Goal: Task Accomplishment & Management: Manage account settings

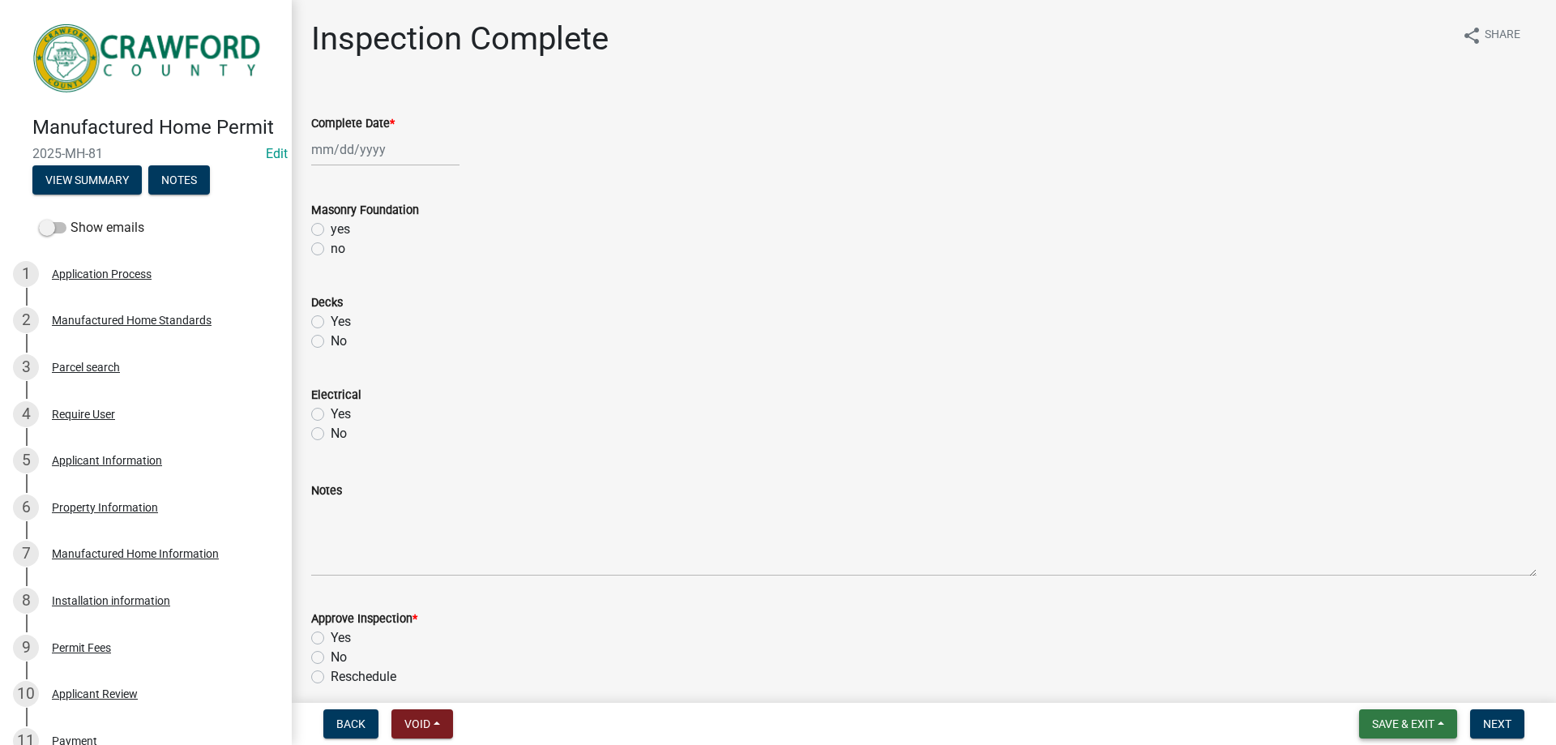
click at [1443, 728] on button "Save & Exit" at bounding box center [1408, 723] width 98 height 29
click at [1396, 687] on button "Save & Exit" at bounding box center [1393, 681] width 130 height 39
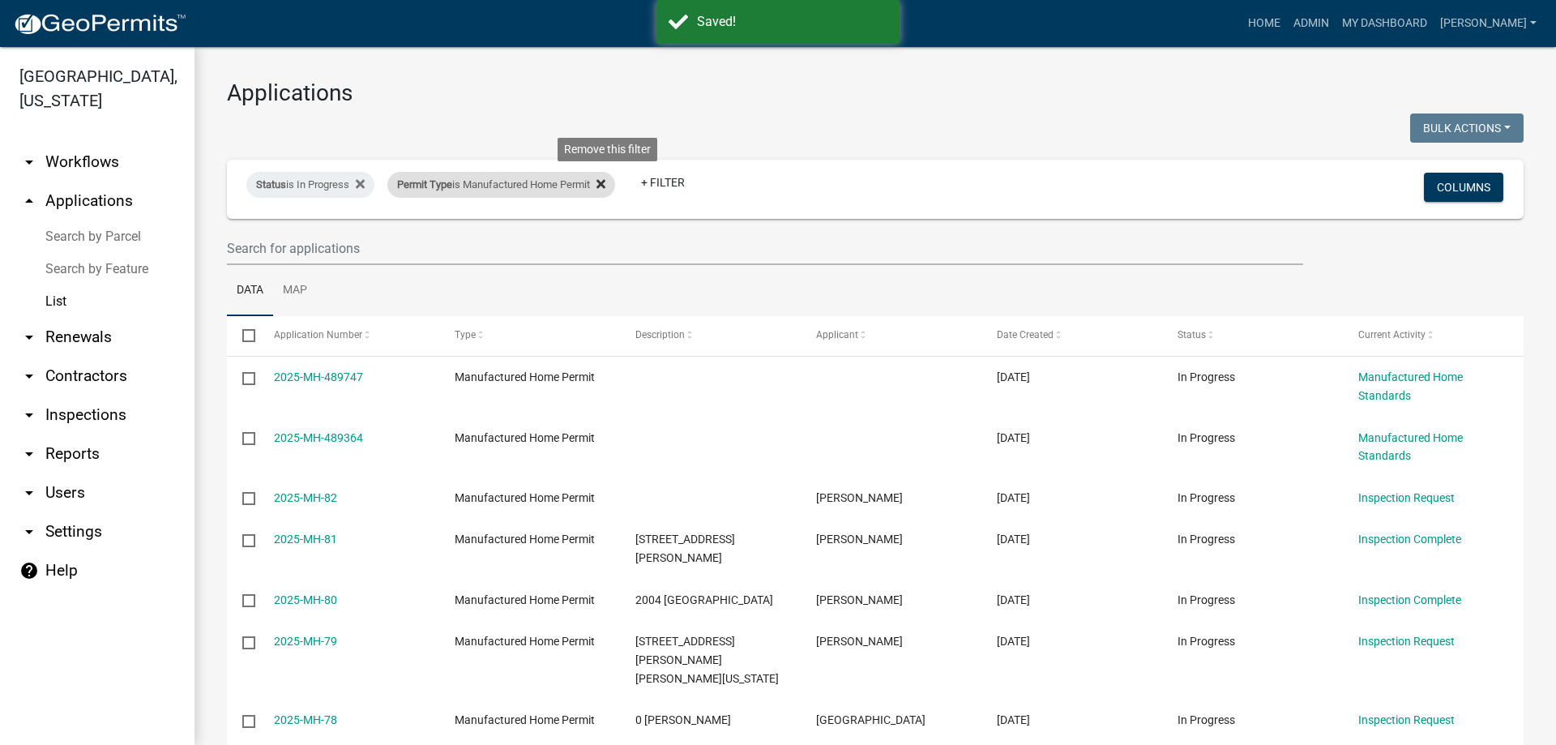
click at [605, 182] on icon at bounding box center [600, 183] width 9 height 13
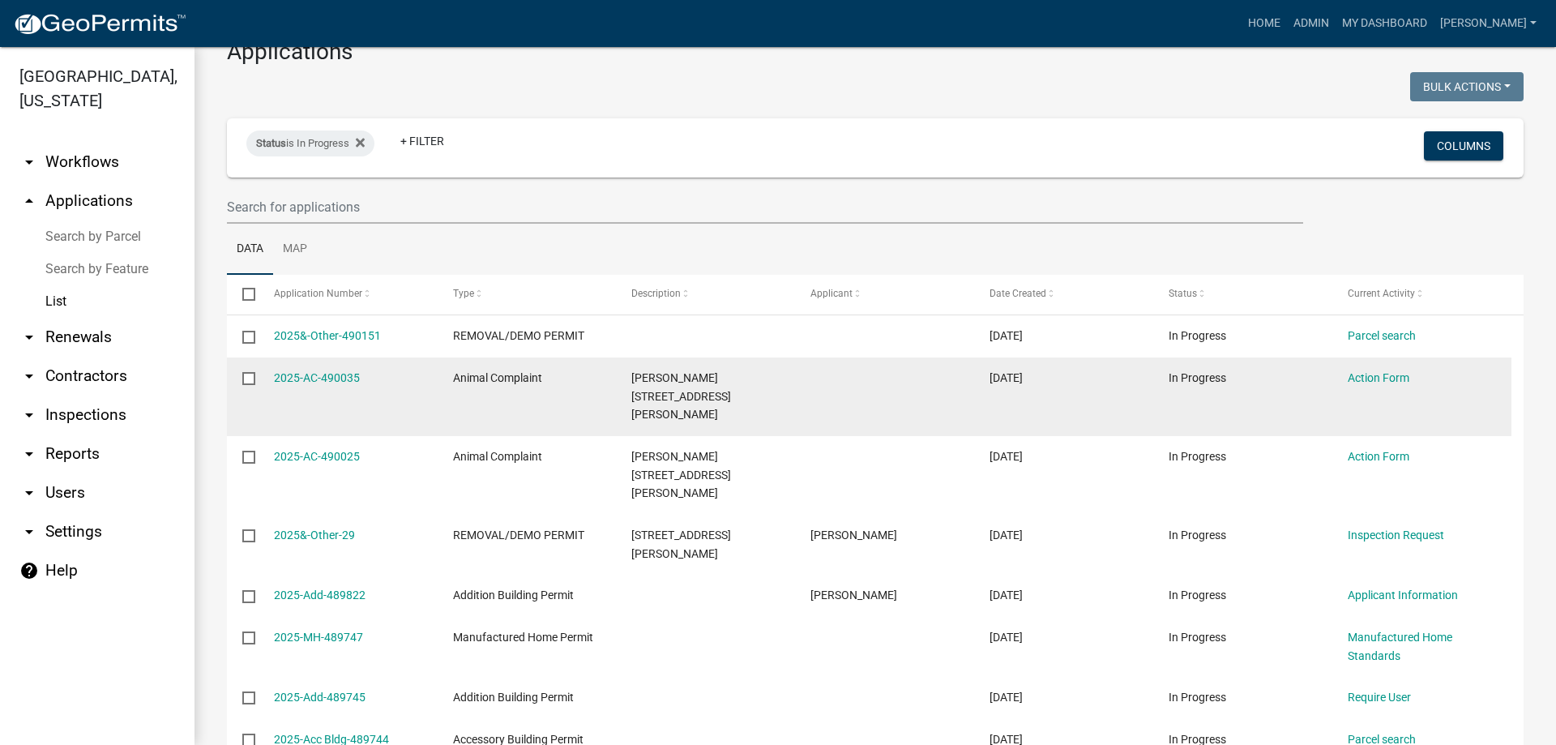
scroll to position [81, 0]
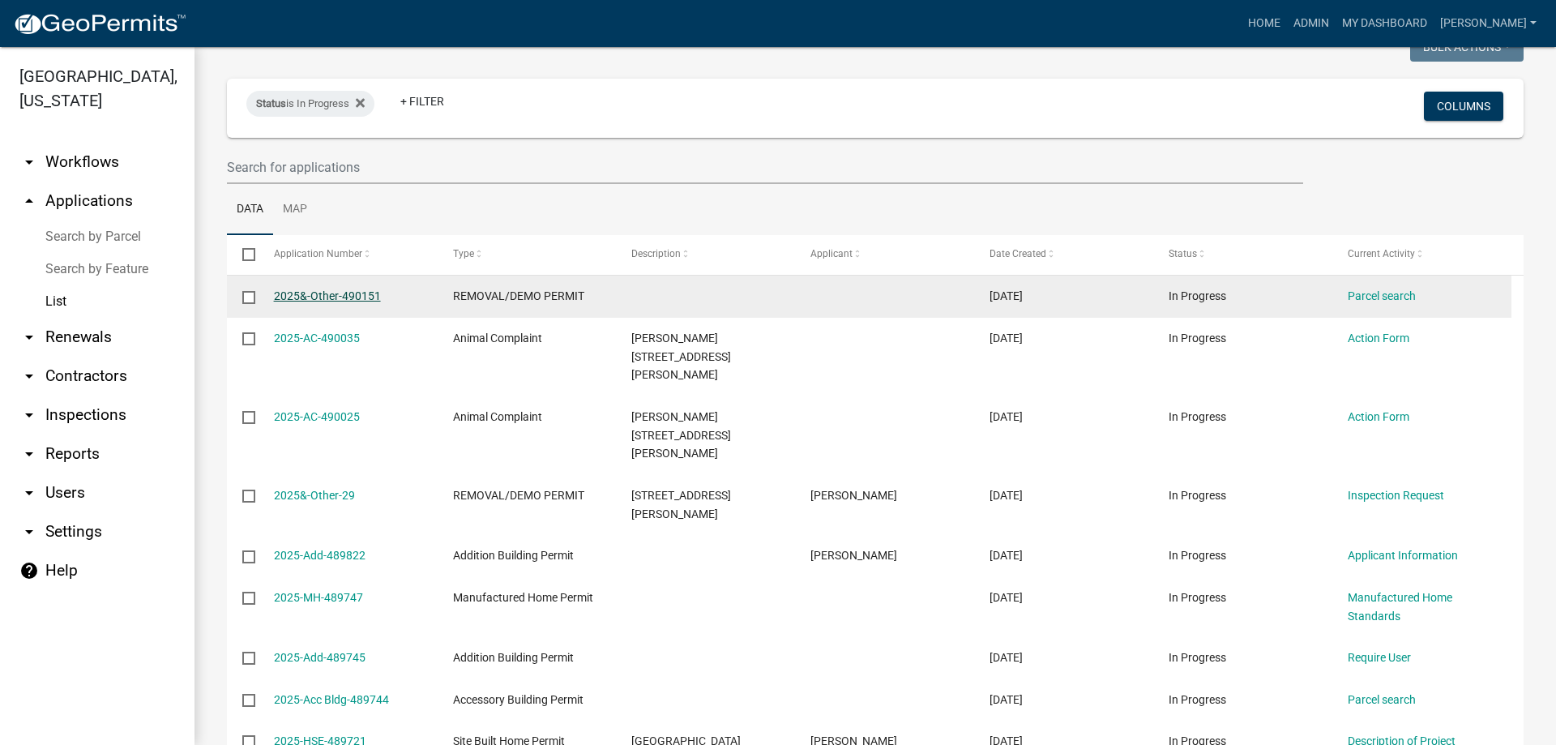
click at [309, 293] on link "2025&-Other-490151" at bounding box center [327, 295] width 107 height 13
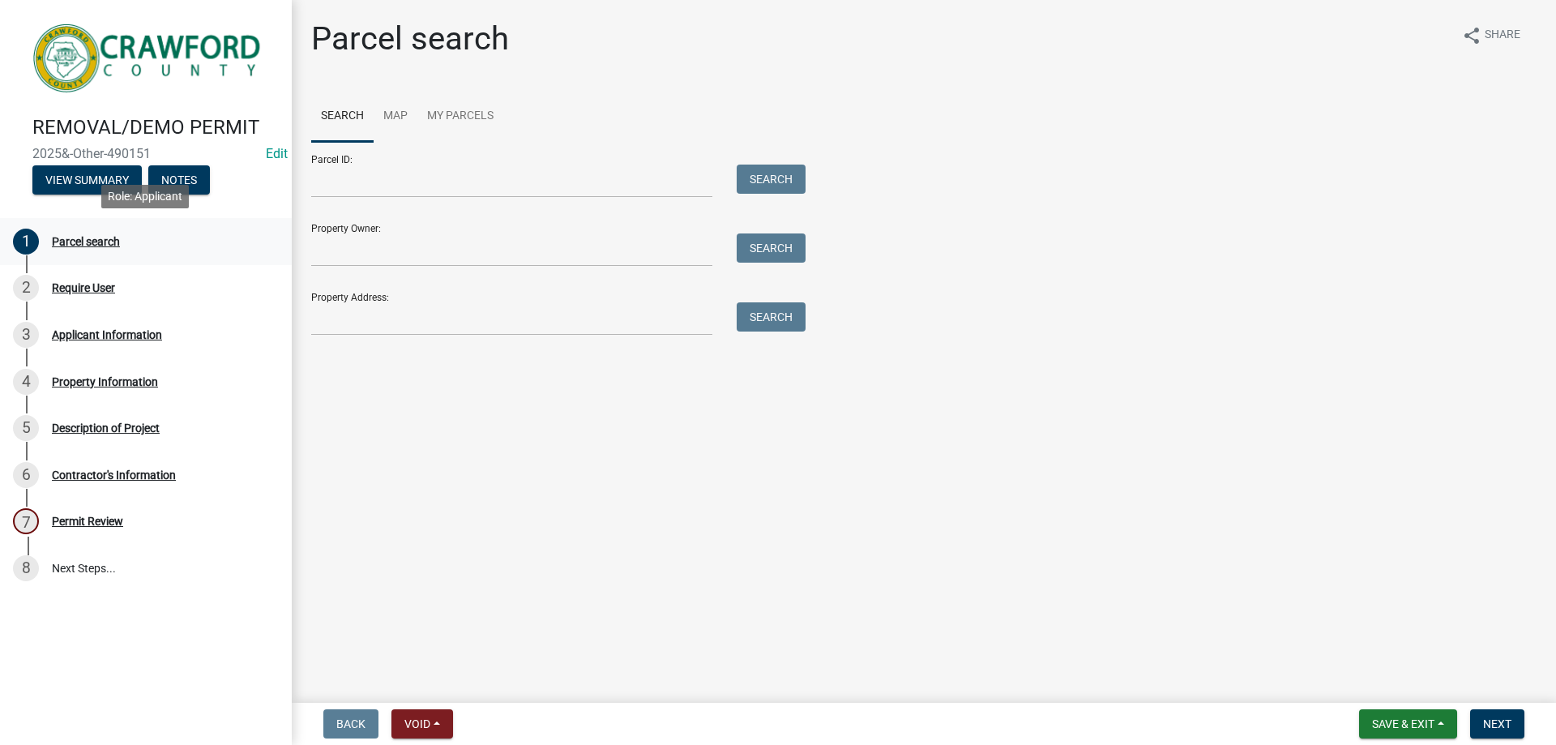
click at [74, 243] on div "Parcel search" at bounding box center [86, 241] width 68 height 11
click at [88, 283] on div "Require User" at bounding box center [83, 287] width 63 height 11
click at [101, 184] on button "View Summary" at bounding box center [86, 179] width 109 height 29
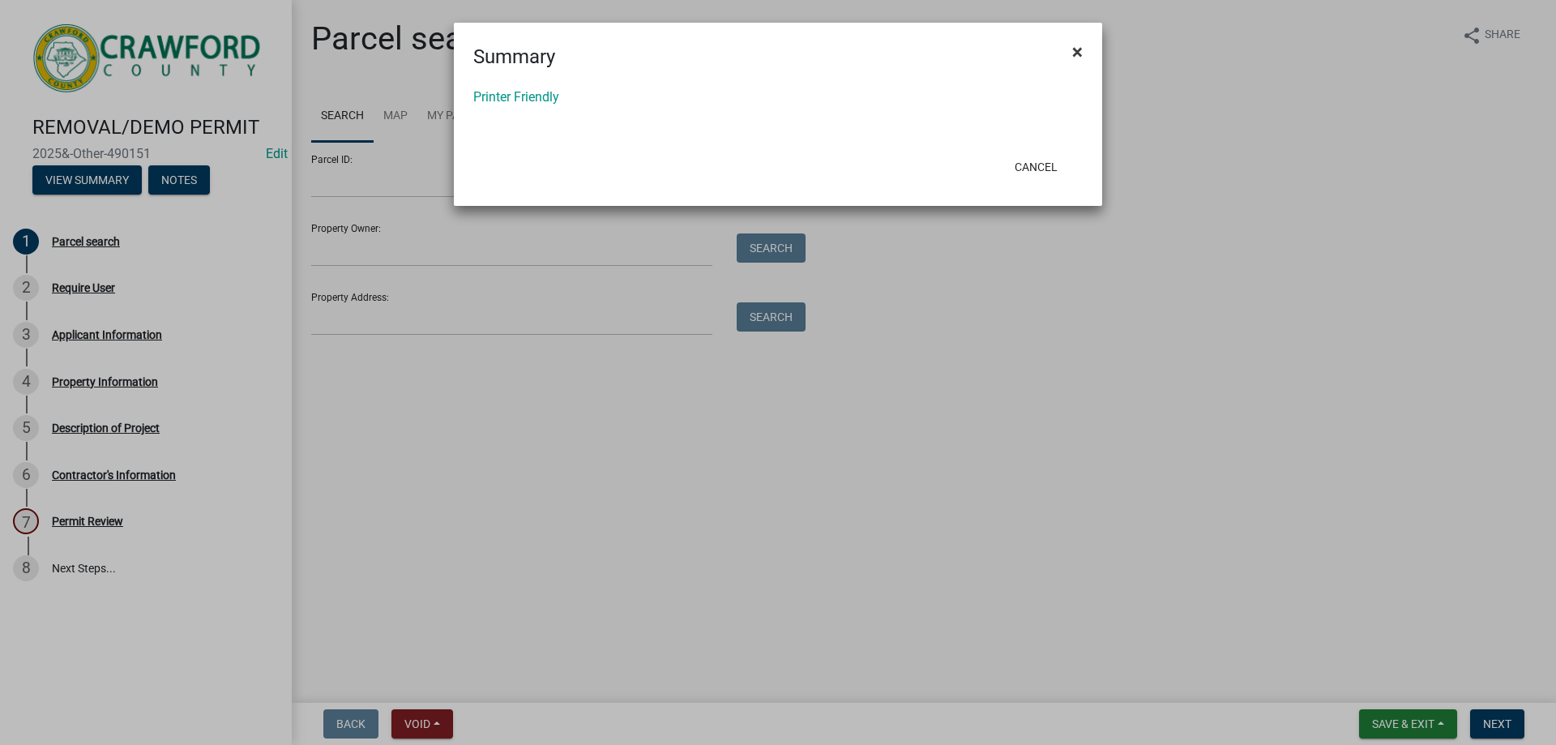
click at [1075, 47] on span "×" at bounding box center [1077, 52] width 11 height 23
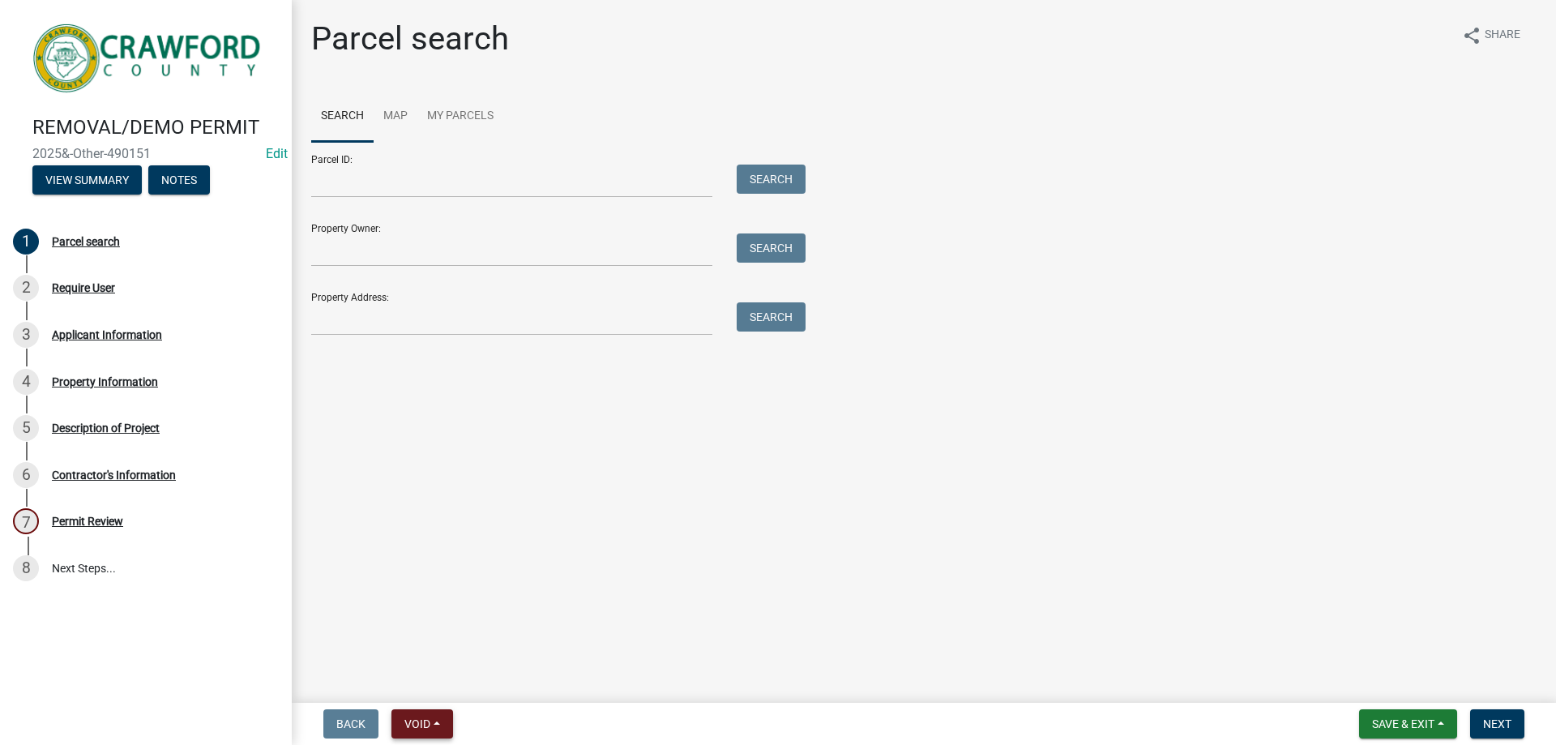
click at [439, 725] on button "Void" at bounding box center [422, 723] width 62 height 29
click at [434, 674] on button "Void" at bounding box center [456, 681] width 130 height 39
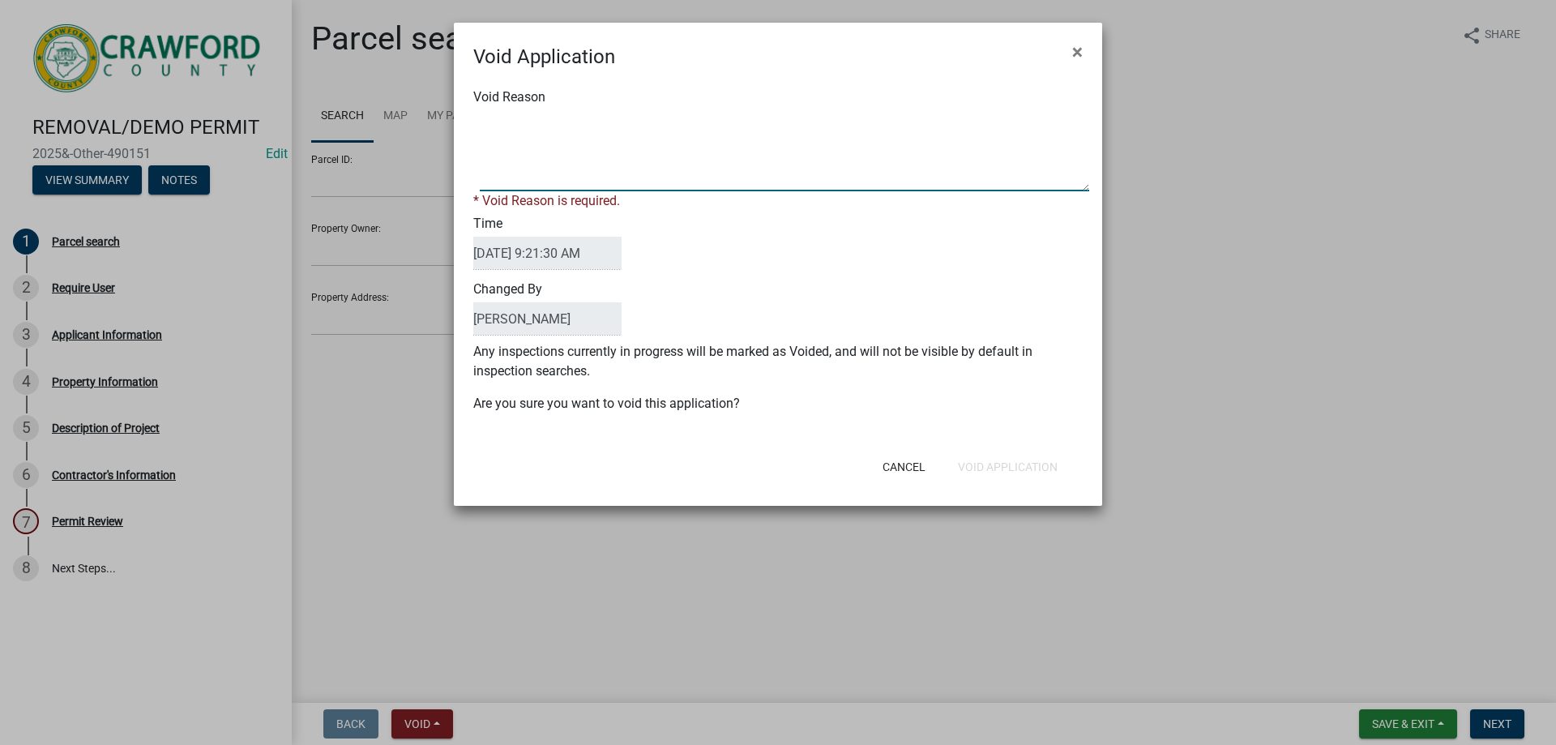
click at [543, 158] on textarea "Void Reason" at bounding box center [784, 150] width 609 height 81
type textarea "DNA"
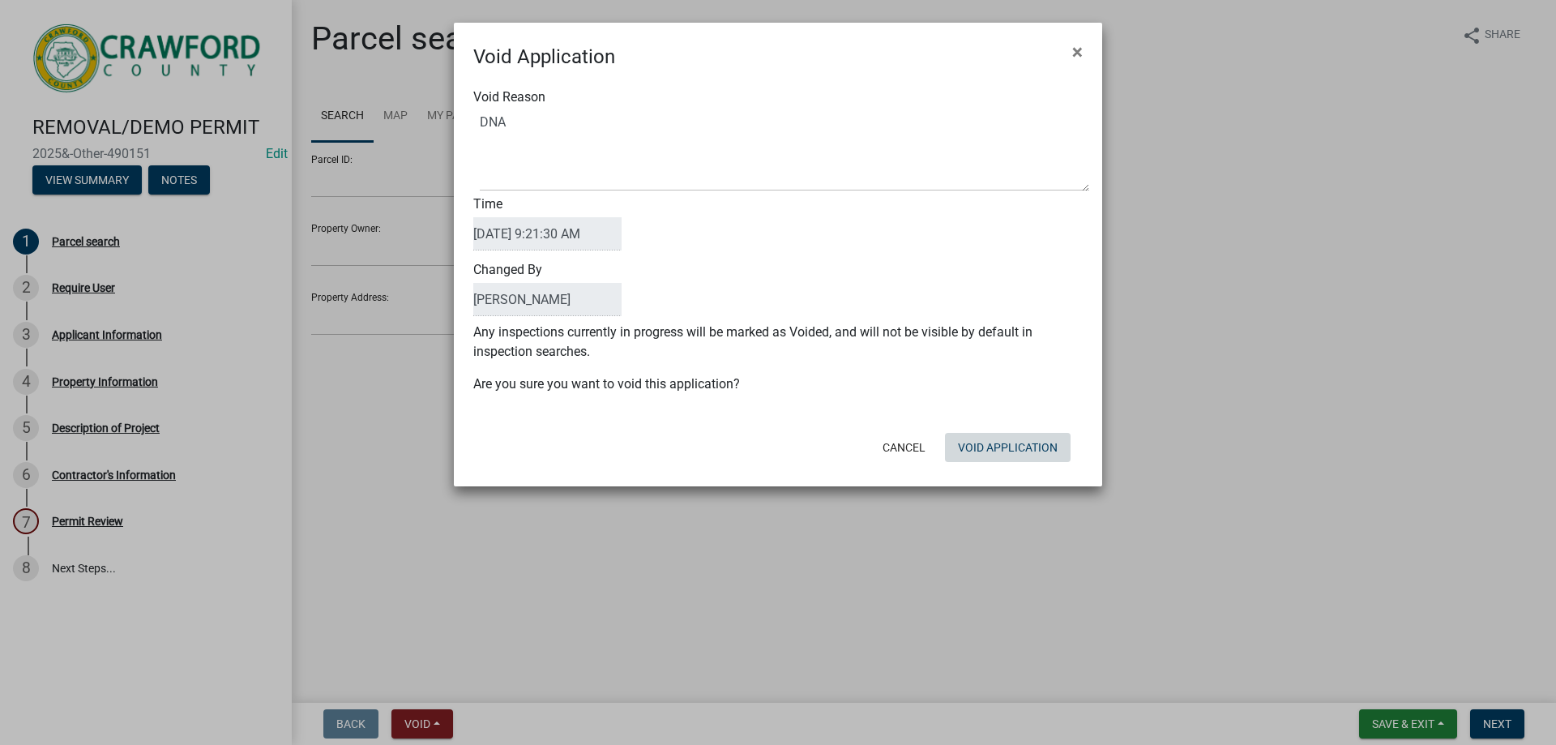
click at [1027, 463] on div "Cancel Void Application" at bounding box center [884, 447] width 400 height 42
click at [1024, 445] on button "Void Application" at bounding box center [1008, 447] width 126 height 29
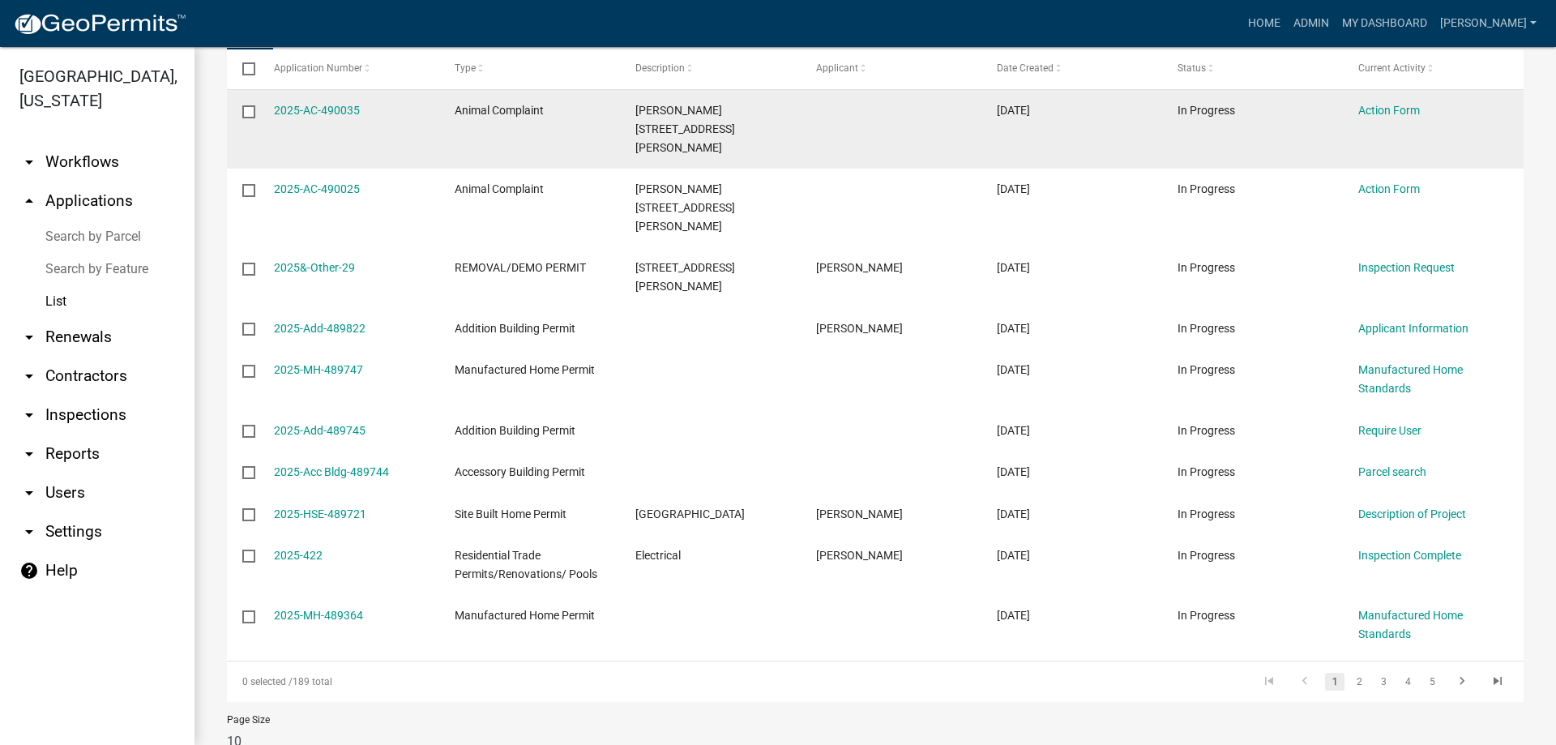
scroll to position [270, 0]
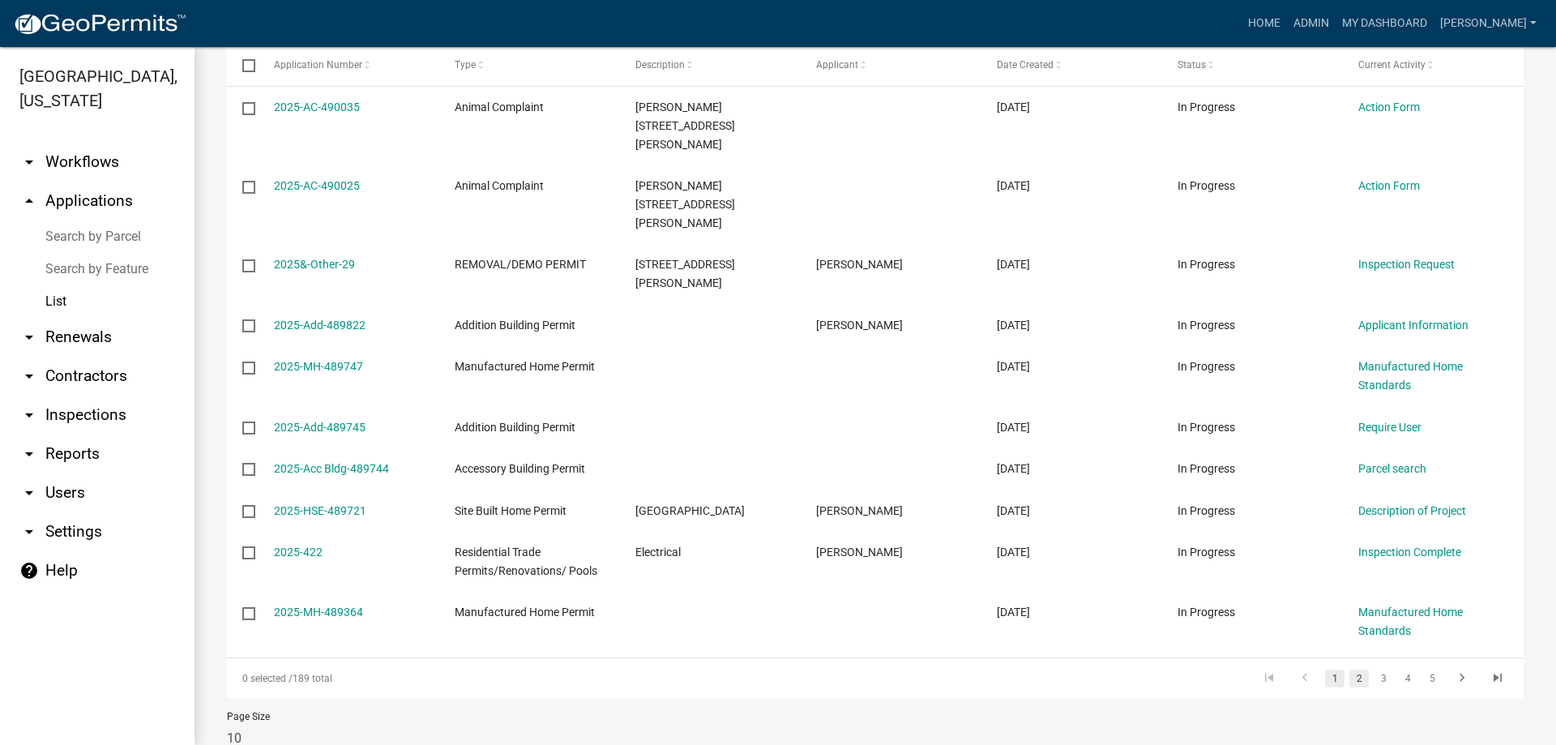
click at [1350, 669] on link "2" at bounding box center [1358, 678] width 19 height 18
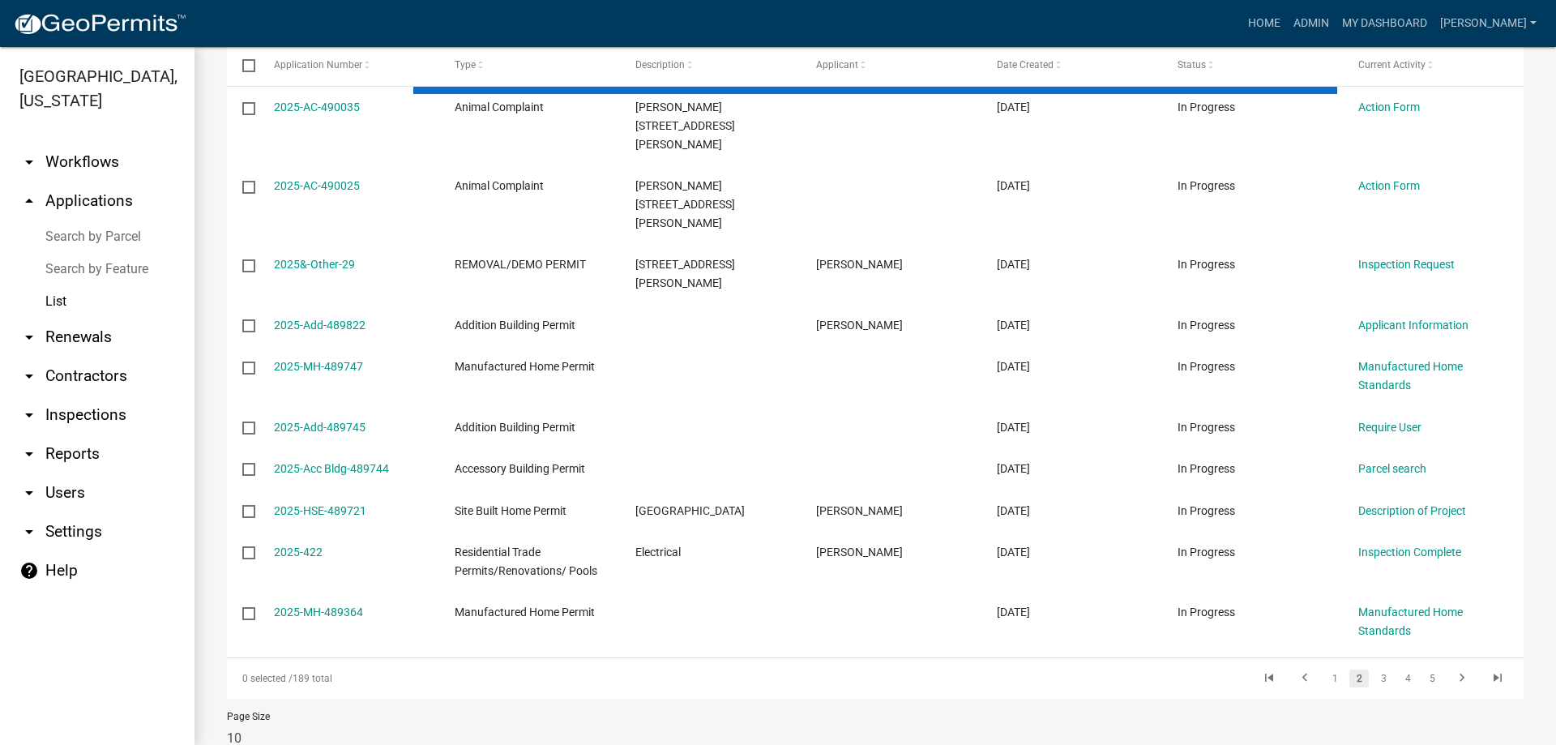
scroll to position [251, 0]
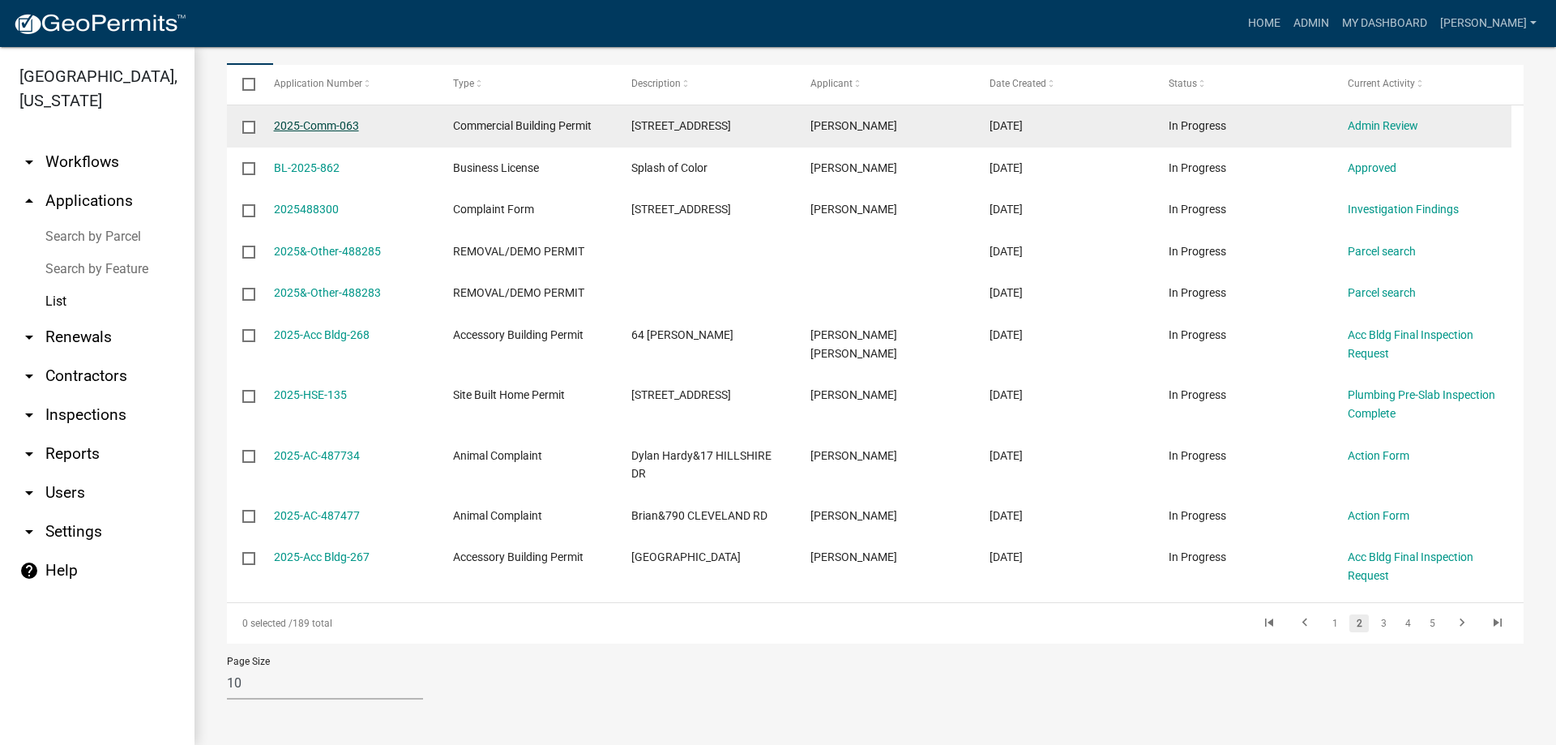
click at [334, 127] on link "2025-Comm-063" at bounding box center [316, 125] width 85 height 13
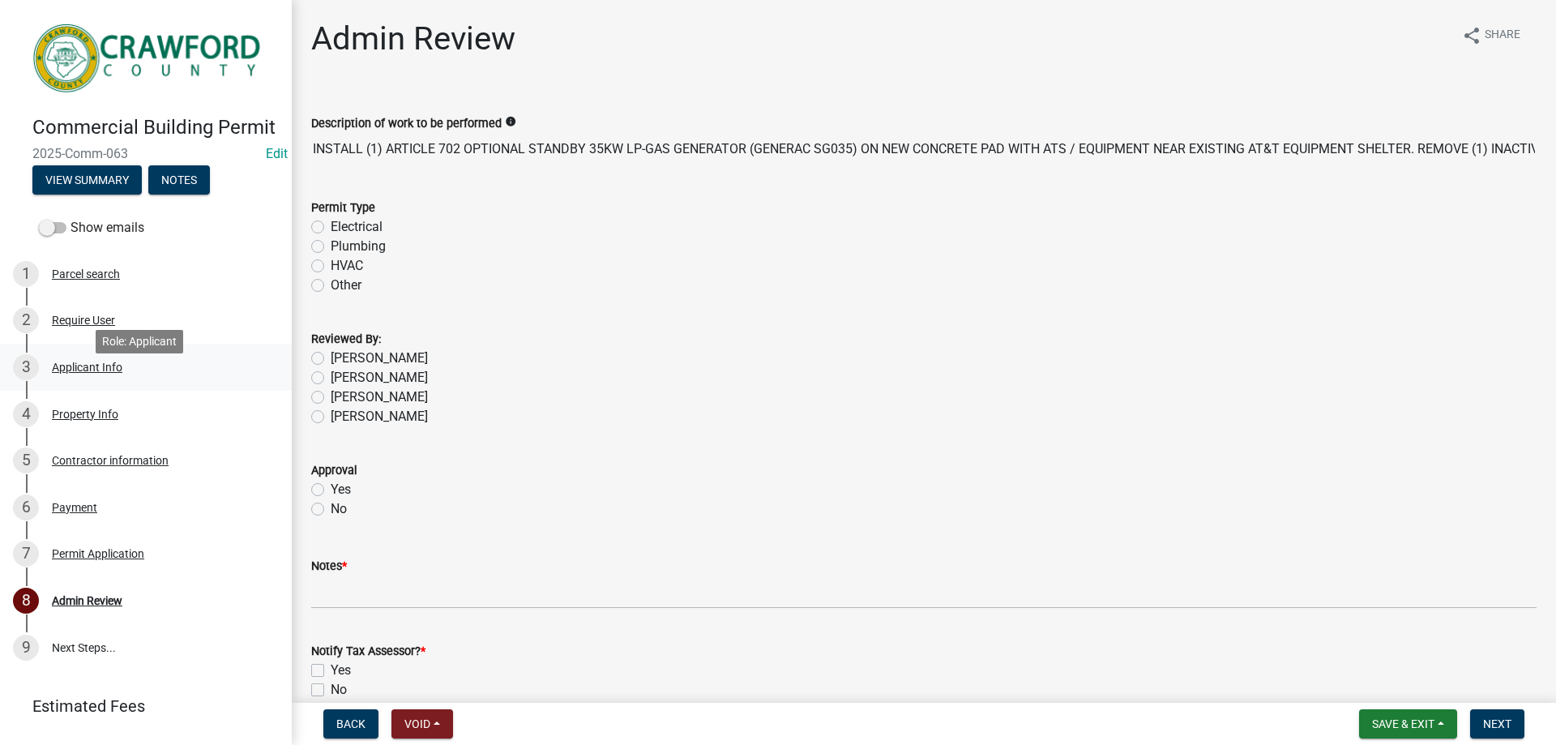
click at [76, 373] on div "Applicant Info" at bounding box center [87, 366] width 71 height 11
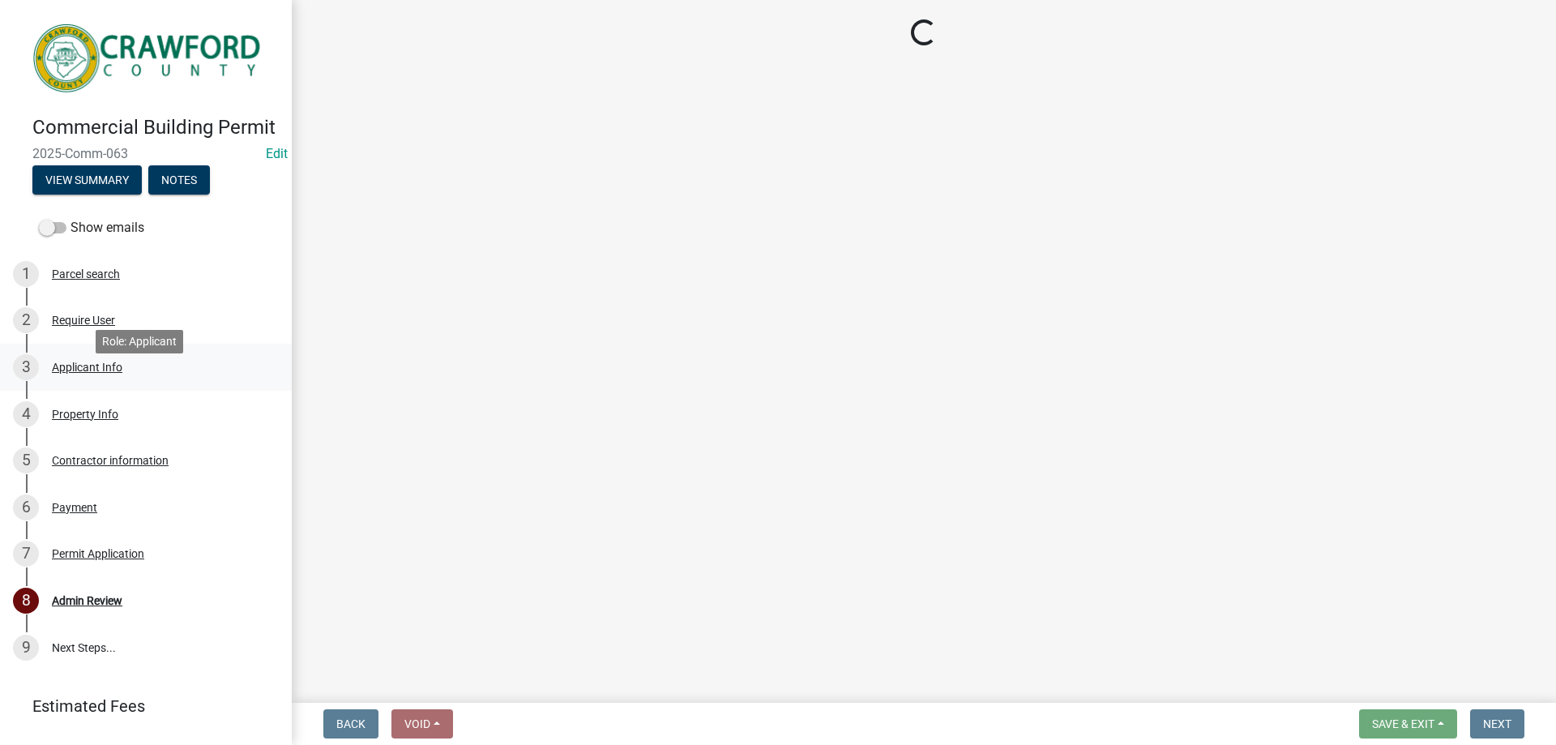
select select "7547654c-6a2b-418c-8f9d-b50998ca6dd7"
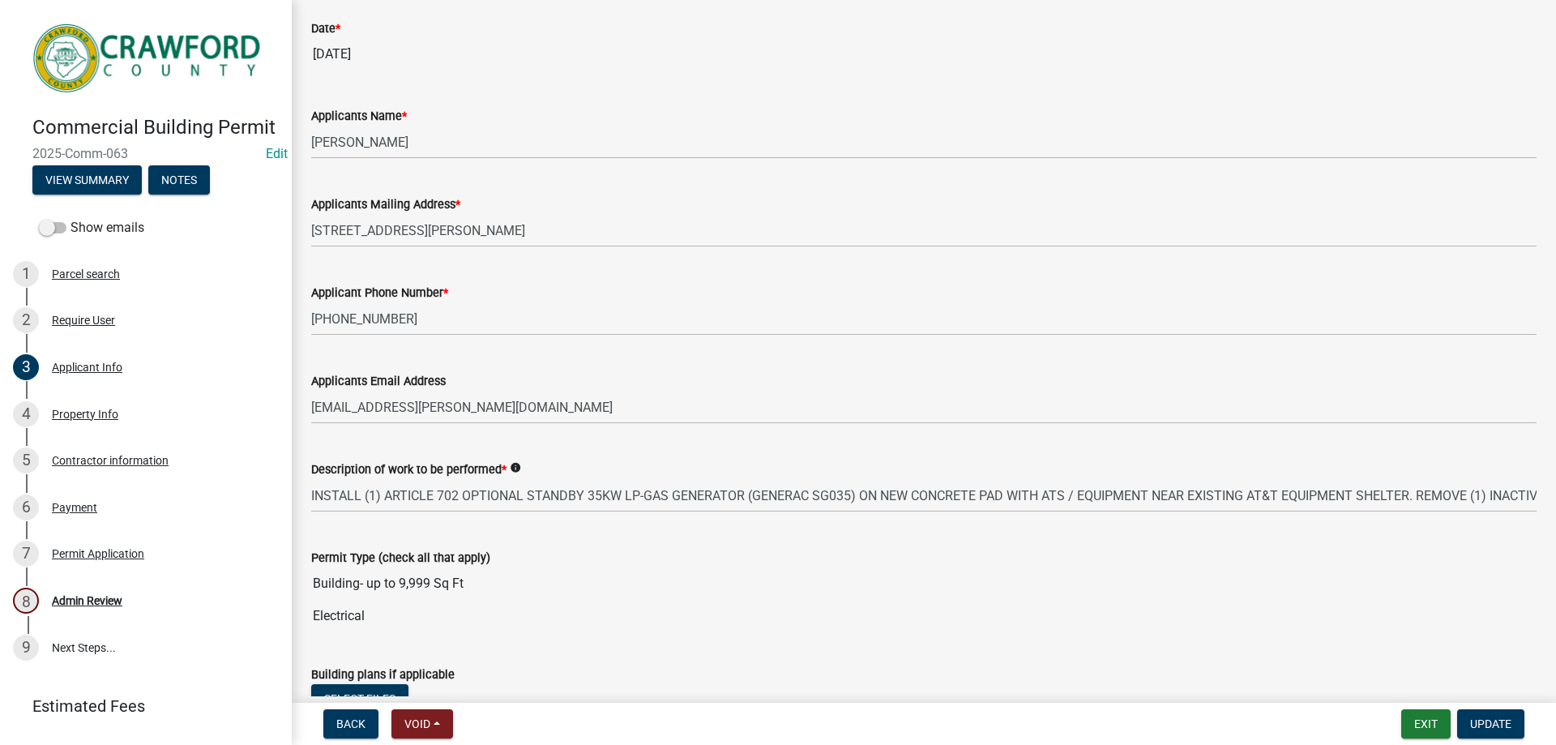
scroll to position [243, 0]
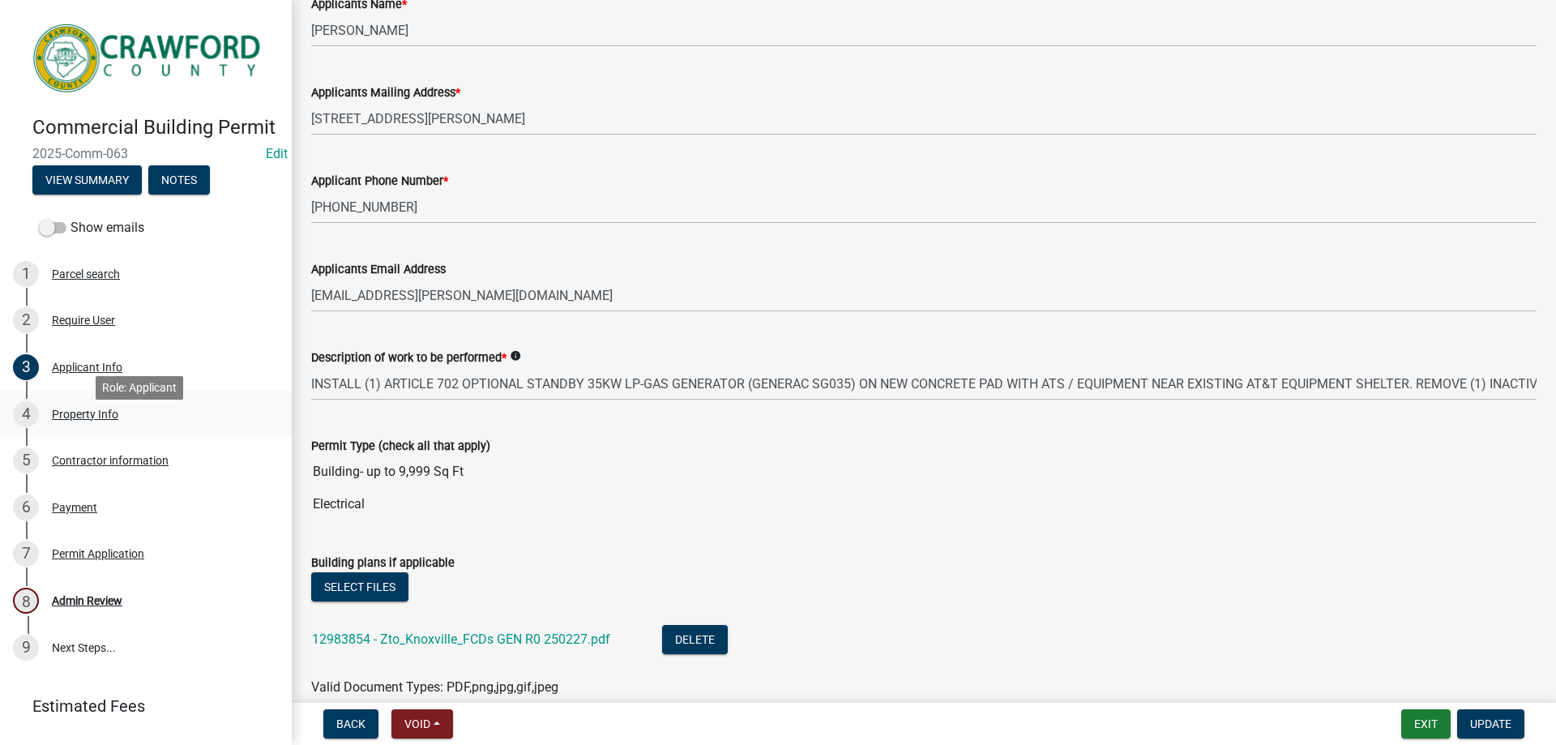
click at [72, 420] on div "Property Info" at bounding box center [85, 413] width 66 height 11
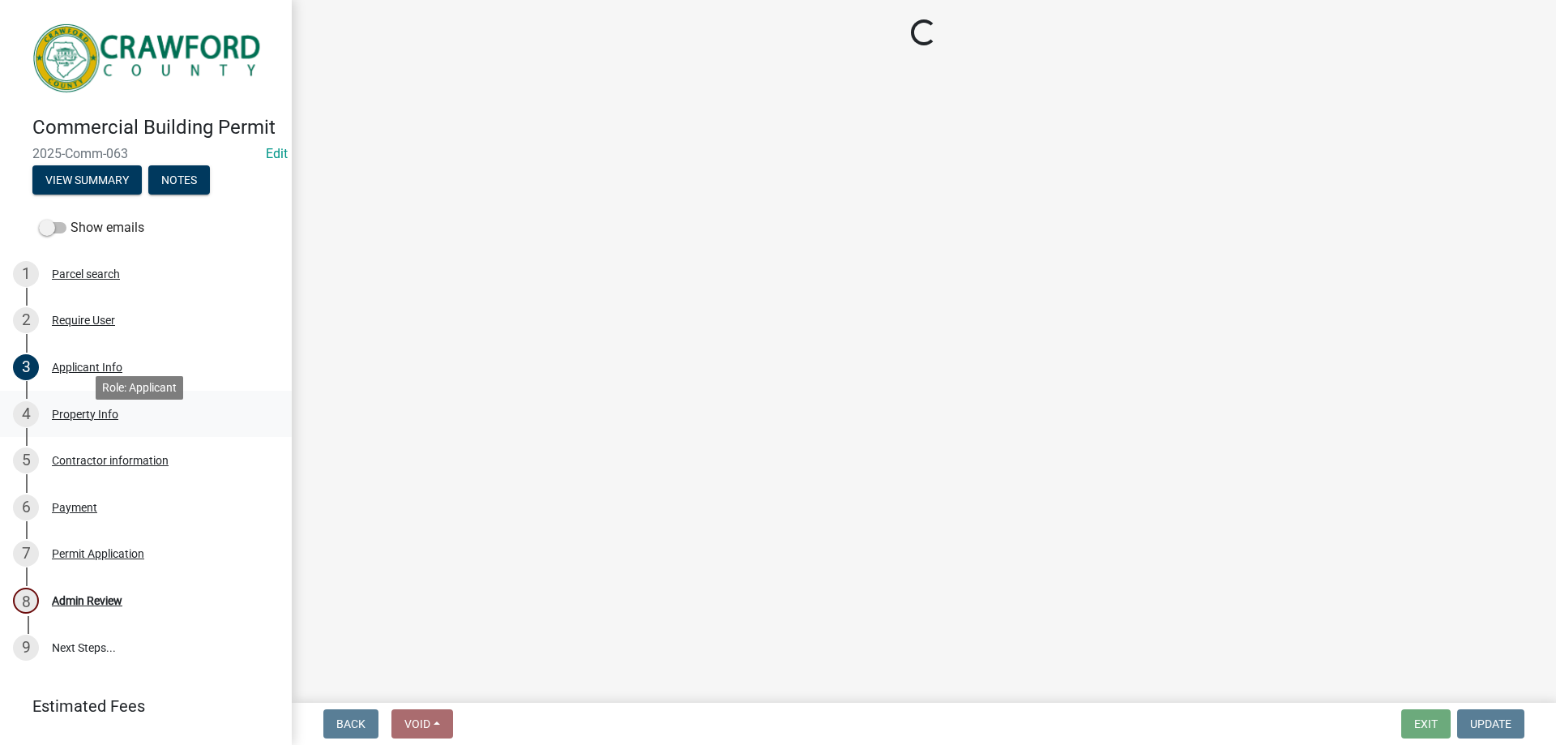
scroll to position [0, 0]
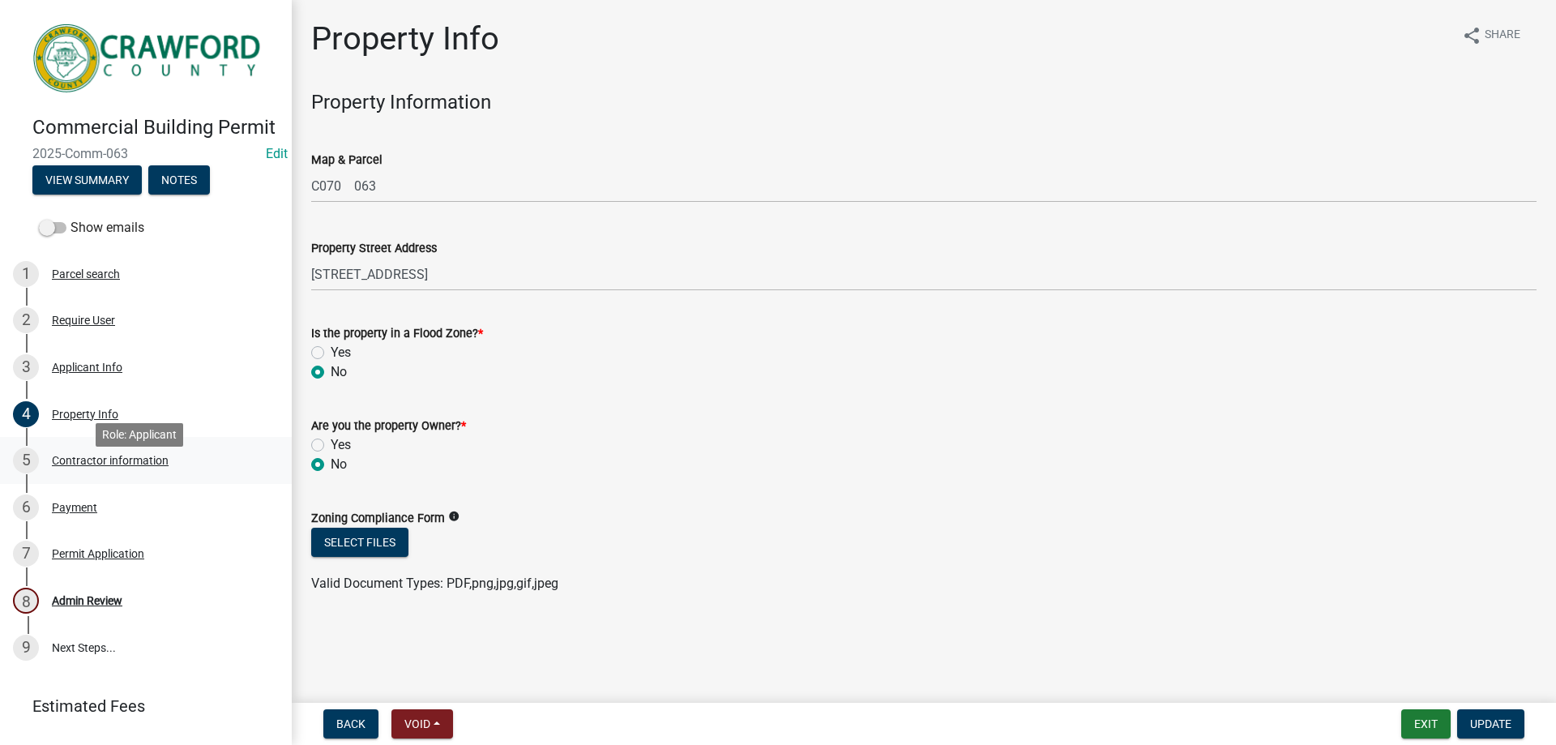
click at [77, 466] on div "Contractor information" at bounding box center [110, 460] width 117 height 11
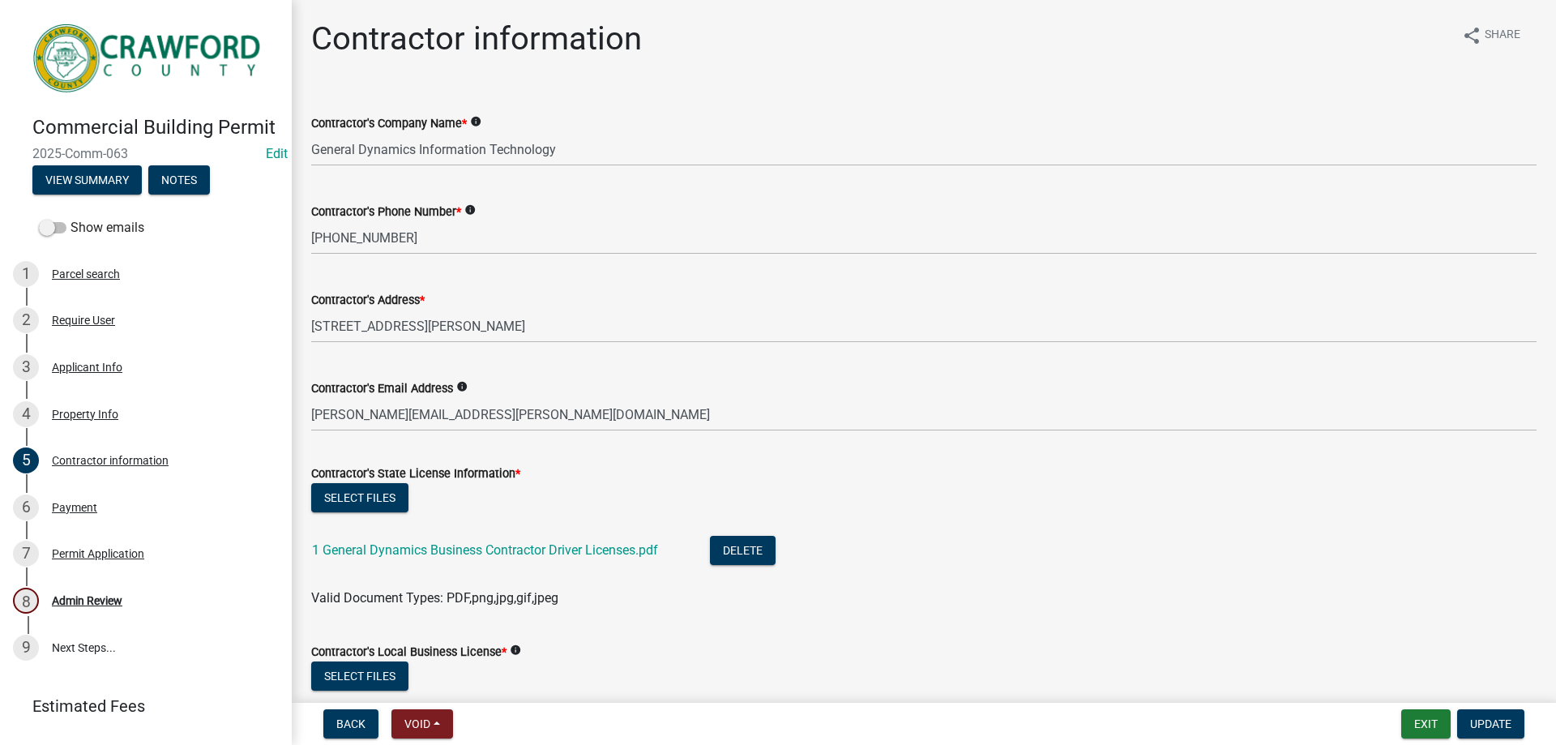
scroll to position [162, 0]
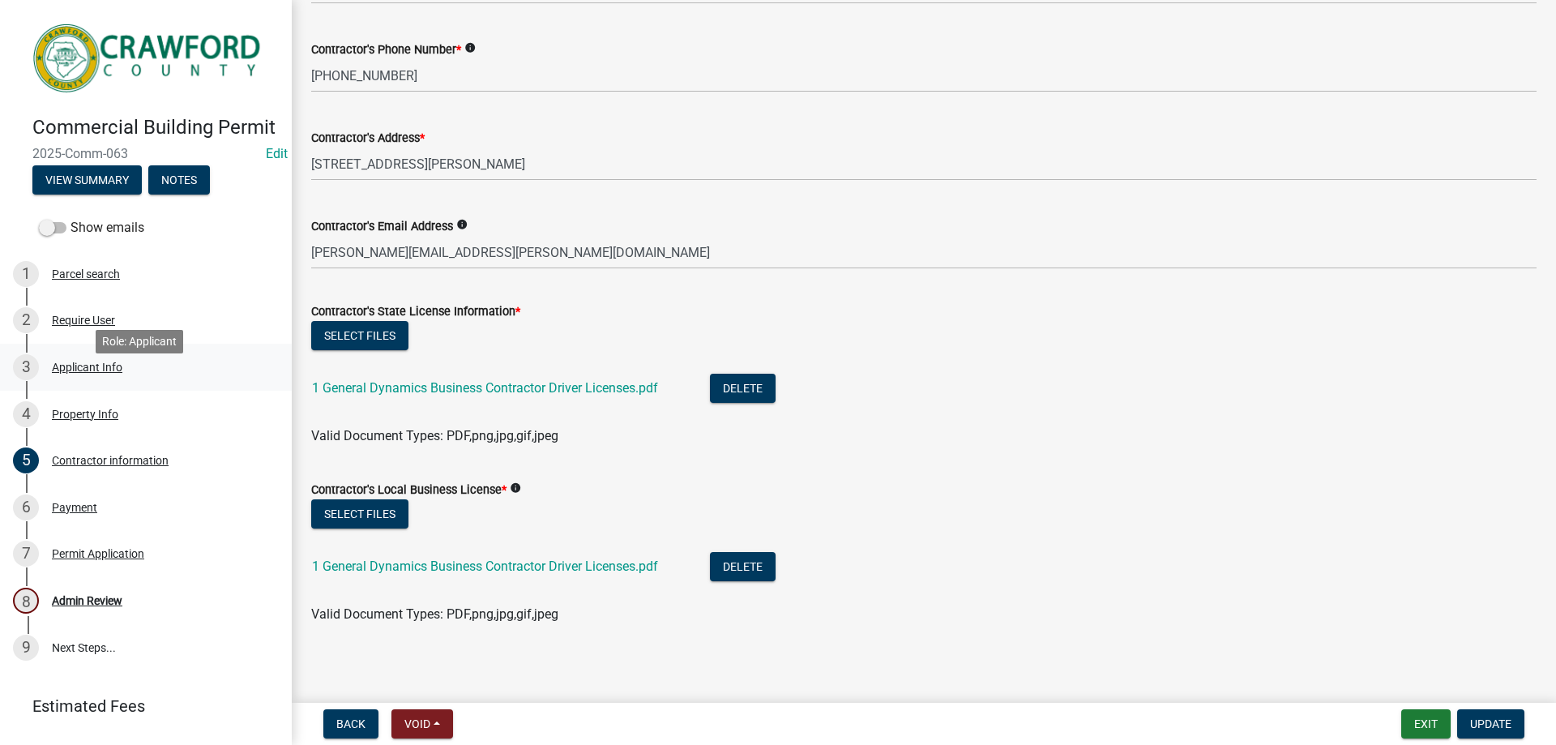
click at [75, 373] on div "Applicant Info" at bounding box center [87, 366] width 71 height 11
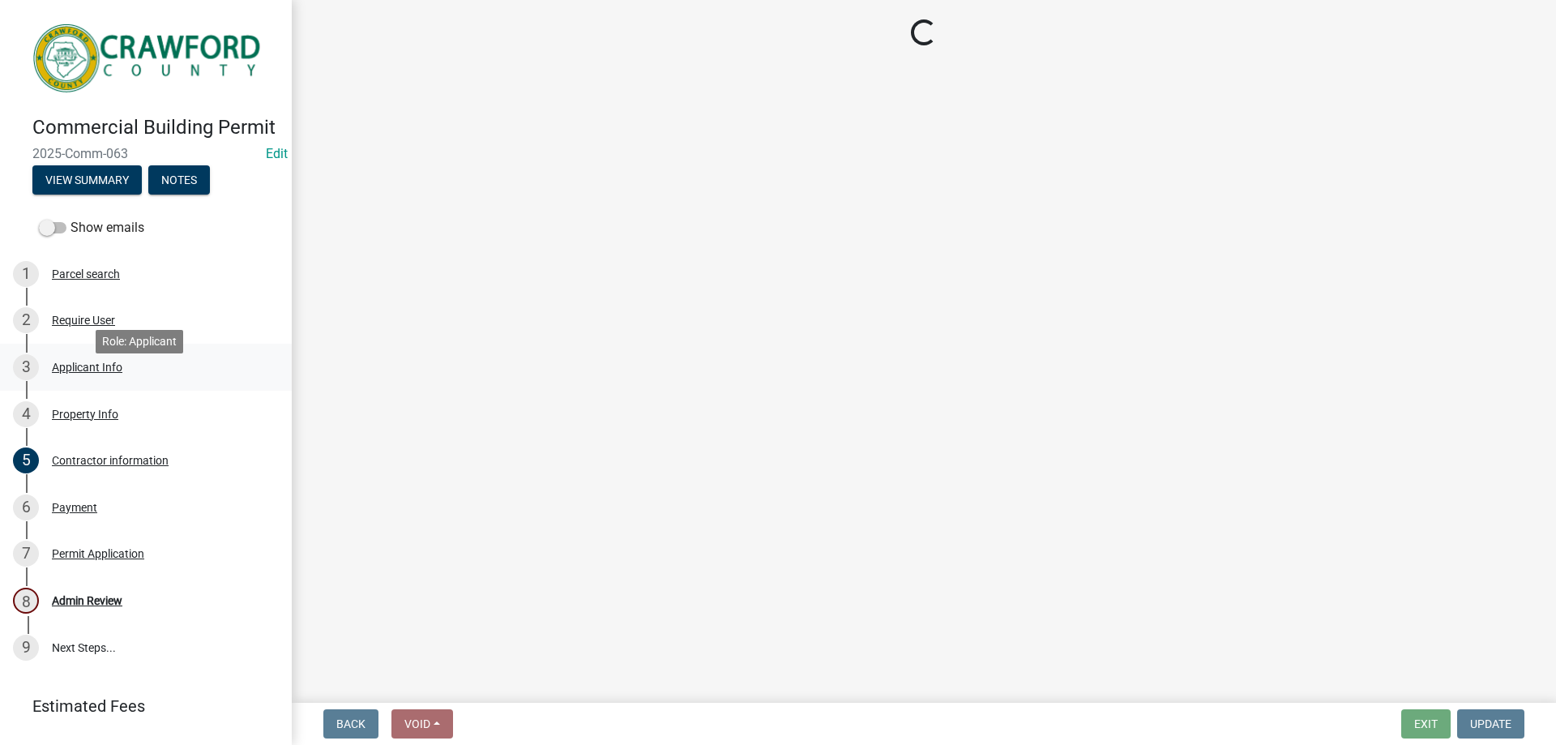
scroll to position [0, 0]
select select "7547654c-6a2b-418c-8f9d-b50998ca6dd7"
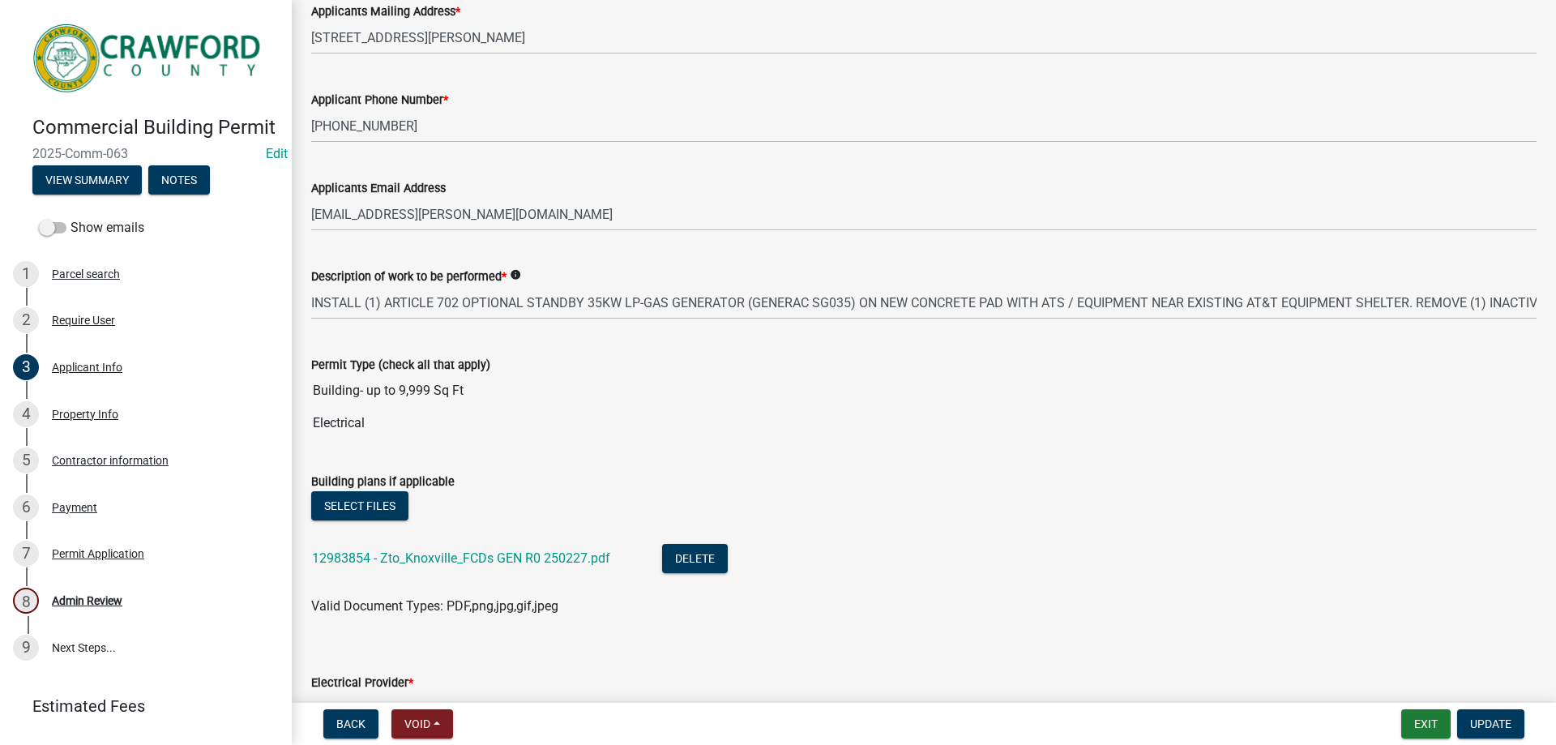
scroll to position [648, 0]
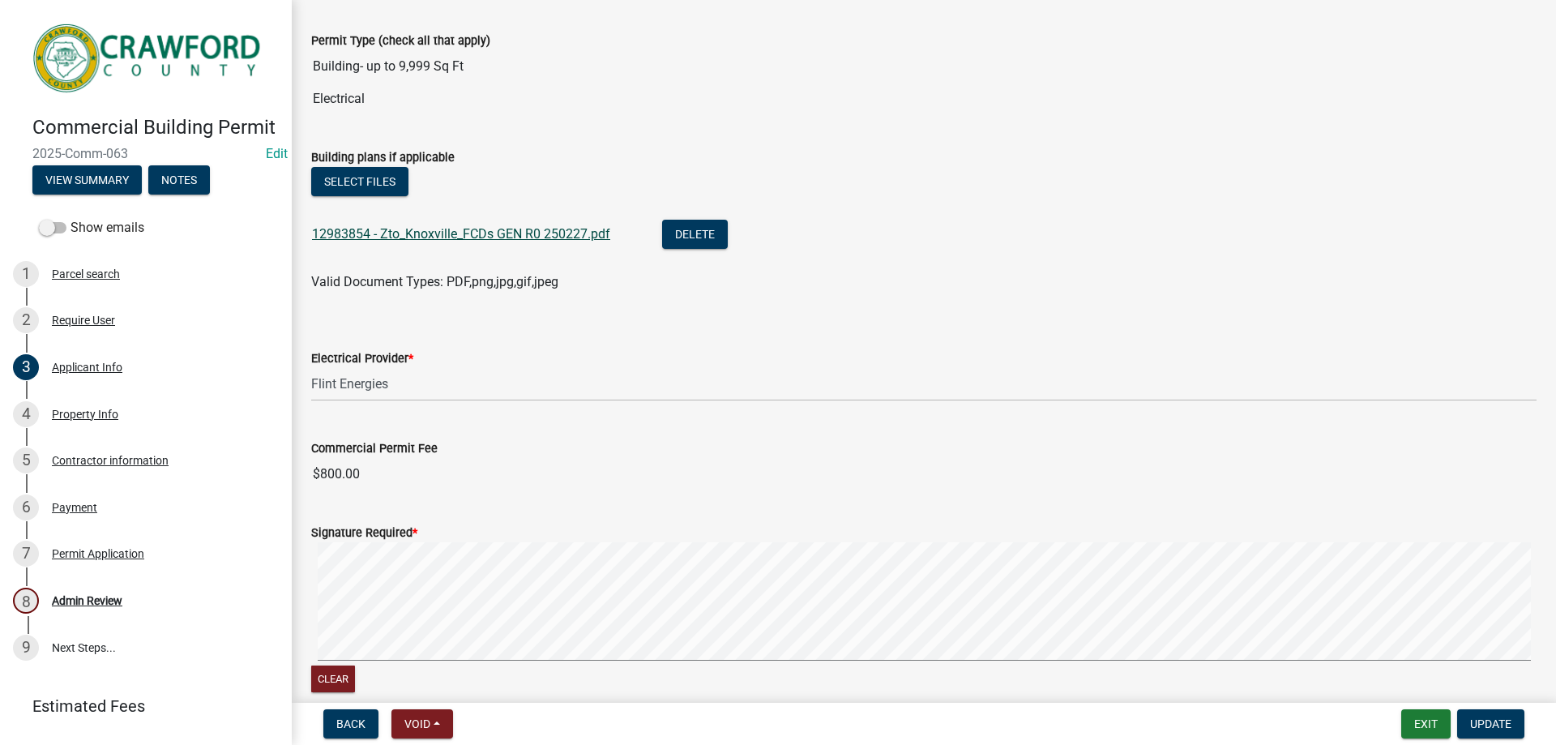
click at [428, 237] on link "12983854 - Zto_Knoxville_FCDs GEN R0 250227.pdf" at bounding box center [461, 233] width 298 height 15
click at [195, 195] on button "Notes" at bounding box center [179, 179] width 62 height 29
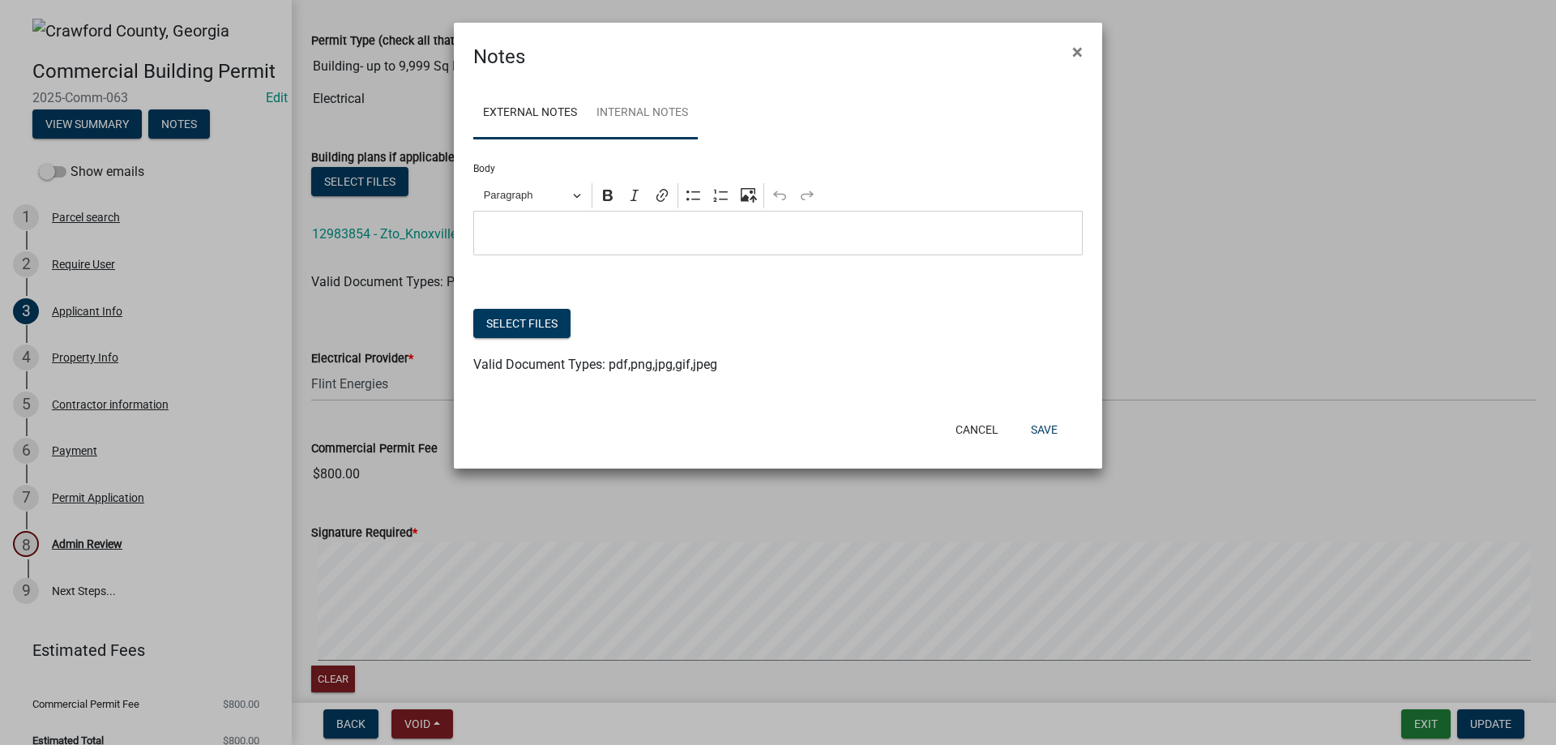
click at [643, 114] on link "Internal Notes" at bounding box center [642, 114] width 111 height 52
click at [618, 227] on p "Editor editing area: main. Press Alt+0 for help." at bounding box center [778, 233] width 592 height 19
click at [1045, 429] on button "Save" at bounding box center [1044, 429] width 53 height 29
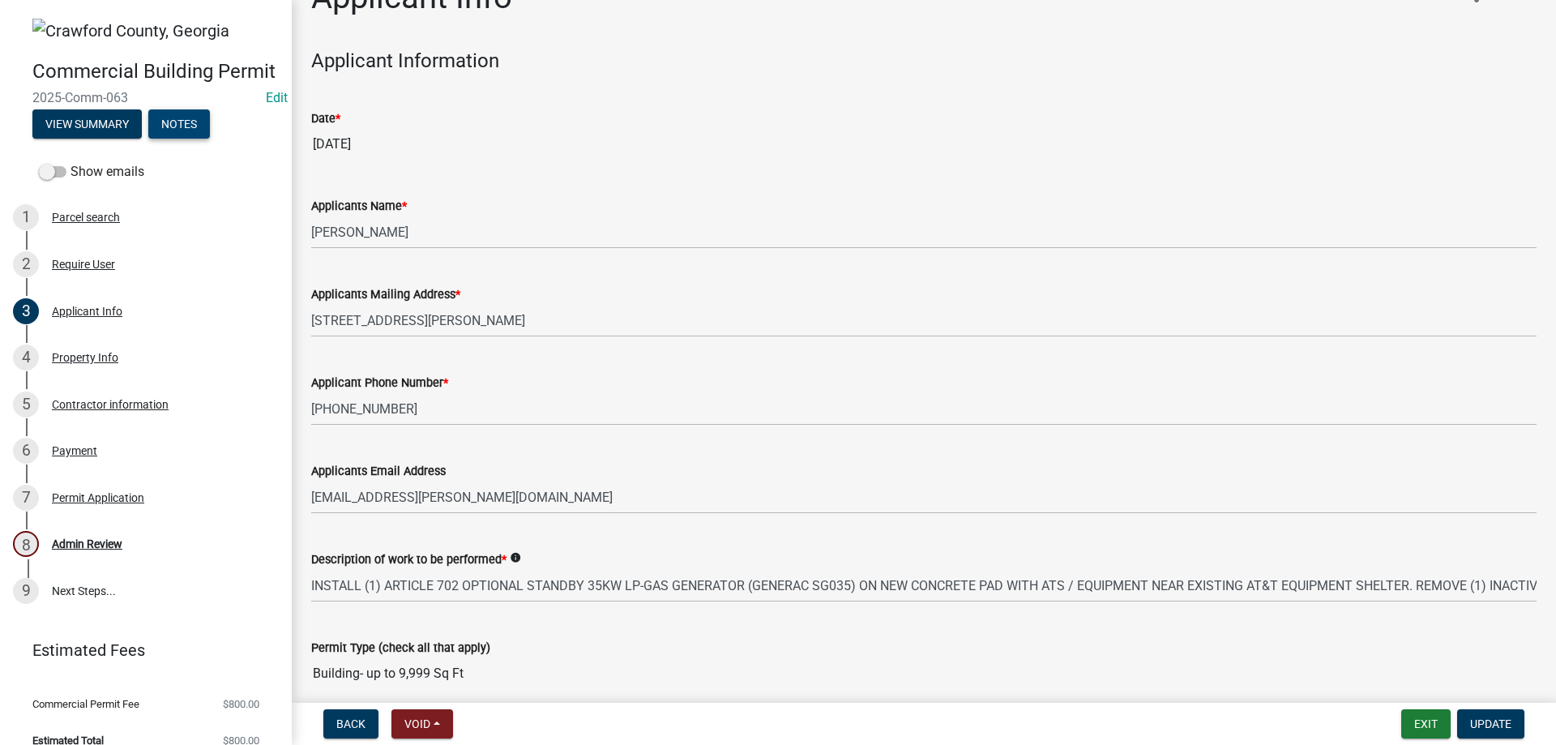
scroll to position [0, 0]
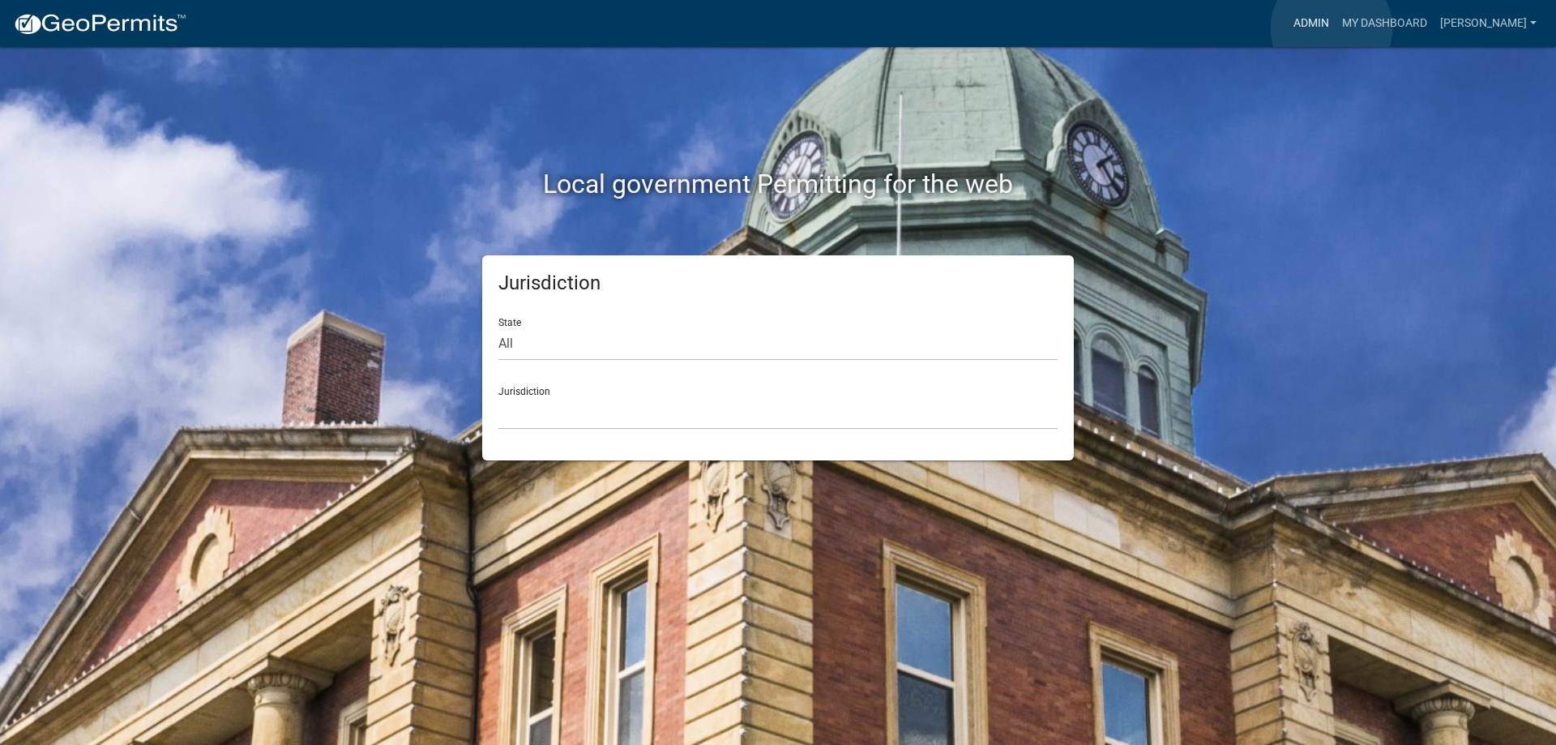
click at [1332, 28] on link "Admin" at bounding box center [1311, 23] width 49 height 31
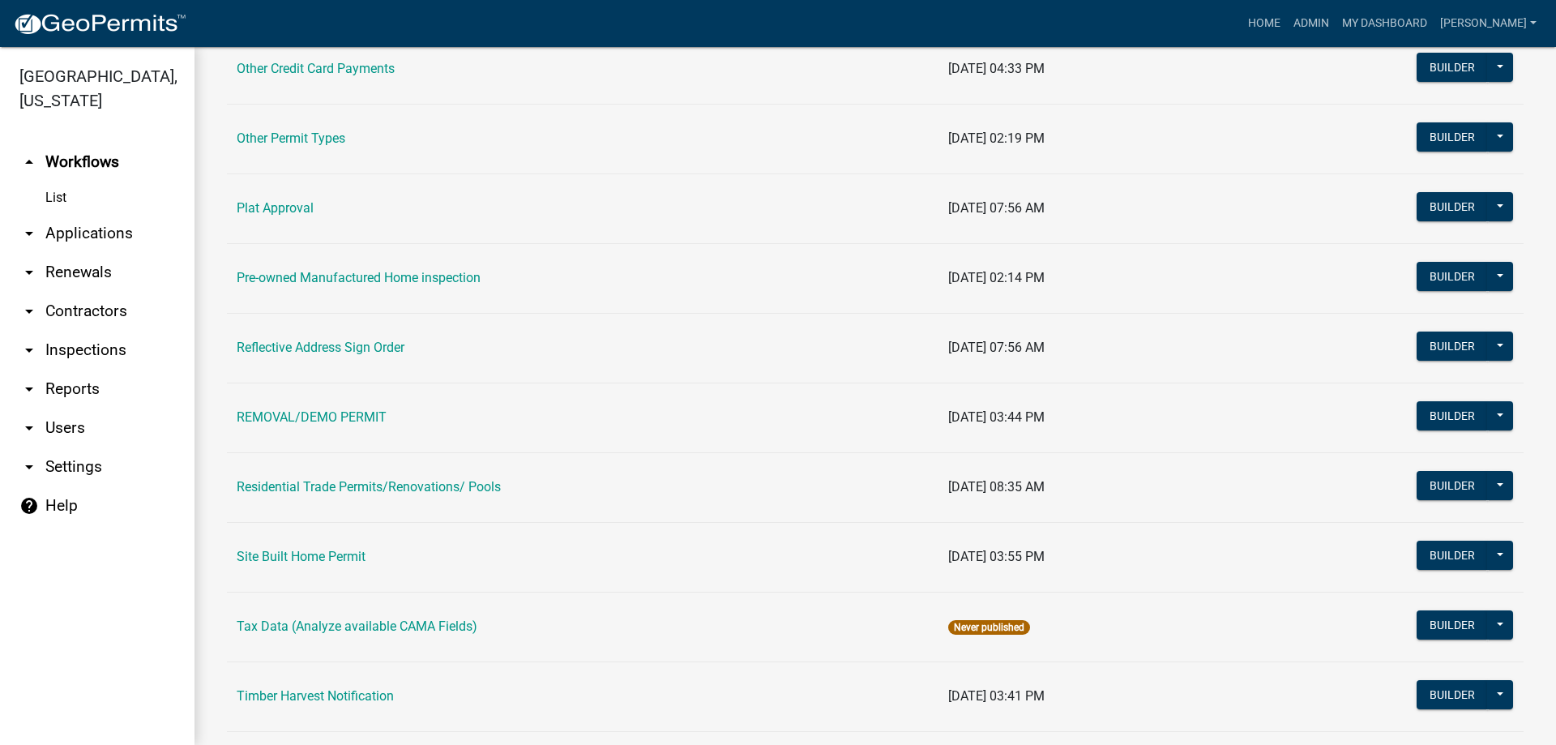
scroll to position [1459, 0]
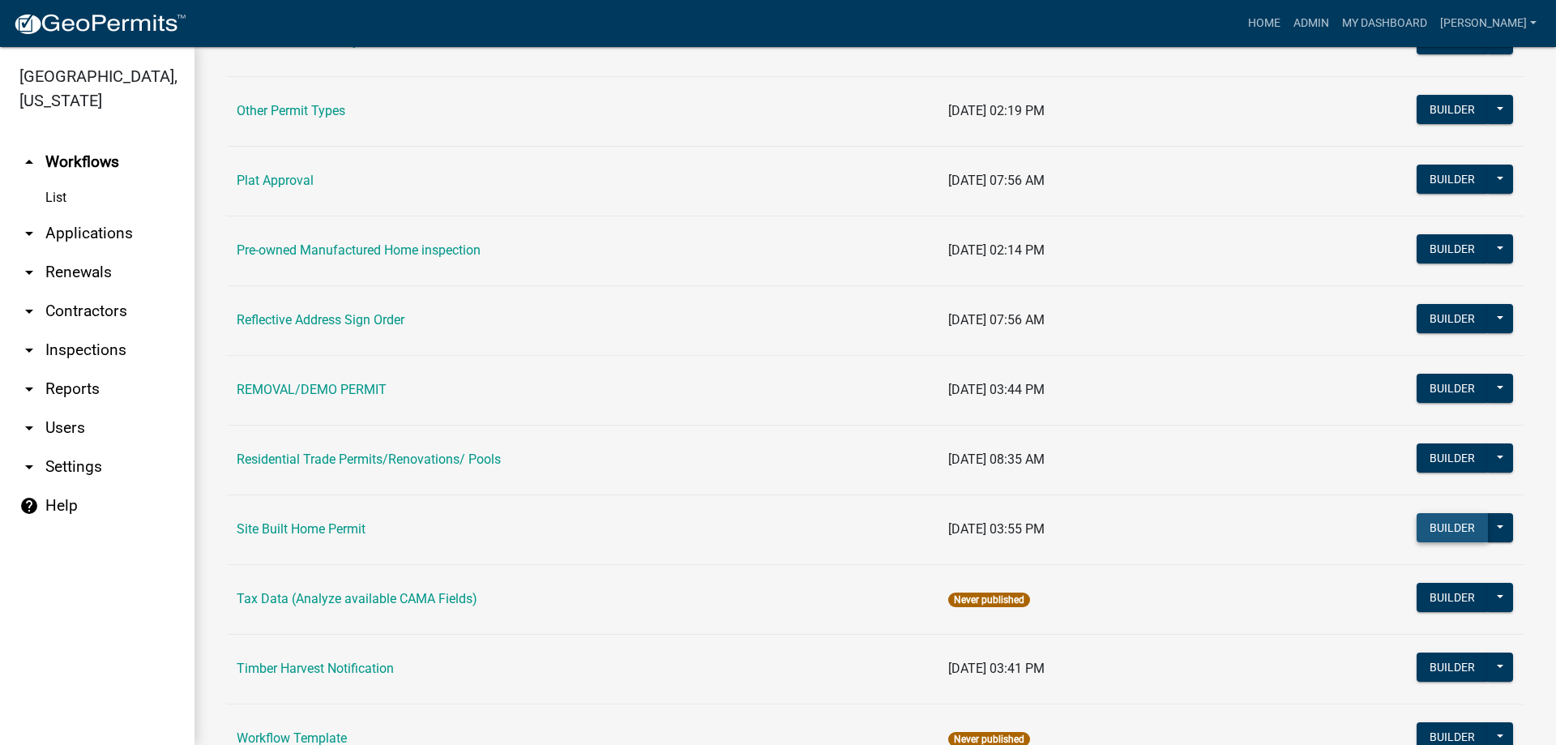
click at [1434, 522] on button "Builder" at bounding box center [1452, 527] width 71 height 29
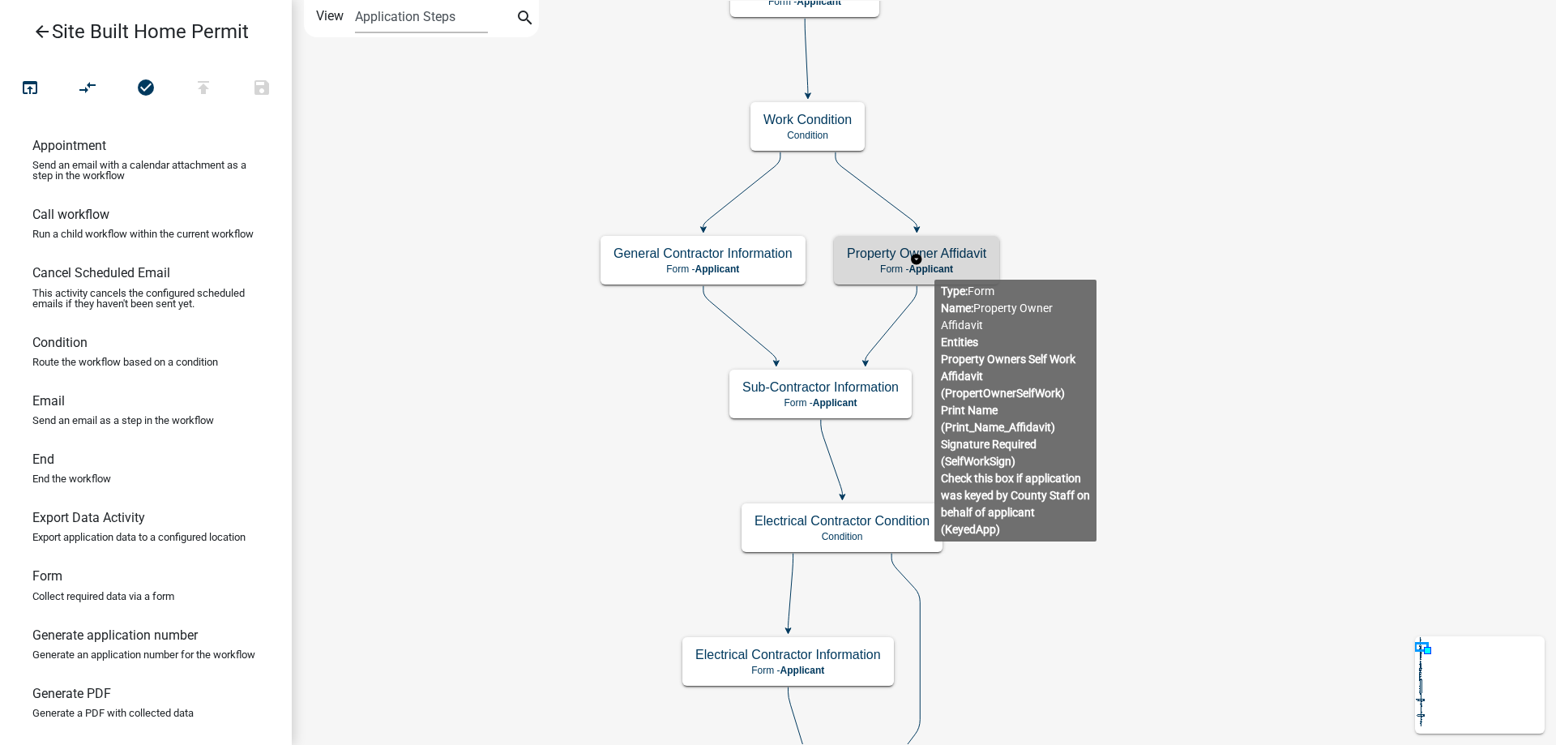
click at [916, 270] on span "Applicant" at bounding box center [931, 268] width 45 height 11
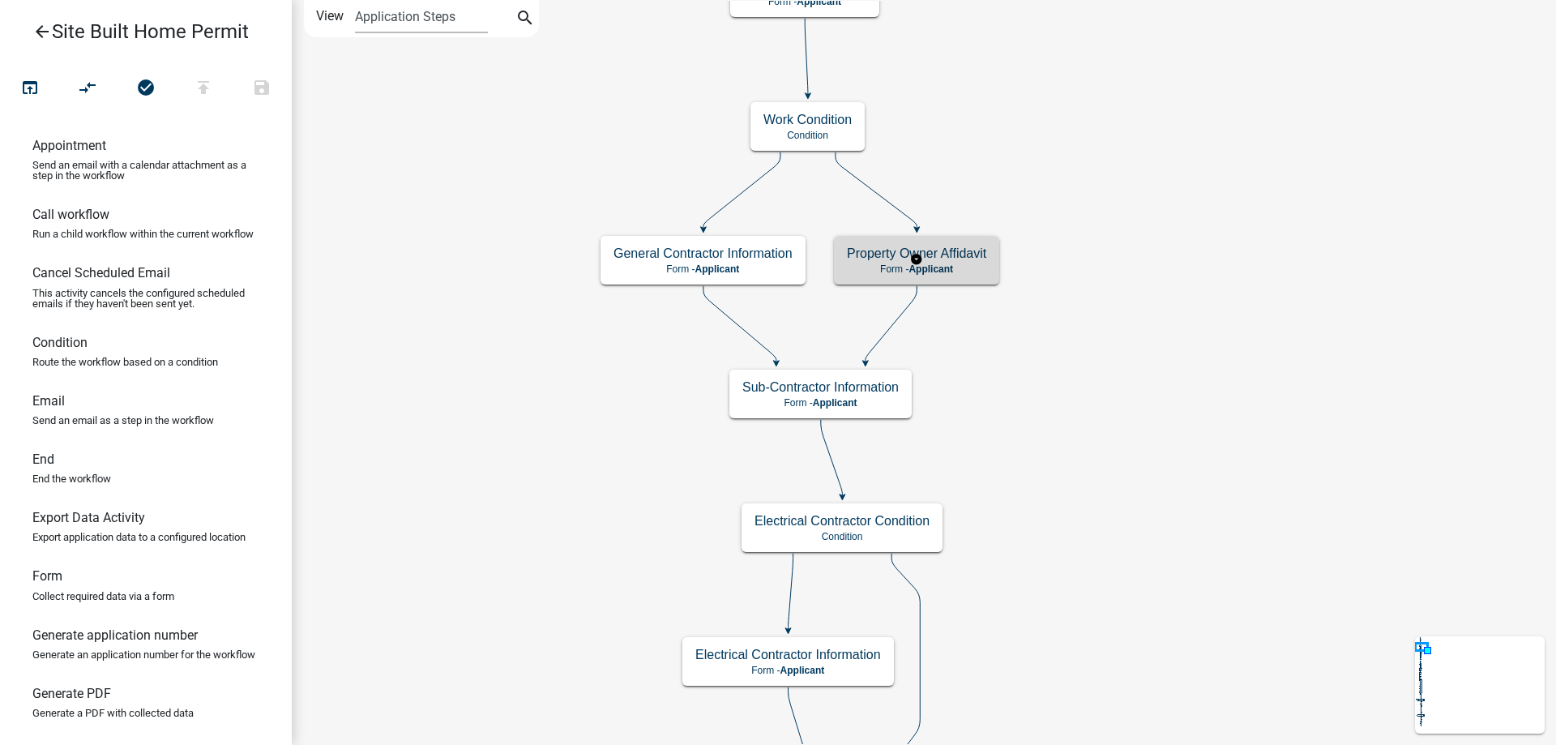
click at [916, 270] on span "Applicant" at bounding box center [931, 268] width 45 height 11
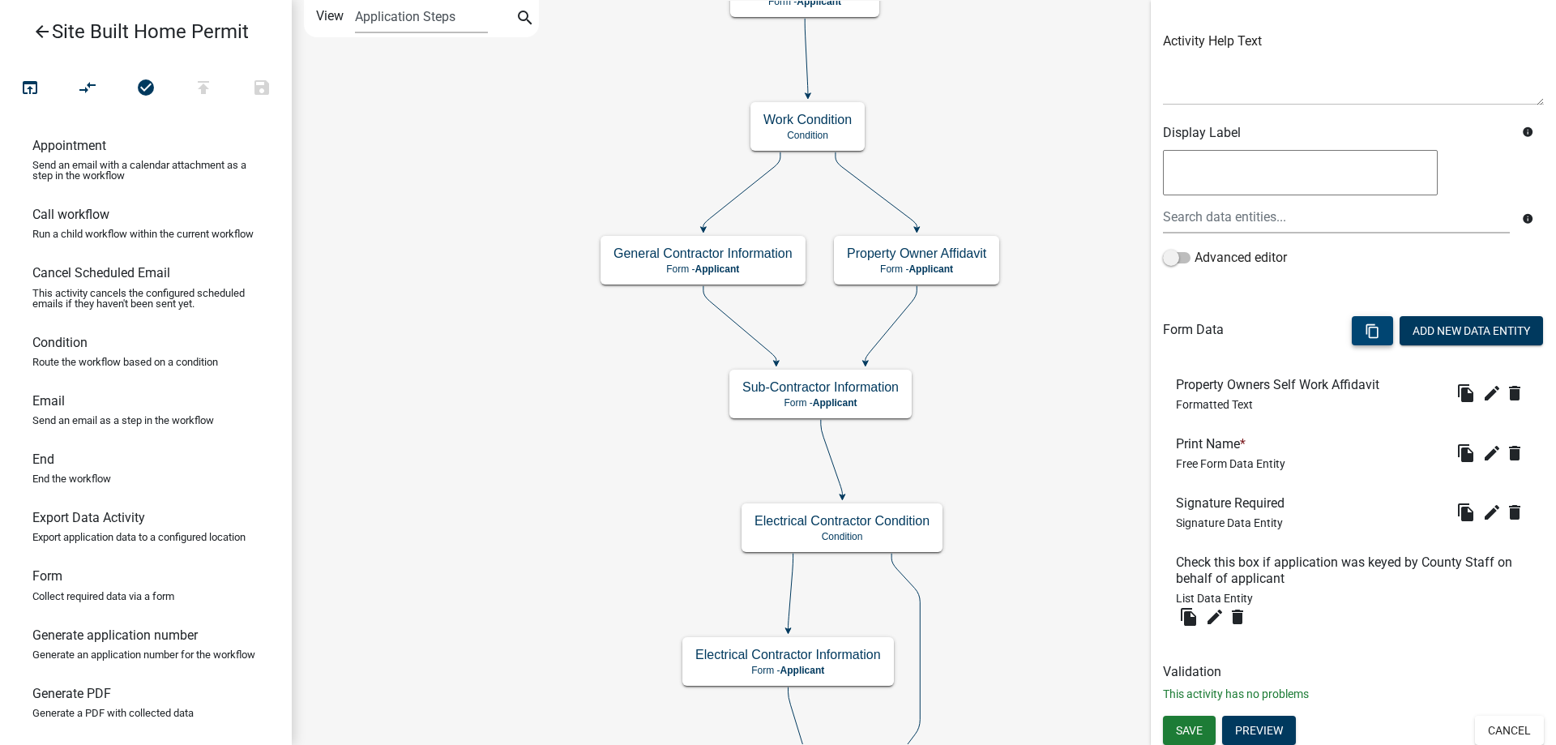
scroll to position [181, 0]
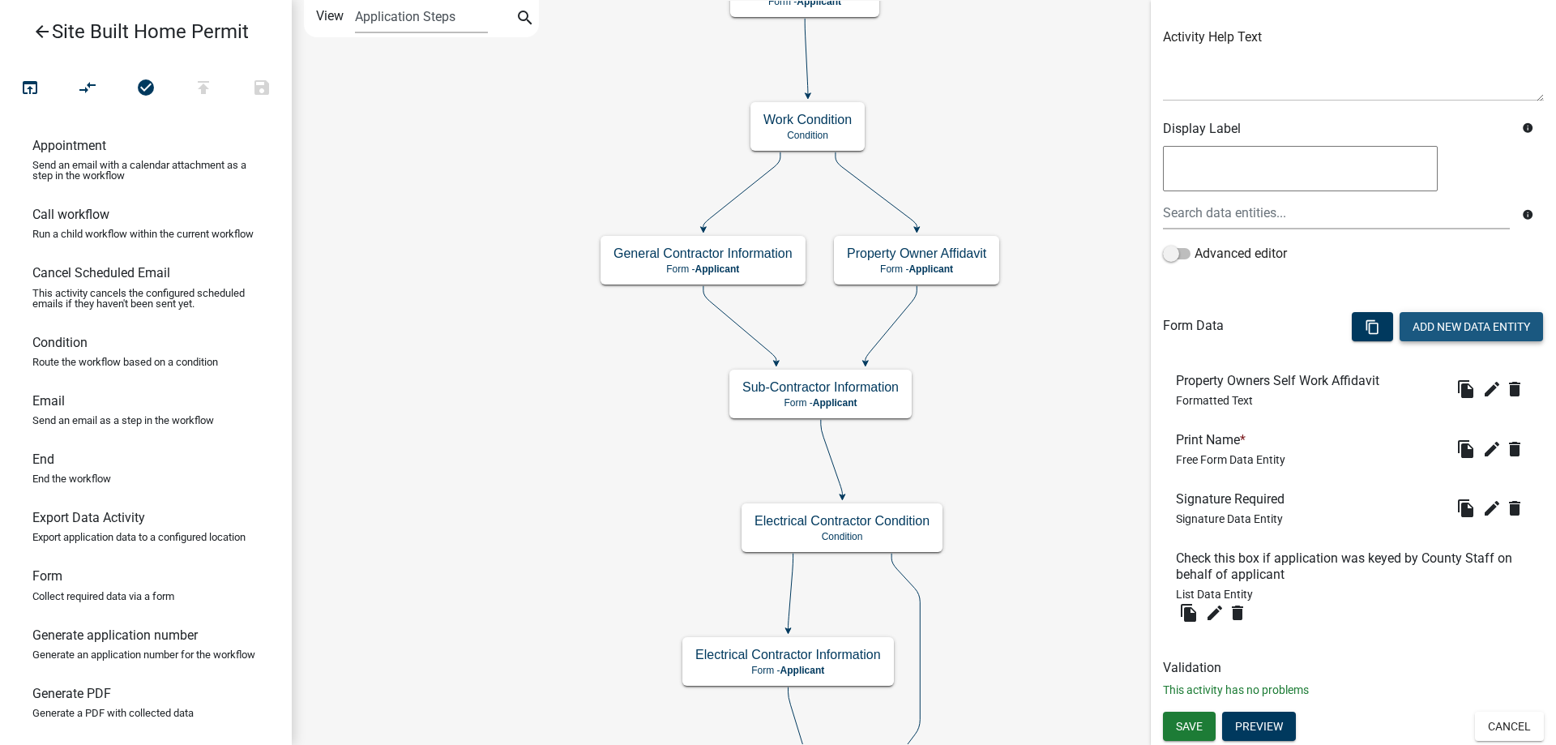
click at [1436, 327] on button "Add New Data Entity" at bounding box center [1471, 326] width 143 height 29
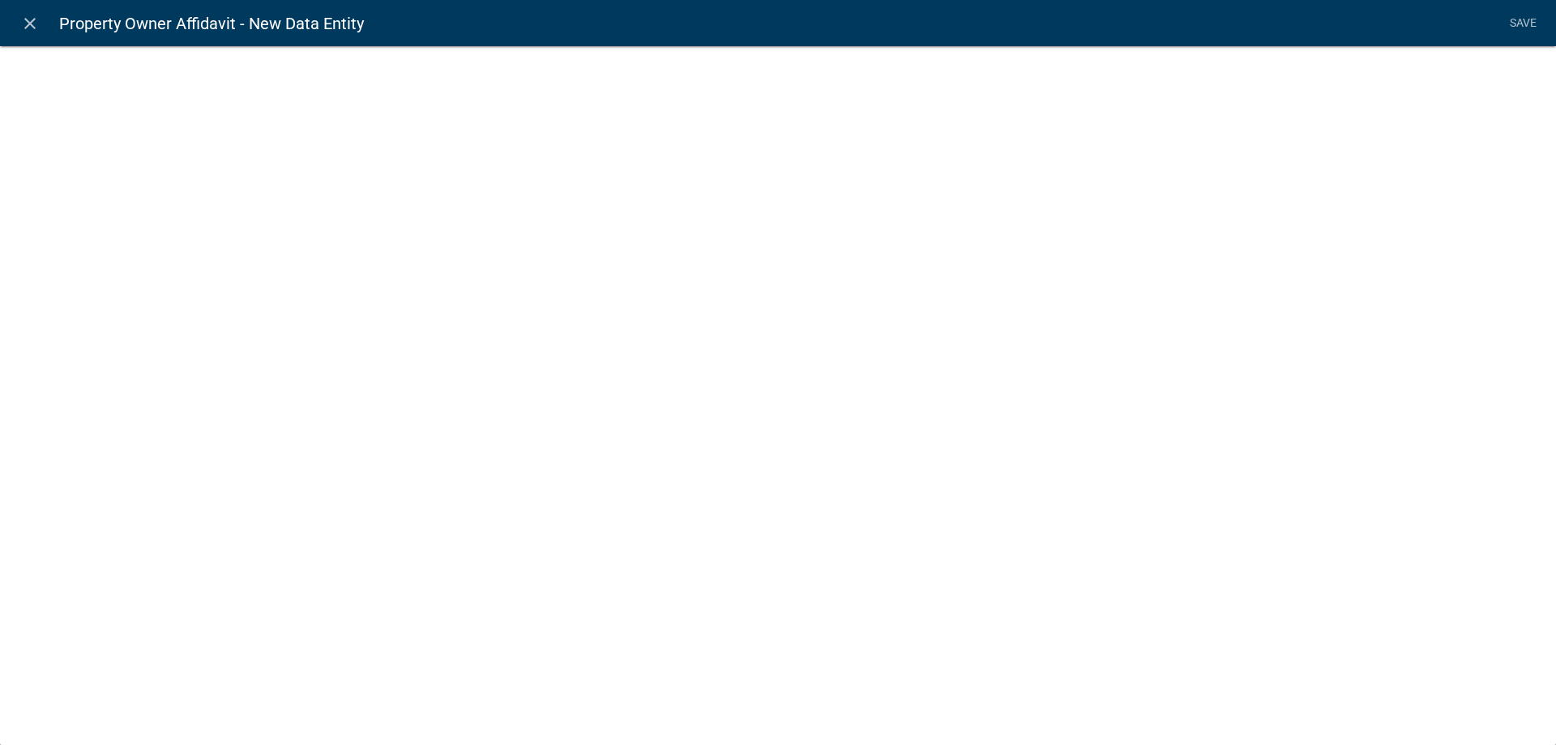
select select
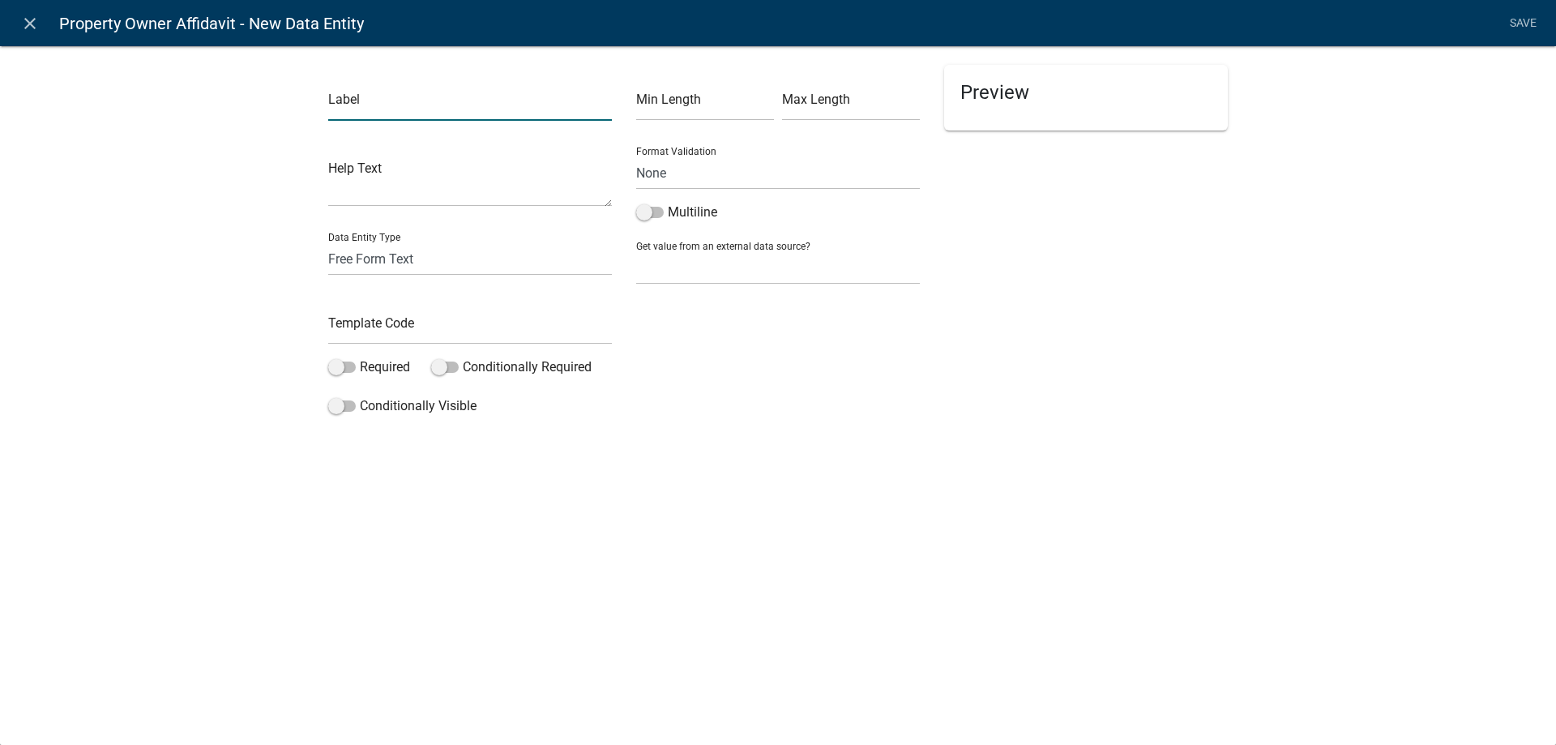
click at [504, 106] on input "text" at bounding box center [470, 104] width 284 height 33
type input "Homeowner's Affidavit"
click at [460, 259] on select "Free Form Text Document Display Entity Value Fee Numeric Data Date Map Sketch D…" at bounding box center [470, 258] width 284 height 33
select select "document"
click at [328, 242] on select "Free Form Text Document Display Entity Value Fee Numeric Data Date Map Sketch D…" at bounding box center [470, 258] width 284 height 33
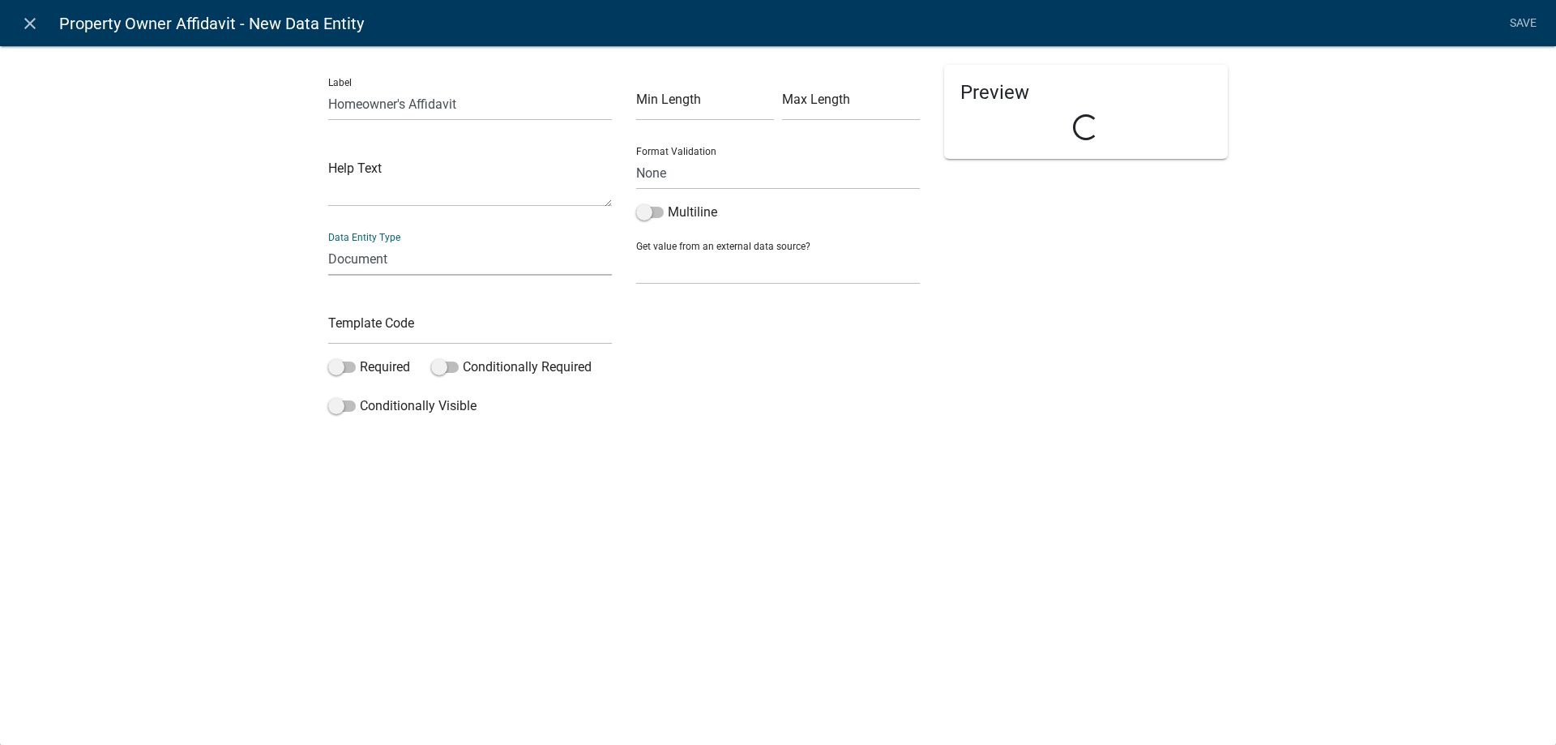
select select "document"
click at [336, 370] on span at bounding box center [342, 366] width 28 height 11
click at [360, 357] on input "Required" at bounding box center [360, 357] width 0 height 0
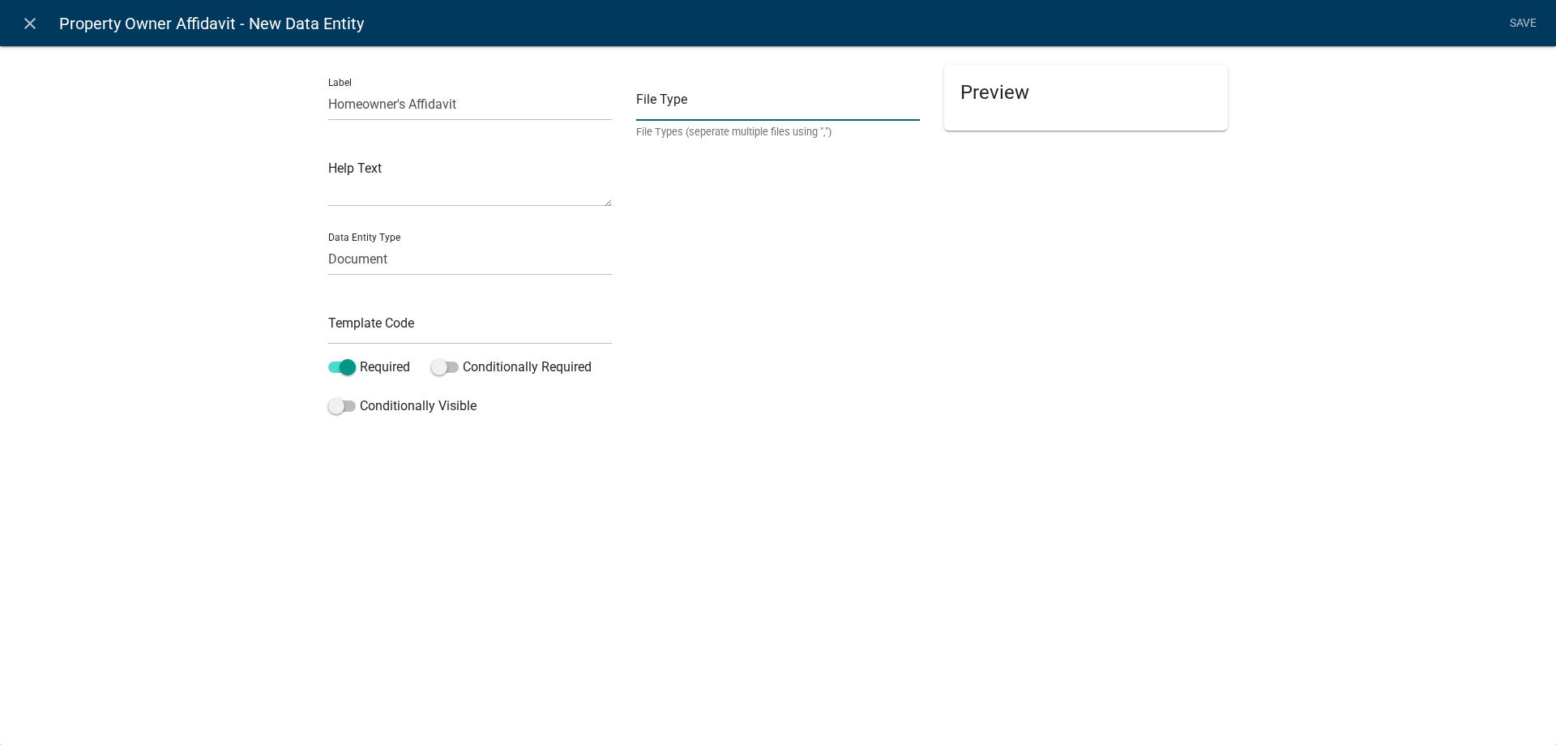
click at [718, 111] on input "text" at bounding box center [778, 104] width 284 height 33
click at [496, 186] on textarea at bounding box center [470, 181] width 284 height 50
click at [453, 260] on select "Free Form Text Document Display Entity Value Fee Numeric Data Date Map Sketch D…" at bounding box center [470, 258] width 284 height 33
click at [426, 263] on select "Free Form Text Document Display Entity Value Fee Numeric Data Date Map Sketch D…" at bounding box center [470, 258] width 284 height 33
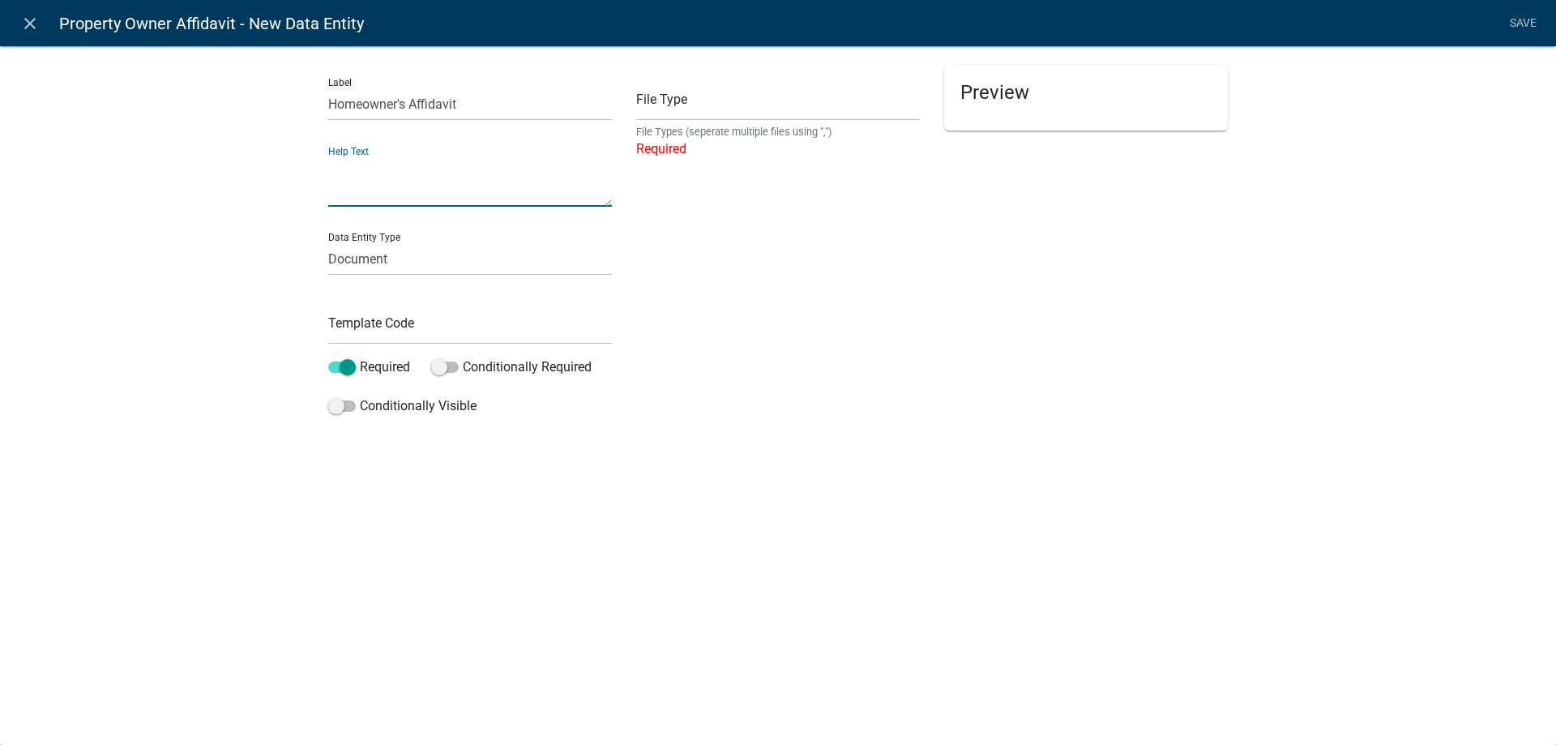
click at [443, 192] on textarea at bounding box center [470, 181] width 284 height 50
click at [709, 109] on input "text" at bounding box center [778, 104] width 284 height 33
type input "Homeowner's Affidavit"
click at [417, 176] on textarea at bounding box center [470, 181] width 284 height 50
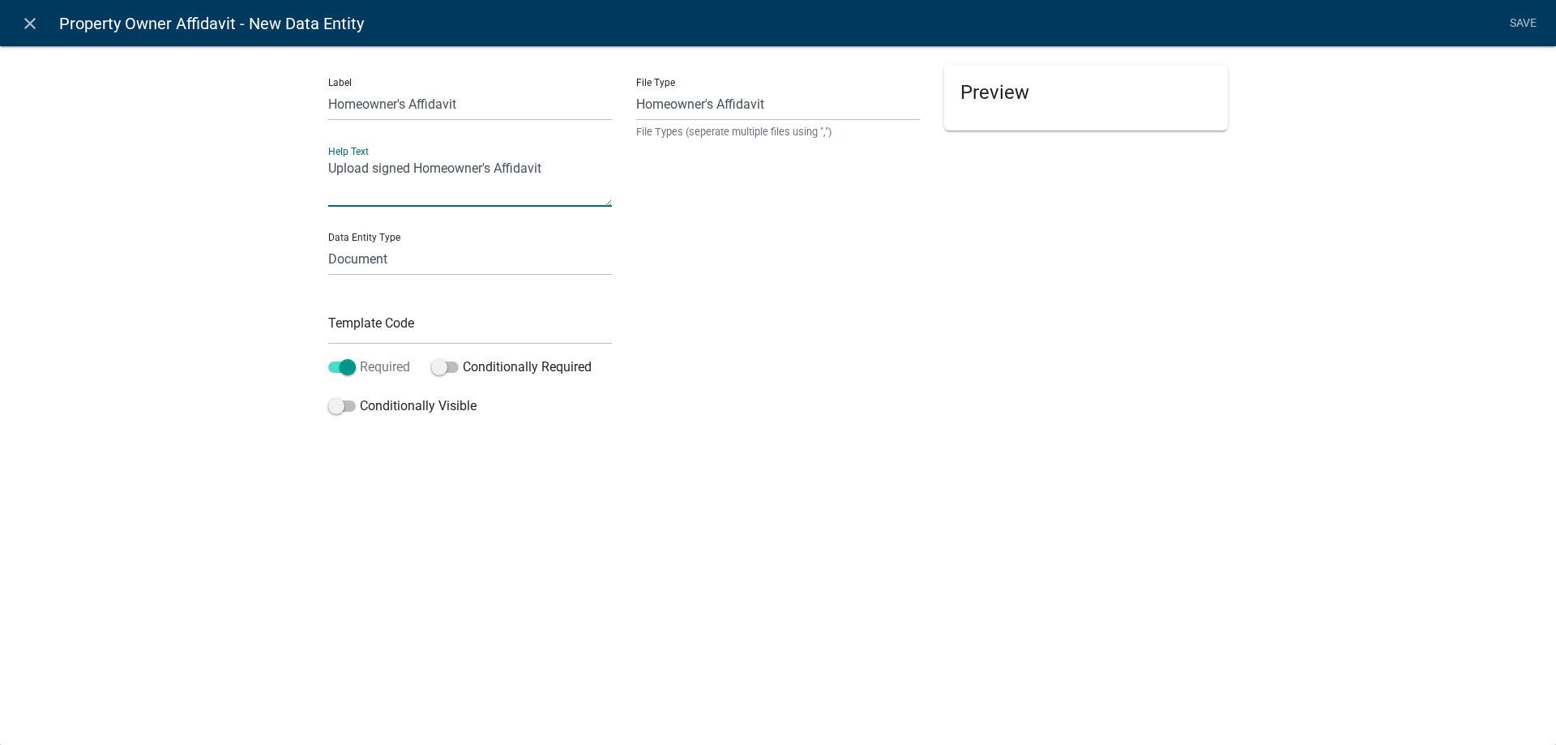
type textarea "Upload signed Homeowner's Affidavit"
click at [351, 373] on span at bounding box center [342, 366] width 28 height 11
click at [360, 357] on input "Required" at bounding box center [360, 357] width 0 height 0
click at [366, 331] on input "text" at bounding box center [470, 327] width 284 height 33
type input "Homeowner's Form"
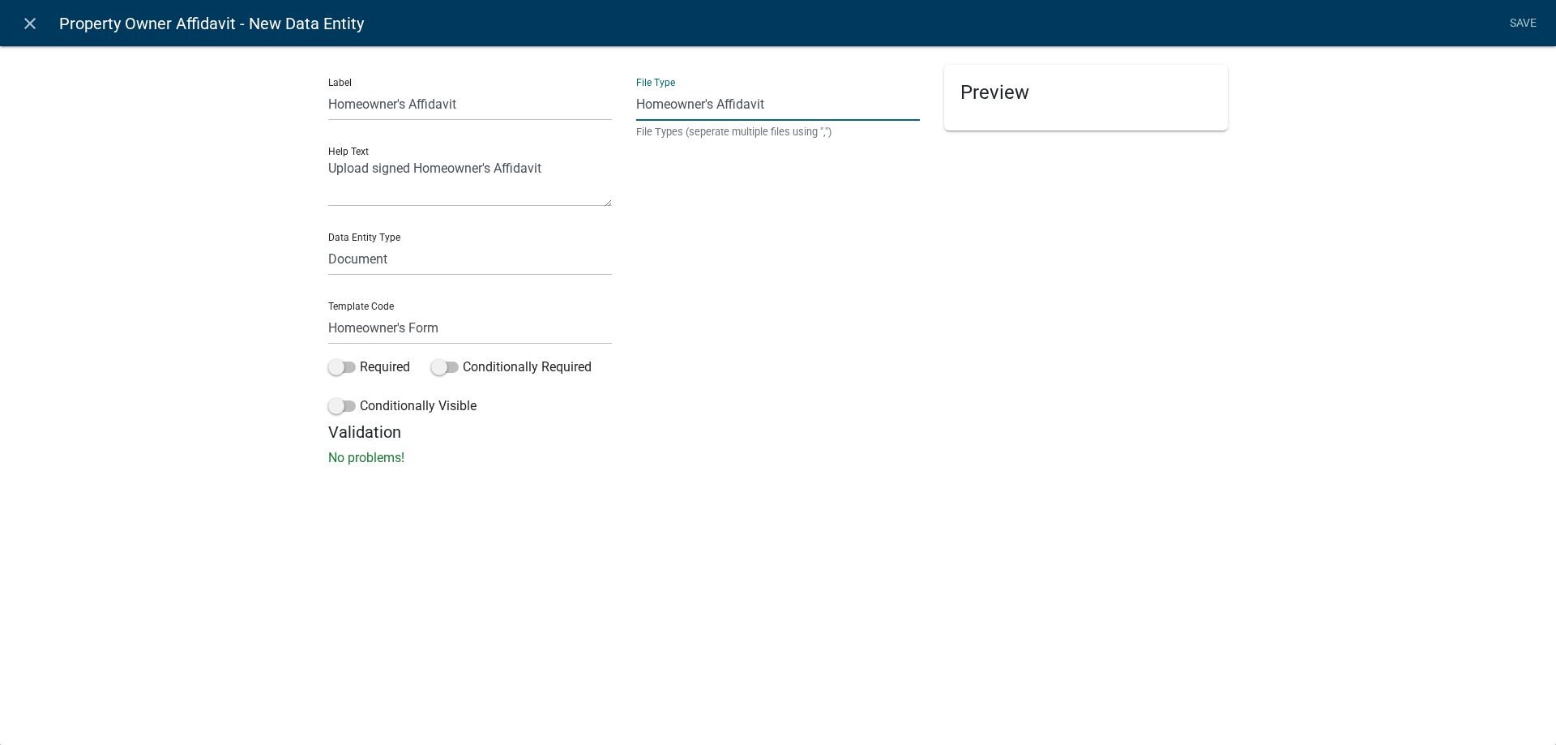
click at [698, 113] on input "Homeowner's Affidavit" at bounding box center [778, 104] width 284 height 33
drag, startPoint x: 776, startPoint y: 107, endPoint x: 602, endPoint y: 98, distance: 174.5
click at [602, 98] on div "Label Homeowner's Affidavit Help Text Upload signed Homeowner's Affidavit Data …" at bounding box center [778, 243] width 924 height 357
click at [1029, 160] on button "Select files" at bounding box center [1008, 162] width 97 height 29
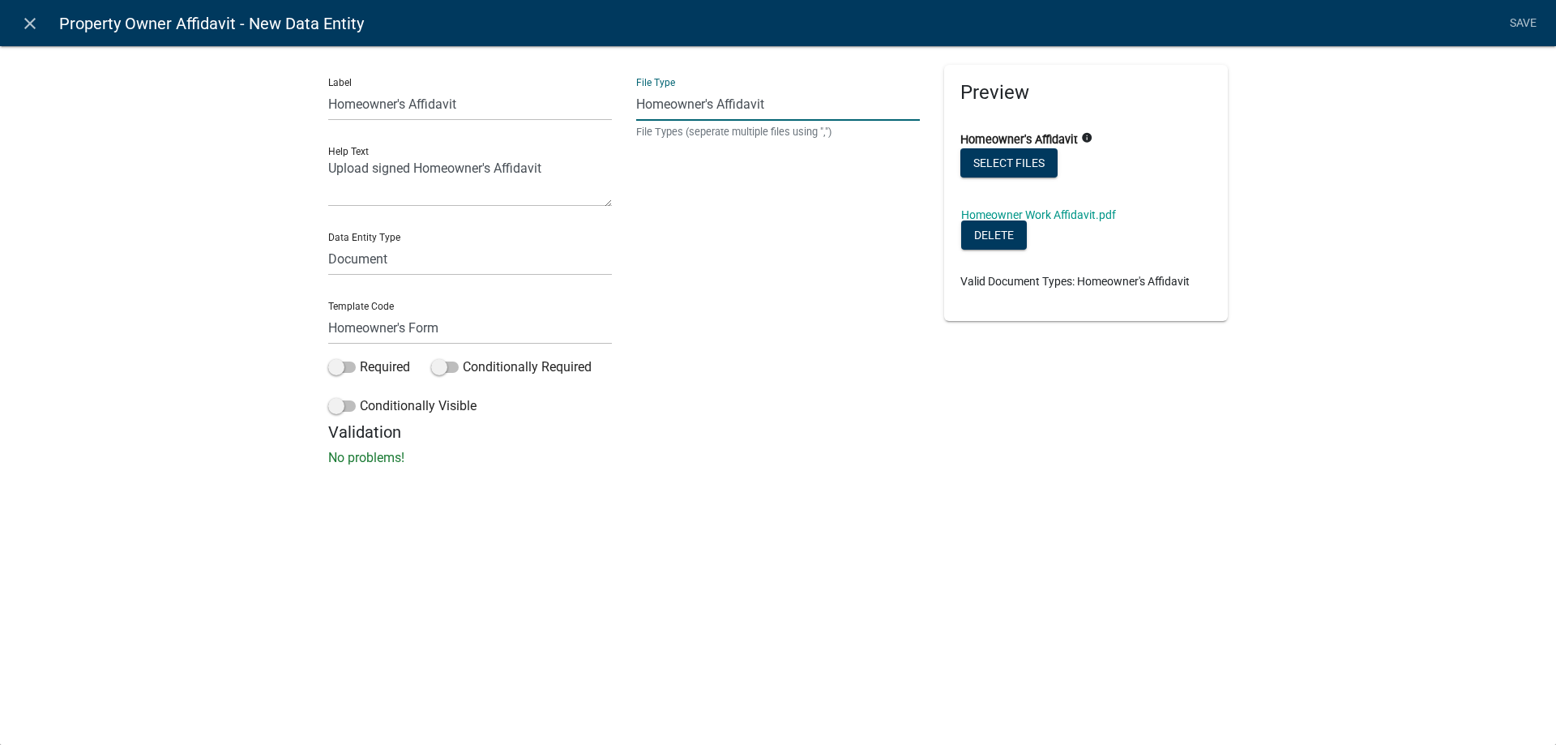
click at [779, 101] on input "Homeowner's Affidavit" at bounding box center [778, 104] width 284 height 33
drag, startPoint x: 779, startPoint y: 101, endPoint x: 593, endPoint y: 115, distance: 186.1
click at [593, 115] on div "Label Homeowner's Affidavit Help Text Upload signed Homeowner's Affidavit Data …" at bounding box center [778, 243] width 924 height 357
type input "PDF"
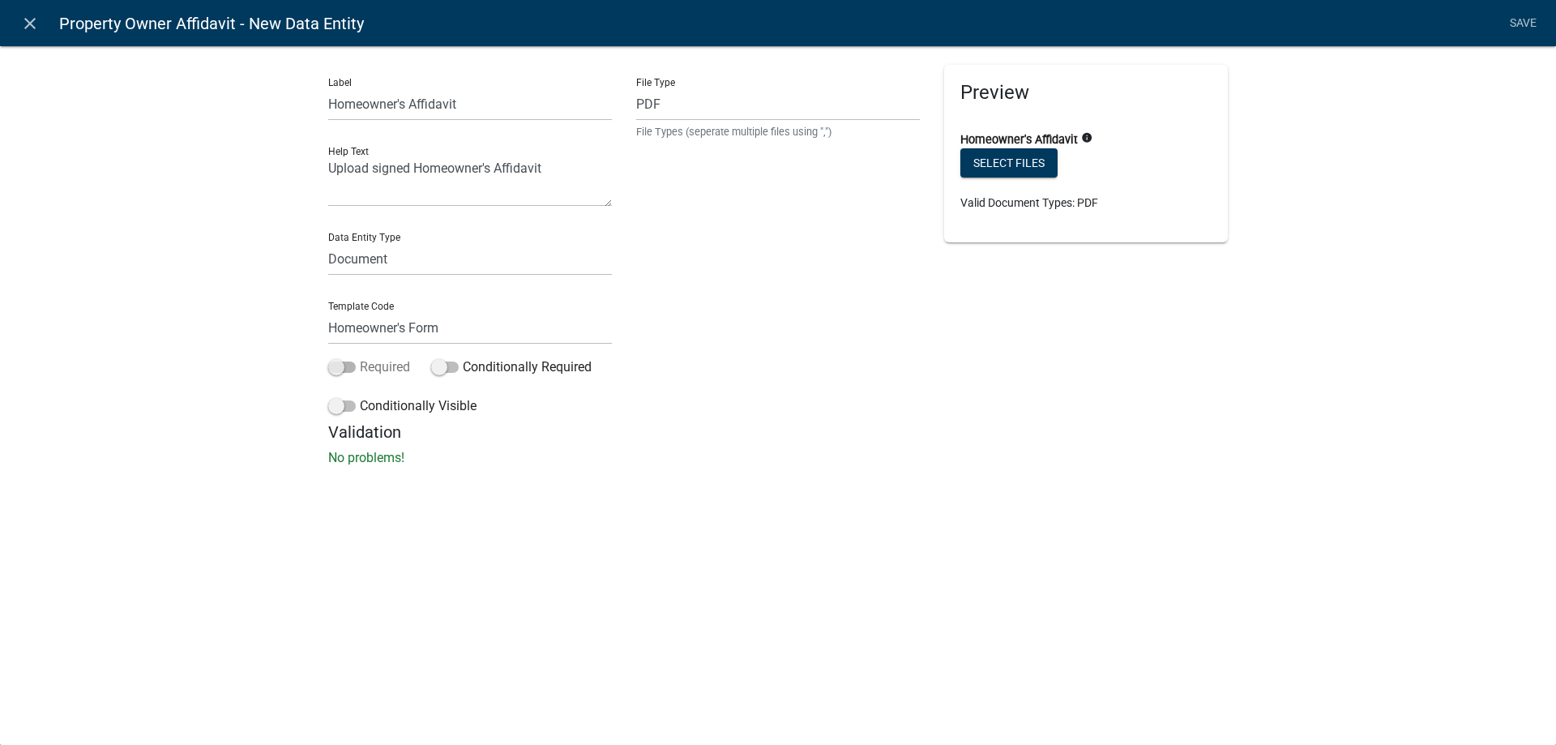
click at [336, 370] on span at bounding box center [342, 366] width 28 height 11
click at [360, 357] on input "Required" at bounding box center [360, 357] width 0 height 0
click at [1528, 17] on link "Save" at bounding box center [1523, 23] width 41 height 31
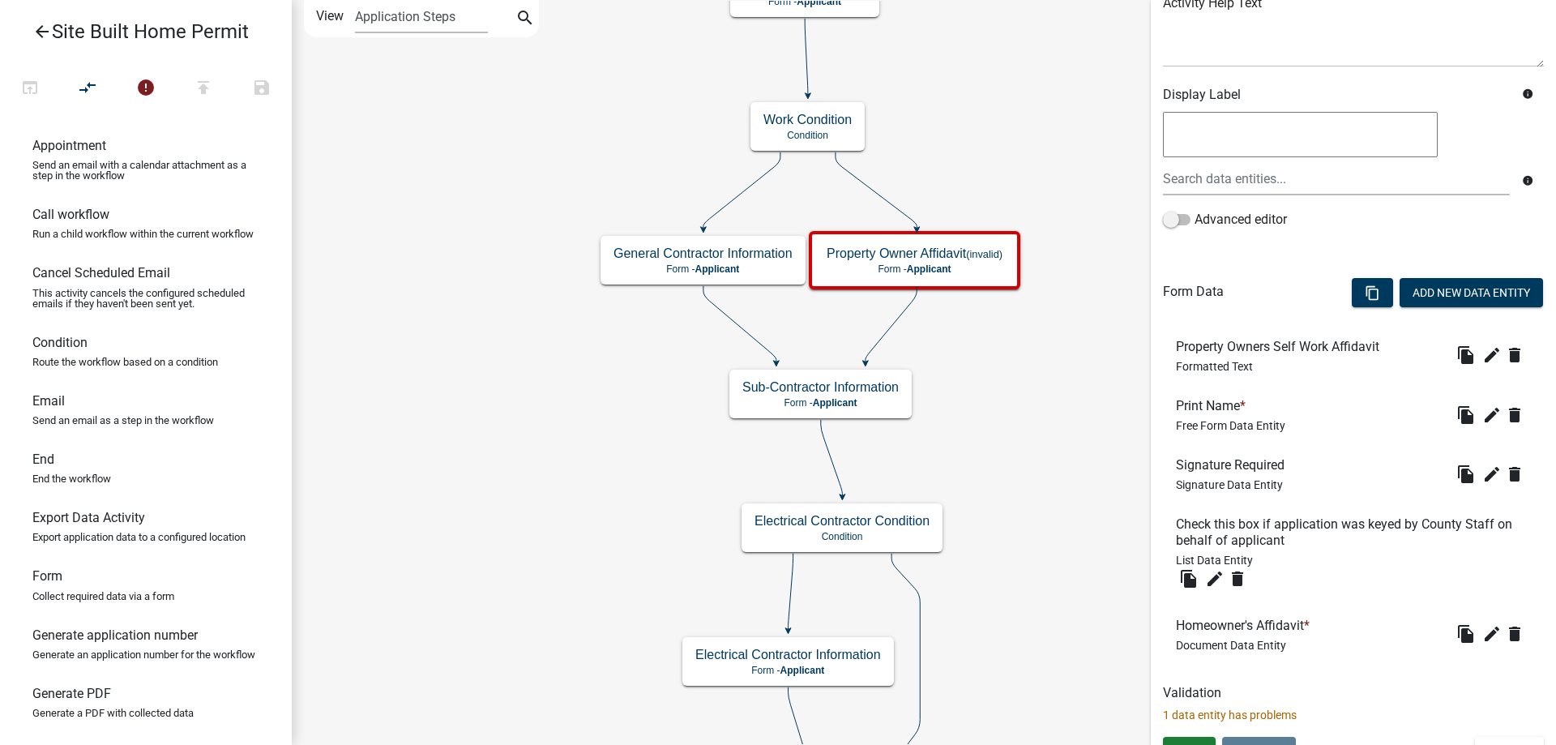
scroll to position [240, 0]
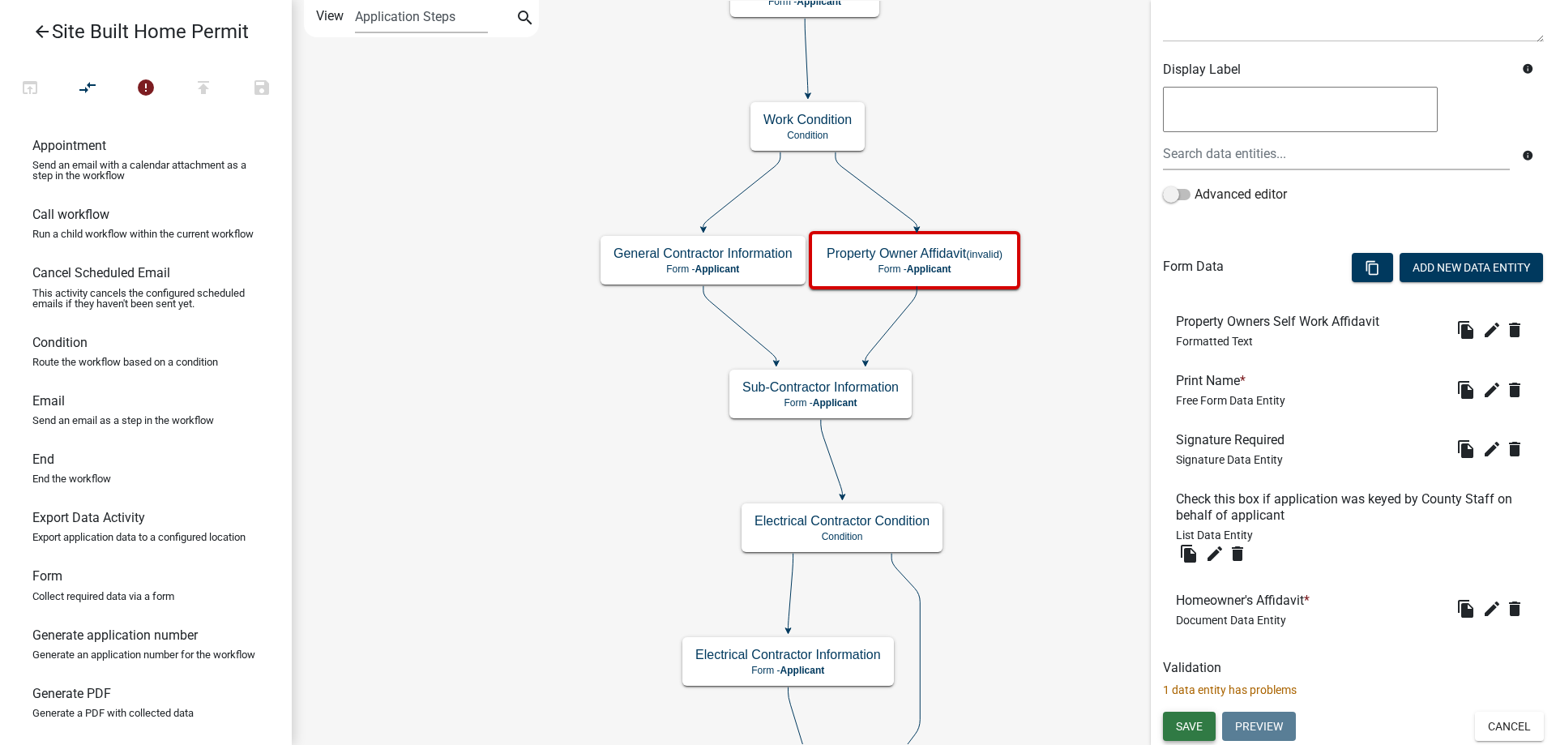
click at [1197, 729] on span "Save" at bounding box center [1189, 726] width 27 height 13
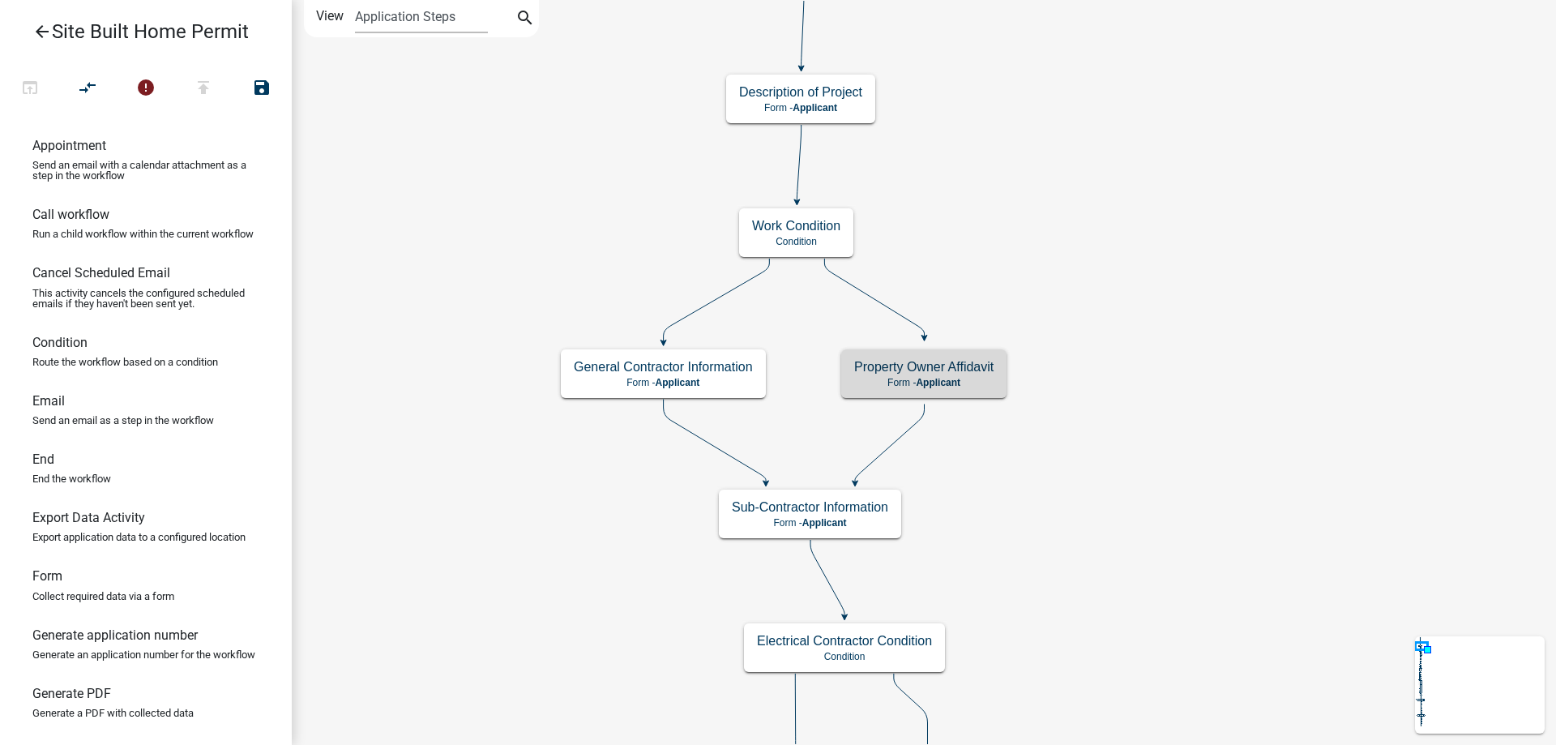
scroll to position [0, 0]
click at [966, 366] on h5 "Property Owner Affidavit (invalid)" at bounding box center [923, 366] width 176 height 15
click at [951, 374] on h5 "Property Owner Affidavit (invalid)" at bounding box center [923, 366] width 176 height 15
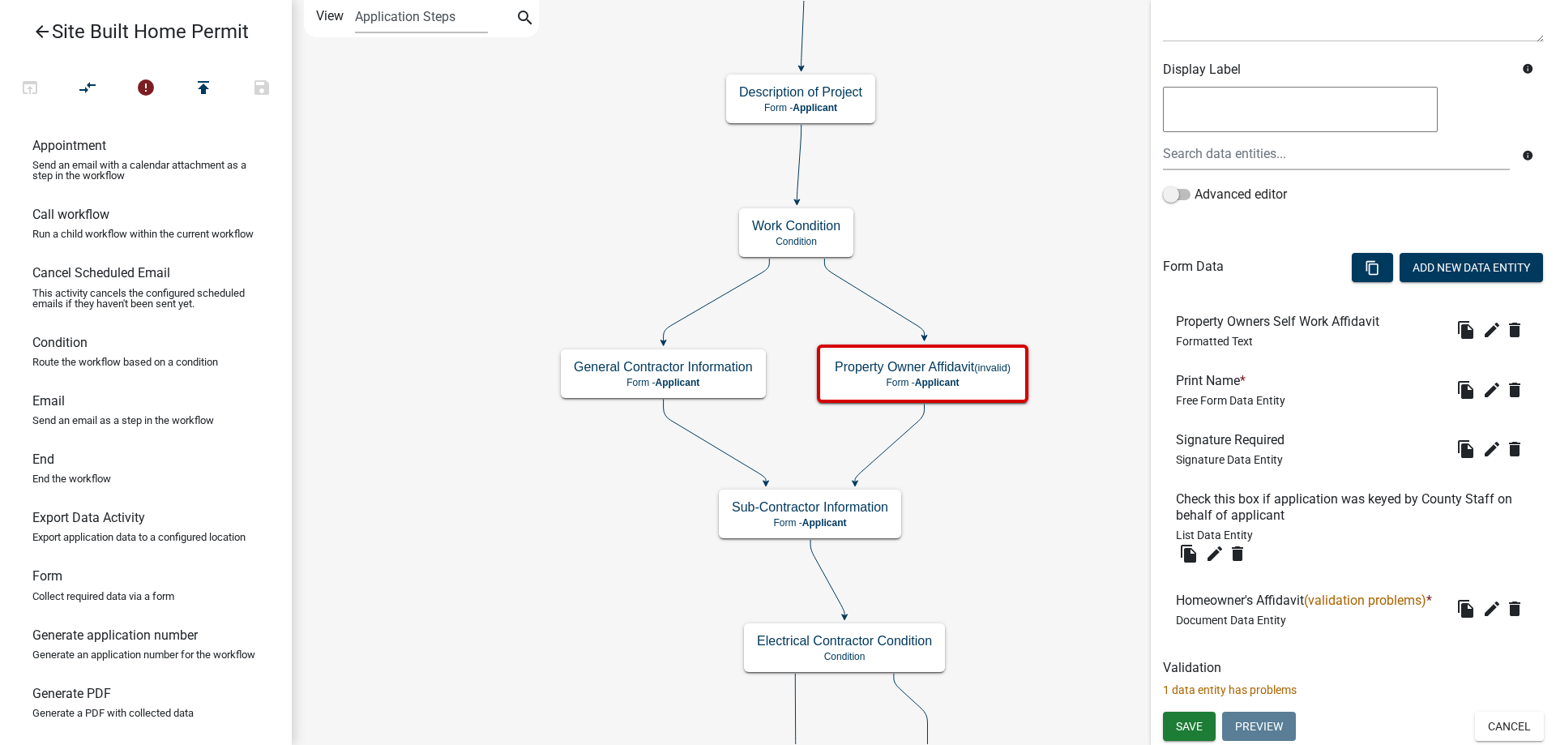
scroll to position [266, 0]
click at [1364, 592] on span "(validation problems)" at bounding box center [1365, 599] width 122 height 15
click at [1212, 694] on p "1 data entity has problems" at bounding box center [1353, 690] width 381 height 17
click at [1362, 592] on span "(validation problems)" at bounding box center [1365, 599] width 122 height 15
click at [1482, 614] on icon "edit" at bounding box center [1491, 608] width 19 height 19
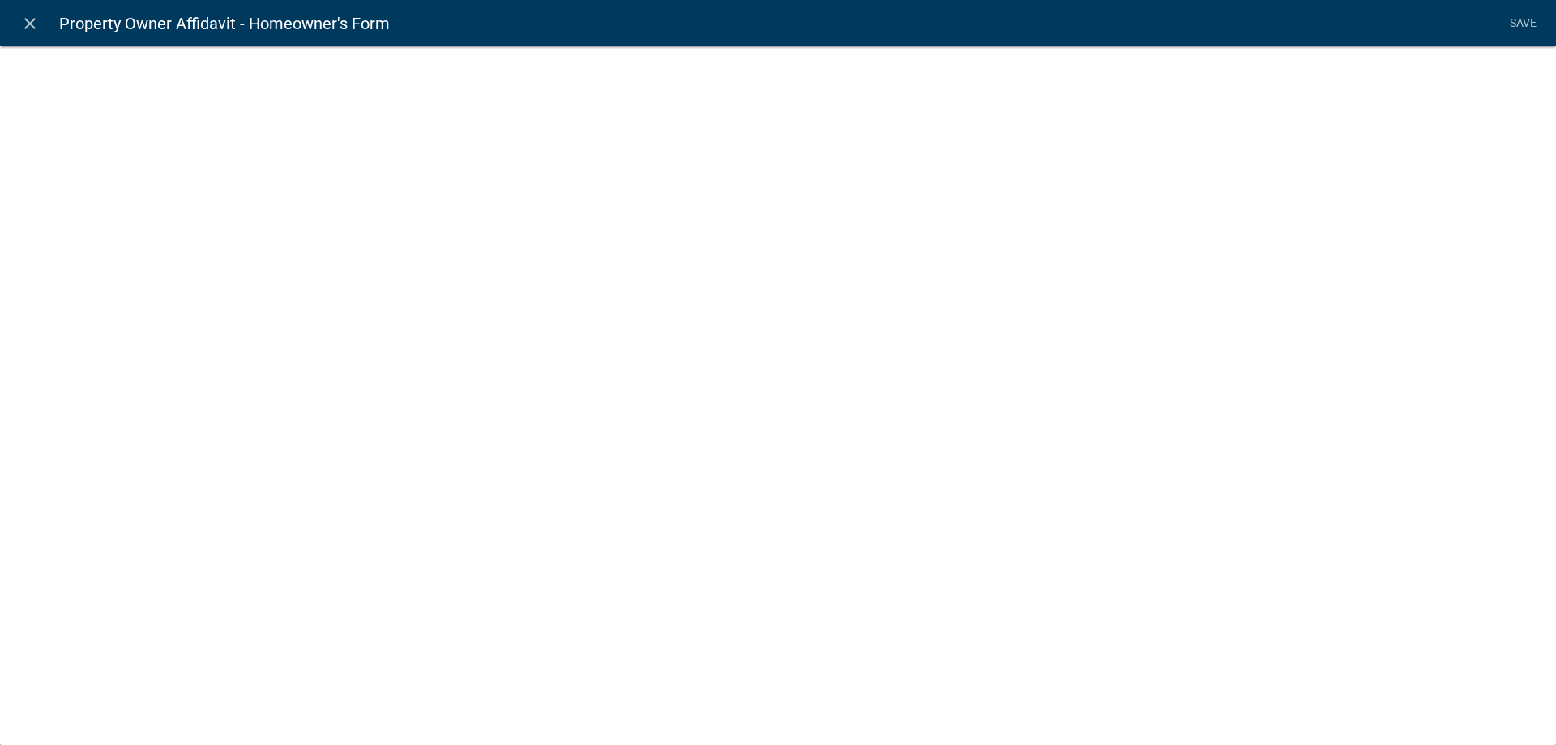
select select "document"
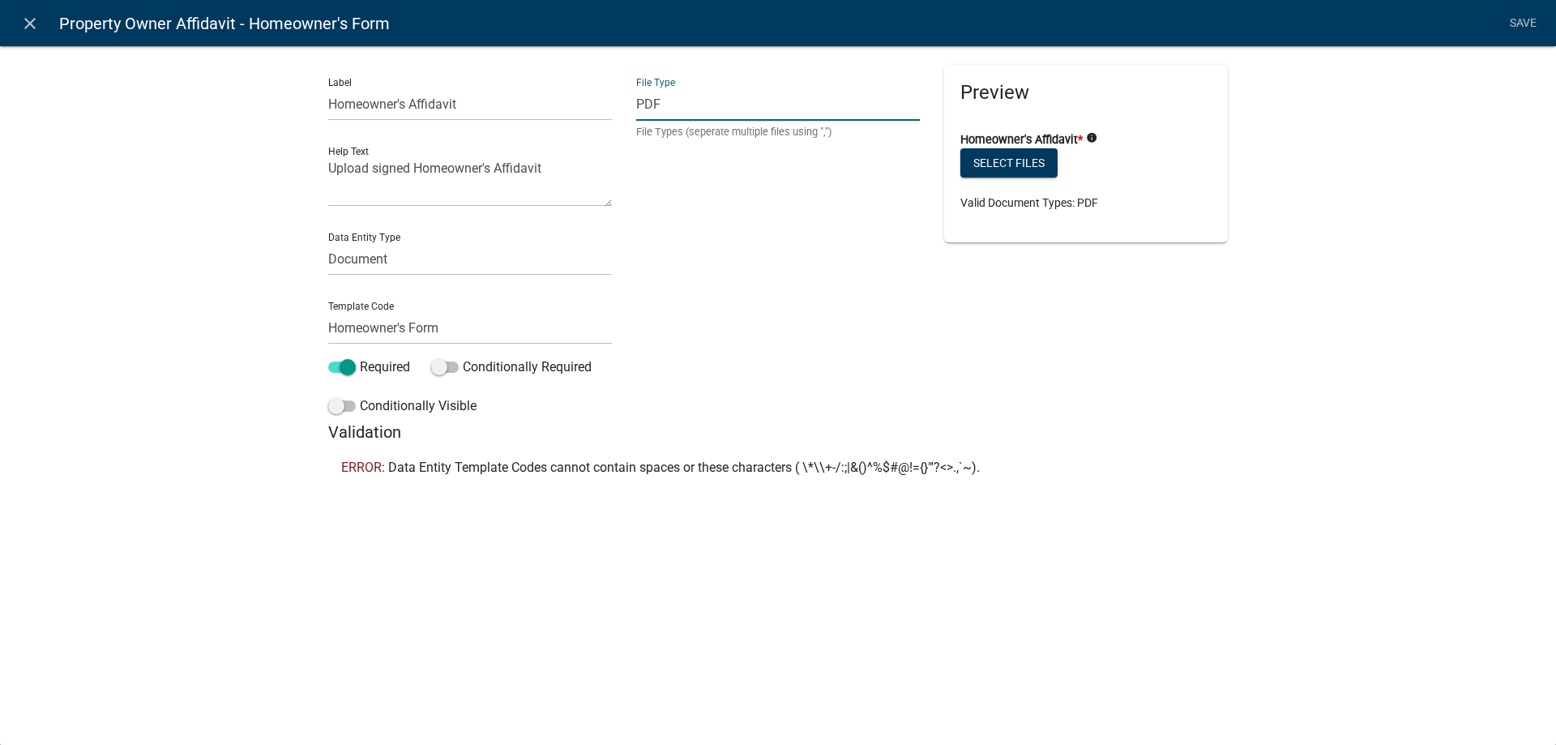
drag, startPoint x: 682, startPoint y: 106, endPoint x: 609, endPoint y: 108, distance: 73.8
click at [609, 108] on div "Label Homeowner's Affidavit Help Text Upload signed Homeowner's Affidavit Data …" at bounding box center [778, 243] width 924 height 357
type input "pdf"
click at [1528, 24] on link "Save" at bounding box center [1523, 23] width 41 height 31
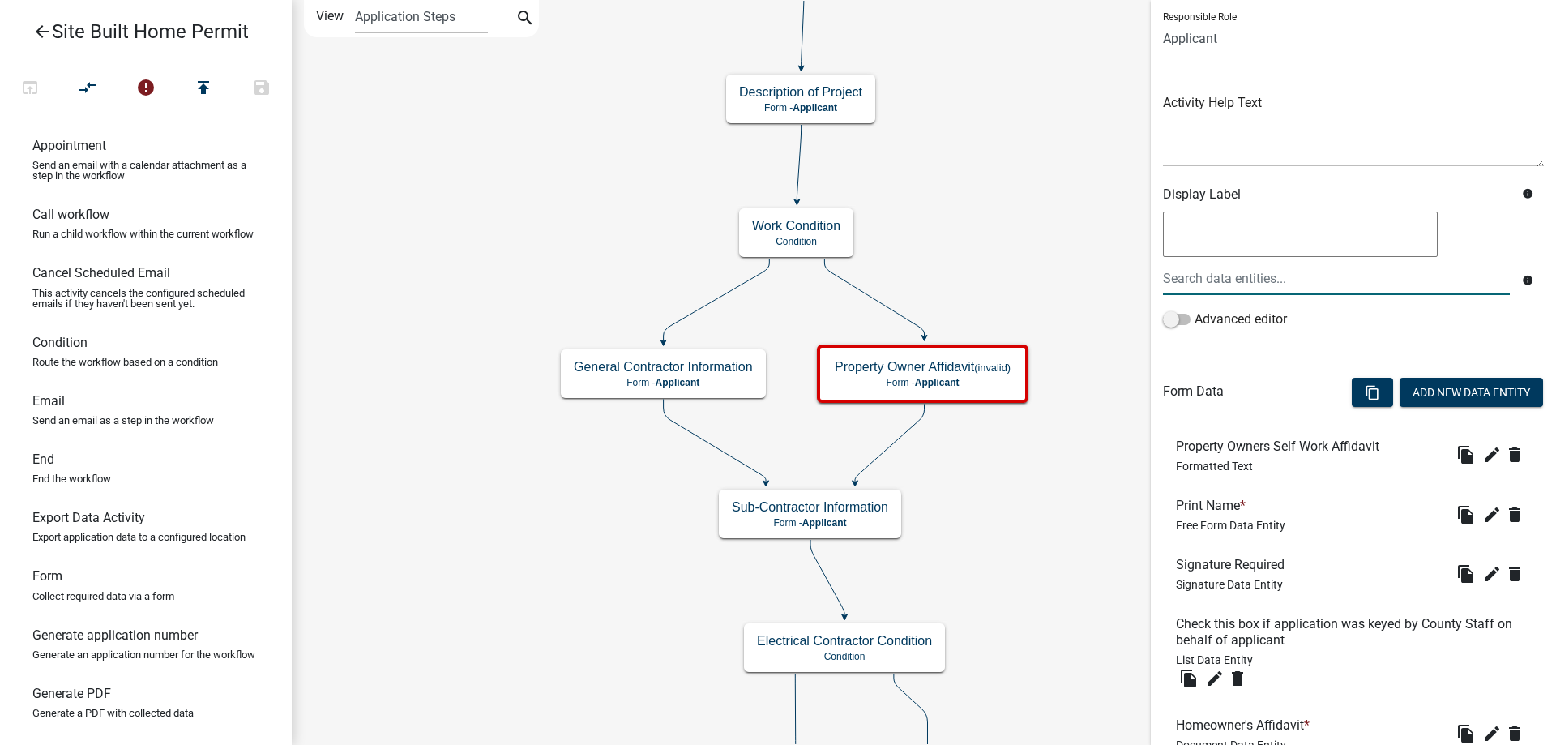
scroll to position [240, 0]
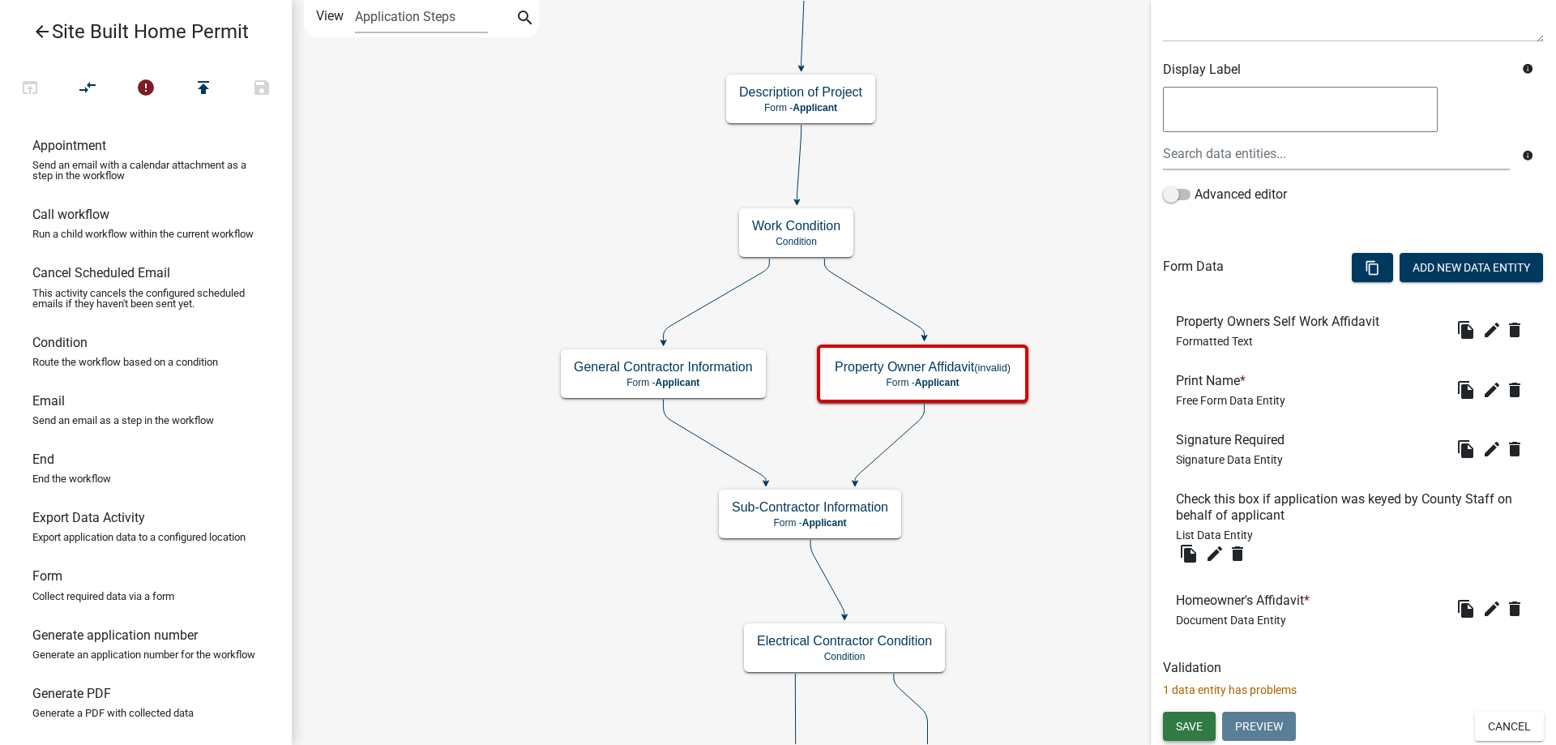
click at [1191, 726] on span "Save" at bounding box center [1189, 726] width 27 height 13
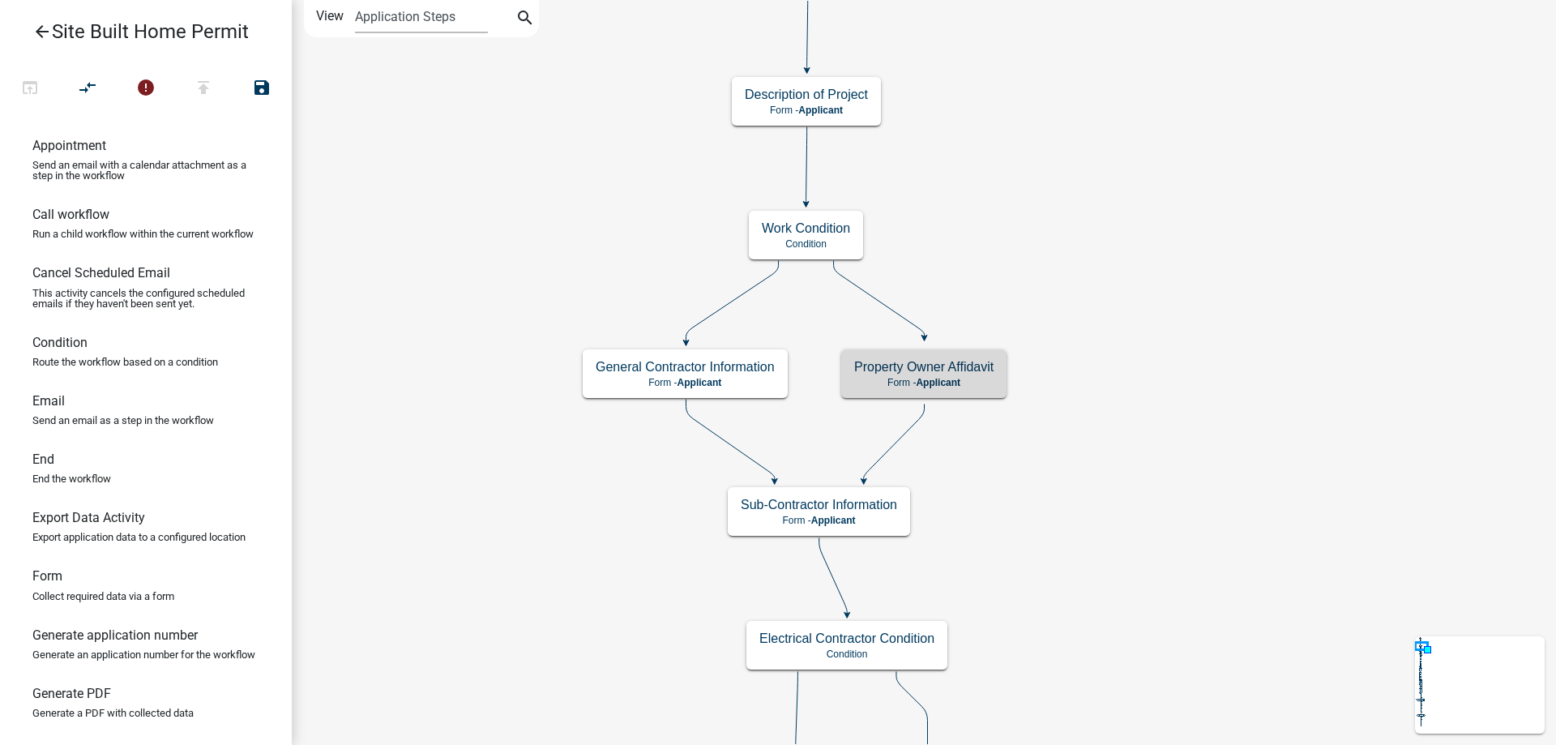
scroll to position [0, 0]
click at [974, 378] on p "Form - Applicant" at bounding box center [923, 382] width 176 height 11
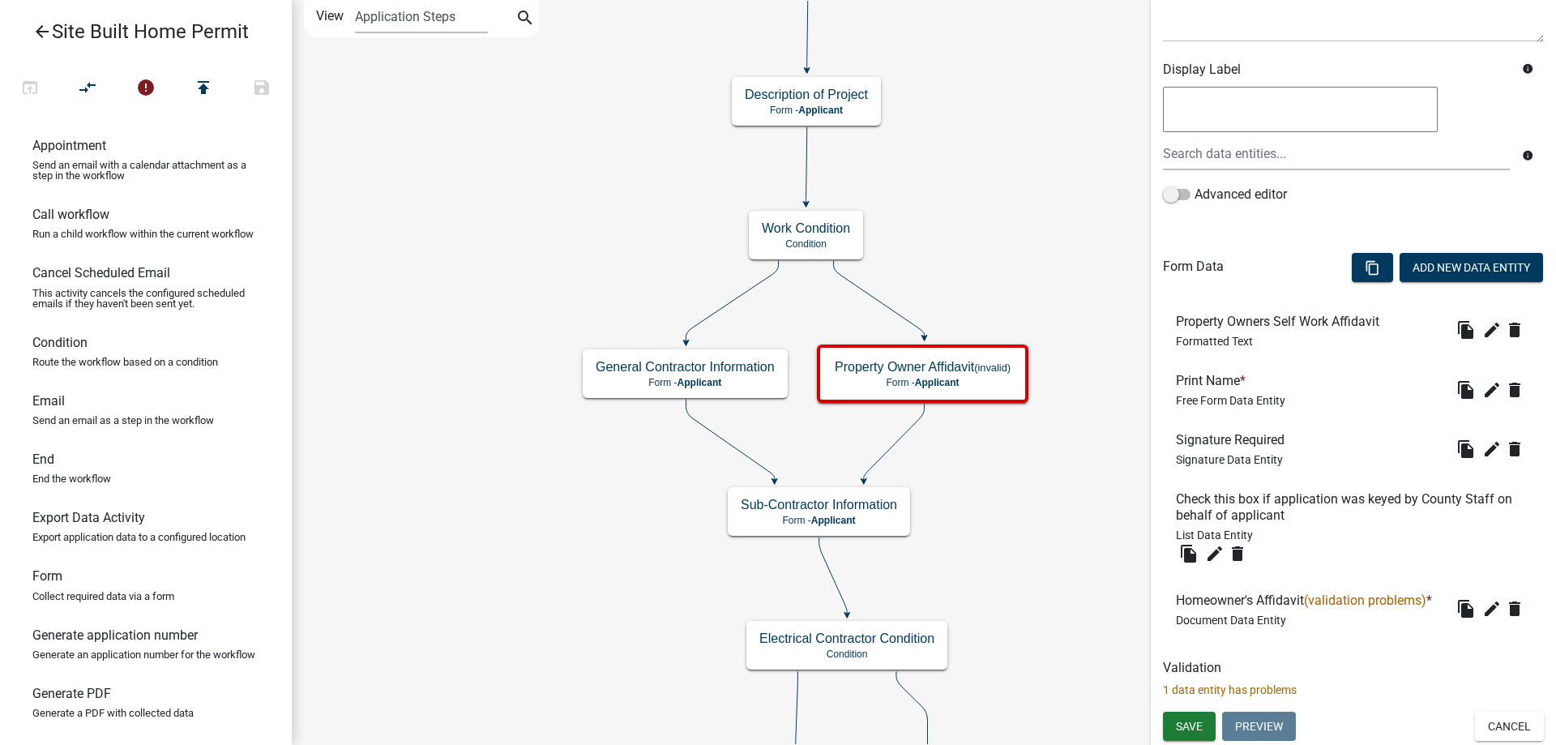
scroll to position [266, 0]
click at [1482, 607] on icon "edit" at bounding box center [1491, 608] width 19 height 19
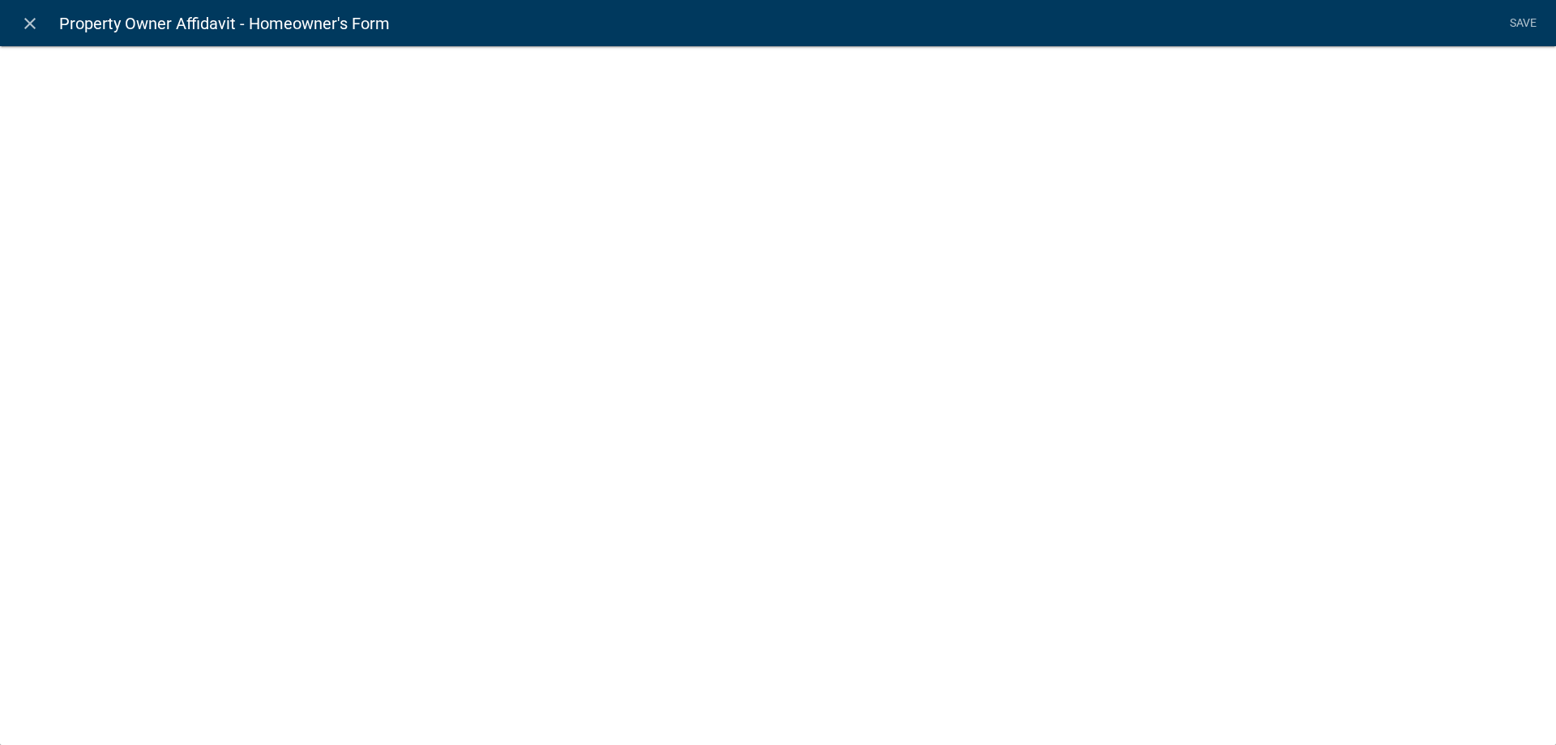
select select "document"
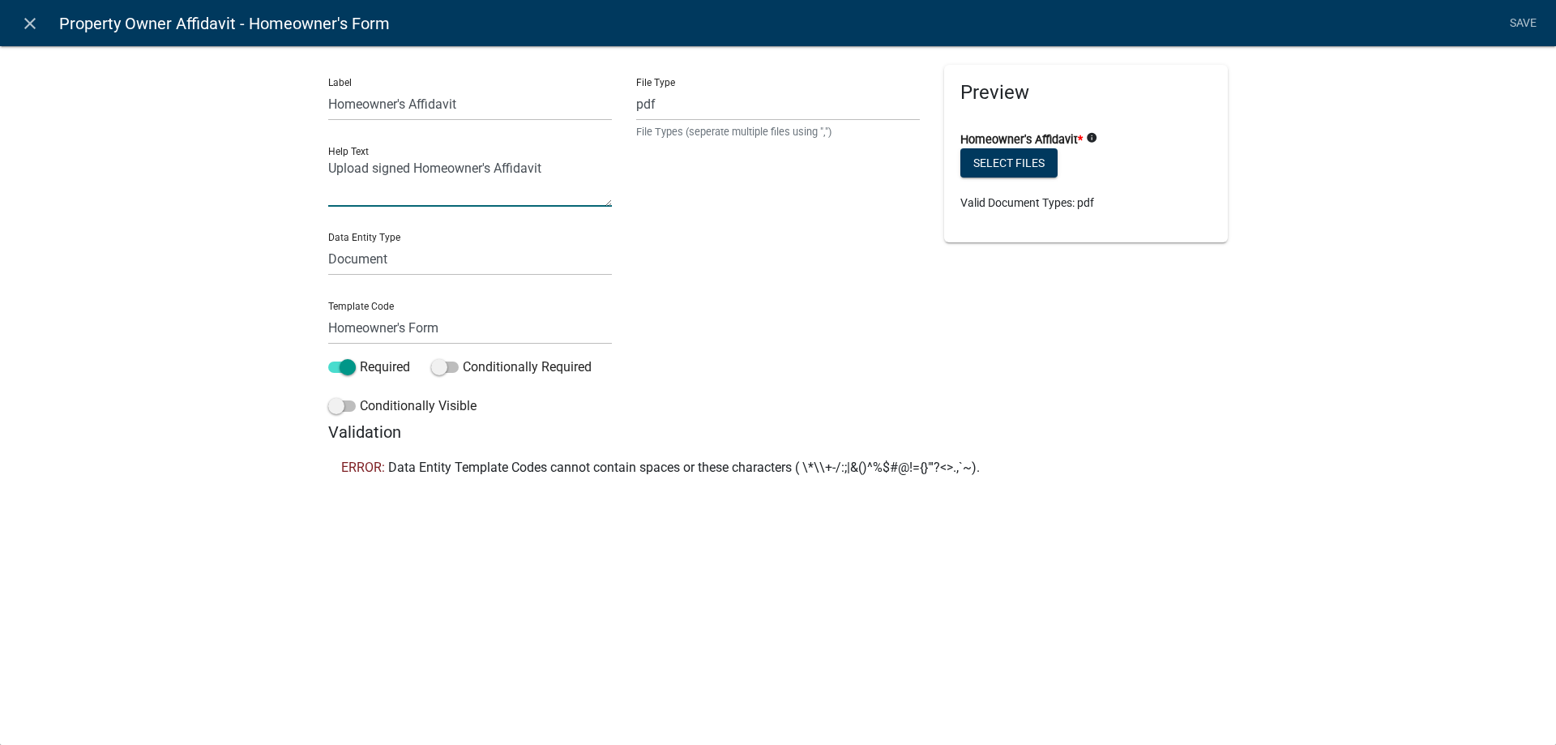
click at [478, 170] on textarea "Upload signed Homeowner's Affidavit" at bounding box center [470, 181] width 284 height 50
click at [486, 165] on textarea "Upload signed Homeowner's Affidavit" at bounding box center [470, 181] width 284 height 50
type textarea "Upload signed Homeowner' Affidavit"
click at [400, 103] on input "Homeowner's Affidavit" at bounding box center [470, 104] width 284 height 33
type input "Homeowners Affidavit"
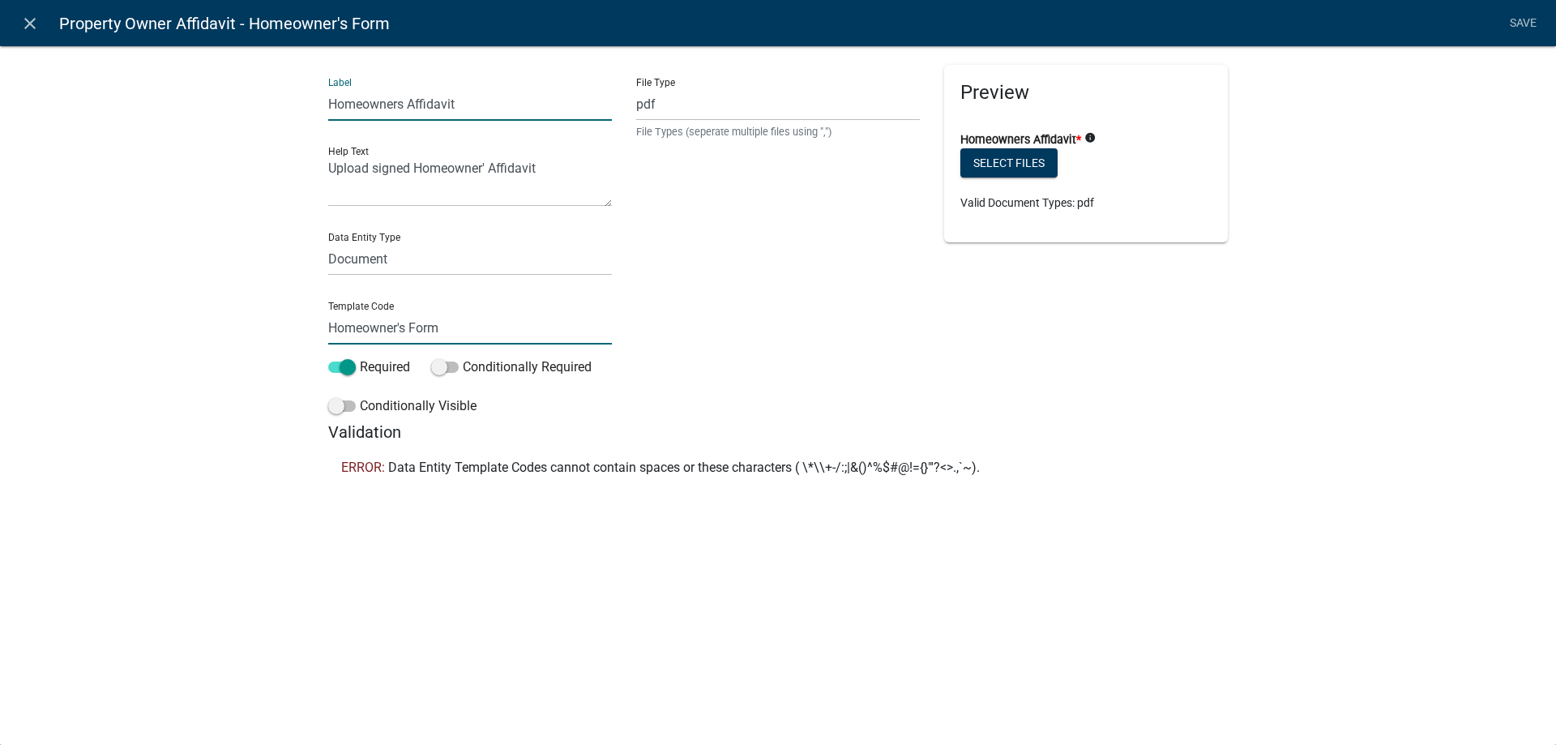
click at [402, 327] on input "Homeowner's Form" at bounding box center [470, 327] width 284 height 33
click at [405, 326] on input "Homeowner' Form" at bounding box center [470, 327] width 284 height 33
type input "Homeowners Form"
click at [1507, 19] on li "Save" at bounding box center [1523, 23] width 41 height 31
click at [1519, 21] on link "Save" at bounding box center [1523, 23] width 41 height 31
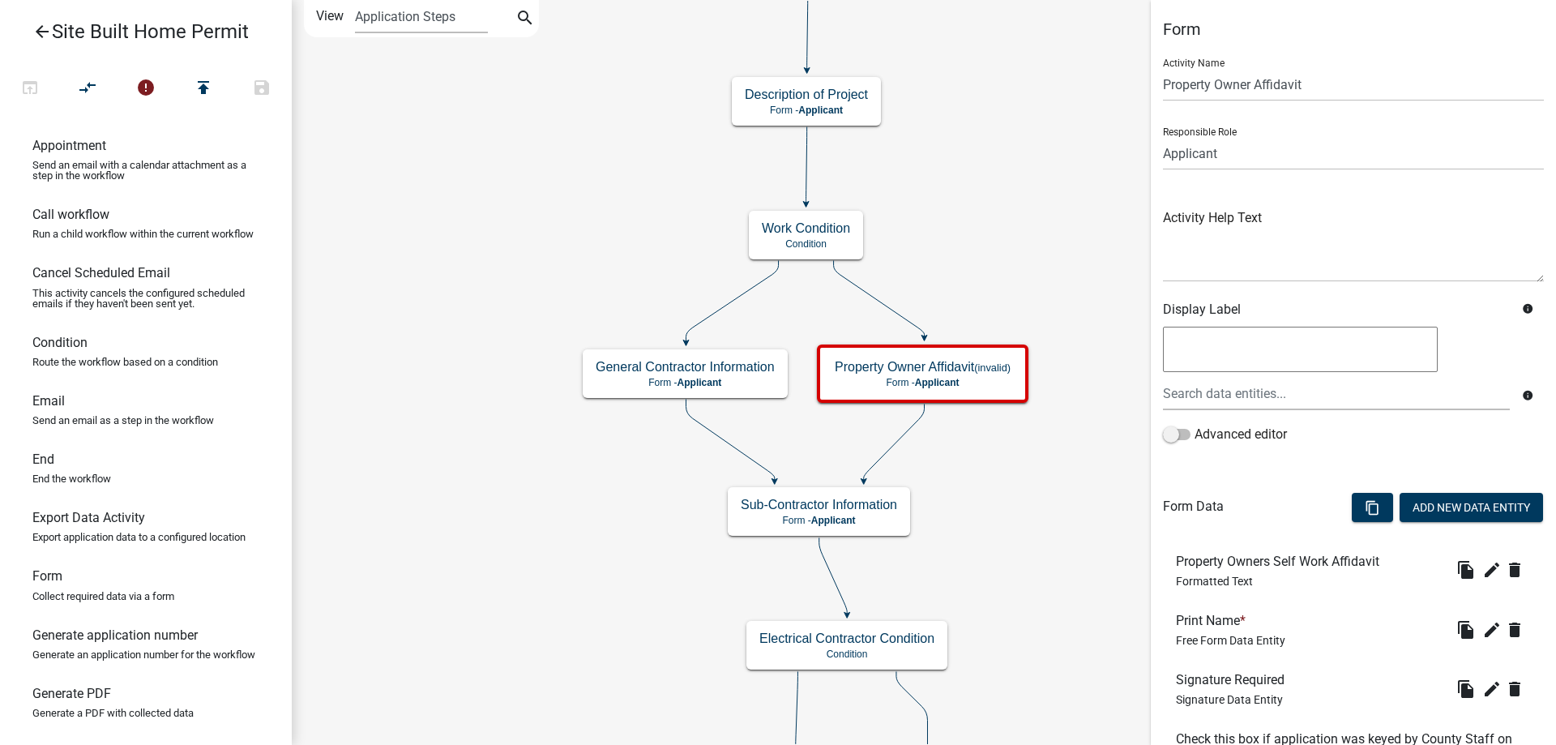
scroll to position [240, 0]
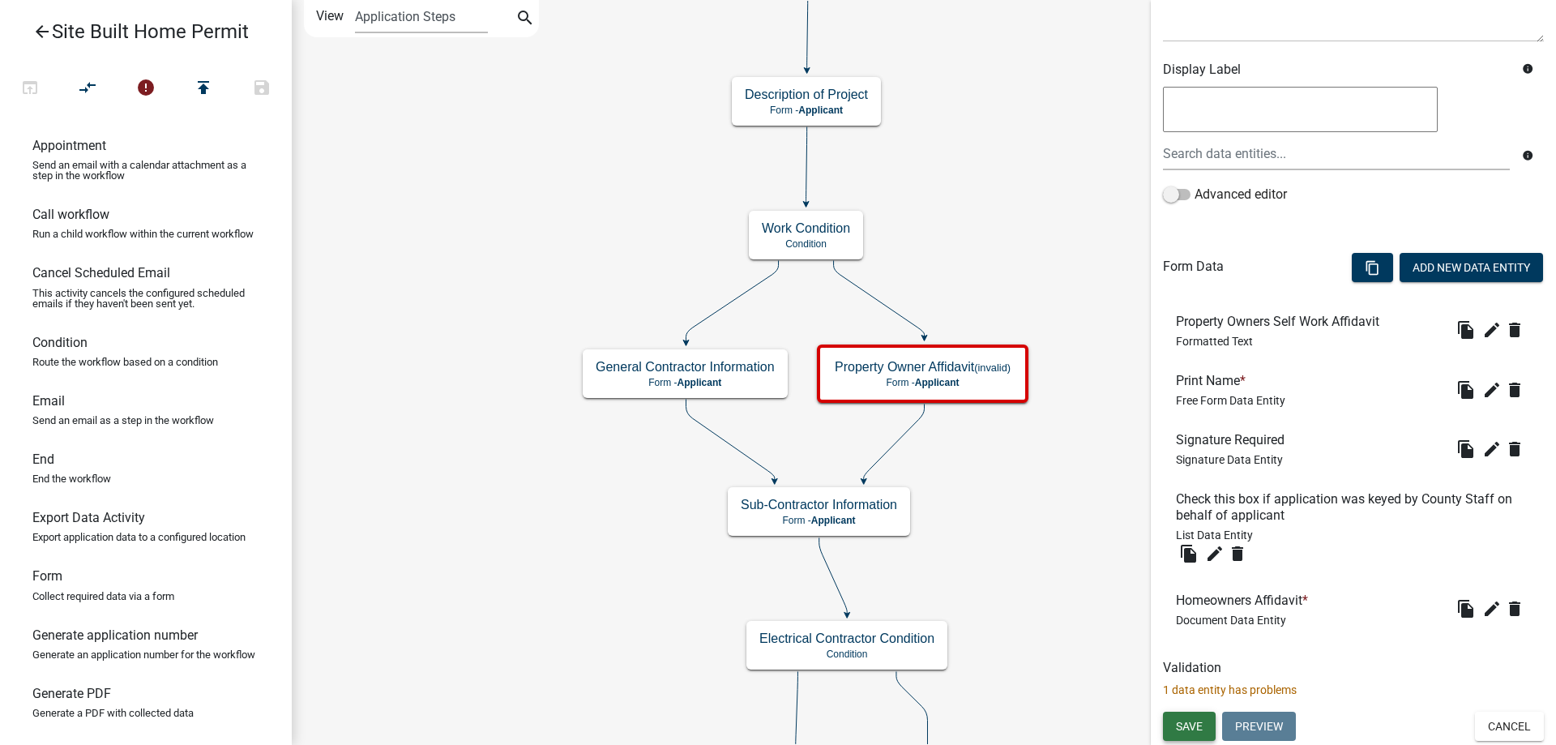
click at [1203, 730] on span "Save" at bounding box center [1189, 726] width 27 height 13
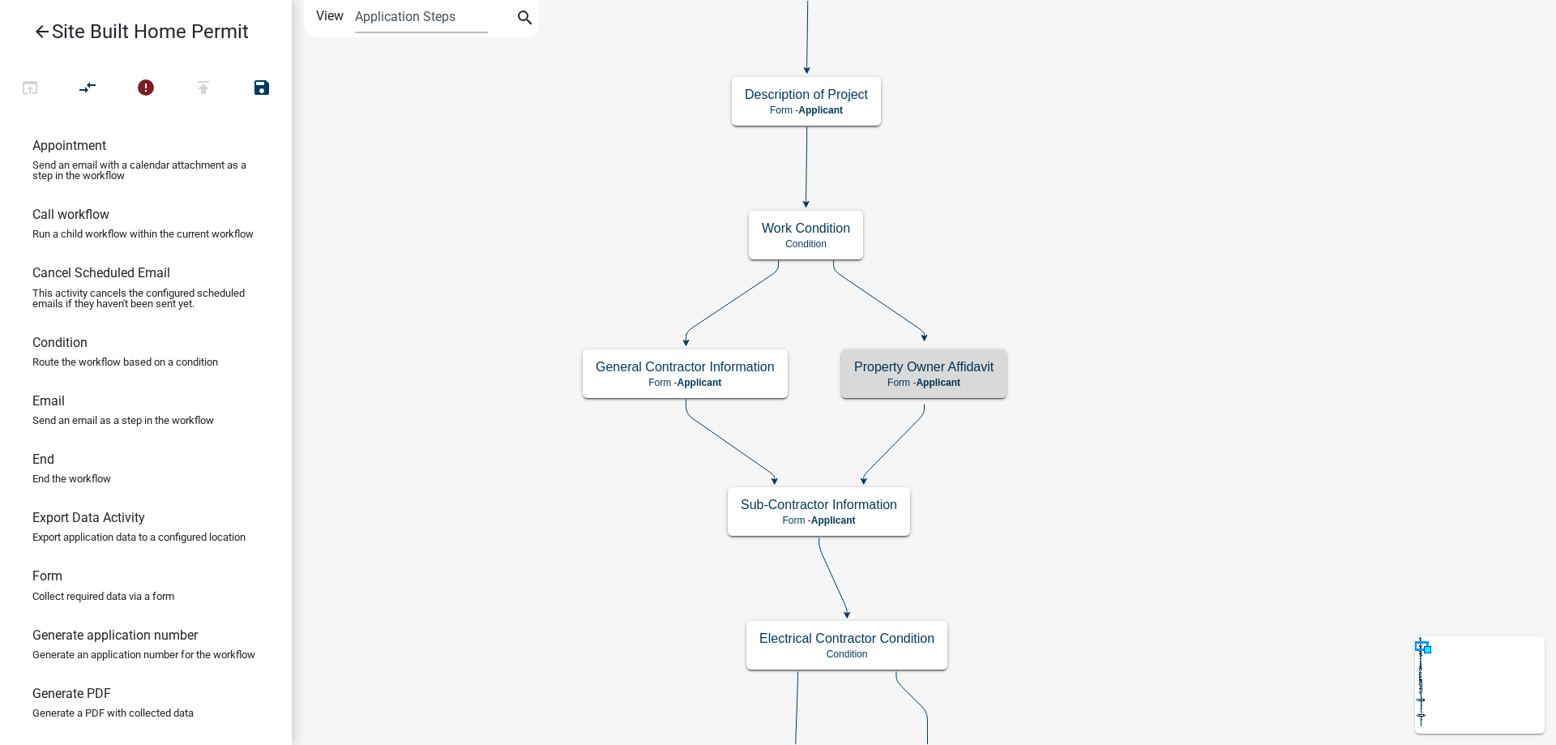
scroll to position [0, 0]
click at [960, 370] on h5 "Property Owner Affidavit (invalid)" at bounding box center [923, 366] width 176 height 15
click at [981, 364] on small "(invalid)" at bounding box center [992, 367] width 36 height 12
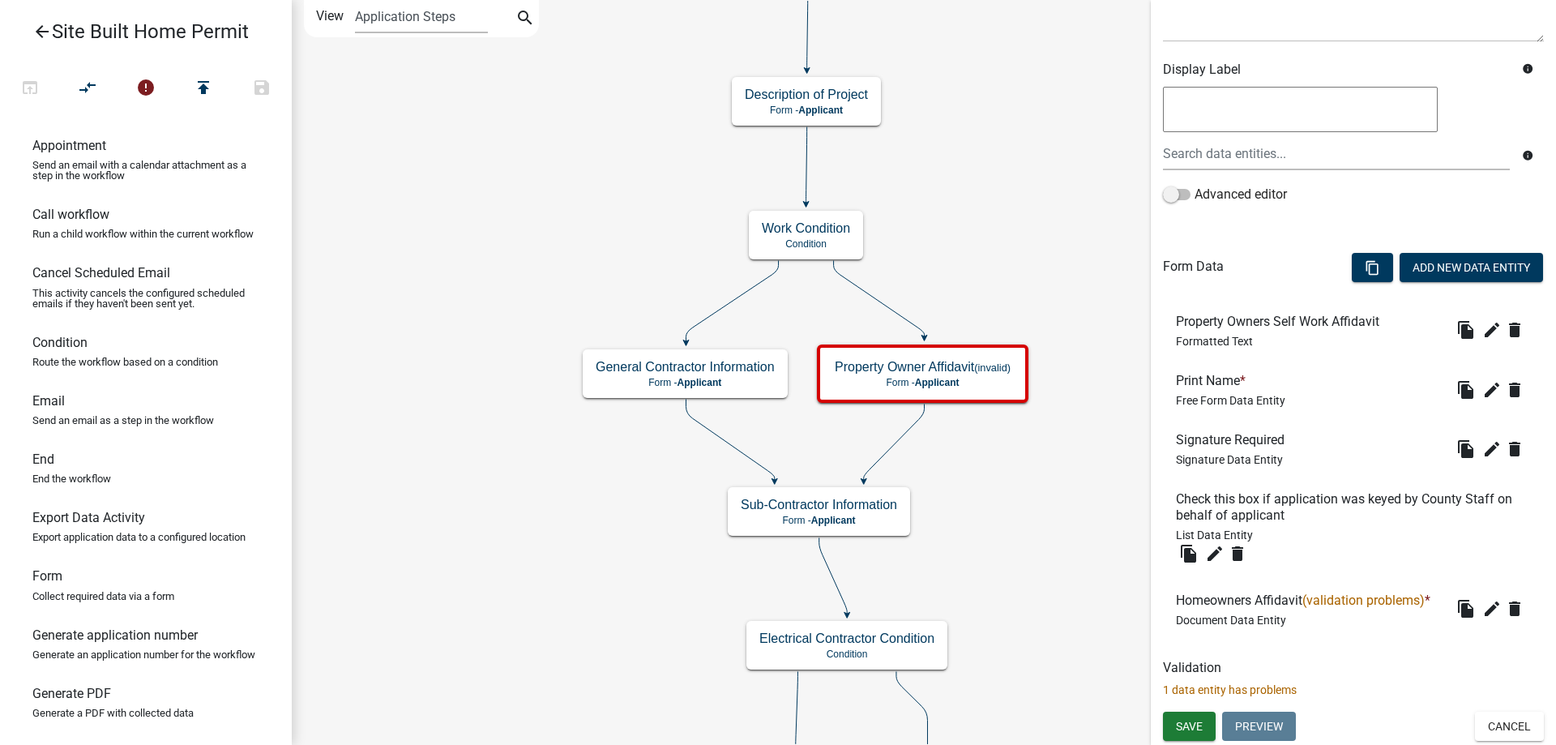
scroll to position [266, 0]
click at [1482, 617] on icon "edit" at bounding box center [1491, 608] width 19 height 19
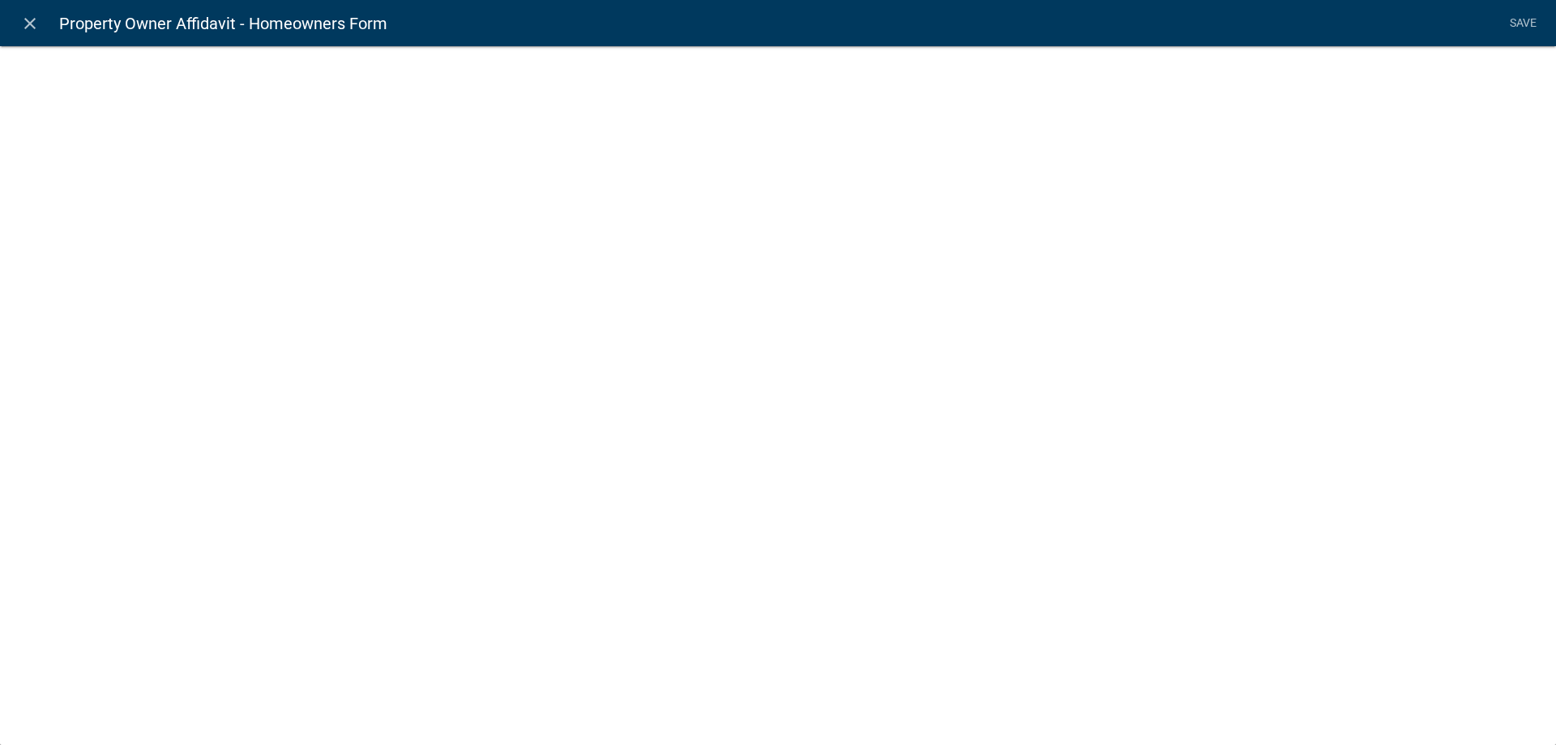
select select "document"
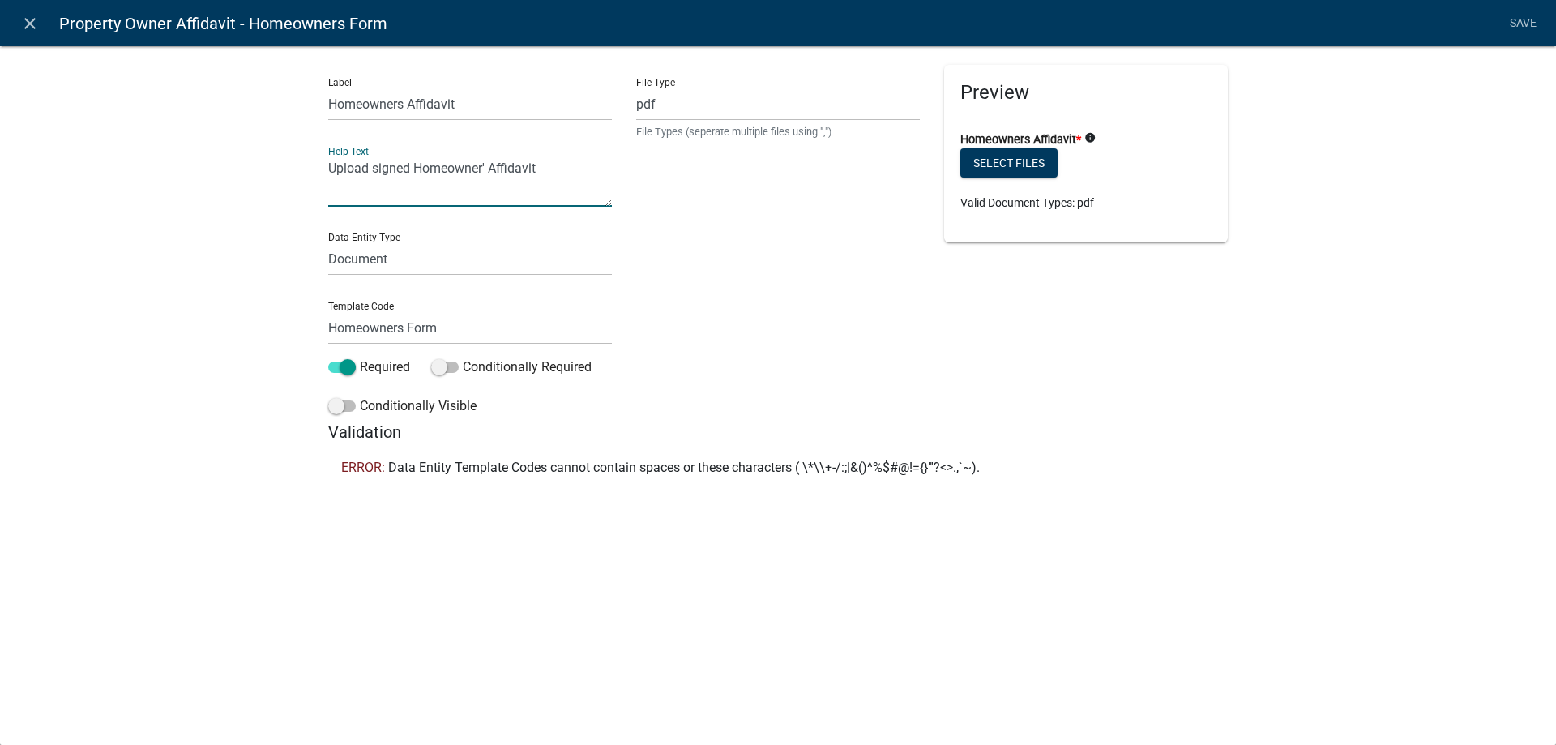
click at [485, 165] on textarea "Upload signed Homeowner' Affidavit" at bounding box center [470, 181] width 284 height 50
type textarea "Upload signed Homeowner Affidavit"
click at [403, 261] on select "Free Form Text Document Display Entity Value Fee Numeric Data Date Map Sketch D…" at bounding box center [470, 258] width 284 height 33
click at [328, 242] on select "Free Form Text Document Display Entity Value Fee Numeric Data Date Map Sketch D…" at bounding box center [470, 258] width 284 height 33
click at [470, 333] on input "Homeowners Form" at bounding box center [470, 327] width 284 height 33
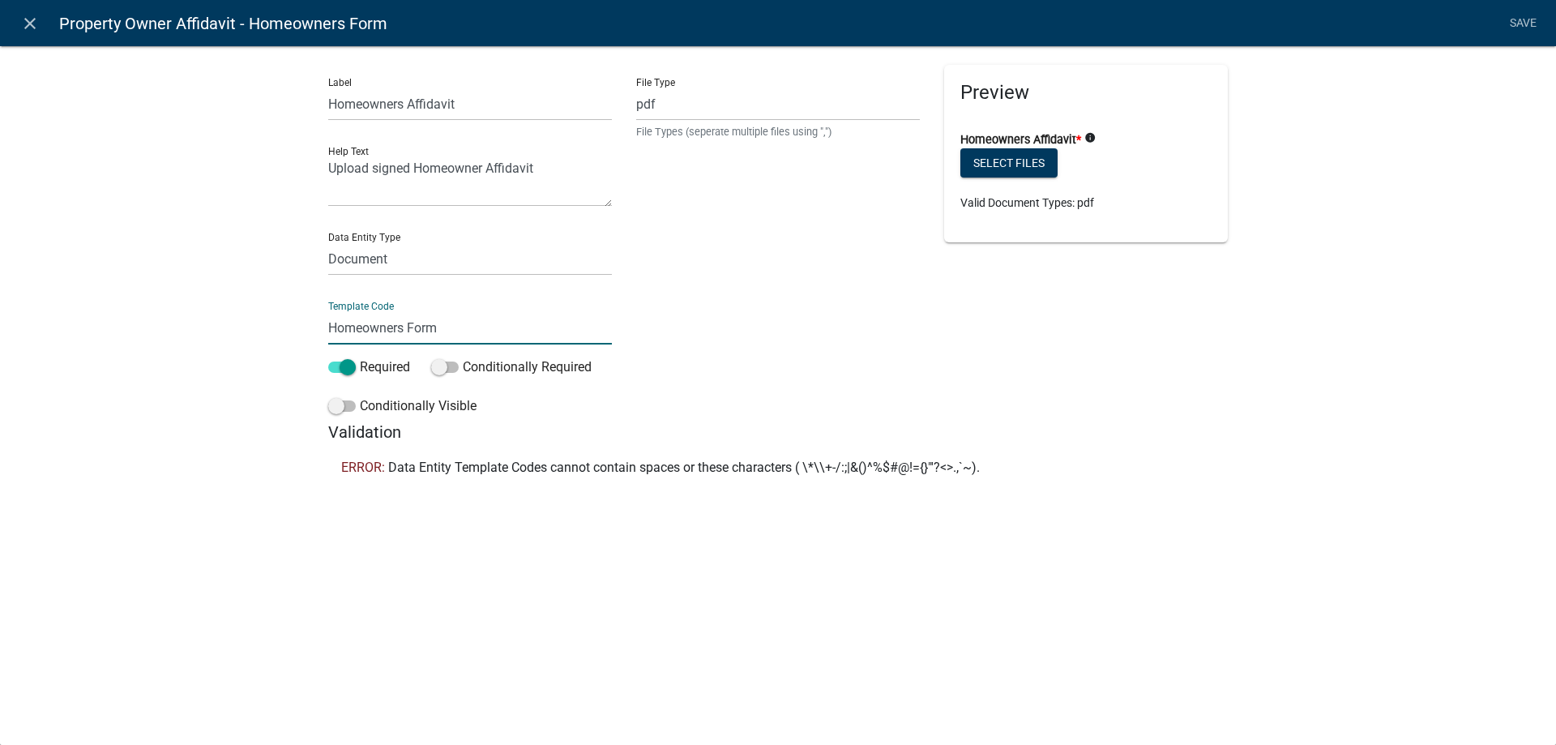
drag, startPoint x: 470, startPoint y: 333, endPoint x: 185, endPoint y: 316, distance: 285.8
click at [185, 316] on div "Label Homeowners Affidavit Help Text Upload signed Homeowner Affidavit Data Ent…" at bounding box center [778, 270] width 1556 height 502
click at [1523, 13] on li "Save" at bounding box center [1523, 23] width 41 height 31
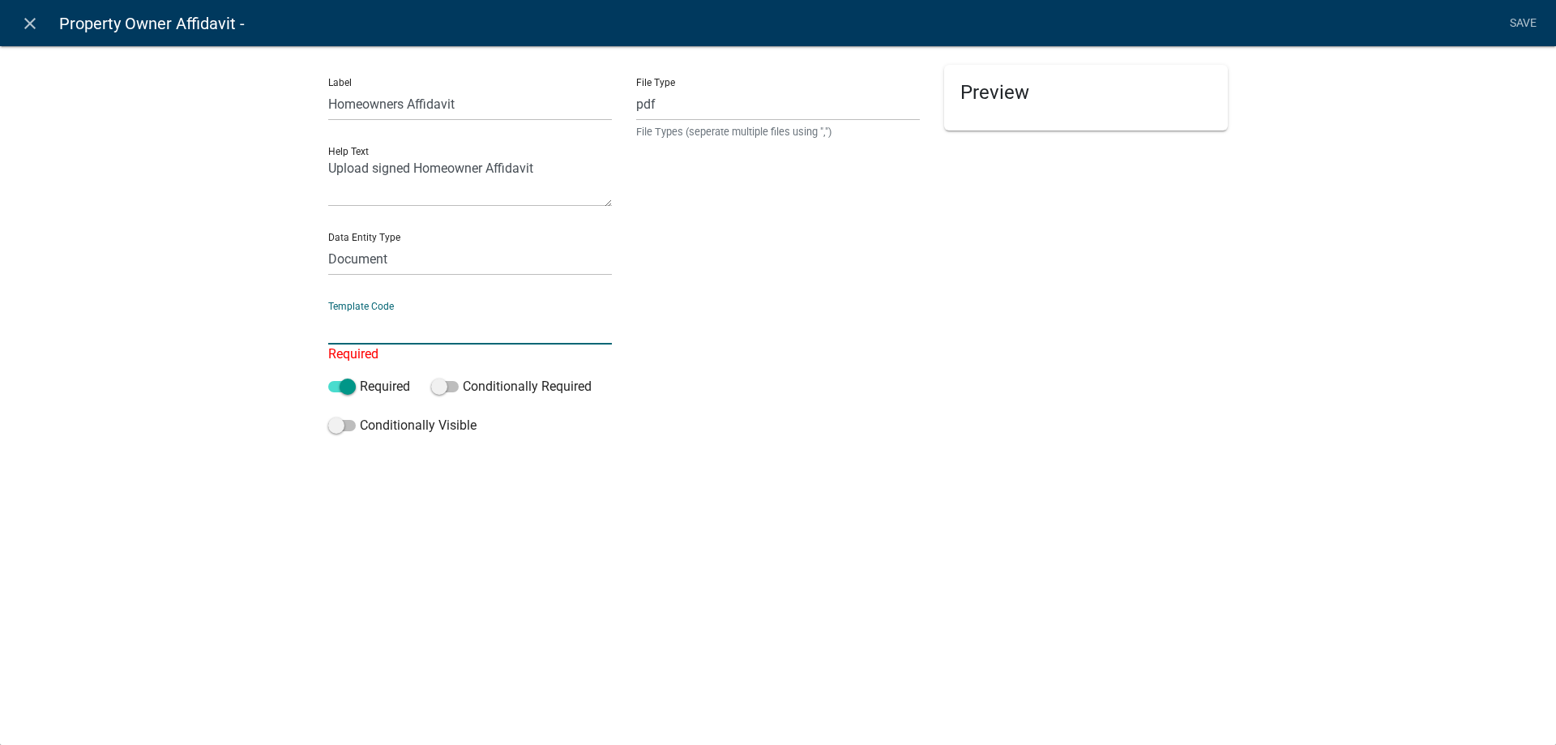
click at [429, 330] on input "text" at bounding box center [470, 327] width 284 height 33
type input "Homeowners Form"
click at [879, 339] on div "File Type pdf File Types (seperate multiple files using ",")" at bounding box center [778, 253] width 308 height 377
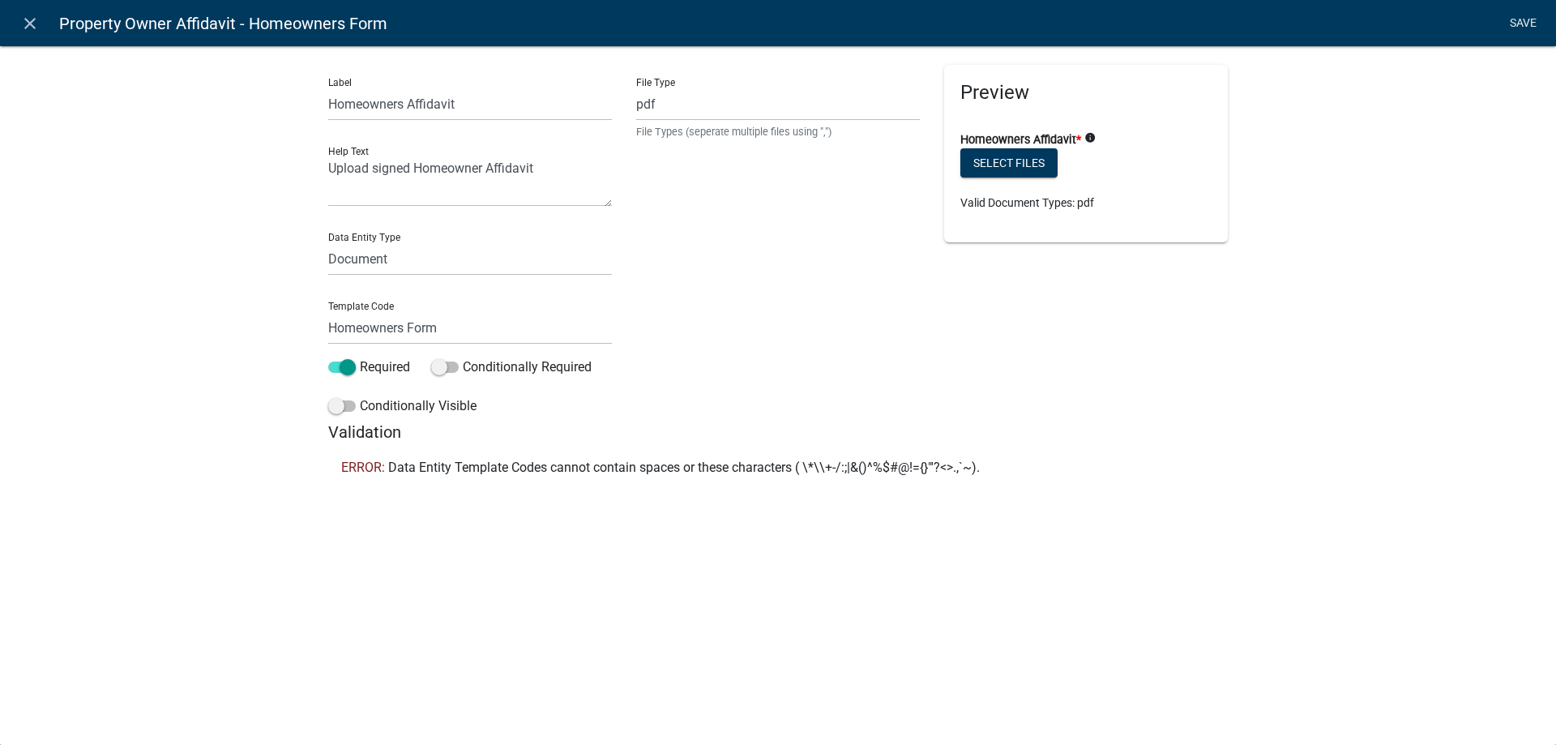
click at [1523, 17] on link "Save" at bounding box center [1523, 23] width 41 height 31
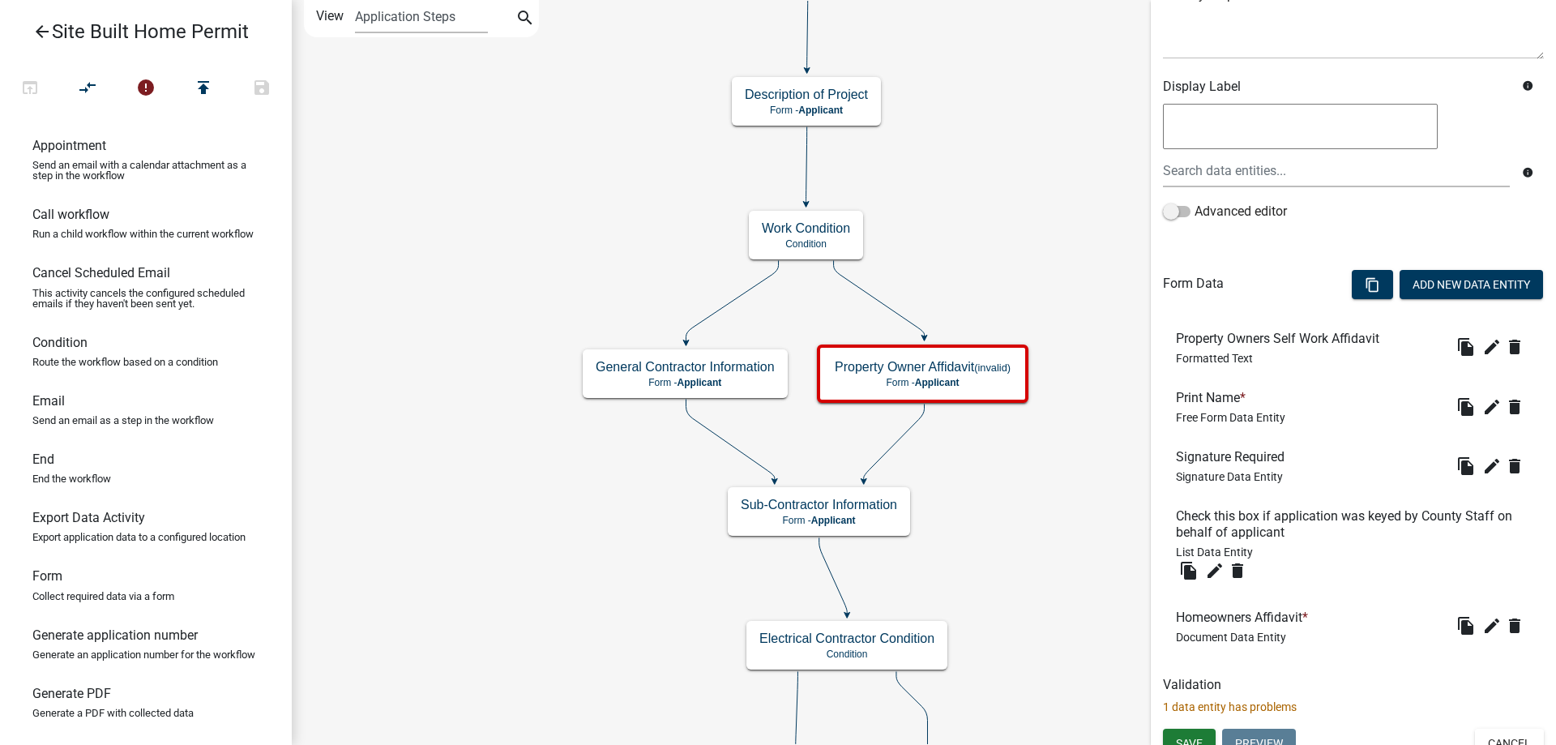
scroll to position [240, 0]
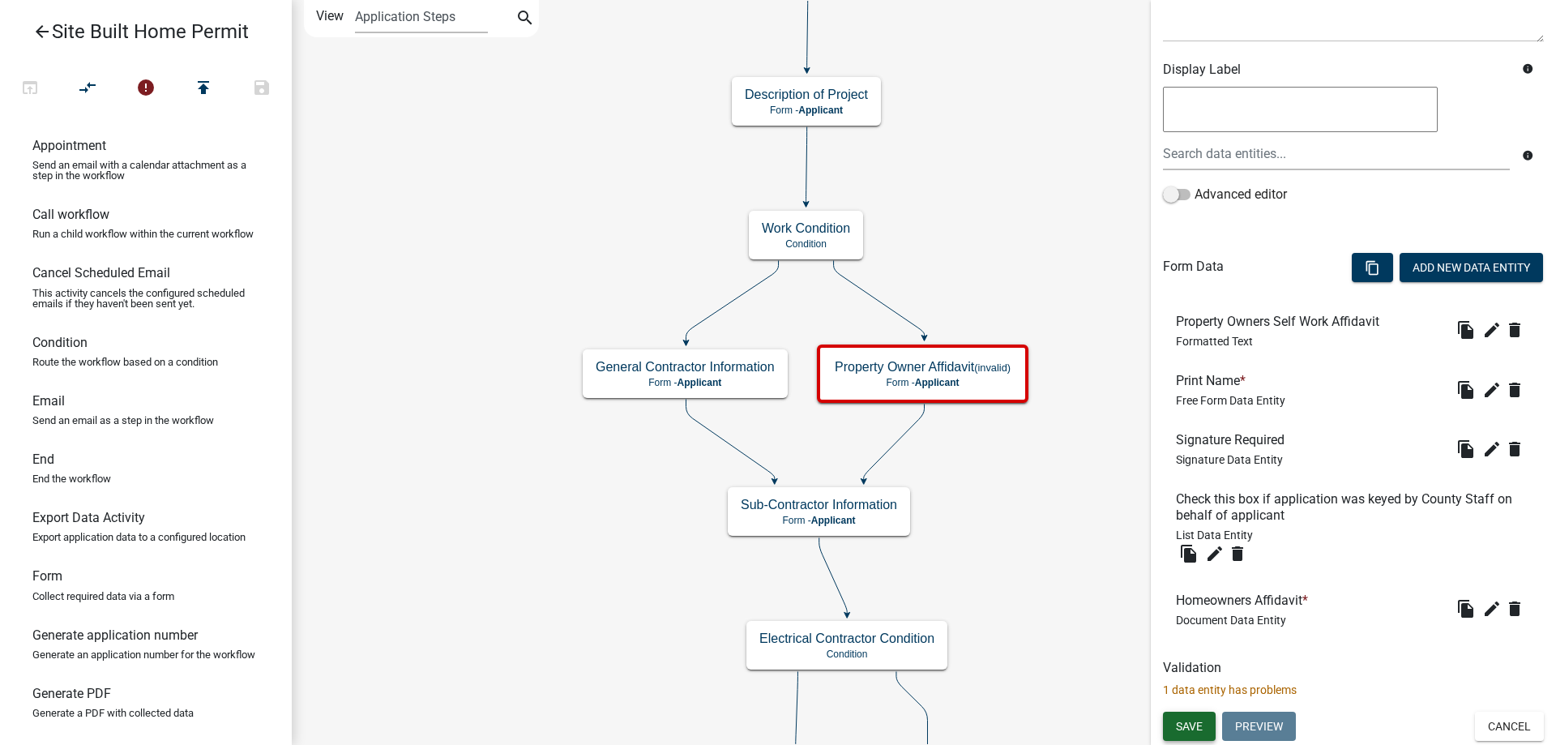
click at [1195, 731] on span "Save" at bounding box center [1189, 726] width 27 height 13
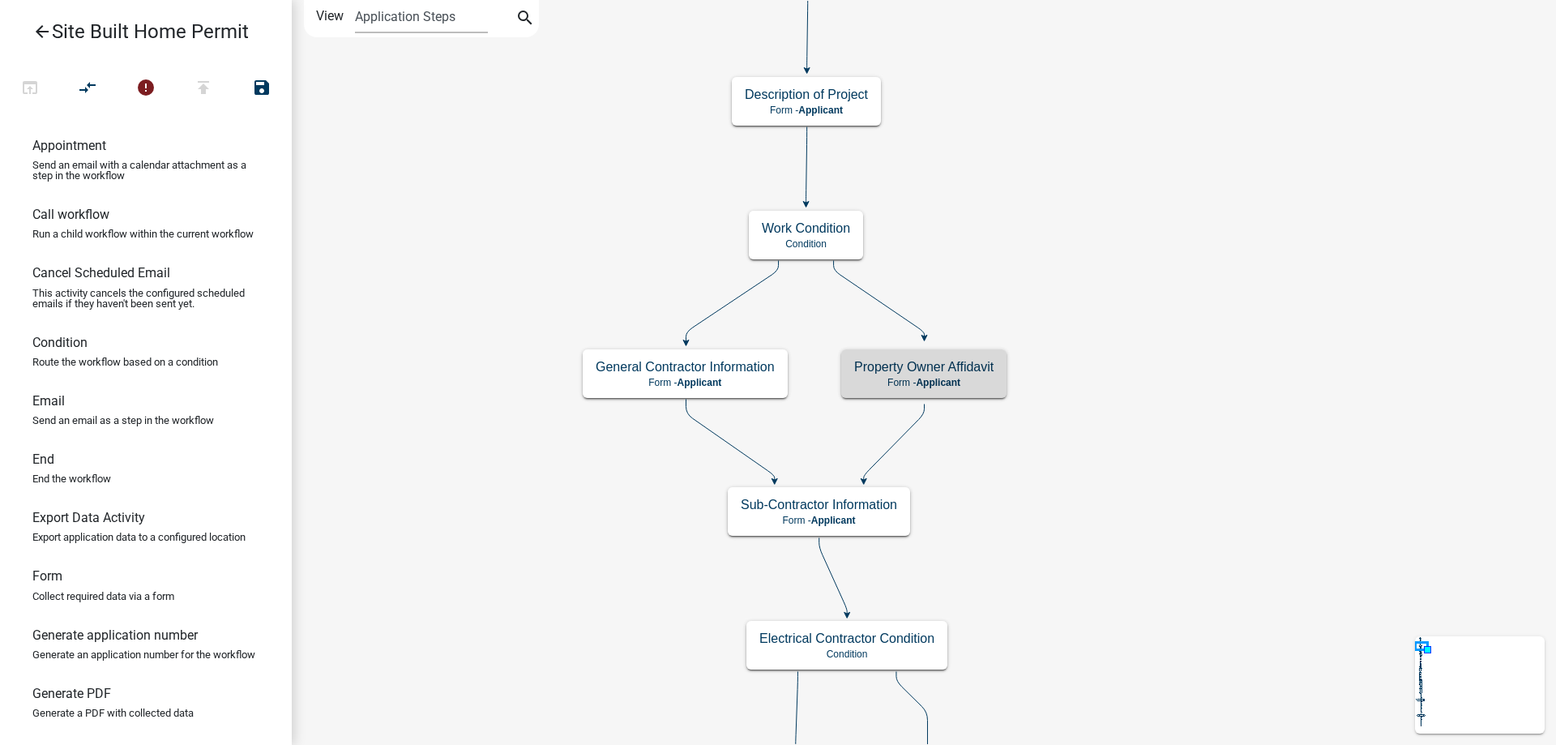
scroll to position [0, 0]
click at [1005, 383] on p "Form - Applicant" at bounding box center [923, 382] width 176 height 11
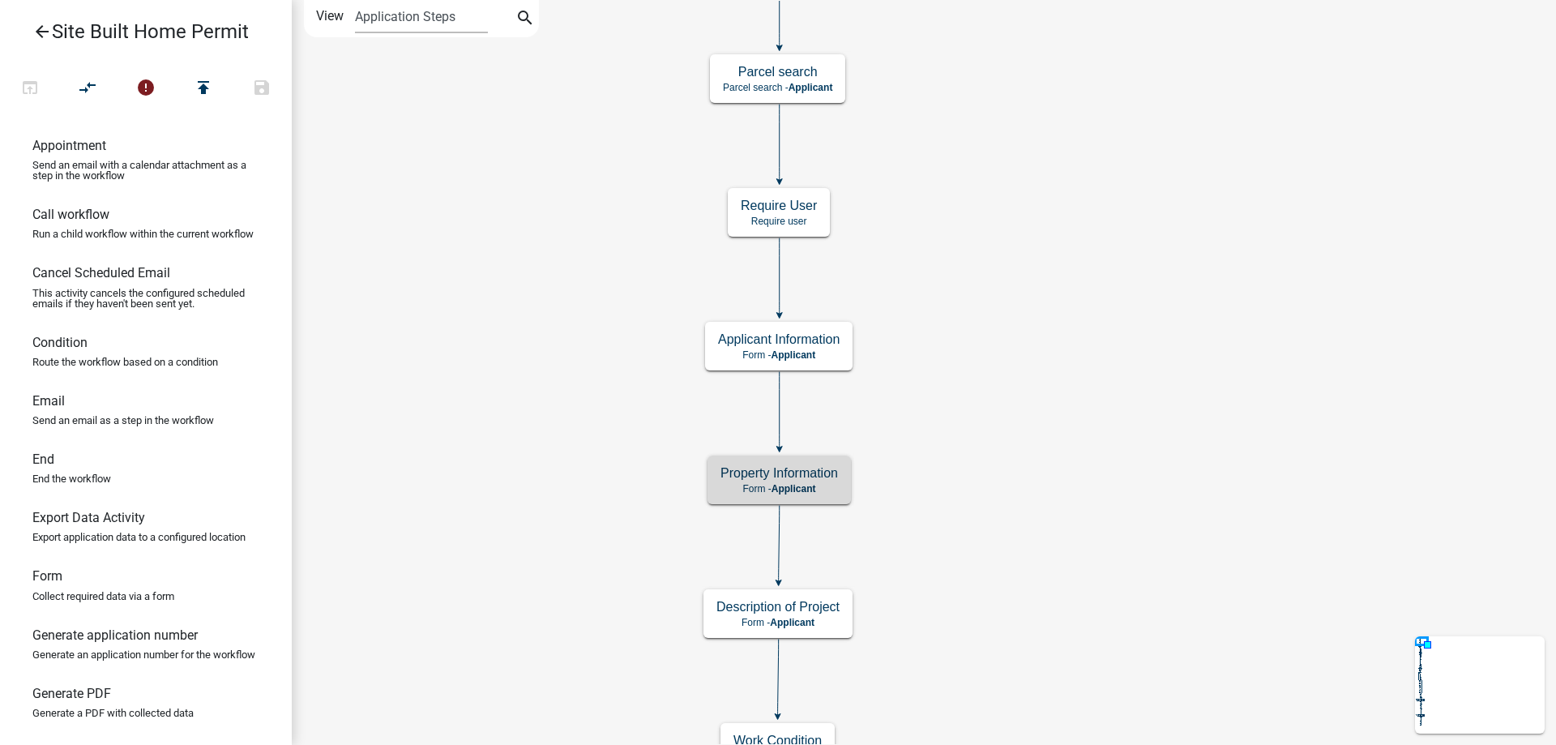
click at [782, 474] on h5 "Property Information" at bounding box center [779, 472] width 118 height 15
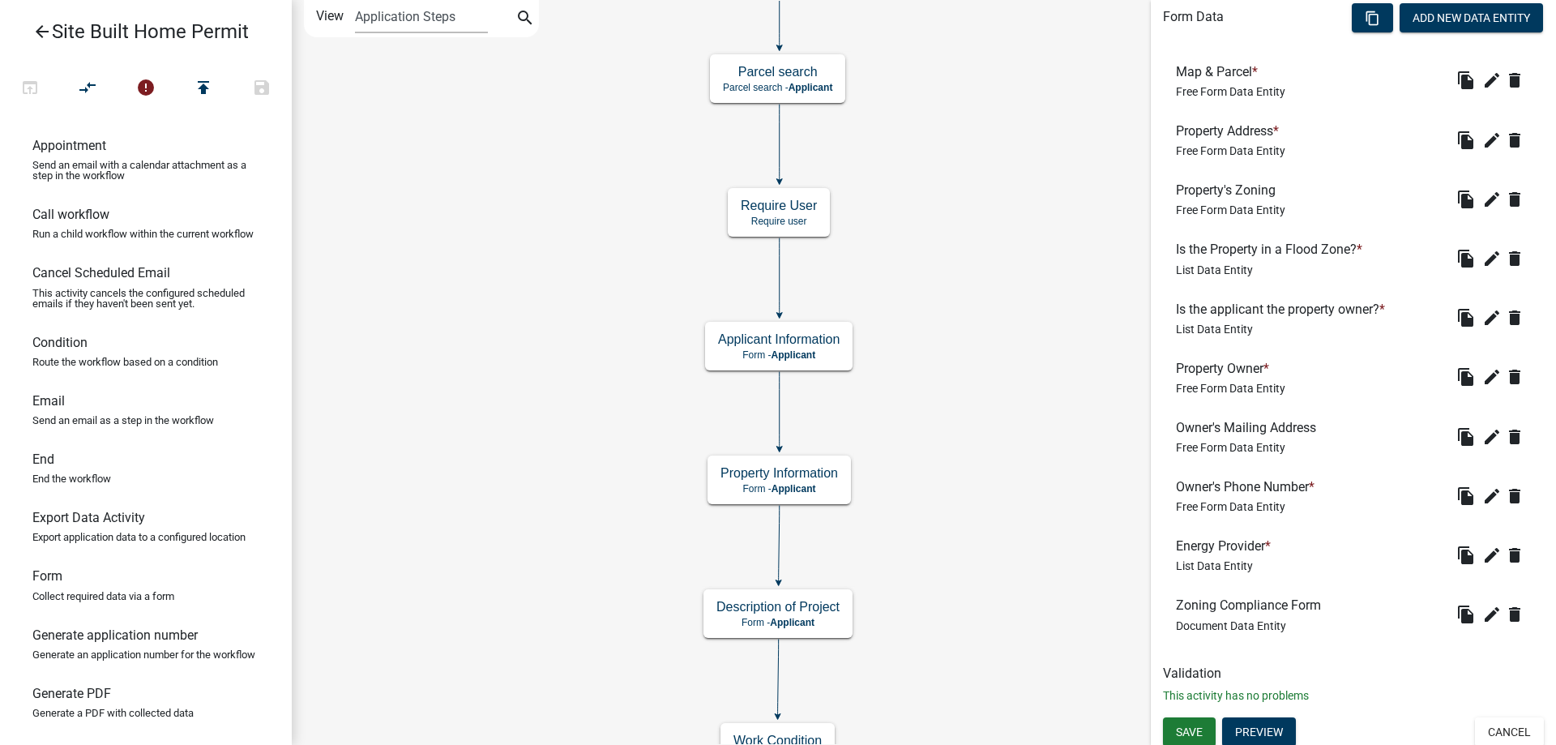
scroll to position [495, 0]
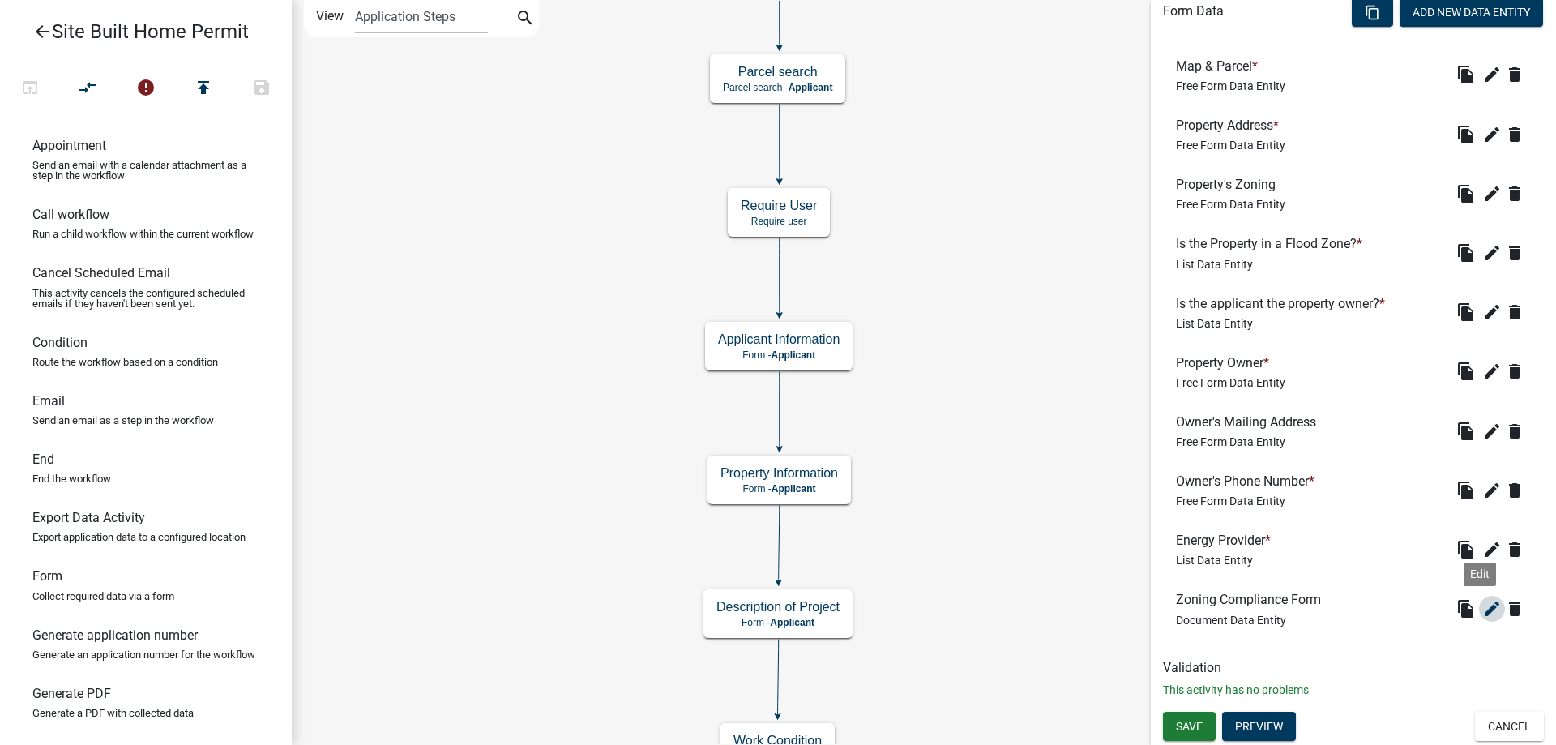
click at [1482, 611] on icon "edit" at bounding box center [1491, 608] width 19 height 19
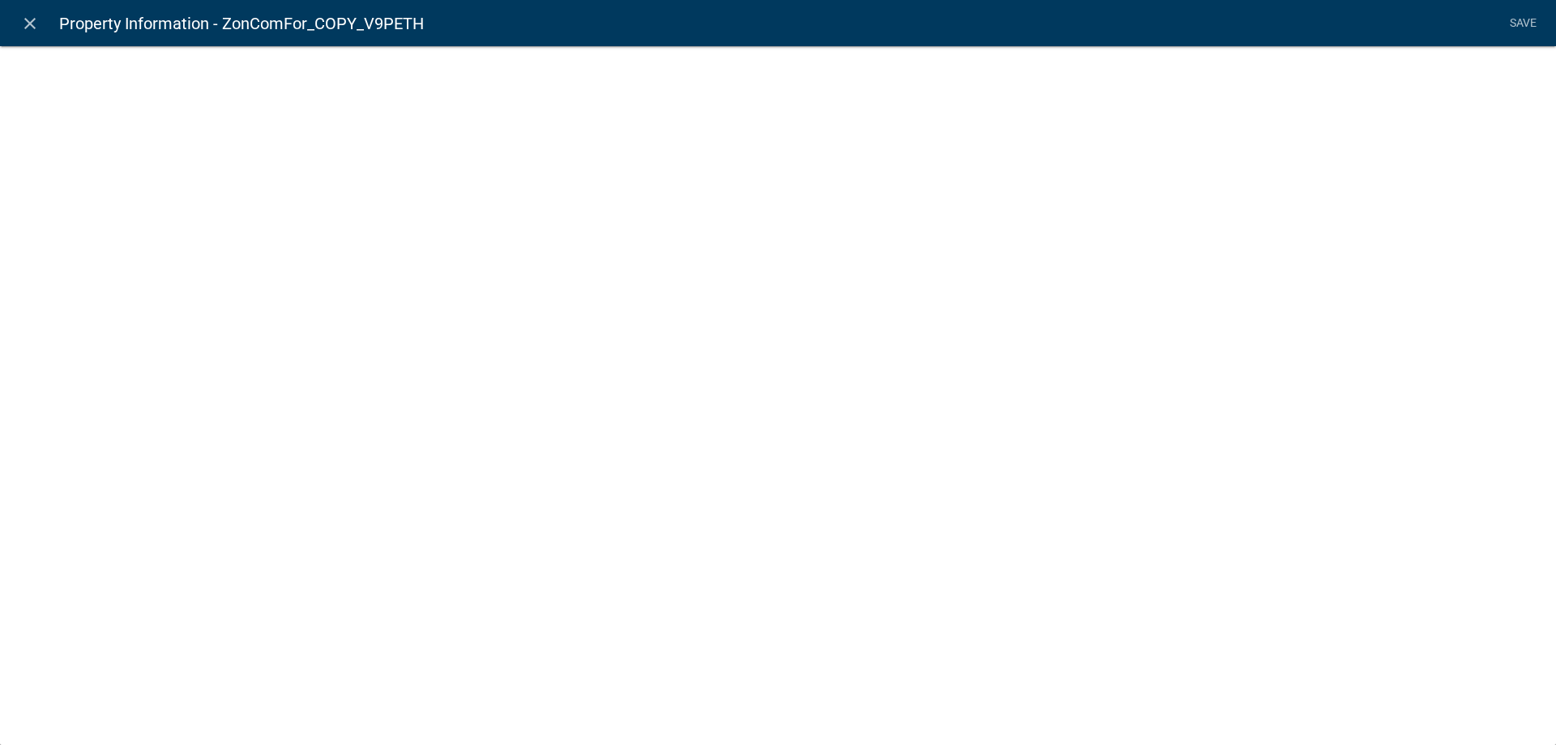
select select "document"
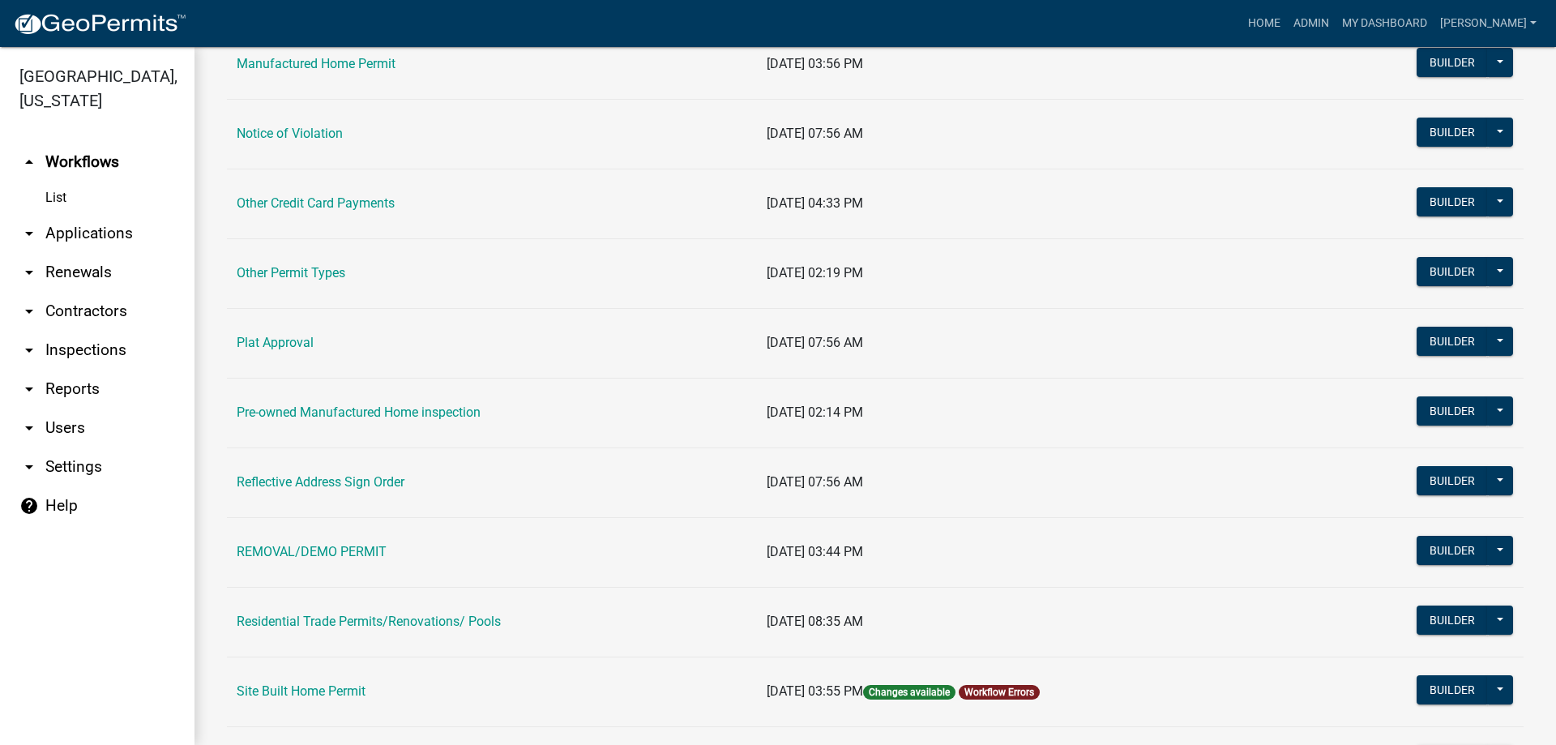
scroll to position [1378, 0]
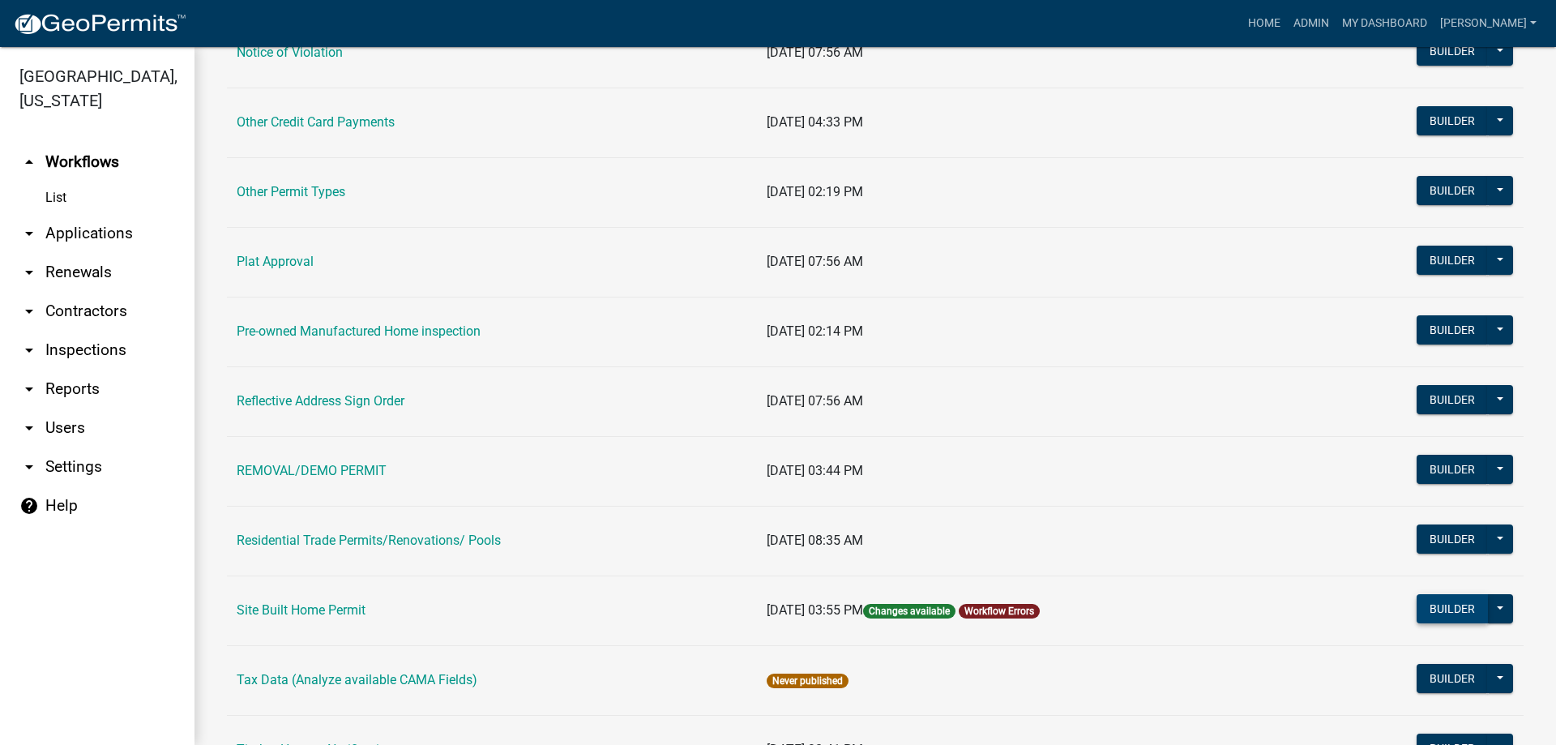
click at [1445, 604] on button "Builder" at bounding box center [1452, 608] width 71 height 29
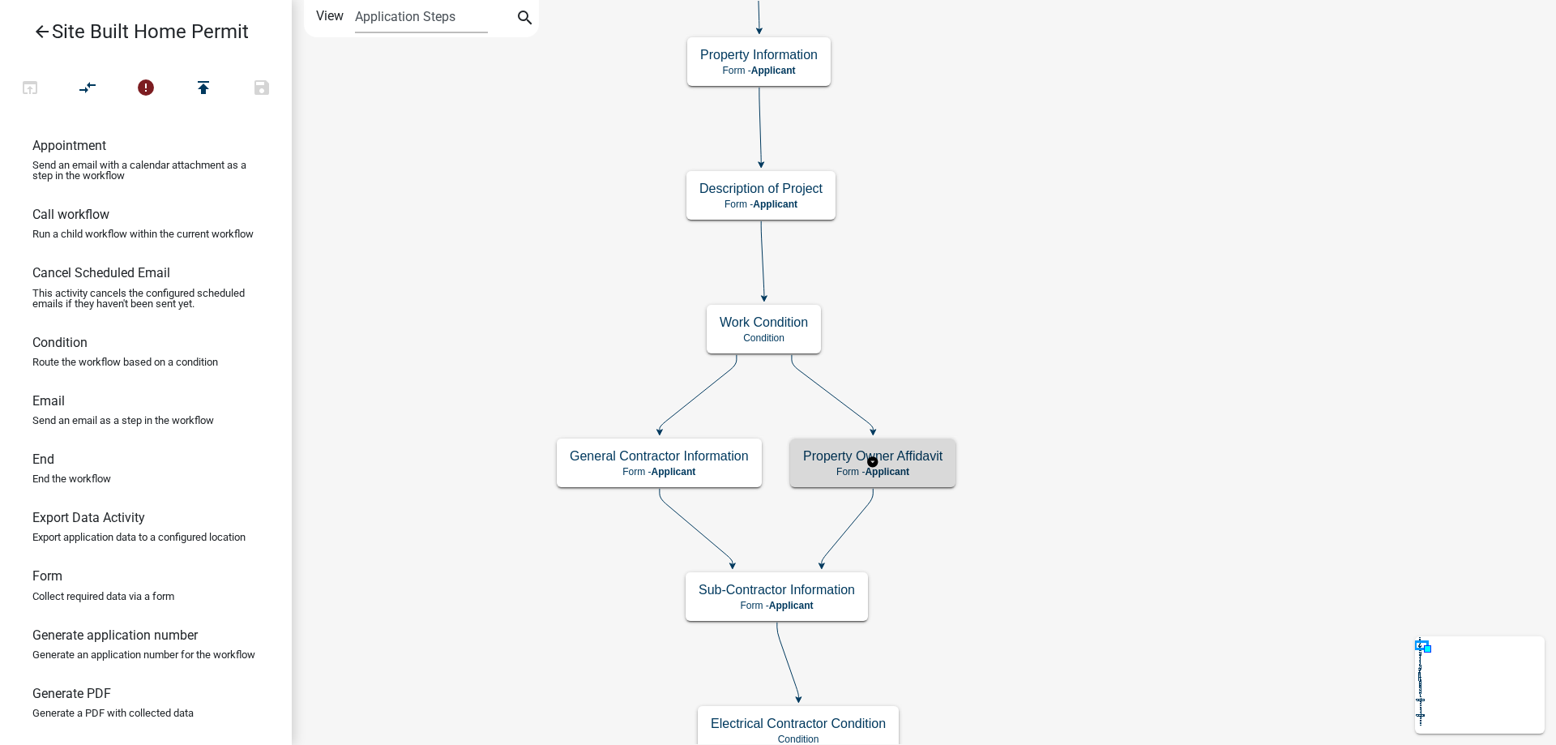
click at [887, 471] on span "Applicant" at bounding box center [887, 471] width 45 height 11
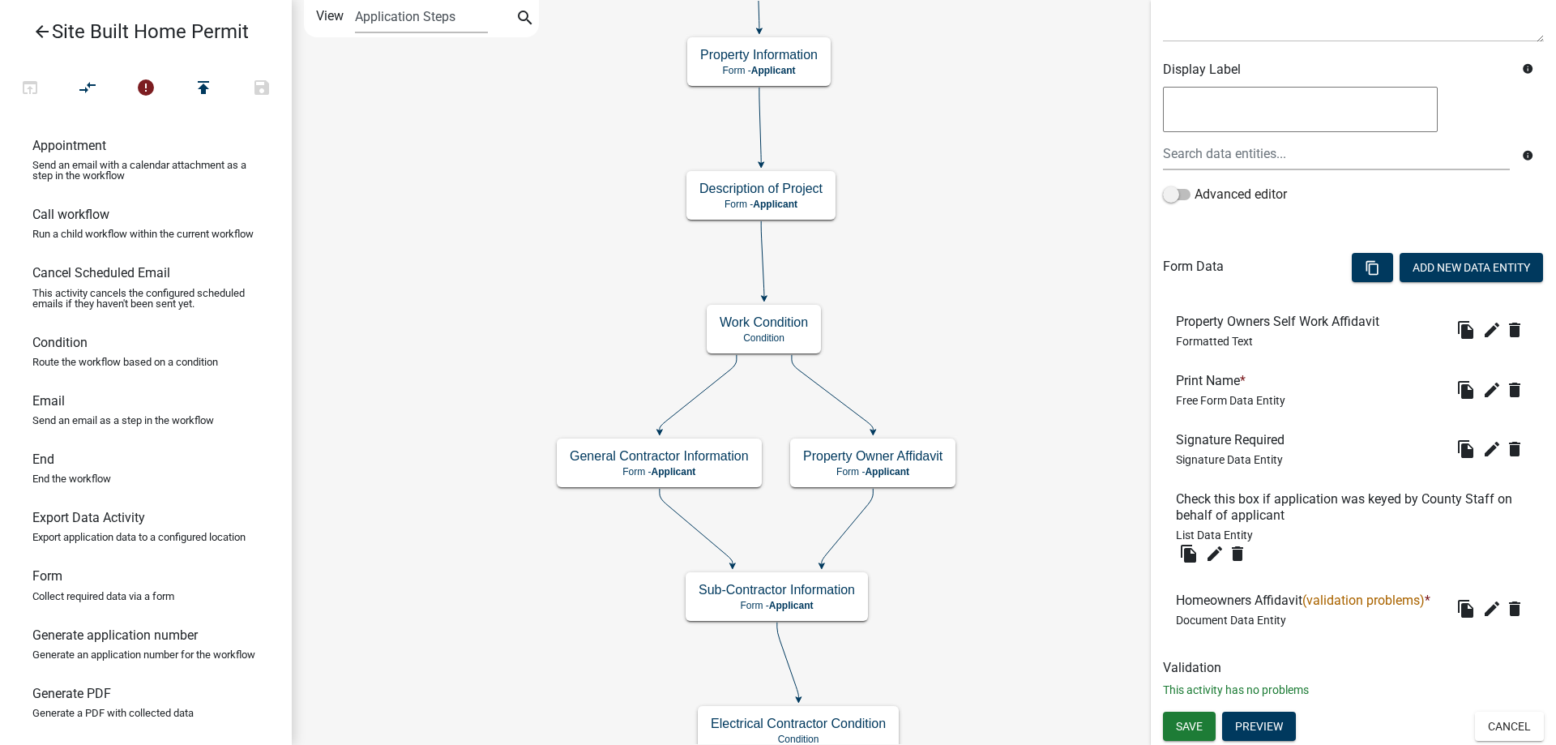
scroll to position [266, 0]
click at [1482, 616] on icon "edit" at bounding box center [1491, 608] width 19 height 19
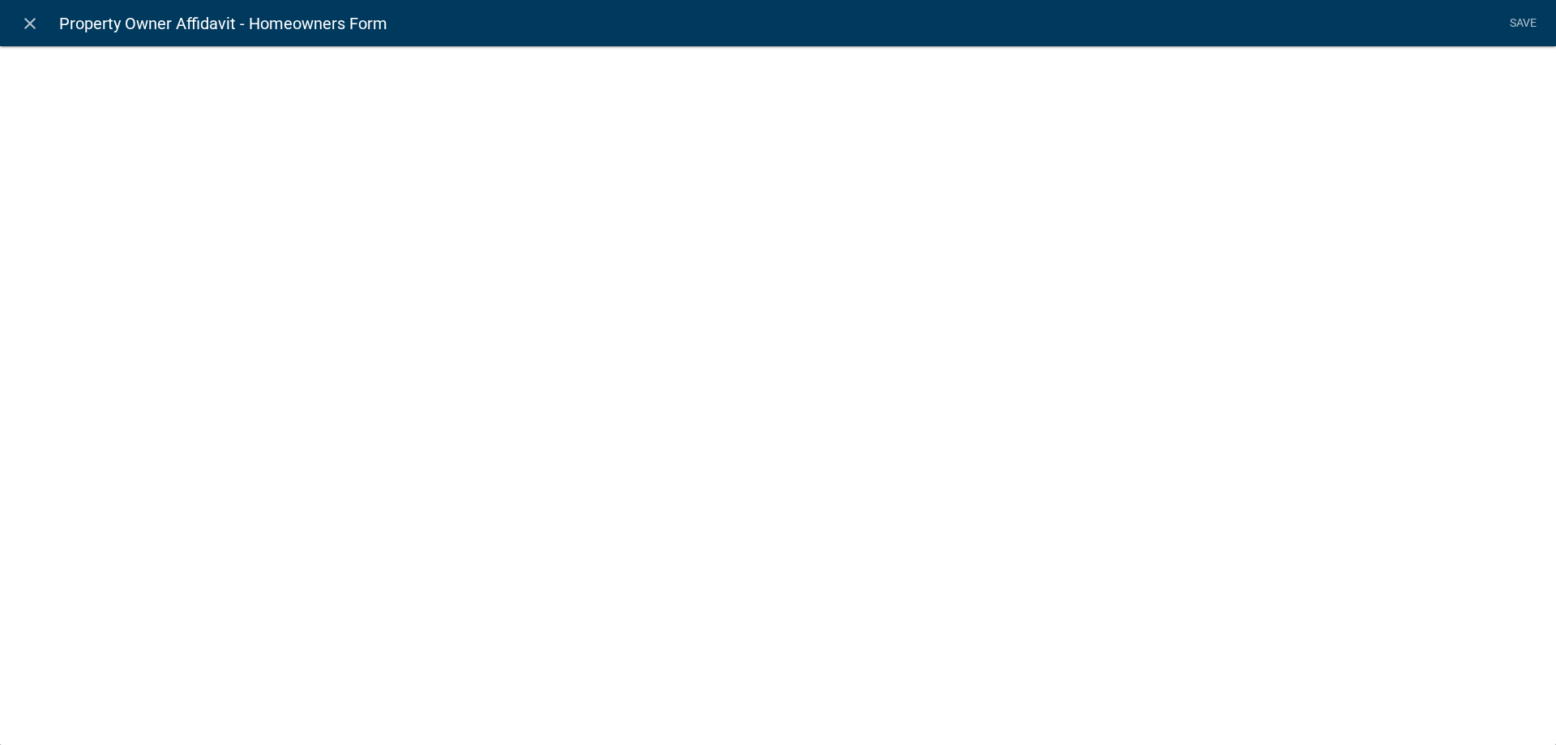
select select "document"
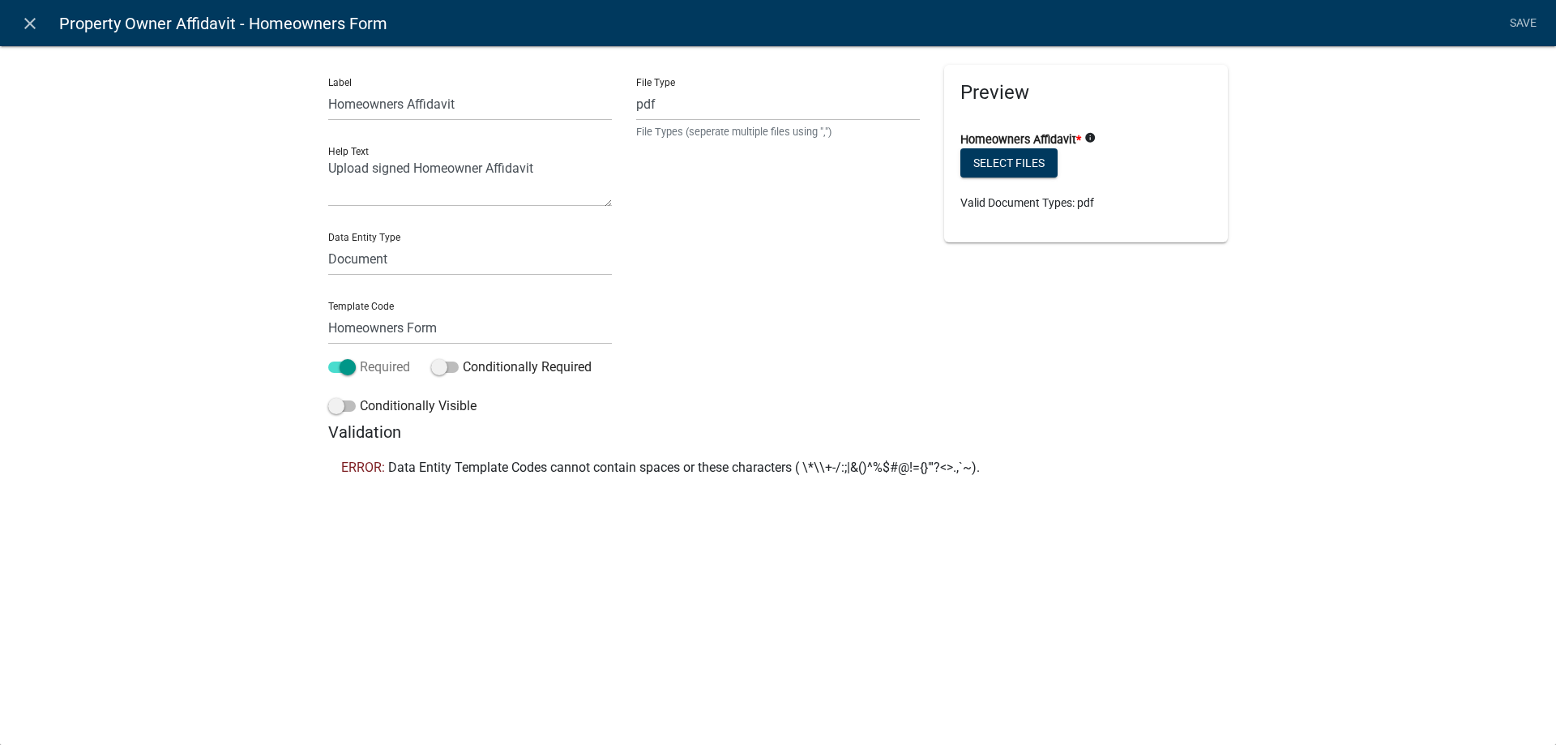
click at [342, 370] on span at bounding box center [342, 366] width 28 height 11
click at [360, 357] on input "Required" at bounding box center [360, 357] width 0 height 0
click at [1510, 24] on link "Save" at bounding box center [1523, 23] width 41 height 31
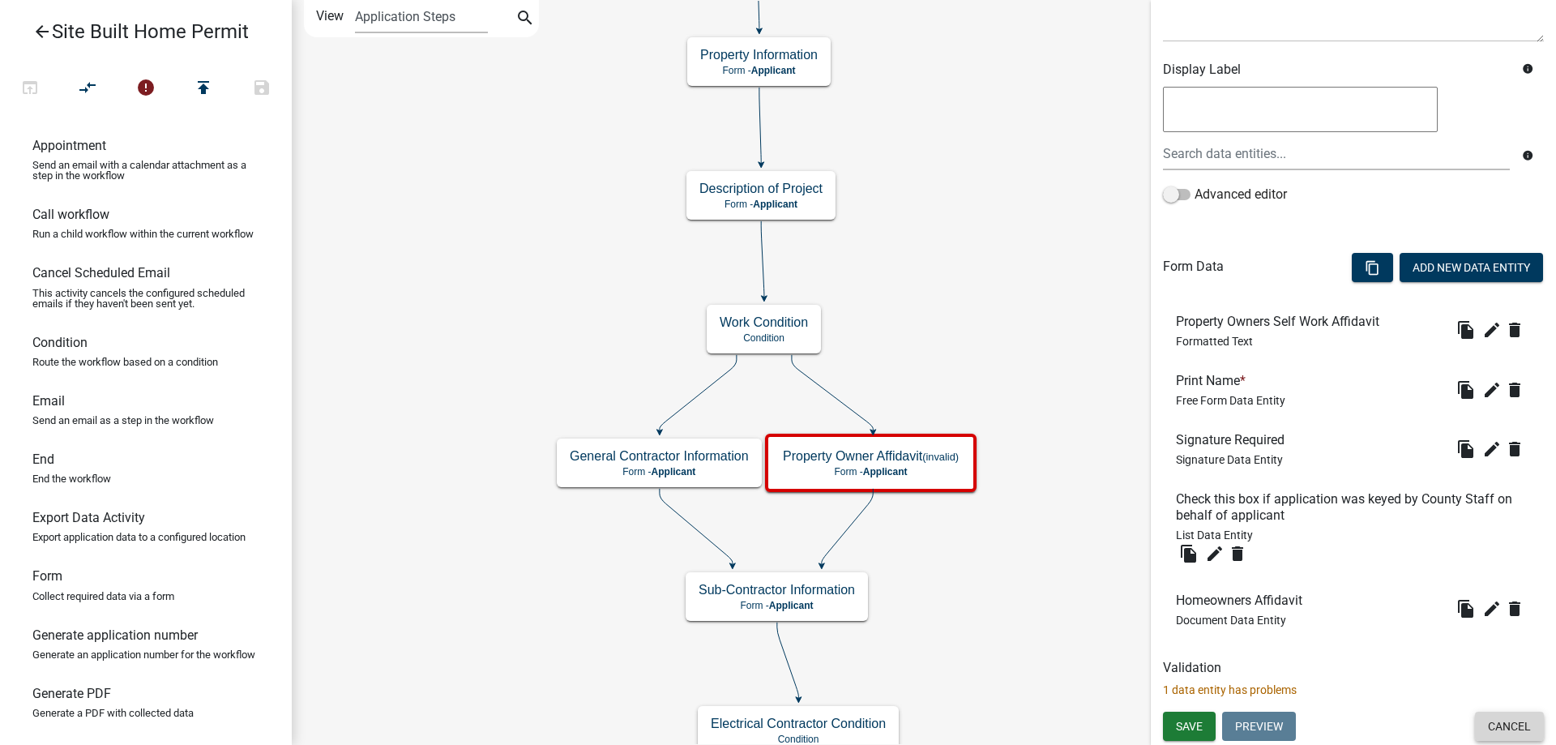
click at [1495, 730] on button "Cancel" at bounding box center [1509, 726] width 69 height 29
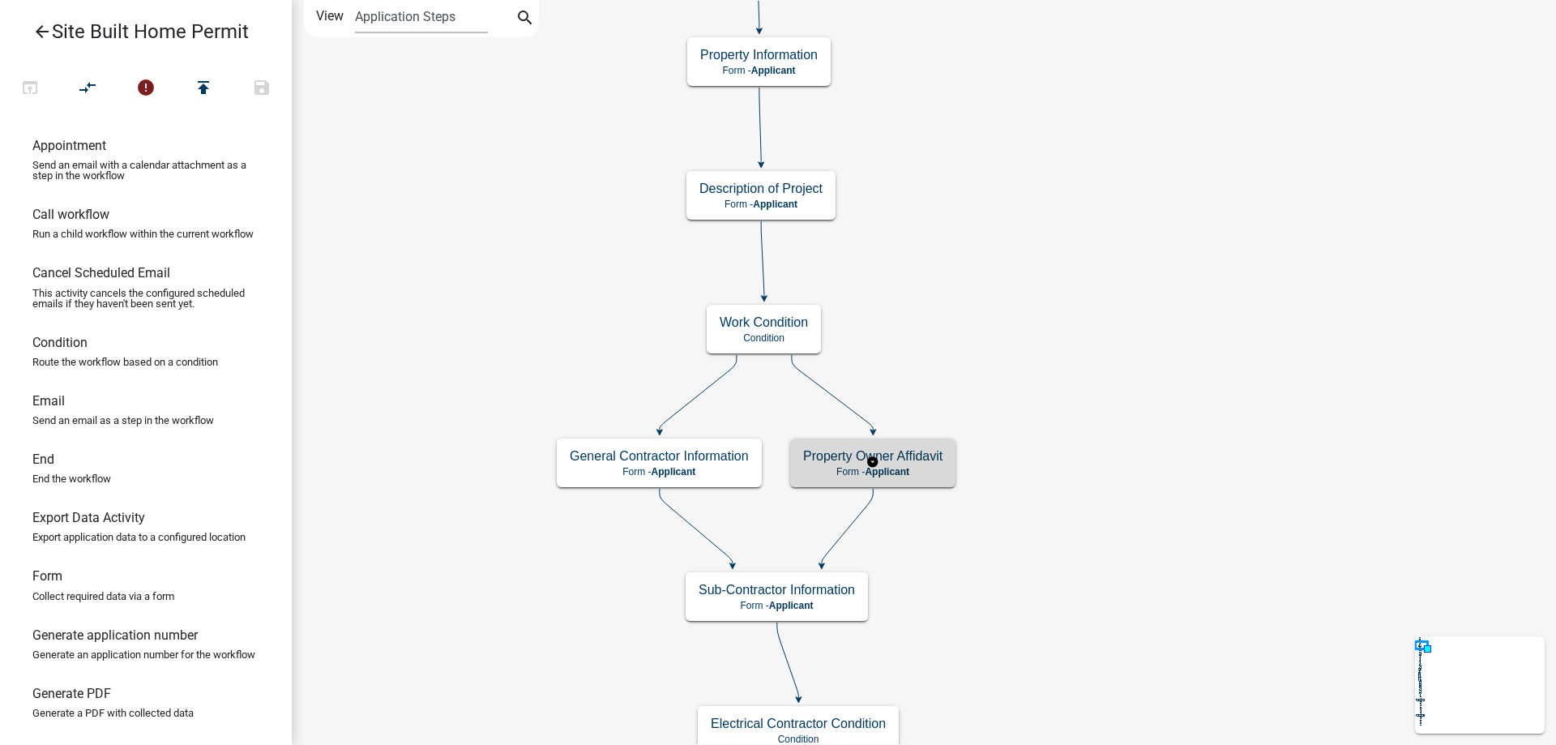
click at [926, 466] on p "Form - Applicant" at bounding box center [872, 471] width 139 height 11
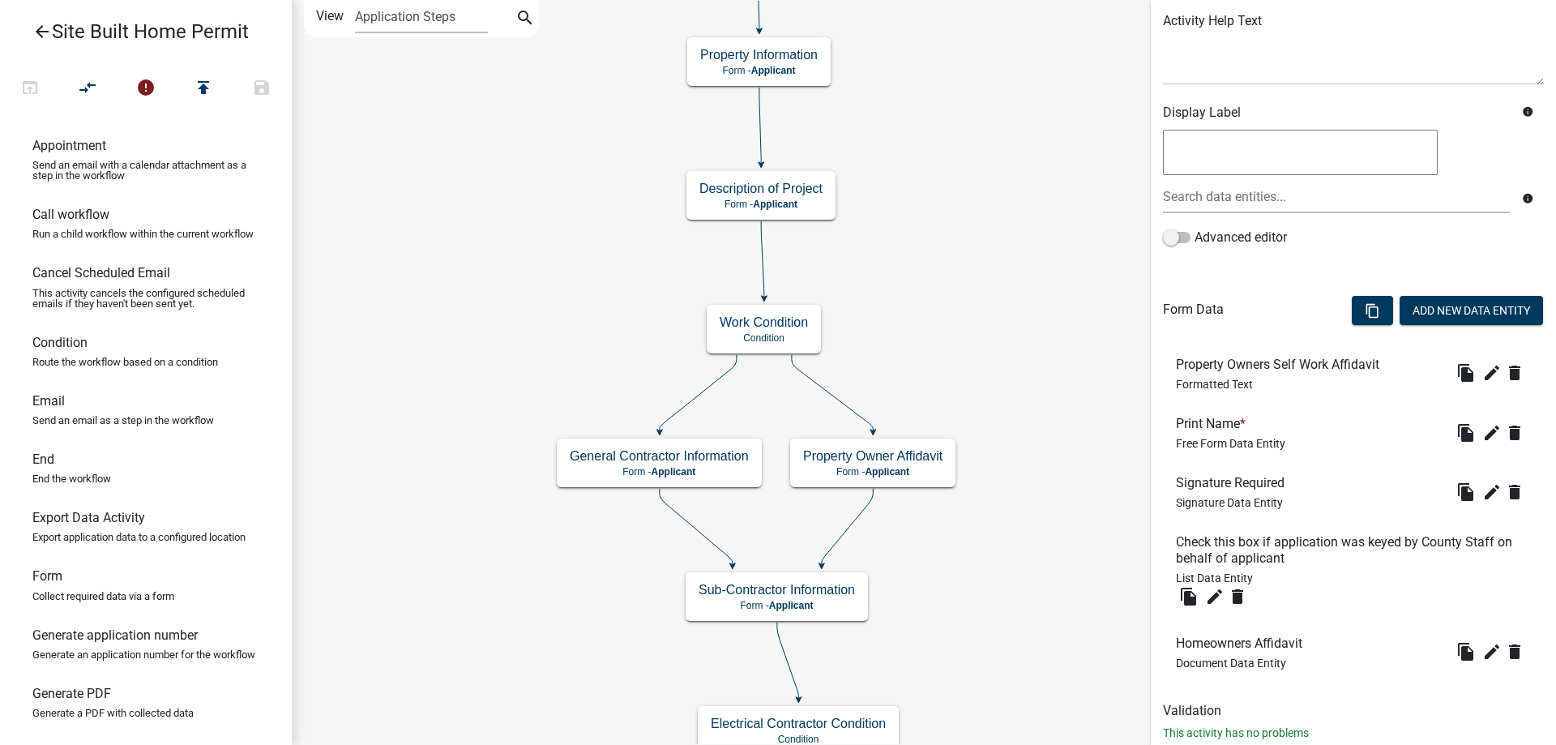
scroll to position [240, 0]
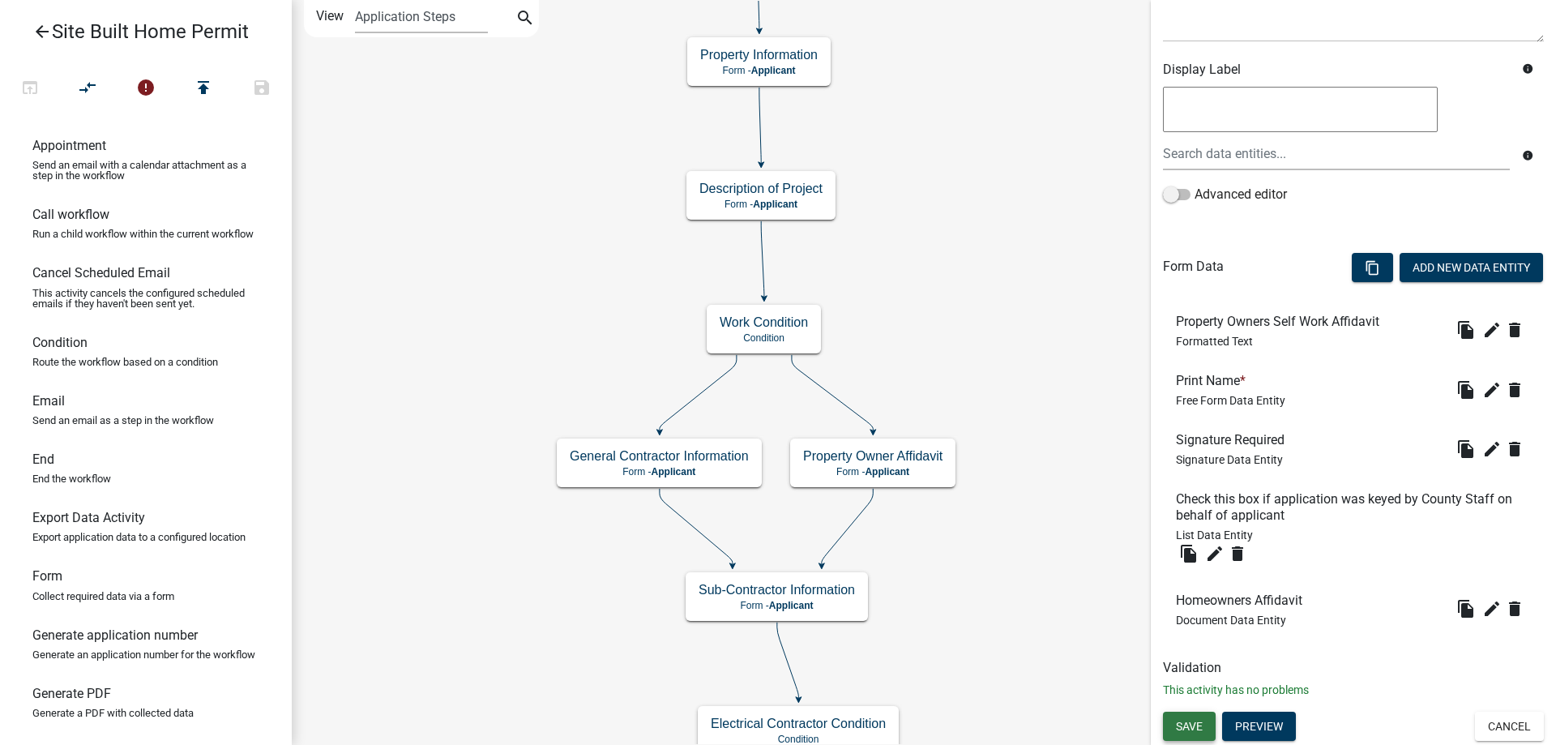
click at [1204, 730] on button "Save" at bounding box center [1189, 726] width 53 height 29
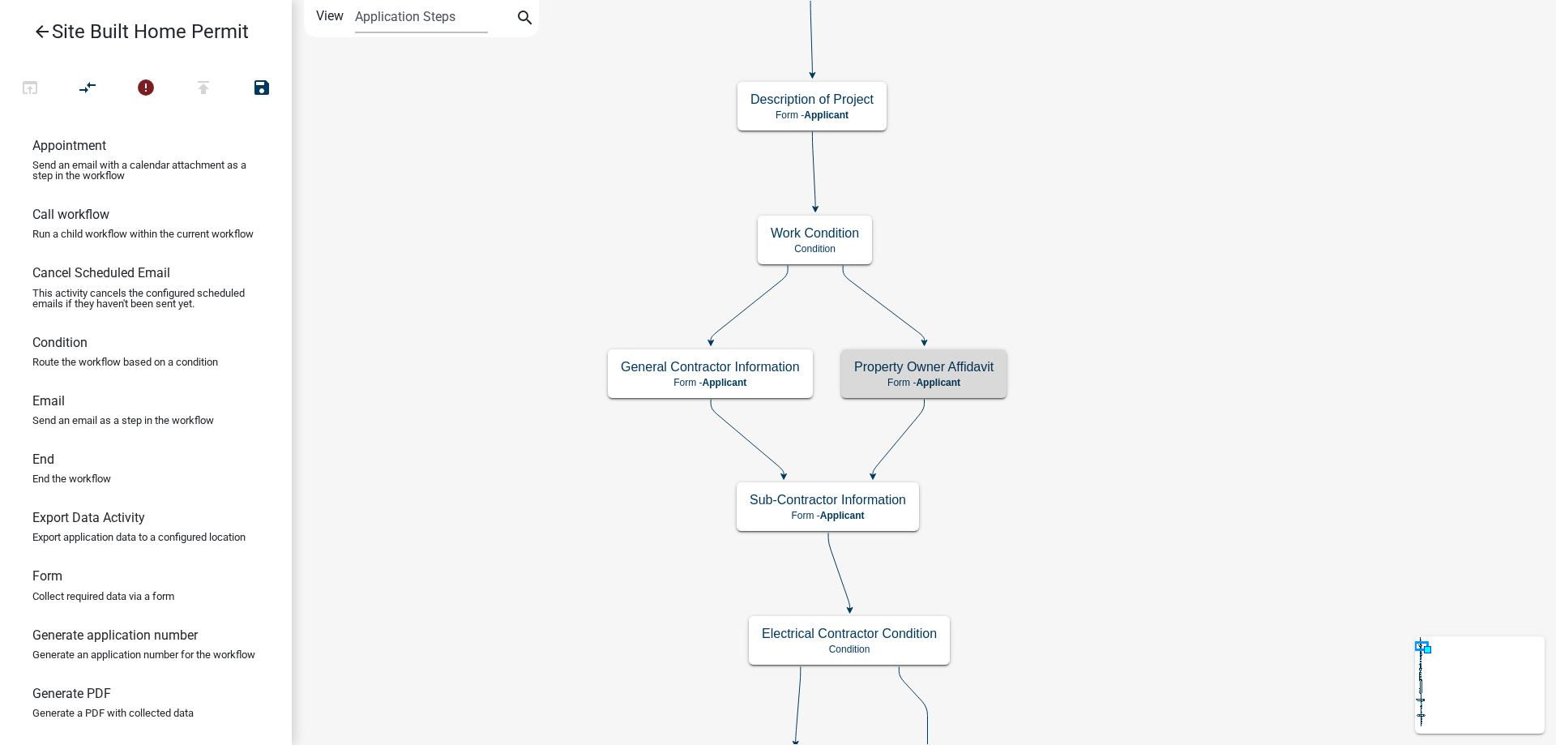
scroll to position [0, 0]
click at [990, 381] on p "Form - Applicant" at bounding box center [923, 382] width 176 height 11
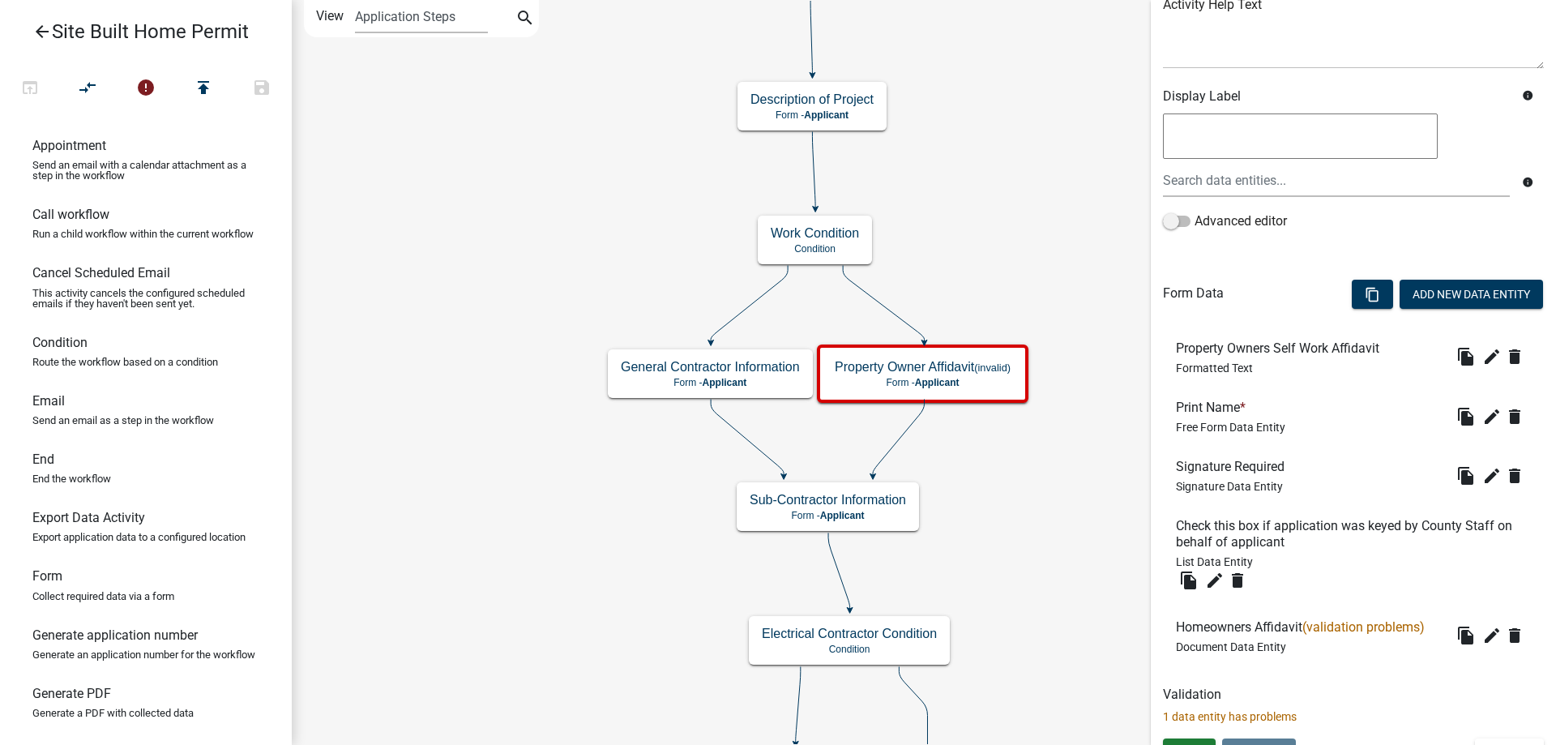
scroll to position [240, 0]
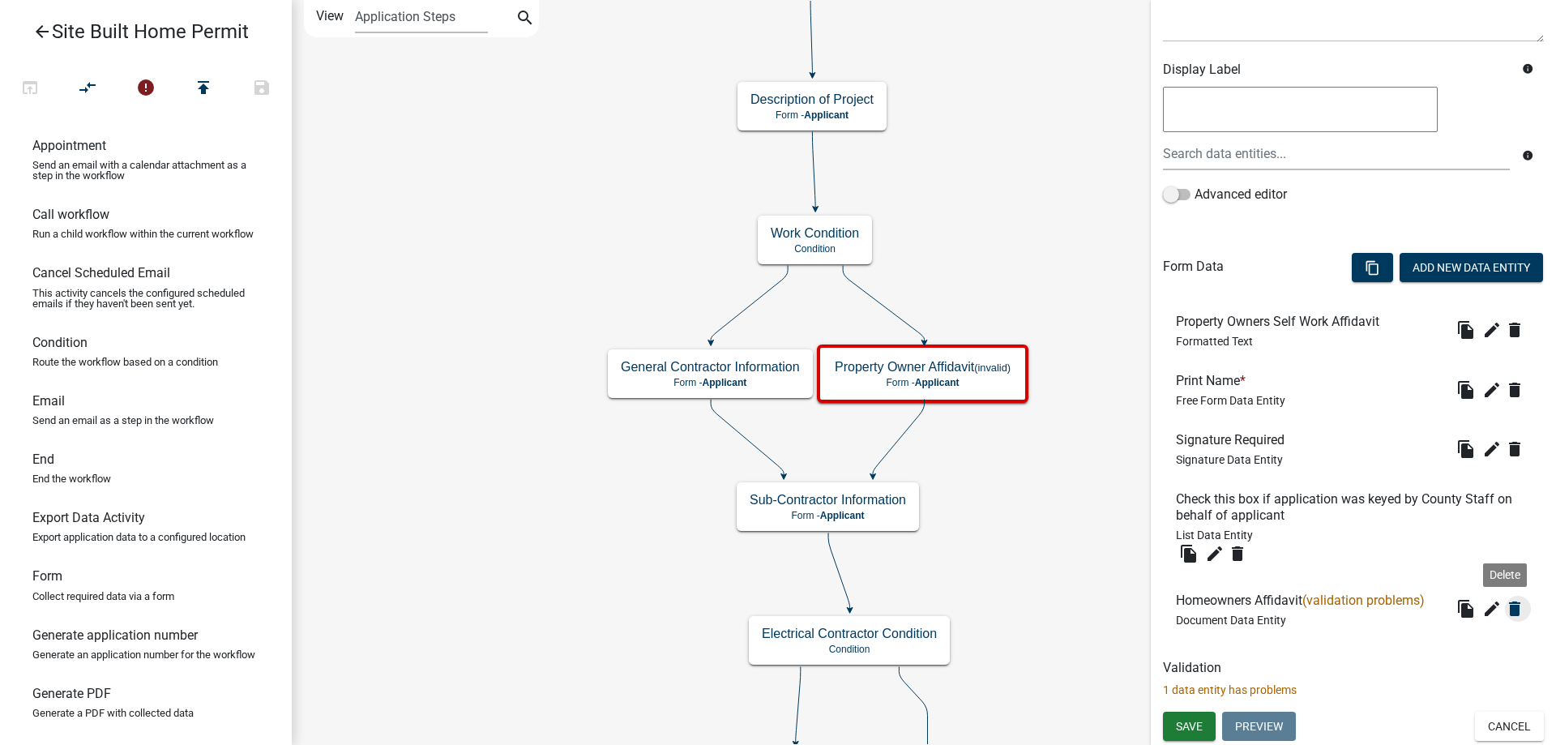
click at [1505, 607] on icon "delete" at bounding box center [1514, 608] width 19 height 19
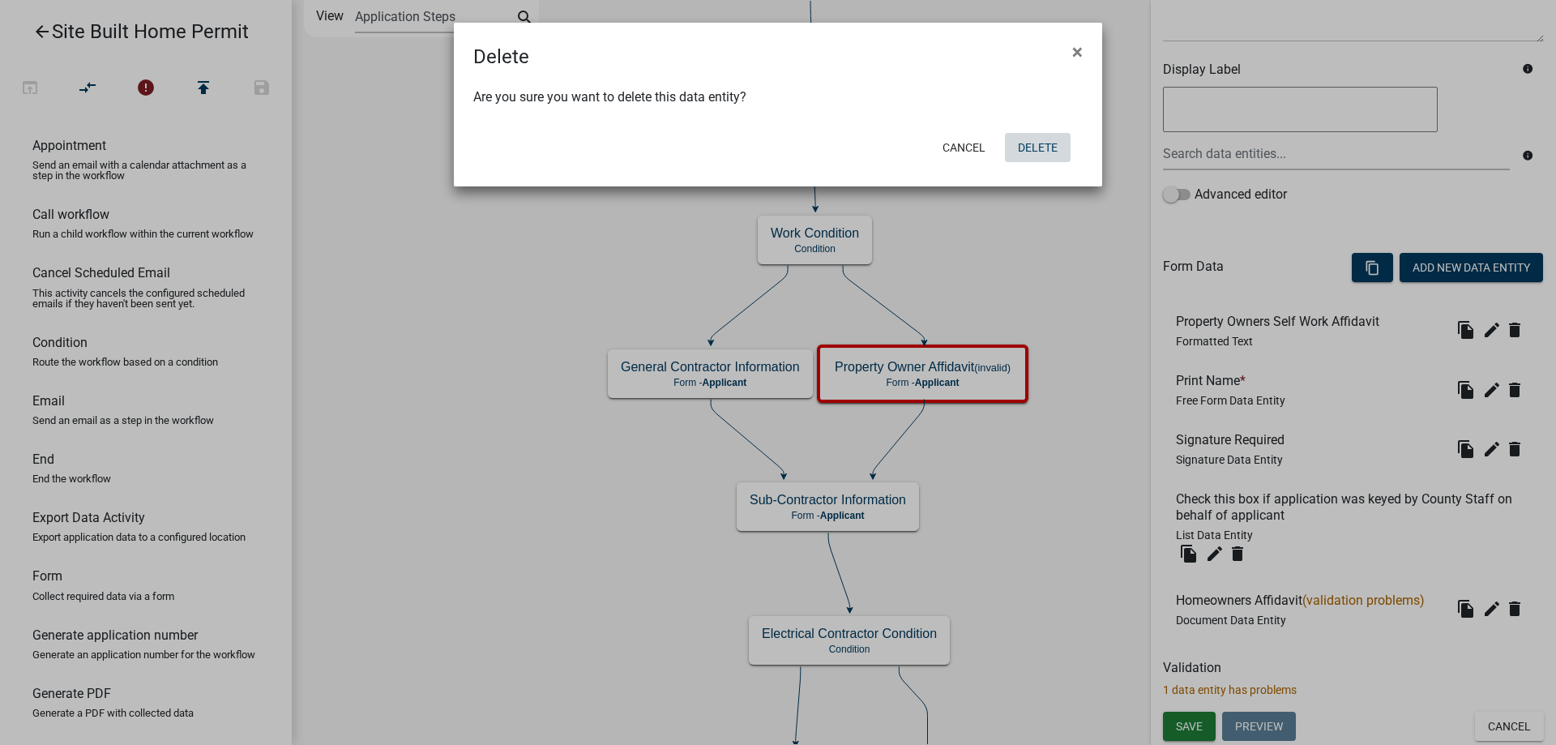
click at [1041, 148] on button "Delete" at bounding box center [1038, 147] width 66 height 29
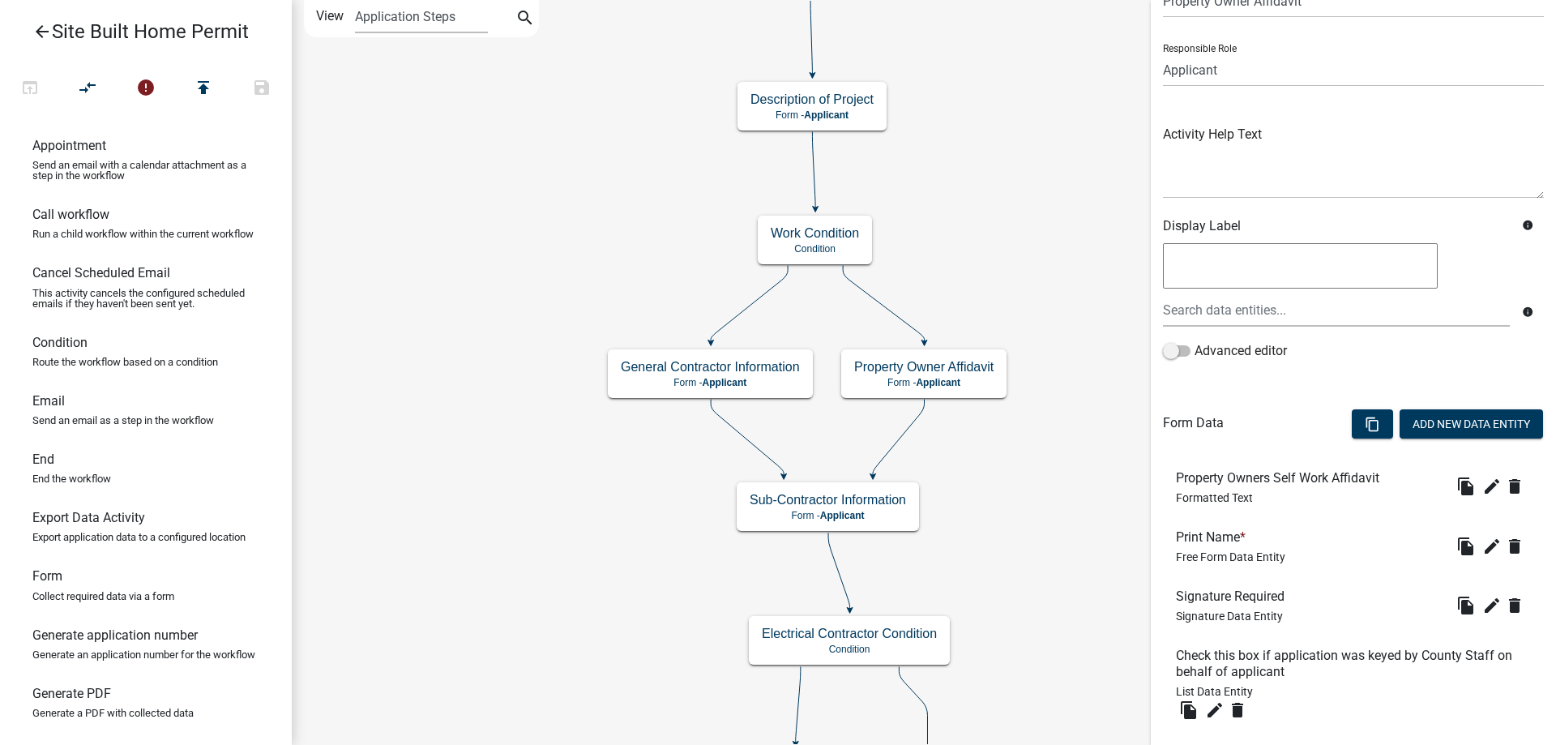
scroll to position [181, 0]
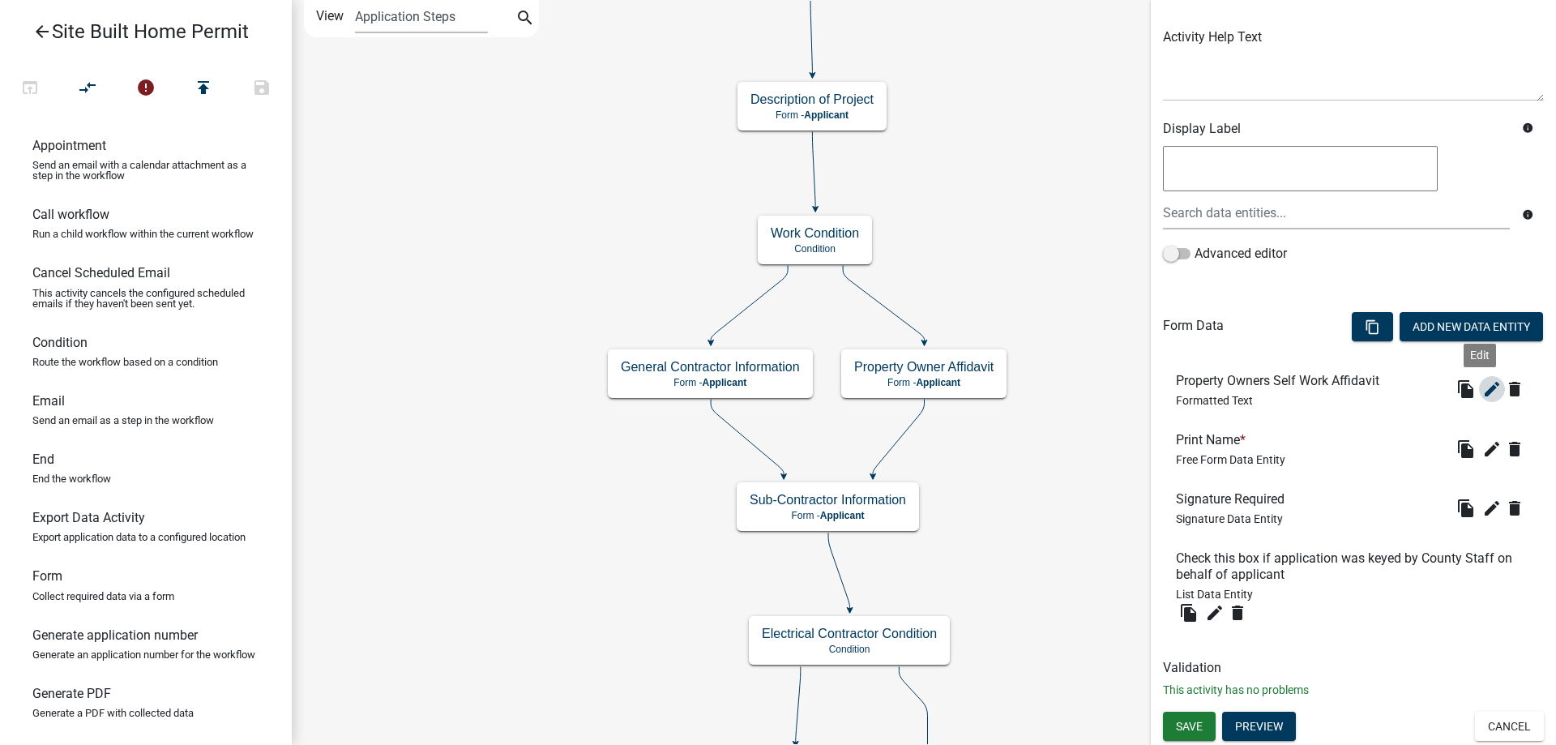
click at [1482, 385] on icon "edit" at bounding box center [1491, 388] width 19 height 19
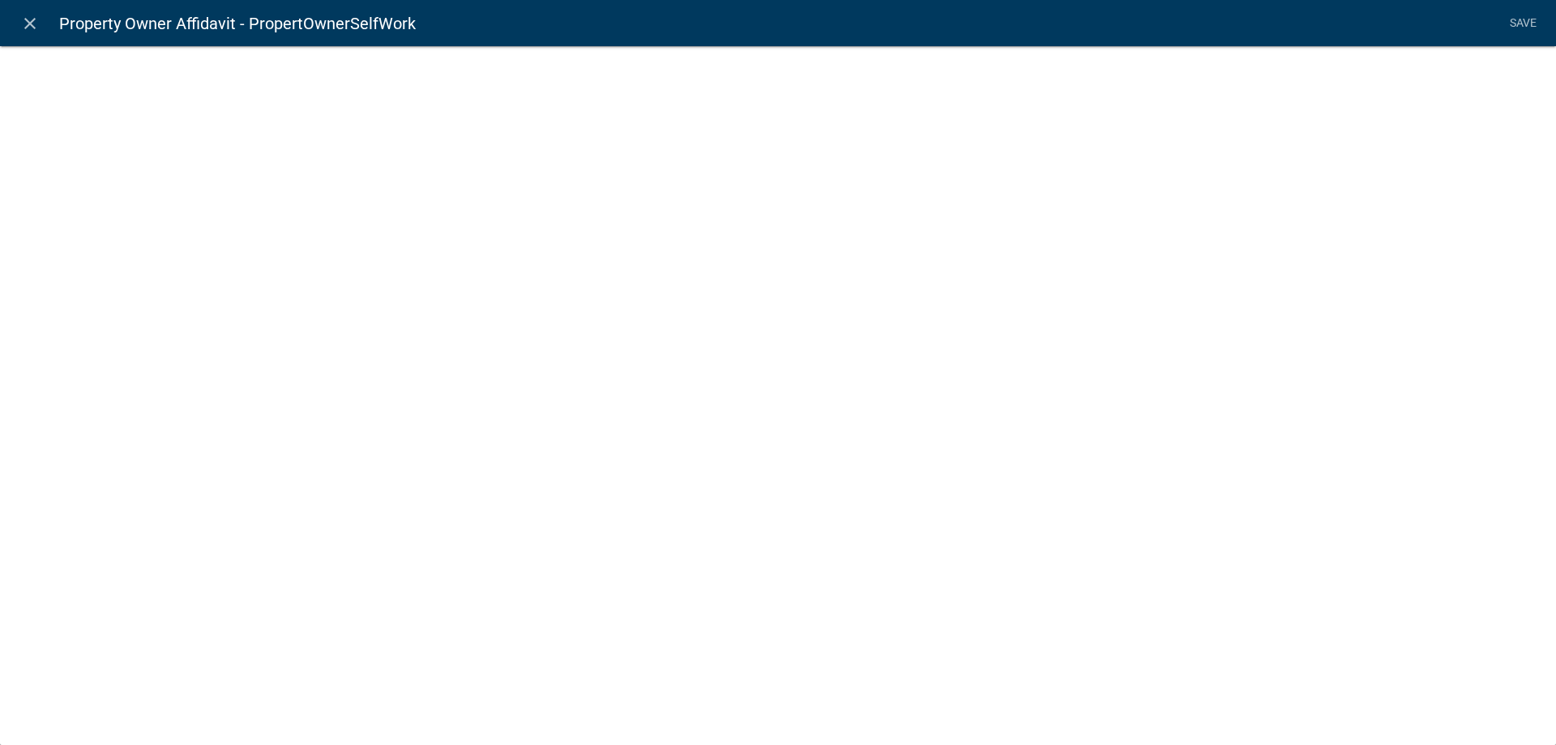
select select "rich-text"
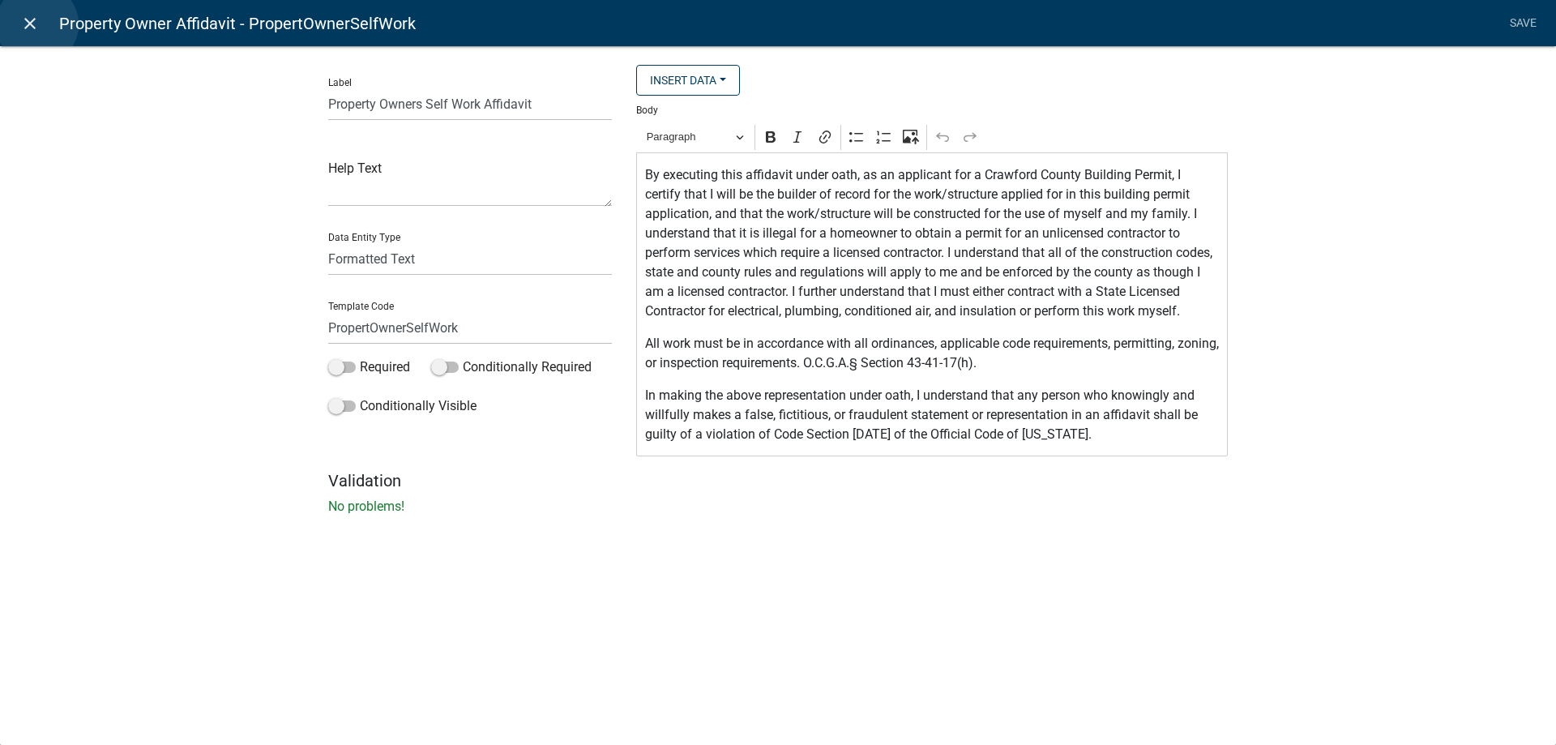
click at [37, 24] on icon "close" at bounding box center [29, 23] width 19 height 19
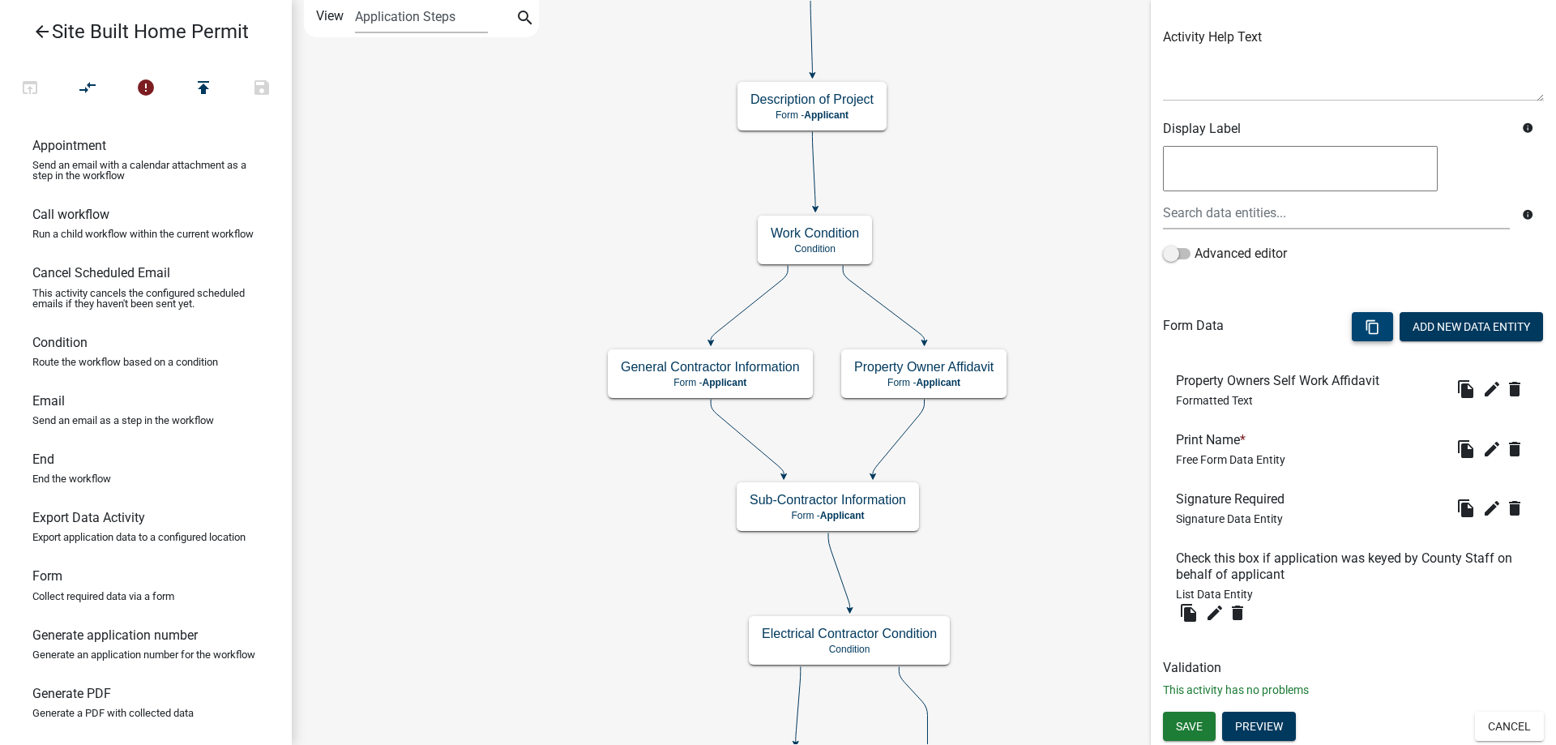
click at [1365, 331] on icon "content_copy" at bounding box center [1372, 326] width 15 height 15
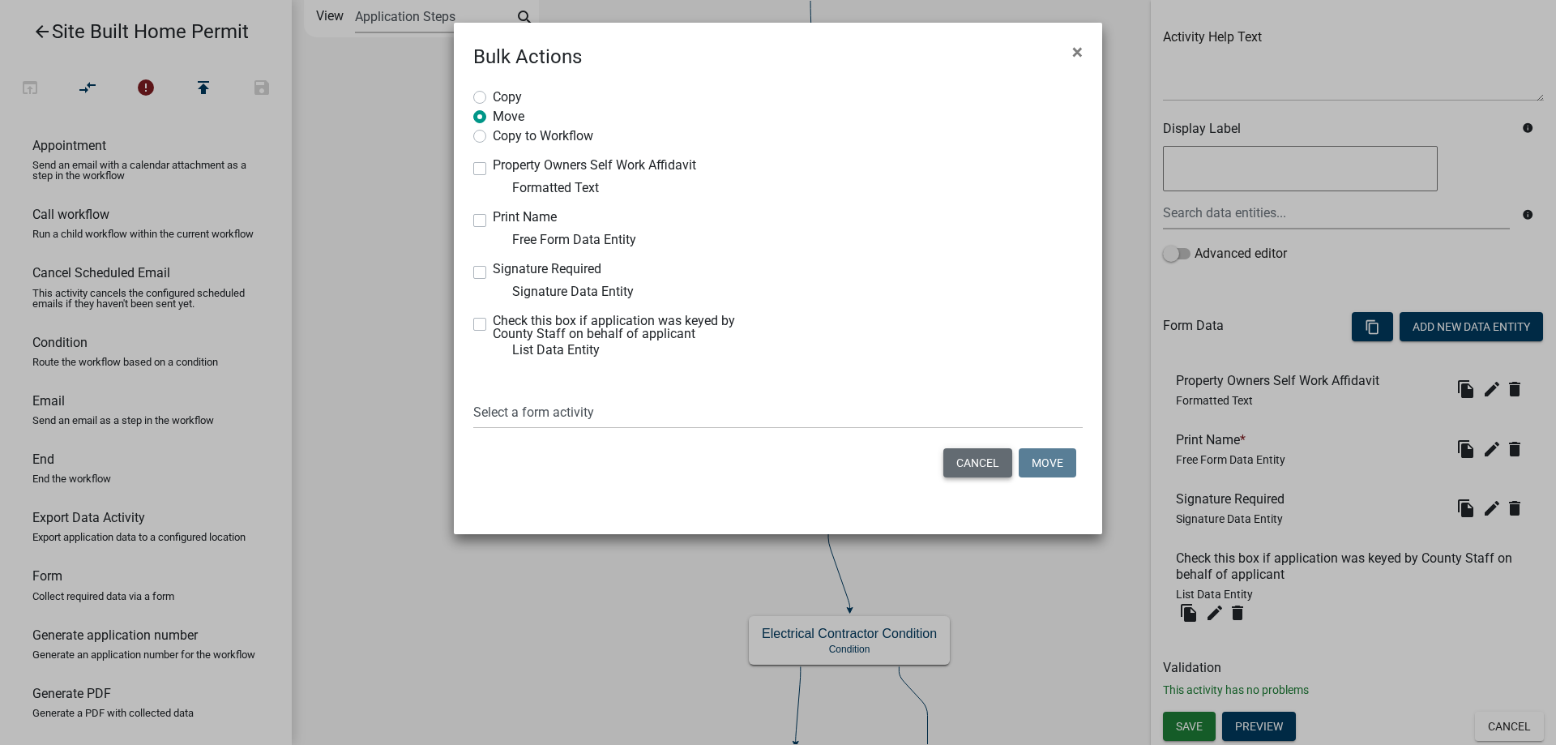
click at [971, 449] on button "Cancel" at bounding box center [977, 462] width 69 height 29
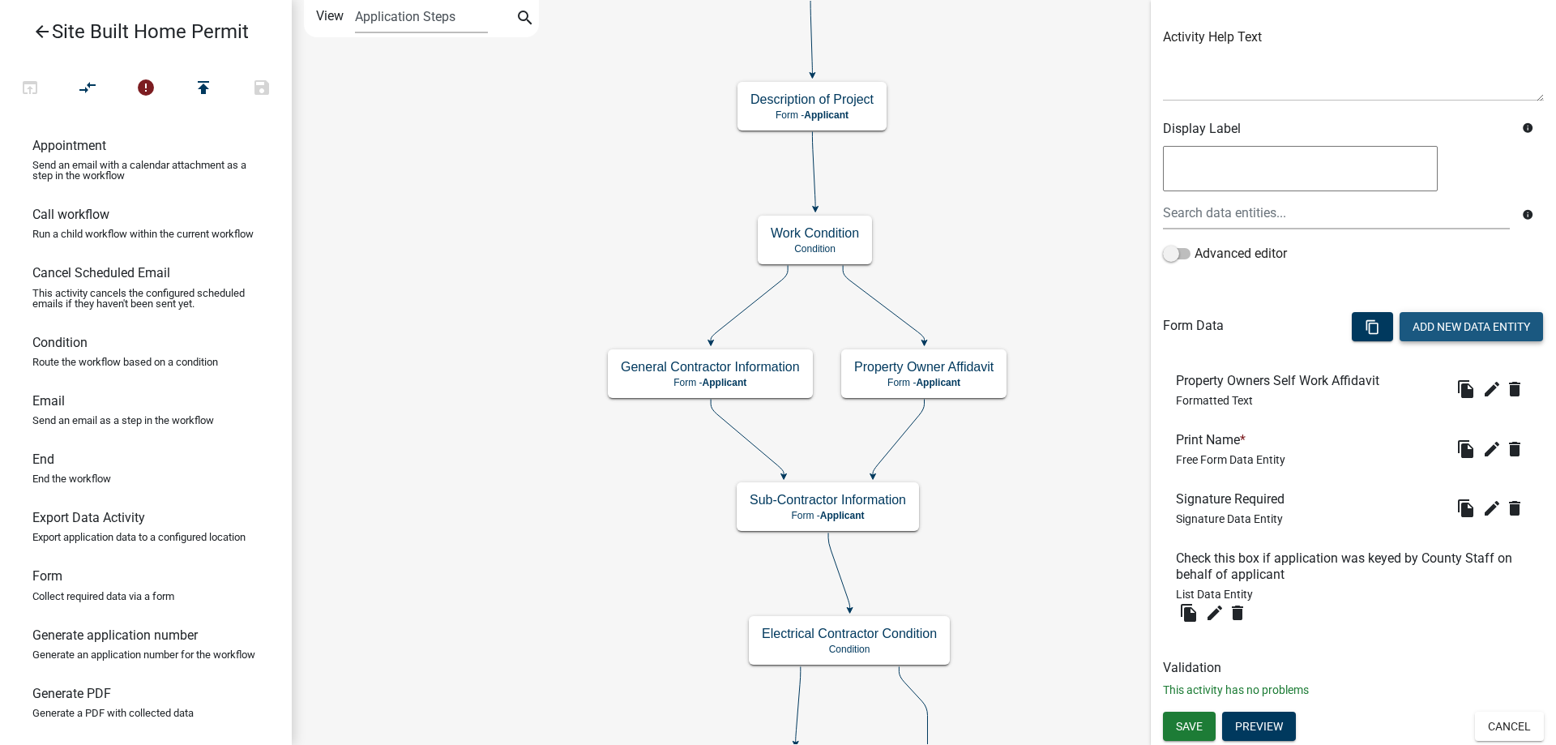
click at [1430, 328] on button "Add New Data Entity" at bounding box center [1471, 326] width 143 height 29
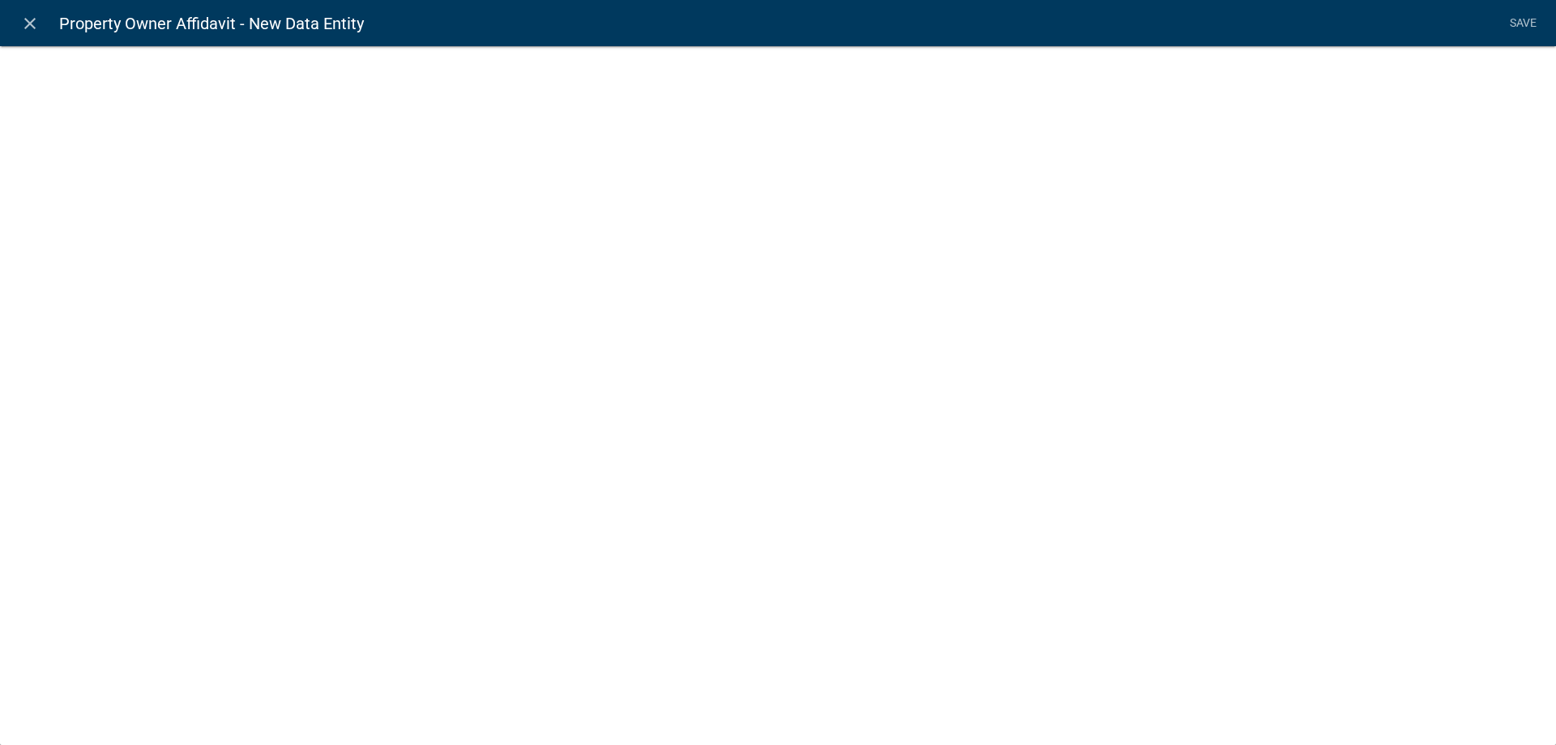
select select
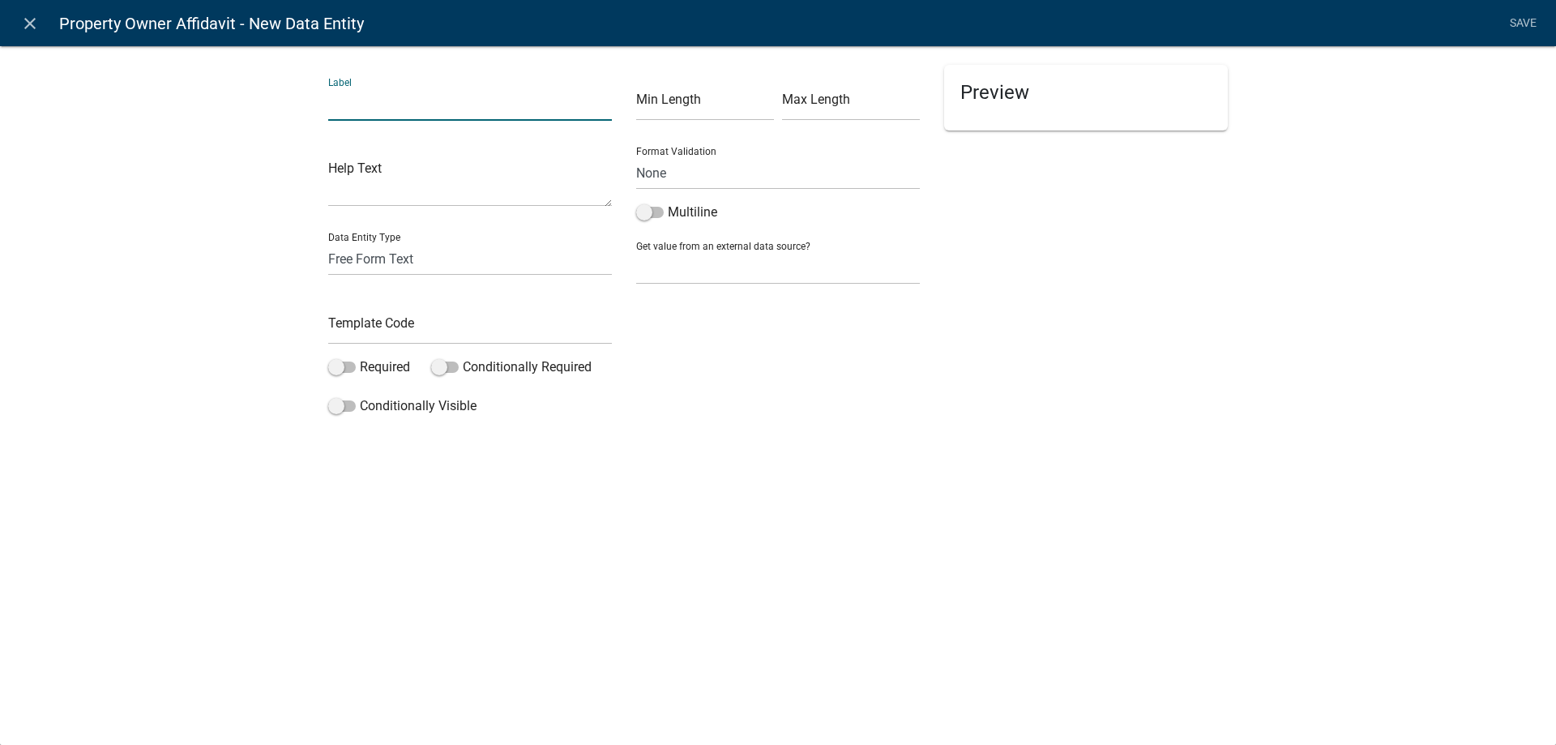
click at [402, 107] on input "text" at bounding box center [470, 104] width 284 height 33
type input "Homeowners Affidavit"
click at [464, 260] on select "Free Form Text Document Display Entity Value Fee Numeric Data Date Map Sketch D…" at bounding box center [470, 258] width 284 height 33
select select "document"
click at [328, 242] on select "Free Form Text Document Display Entity Value Fee Numeric Data Date Map Sketch D…" at bounding box center [470, 258] width 284 height 33
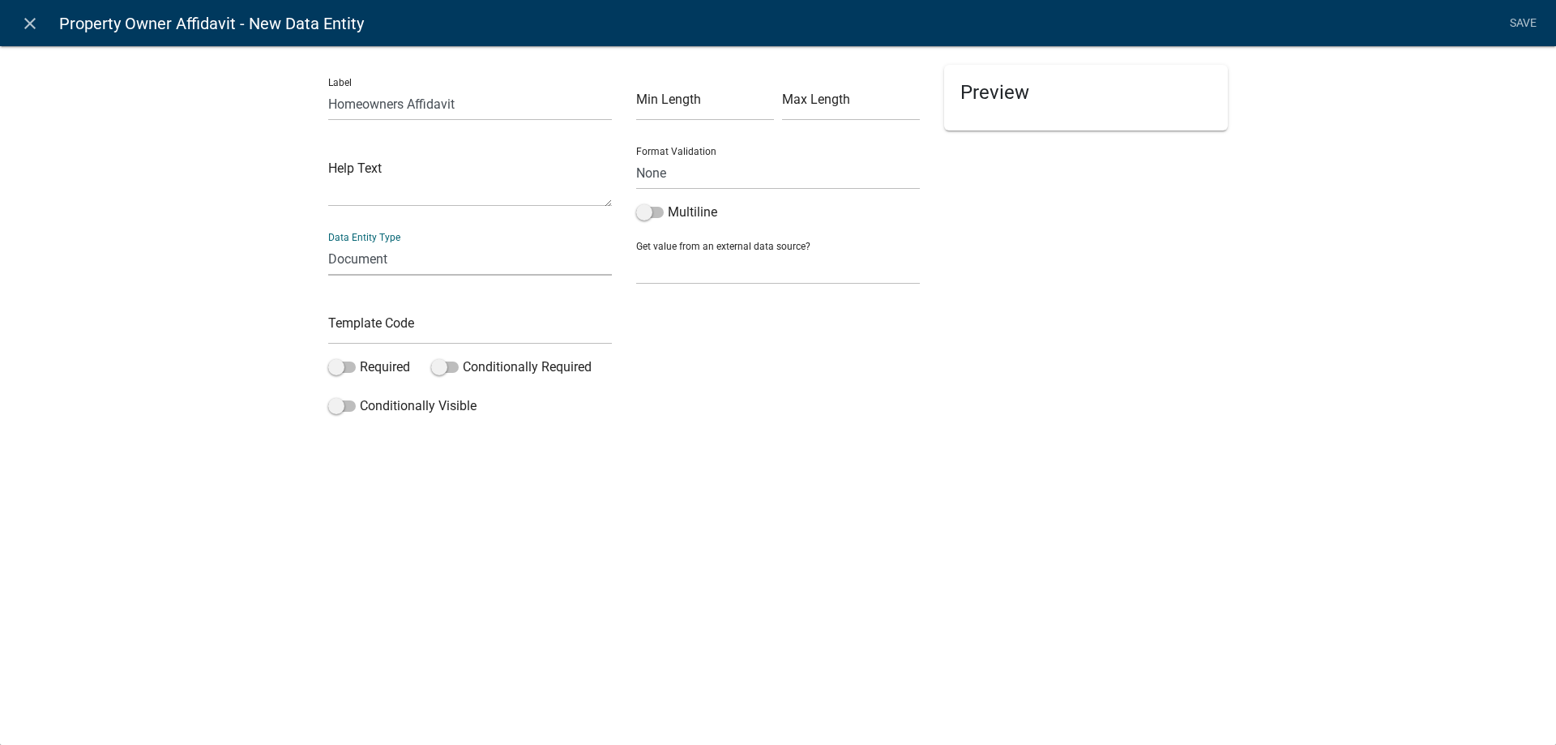
select select "document"
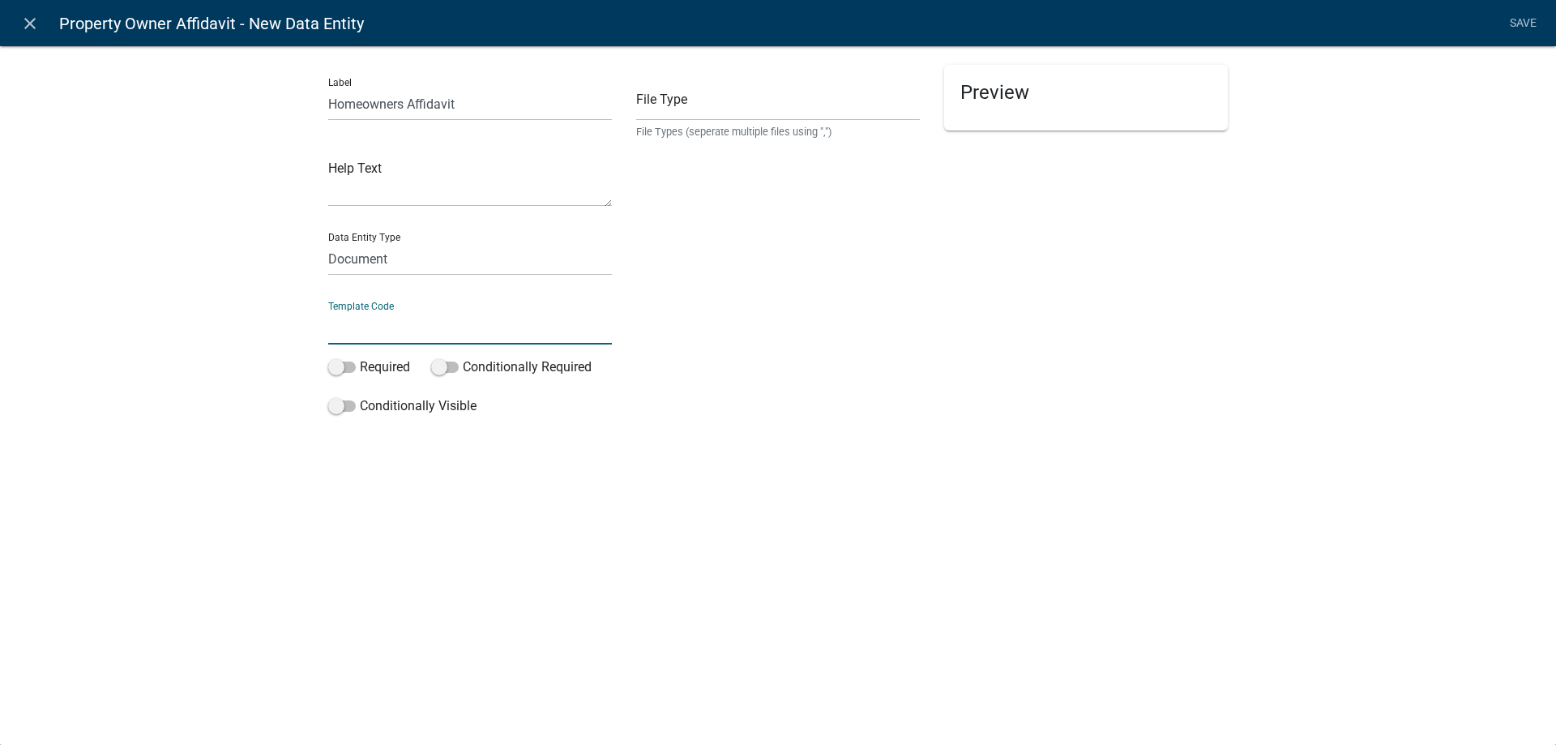
click at [497, 325] on input "text" at bounding box center [470, 327] width 284 height 33
type input "Homeowners Form"
click at [716, 114] on input "text" at bounding box center [778, 104] width 284 height 33
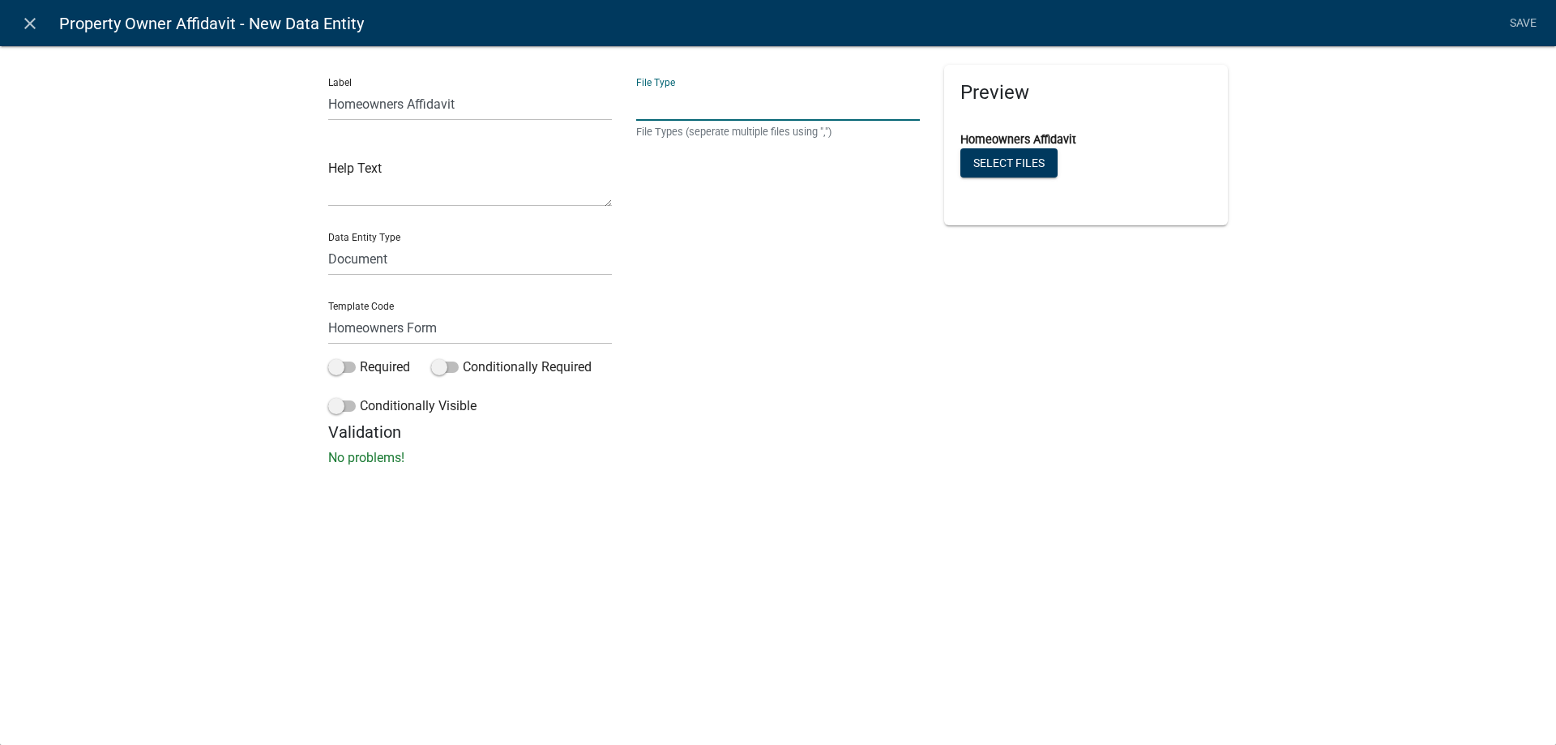
type input "pdf"
click at [1520, 25] on link "Save" at bounding box center [1523, 23] width 41 height 31
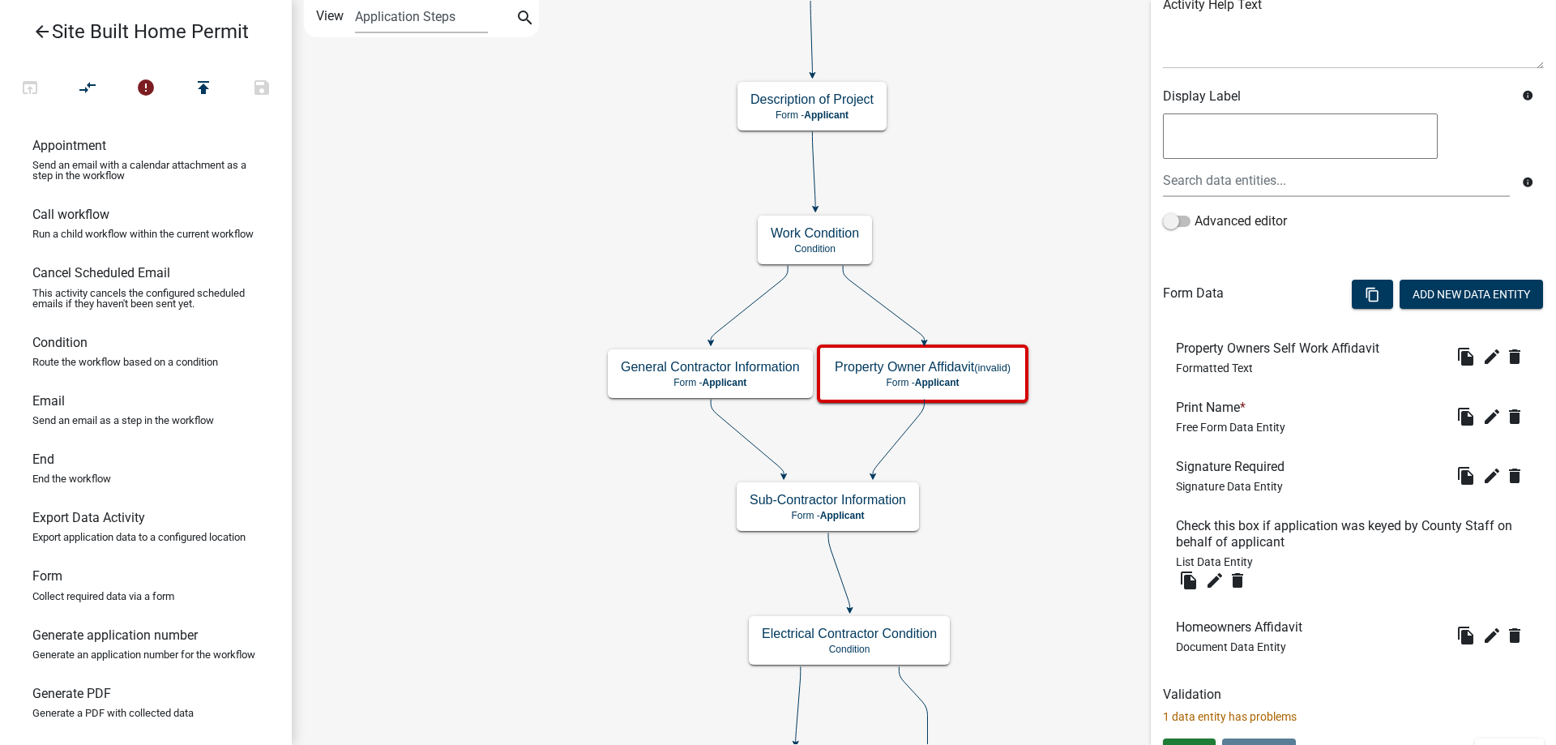
scroll to position [240, 0]
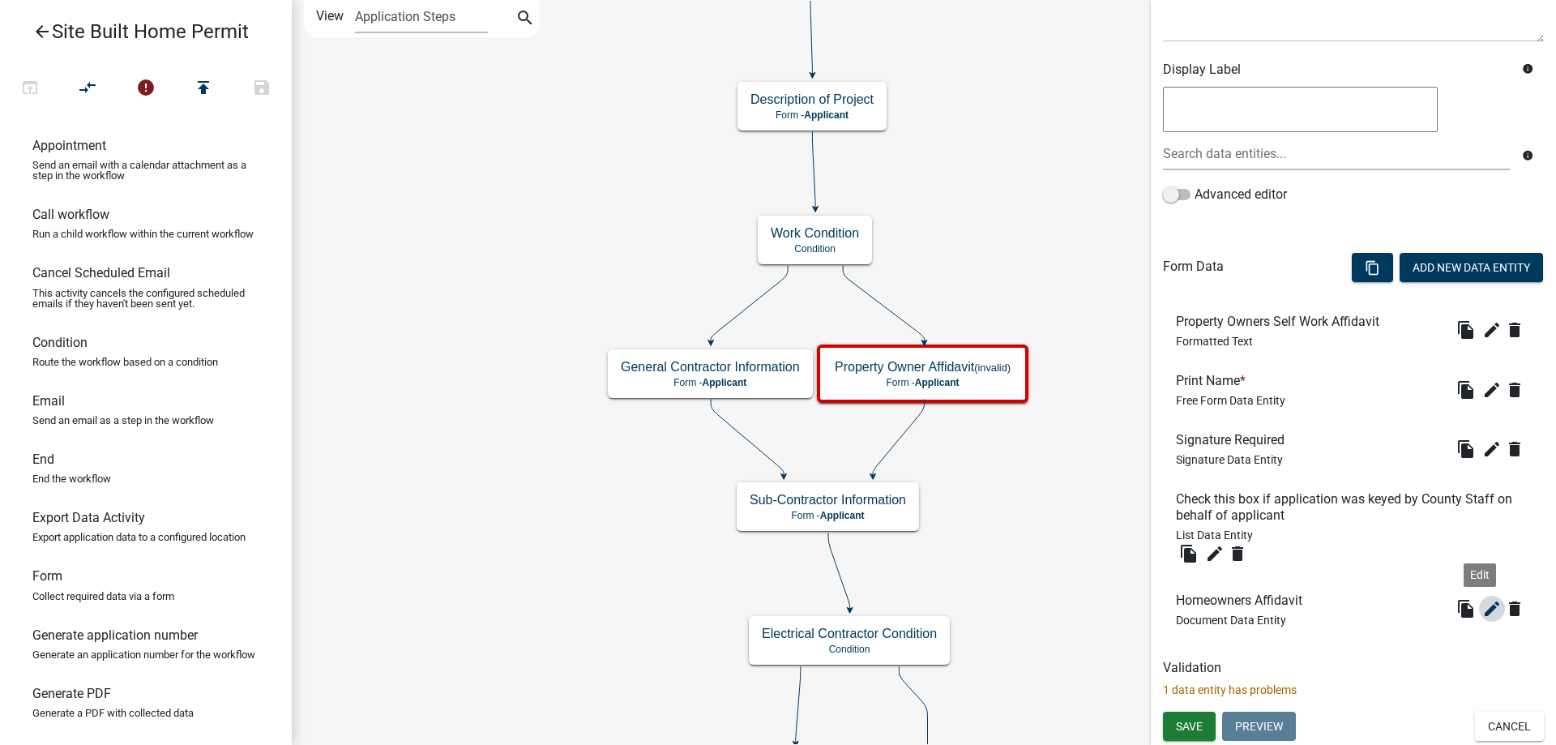
click at [1482, 603] on icon "edit" at bounding box center [1491, 608] width 19 height 19
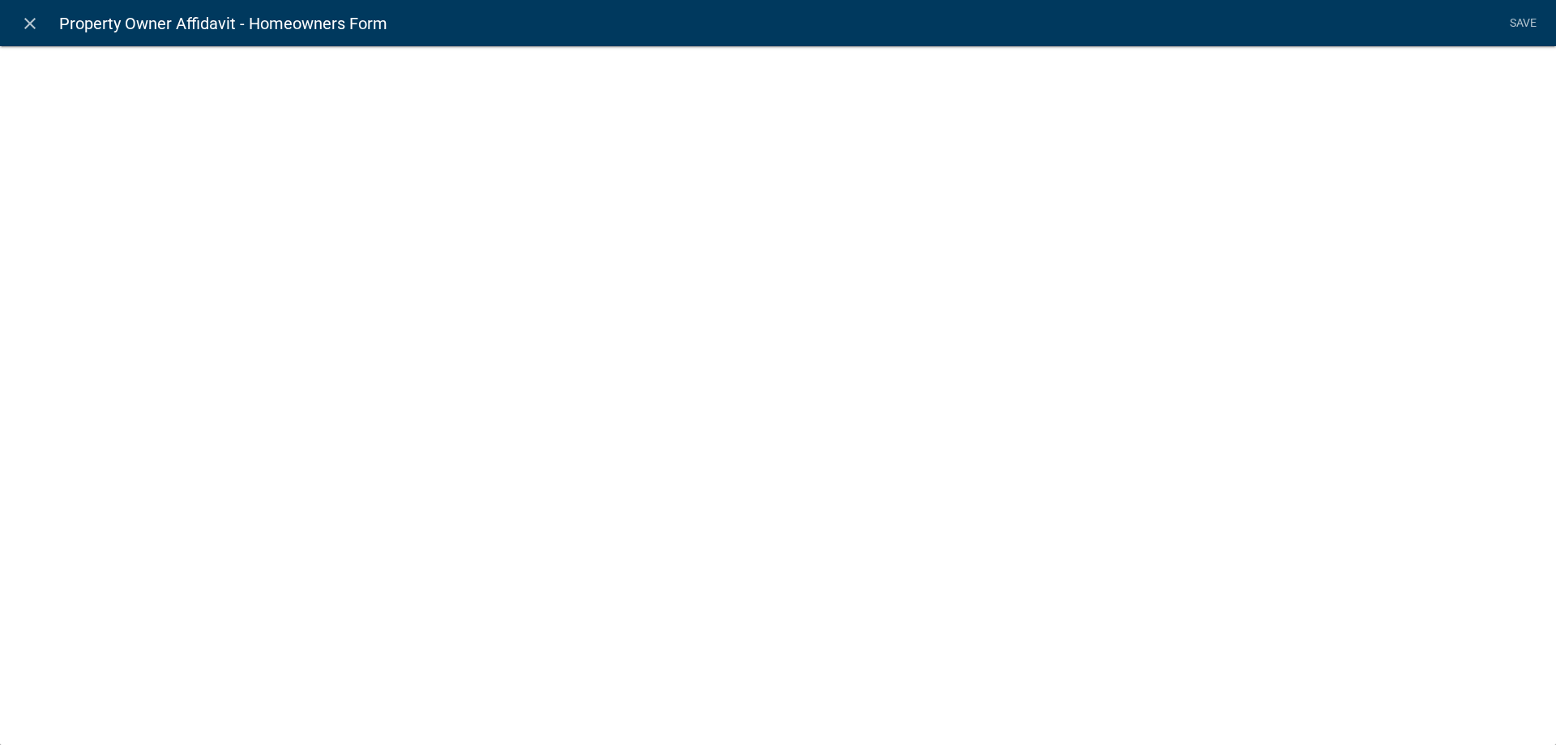
select select "document"
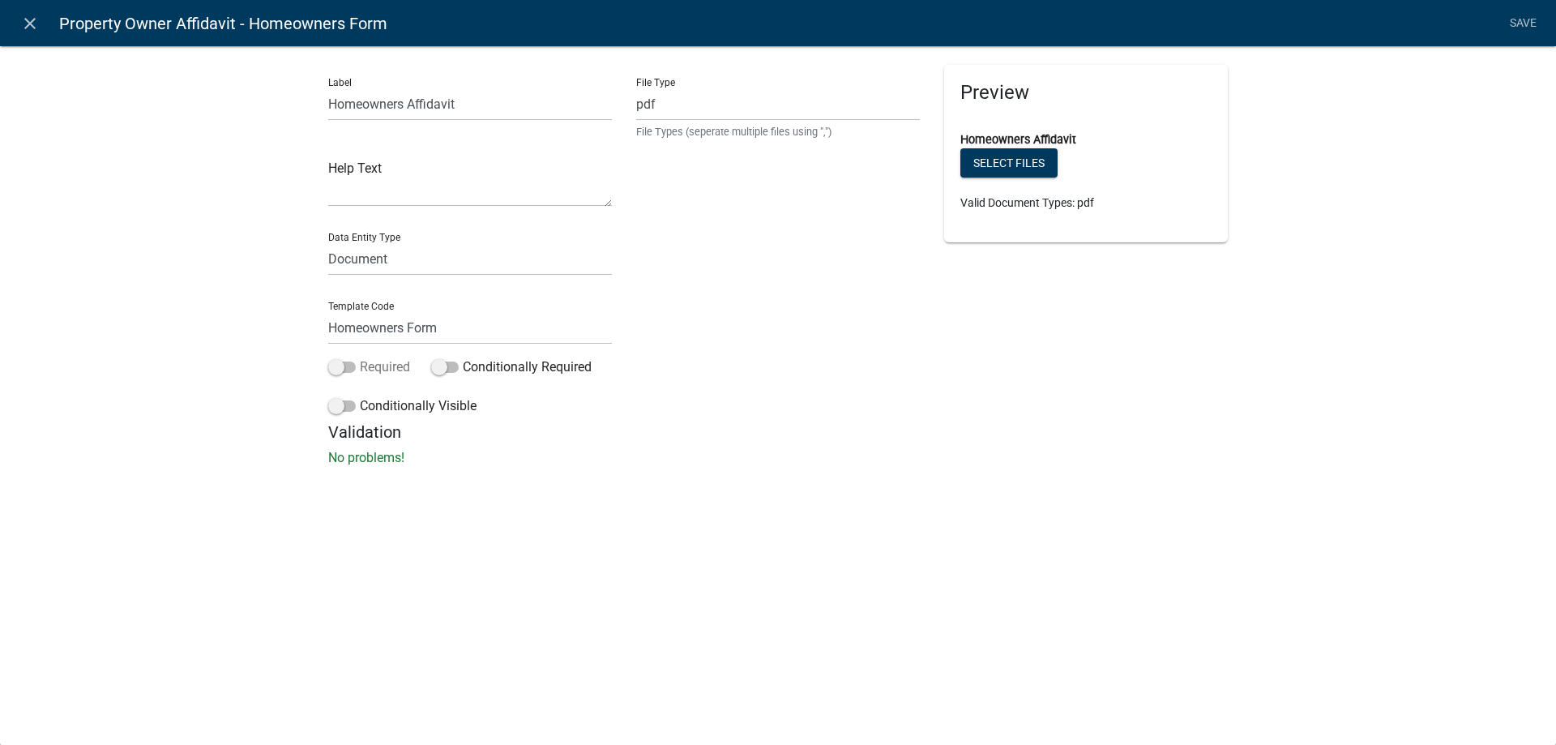
click at [336, 358] on label "Required" at bounding box center [369, 366] width 82 height 19
click at [360, 357] on input "Required" at bounding box center [360, 357] width 0 height 0
click at [1007, 167] on button "Select files" at bounding box center [1008, 162] width 97 height 29
click at [1516, 24] on link "Save" at bounding box center [1523, 23] width 41 height 31
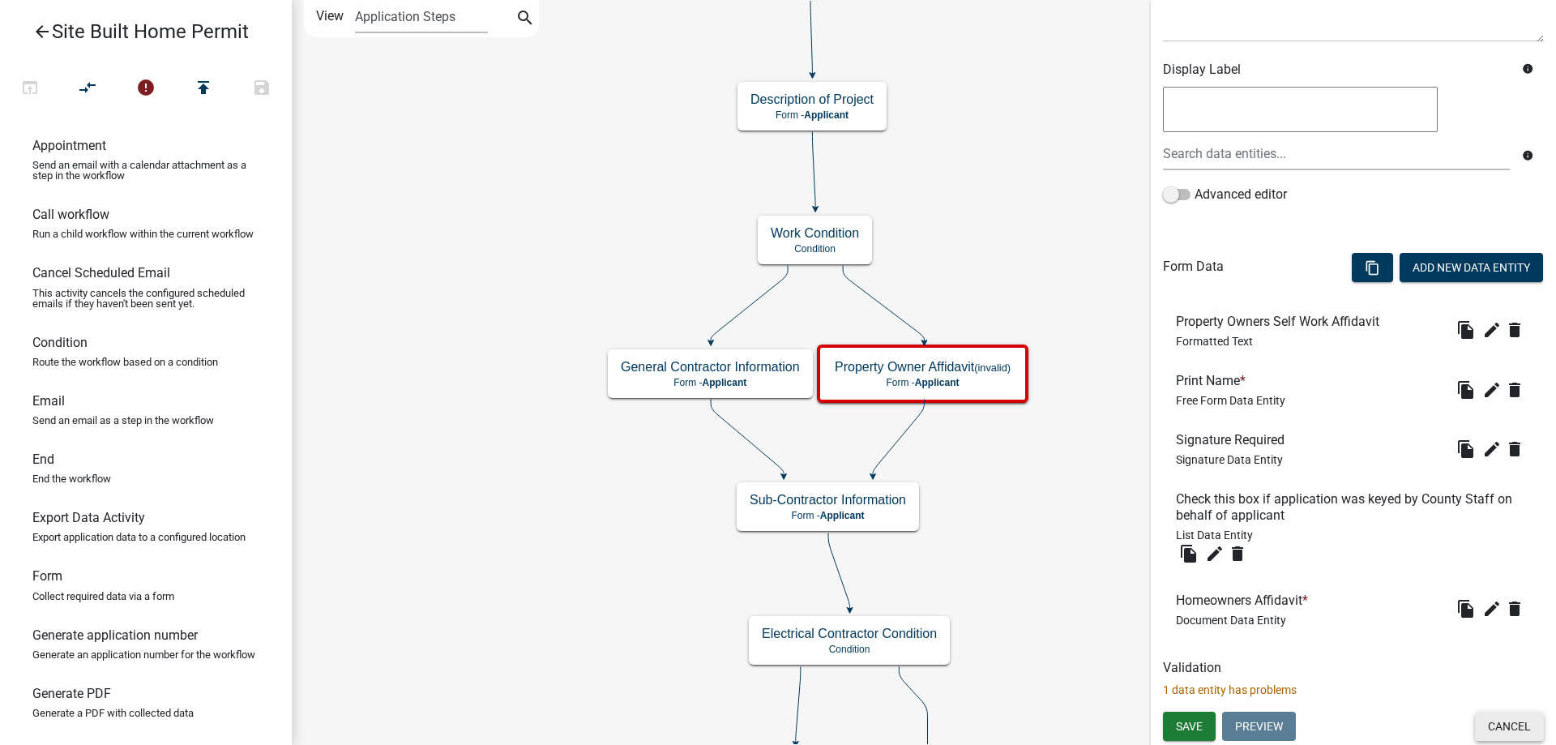
click at [1502, 726] on button "Cancel" at bounding box center [1509, 726] width 69 height 29
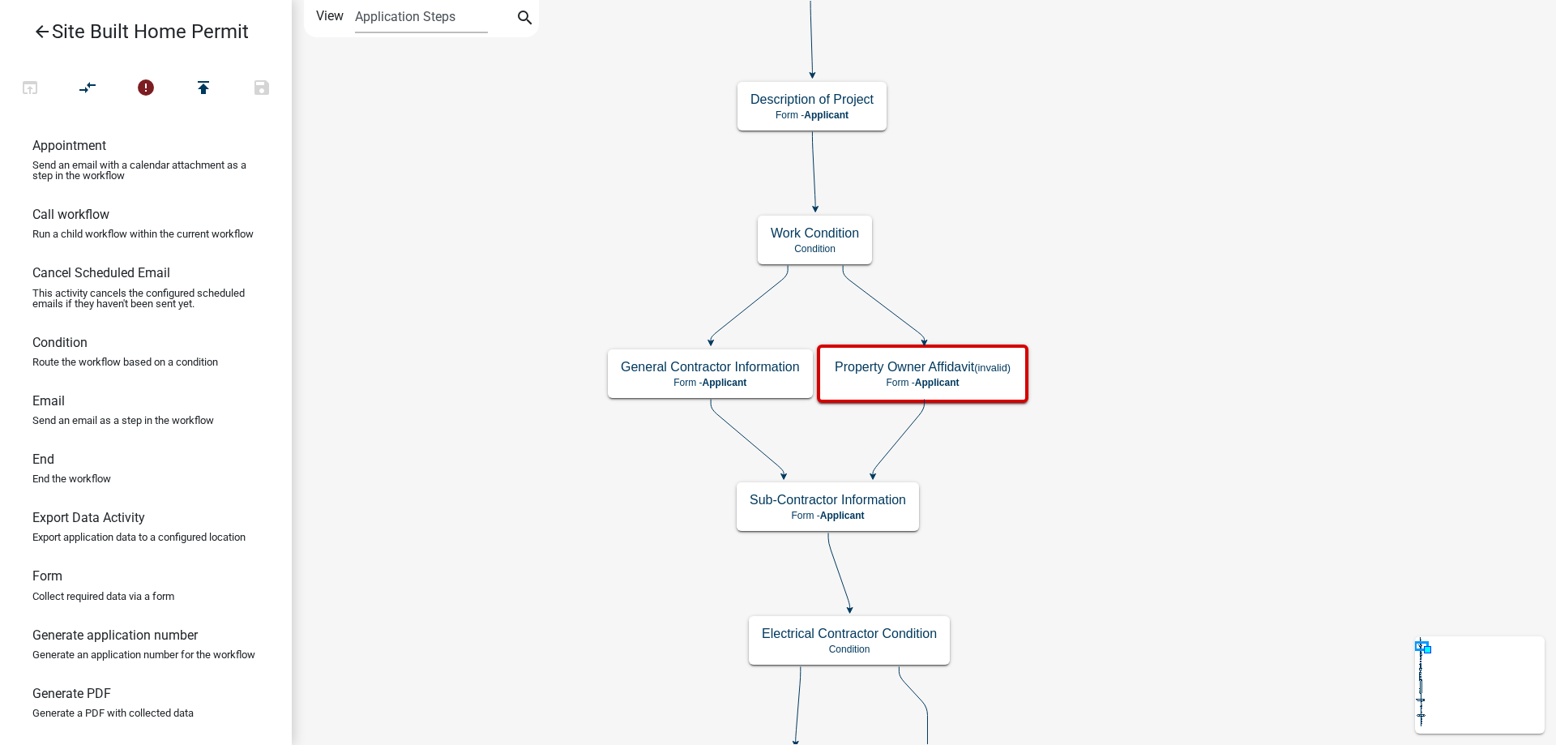
scroll to position [0, 0]
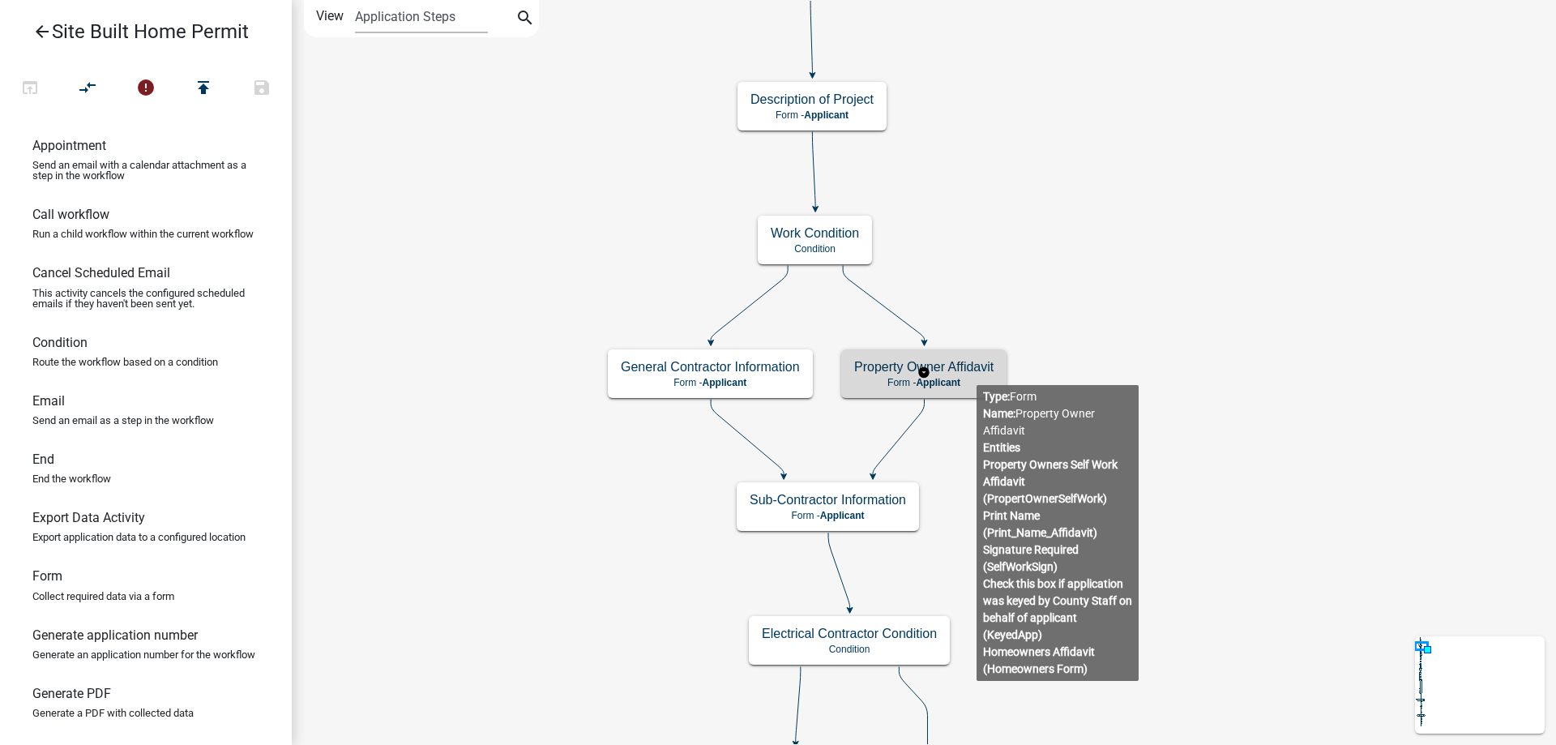
click at [976, 371] on h5 "Property Owner Affidavit" at bounding box center [923, 366] width 139 height 15
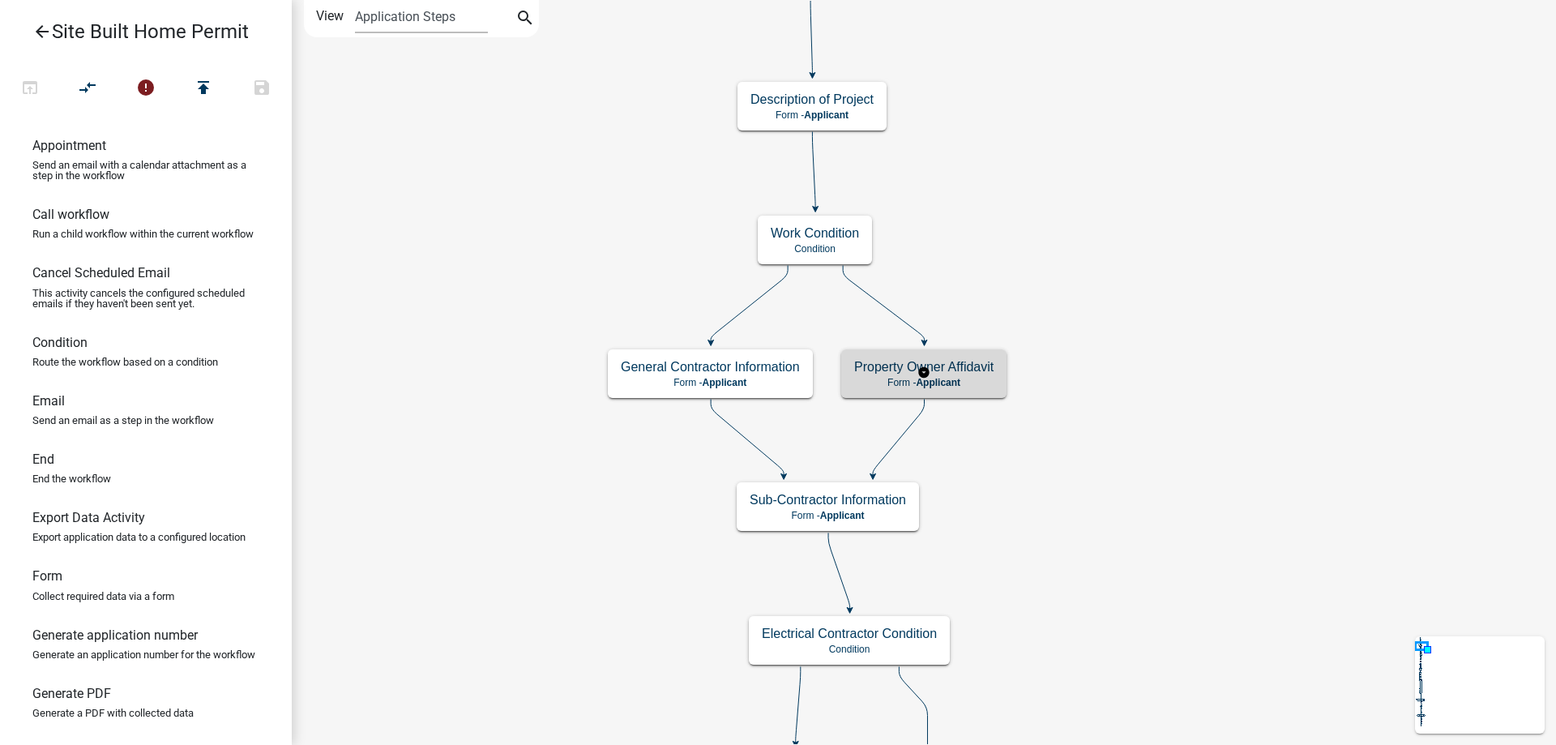
click at [976, 371] on h5 "Property Owner Affidavit" at bounding box center [923, 366] width 139 height 15
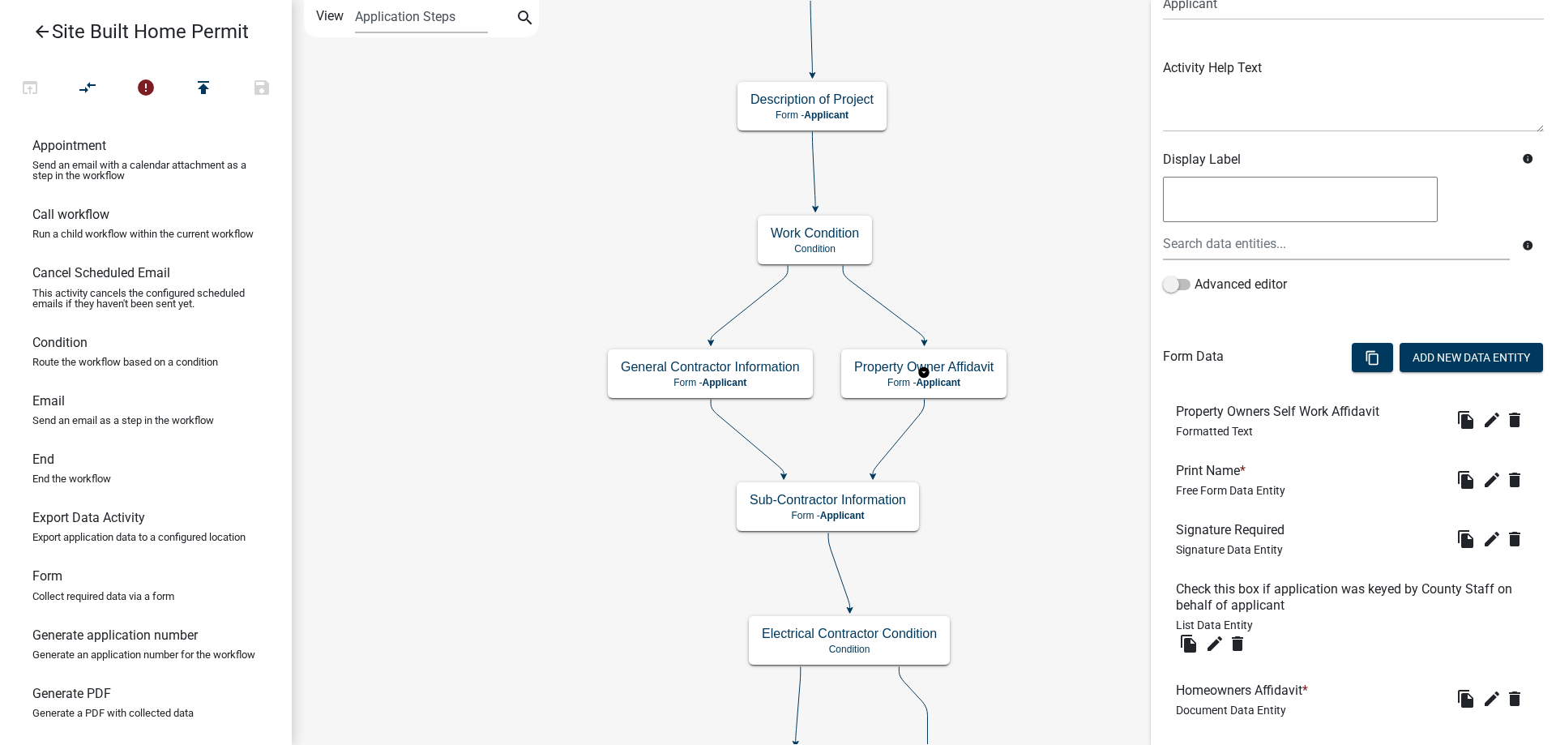
scroll to position [240, 0]
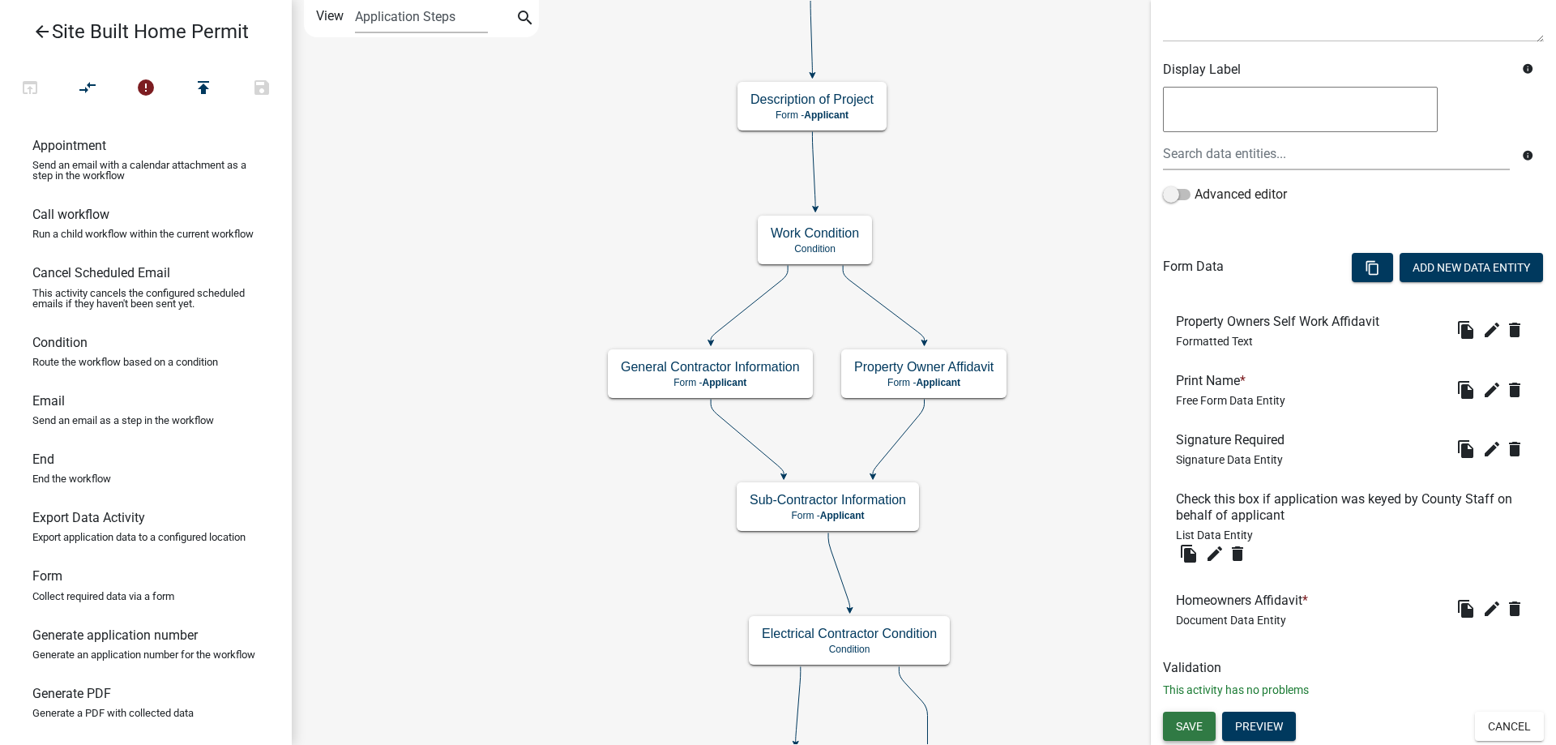
click at [1191, 732] on span "Save" at bounding box center [1189, 726] width 27 height 13
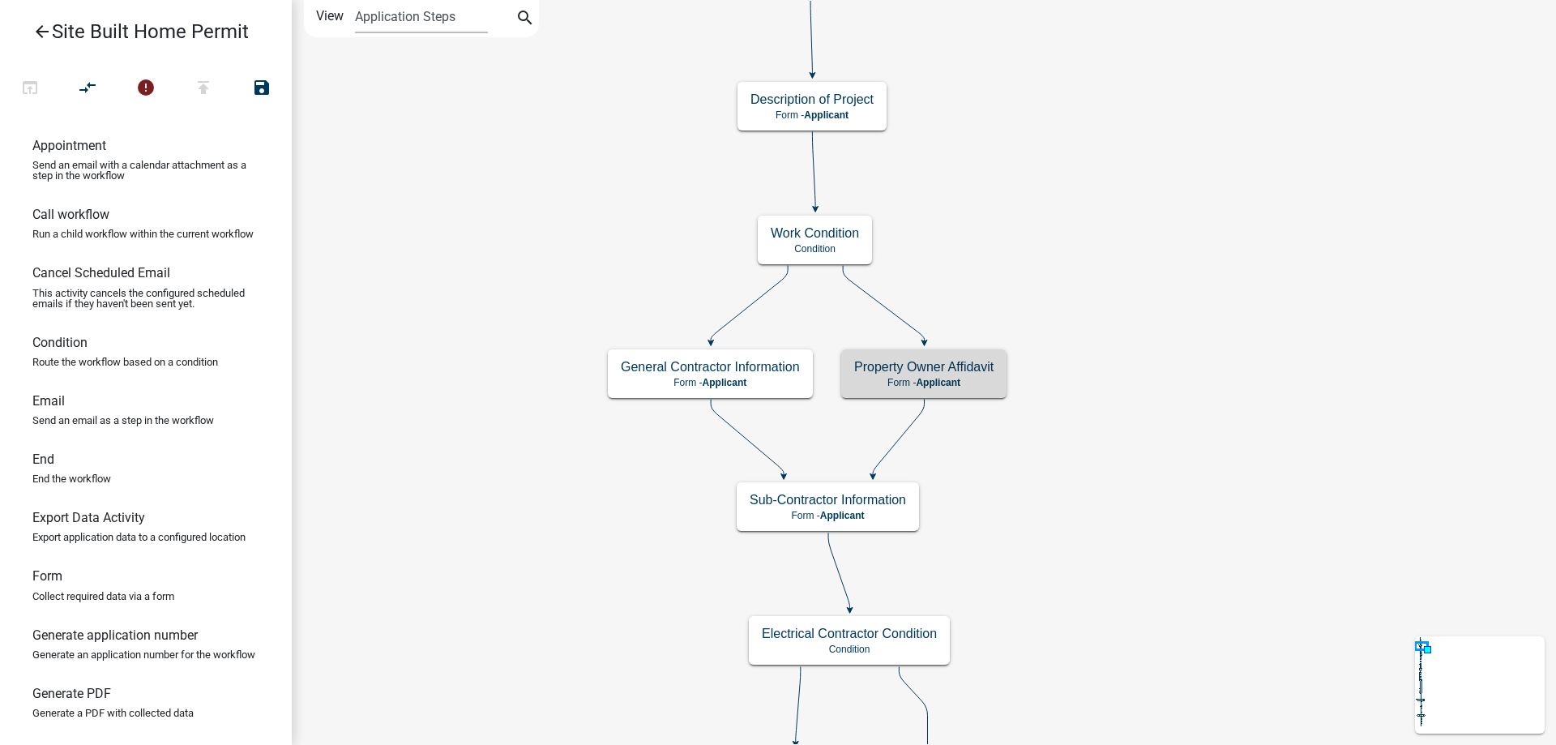
scroll to position [0, 0]
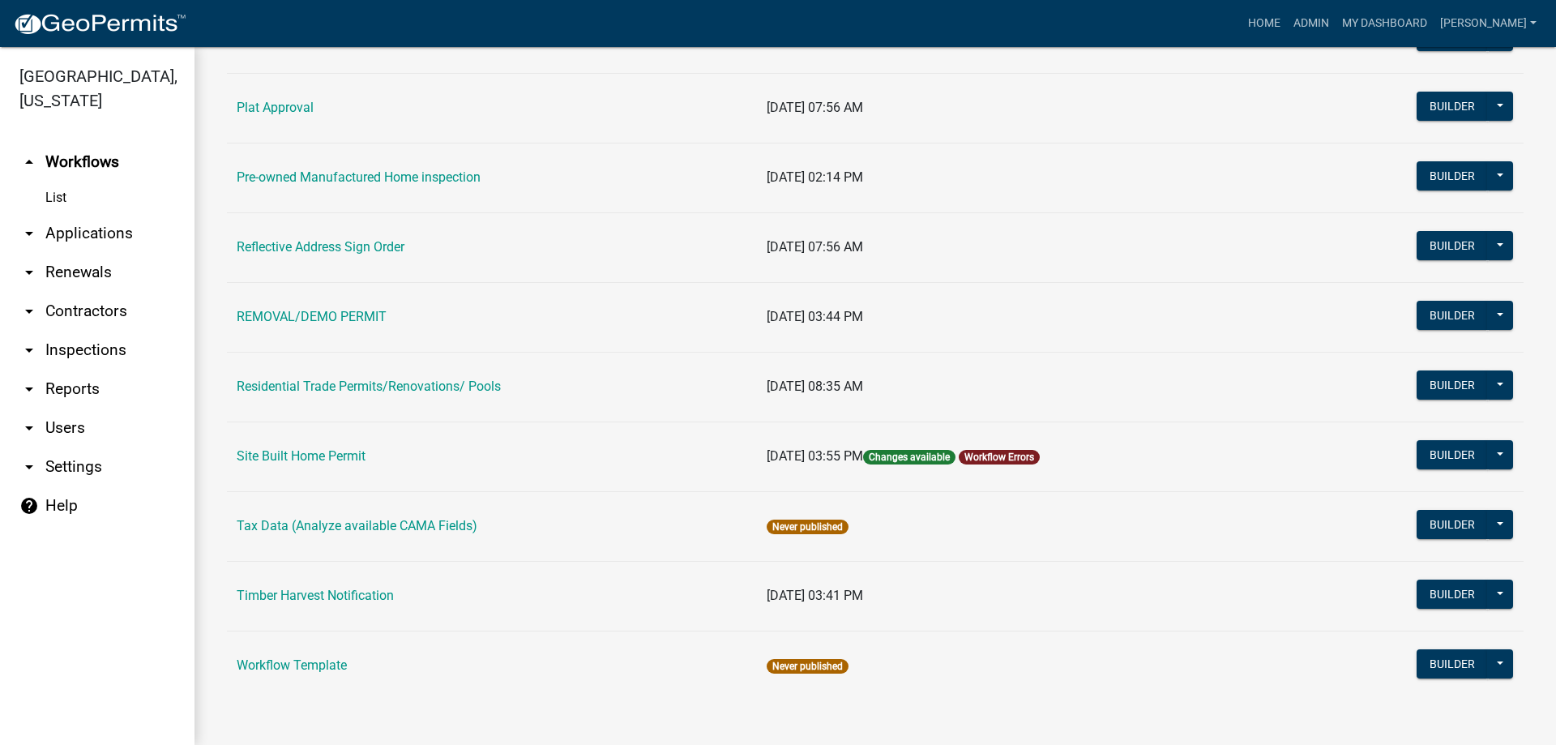
scroll to position [1533, 0]
click at [1469, 463] on button "Builder" at bounding box center [1452, 453] width 71 height 29
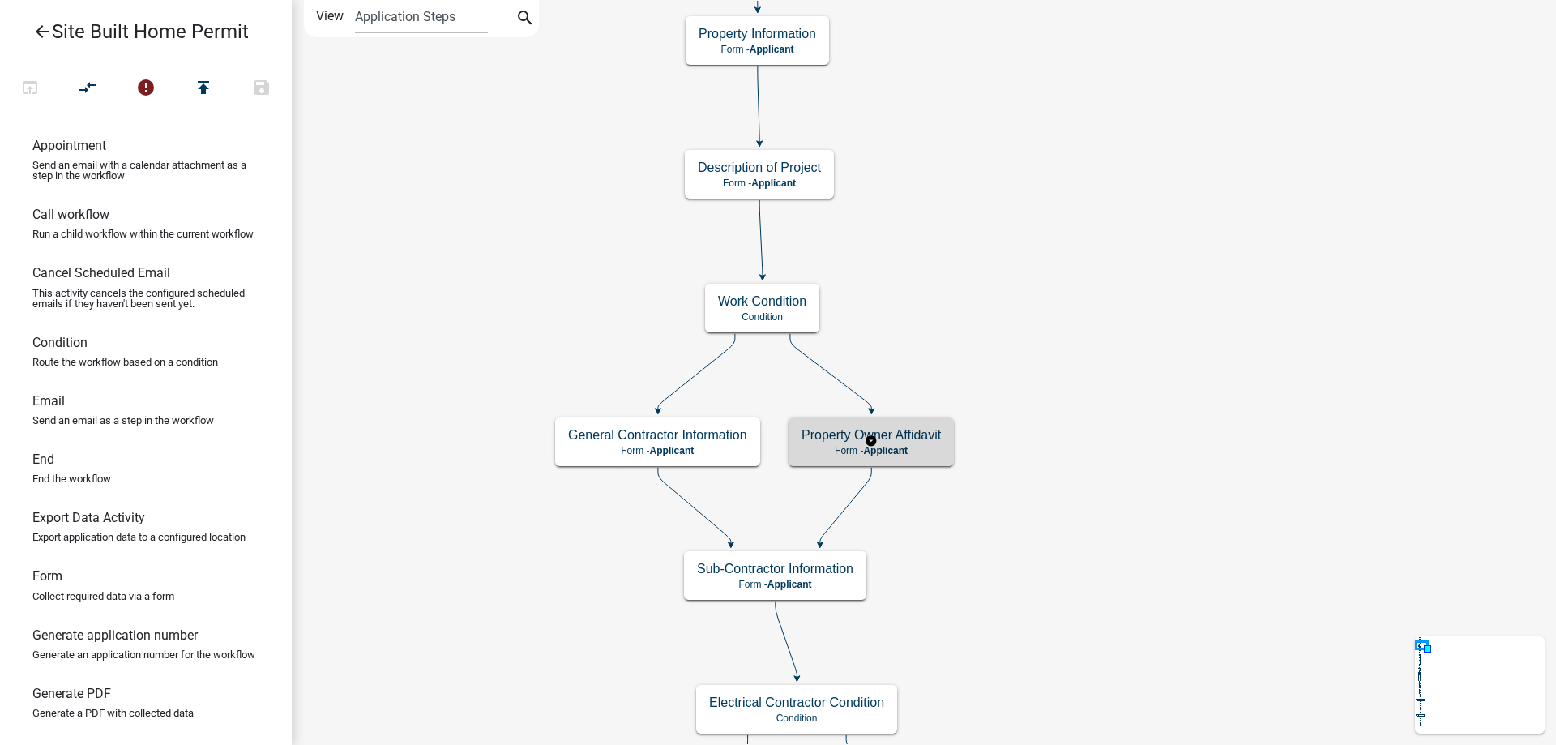
click at [900, 447] on span "Applicant" at bounding box center [885, 450] width 45 height 11
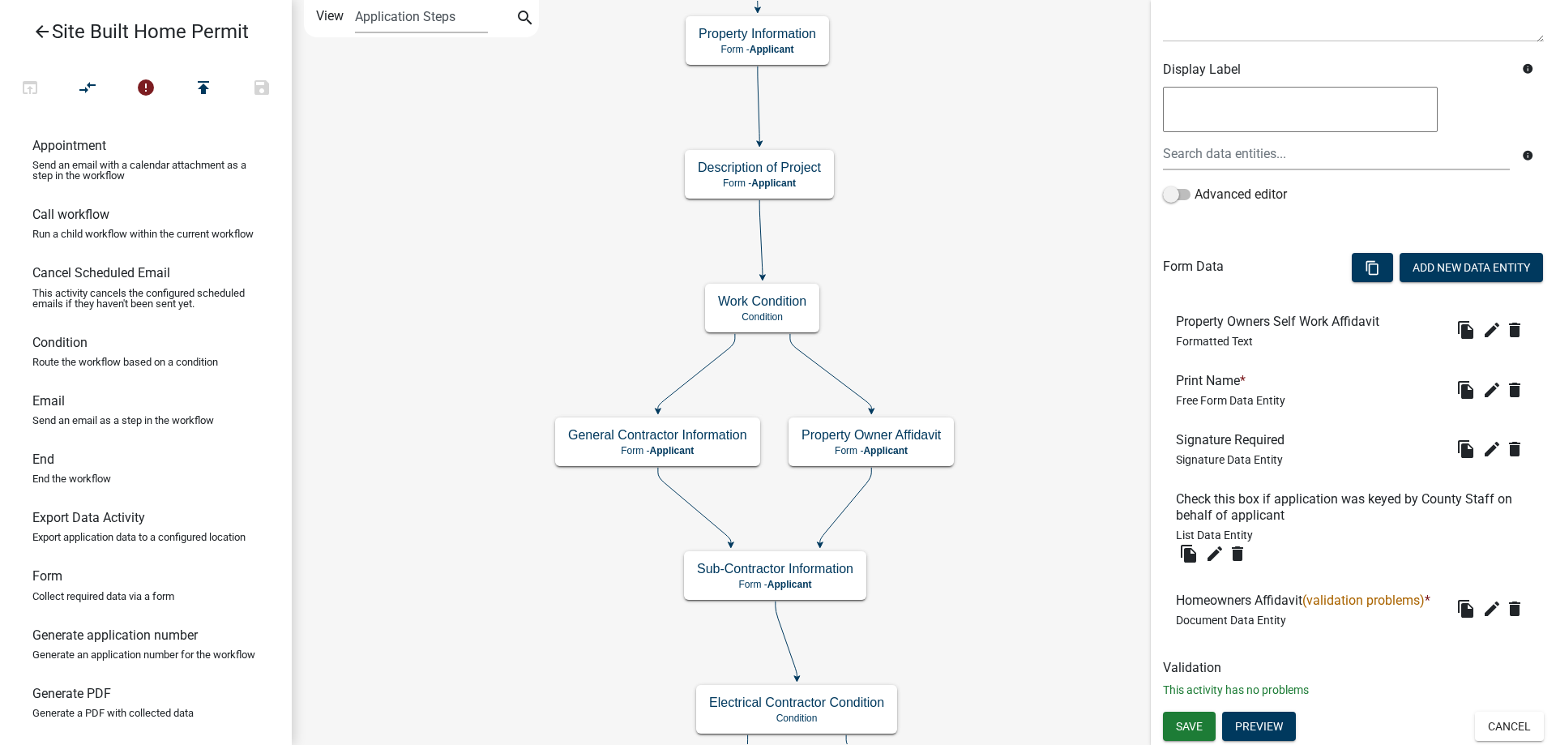
scroll to position [266, 0]
click at [1505, 615] on icon "delete" at bounding box center [1514, 608] width 19 height 19
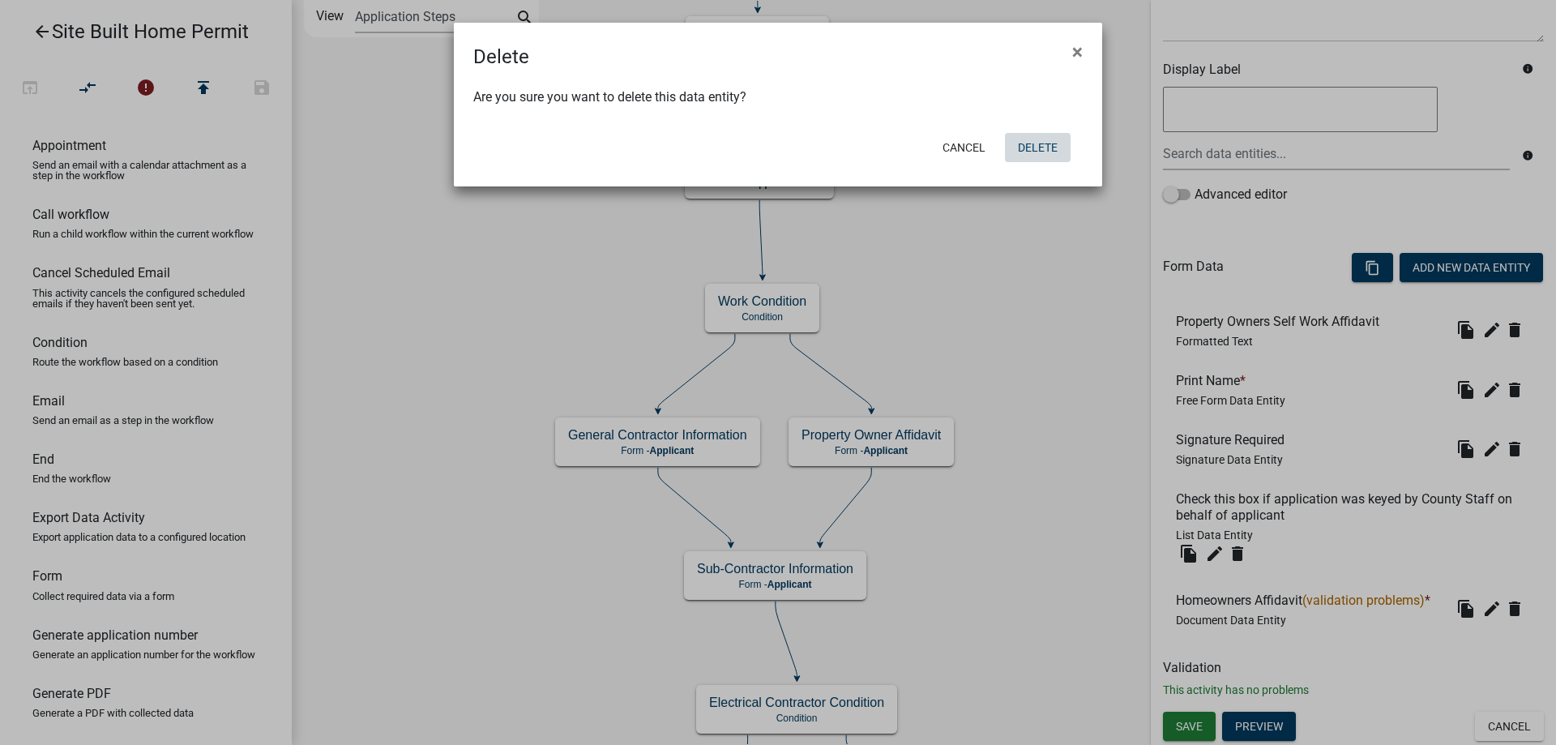
click at [1053, 151] on button "Delete" at bounding box center [1038, 147] width 66 height 29
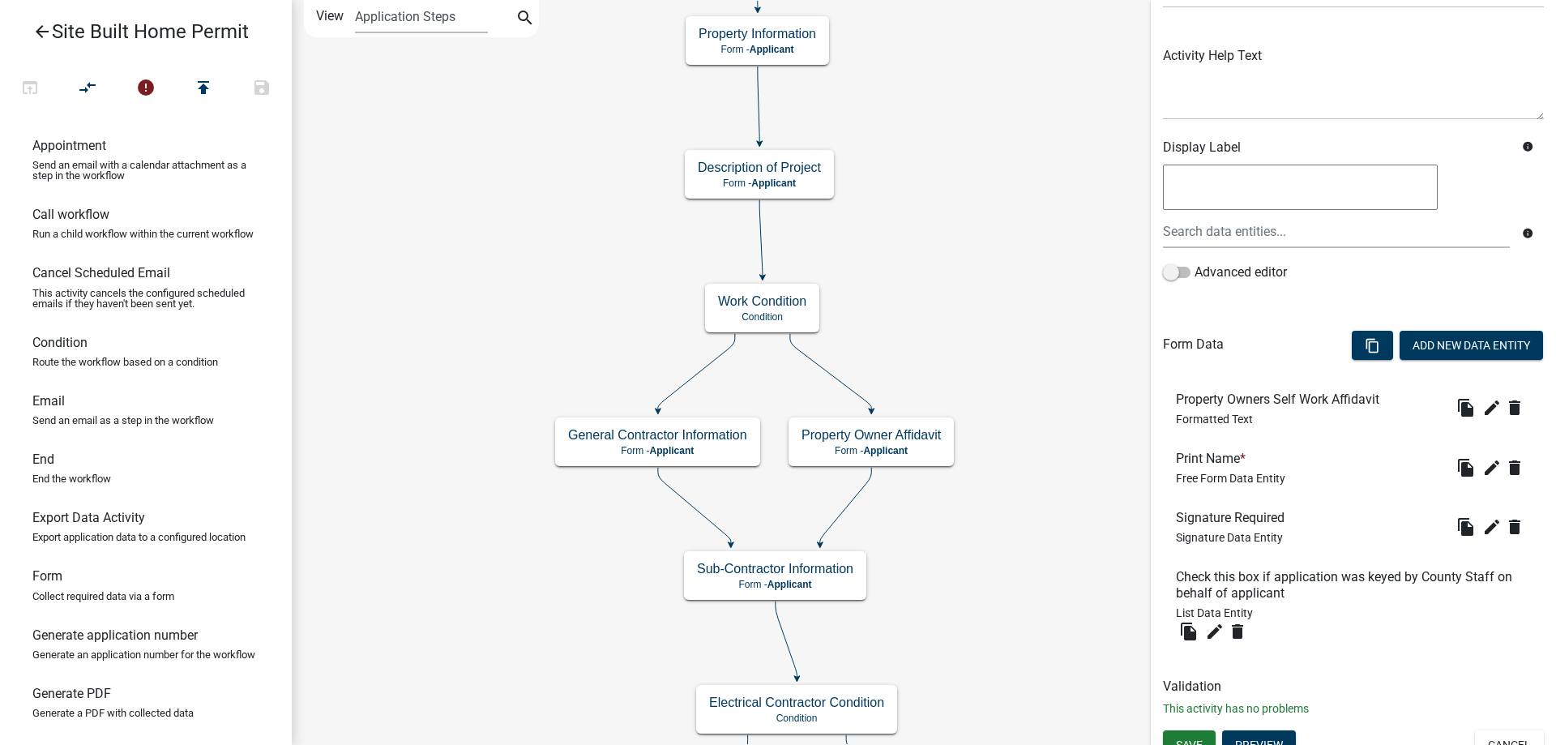
scroll to position [181, 0]
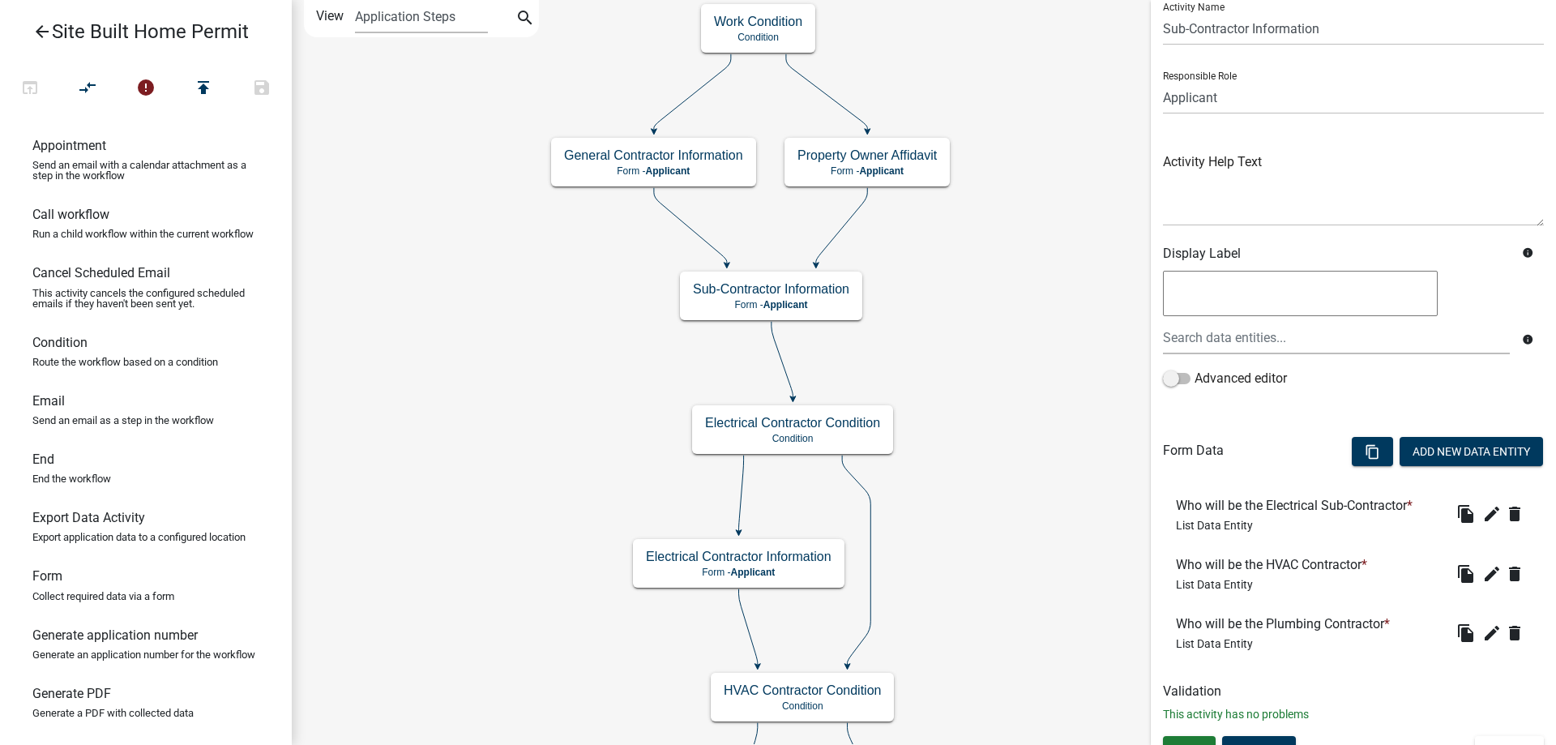
scroll to position [80, 0]
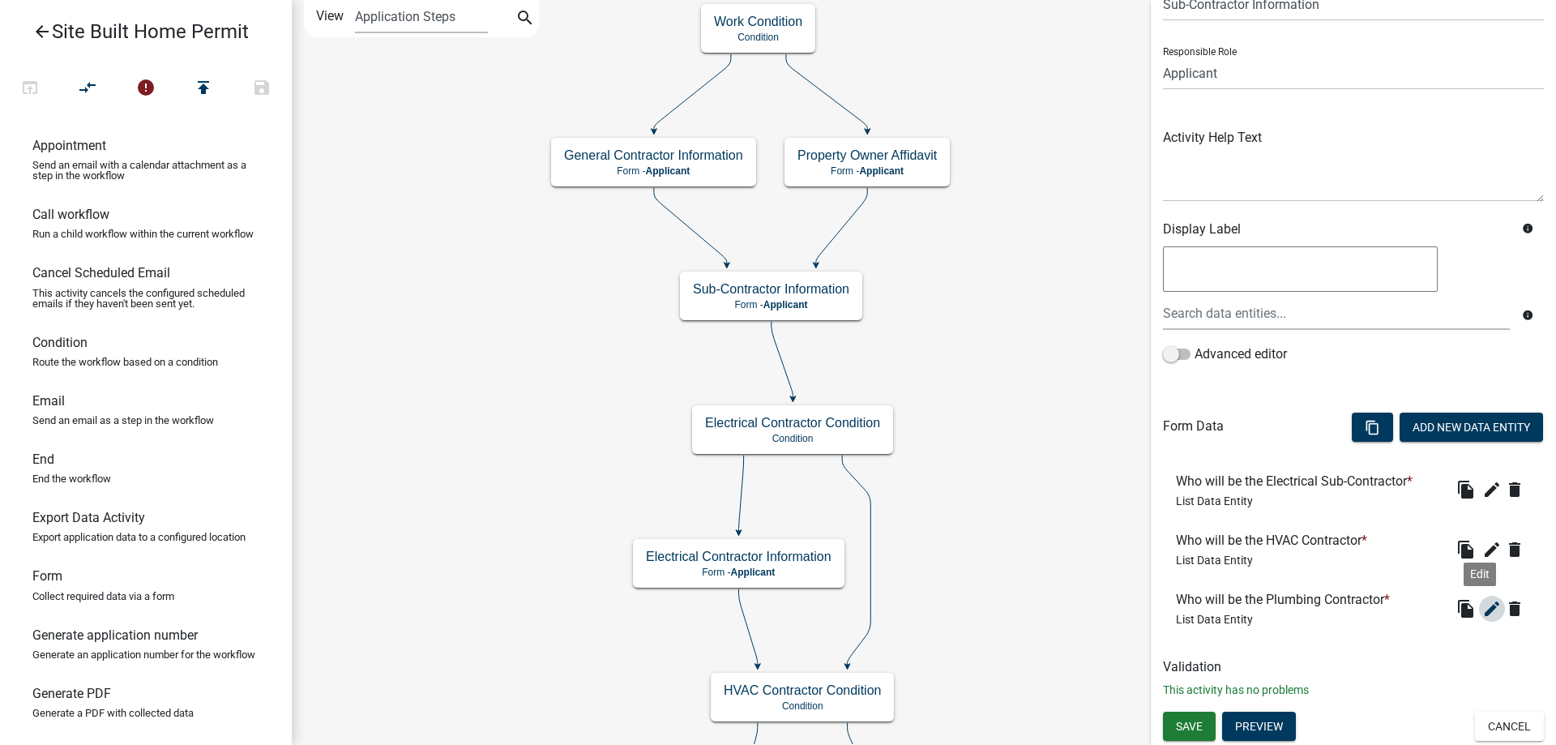
click at [1483, 609] on icon "edit" at bounding box center [1491, 608] width 19 height 19
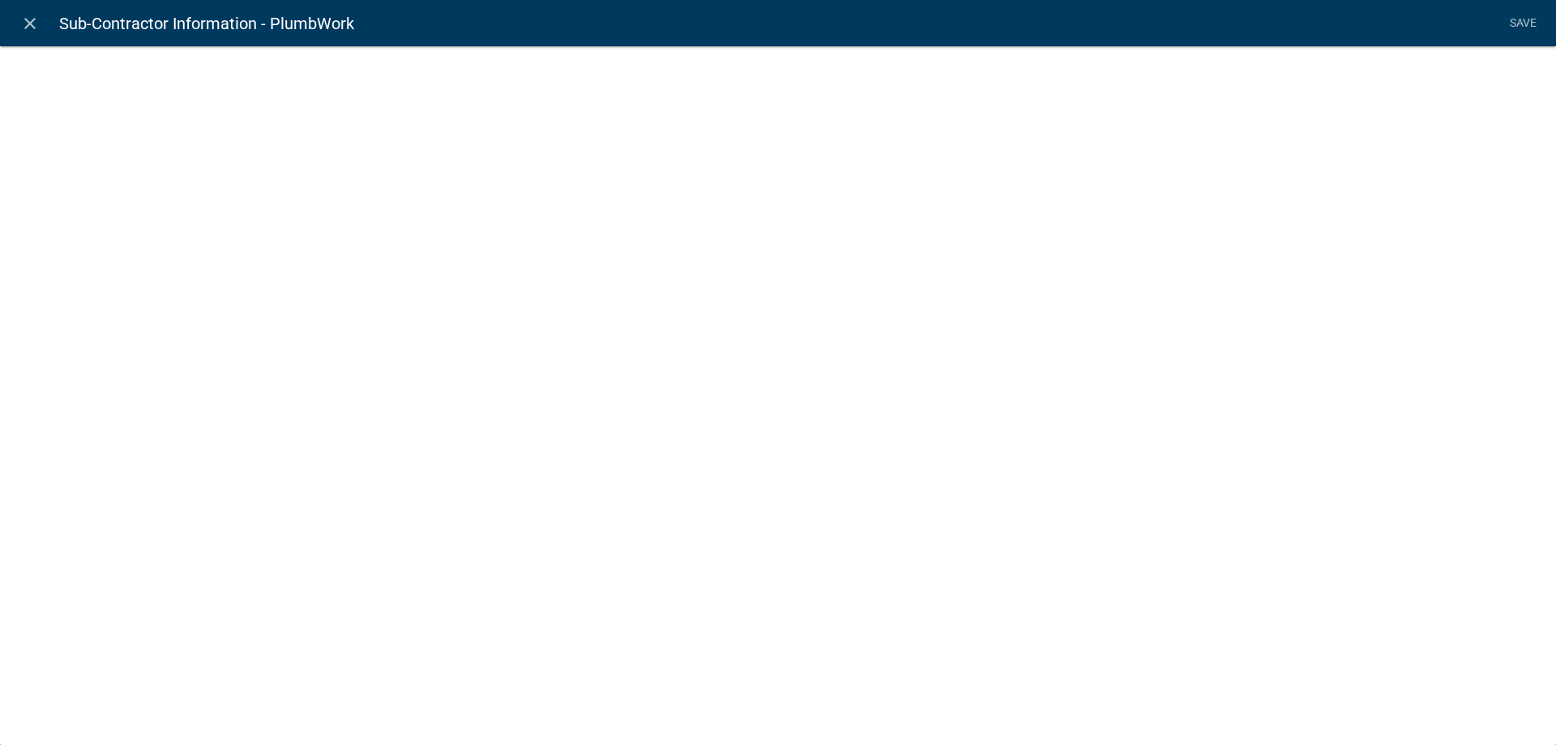
select select "list-data"
select select
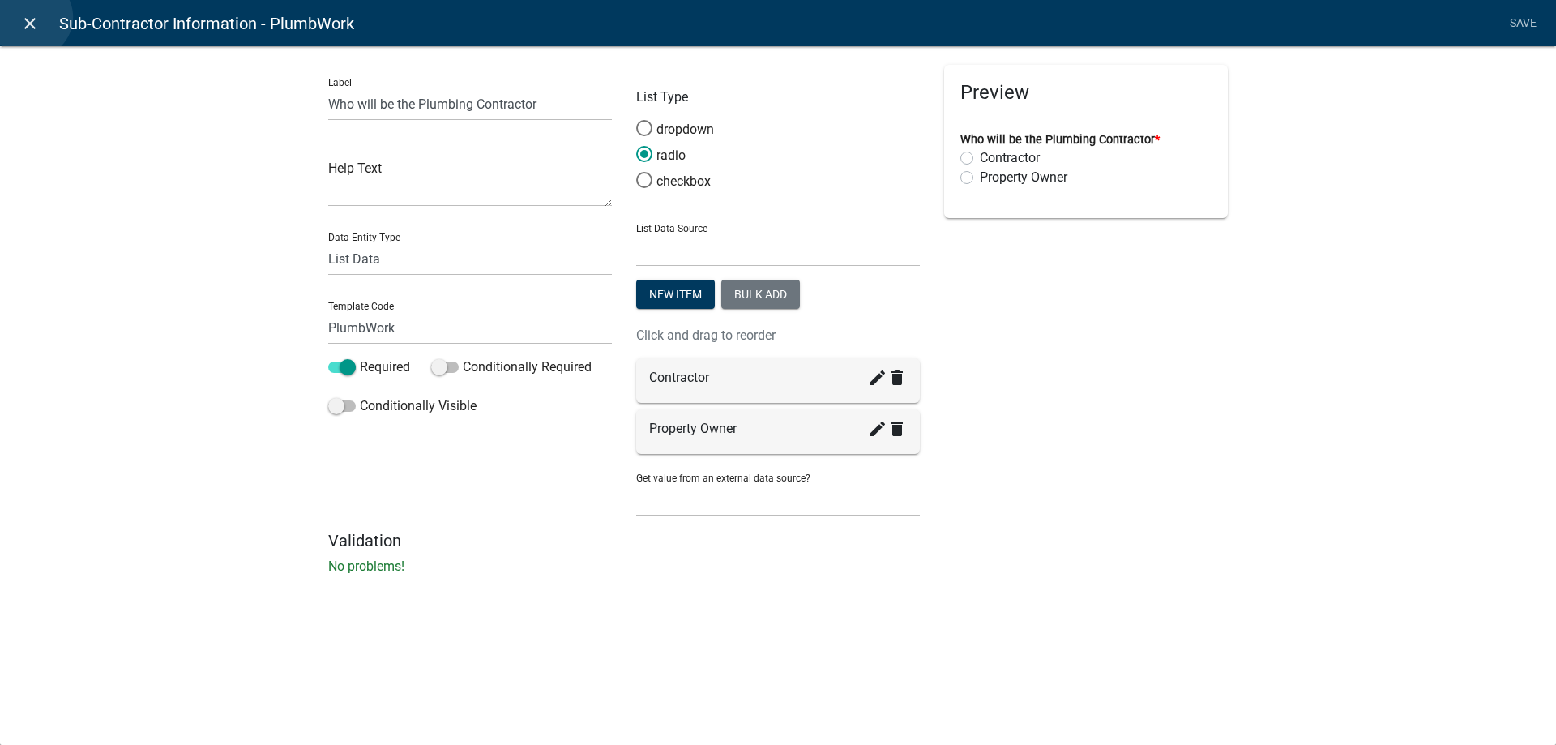
click at [32, 17] on icon "close" at bounding box center [29, 23] width 19 height 19
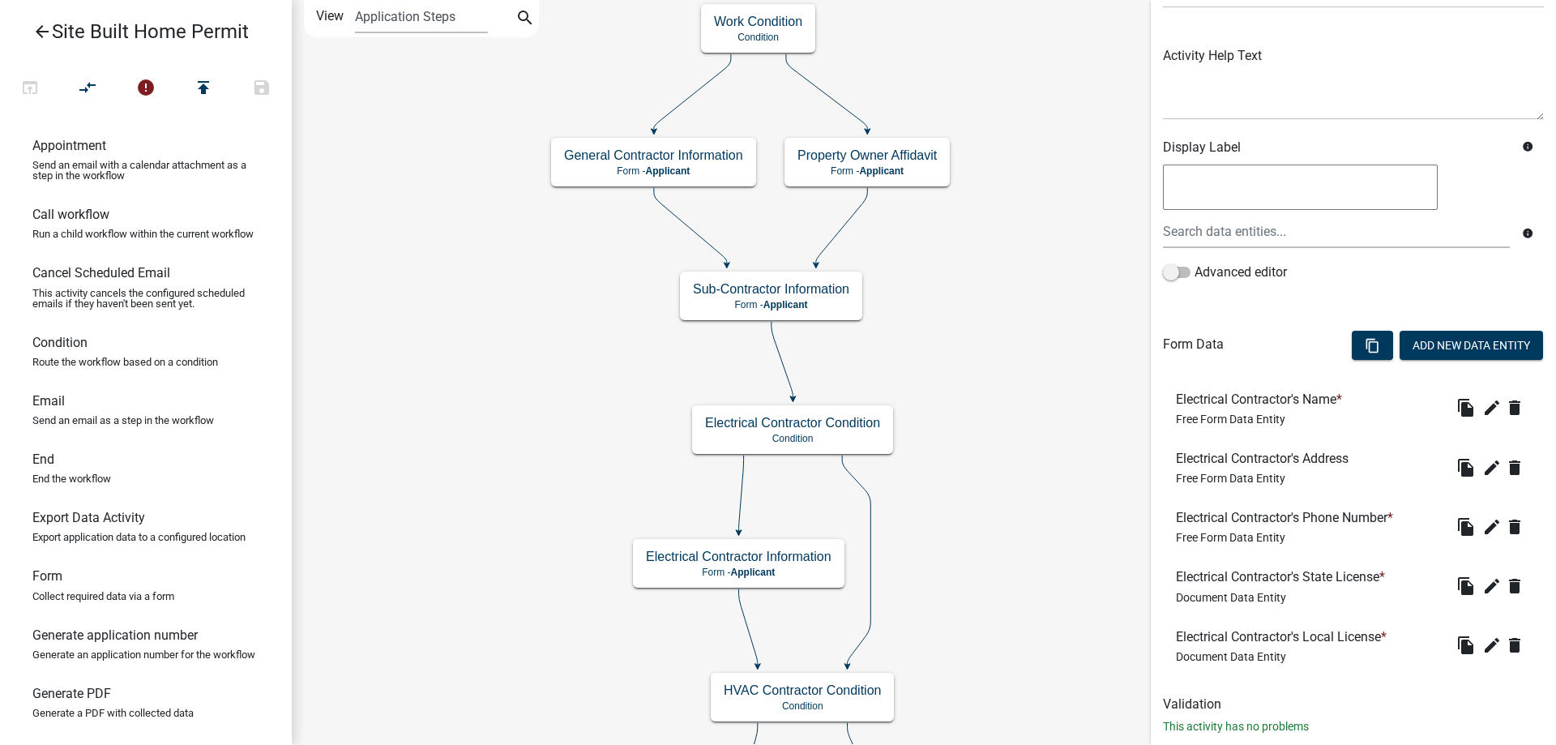
scroll to position [199, 0]
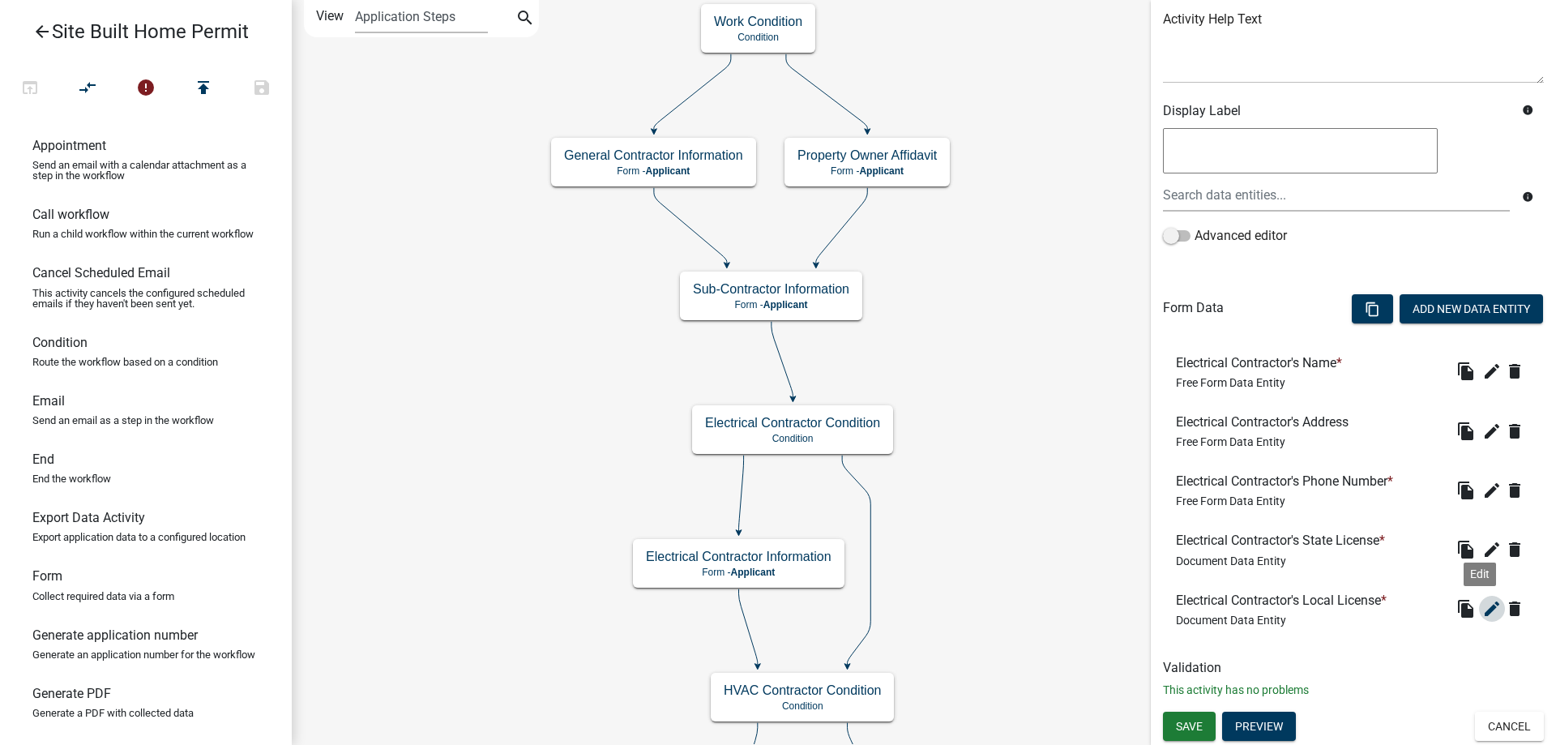
click at [1484, 610] on icon "edit" at bounding box center [1491, 608] width 19 height 19
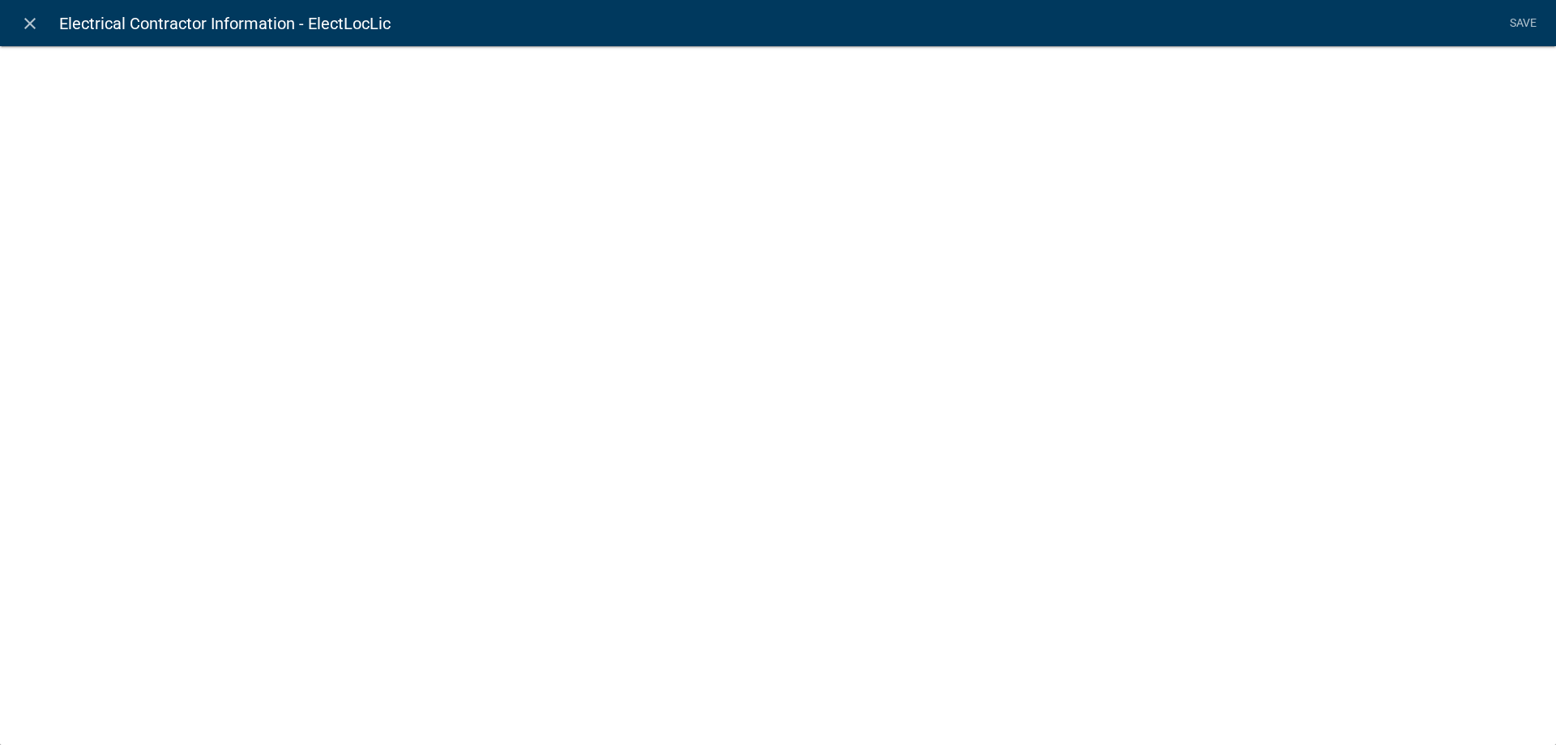
select select "document"
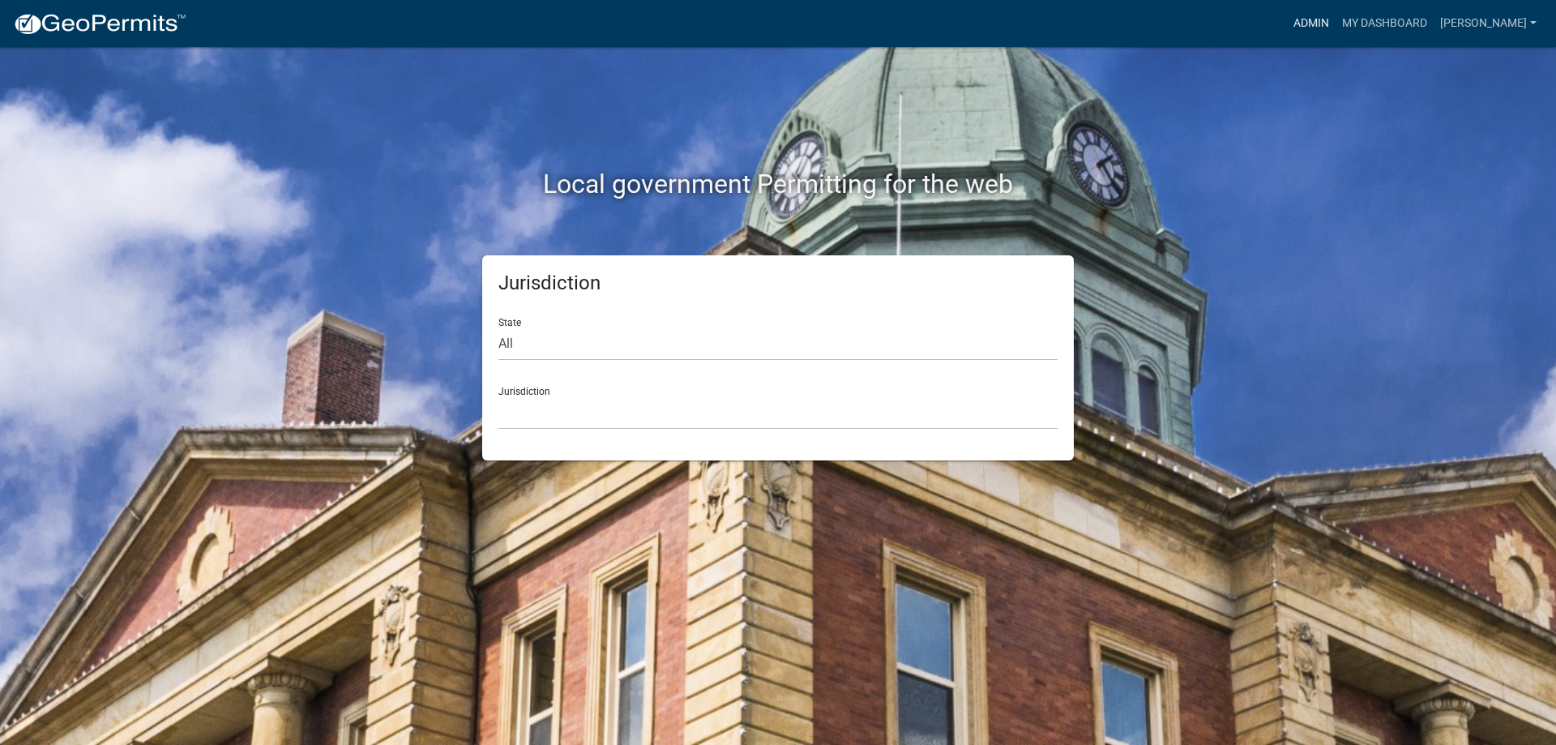
click at [1319, 30] on link "Admin" at bounding box center [1311, 23] width 49 height 31
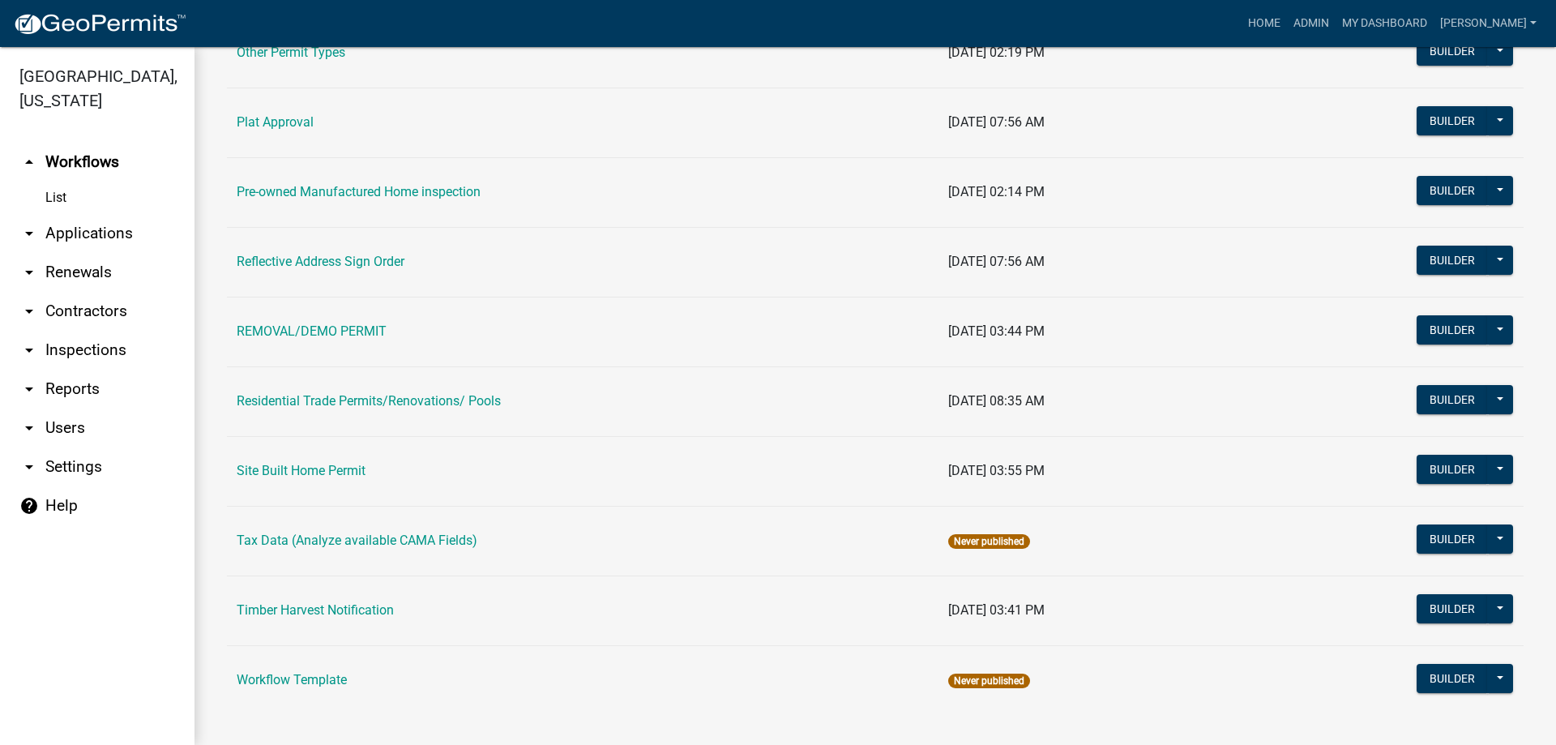
scroll to position [1533, 0]
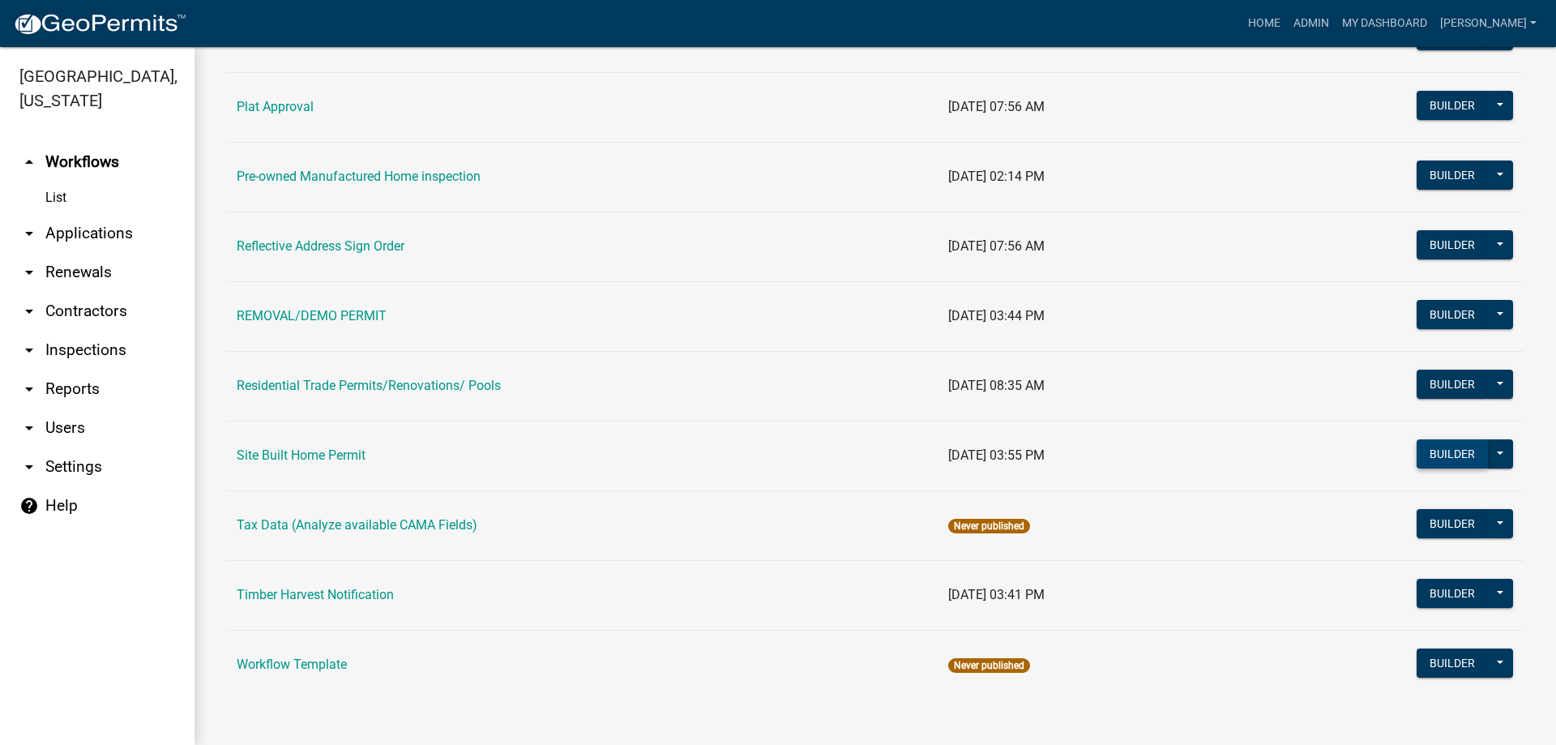
click at [1466, 456] on button "Builder" at bounding box center [1452, 453] width 71 height 29
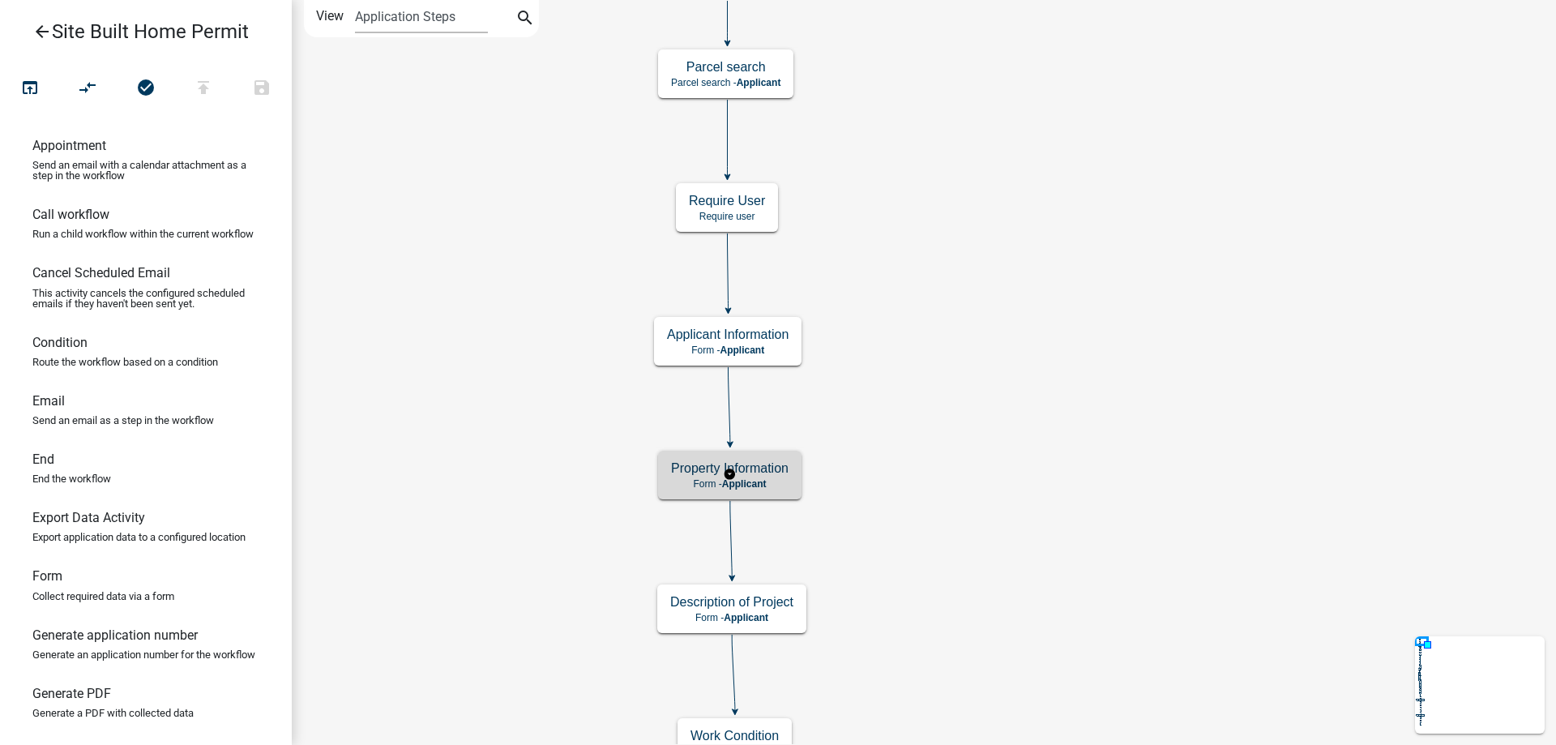
click at [779, 478] on p "Form - Applicant" at bounding box center [730, 483] width 118 height 11
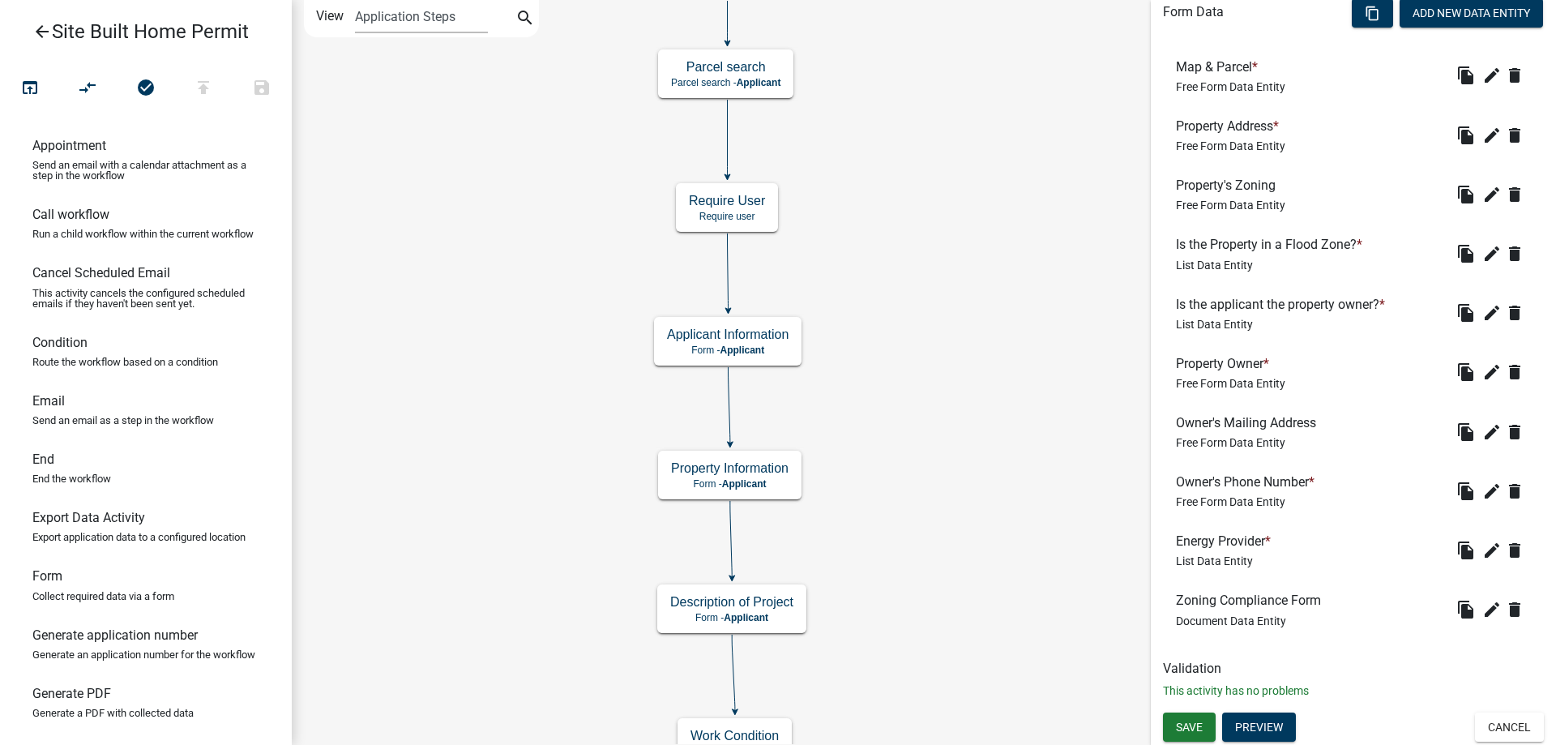
scroll to position [495, 0]
click at [1257, 597] on h6 "Zoning Compliance Form" at bounding box center [1252, 599] width 152 height 15
click at [1485, 605] on icon "edit" at bounding box center [1491, 608] width 19 height 19
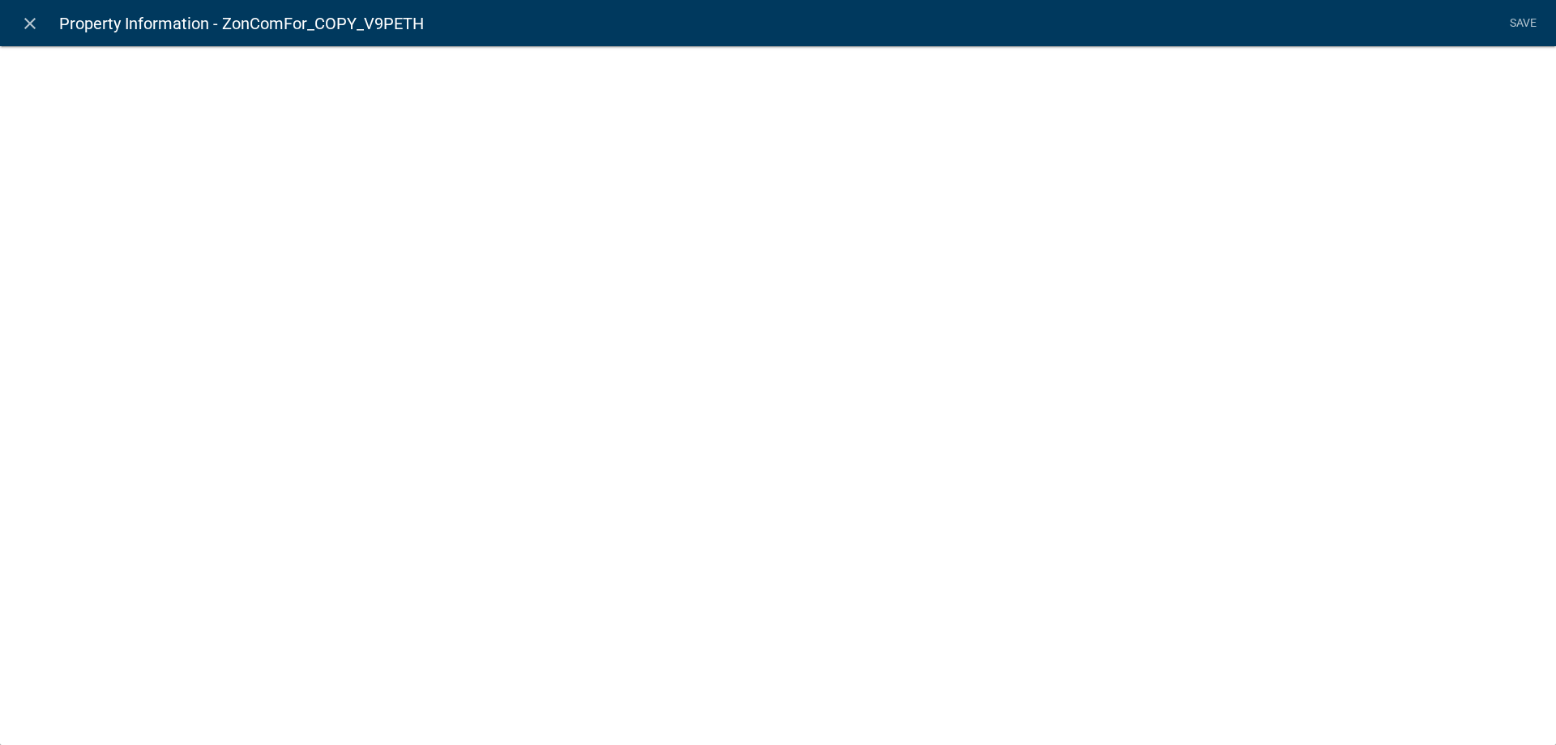
select select "document"
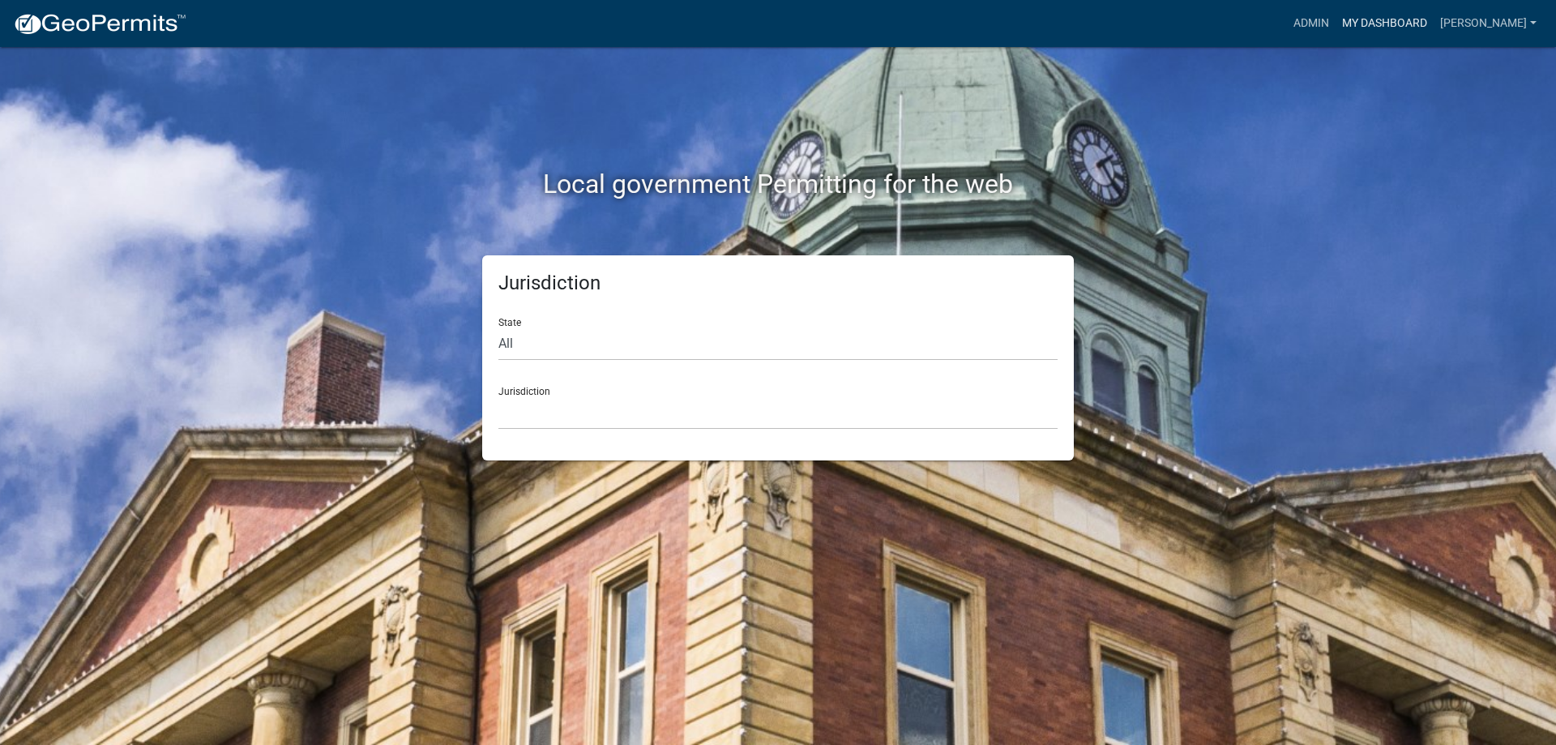
click at [1411, 21] on link "My Dashboard" at bounding box center [1385, 23] width 98 height 31
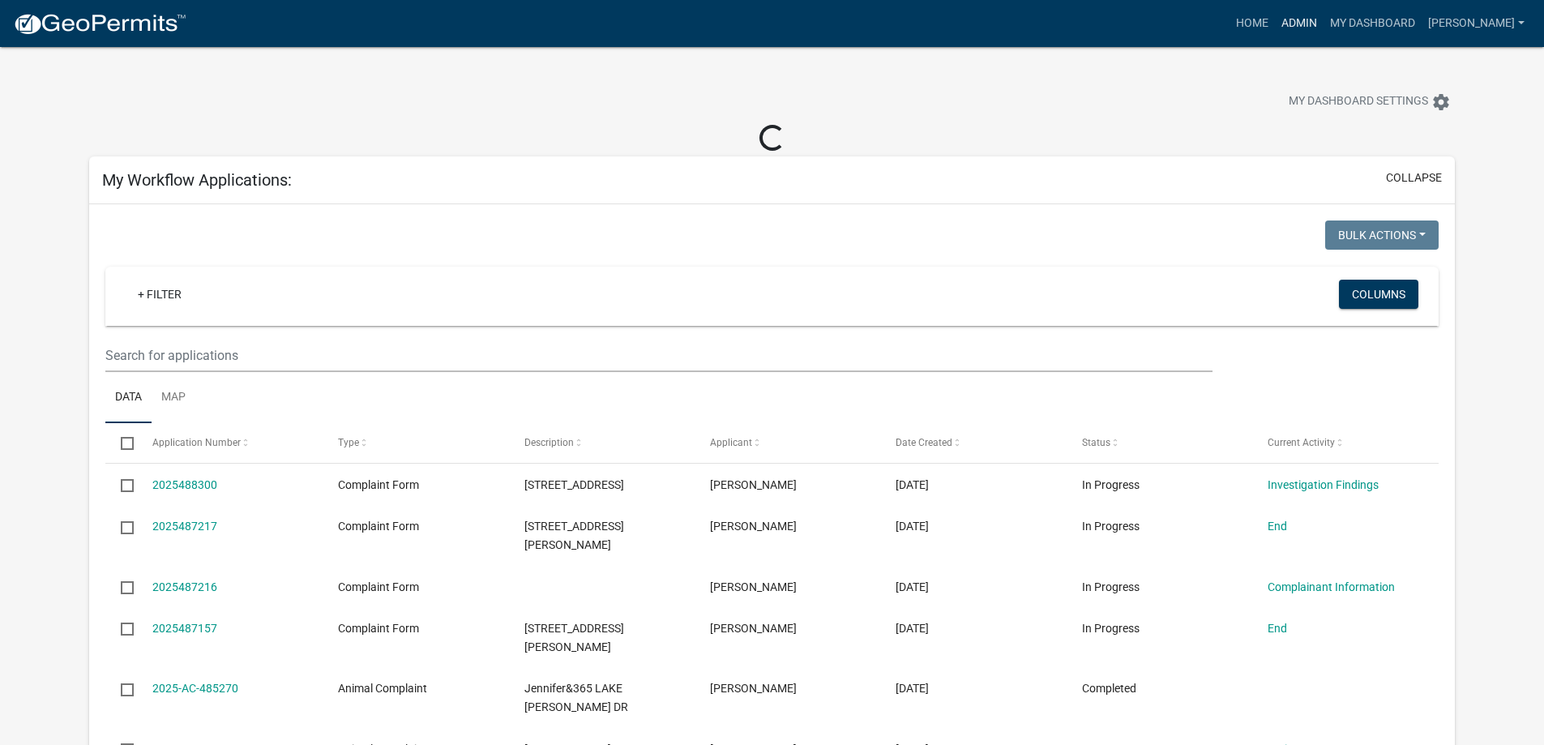
click at [1313, 27] on link "Admin" at bounding box center [1299, 23] width 49 height 31
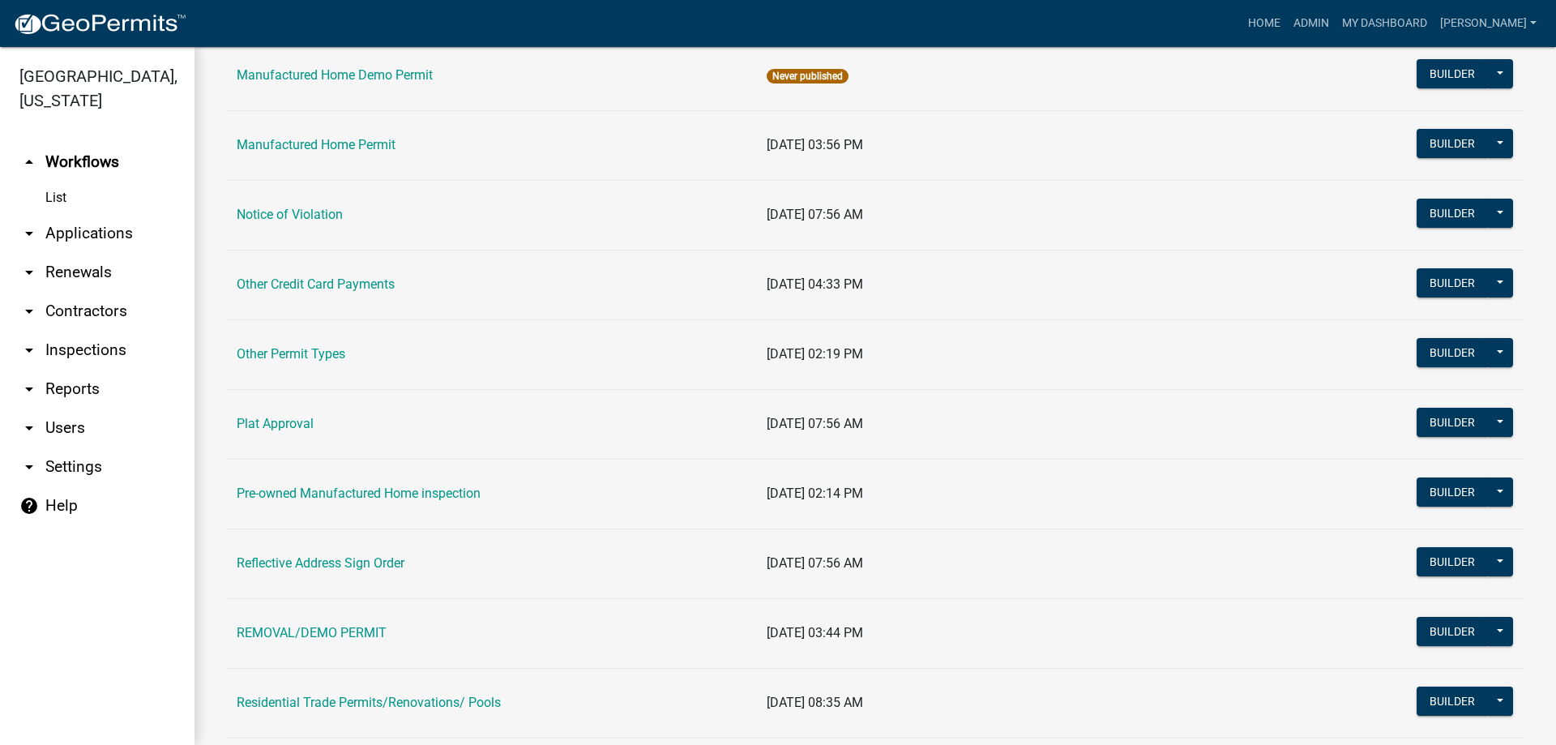
scroll to position [1378, 0]
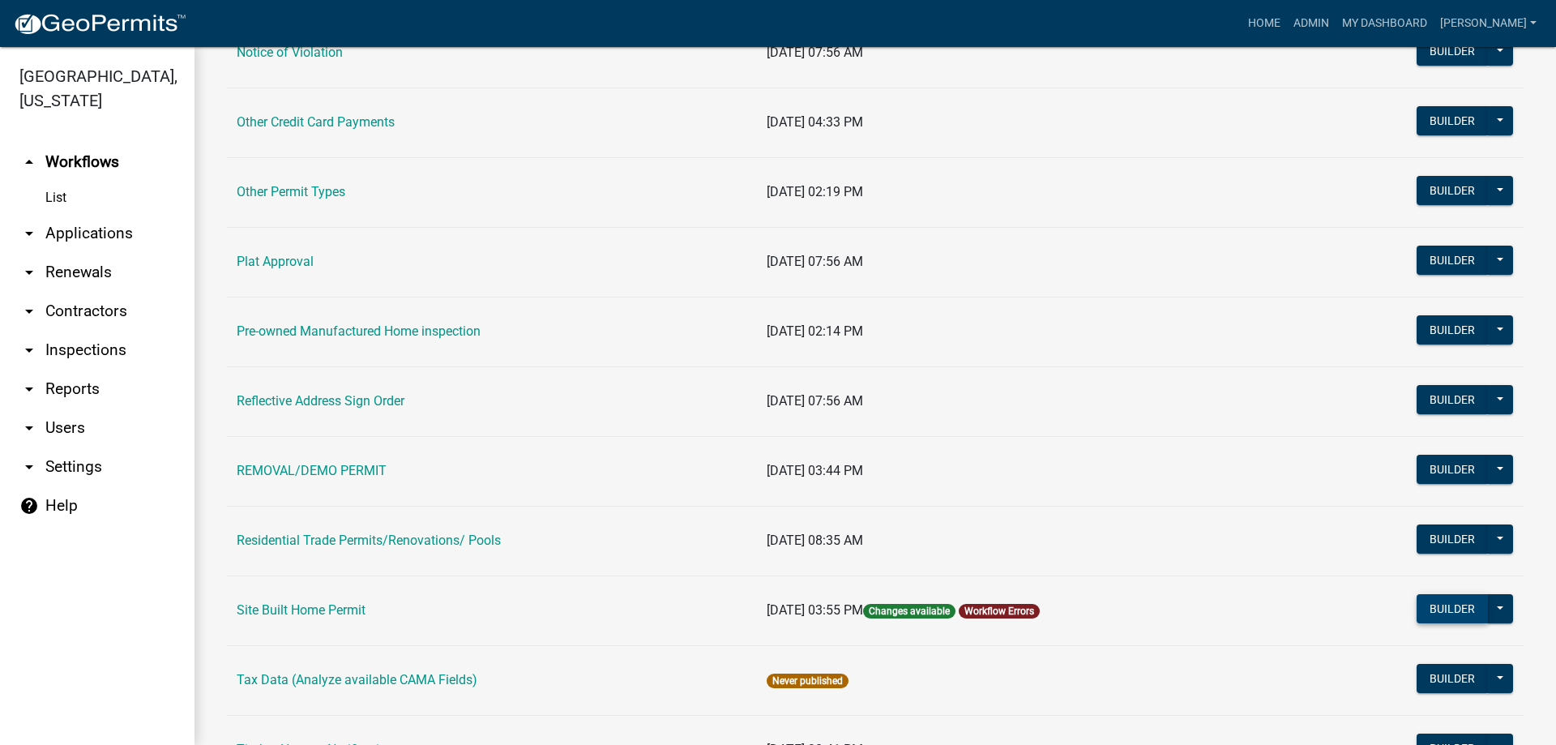
click at [1436, 610] on button "Builder" at bounding box center [1452, 608] width 71 height 29
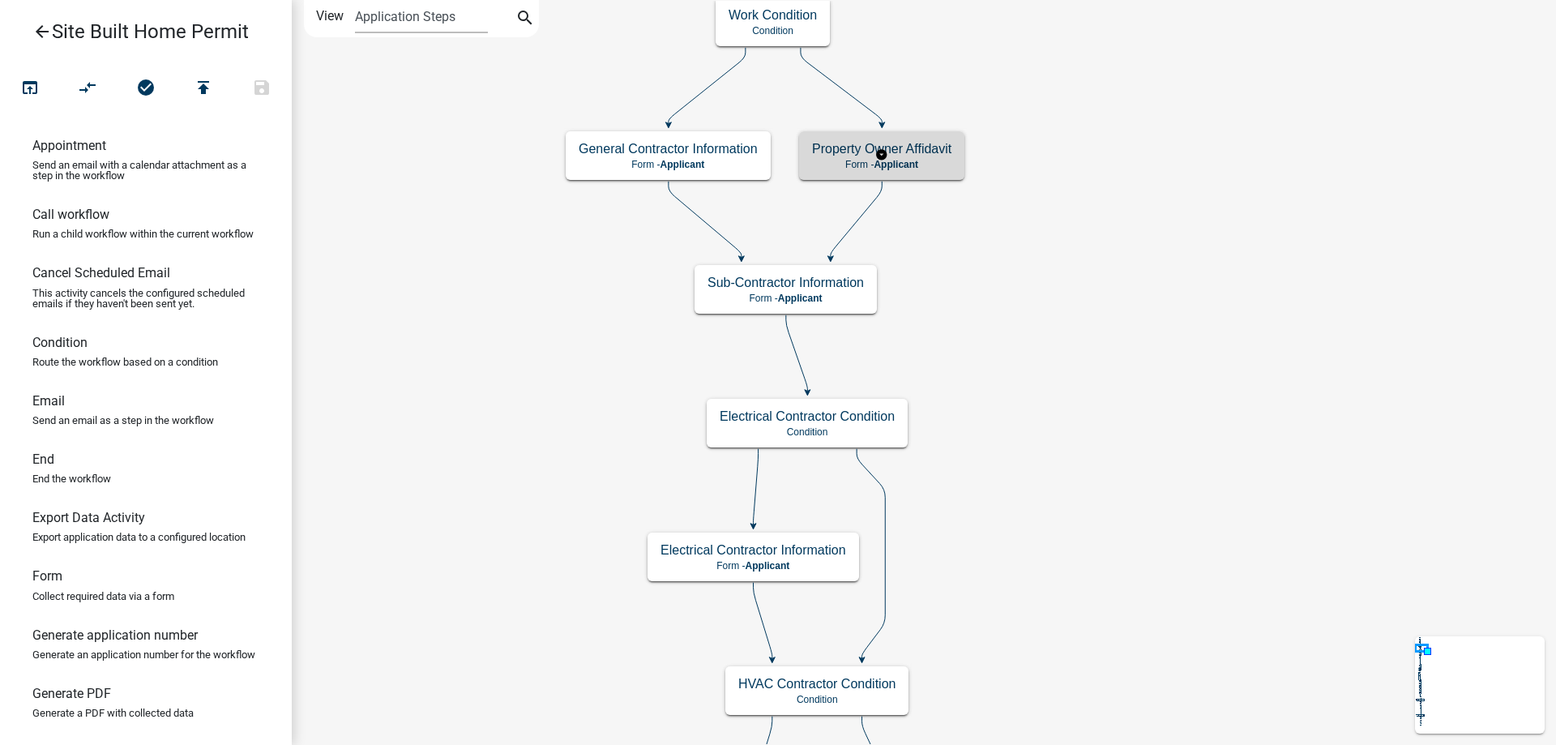
click at [896, 151] on h5 "Property Owner Affidavit" at bounding box center [881, 148] width 139 height 15
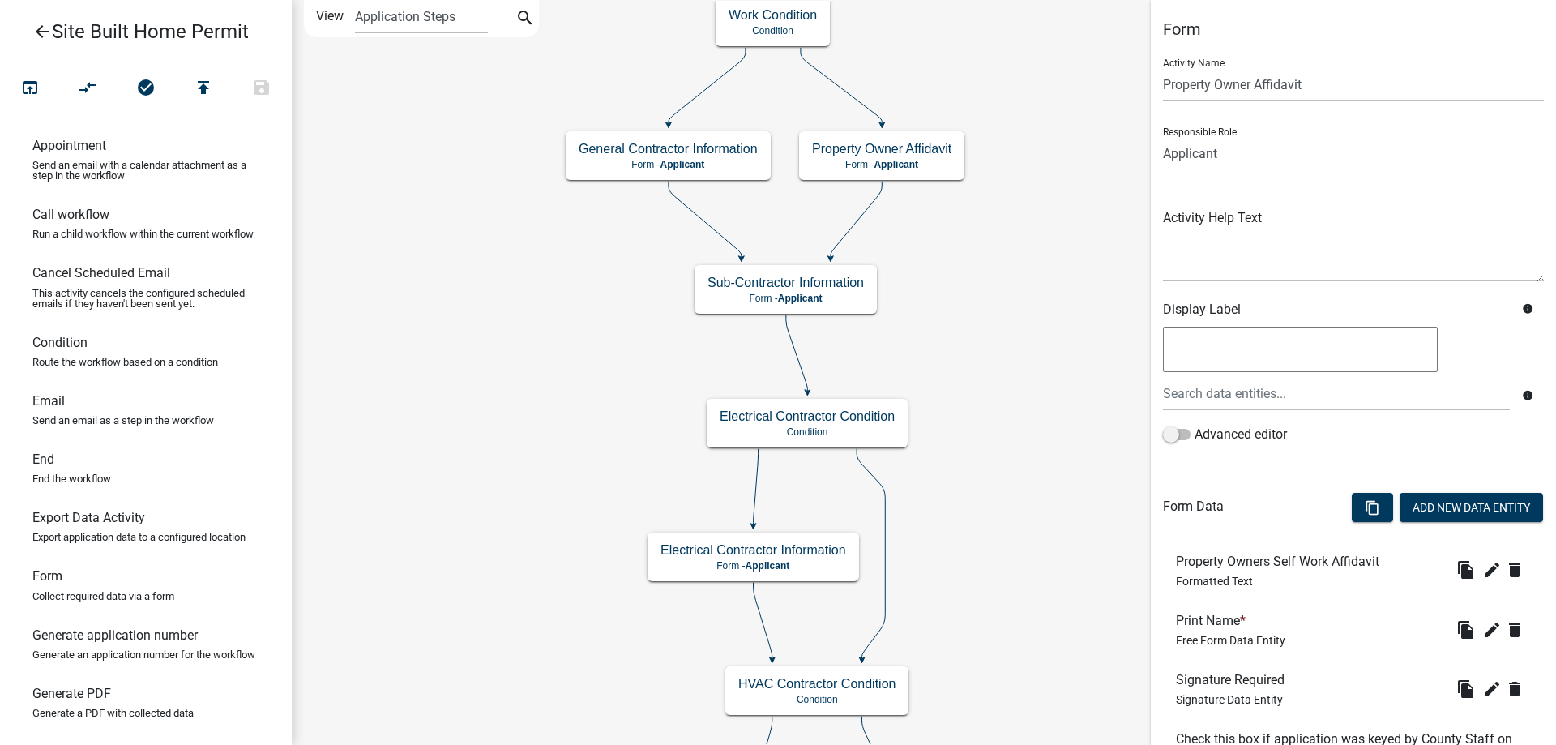
scroll to position [181, 0]
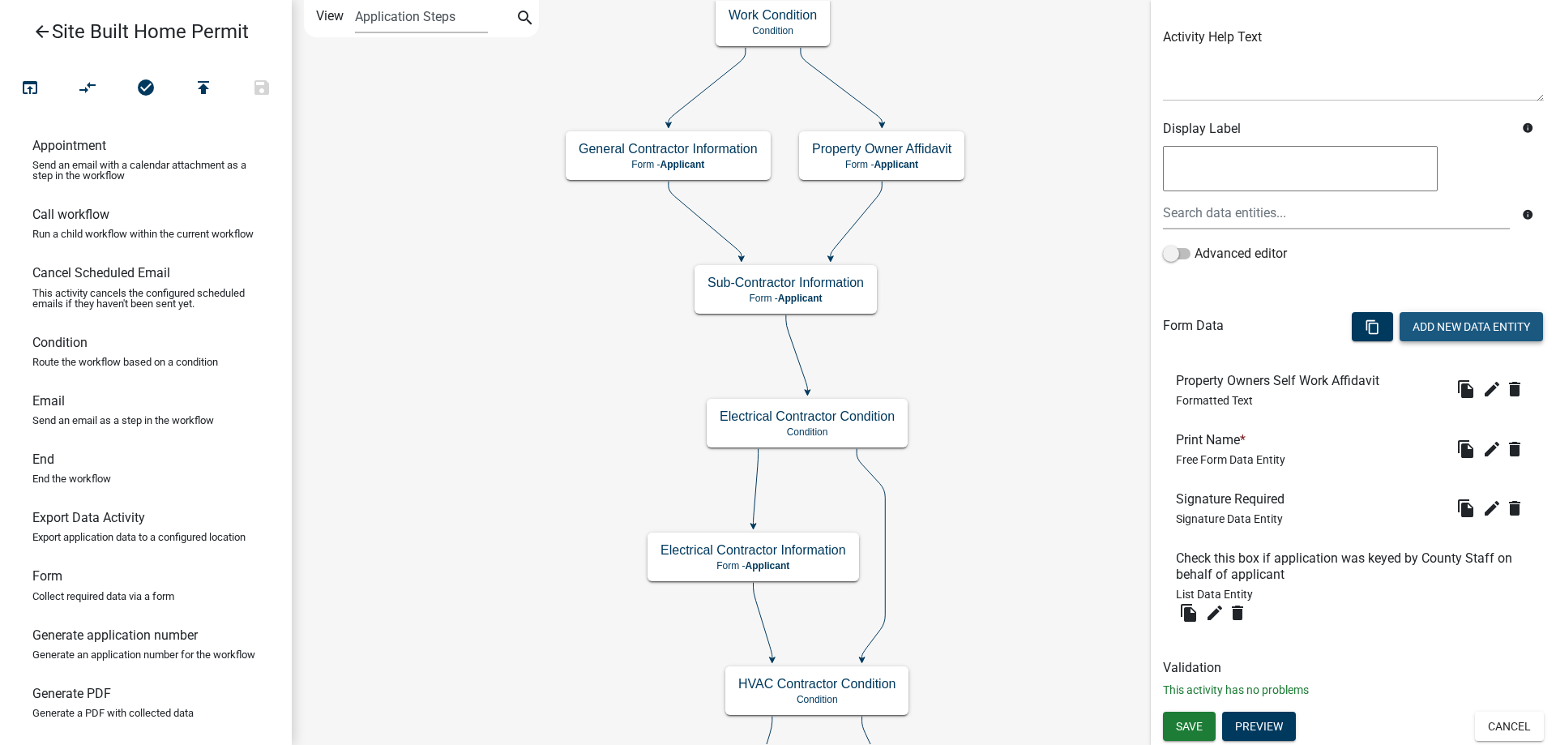
click at [1434, 323] on button "Add New Data Entity" at bounding box center [1471, 326] width 143 height 29
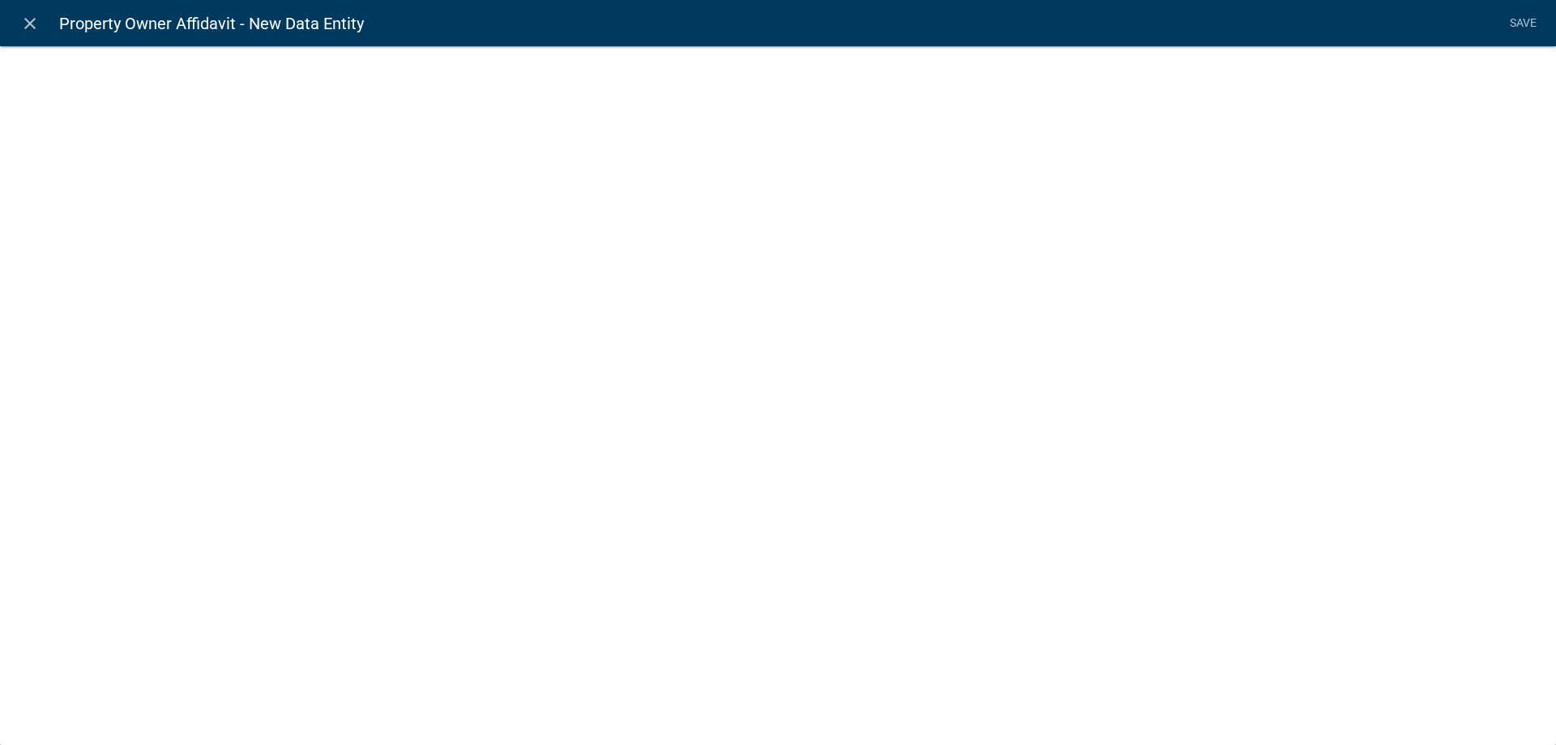
select select
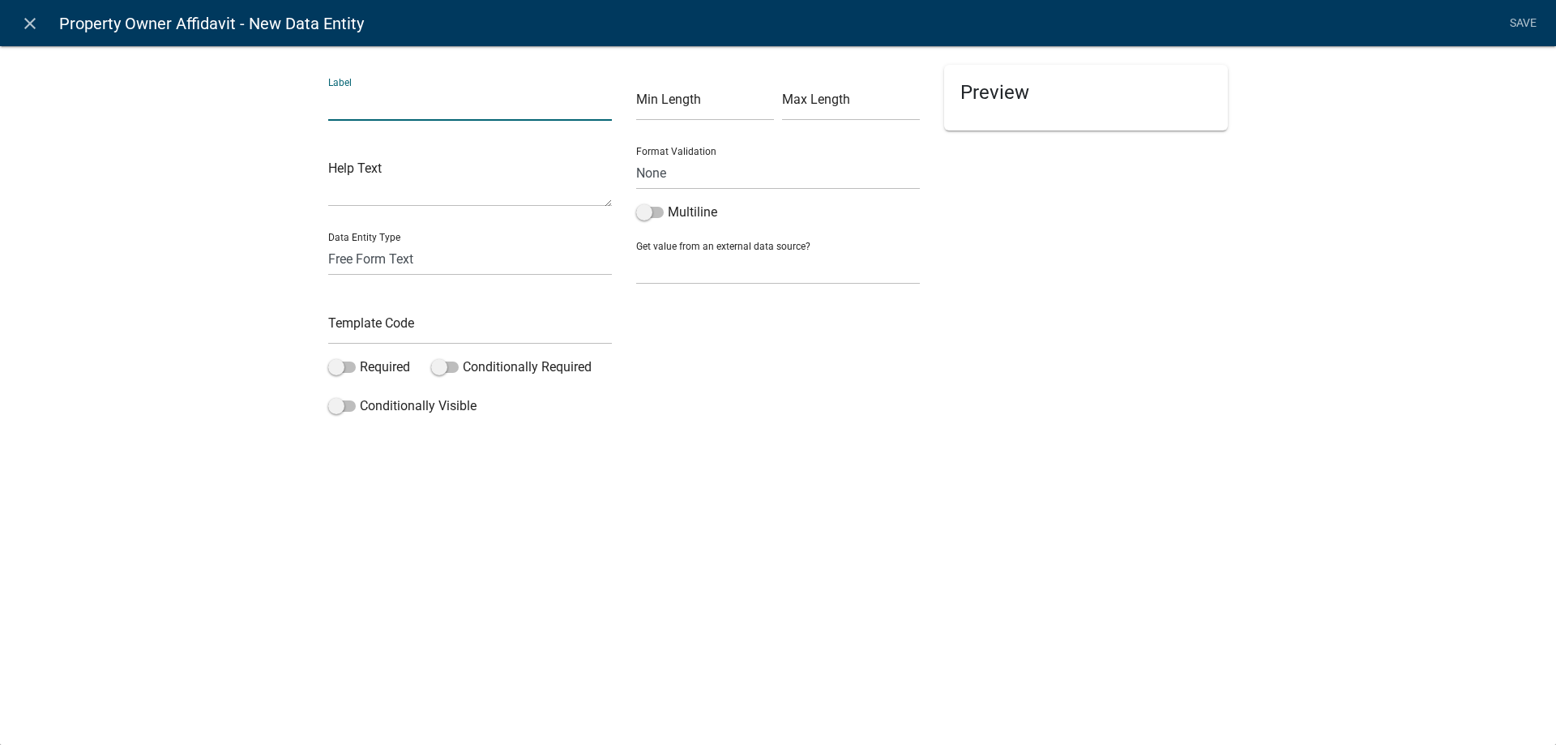
click at [414, 112] on input "text" at bounding box center [470, 104] width 284 height 33
type input "Homeowners Affidavit"
click at [444, 256] on select "Free Form Text Document Display Entity Value Fee Numeric Data Date Map Sketch D…" at bounding box center [470, 258] width 284 height 33
select select "document"
click at [328, 242] on select "Free Form Text Document Display Entity Value Fee Numeric Data Date Map Sketch D…" at bounding box center [470, 258] width 284 height 33
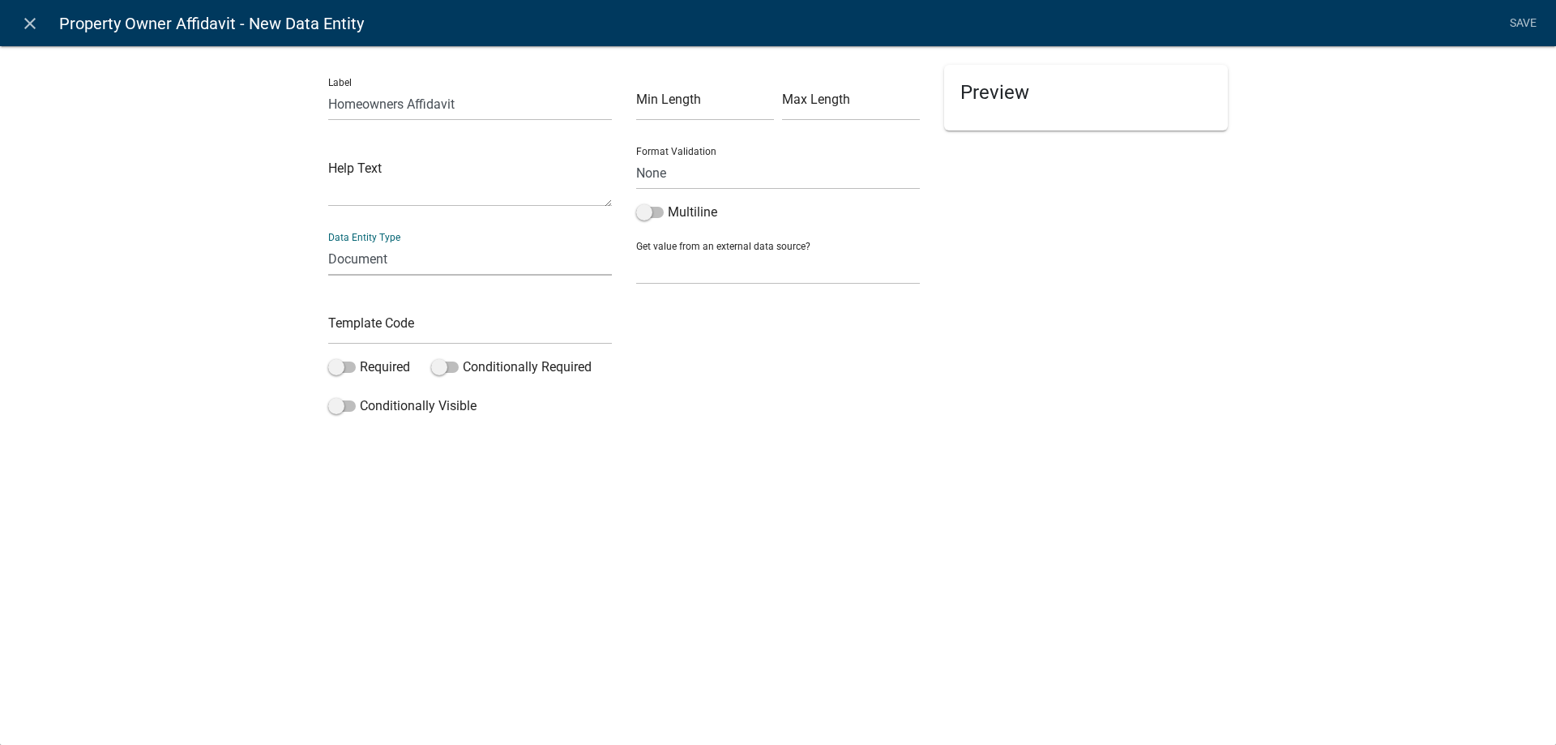
select select "document"
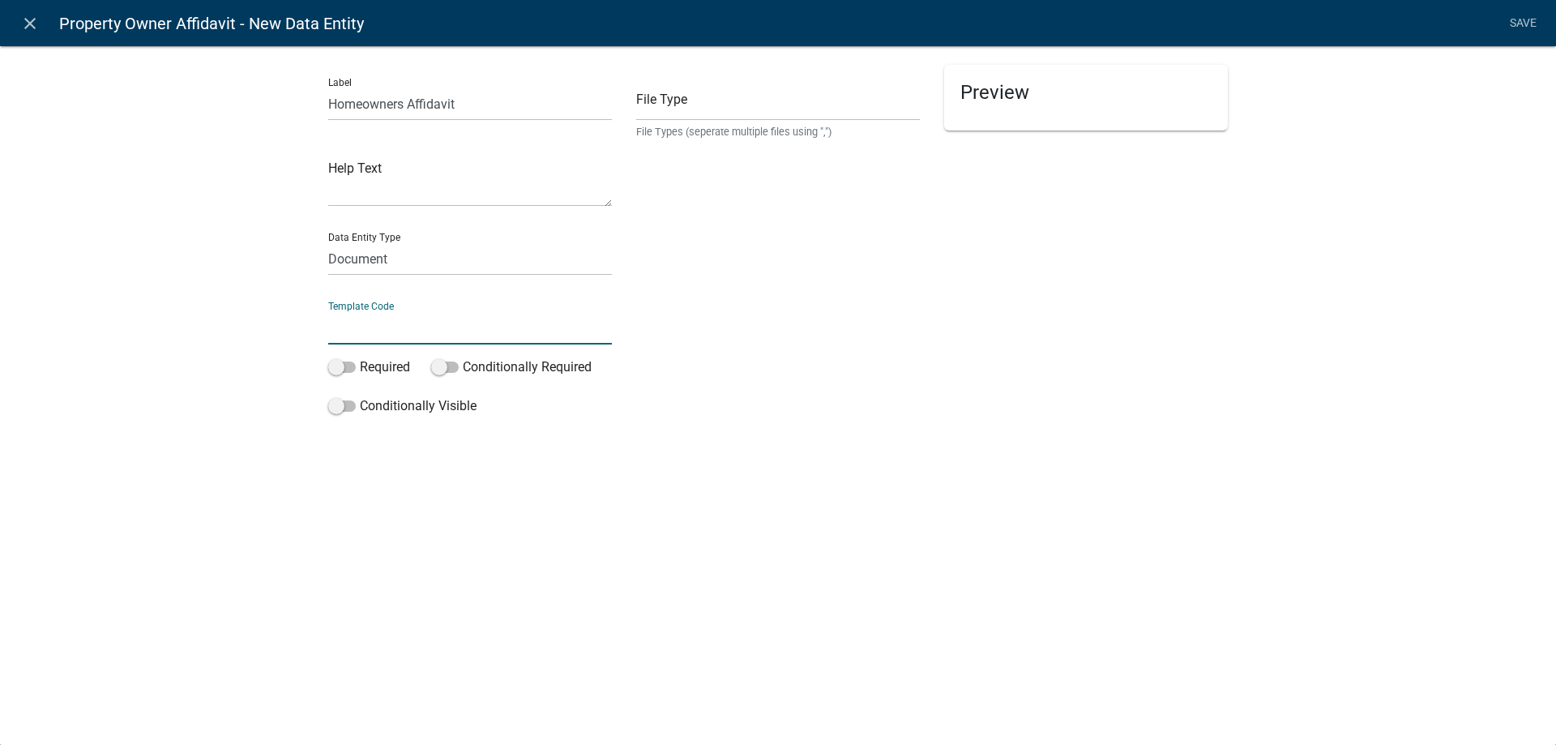
click at [433, 333] on input "text" at bounding box center [470, 327] width 284 height 33
type input "HomeAffid"
click at [695, 113] on input "text" at bounding box center [778, 104] width 284 height 33
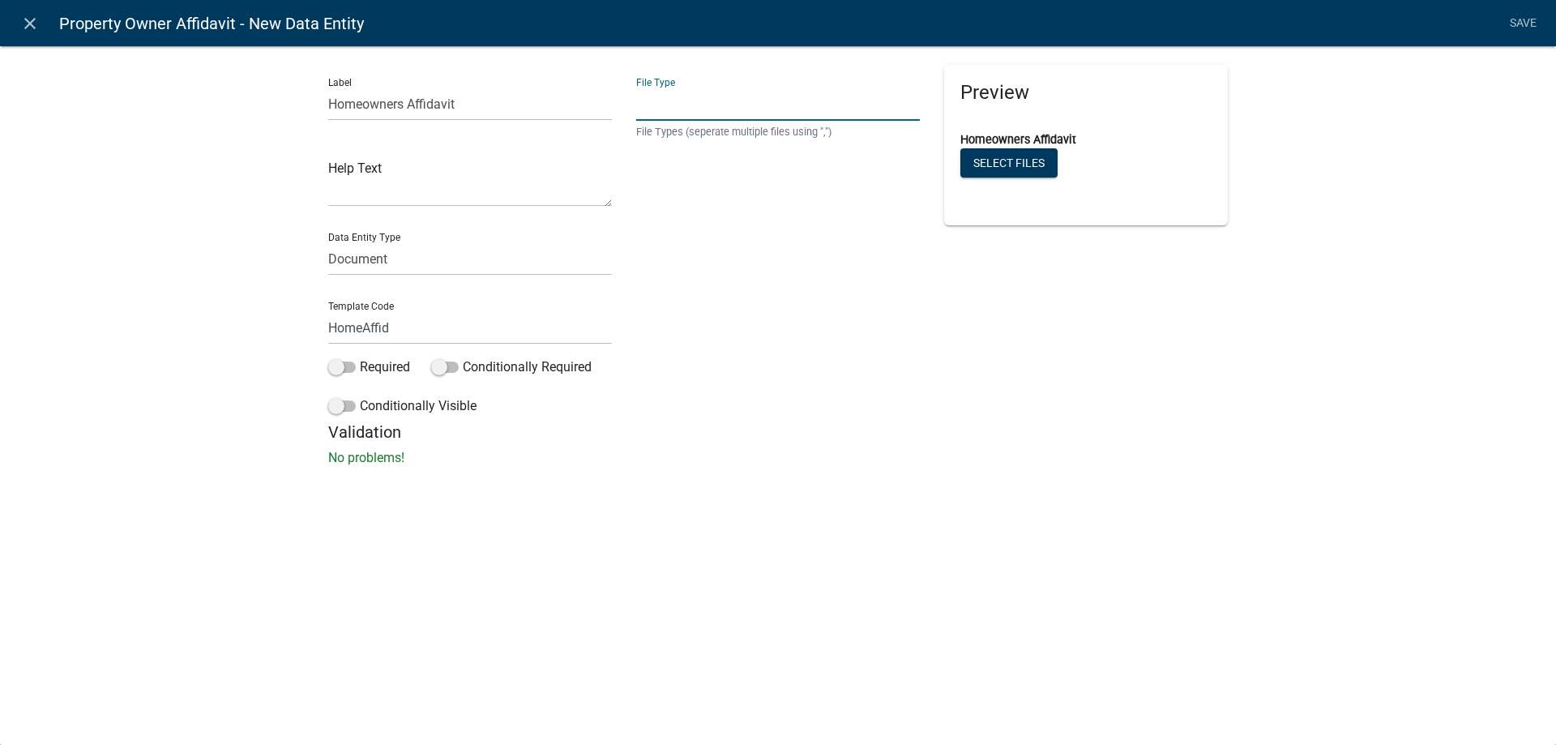
type input "PDF,png,jpg,gif,jpeg"
click at [1021, 161] on button "Select files" at bounding box center [1008, 162] width 97 height 29
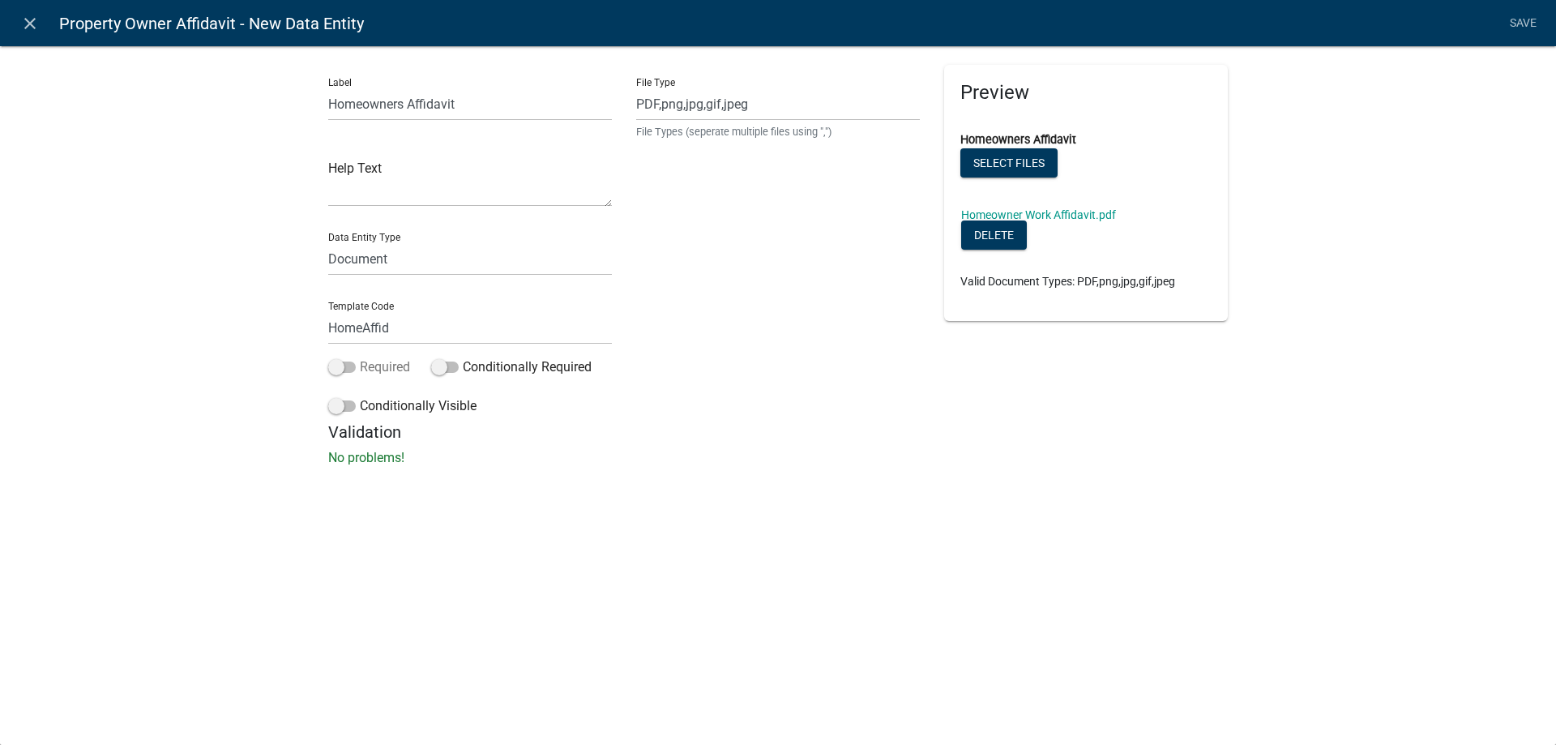
click at [340, 365] on span at bounding box center [342, 366] width 28 height 11
click at [360, 357] on input "Required" at bounding box center [360, 357] width 0 height 0
click at [1516, 19] on link "Save" at bounding box center [1523, 23] width 41 height 31
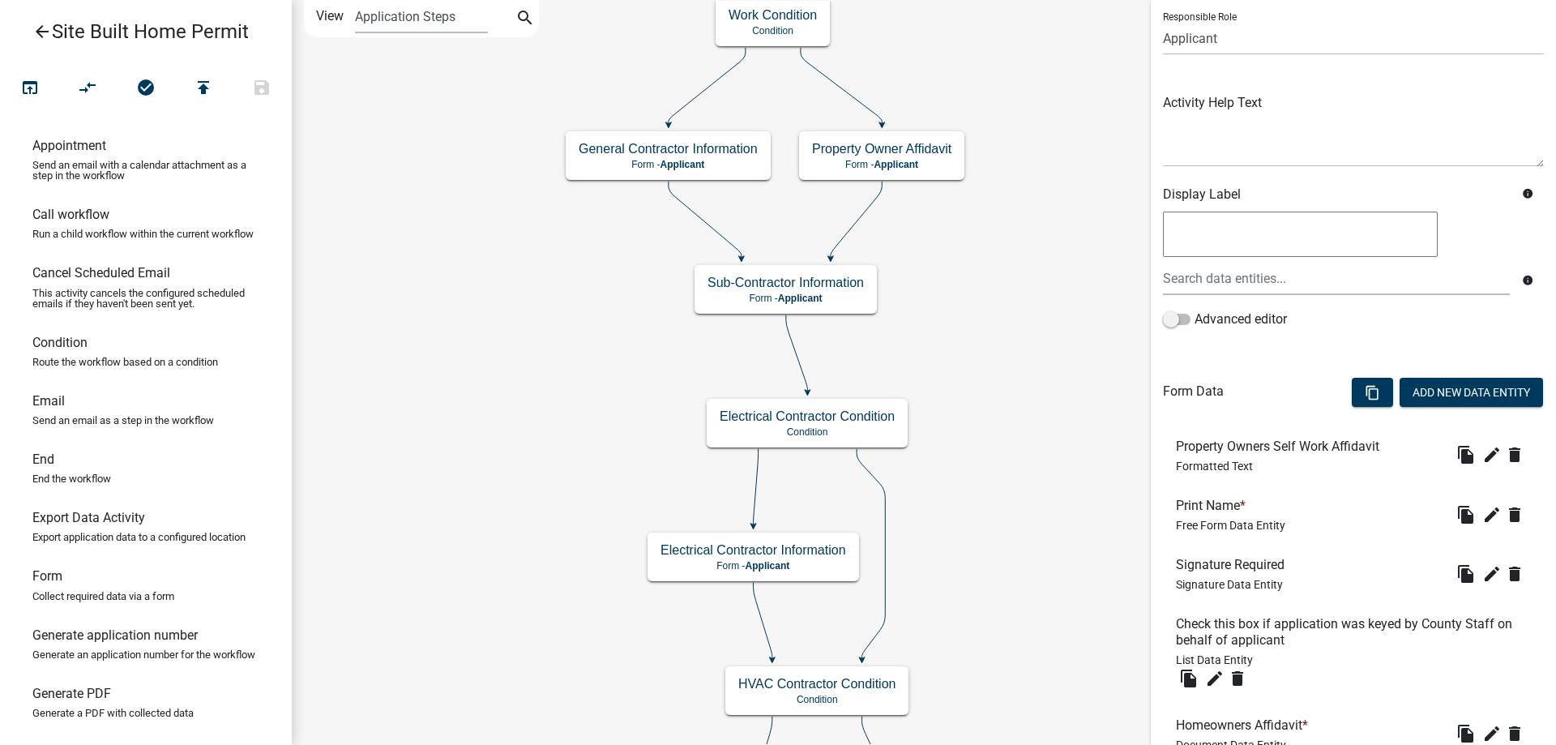
scroll to position [240, 0]
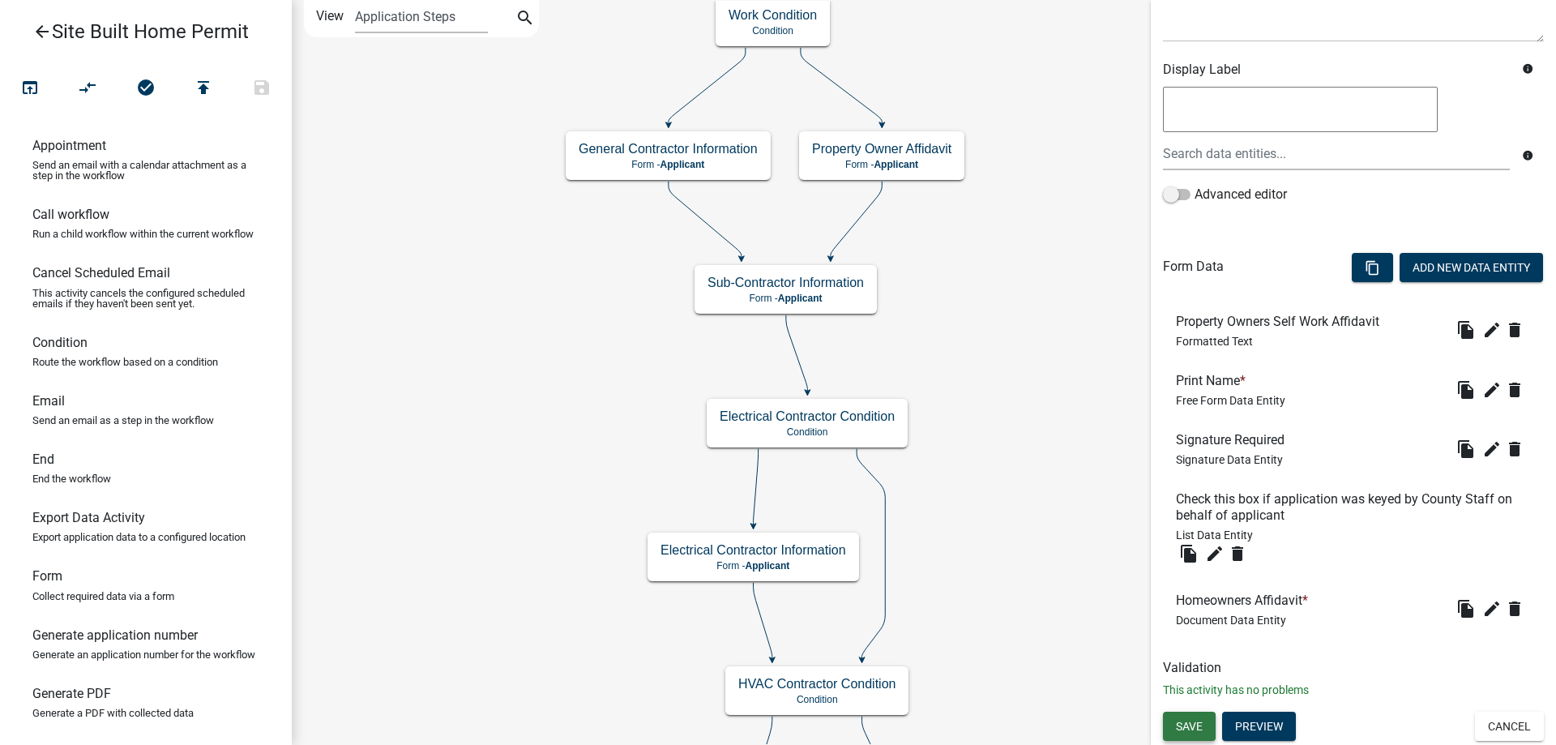
click at [1182, 726] on span "Save" at bounding box center [1189, 726] width 27 height 13
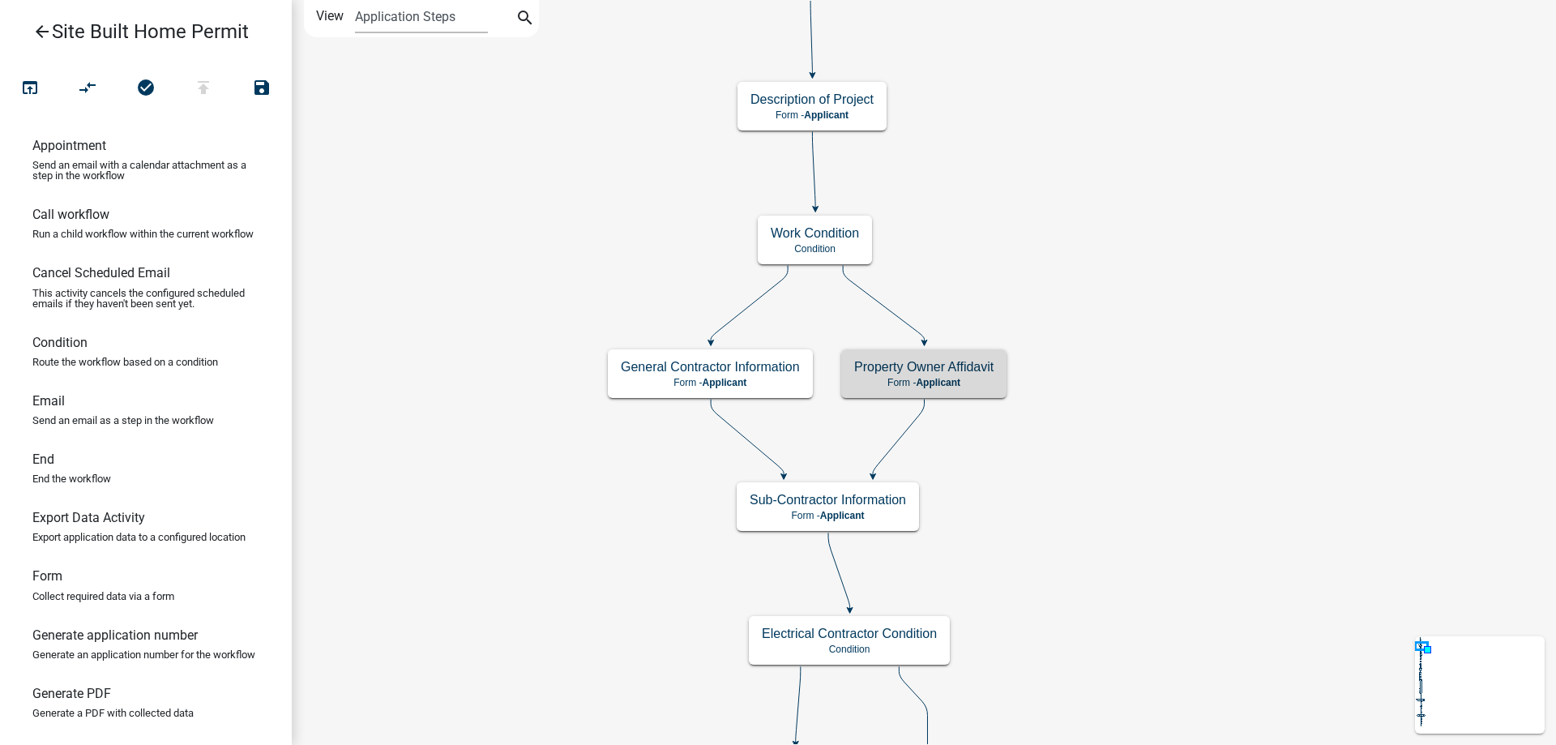
scroll to position [0, 0]
click at [46, 36] on icon "arrow_back" at bounding box center [41, 33] width 19 height 23
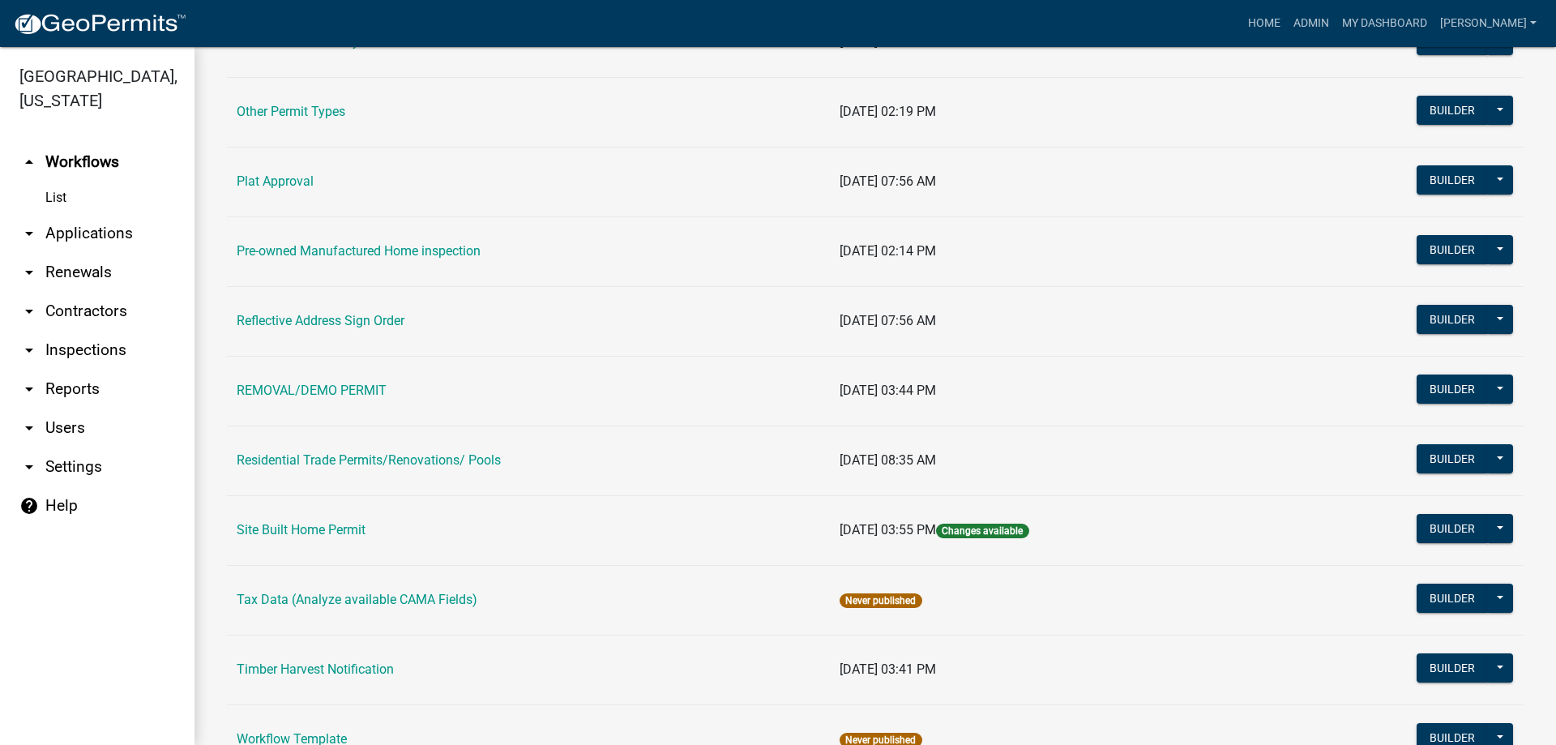
scroll to position [1459, 0]
click at [1454, 531] on button "Builder" at bounding box center [1452, 527] width 71 height 29
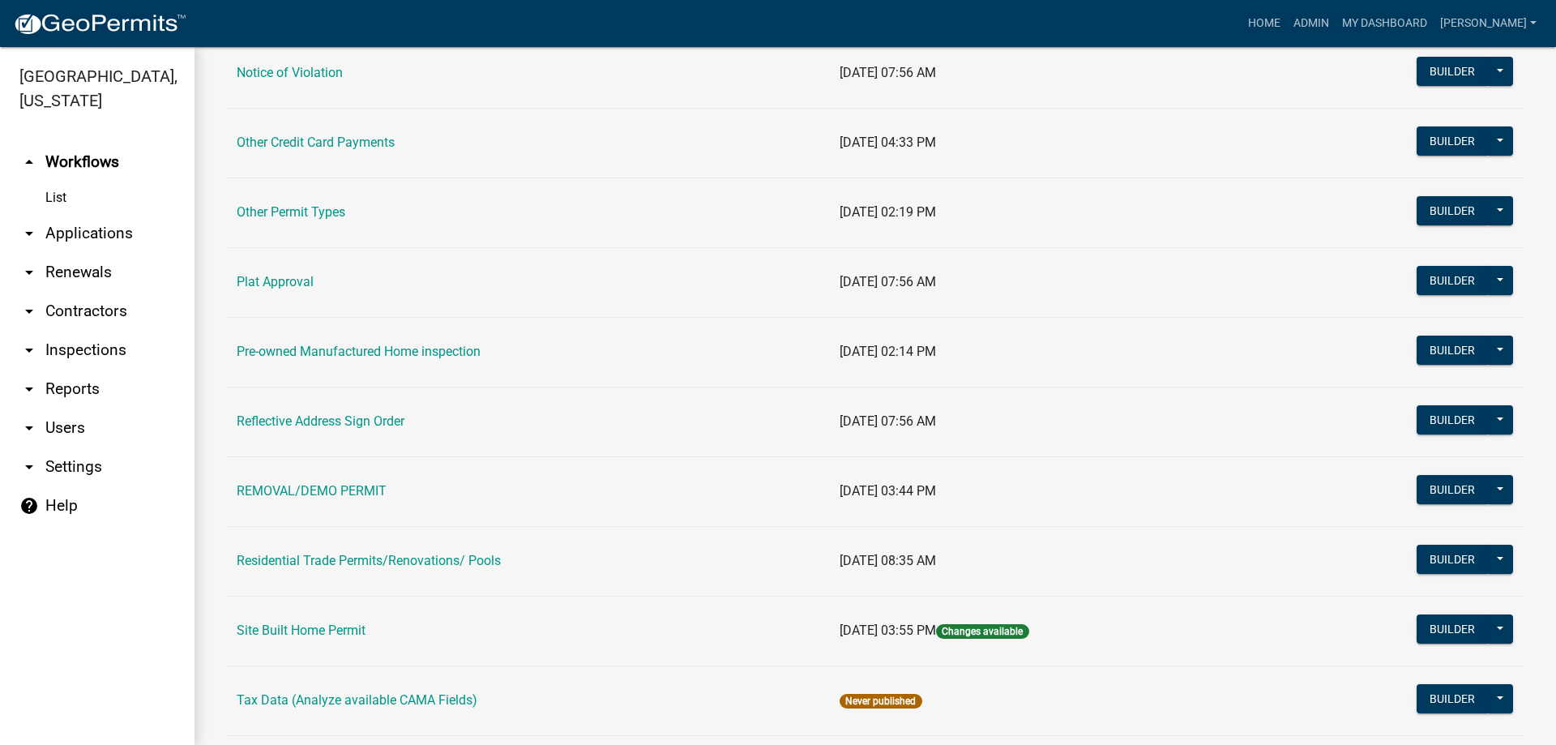
scroll to position [1459, 0]
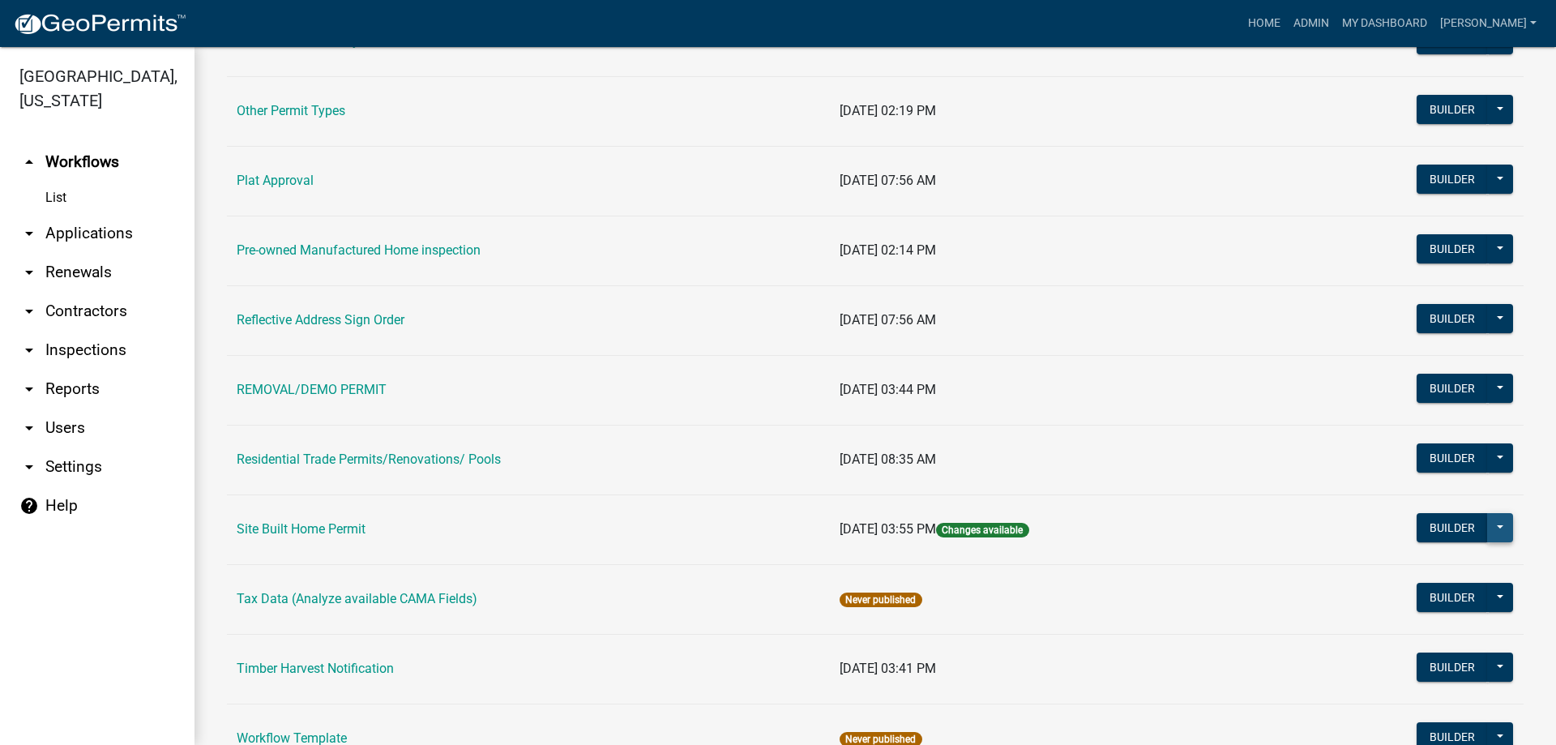
click at [1487, 524] on button at bounding box center [1500, 527] width 26 height 29
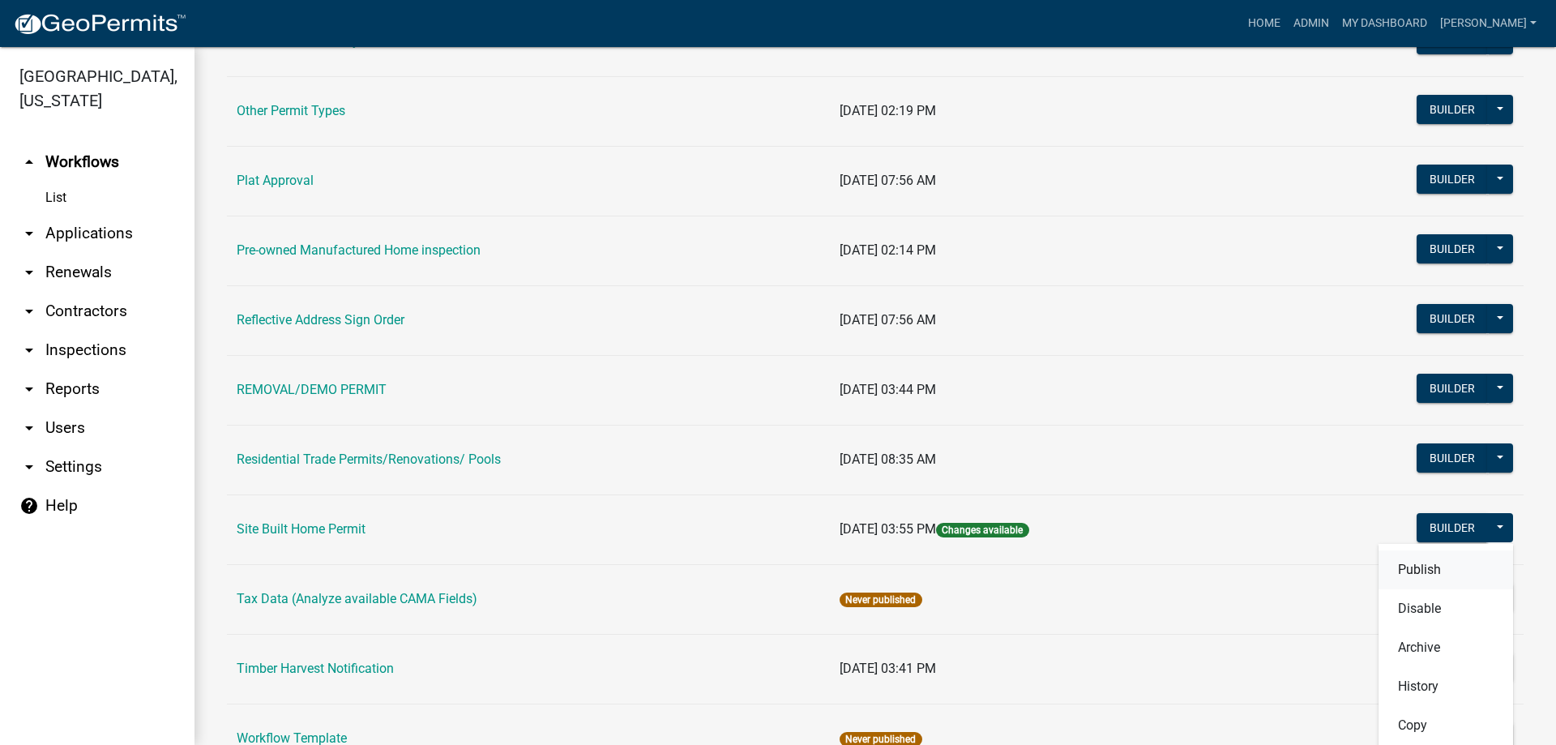
click at [1442, 579] on button "Publish" at bounding box center [1446, 569] width 135 height 39
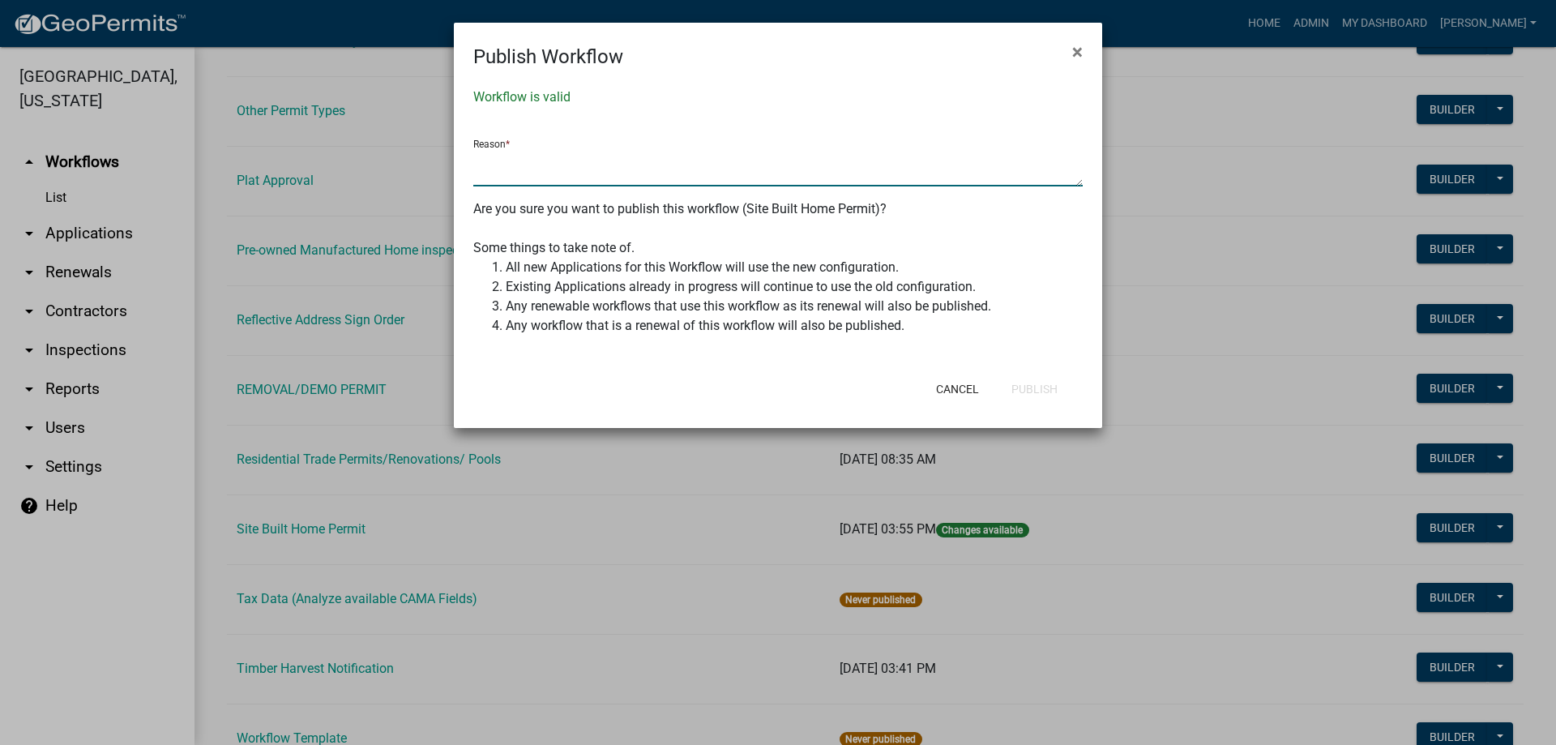
click at [579, 168] on textarea at bounding box center [777, 167] width 609 height 37
type textarea "updated homeowner affidavit"
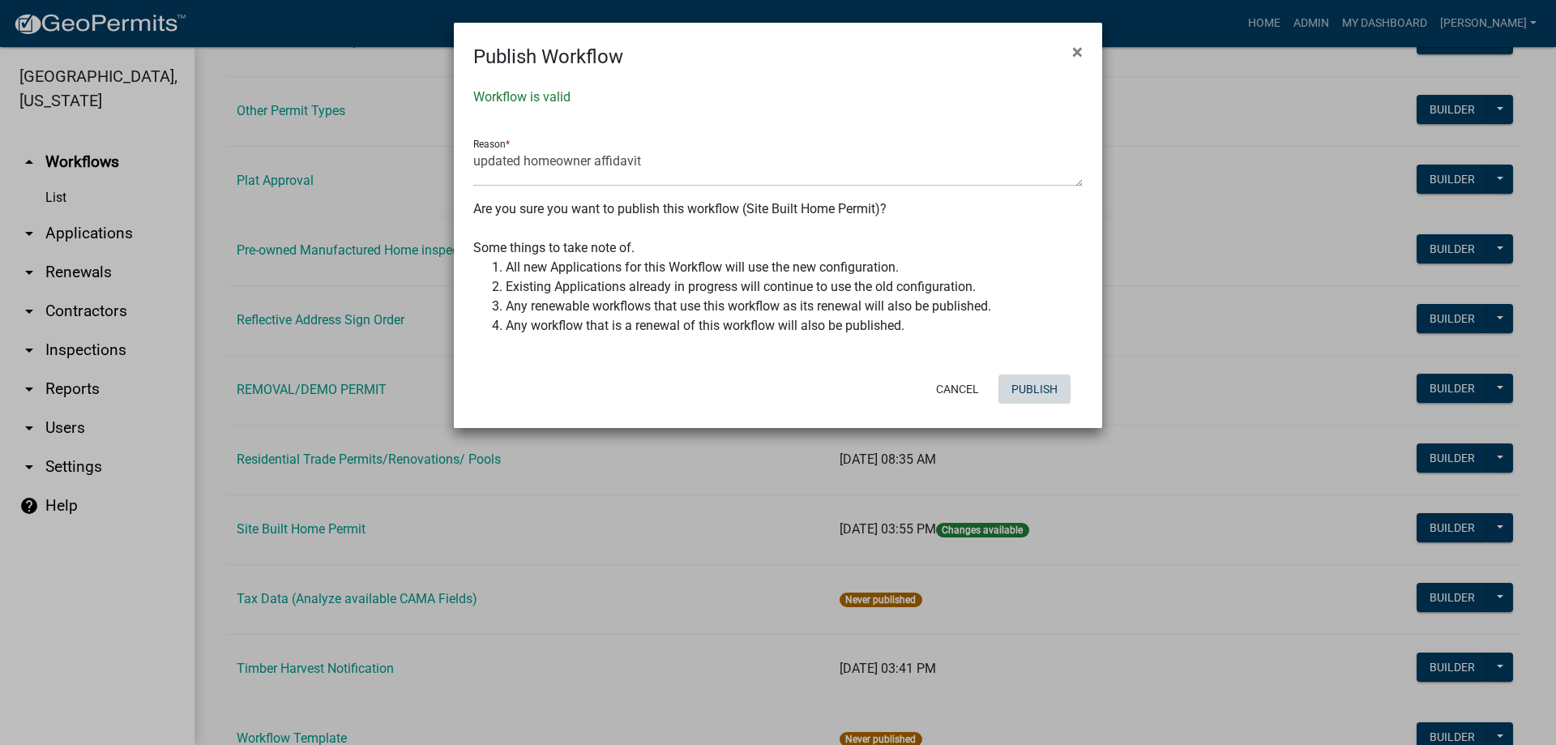
click at [1050, 391] on button "Publish" at bounding box center [1034, 388] width 72 height 29
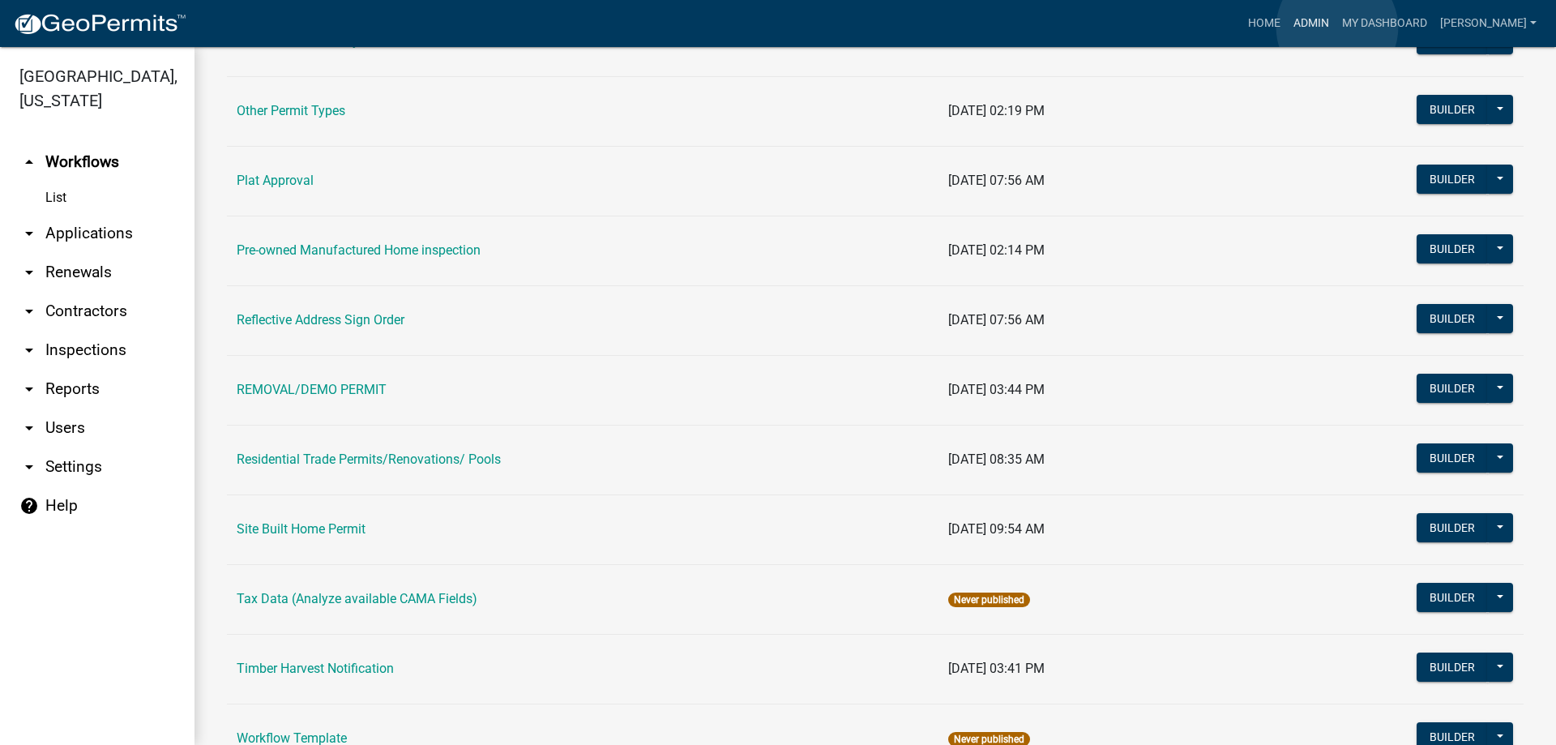
click at [1336, 28] on link "Admin" at bounding box center [1311, 23] width 49 height 31
click at [1283, 24] on link "Home" at bounding box center [1264, 23] width 45 height 31
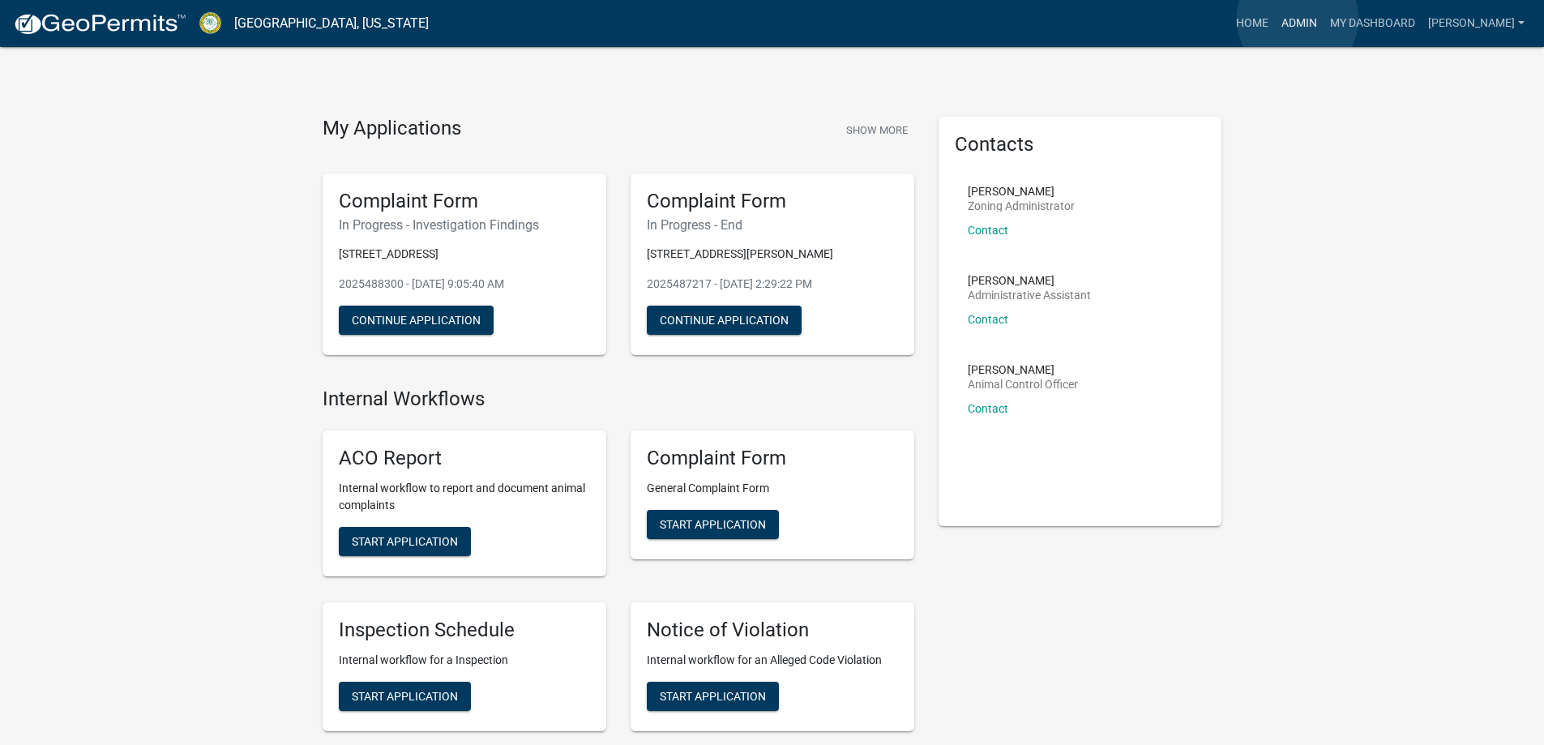
click at [1298, 19] on link "Admin" at bounding box center [1299, 23] width 49 height 31
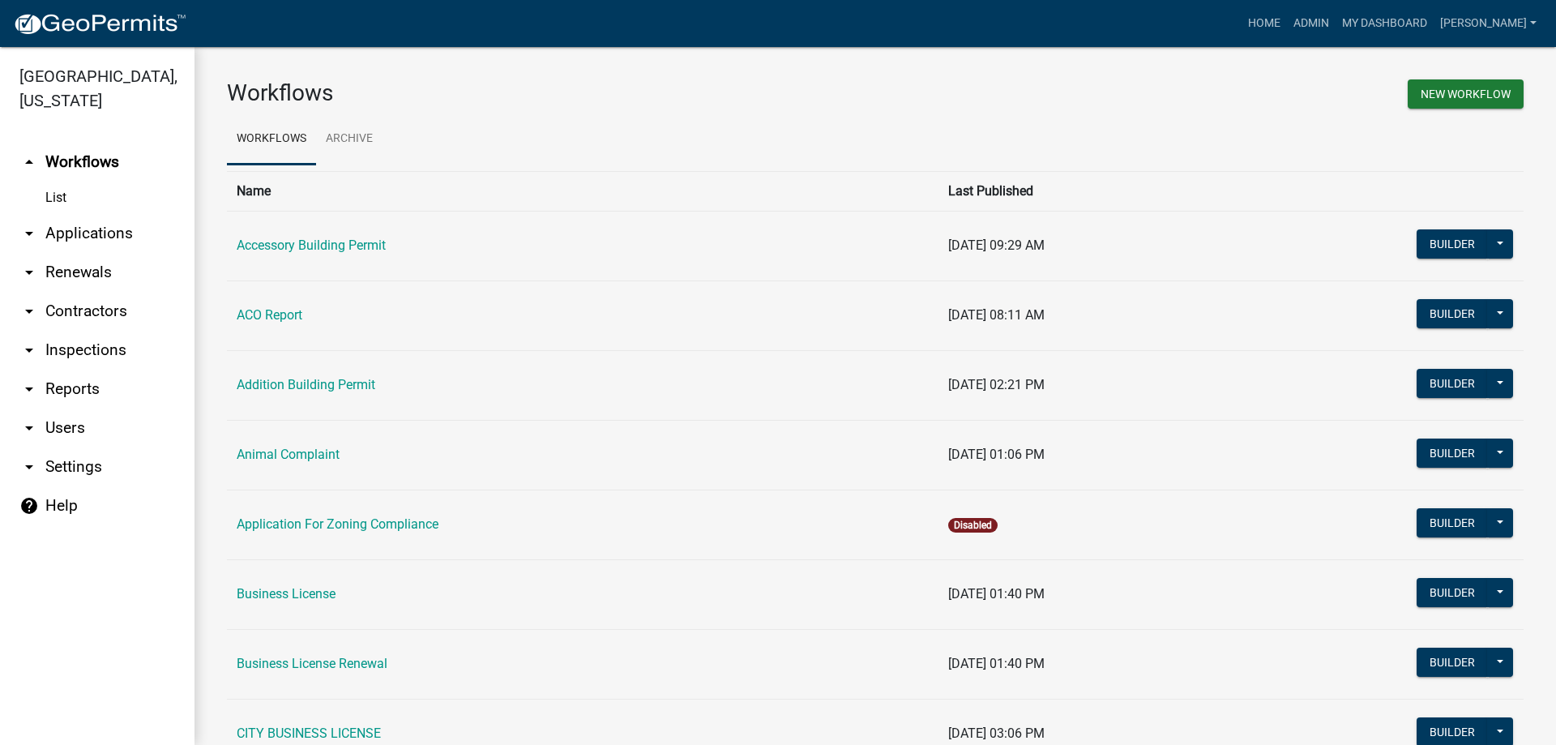
click at [69, 241] on link "arrow_drop_down Applications" at bounding box center [97, 233] width 195 height 39
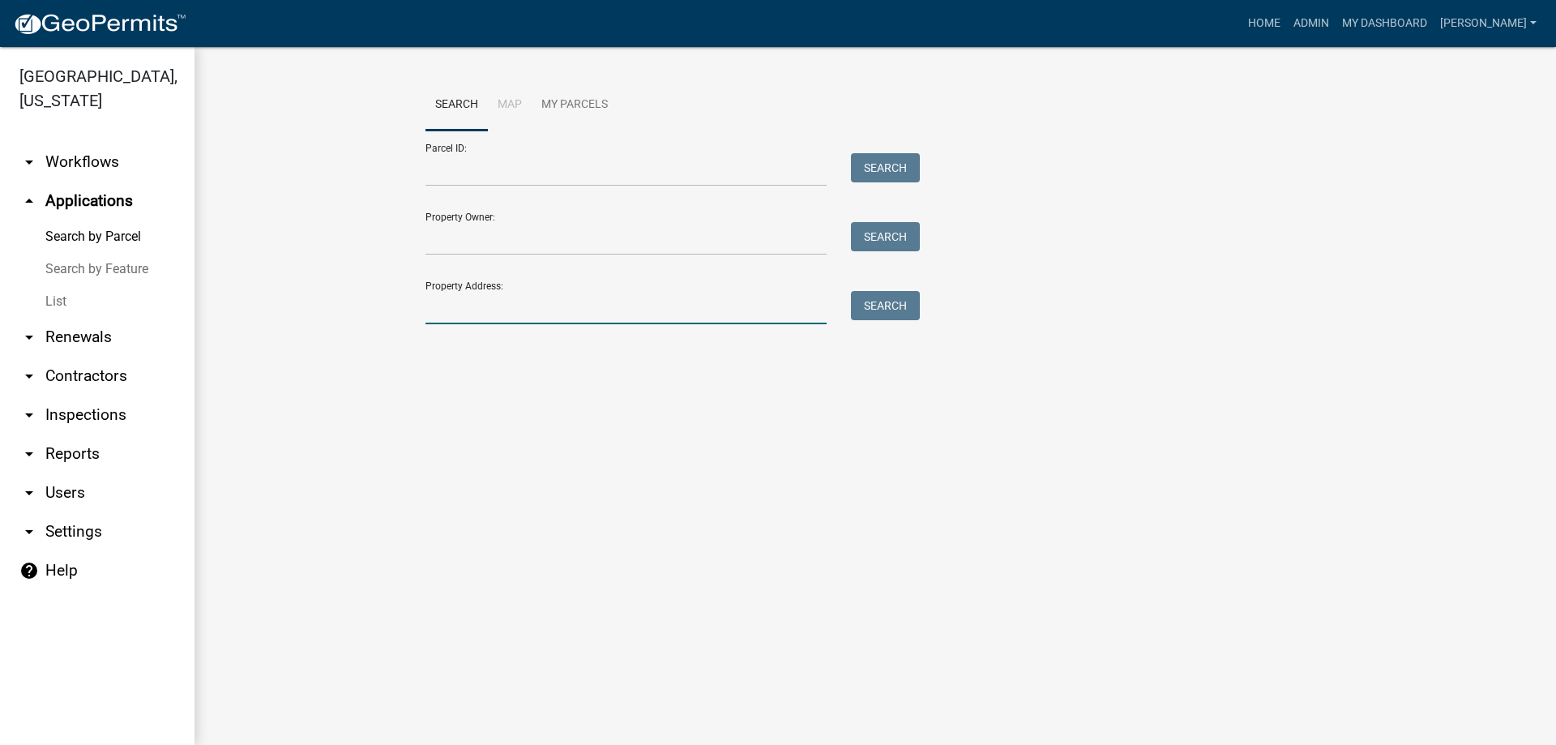
click at [477, 301] on input "Property Address:" at bounding box center [625, 307] width 401 height 33
click at [891, 302] on button "Search" at bounding box center [885, 305] width 69 height 29
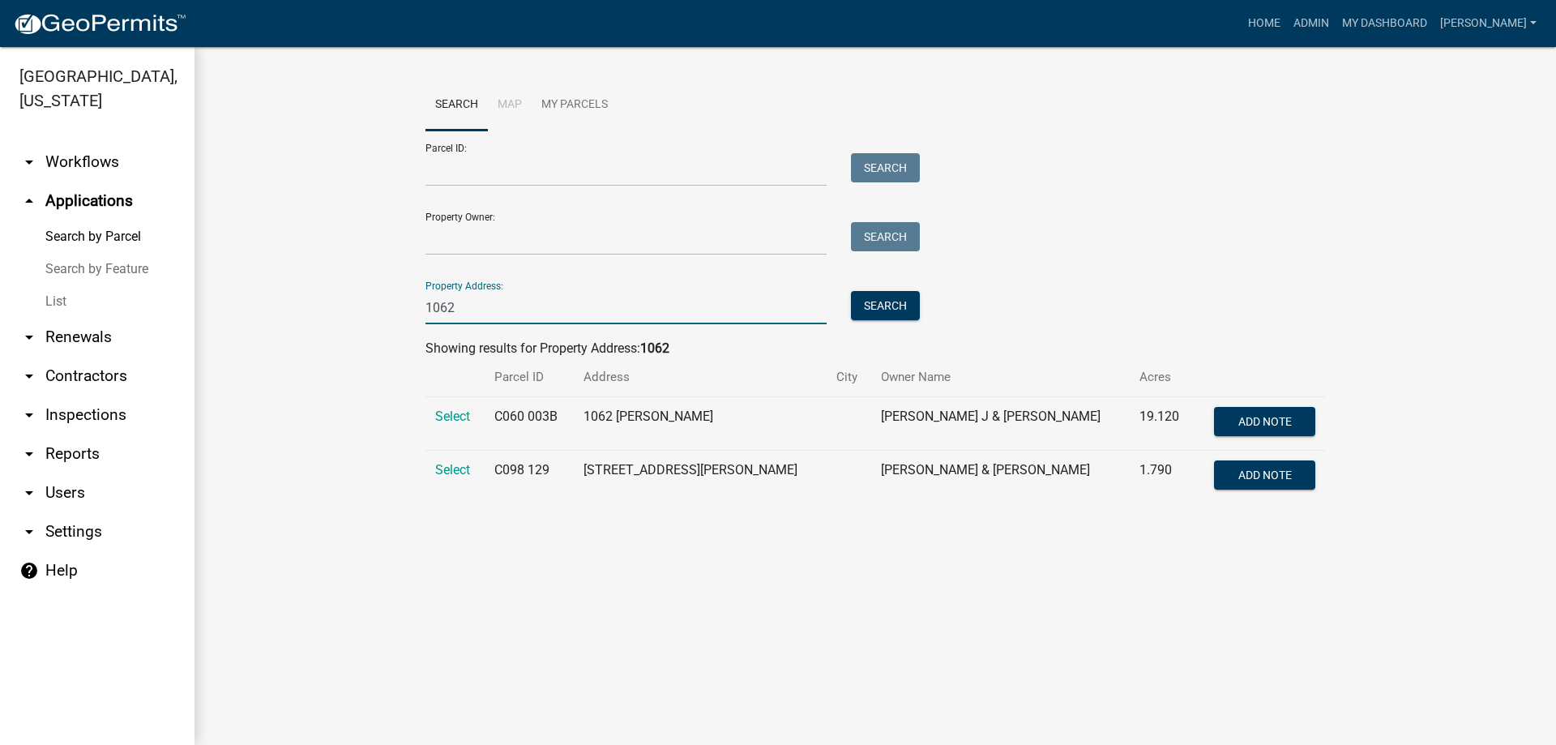
click at [579, 304] on input "1062" at bounding box center [625, 307] width 401 height 33
type input "1062 [PERSON_NAME]"
click at [885, 310] on button "Search" at bounding box center [885, 305] width 69 height 29
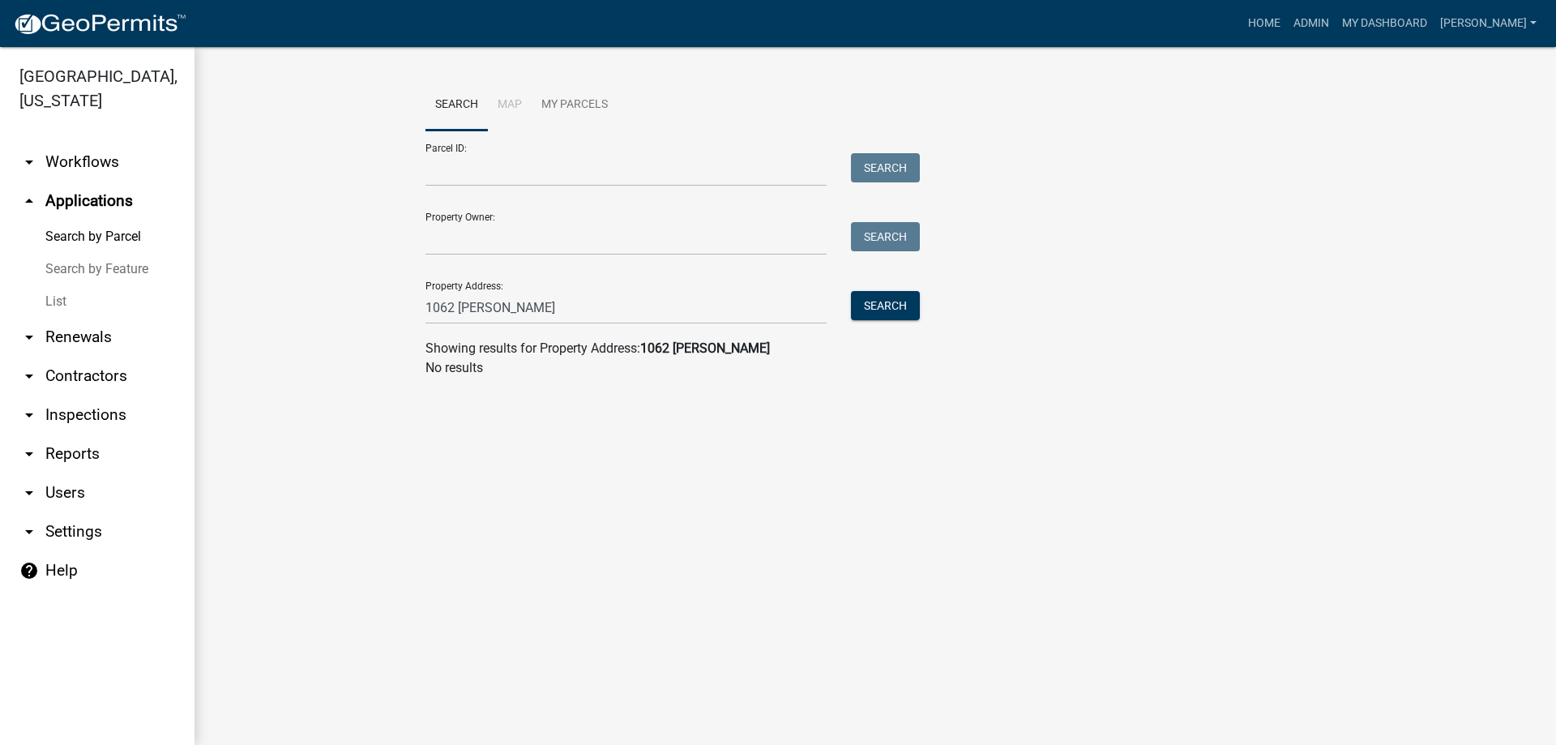
click at [79, 422] on link "arrow_drop_down Inspections" at bounding box center [97, 414] width 195 height 39
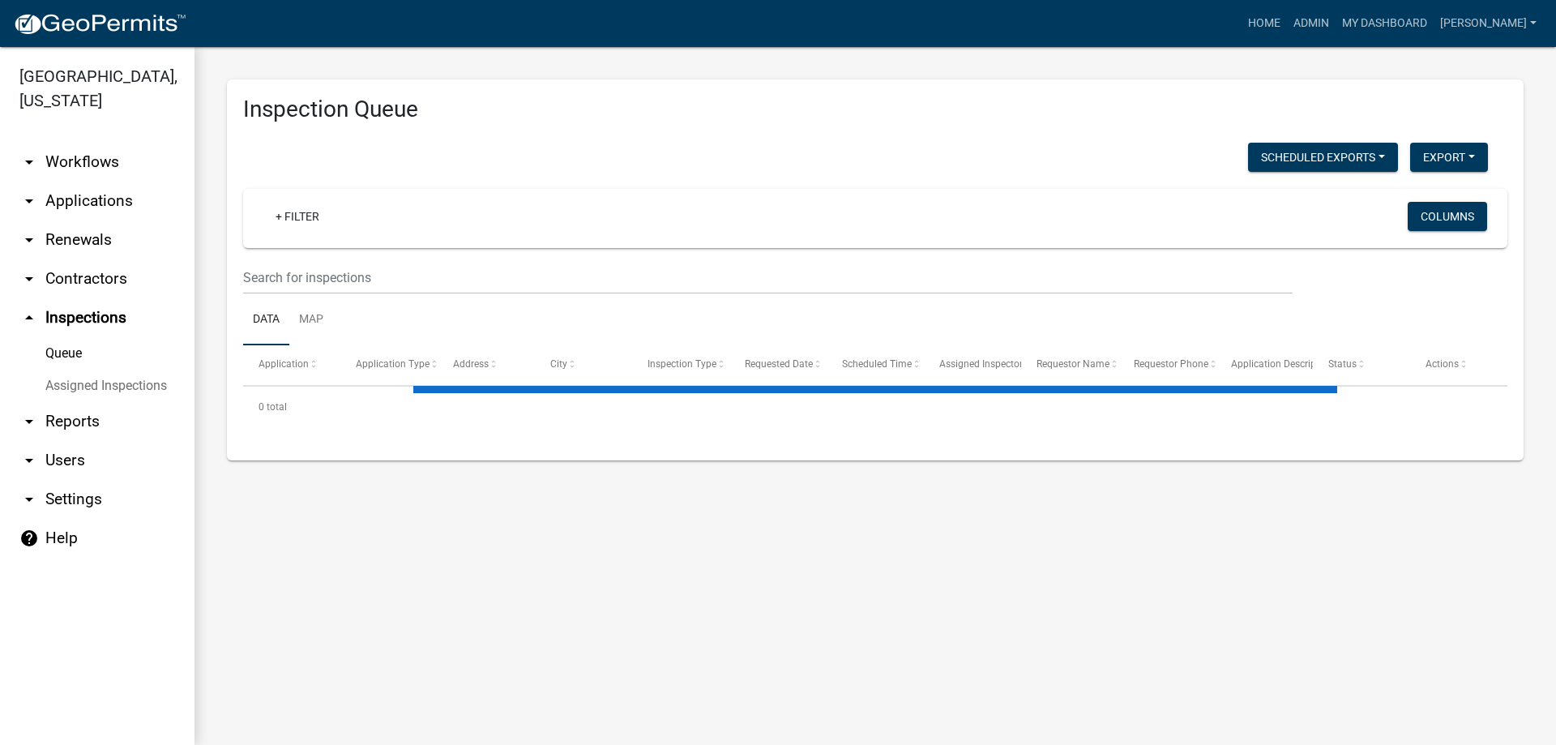
click at [105, 383] on link "Assigned Inspections" at bounding box center [97, 386] width 195 height 32
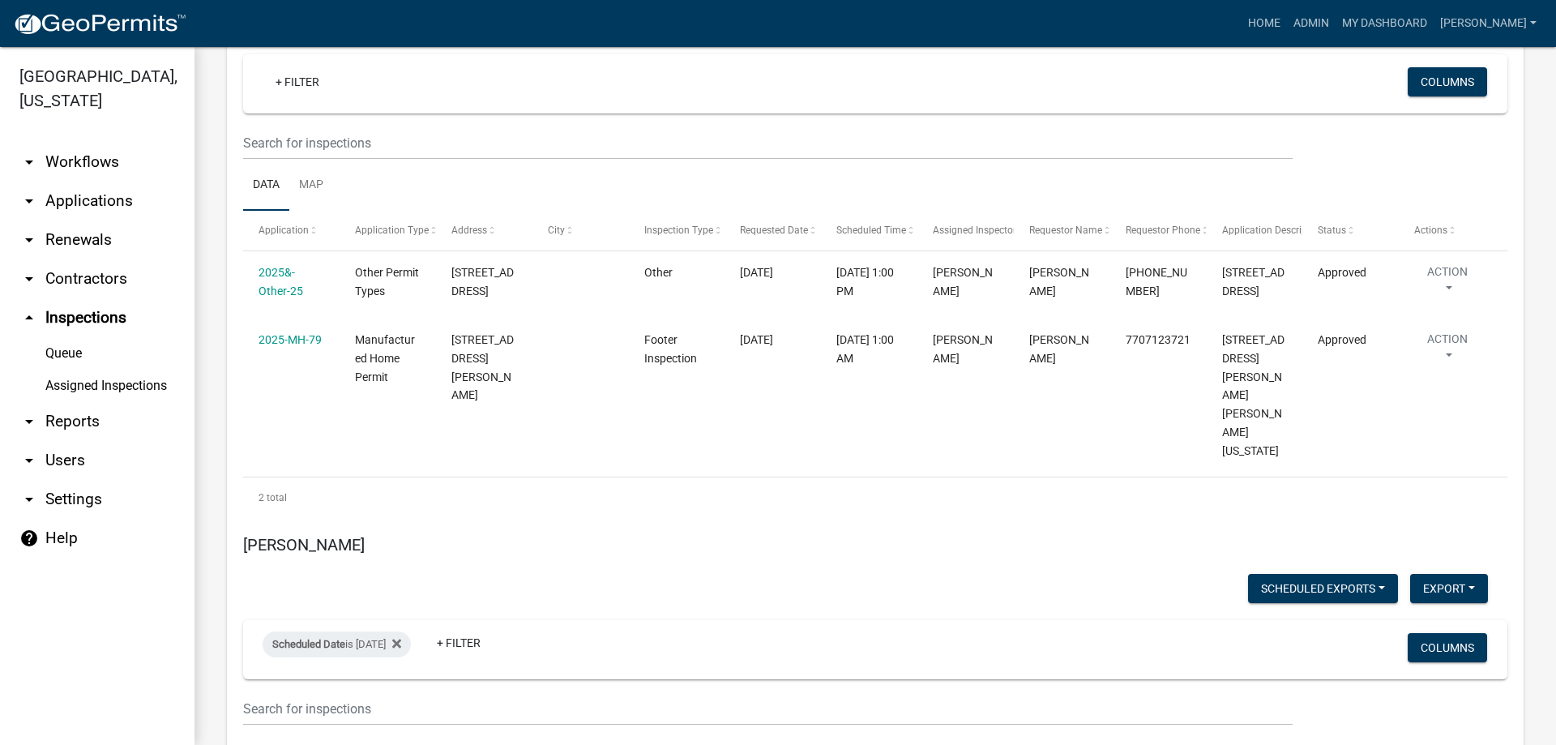
scroll to position [3971, 0]
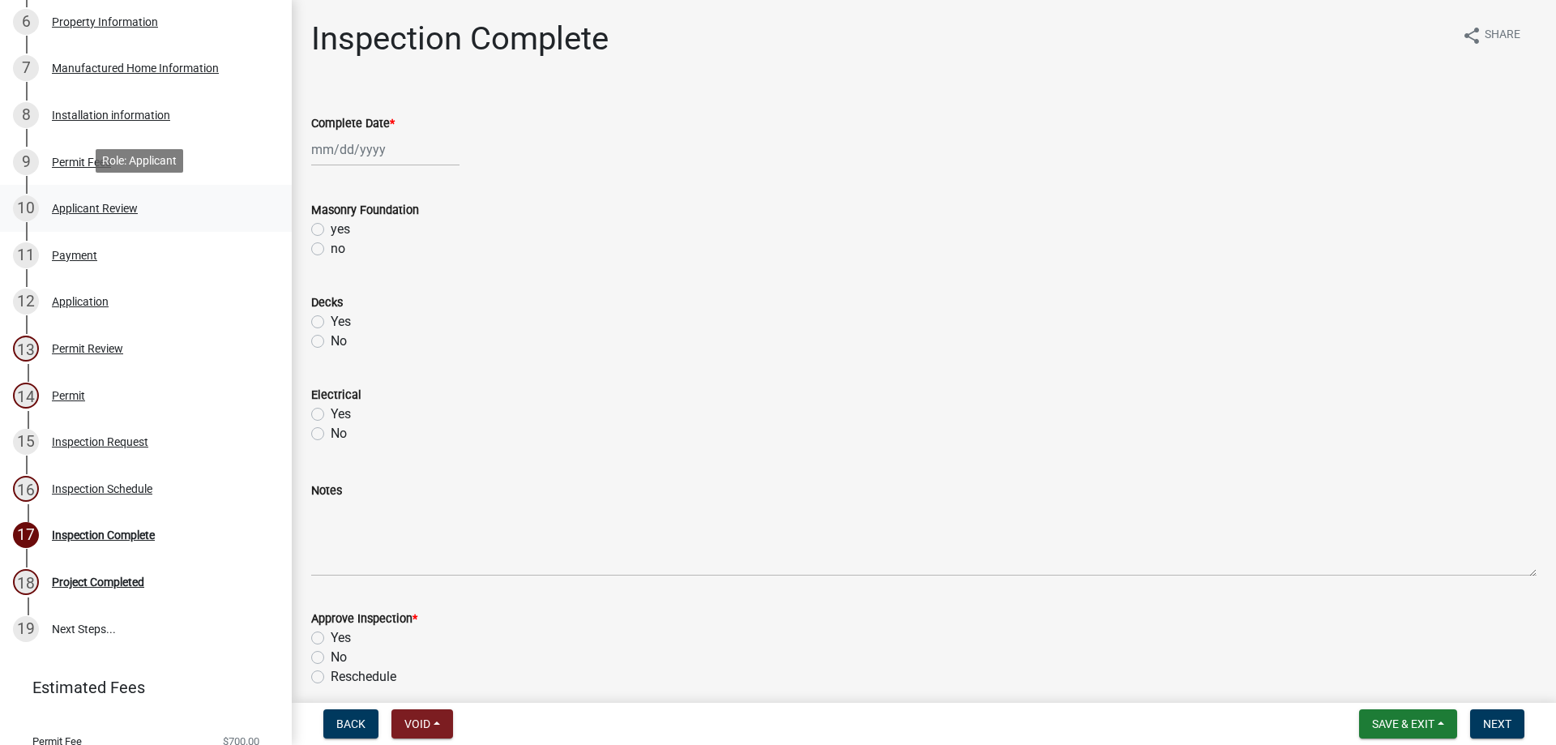
scroll to position [562, 0]
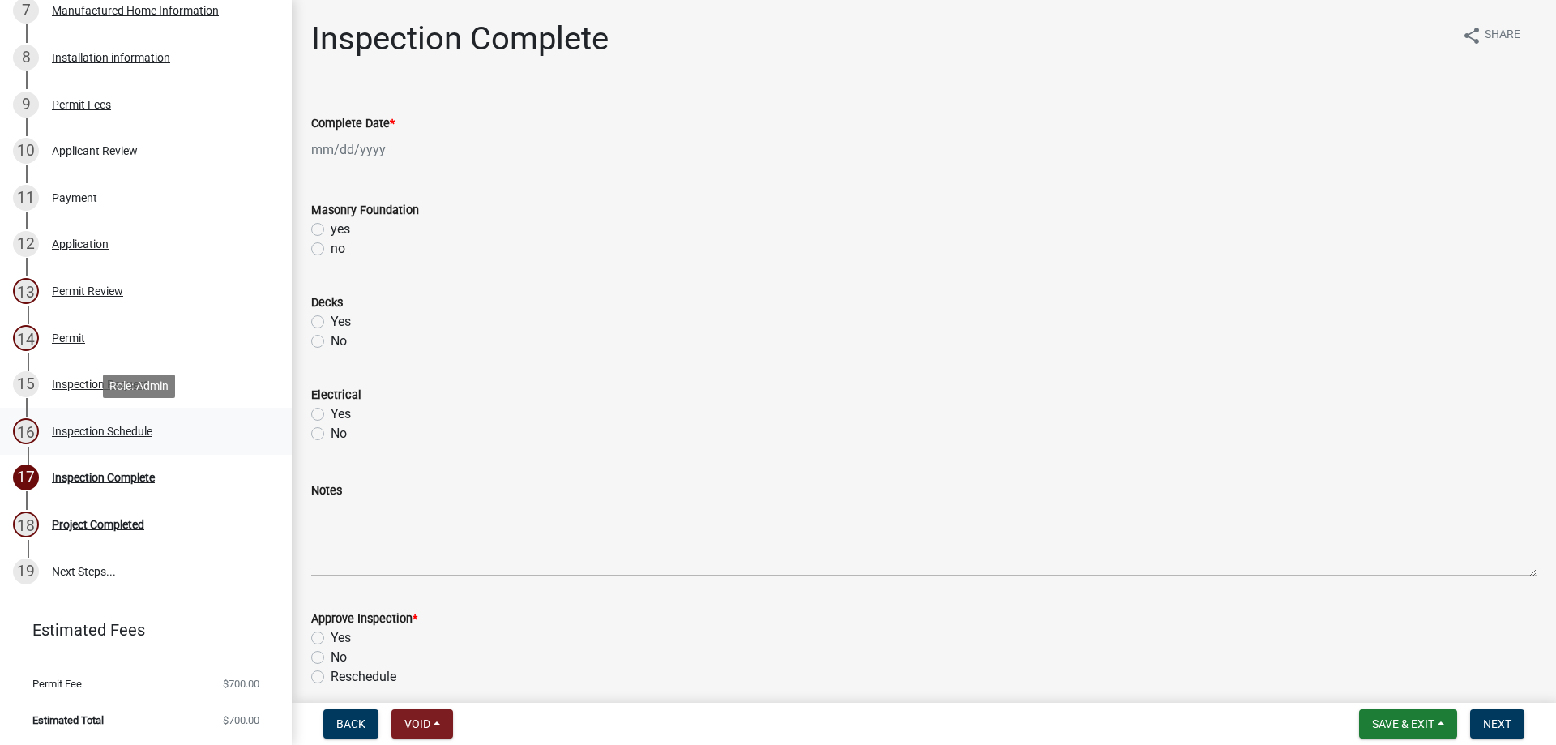
click at [137, 435] on div "Inspection Schedule" at bounding box center [102, 430] width 100 height 11
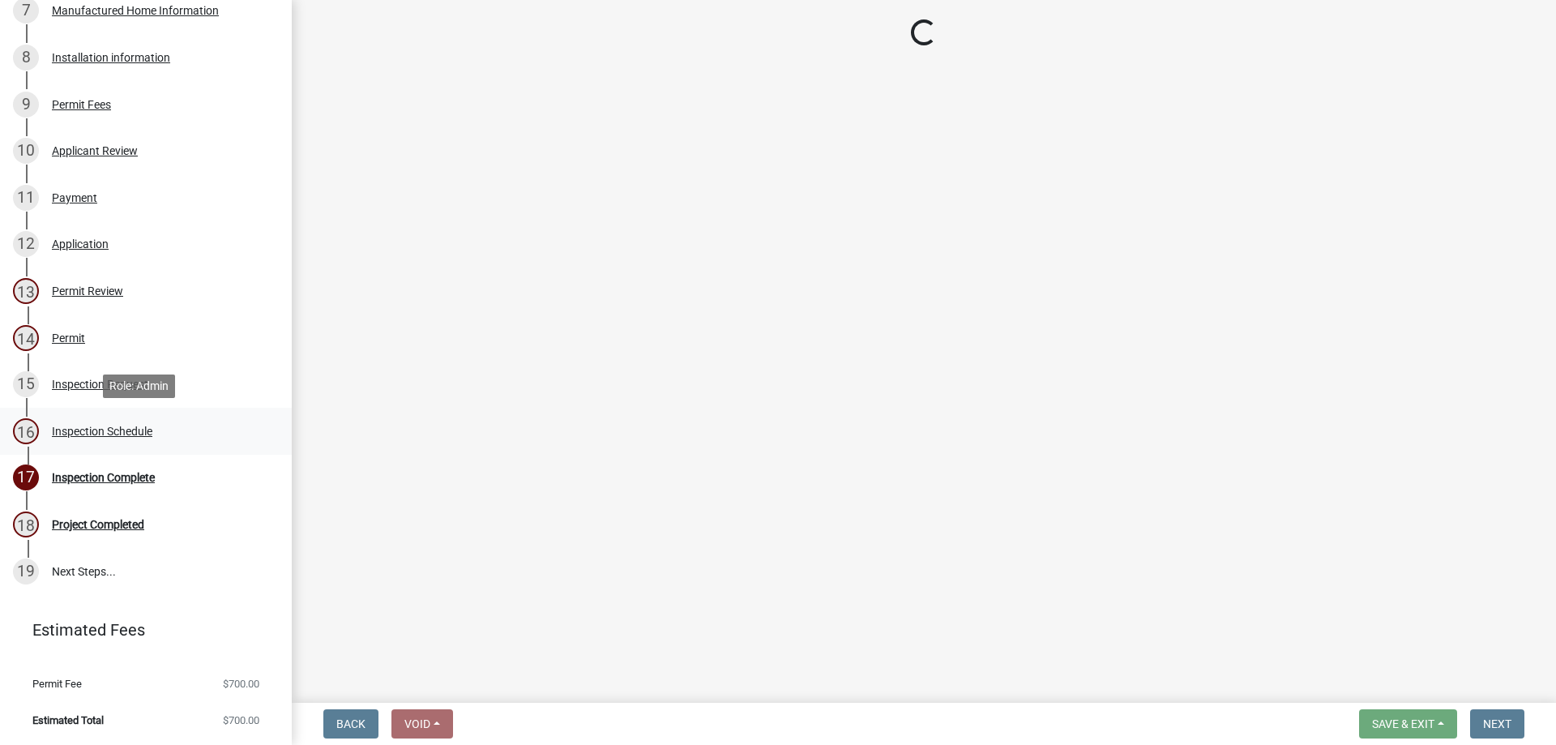
select select "3acdf11f-131c-438b-b450-ae4501c32128"
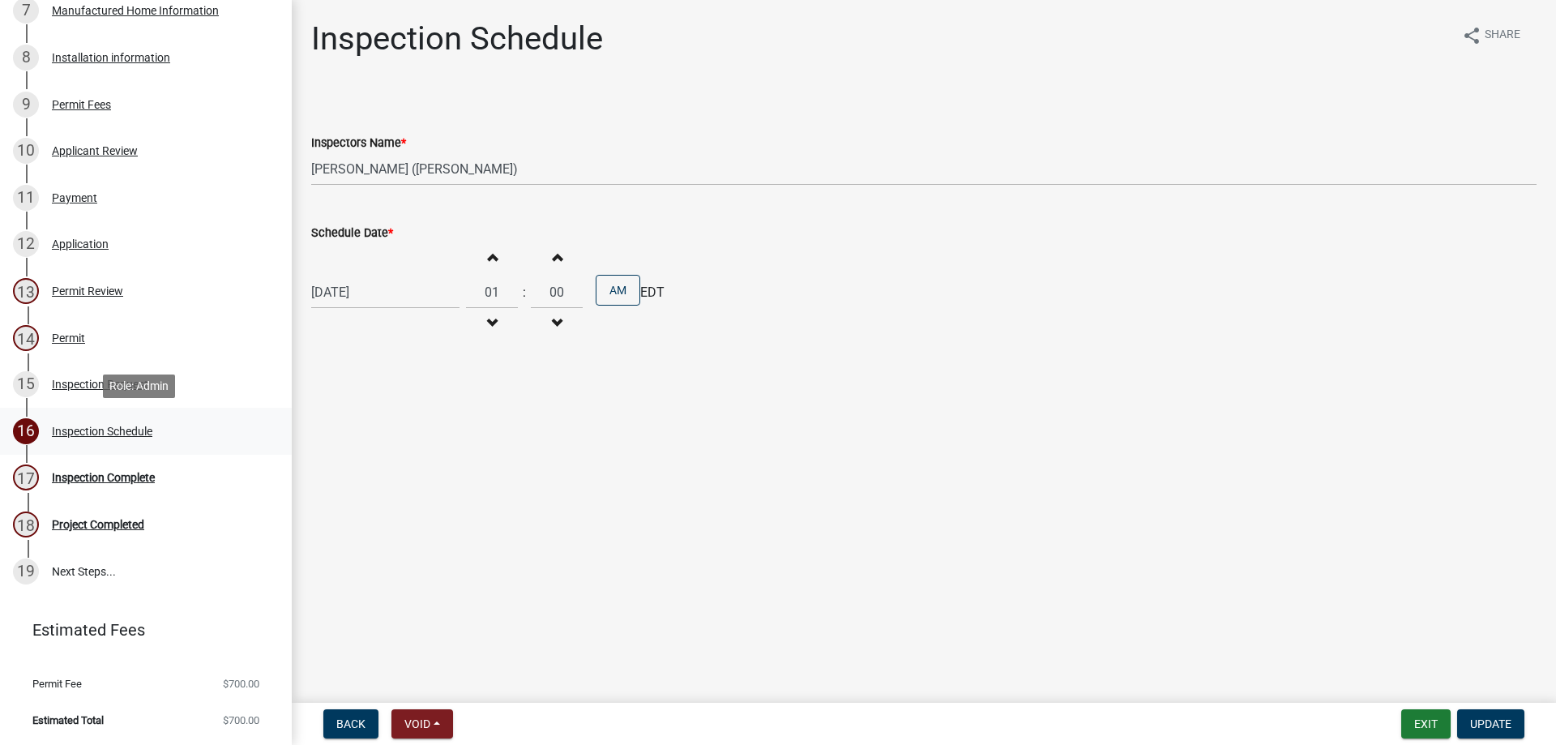
click at [92, 428] on div "Inspection Schedule" at bounding box center [102, 430] width 100 height 11
click at [135, 425] on div "Inspection Schedule" at bounding box center [102, 430] width 100 height 11
click at [134, 425] on div "Inspection Schedule" at bounding box center [102, 430] width 100 height 11
click at [81, 383] on div "Inspection Request" at bounding box center [100, 383] width 96 height 11
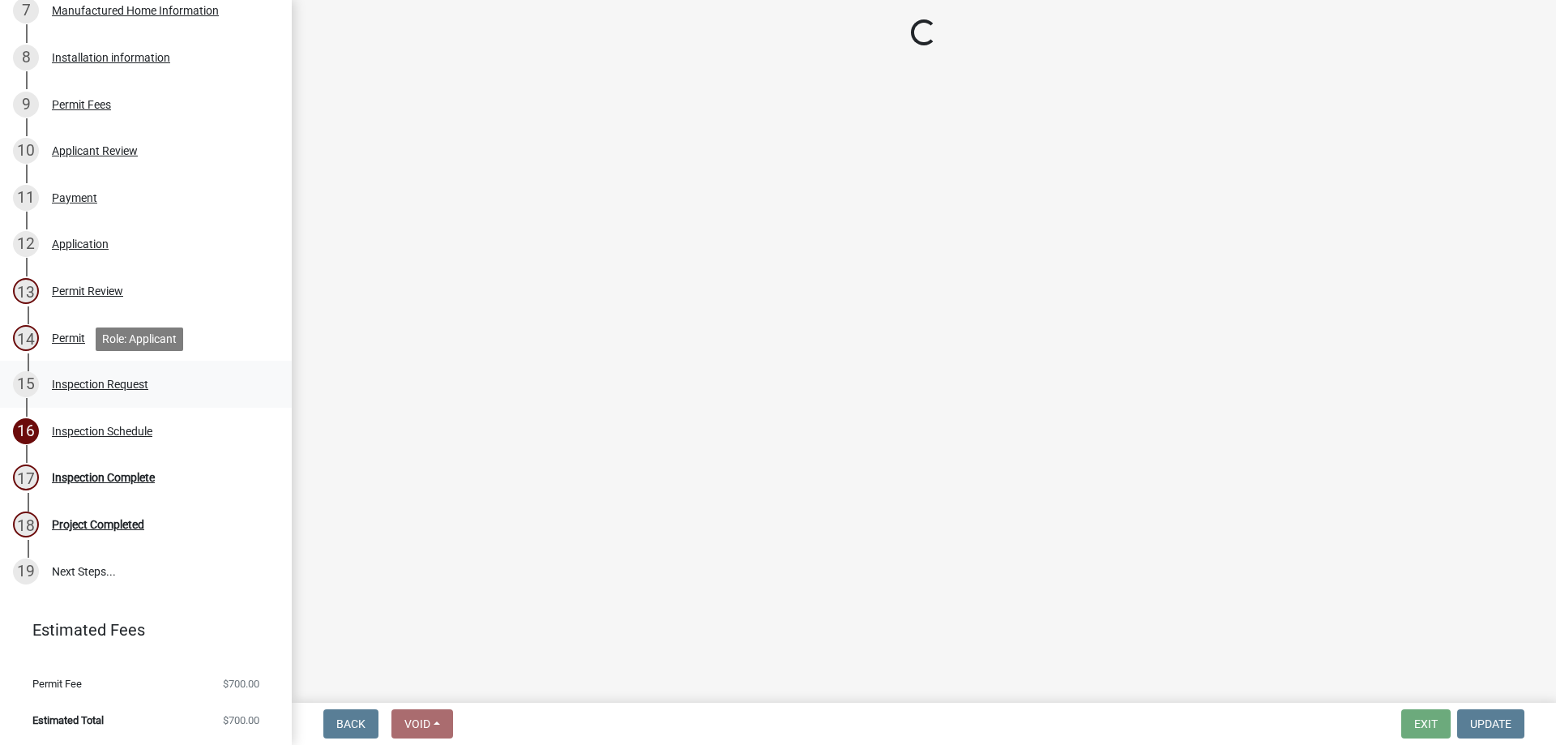
select select "875a3a71-821c-4932-8f00-7658fd3ebb60"
select select "41295d72-7f8e-4e95-a110-1de2d2a8dfac"
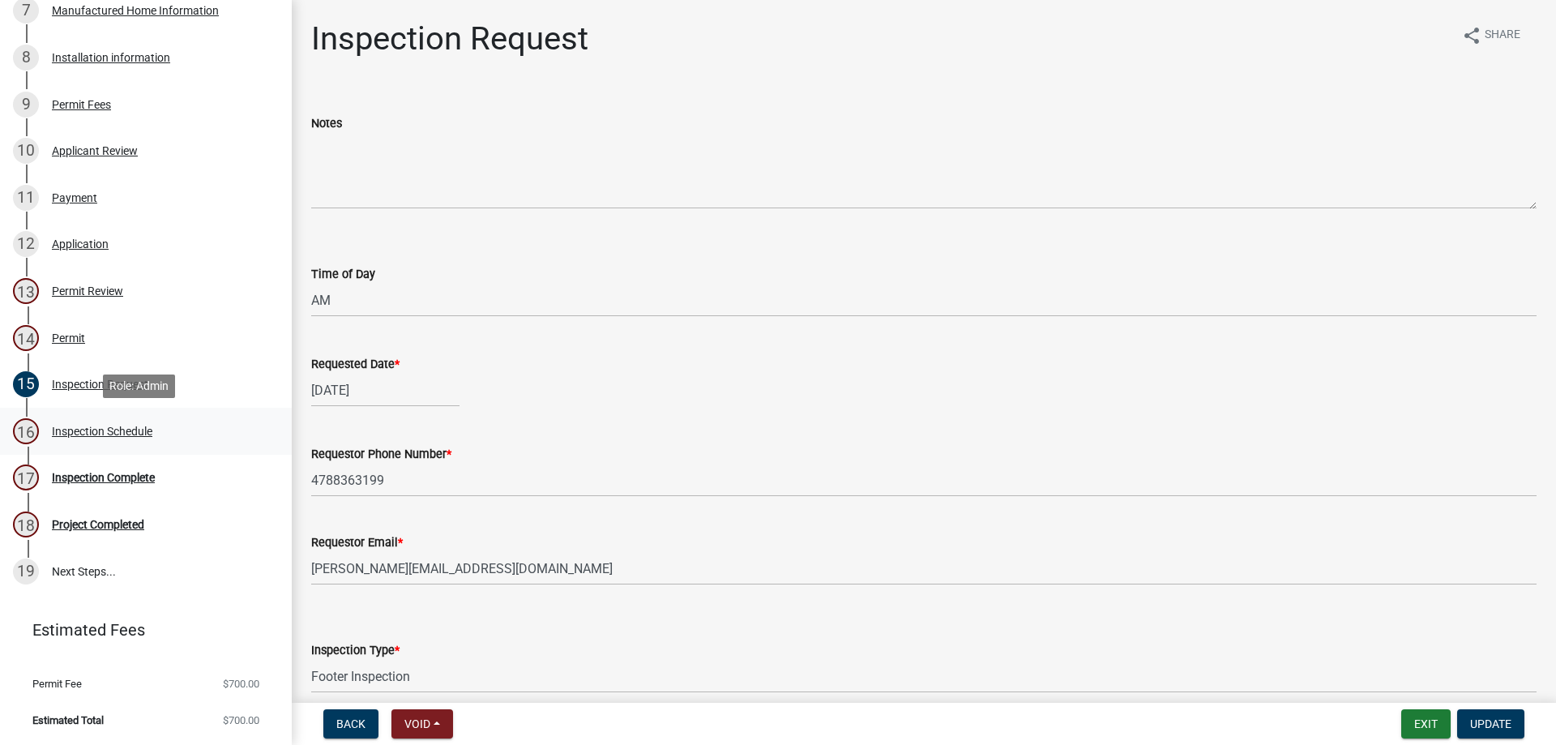
click at [112, 430] on div "Inspection Schedule" at bounding box center [102, 430] width 100 height 11
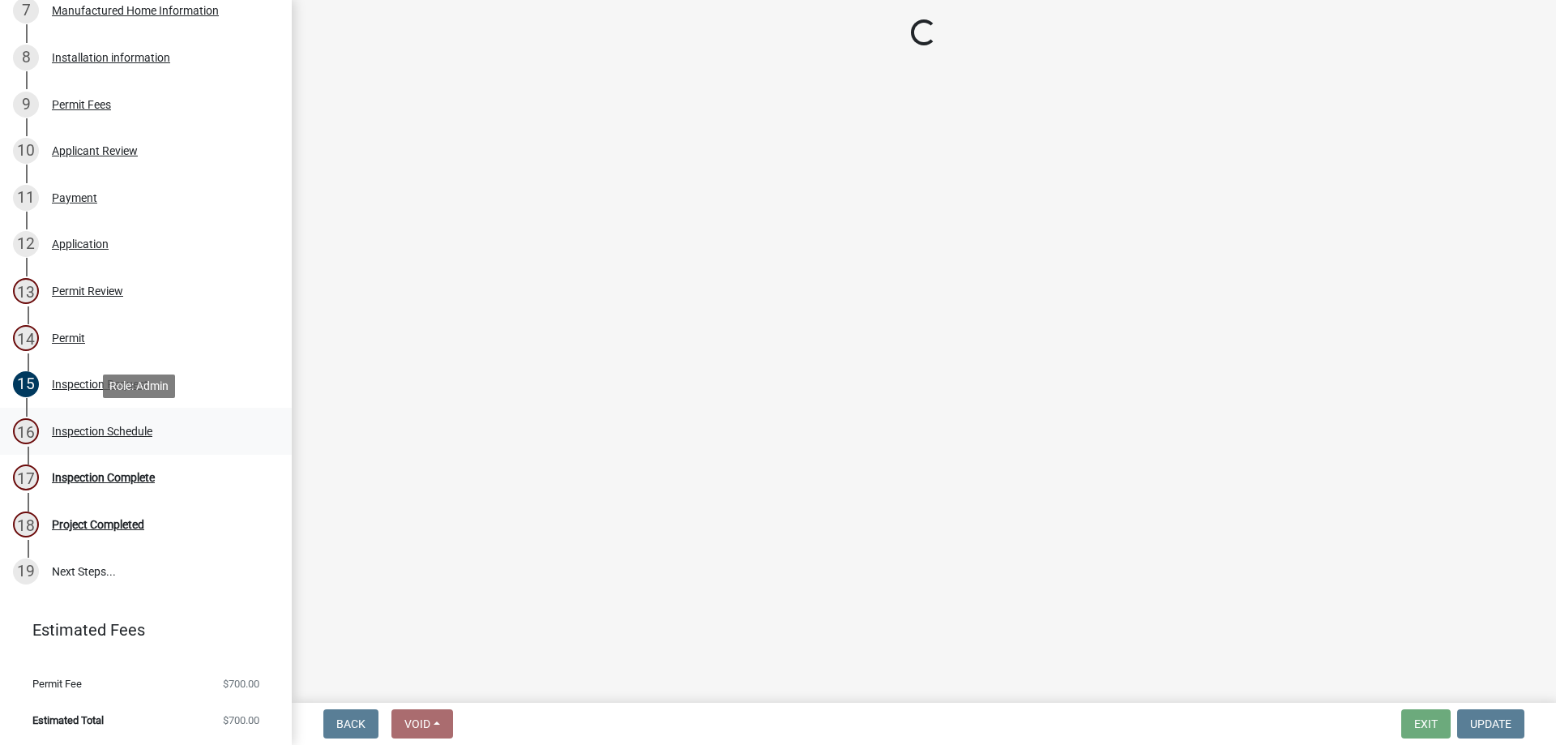
select select "3acdf11f-131c-438b-b450-ae4501c32128"
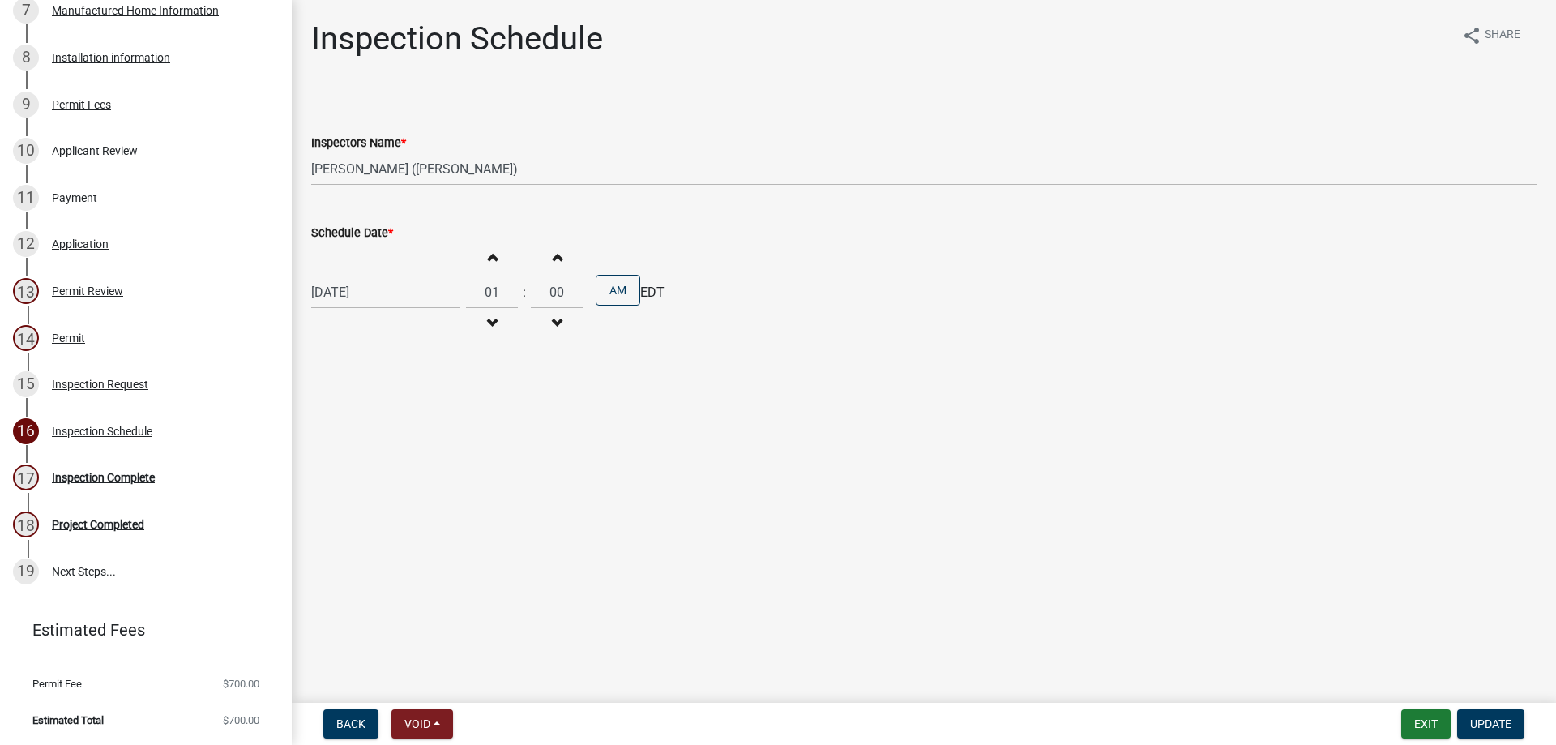
click at [430, 289] on div "[DATE]" at bounding box center [385, 292] width 148 height 33
click at [433, 729] on button "Void" at bounding box center [422, 723] width 62 height 29
click at [435, 686] on button "Void" at bounding box center [456, 681] width 130 height 39
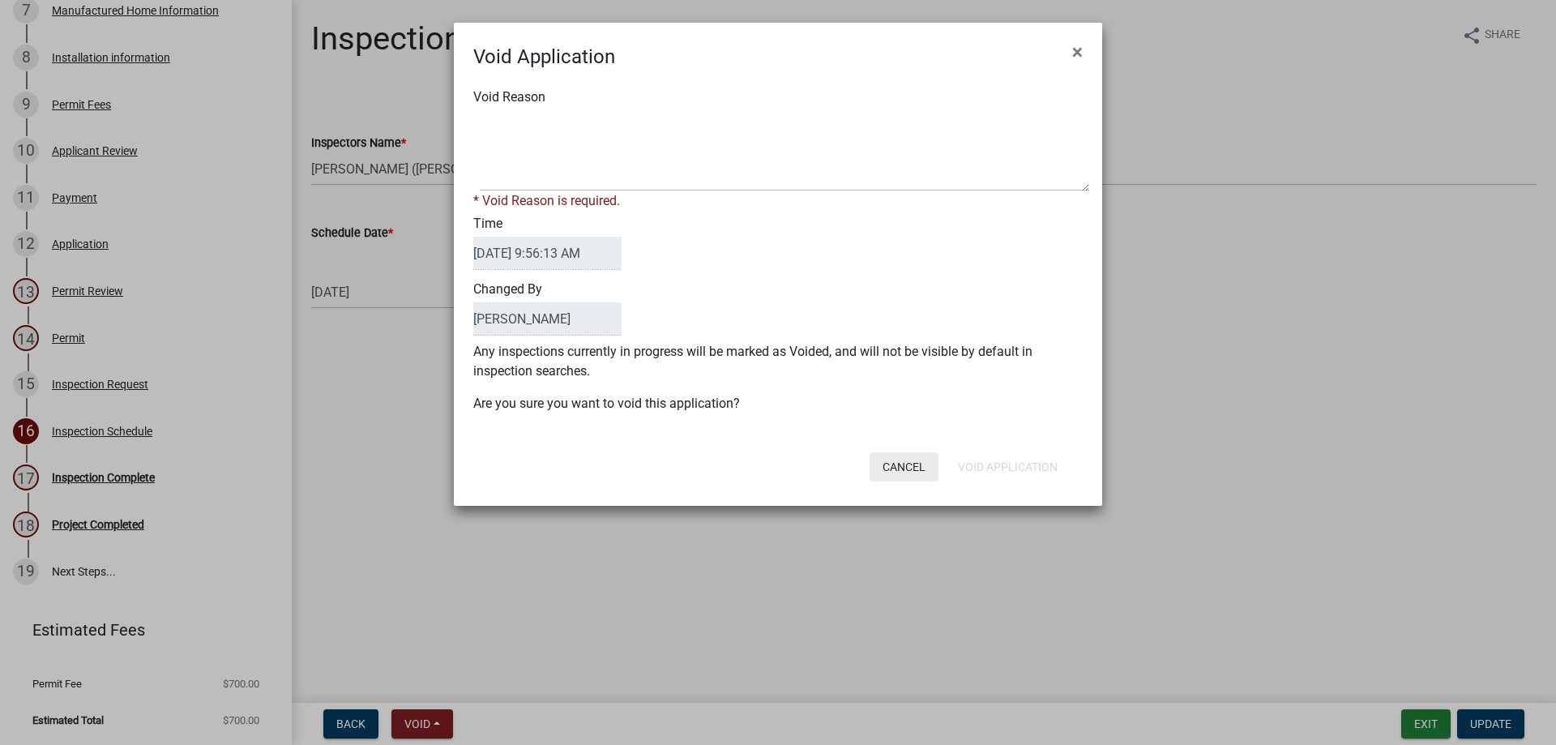
click at [897, 464] on button "Cancel" at bounding box center [904, 466] width 69 height 29
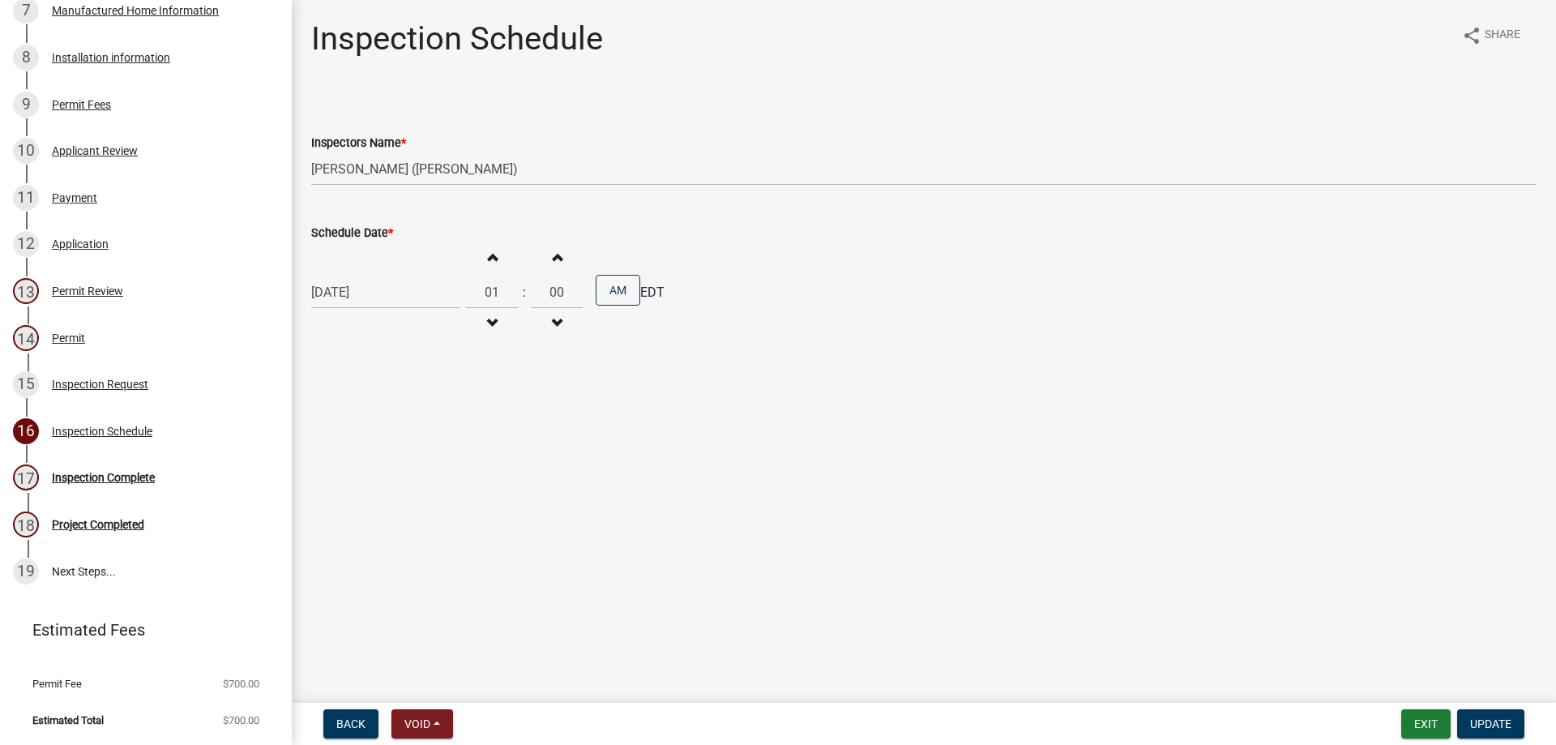
click at [406, 296] on div "[DATE]" at bounding box center [385, 292] width 148 height 33
click at [447, 724] on button "Void" at bounding box center [422, 723] width 62 height 29
click at [391, 464] on main "Inspection Schedule share Share Inspectors Name * Select Item... [PERSON_NAME] …" at bounding box center [924, 348] width 1264 height 696
click at [413, 285] on div "[DATE]" at bounding box center [385, 292] width 148 height 33
click at [375, 431] on div "15" at bounding box center [379, 430] width 26 height 26
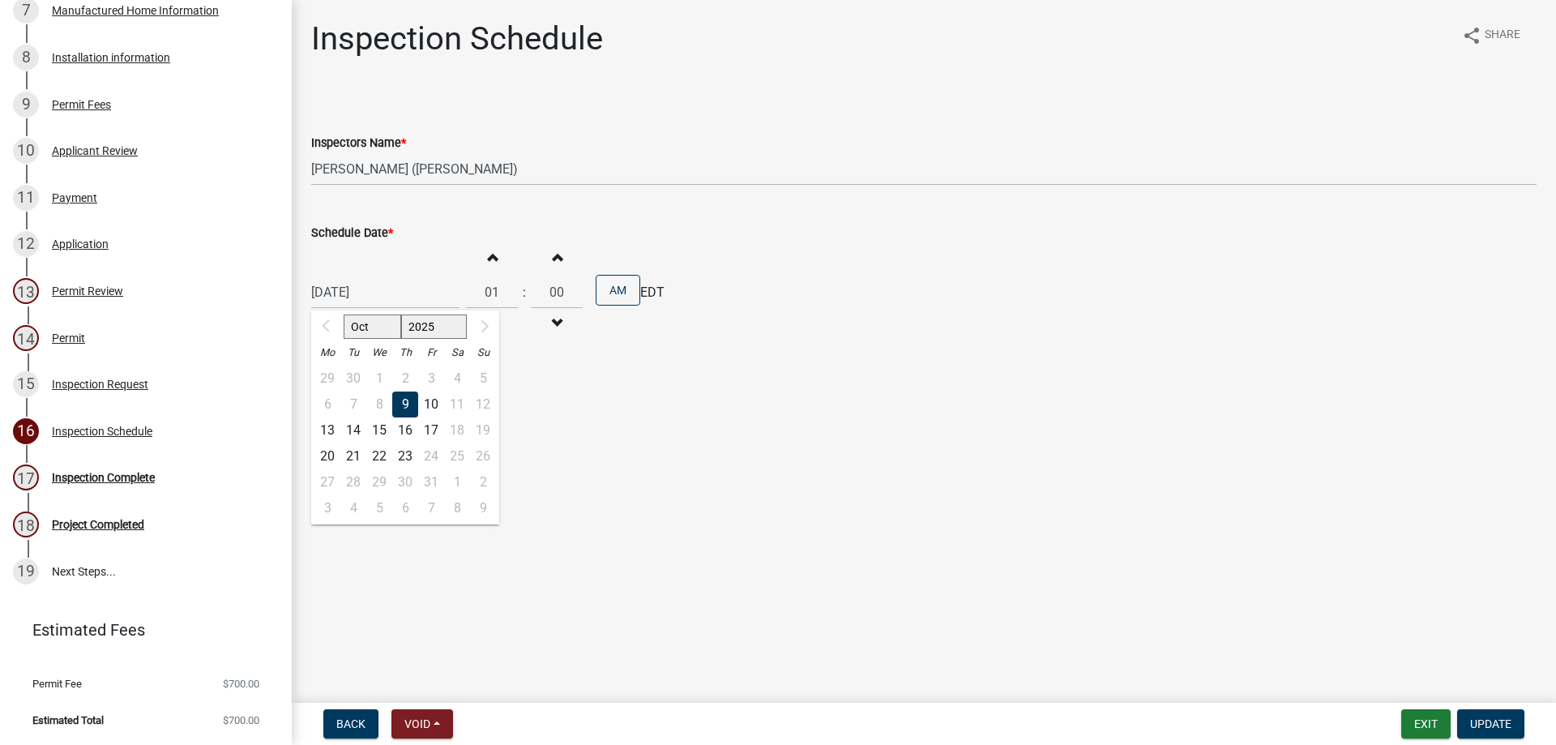
type input "[DATE]"
click at [407, 288] on div "[DATE]" at bounding box center [385, 292] width 148 height 33
click at [376, 432] on div "15" at bounding box center [379, 430] width 26 height 26
click at [1504, 727] on span "Update" at bounding box center [1490, 723] width 41 height 13
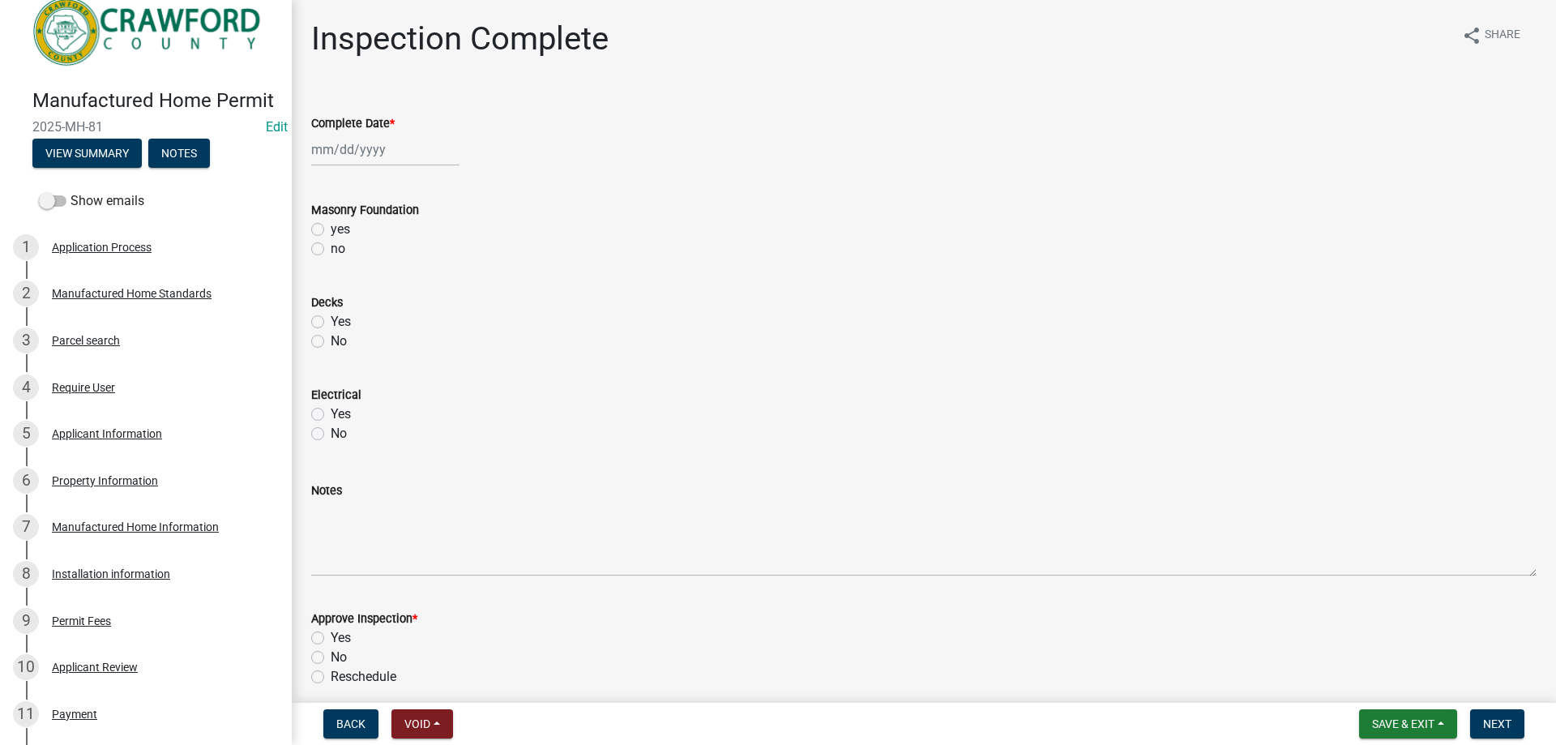
scroll to position [0, 0]
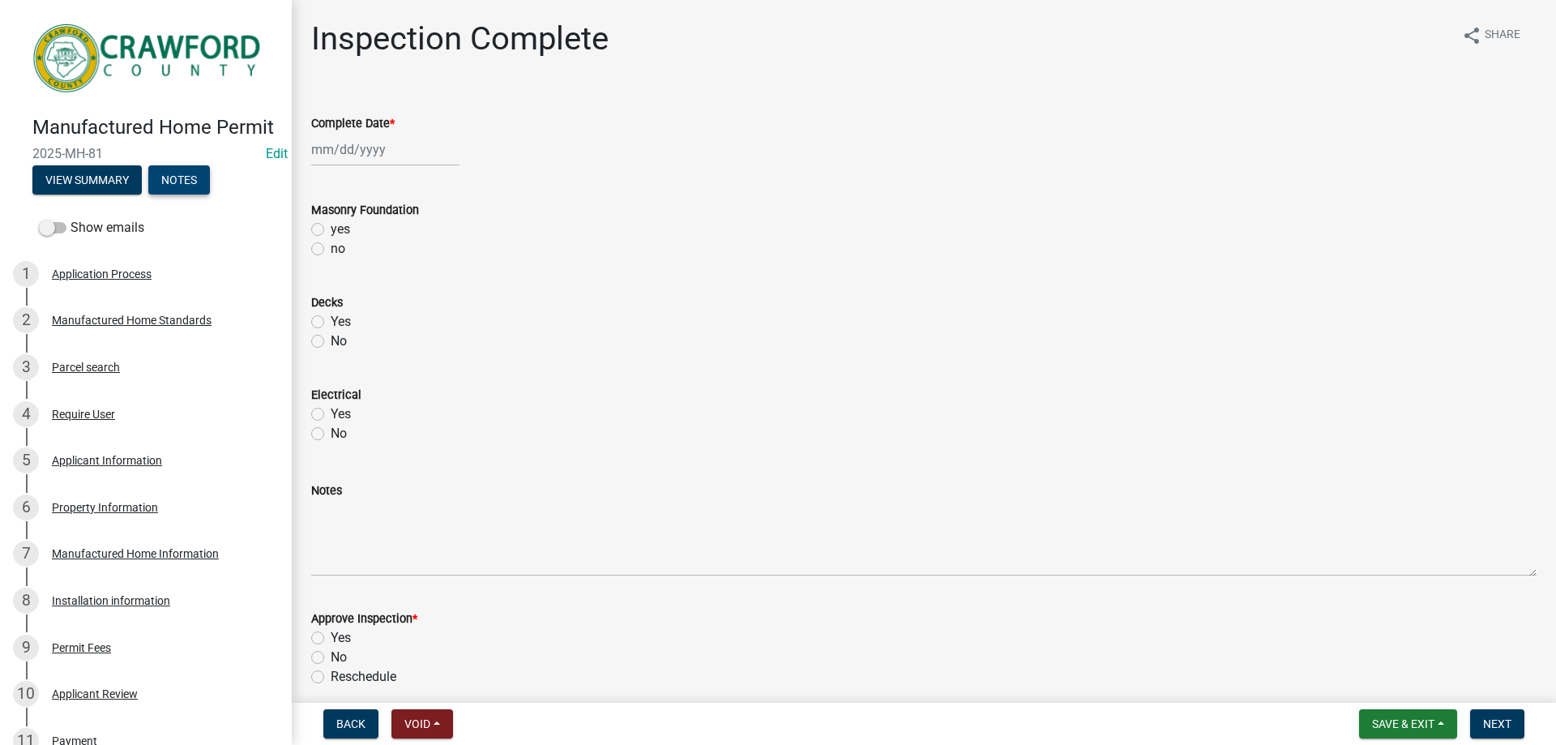
click at [186, 195] on button "Notes" at bounding box center [179, 179] width 62 height 29
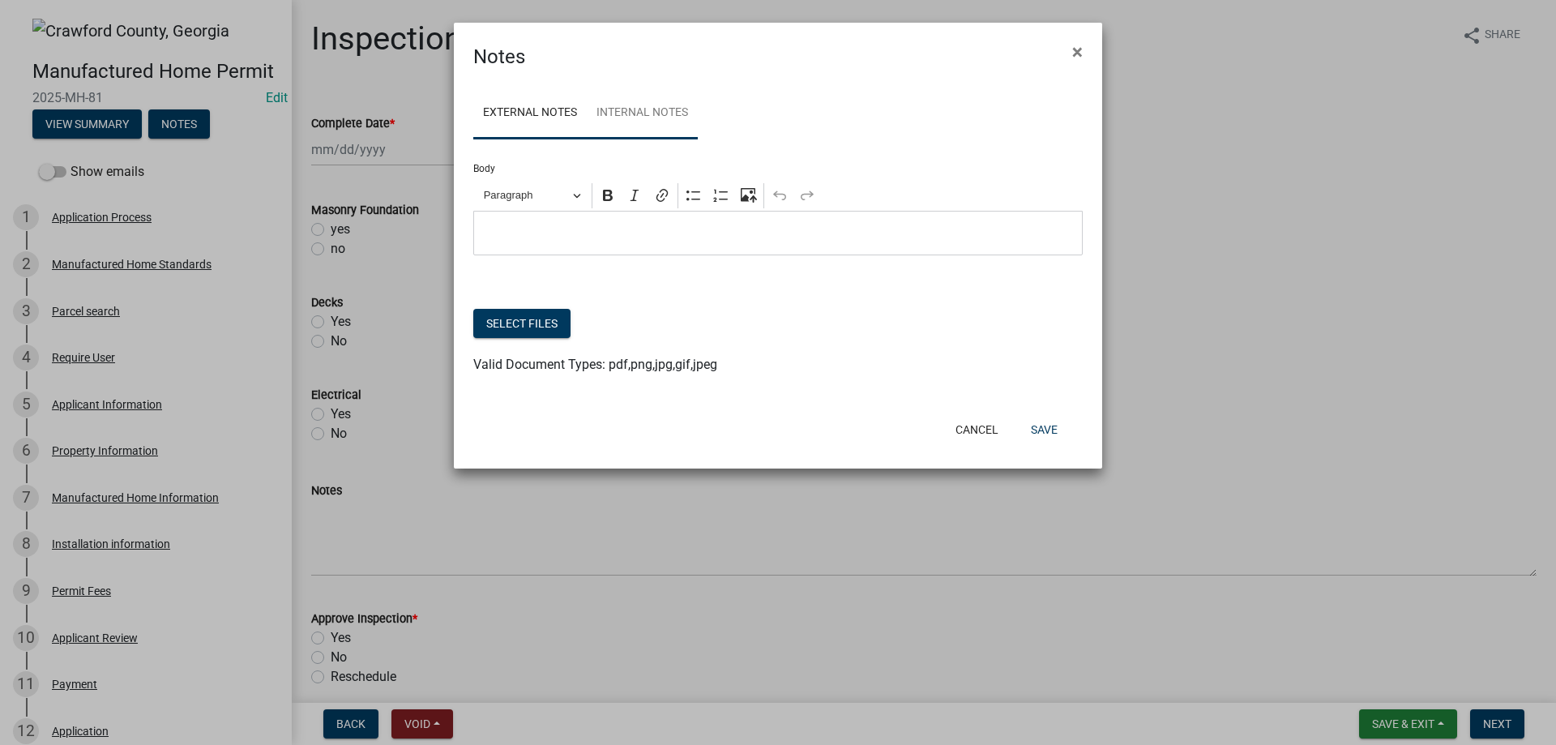
click at [640, 118] on link "Internal Notes" at bounding box center [642, 114] width 111 height 52
click at [586, 222] on div "Editor editing area: main. Press Alt+0 for help." at bounding box center [777, 233] width 609 height 45
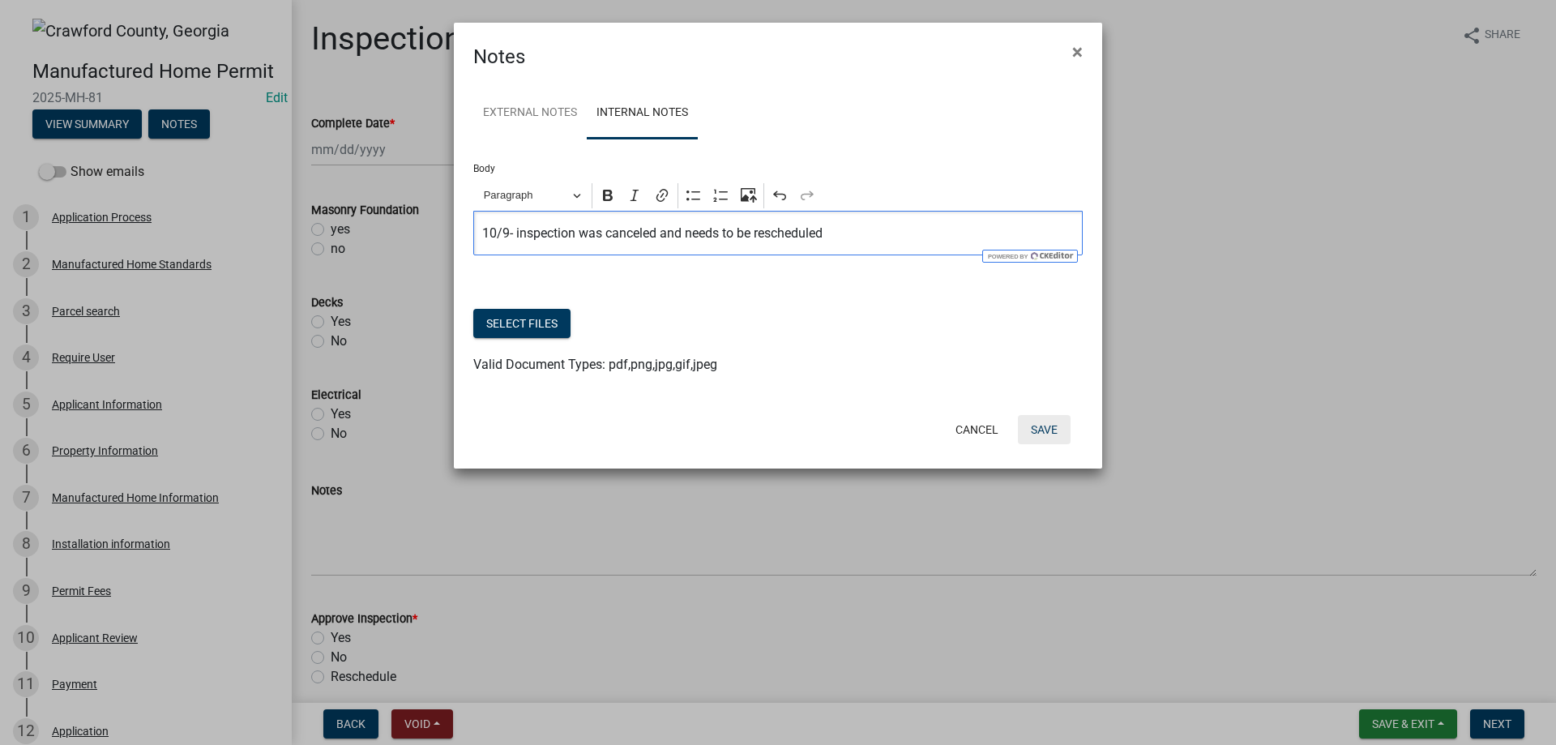
click at [1045, 427] on button "Save" at bounding box center [1044, 429] width 53 height 29
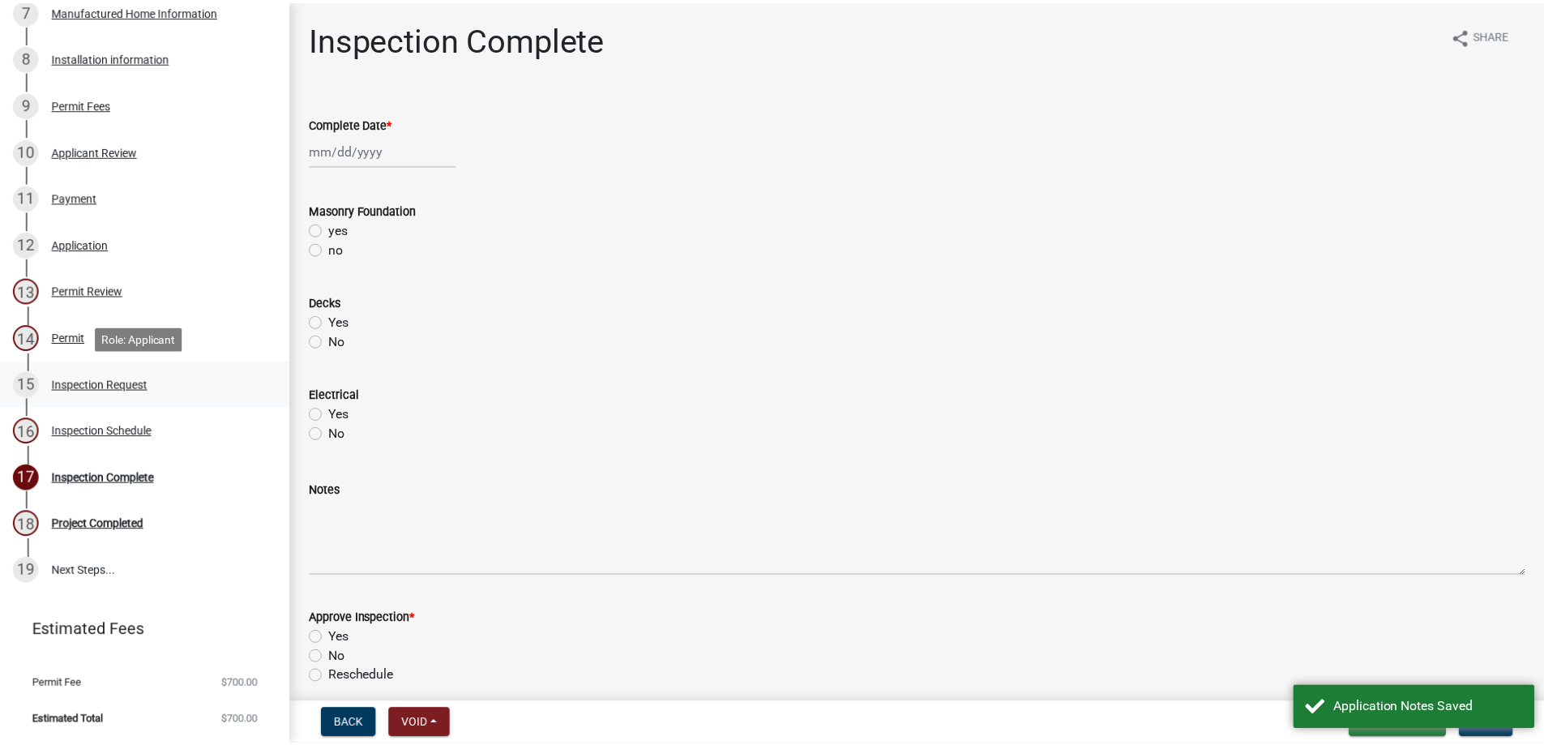
scroll to position [511, 0]
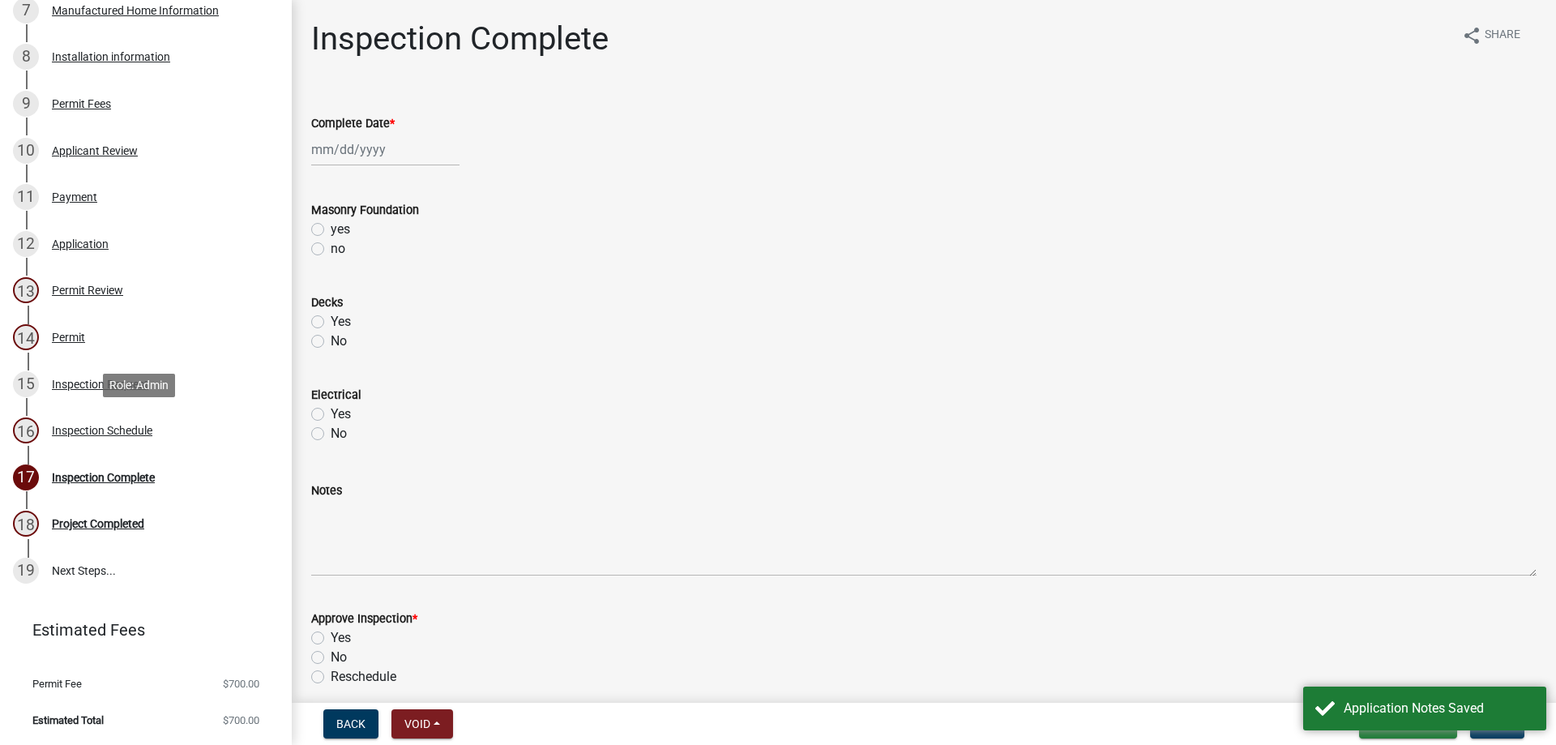
click at [109, 427] on div "Inspection Schedule" at bounding box center [102, 430] width 100 height 11
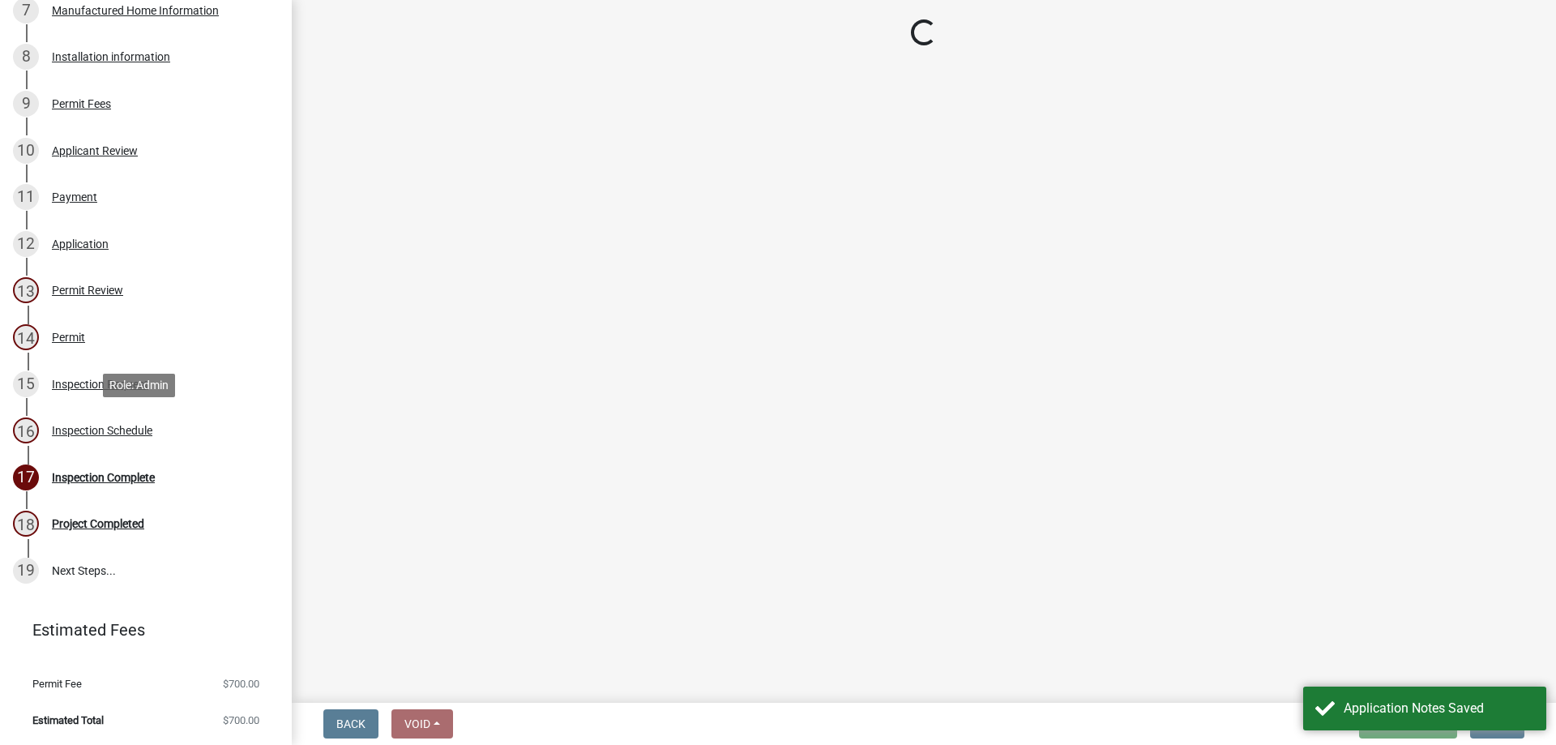
select select "3acdf11f-131c-438b-b450-ae4501c32128"
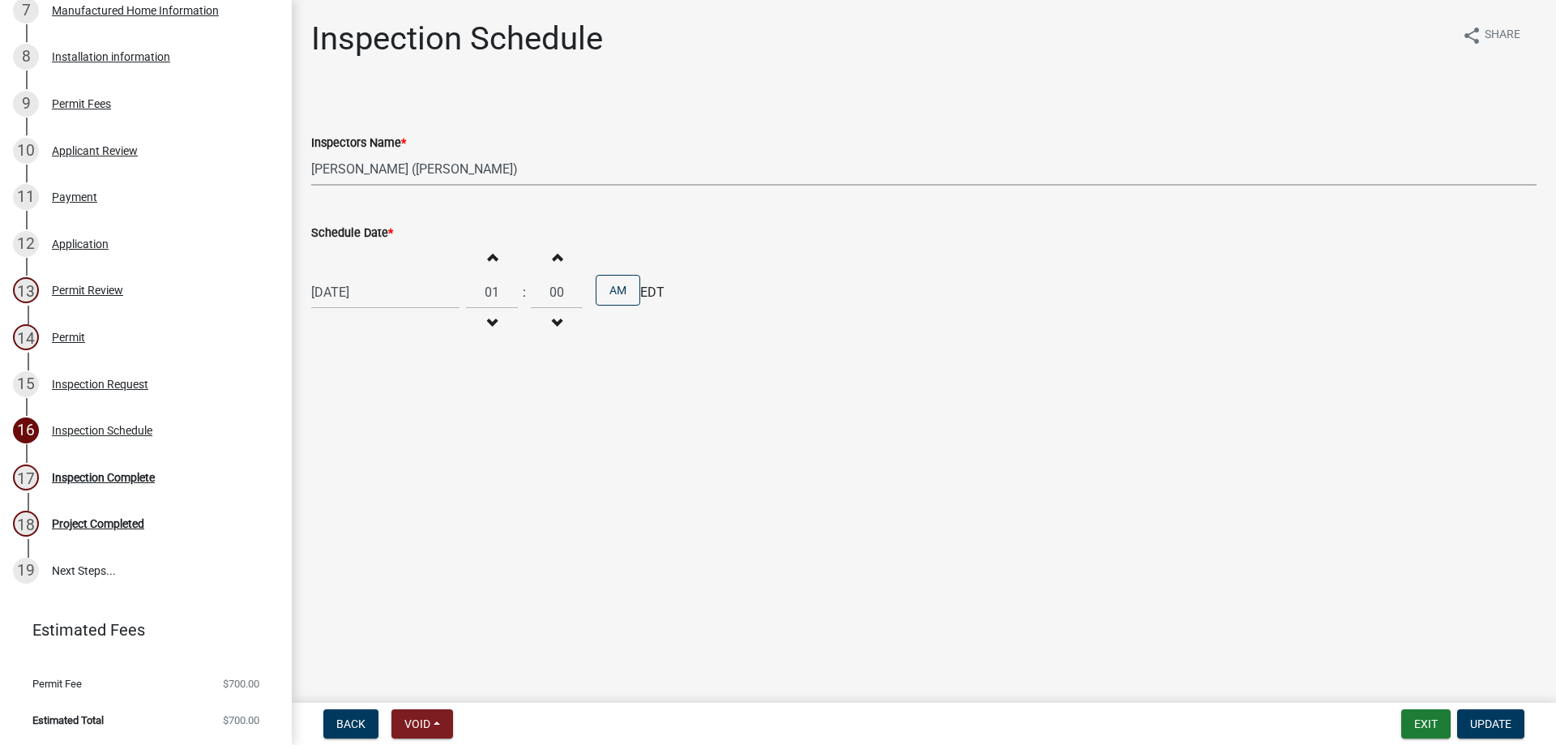
click at [416, 159] on select "Select Item... [PERSON_NAME] ([PERSON_NAME]) [PERSON_NAME] ([PERSON_NAME])" at bounding box center [923, 168] width 1225 height 33
click at [586, 456] on main "Inspection Schedule share Share Inspectors Name * Select Item... [PERSON_NAME] …" at bounding box center [924, 348] width 1264 height 696
click at [1433, 720] on button "Exit" at bounding box center [1425, 723] width 49 height 29
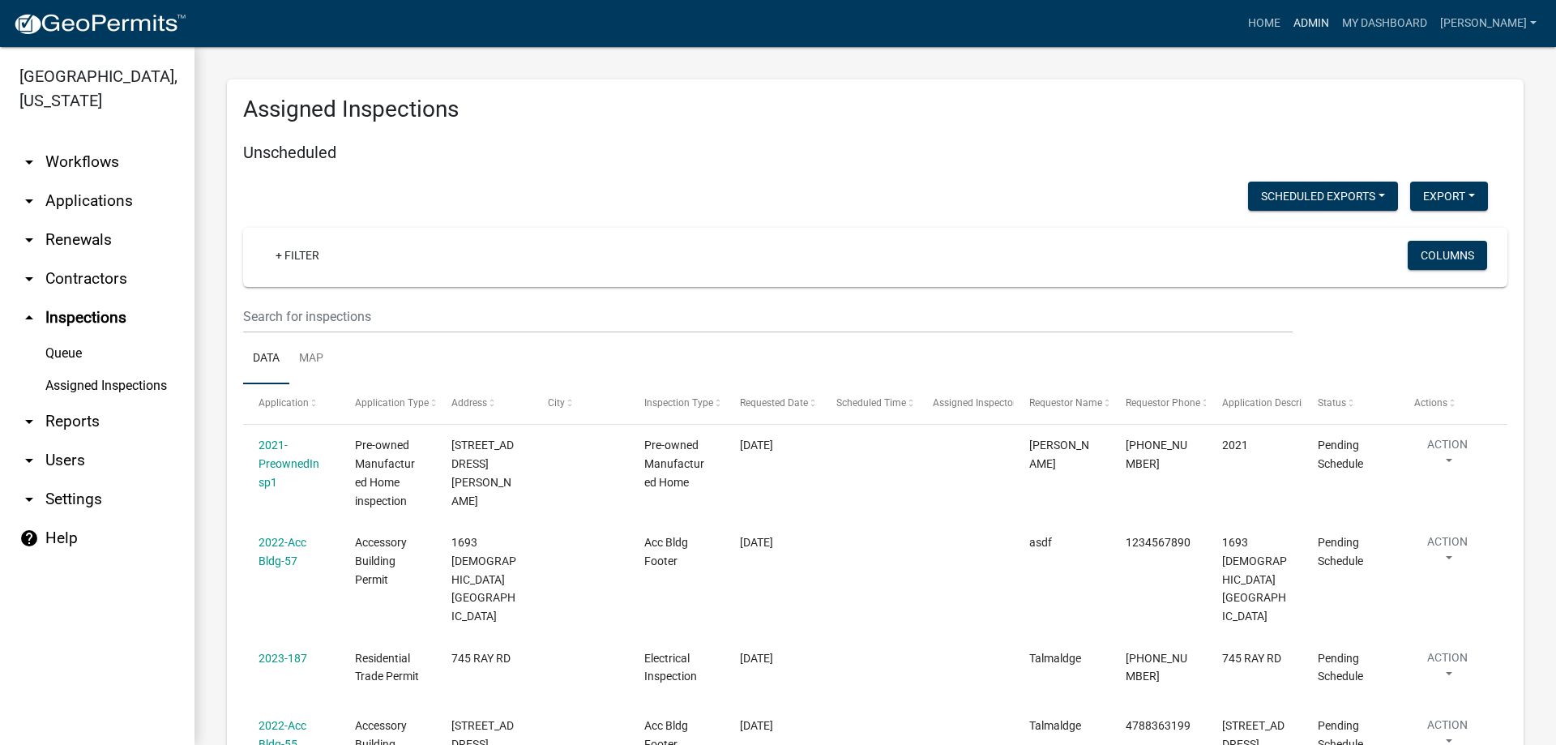
click at [1332, 19] on link "Admin" at bounding box center [1311, 23] width 49 height 31
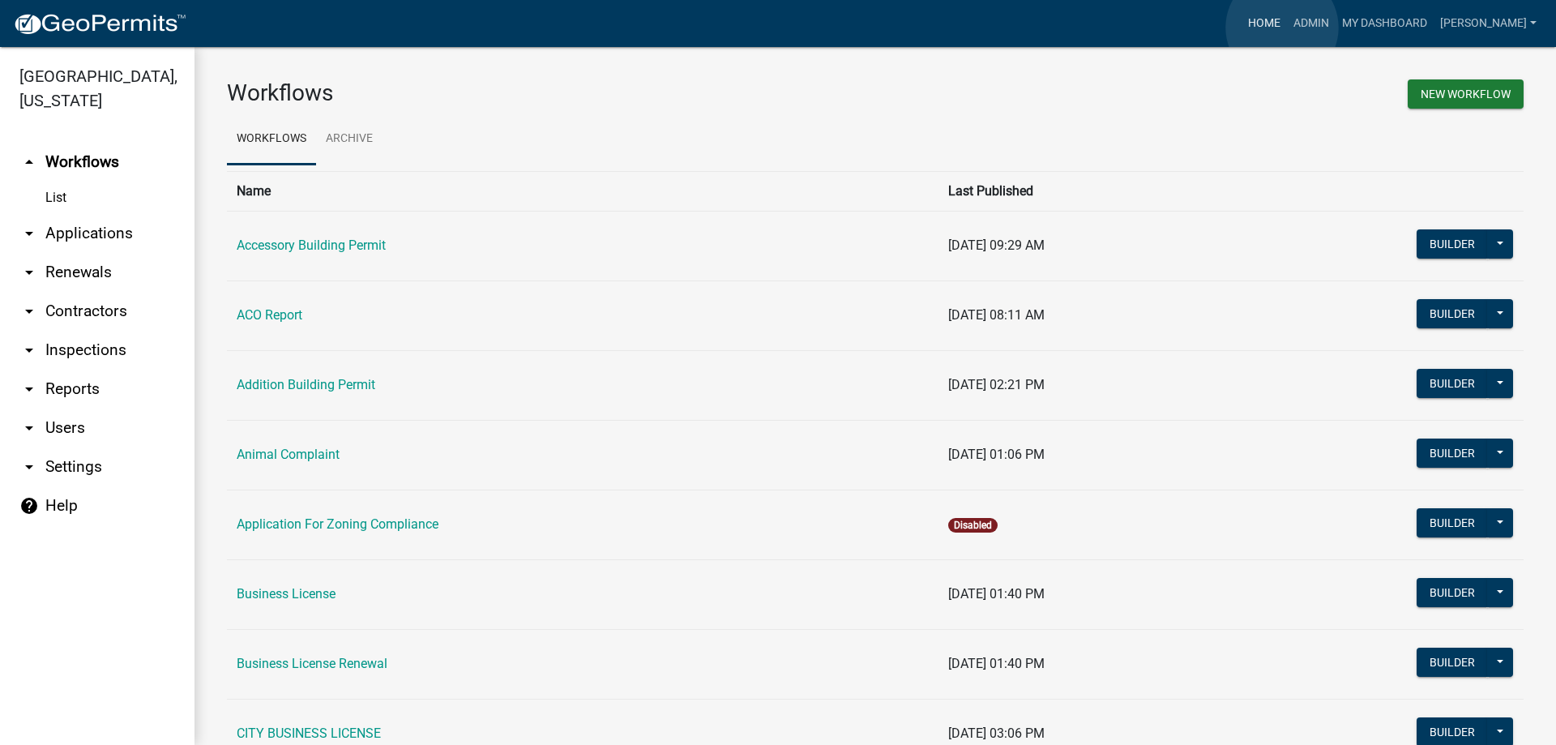
click at [1282, 28] on link "Home" at bounding box center [1264, 23] width 45 height 31
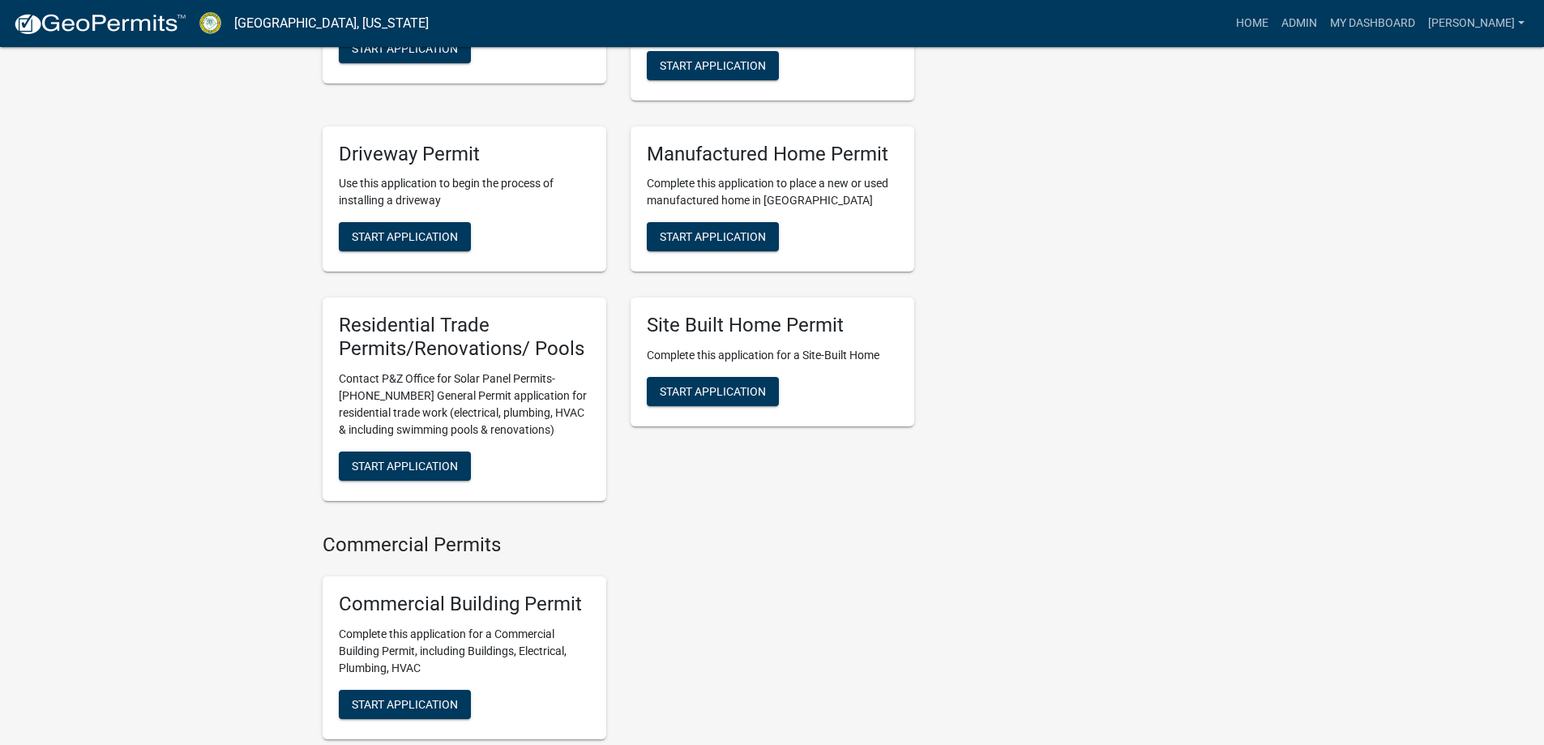
scroll to position [1378, 0]
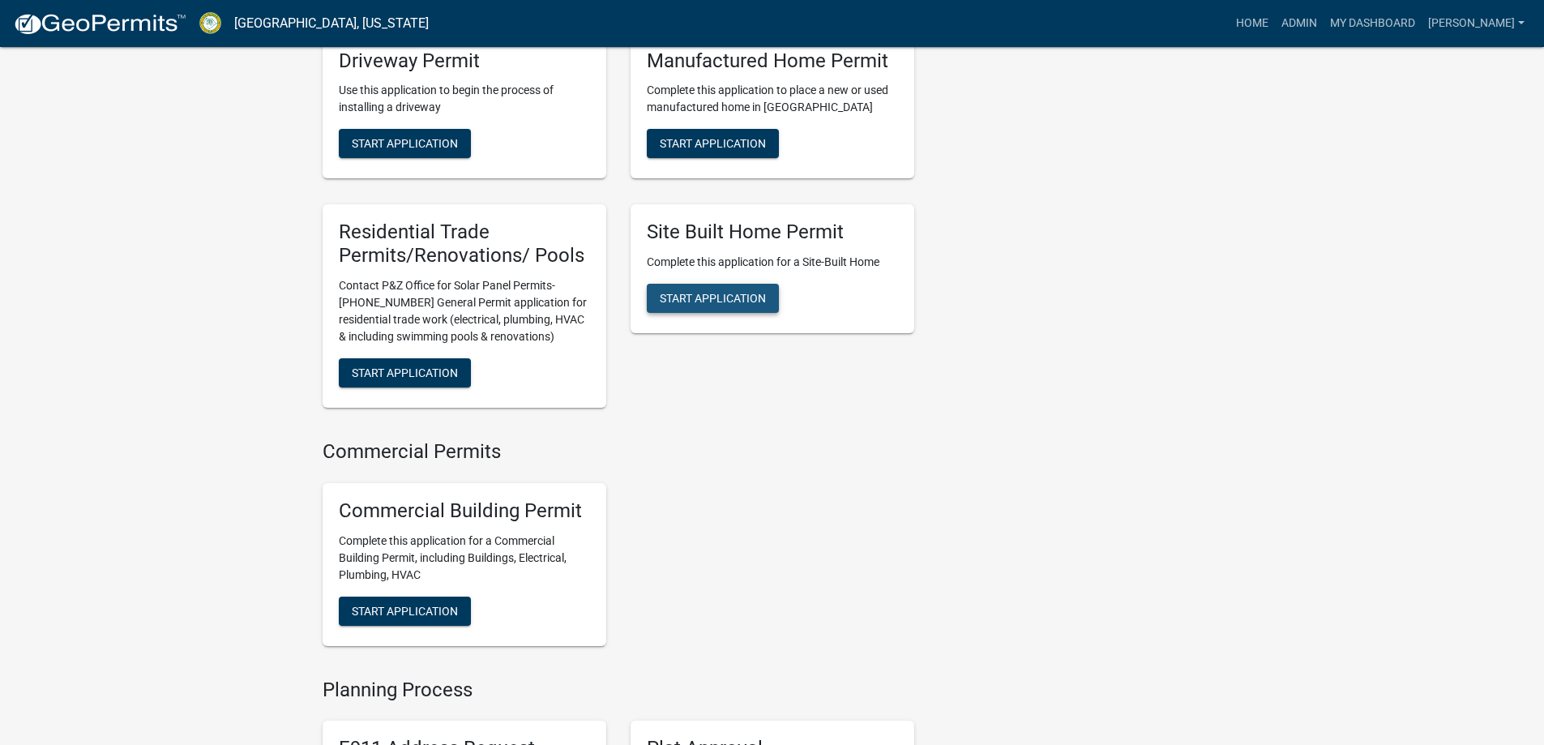
click at [716, 305] on span "Start Application" at bounding box center [713, 298] width 106 height 13
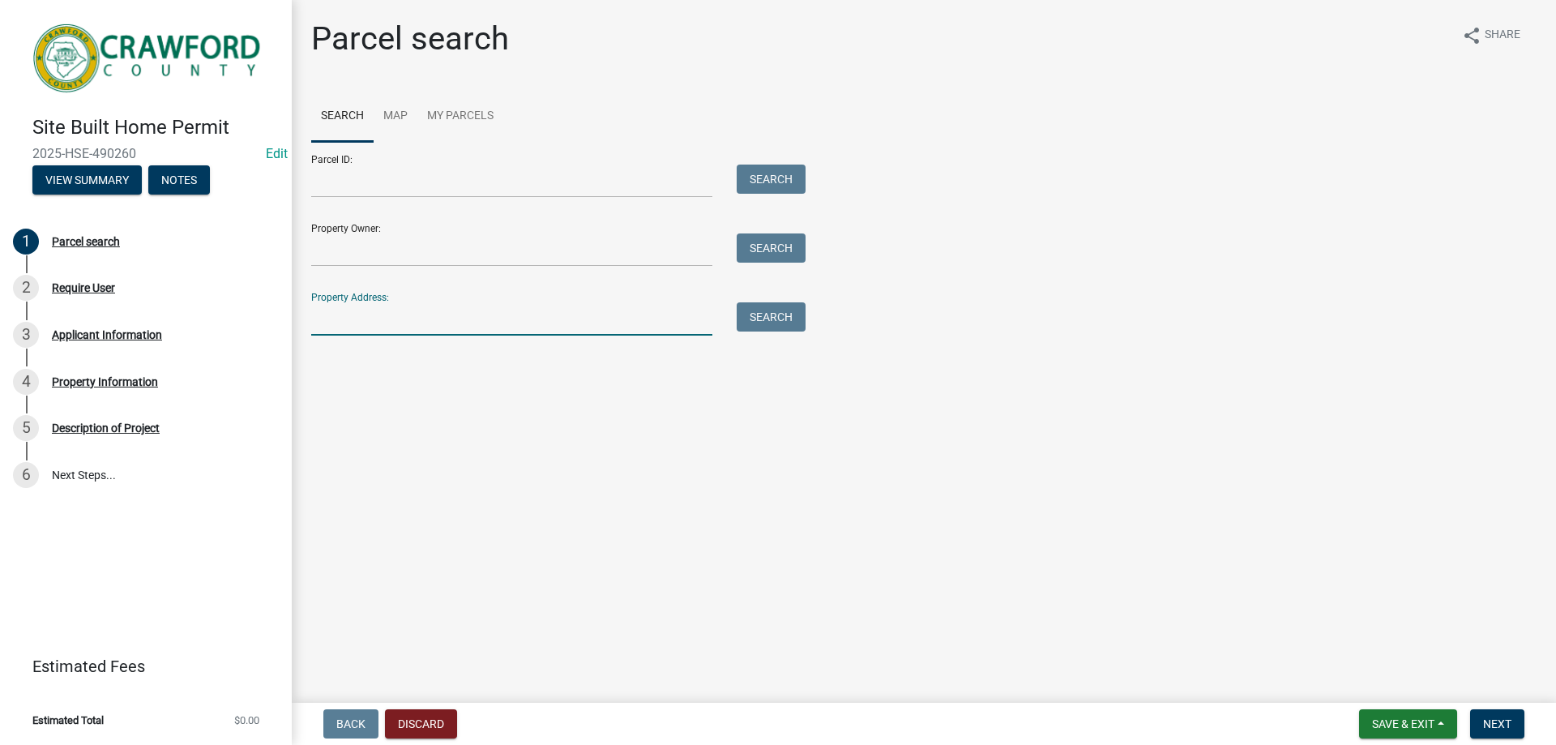
click at [427, 314] on input "Property Address:" at bounding box center [511, 318] width 401 height 33
type input "3401"
click at [763, 304] on button "Search" at bounding box center [771, 316] width 69 height 29
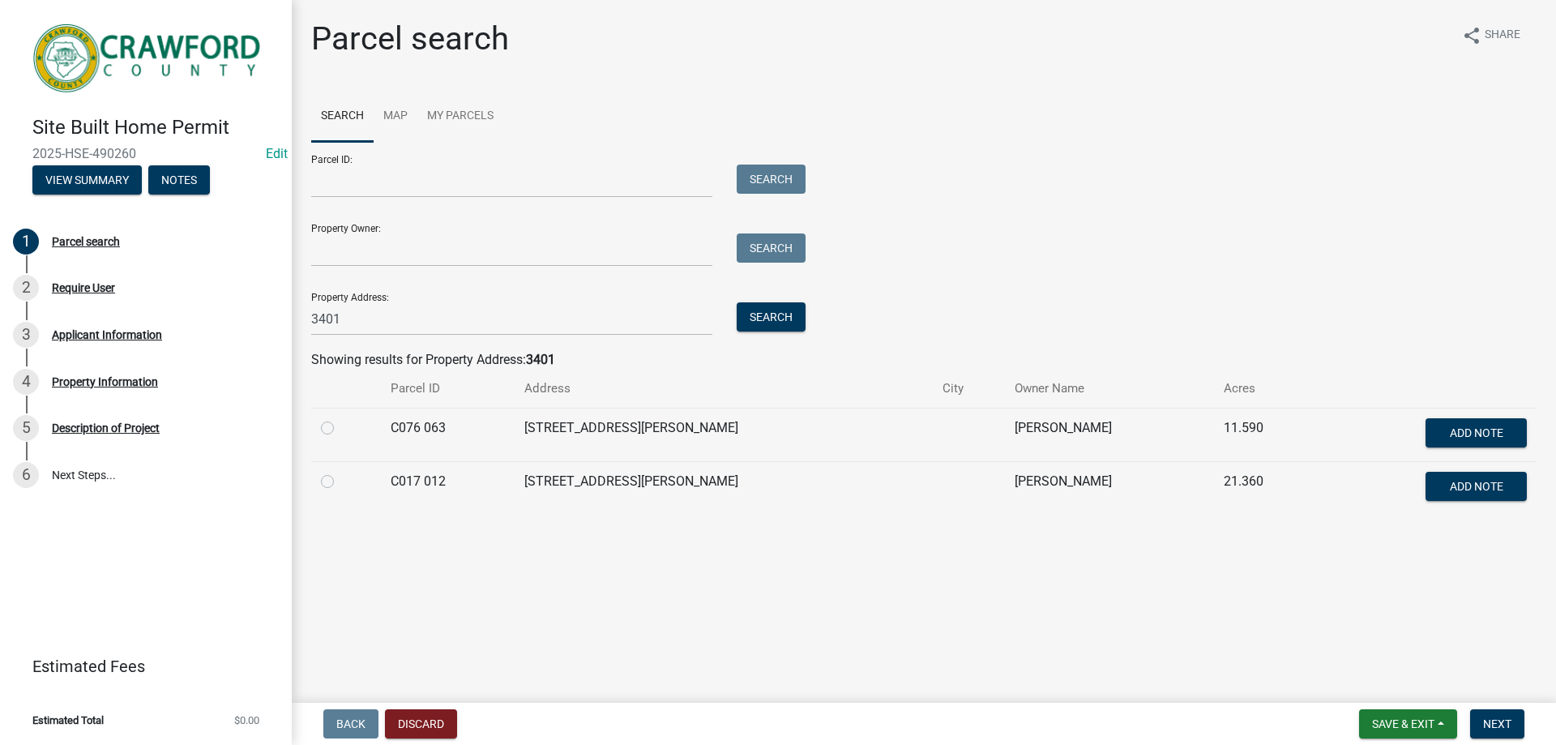
click at [332, 488] on div at bounding box center [346, 481] width 50 height 19
click at [340, 472] on label at bounding box center [340, 472] width 0 height 0
click at [340, 482] on 012 "radio" at bounding box center [345, 477] width 11 height 11
radio 012 "true"
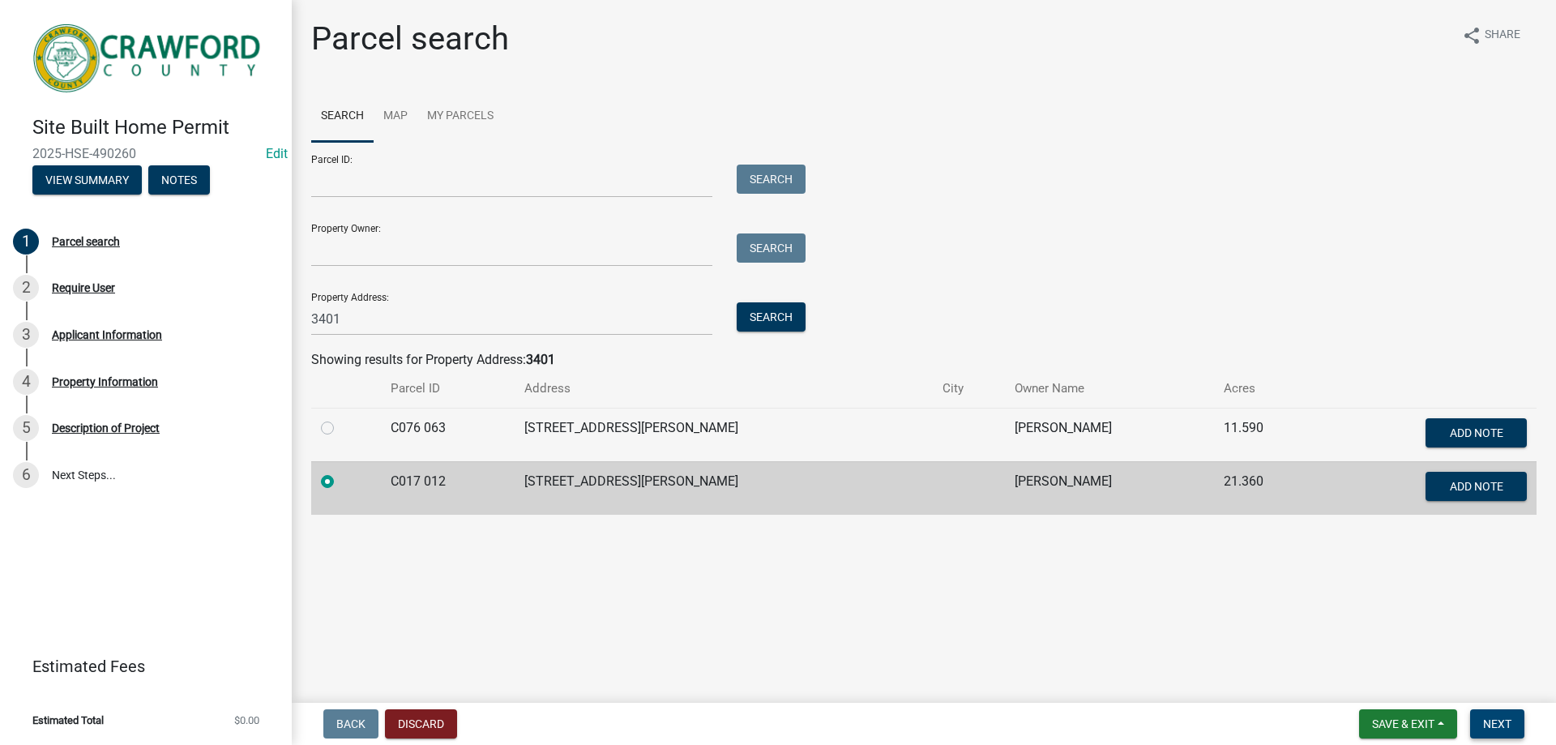
click at [1486, 720] on span "Next" at bounding box center [1497, 723] width 28 height 13
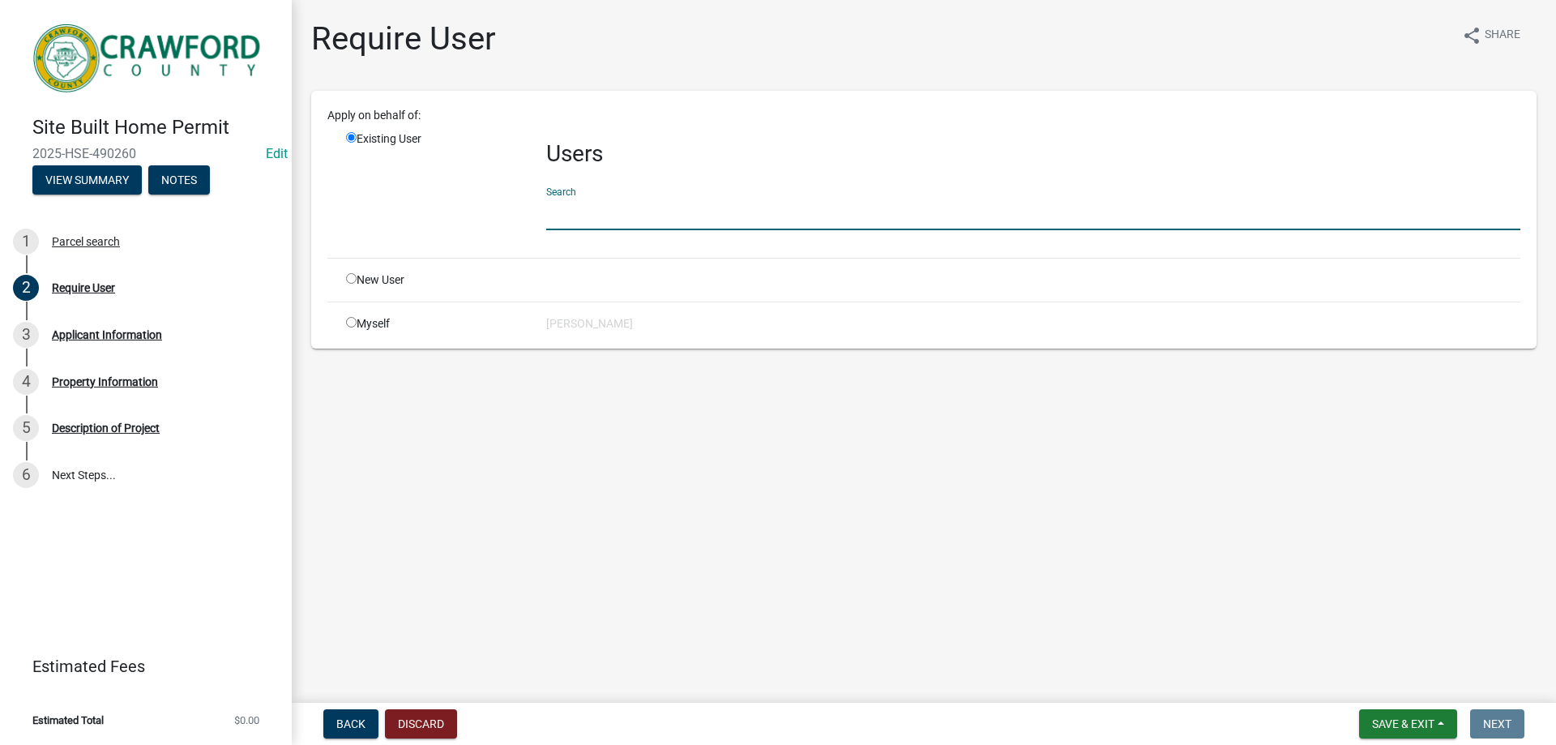
click at [630, 218] on input "text" at bounding box center [1033, 213] width 974 height 33
type input "[PERSON_NAME]"
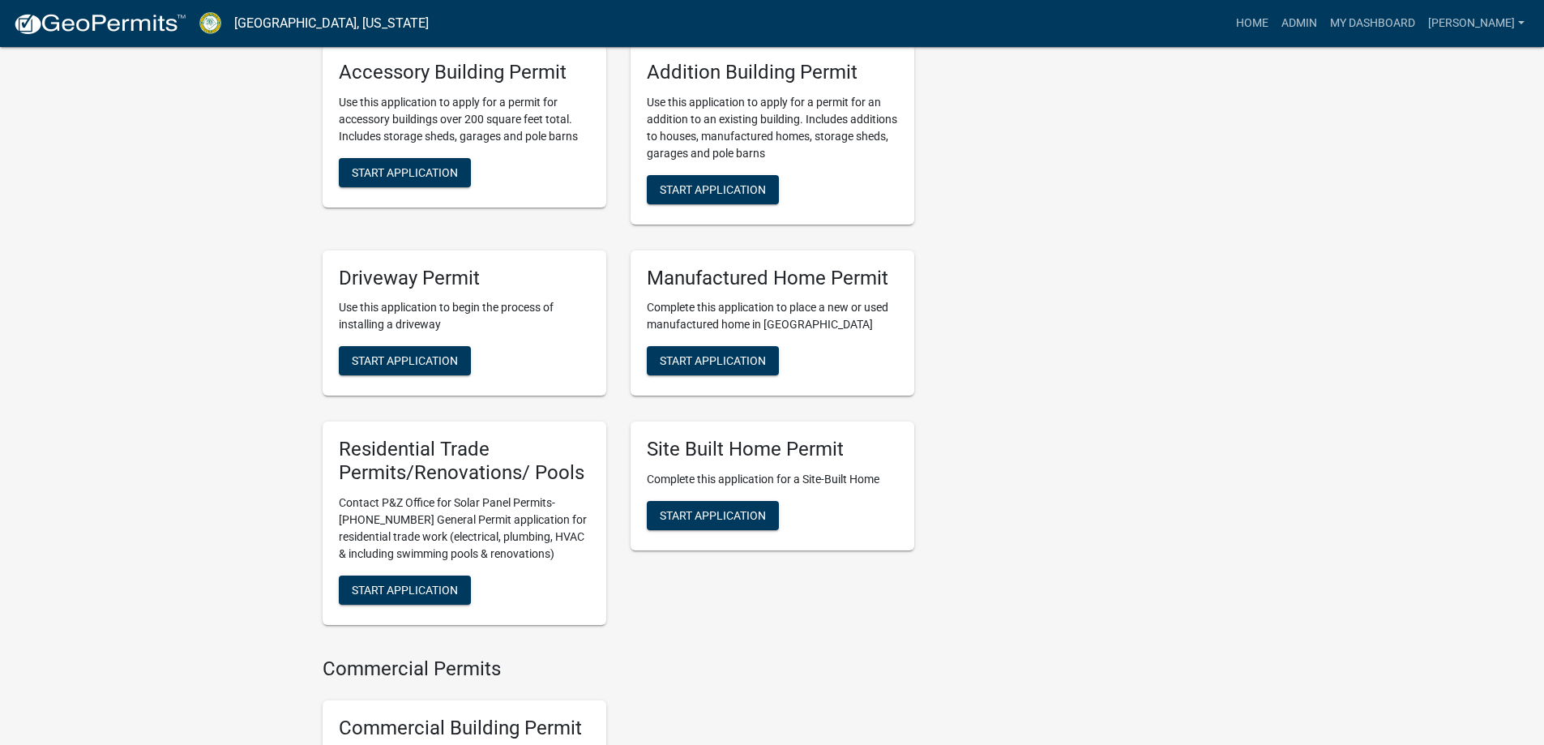
scroll to position [1297, 0]
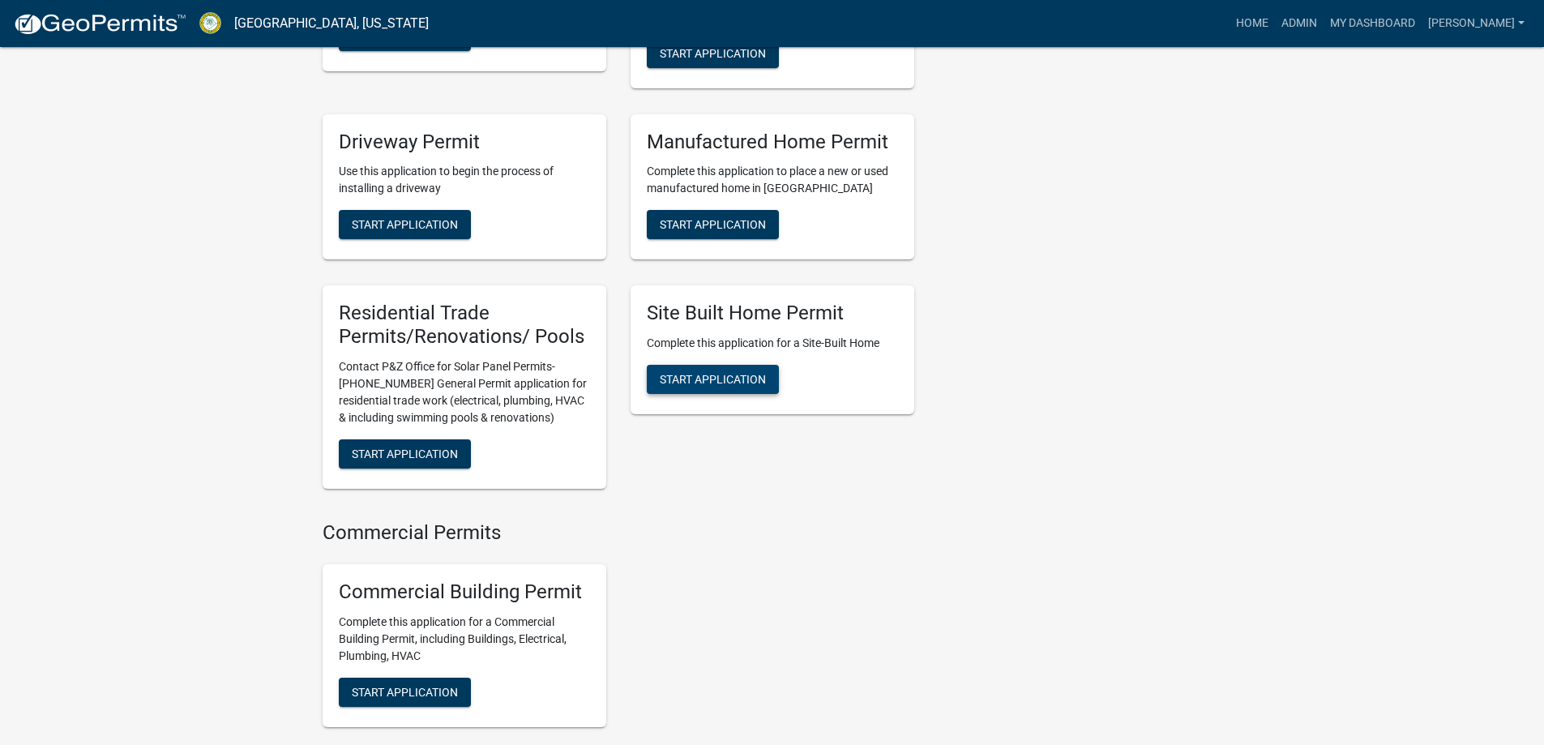
click at [752, 384] on span "Start Application" at bounding box center [713, 379] width 106 height 13
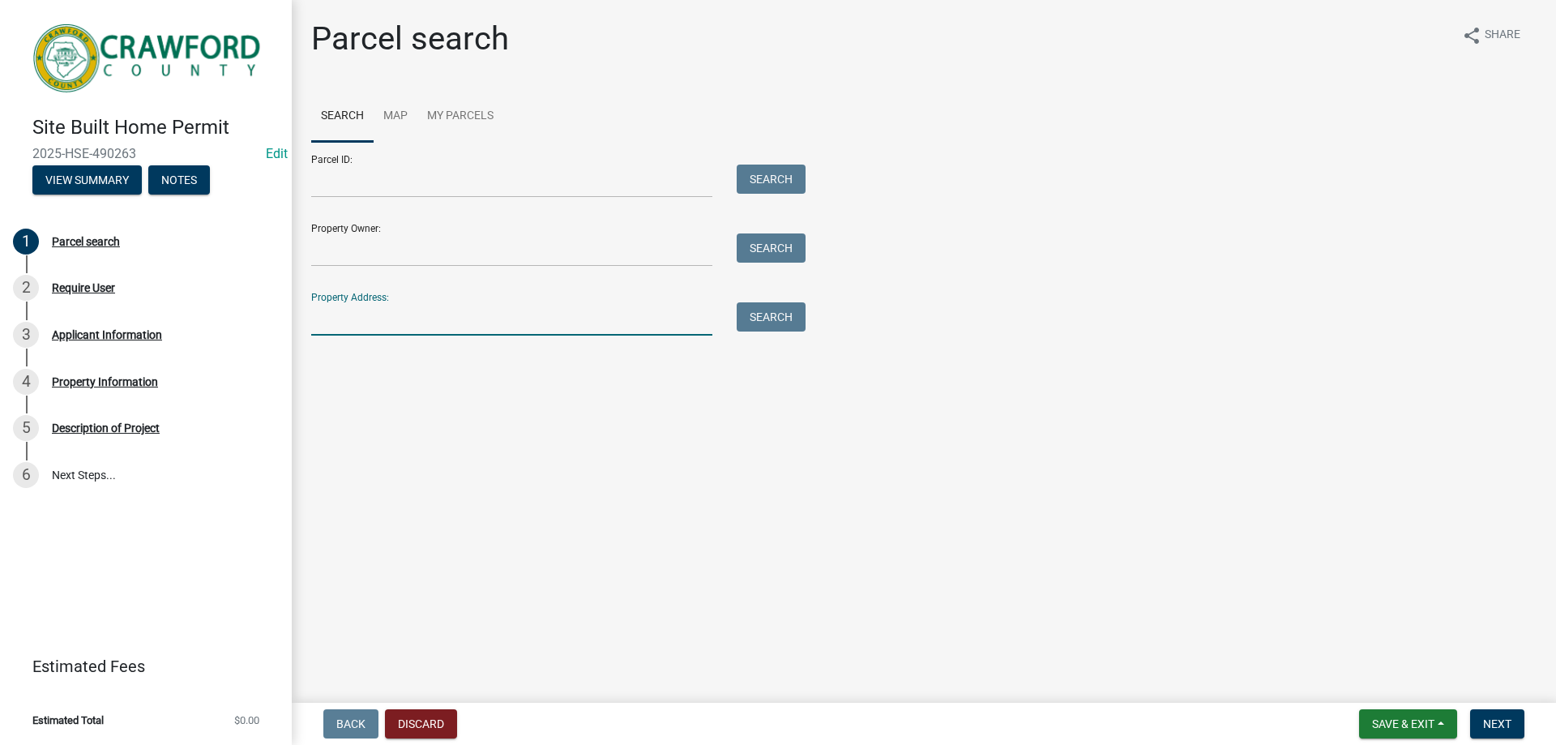
click at [464, 306] on input "Property Address:" at bounding box center [511, 318] width 401 height 33
type input "3401"
click at [767, 314] on button "Search" at bounding box center [771, 316] width 69 height 29
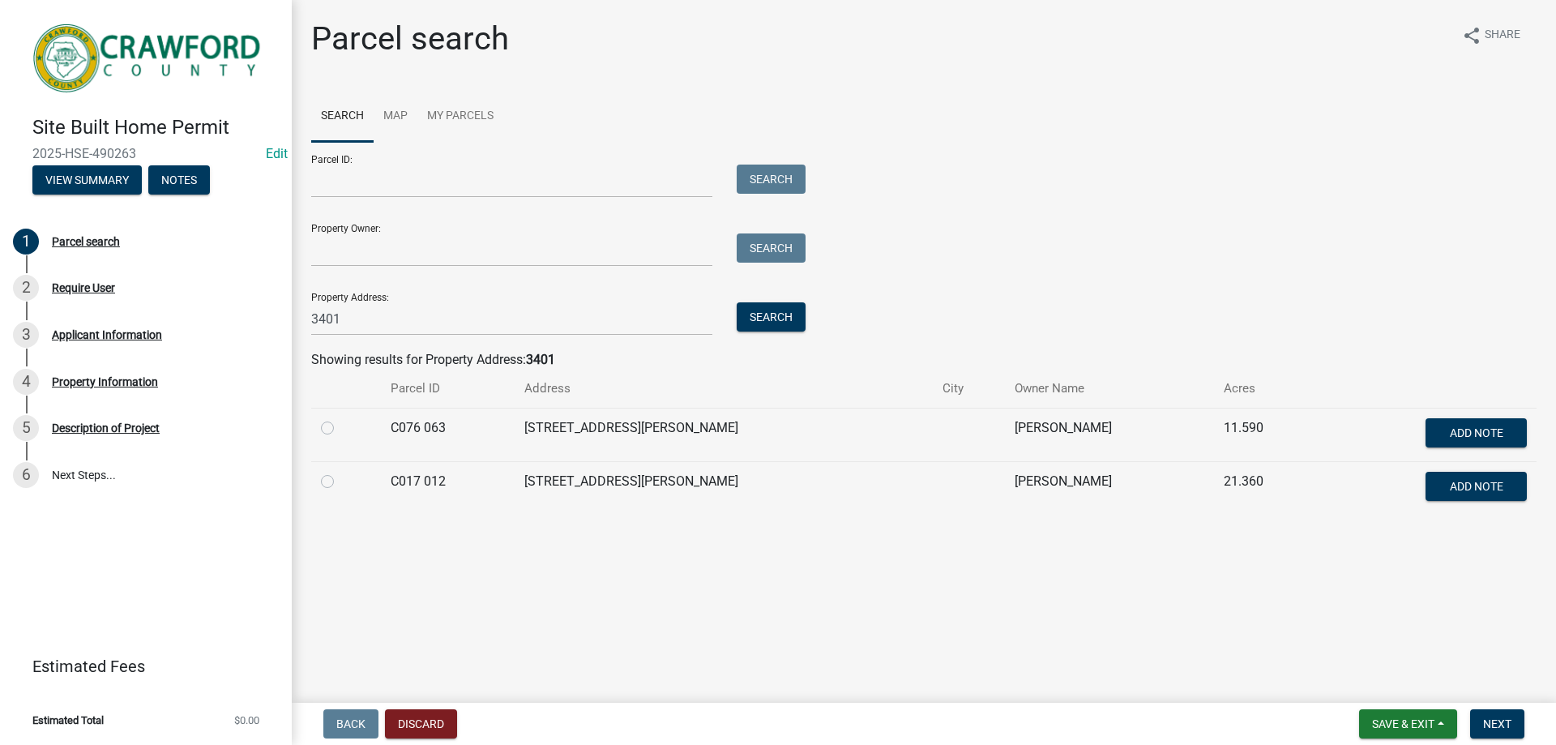
click at [340, 472] on label at bounding box center [340, 472] width 0 height 0
click at [340, 482] on 012 "radio" at bounding box center [345, 477] width 11 height 11
radio 012 "true"
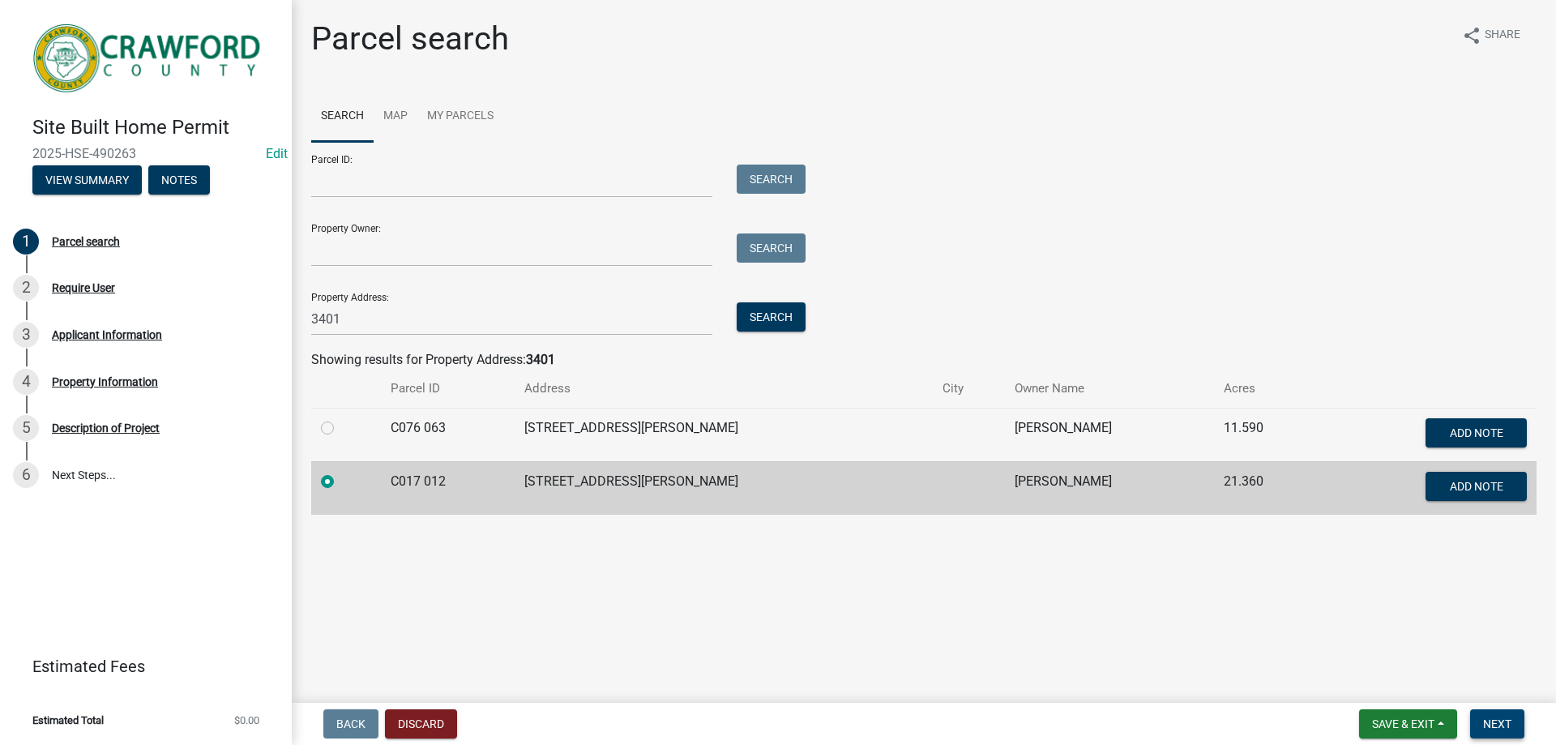
click at [1492, 725] on span "Next" at bounding box center [1497, 723] width 28 height 13
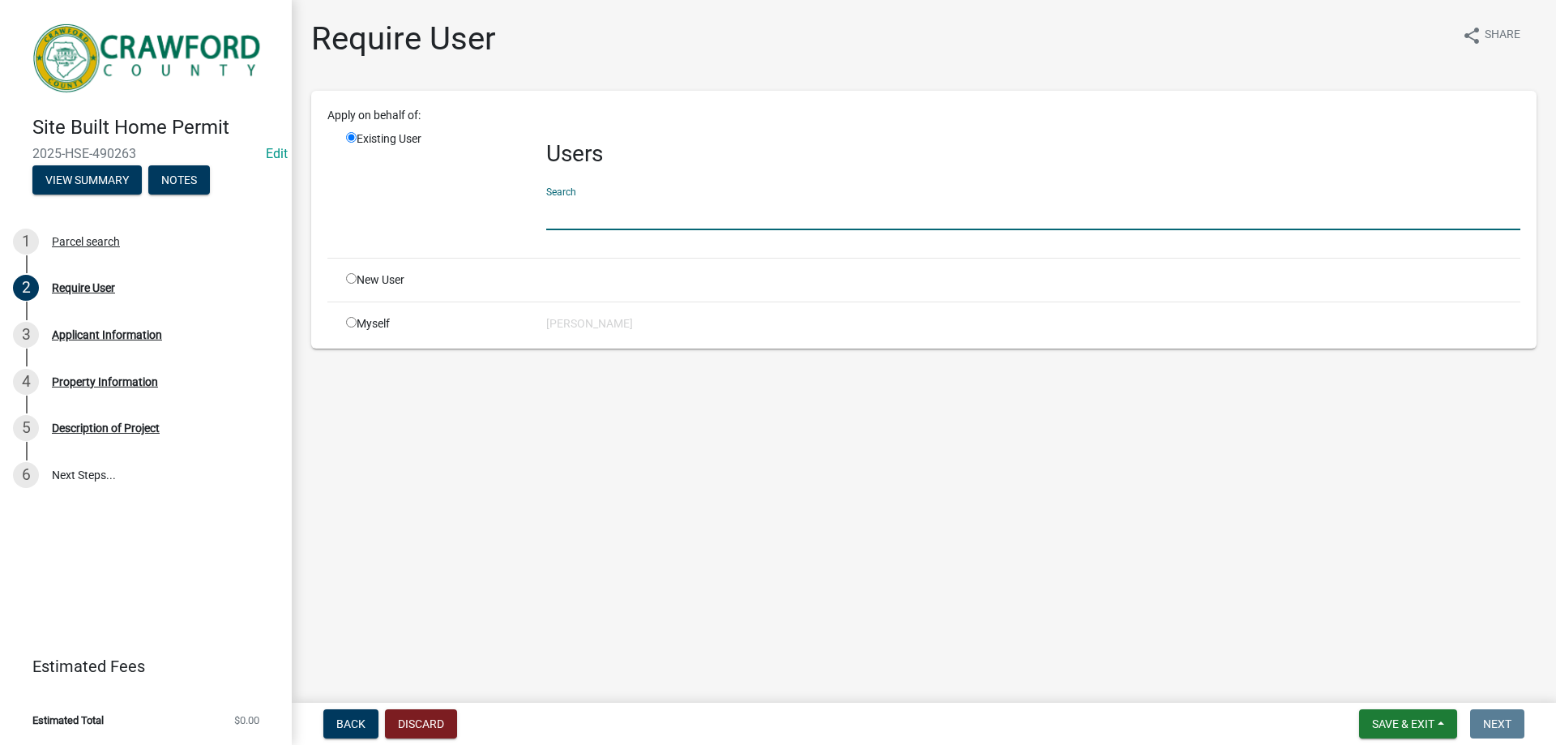
click at [591, 206] on input "text" at bounding box center [1033, 213] width 974 height 33
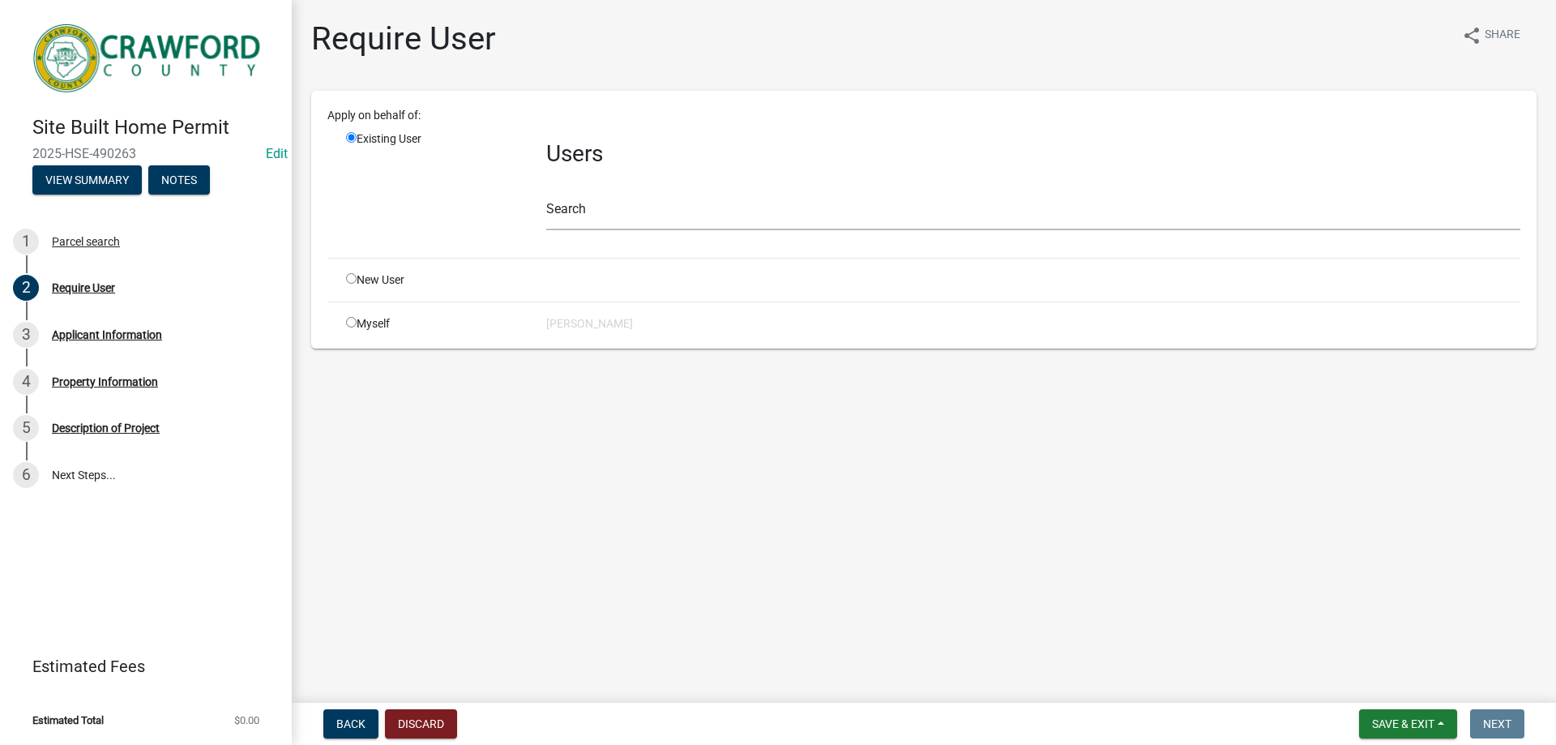
click at [348, 320] on input "radio" at bounding box center [351, 322] width 11 height 11
radio input "true"
radio input "false"
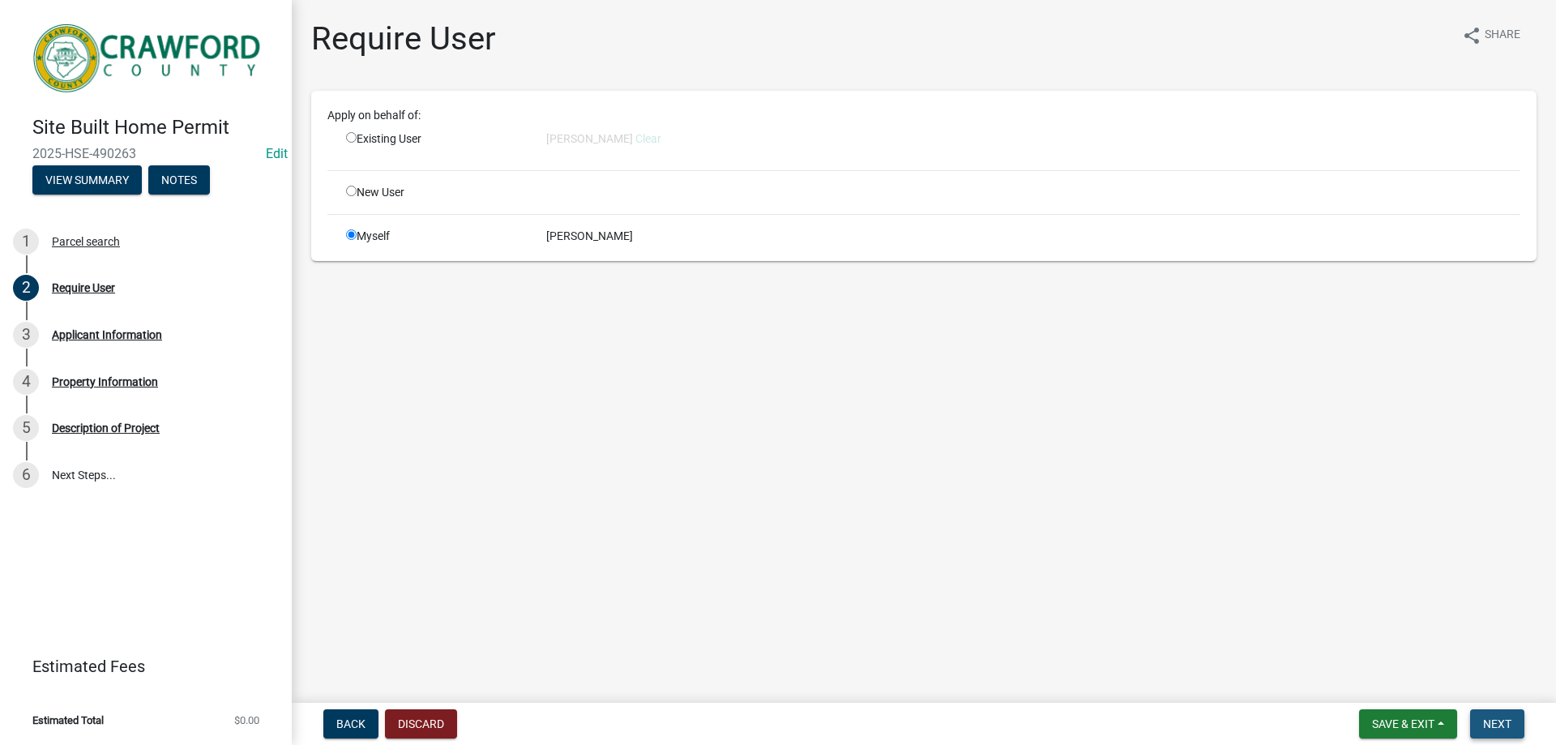
click at [1481, 720] on button "Next" at bounding box center [1497, 723] width 54 height 29
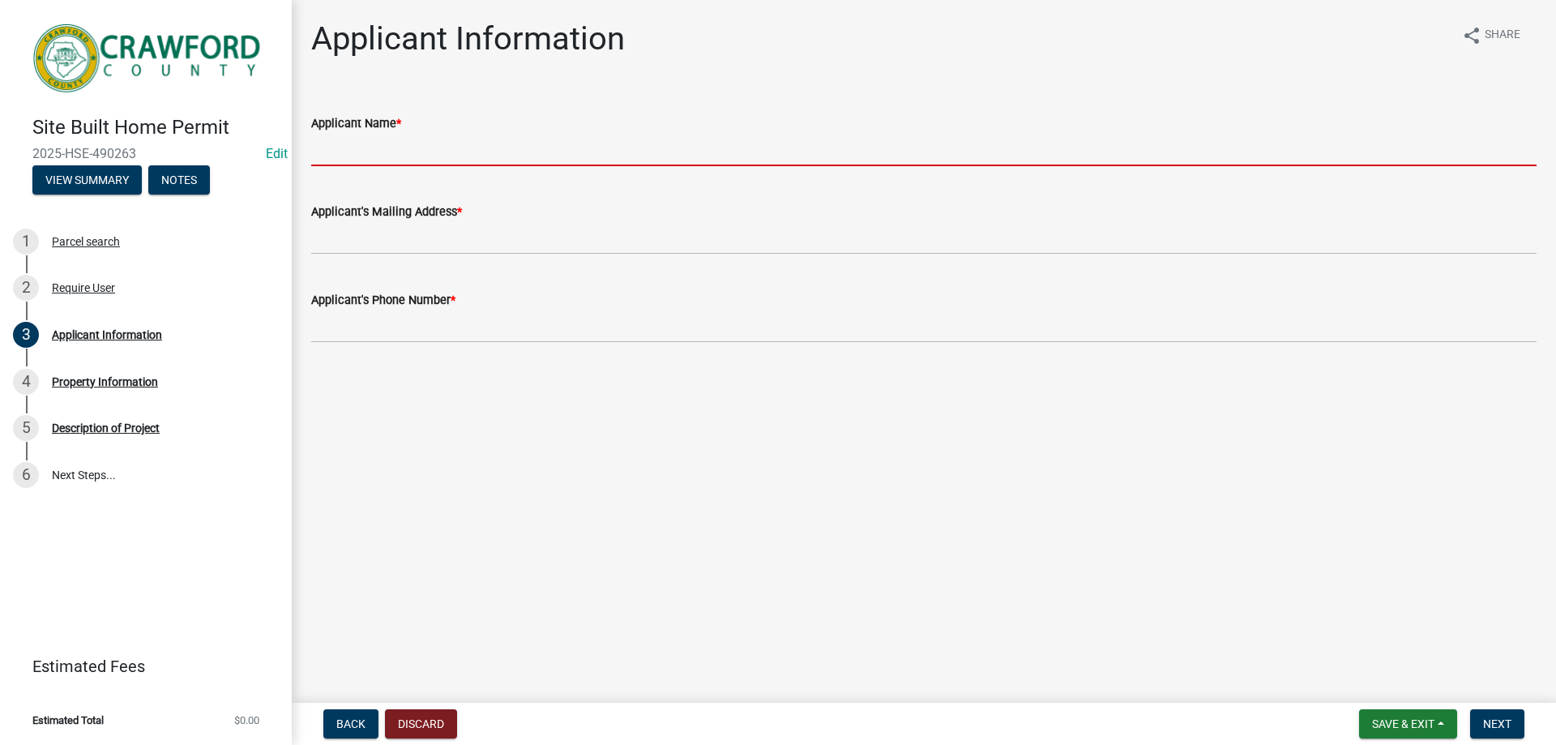
click at [374, 156] on input "Applicant Name *" at bounding box center [923, 149] width 1225 height 33
type input "[PERSON_NAME]"
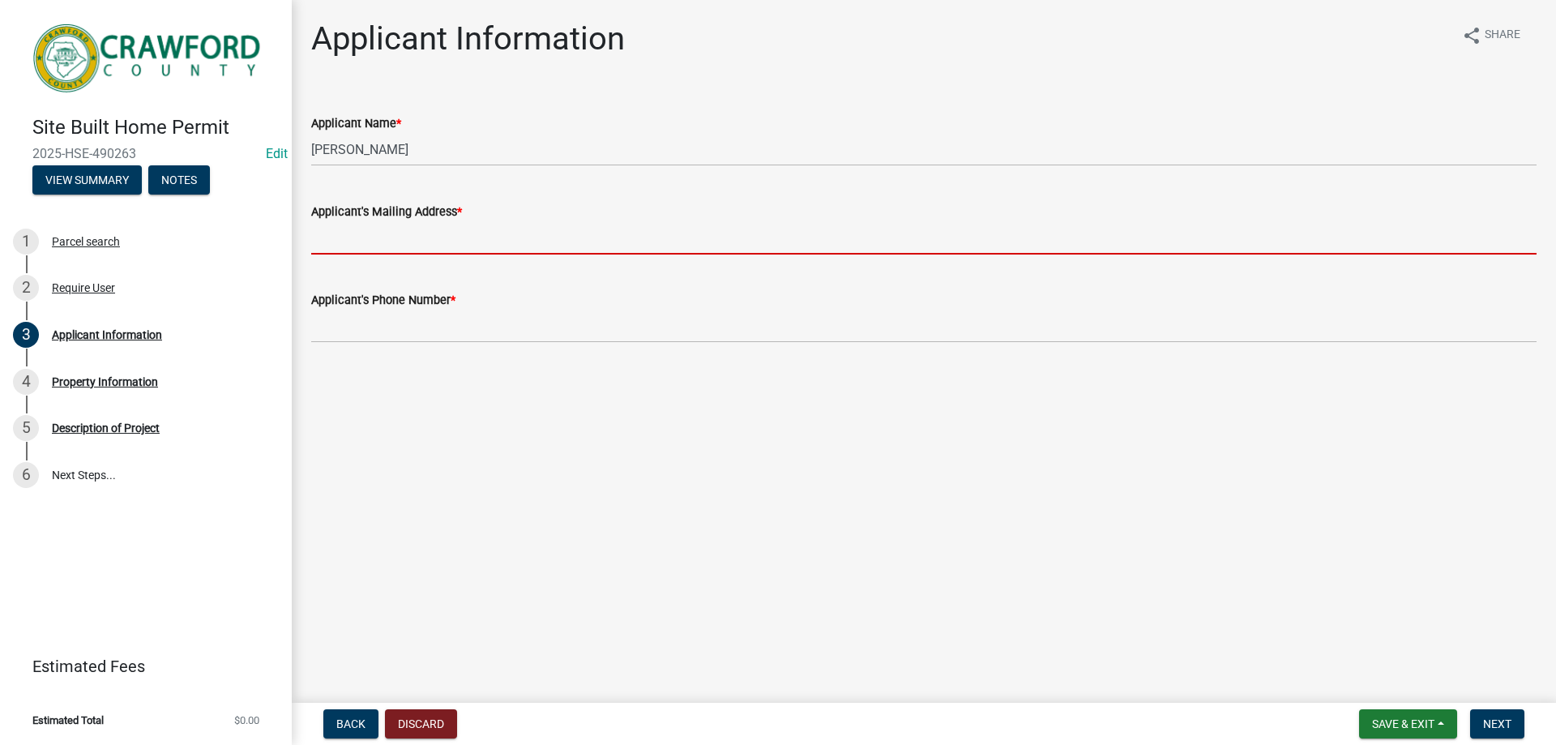
click at [412, 239] on input "Applicant's Mailing Address *" at bounding box center [923, 237] width 1225 height 33
type input "[STREET_ADDRESS][PERSON_NAME]"
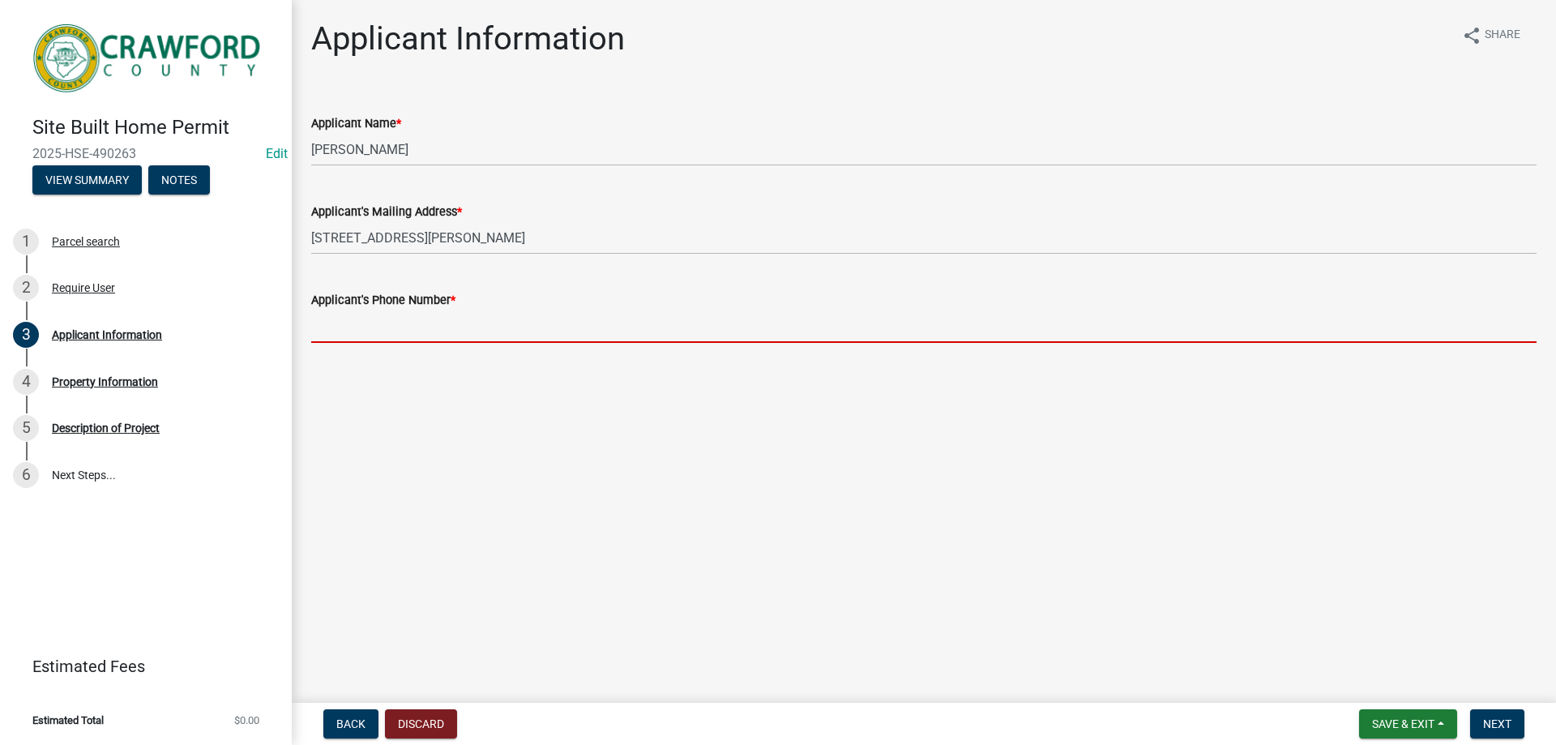
click at [416, 337] on input "Applicant's Phone Number *" at bounding box center [923, 326] width 1225 height 33
type input "[PHONE_NUMBER]"
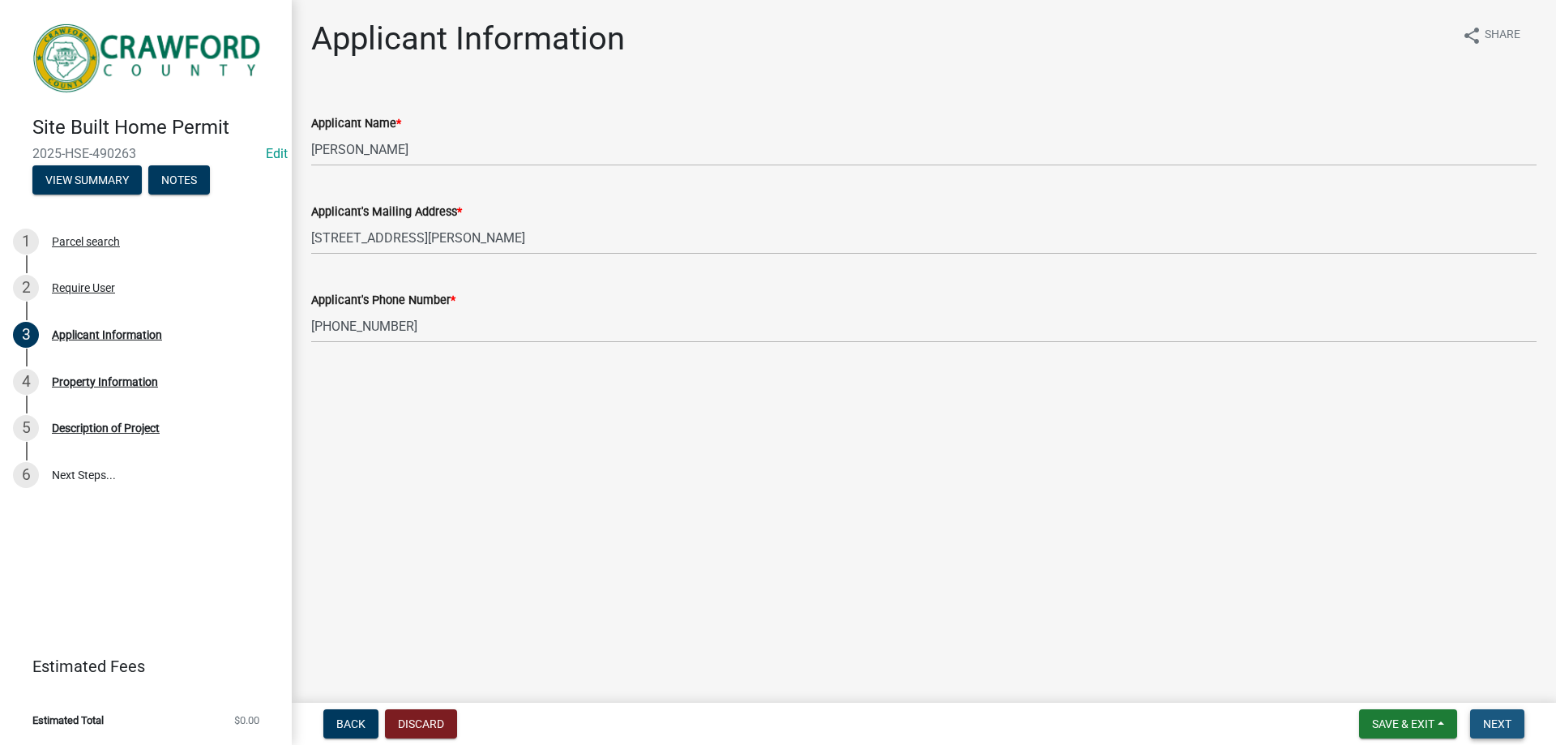
click at [1515, 725] on button "Next" at bounding box center [1497, 723] width 54 height 29
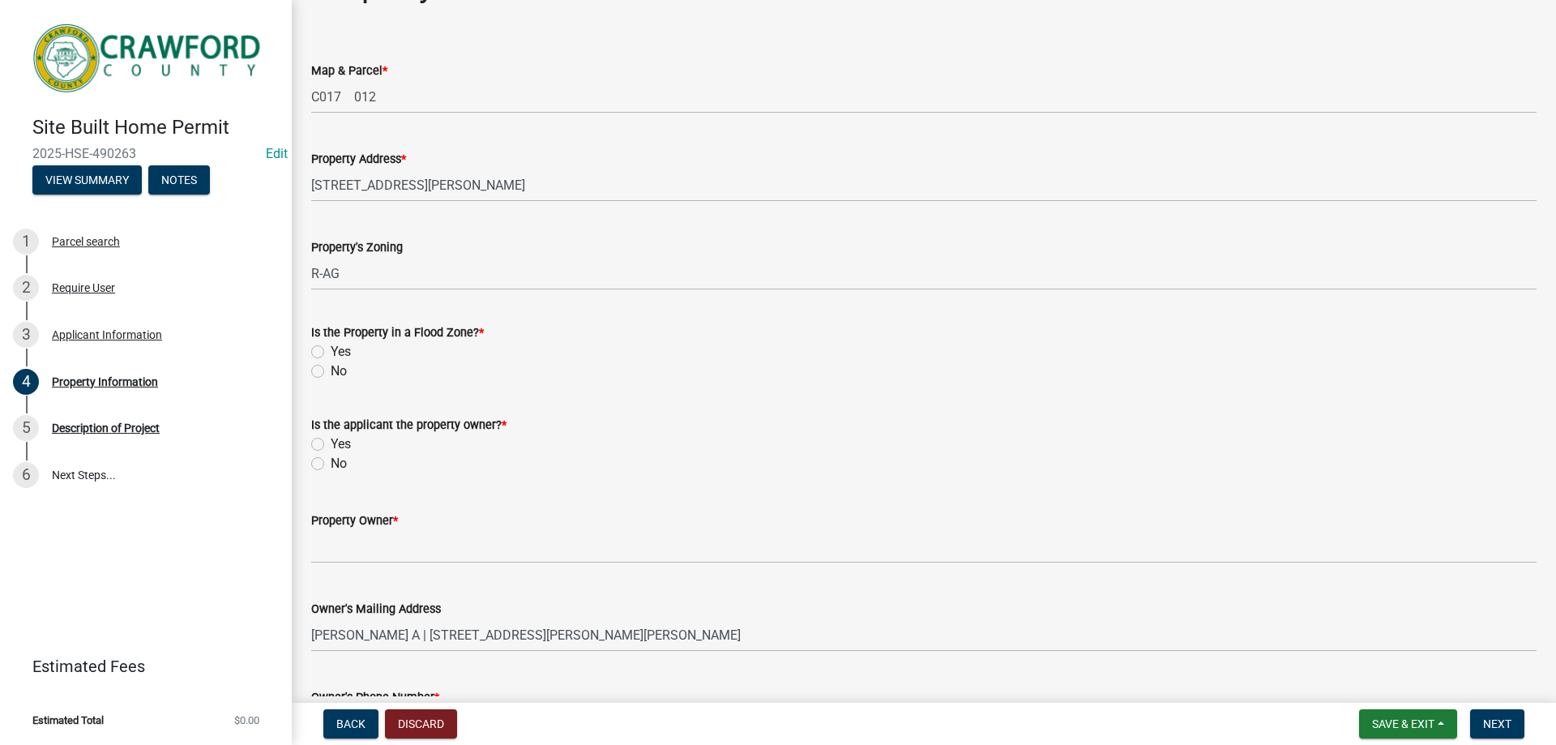
scroll to position [81, 0]
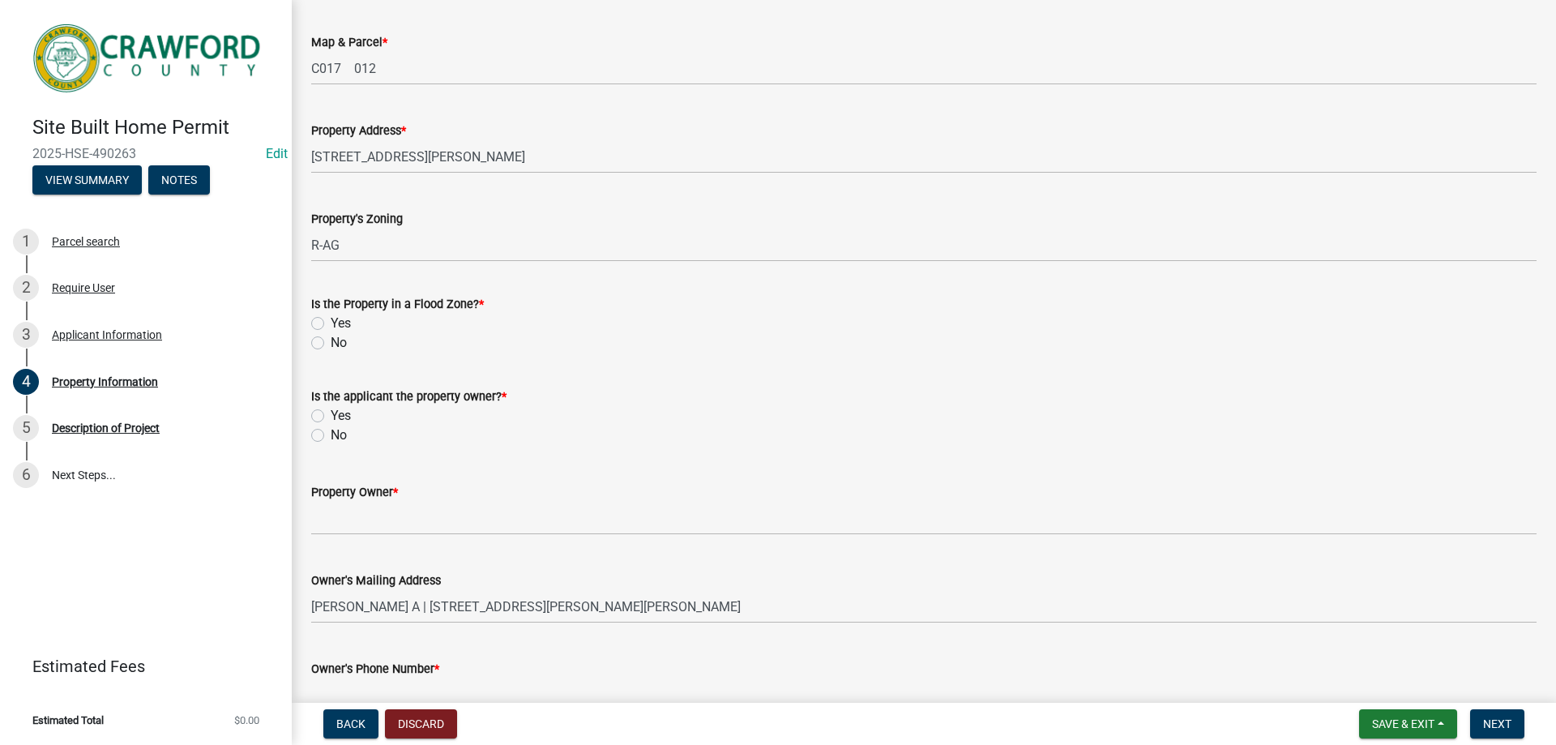
click at [355, 348] on div "No" at bounding box center [923, 342] width 1225 height 19
click at [308, 339] on div "Is the Property in a Flood Zone? * Yes No" at bounding box center [924, 314] width 1250 height 78
click at [331, 341] on label "No" at bounding box center [339, 342] width 16 height 19
click at [331, 341] on input "No" at bounding box center [336, 338] width 11 height 11
radio input "true"
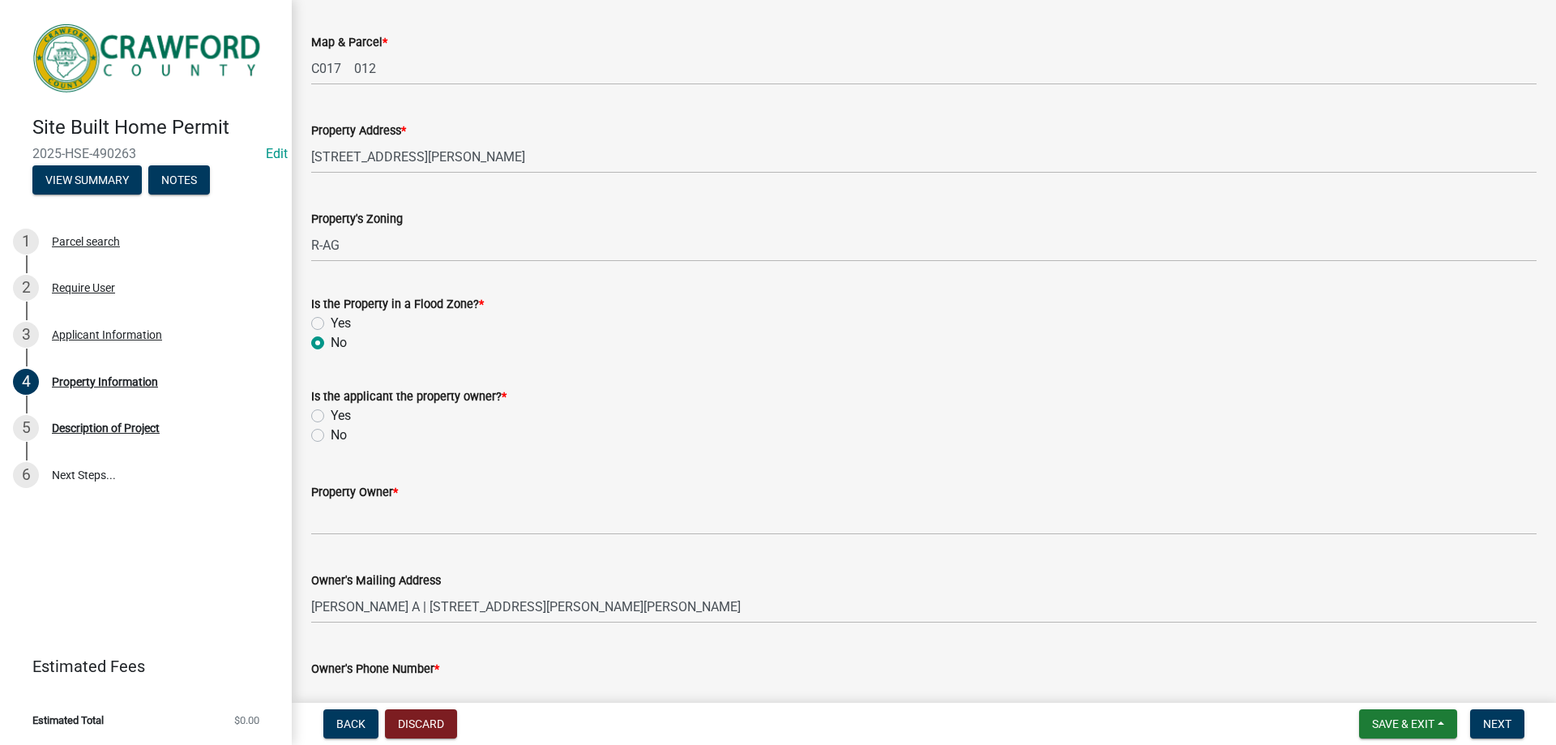
click at [331, 413] on label "Yes" at bounding box center [341, 415] width 20 height 19
click at [331, 413] on input "Yes" at bounding box center [336, 411] width 11 height 11
radio input "true"
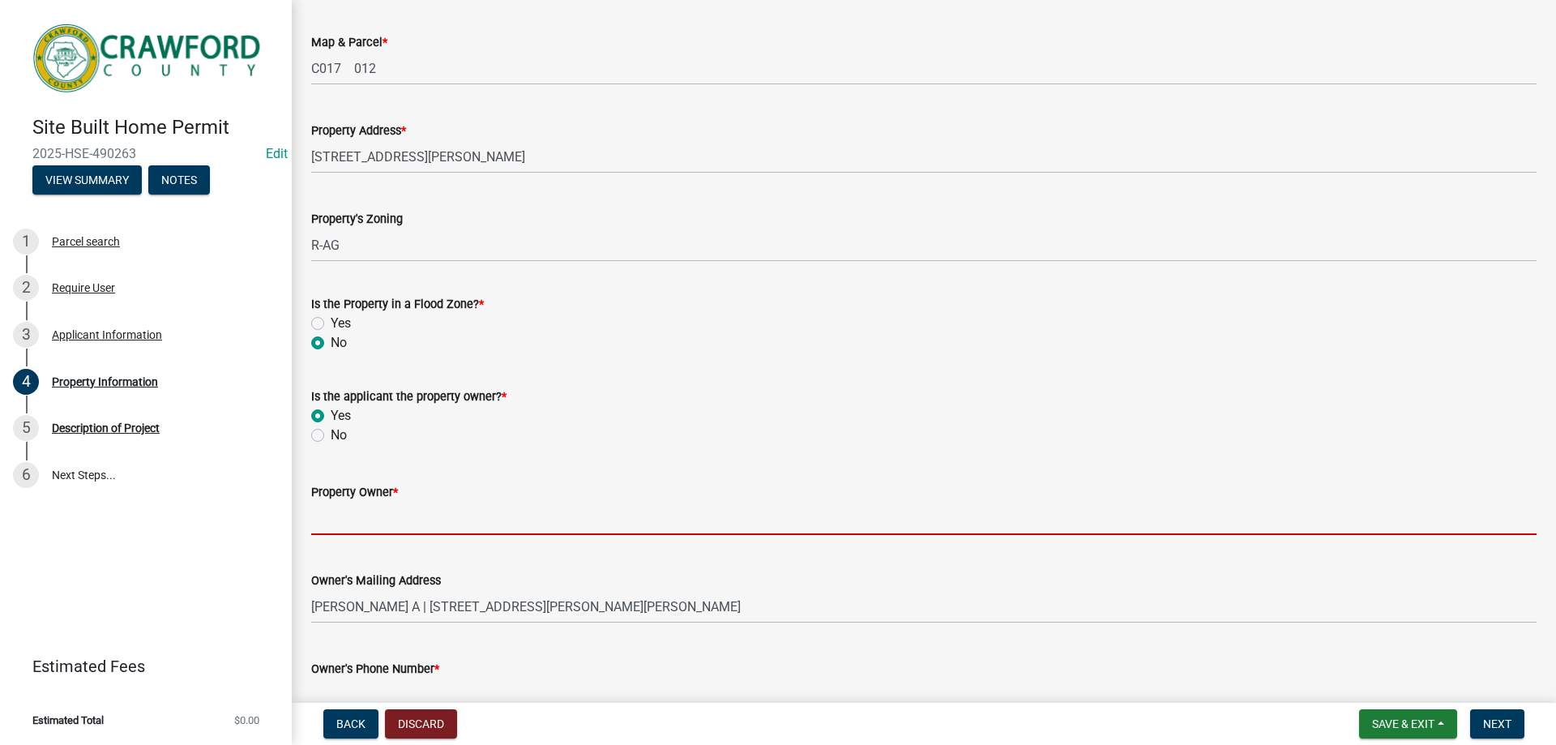
click at [447, 522] on input "Property Owner *" at bounding box center [923, 518] width 1225 height 33
type input "[PERSON_NAME]"
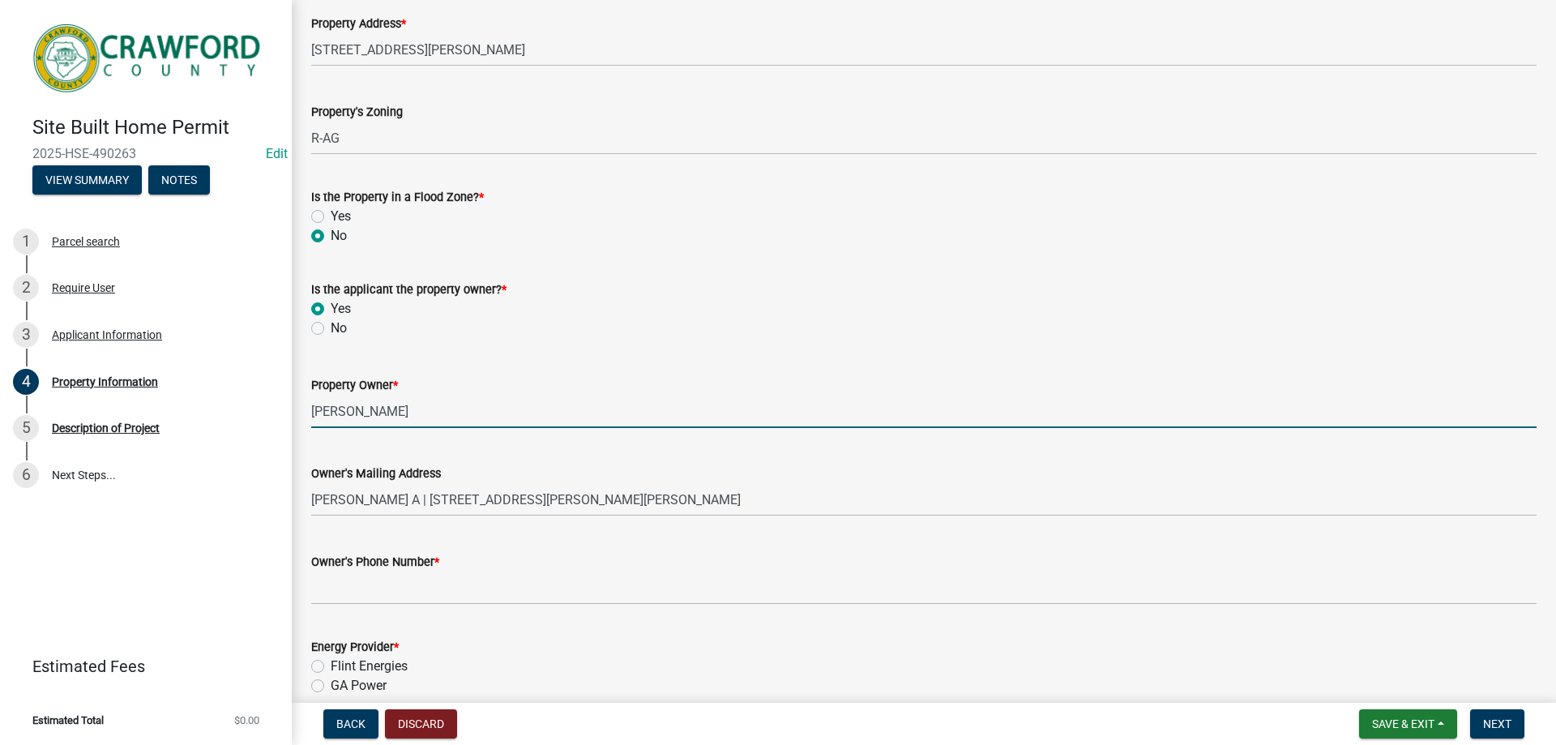
scroll to position [405, 0]
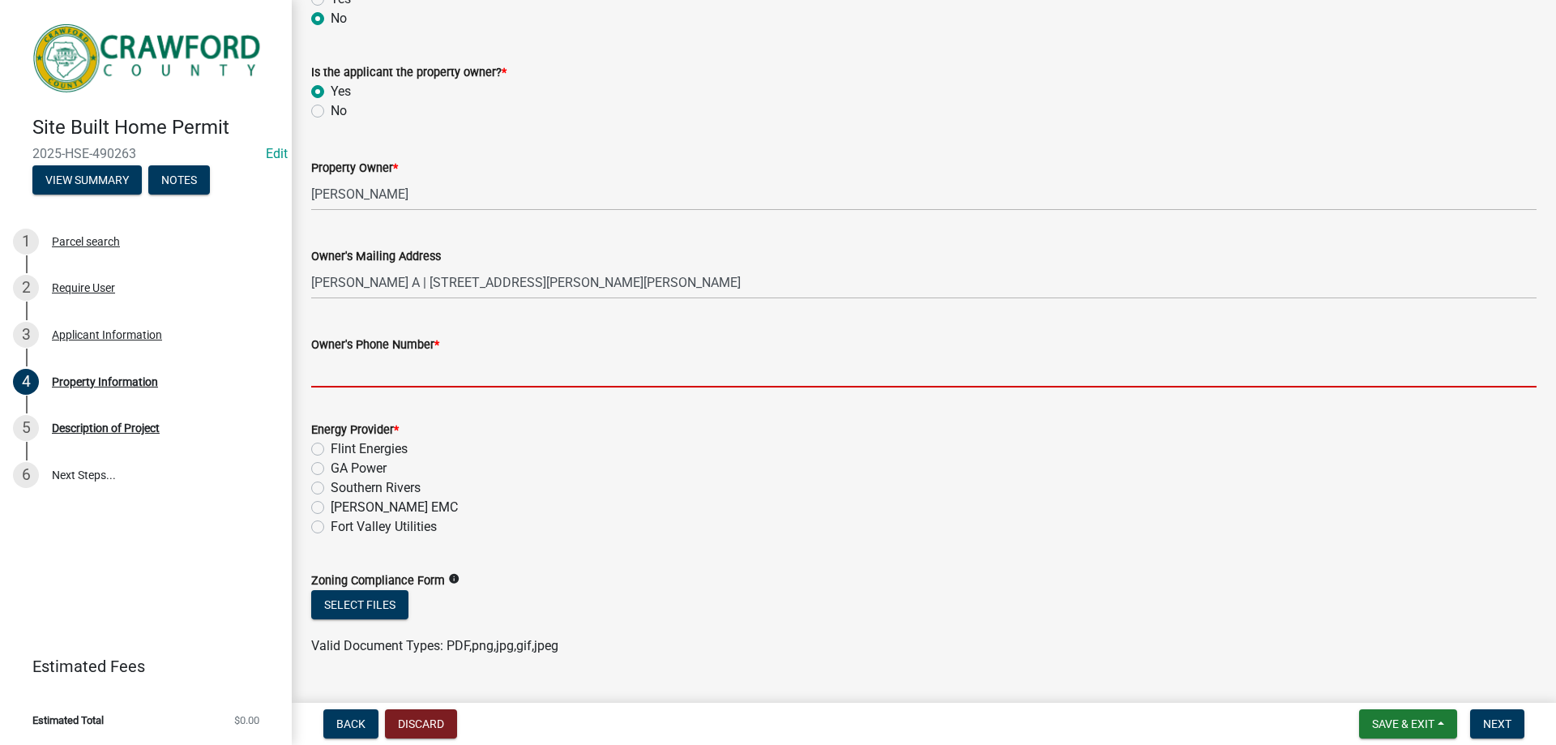
click at [402, 375] on input "Owner's Phone Number *" at bounding box center [923, 370] width 1225 height 33
type input "[PHONE_NUMBER]"
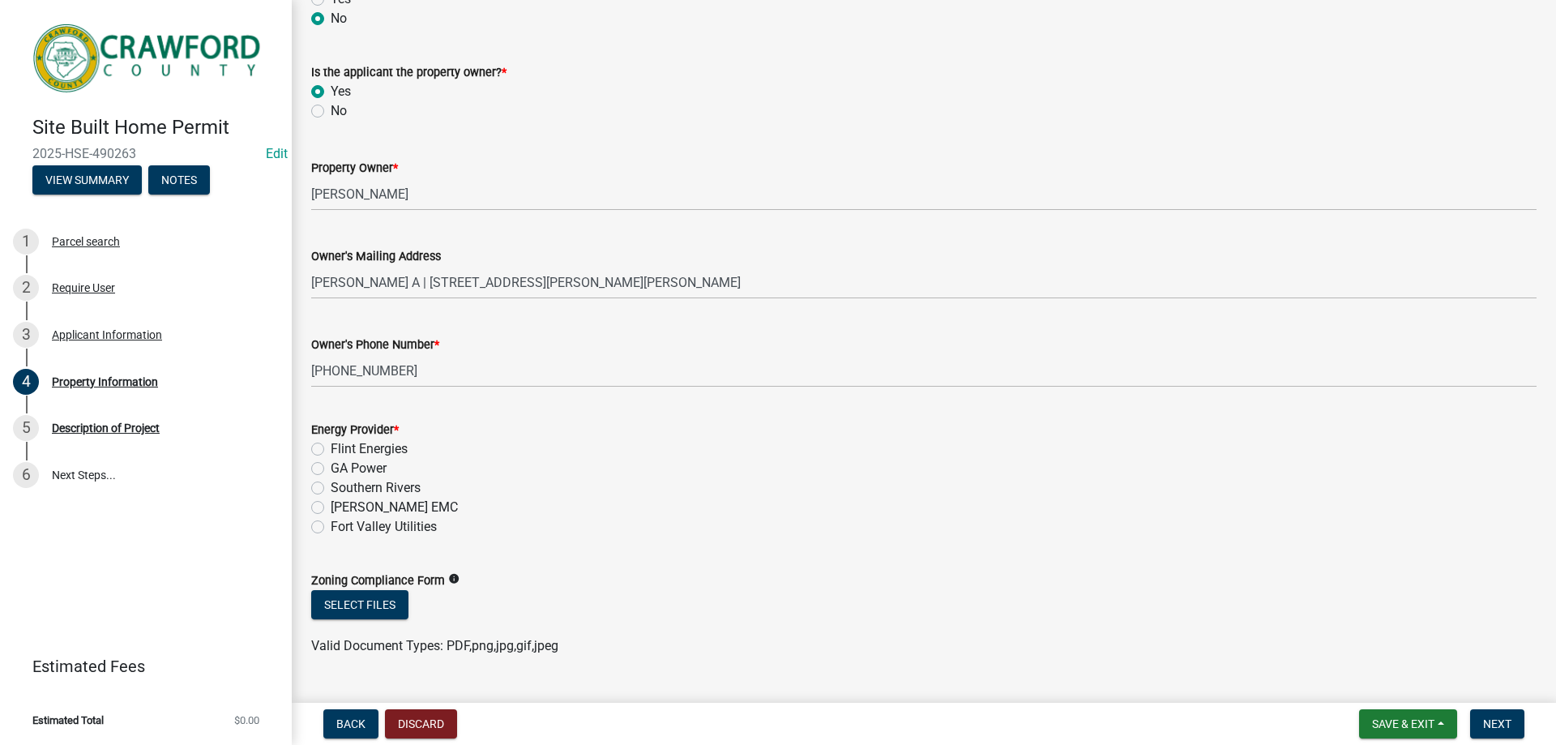
click at [379, 464] on label "GA Power" at bounding box center [359, 468] width 56 height 19
click at [341, 464] on input "GA Power" at bounding box center [336, 464] width 11 height 11
radio input "true"
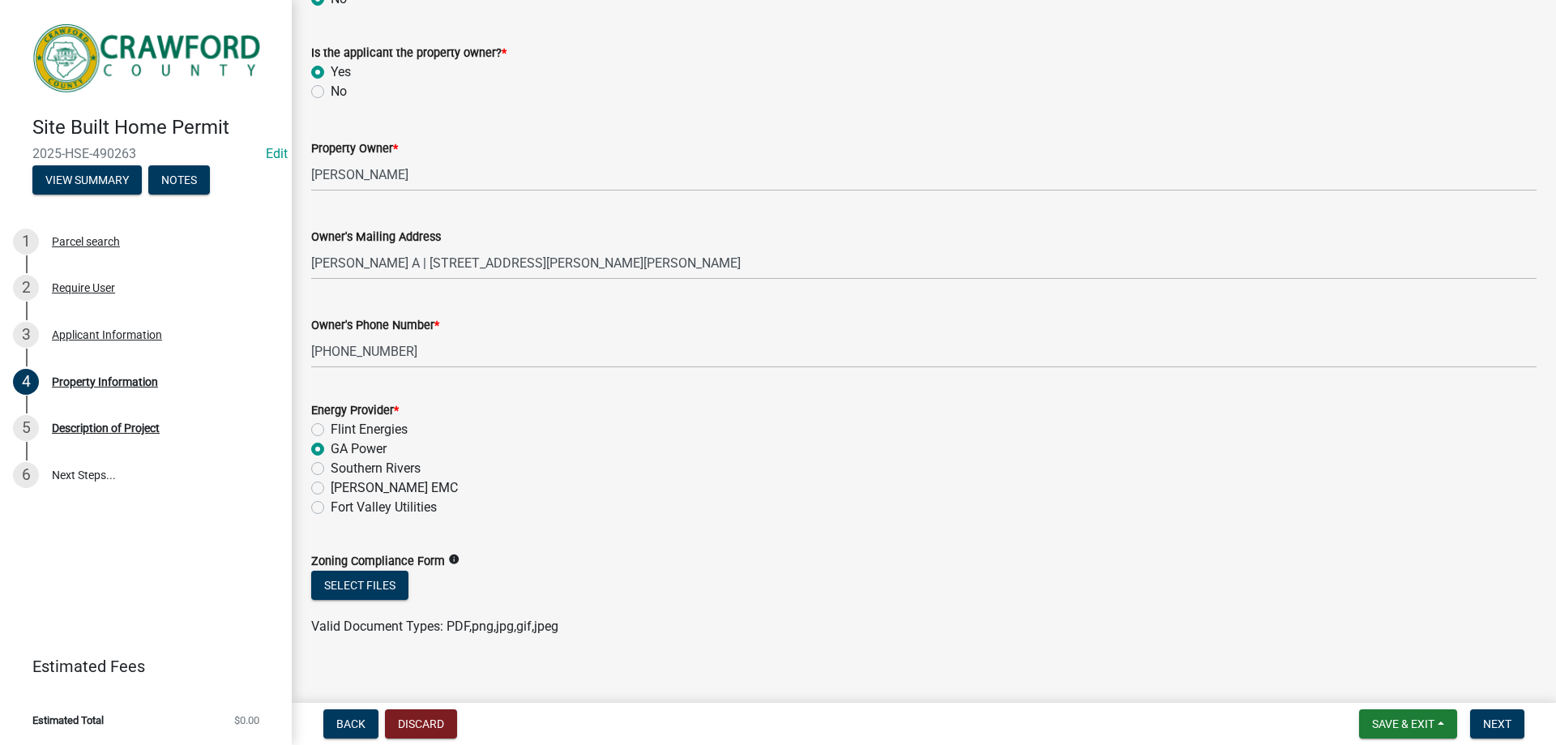
scroll to position [443, 0]
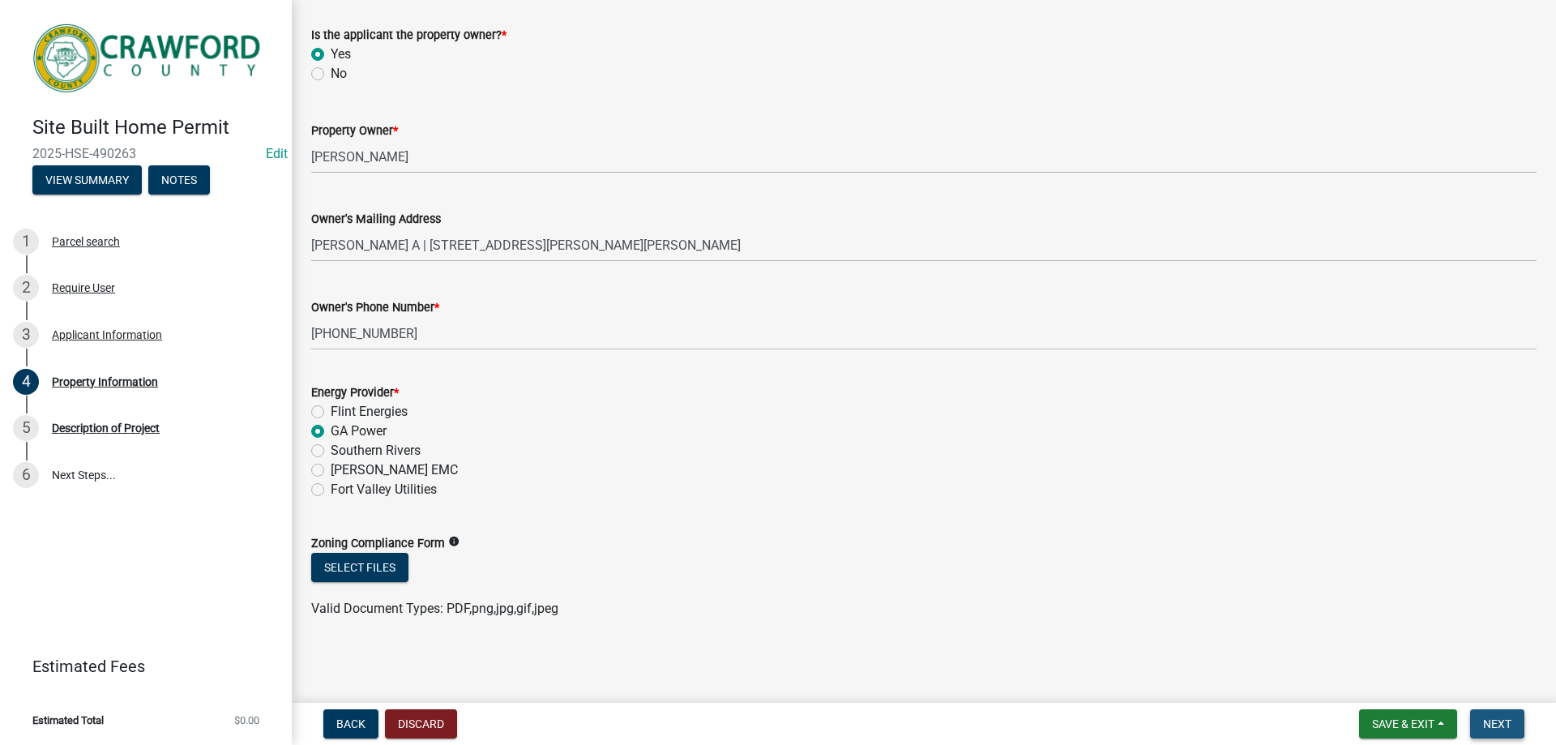
click at [1508, 725] on span "Next" at bounding box center [1497, 723] width 28 height 13
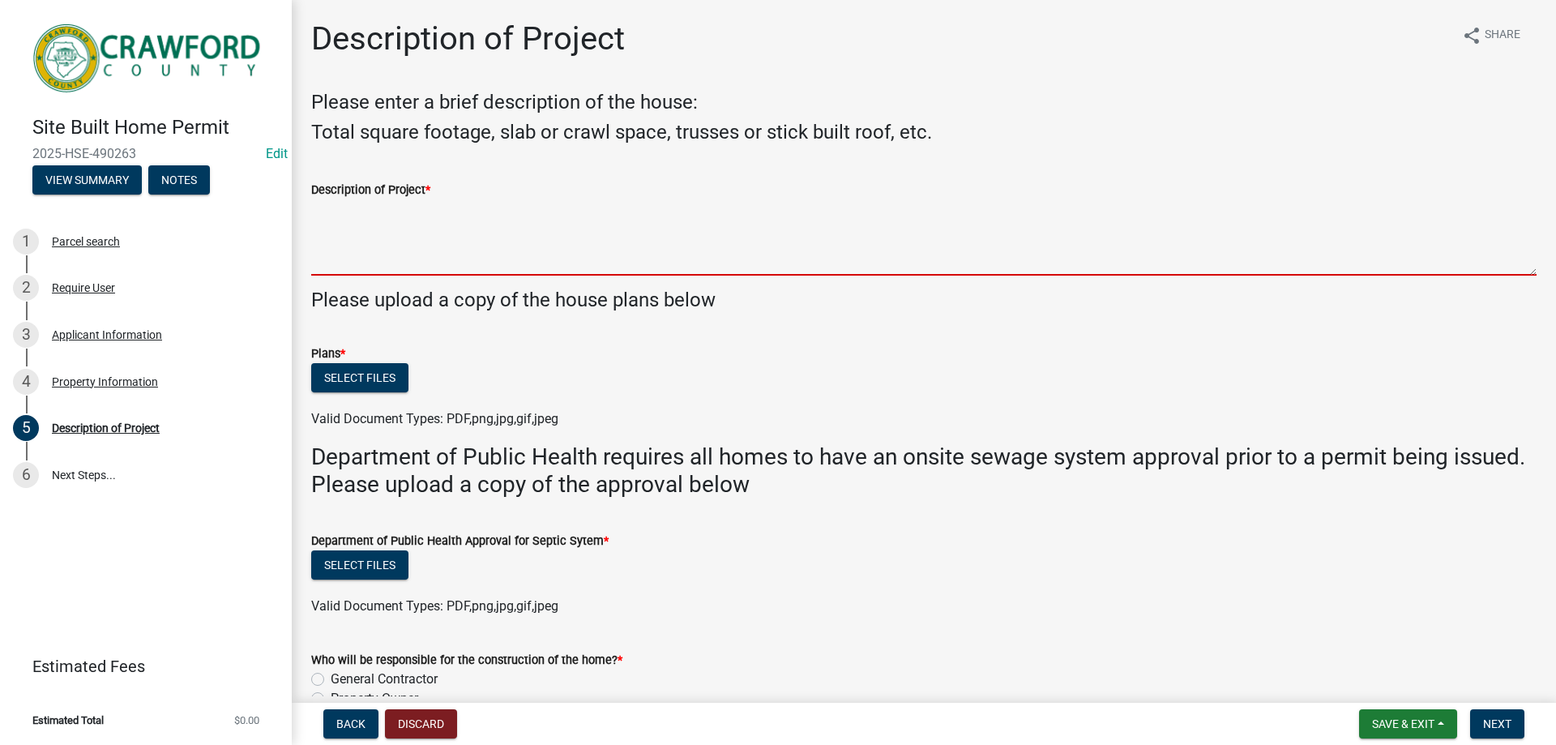
click at [465, 253] on textarea "Description of Project *" at bounding box center [923, 237] width 1225 height 76
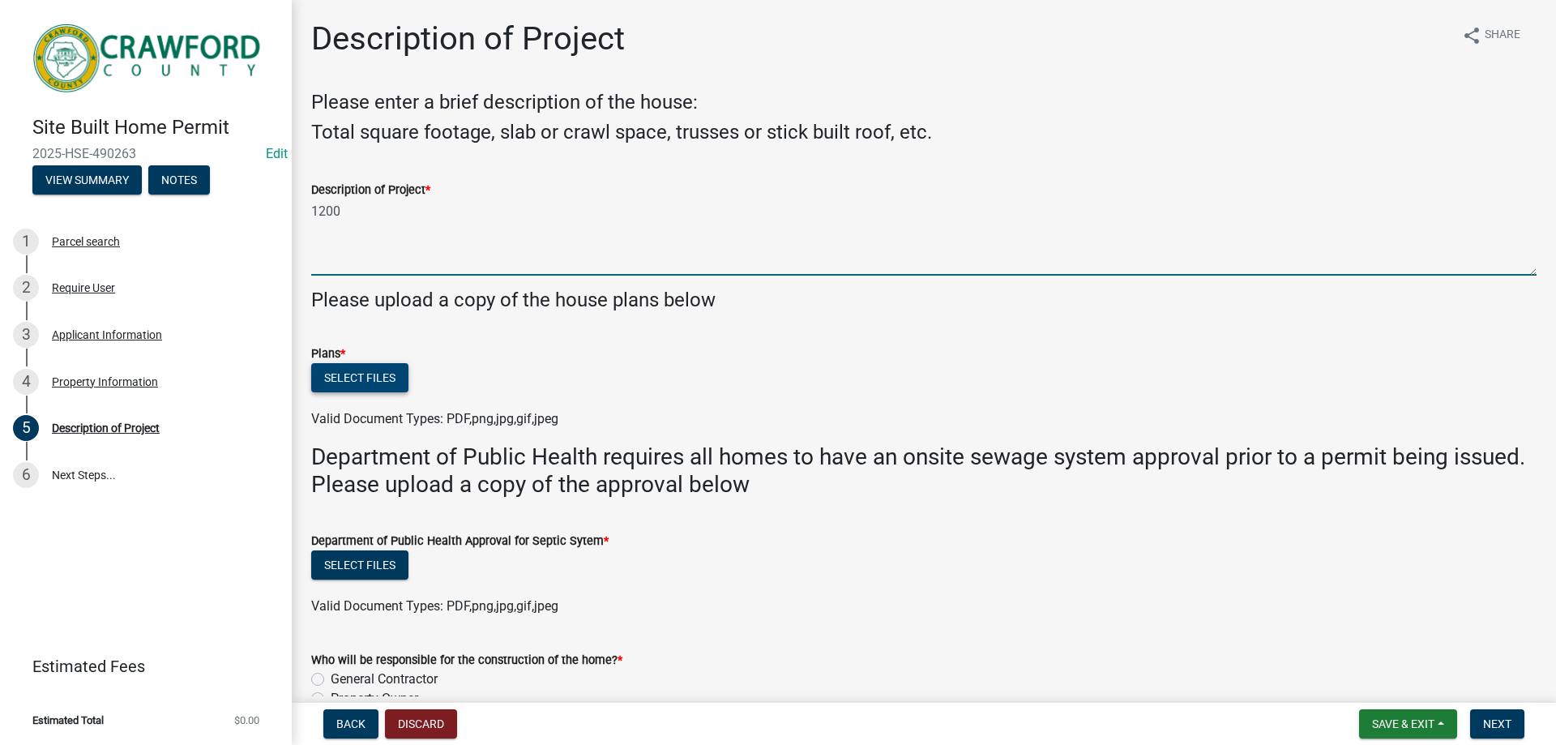
type textarea "1200"
click at [370, 378] on button "Select files" at bounding box center [359, 377] width 97 height 29
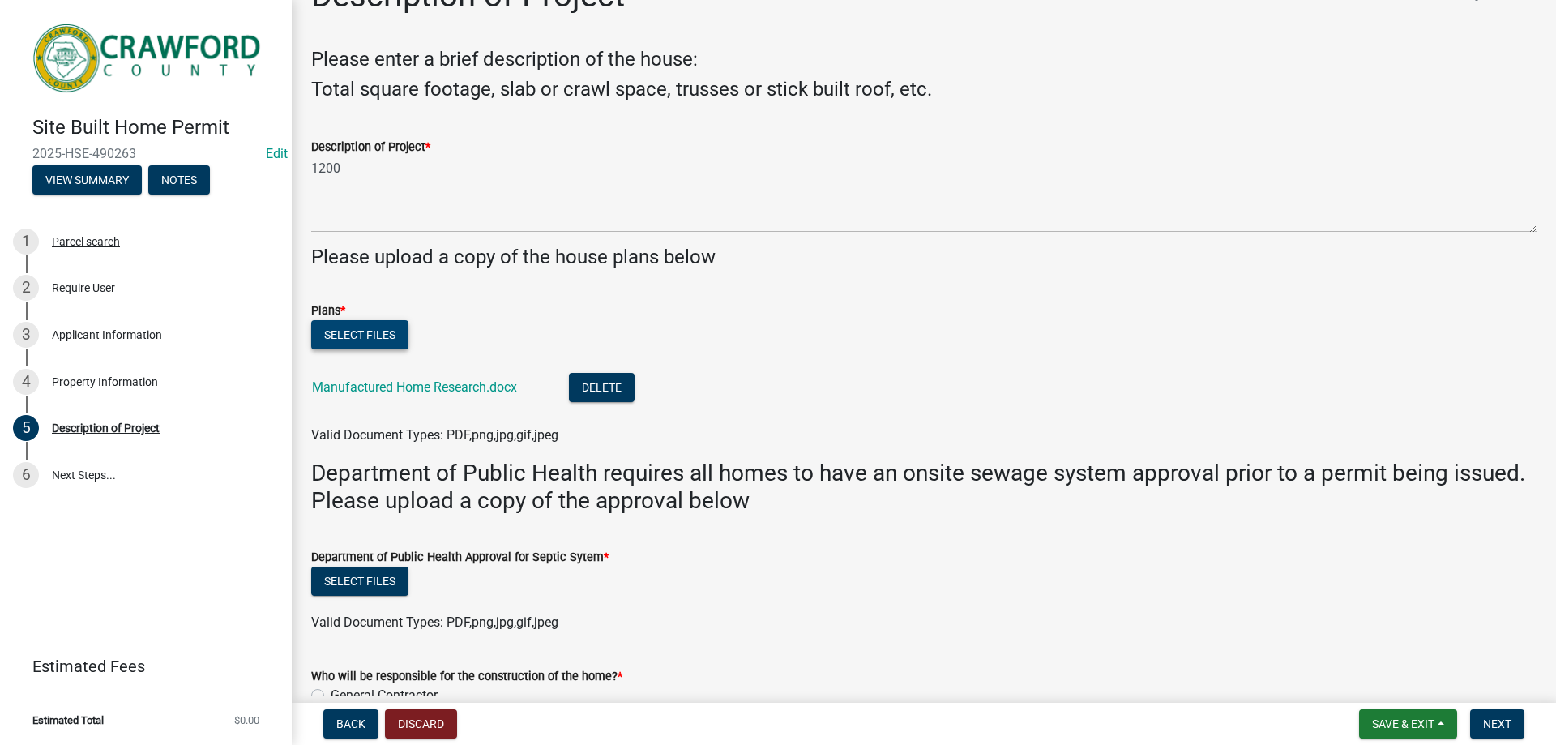
scroll to position [243, 0]
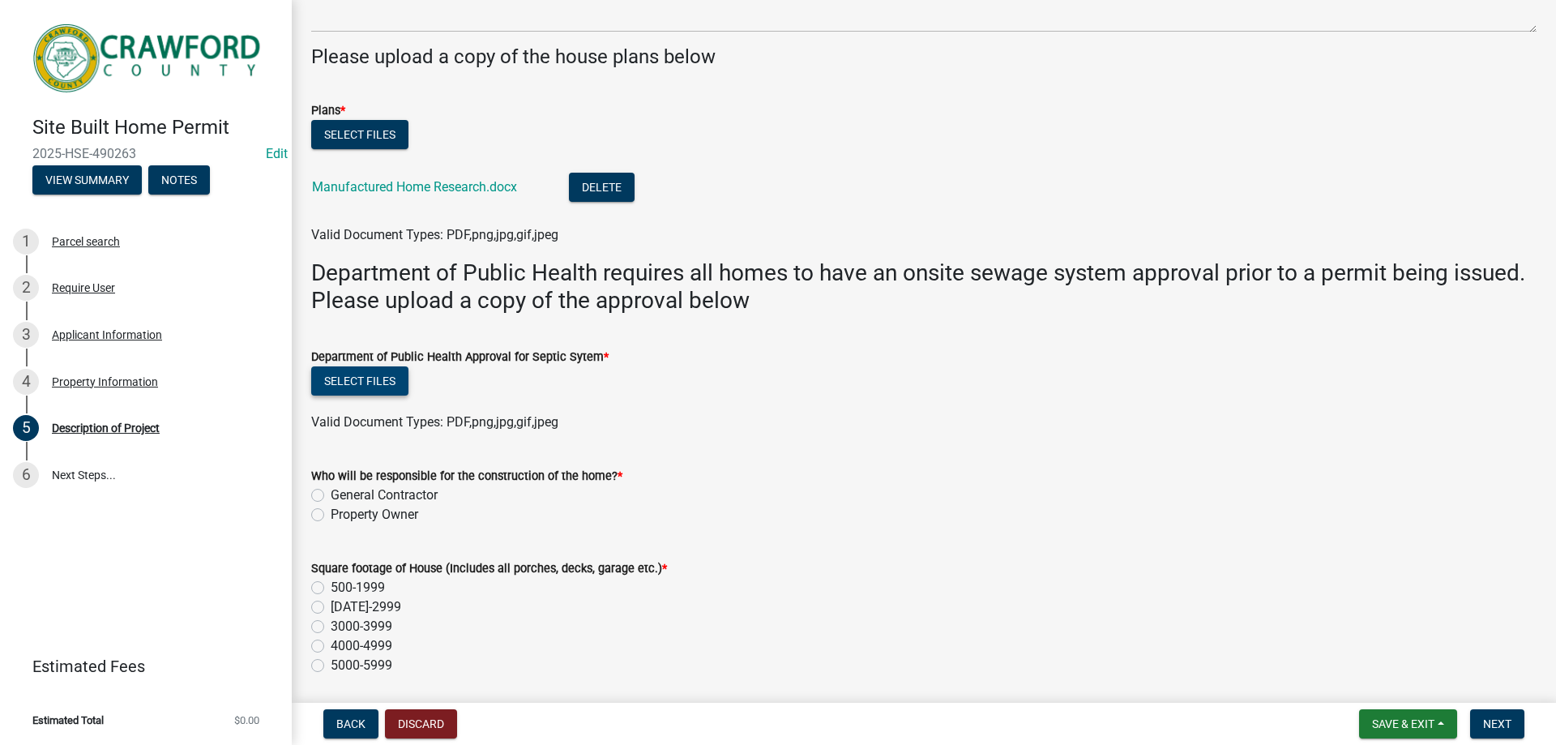
click at [378, 378] on button "Select files" at bounding box center [359, 380] width 97 height 29
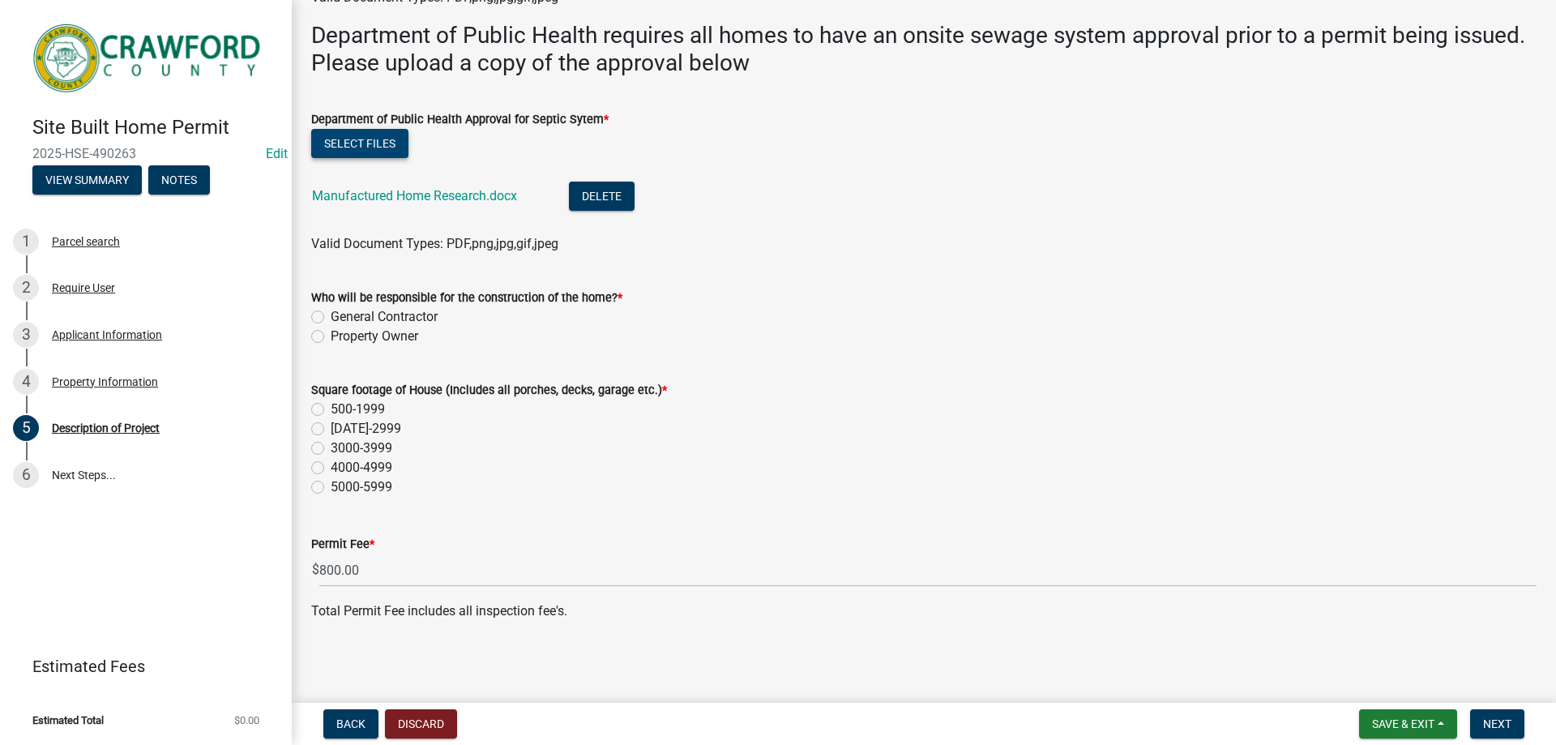
scroll to position [481, 0]
click at [331, 333] on label "Property Owner" at bounding box center [375, 335] width 88 height 19
click at [331, 333] on input "Property Owner" at bounding box center [336, 331] width 11 height 11
radio input "true"
click at [331, 412] on label "500-1999" at bounding box center [358, 408] width 54 height 19
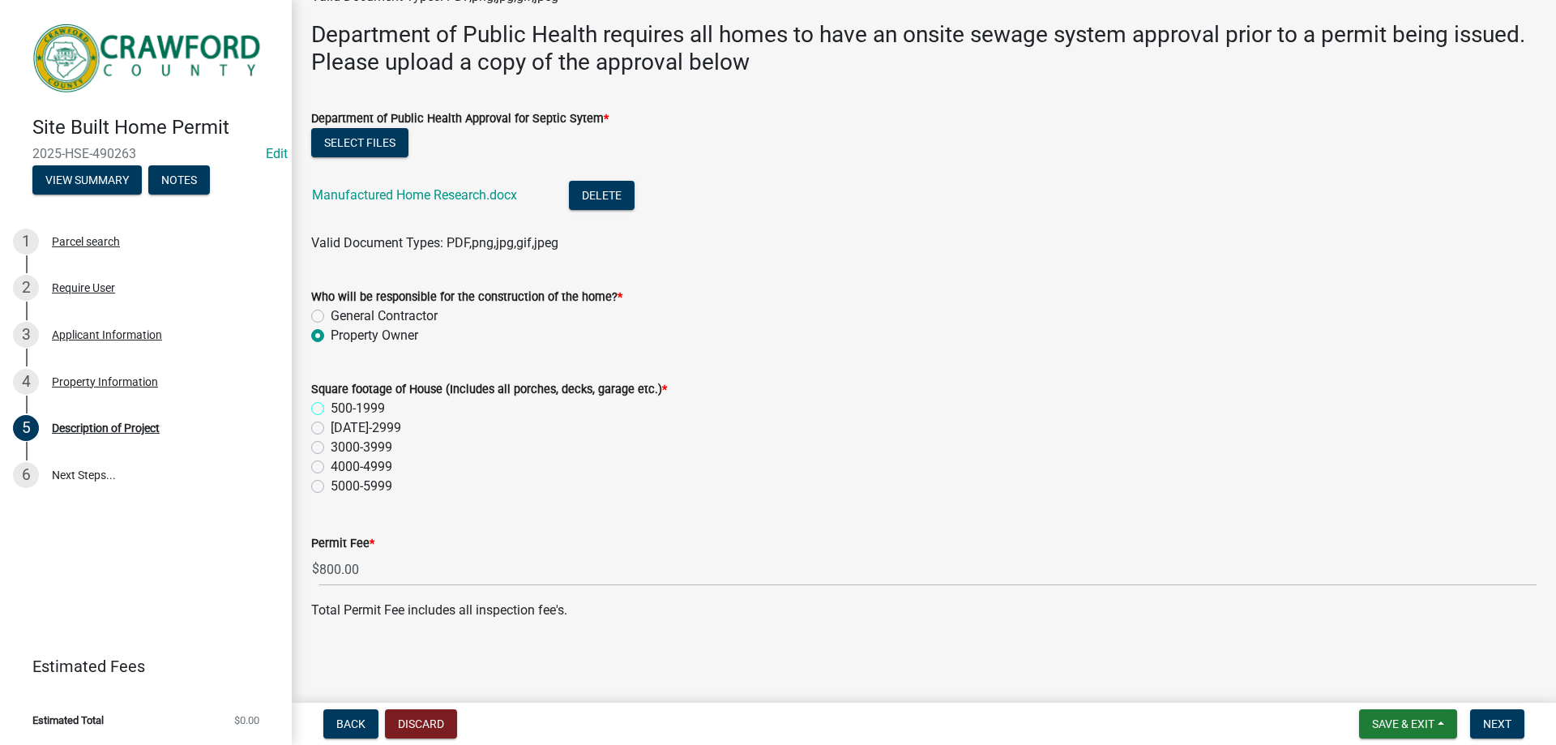
click at [331, 409] on input "500-1999" at bounding box center [336, 404] width 11 height 11
radio input "true"
click at [1489, 720] on span "Next" at bounding box center [1497, 723] width 28 height 13
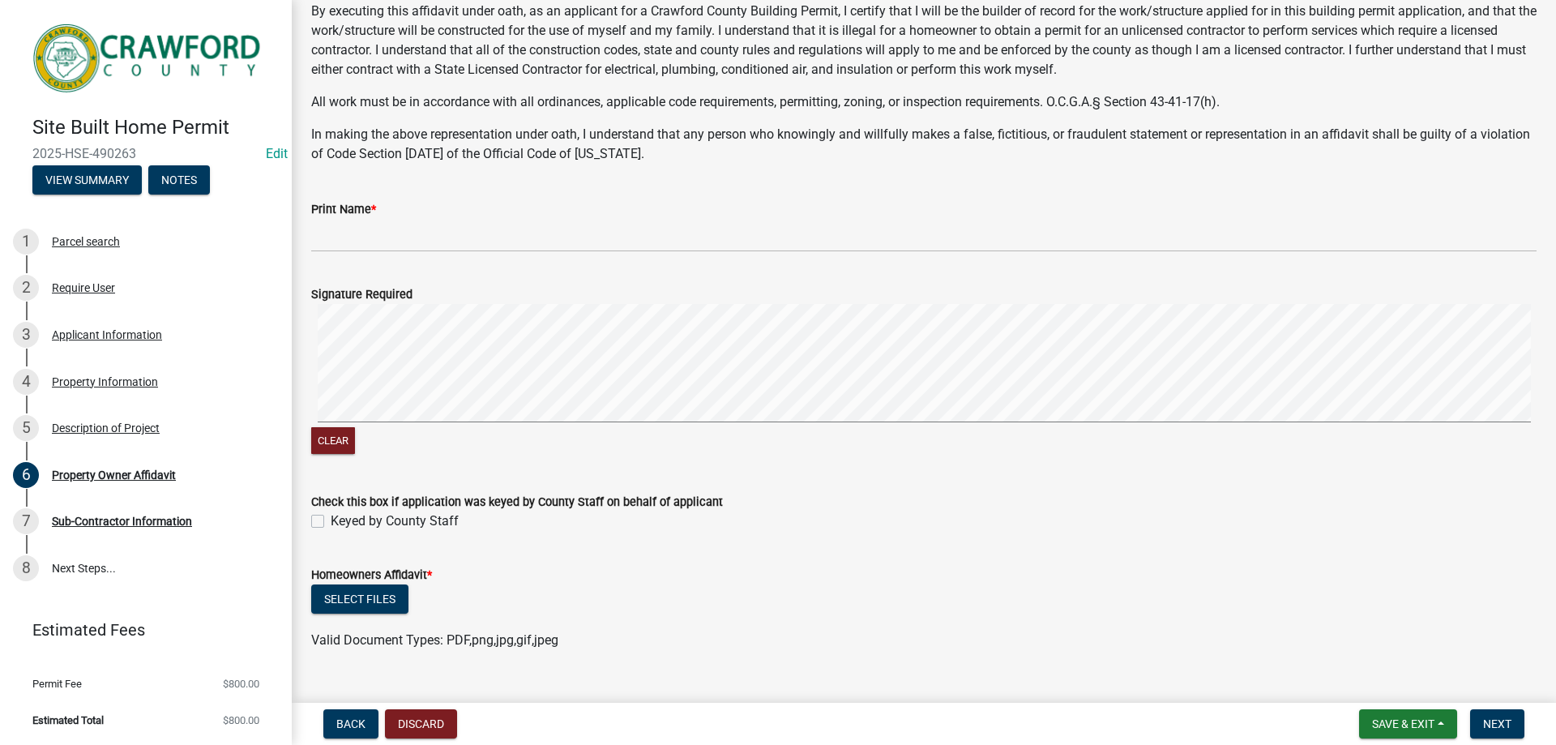
scroll to position [121, 0]
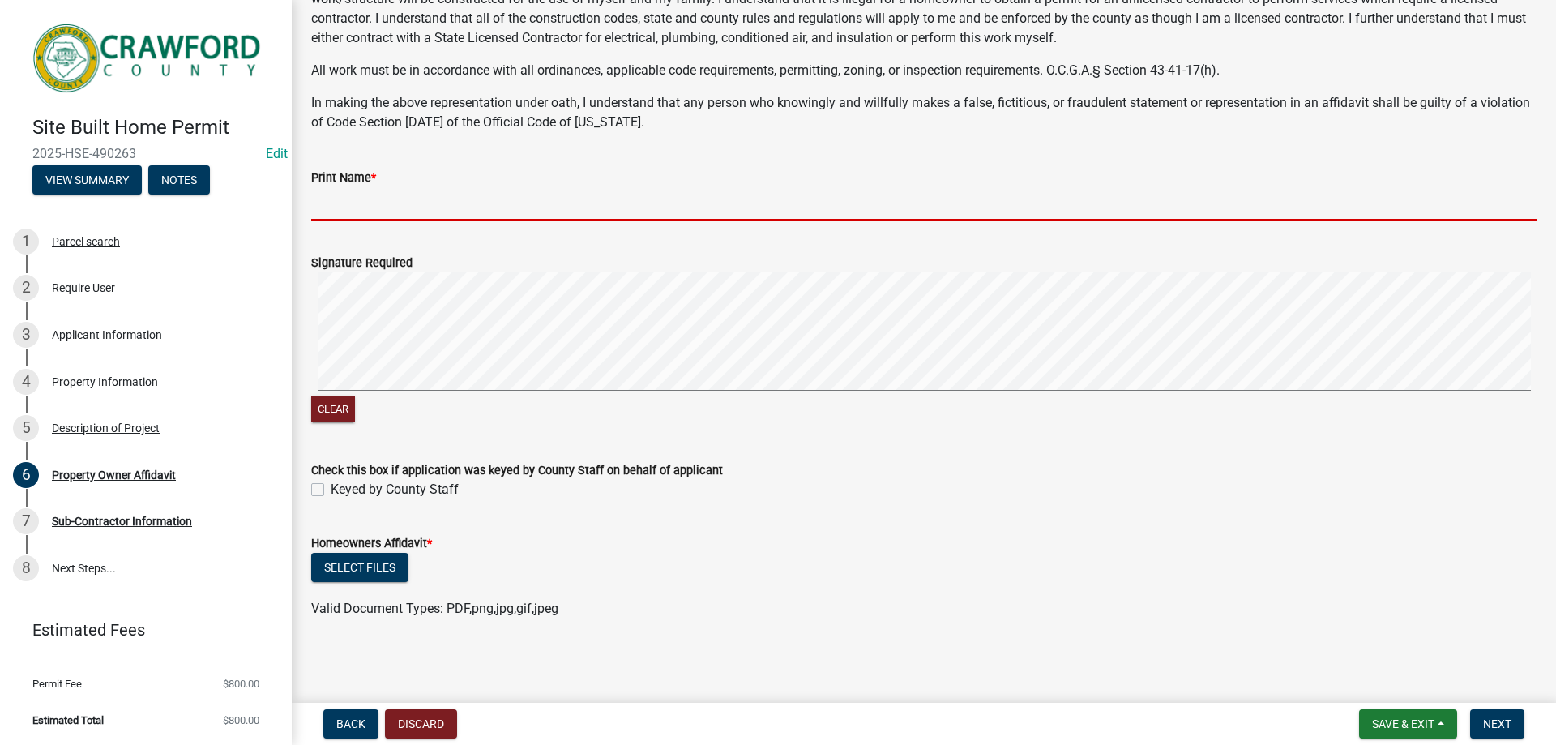
click at [352, 215] on input "Print Name *" at bounding box center [923, 203] width 1225 height 33
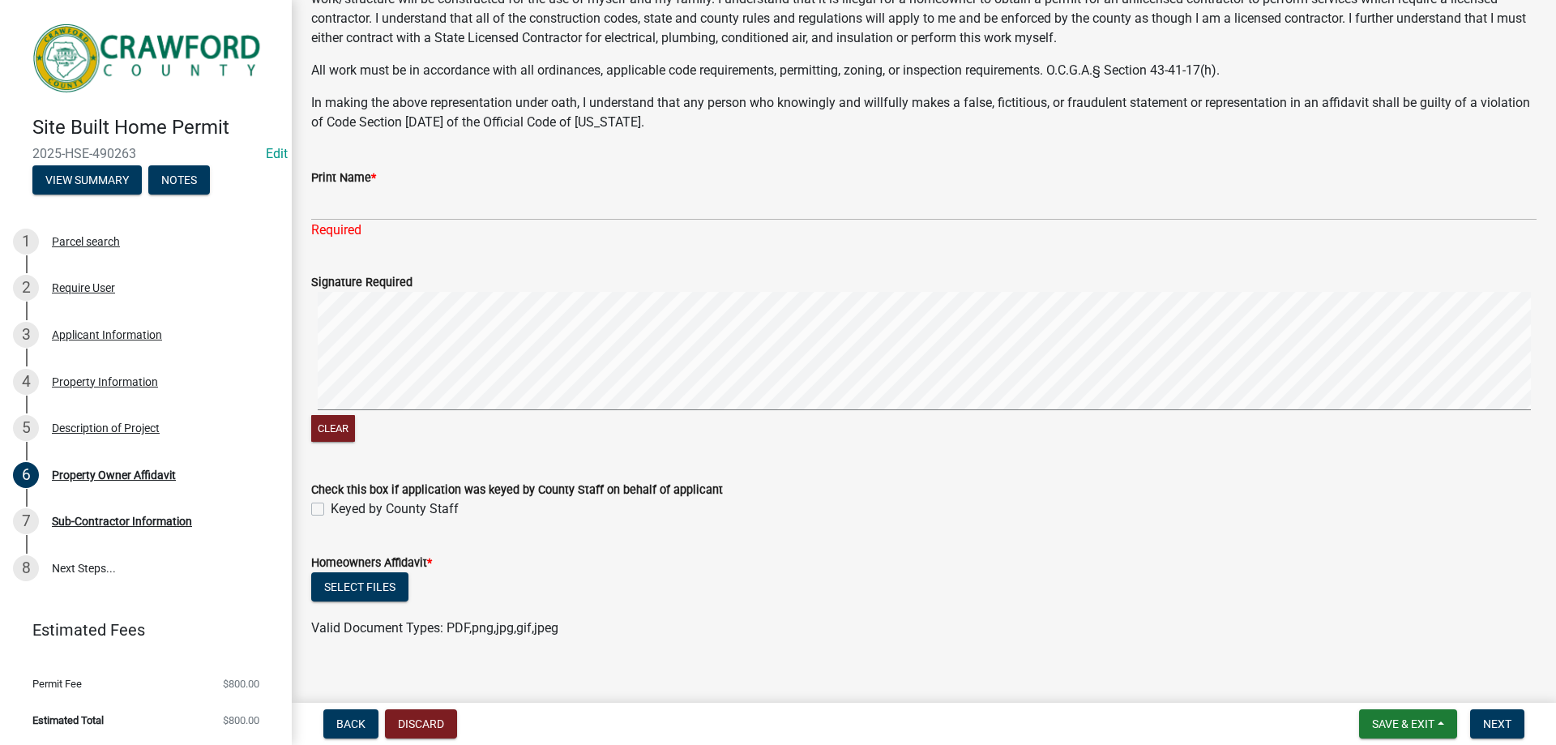
click at [321, 489] on div "Check this box if application was keyed by County Staff on behalf of applicant …" at bounding box center [923, 499] width 1225 height 39
click at [331, 508] on label "Keyed by County Staff" at bounding box center [395, 508] width 128 height 19
click at [331, 508] on input "Keyed by County Staff" at bounding box center [336, 504] width 11 height 11
checkbox input "true"
click at [368, 592] on button "Select files" at bounding box center [359, 586] width 97 height 29
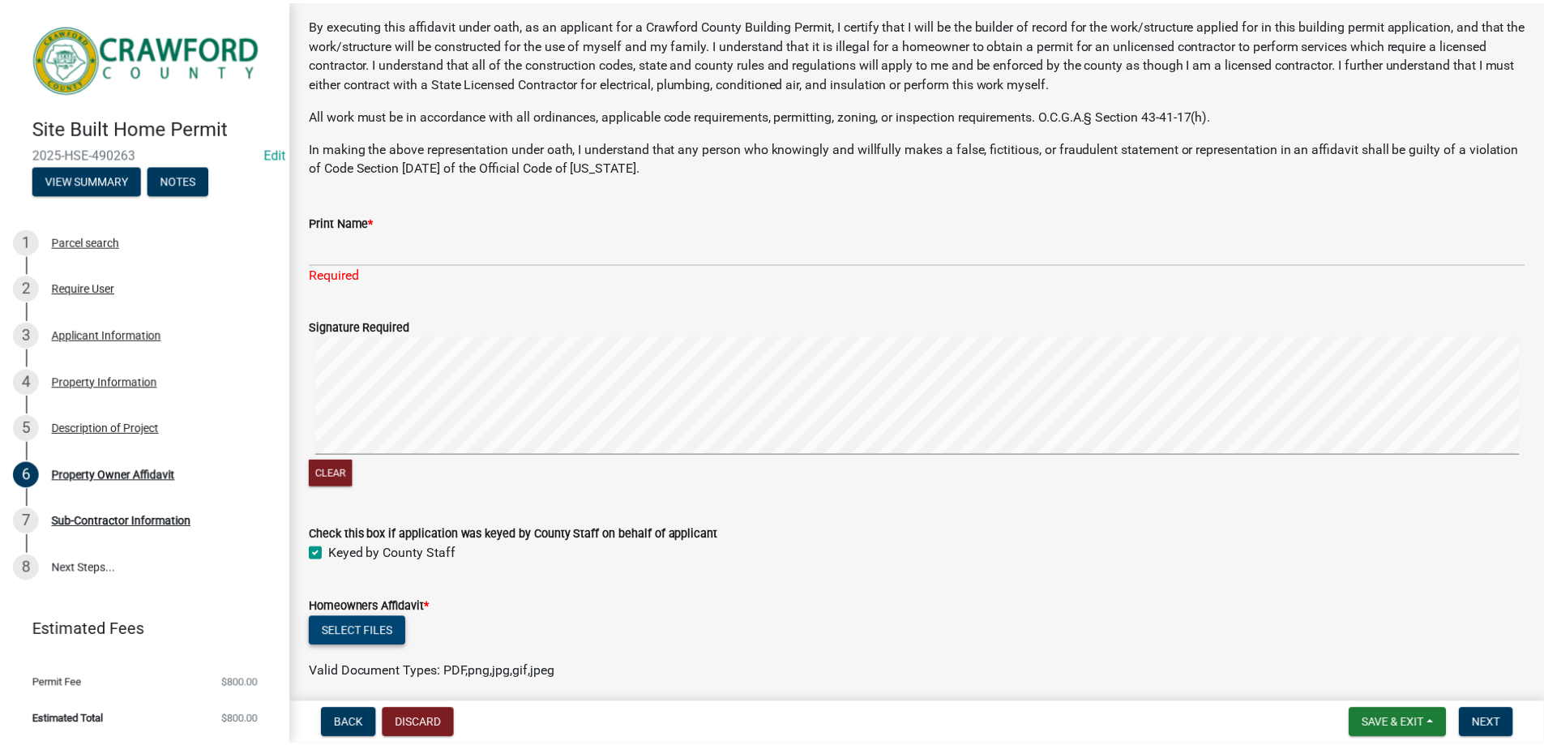
scroll to position [140, 0]
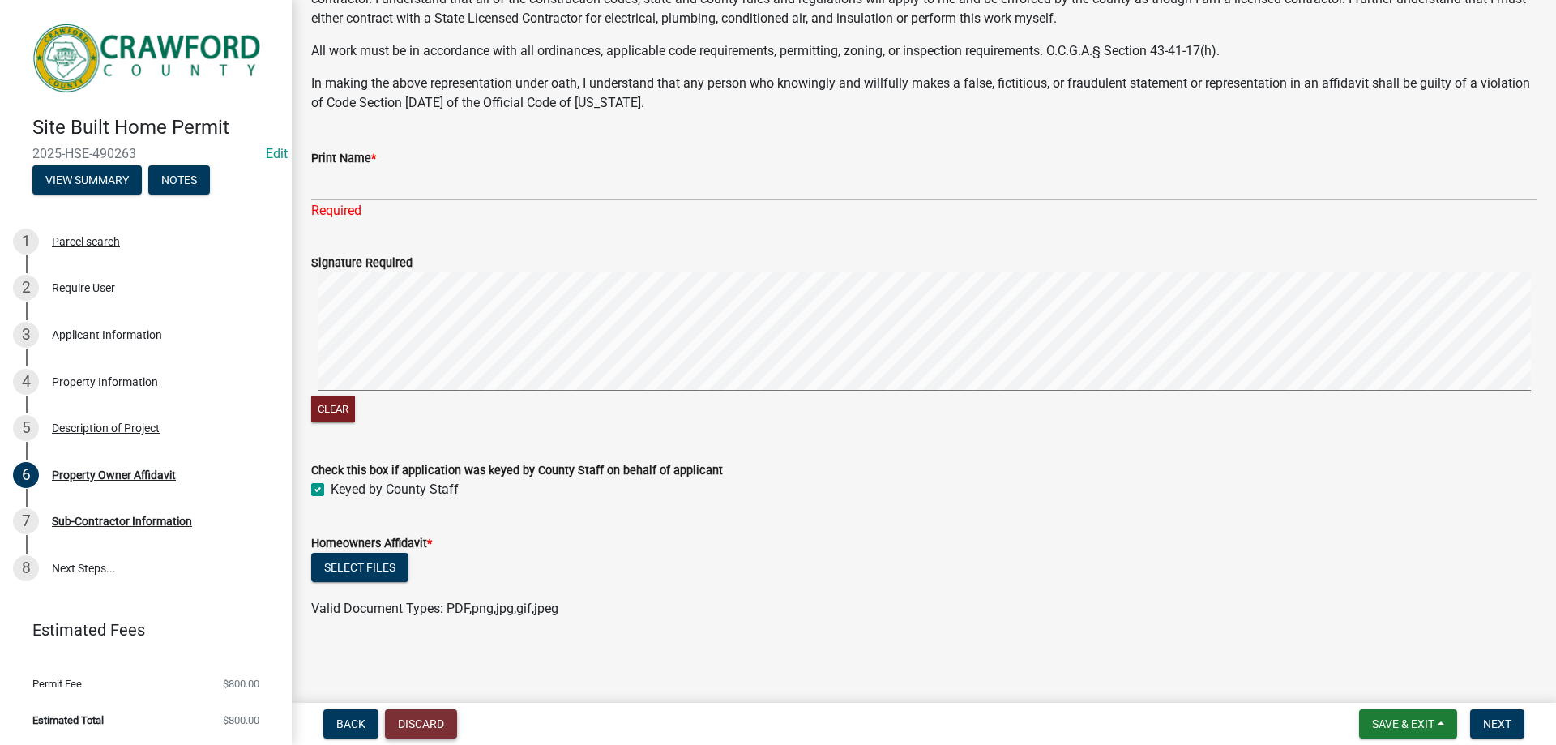
click at [425, 722] on button "Discard" at bounding box center [421, 723] width 72 height 29
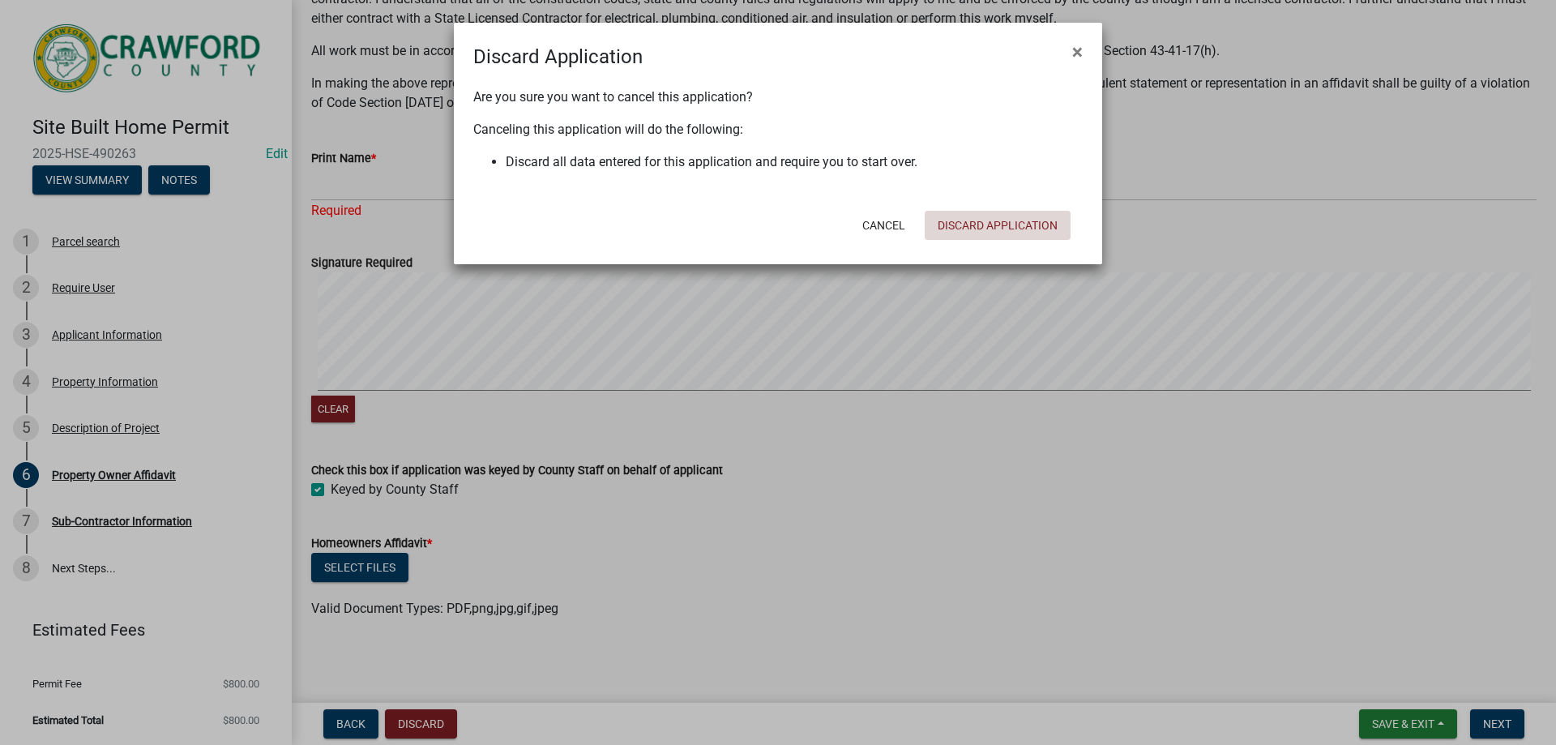
click at [999, 215] on button "Discard Application" at bounding box center [998, 225] width 146 height 29
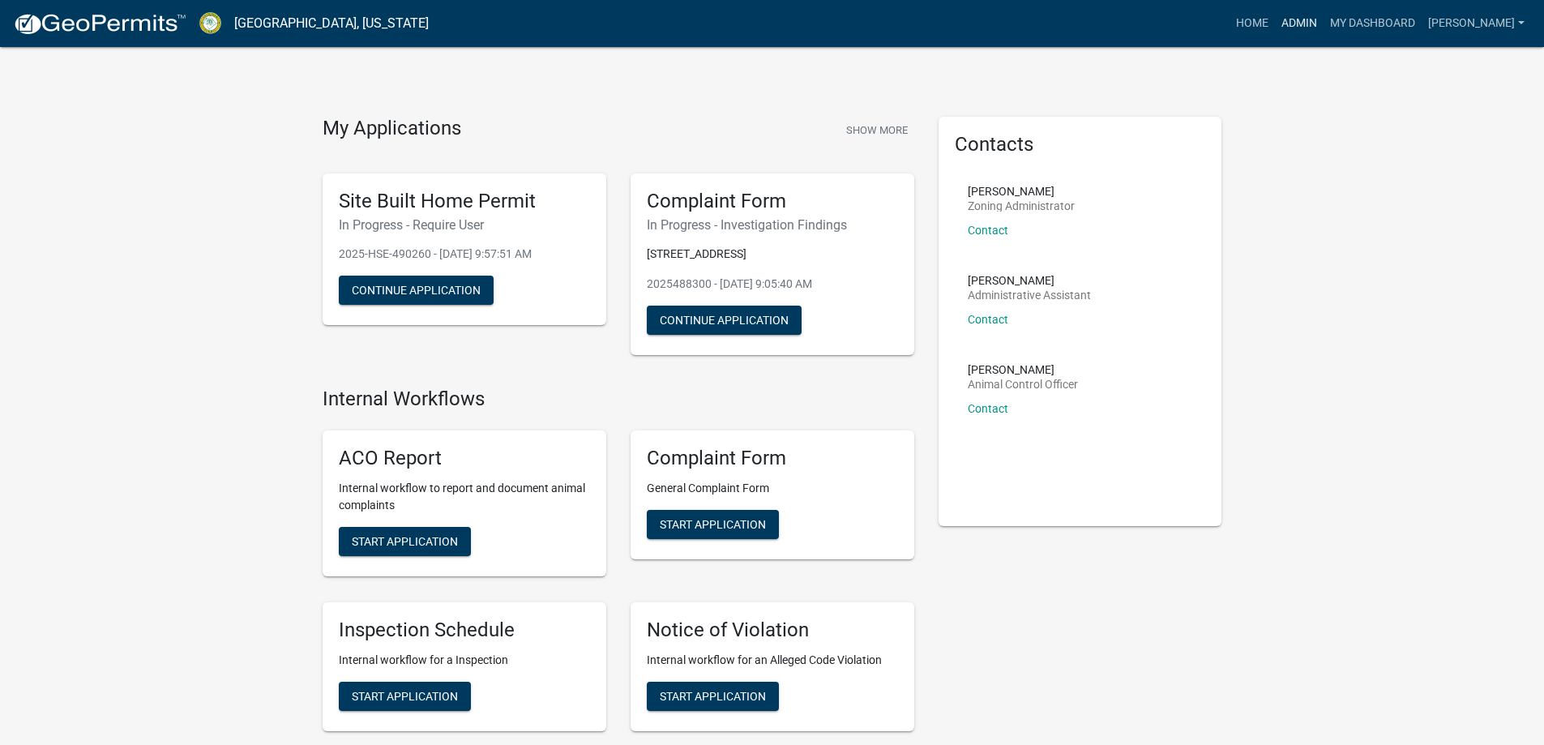
click at [1310, 19] on link "Admin" at bounding box center [1299, 23] width 49 height 31
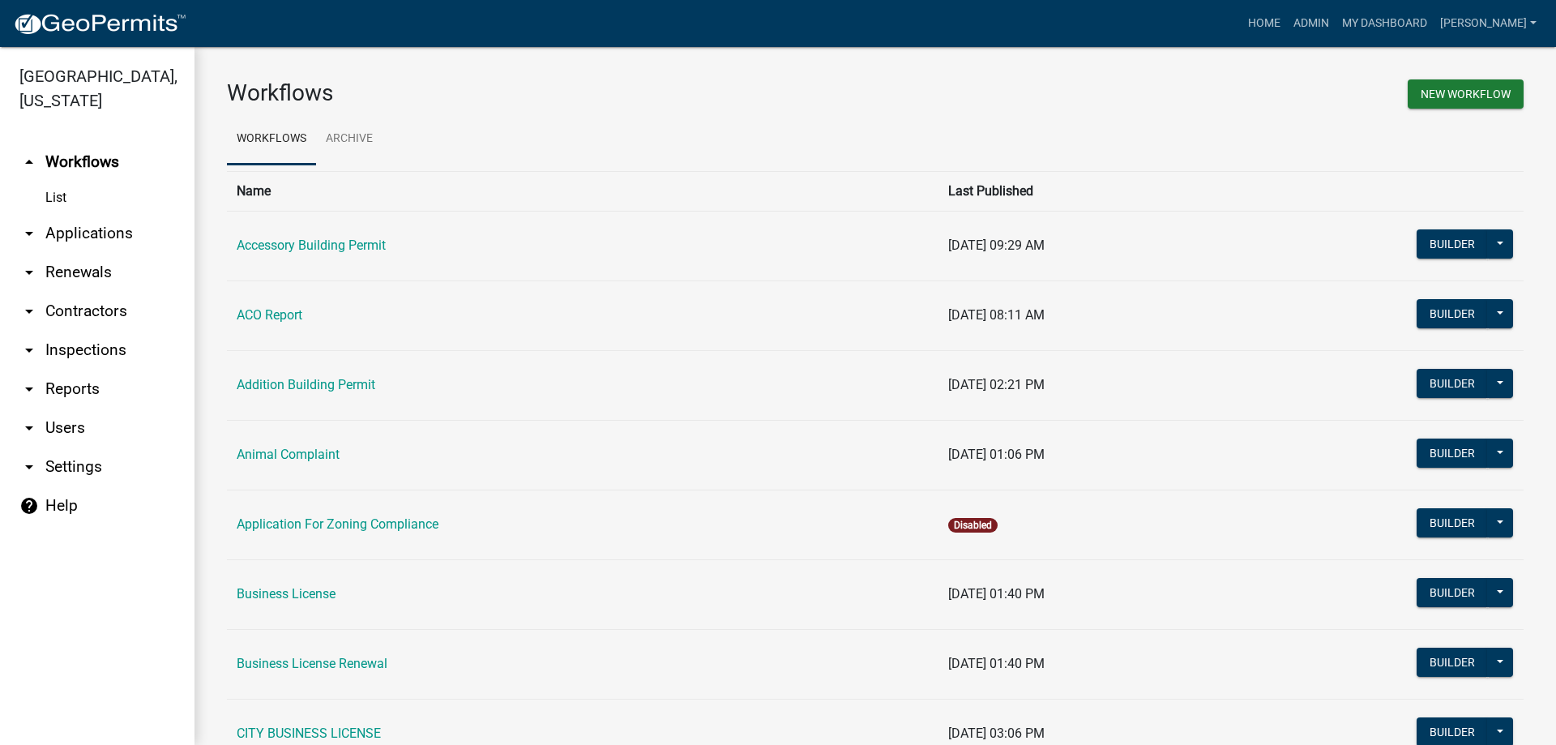
click at [62, 503] on link "help Help" at bounding box center [97, 505] width 195 height 39
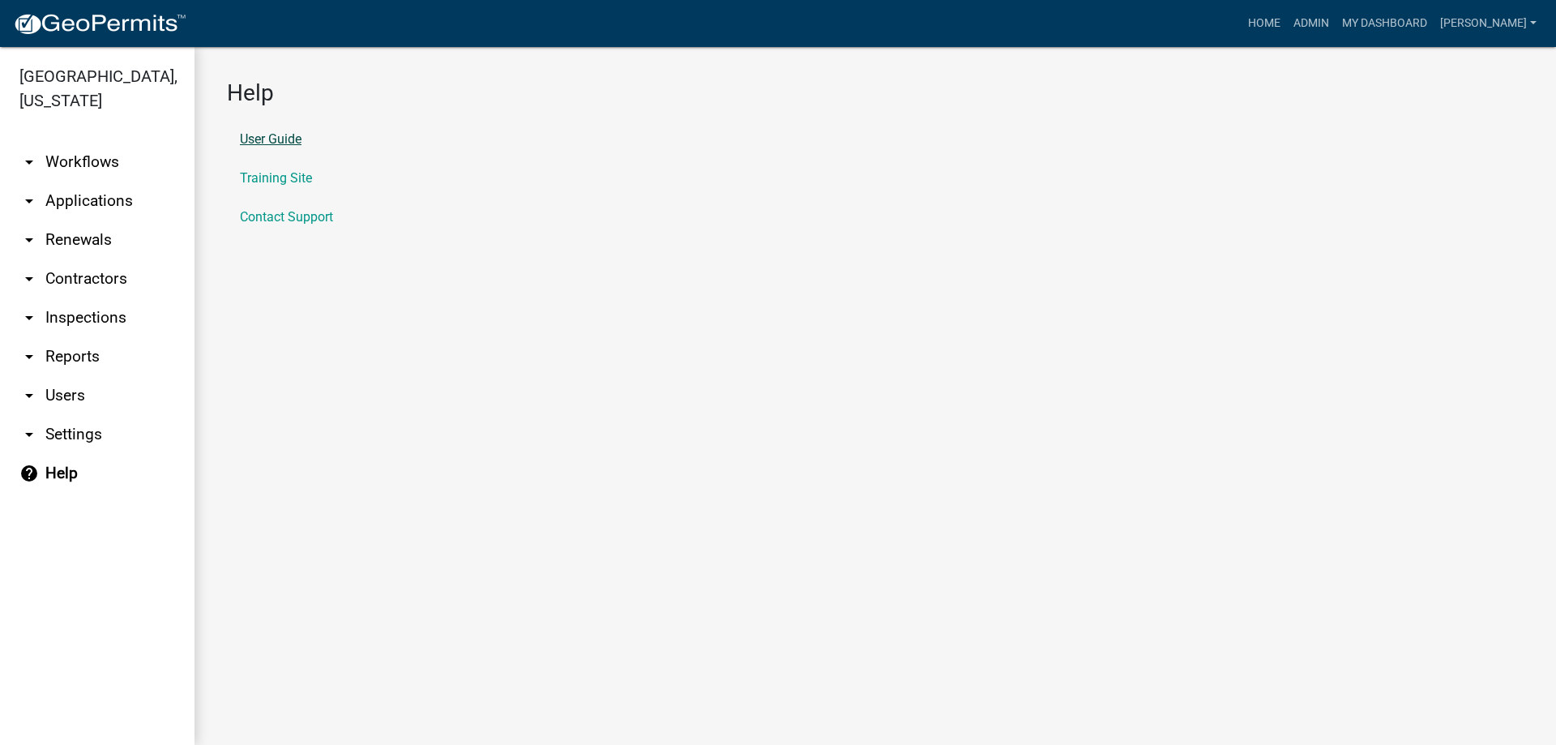
click at [290, 133] on link "User Guide" at bounding box center [271, 139] width 62 height 13
click at [1324, 25] on link "Admin" at bounding box center [1311, 23] width 49 height 31
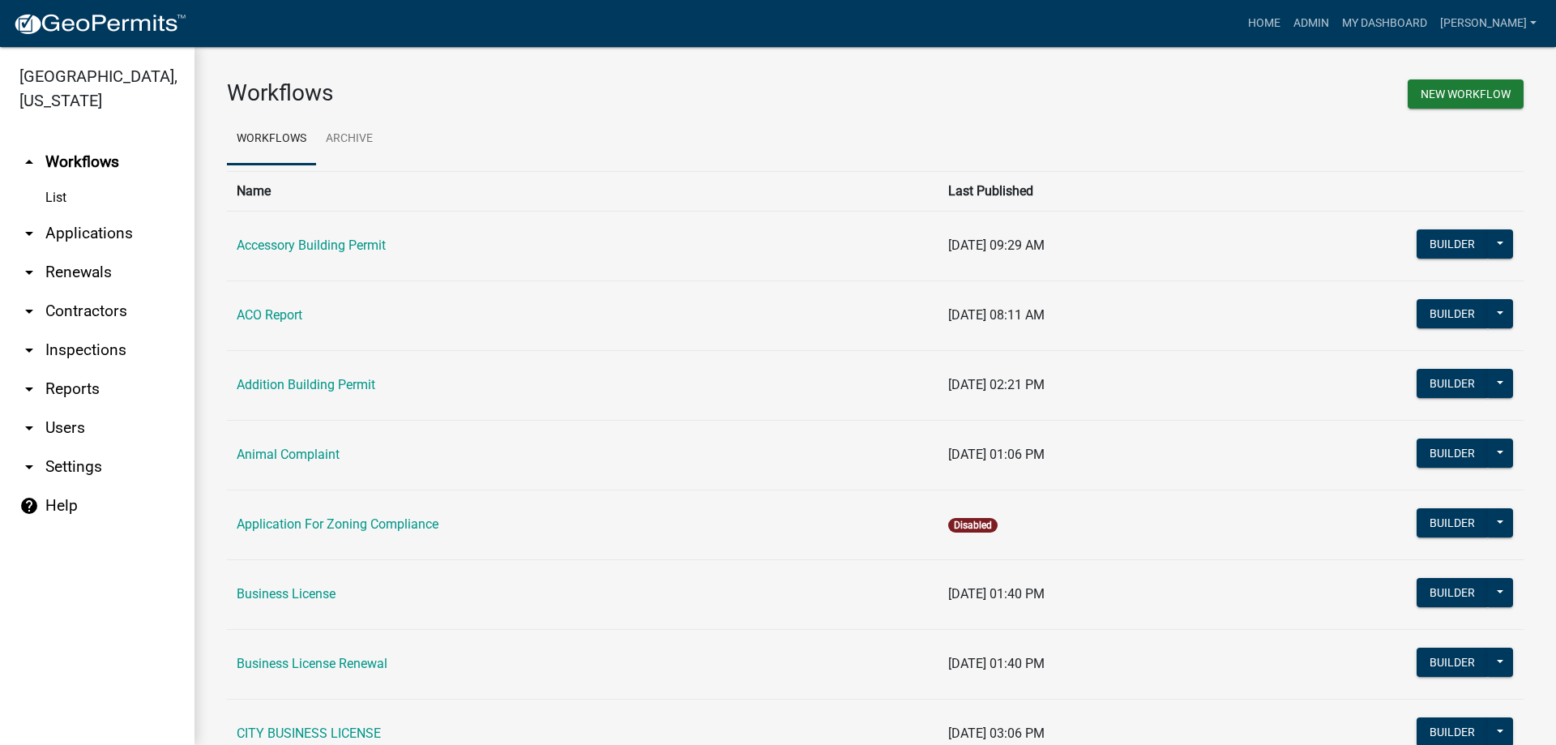
click at [126, 242] on link "arrow_drop_down Applications" at bounding box center [97, 233] width 195 height 39
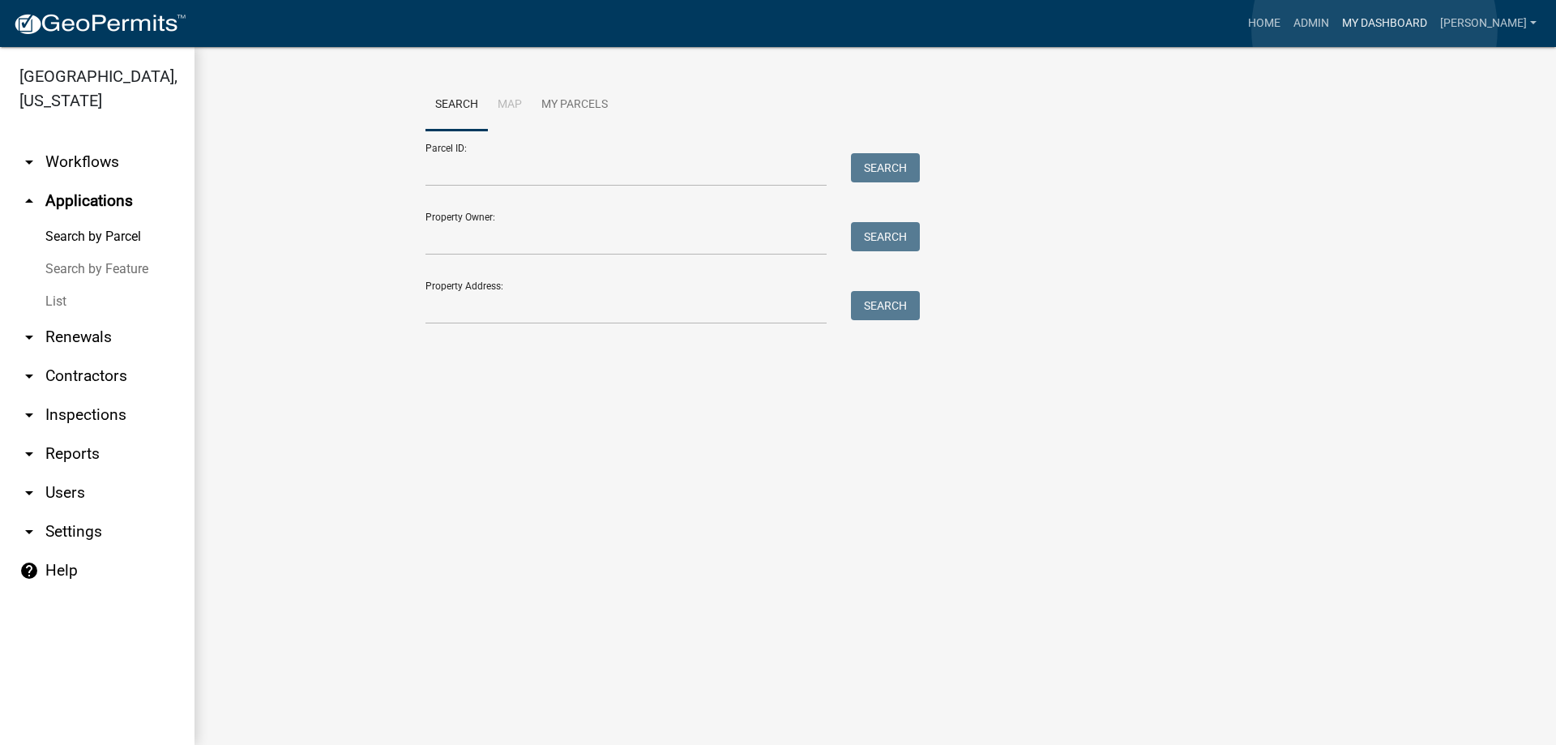
click at [1375, 29] on link "My Dashboard" at bounding box center [1385, 23] width 98 height 31
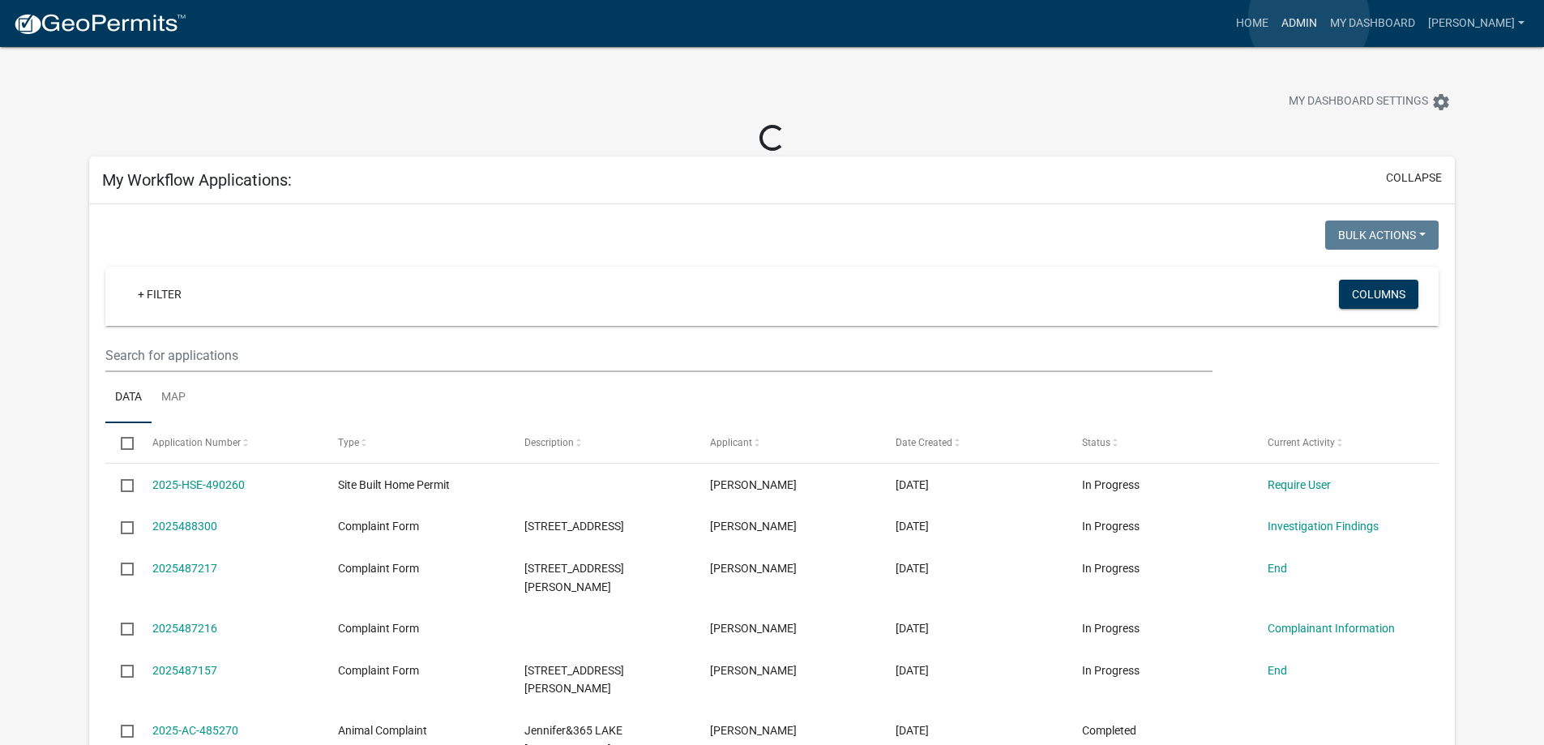
click at [1309, 19] on link "Admin" at bounding box center [1299, 23] width 49 height 31
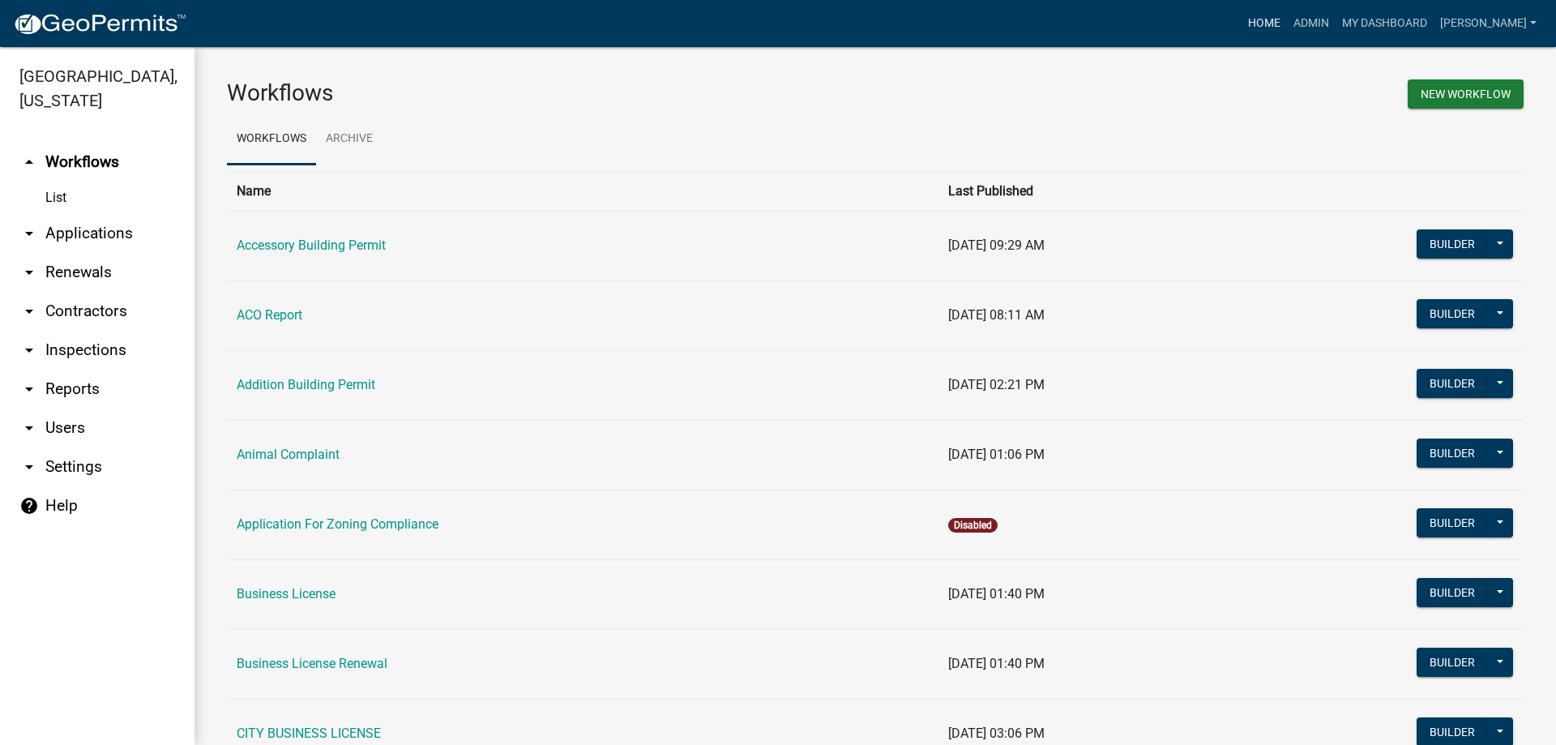
click at [1278, 22] on link "Home" at bounding box center [1264, 23] width 45 height 31
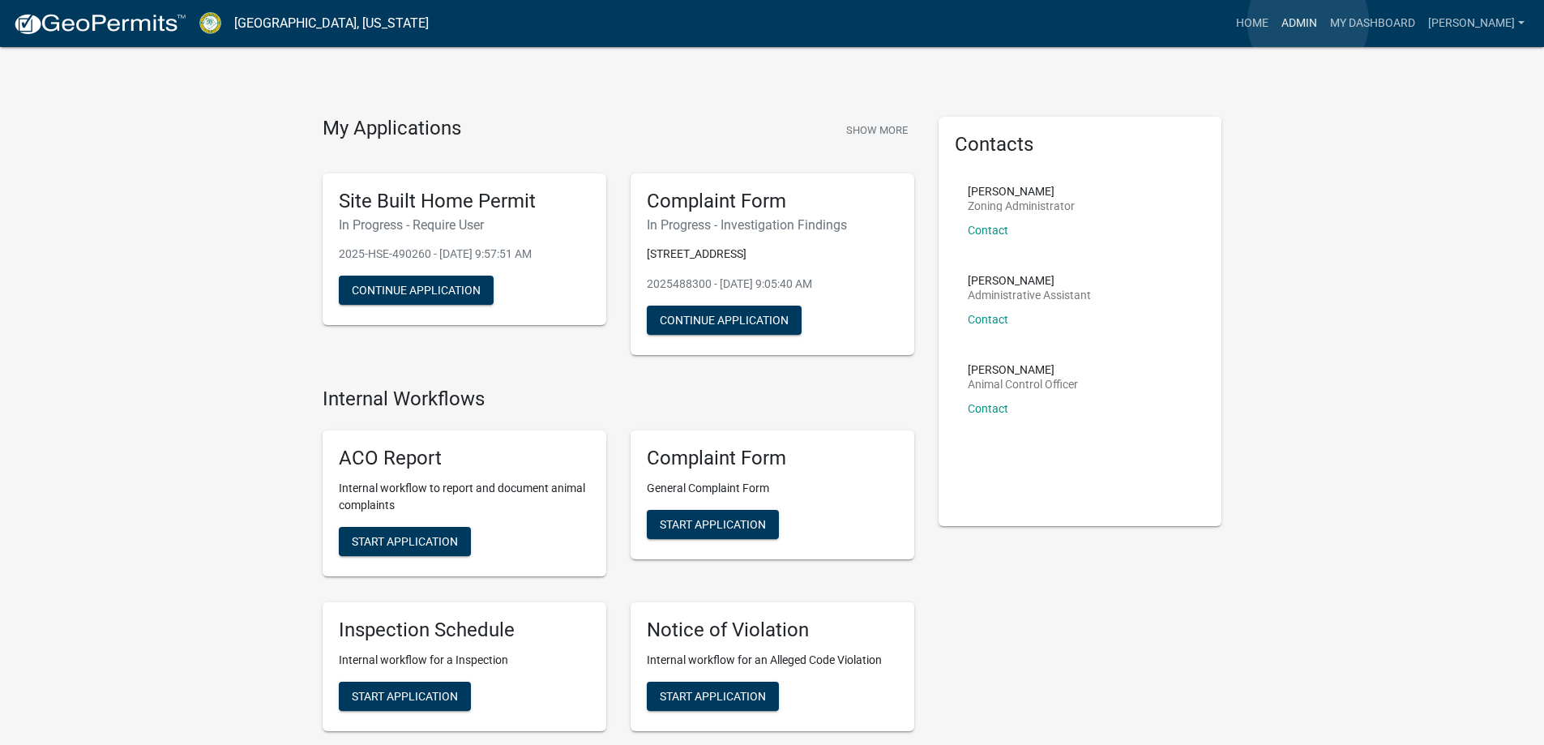
click at [1308, 22] on link "Admin" at bounding box center [1299, 23] width 49 height 31
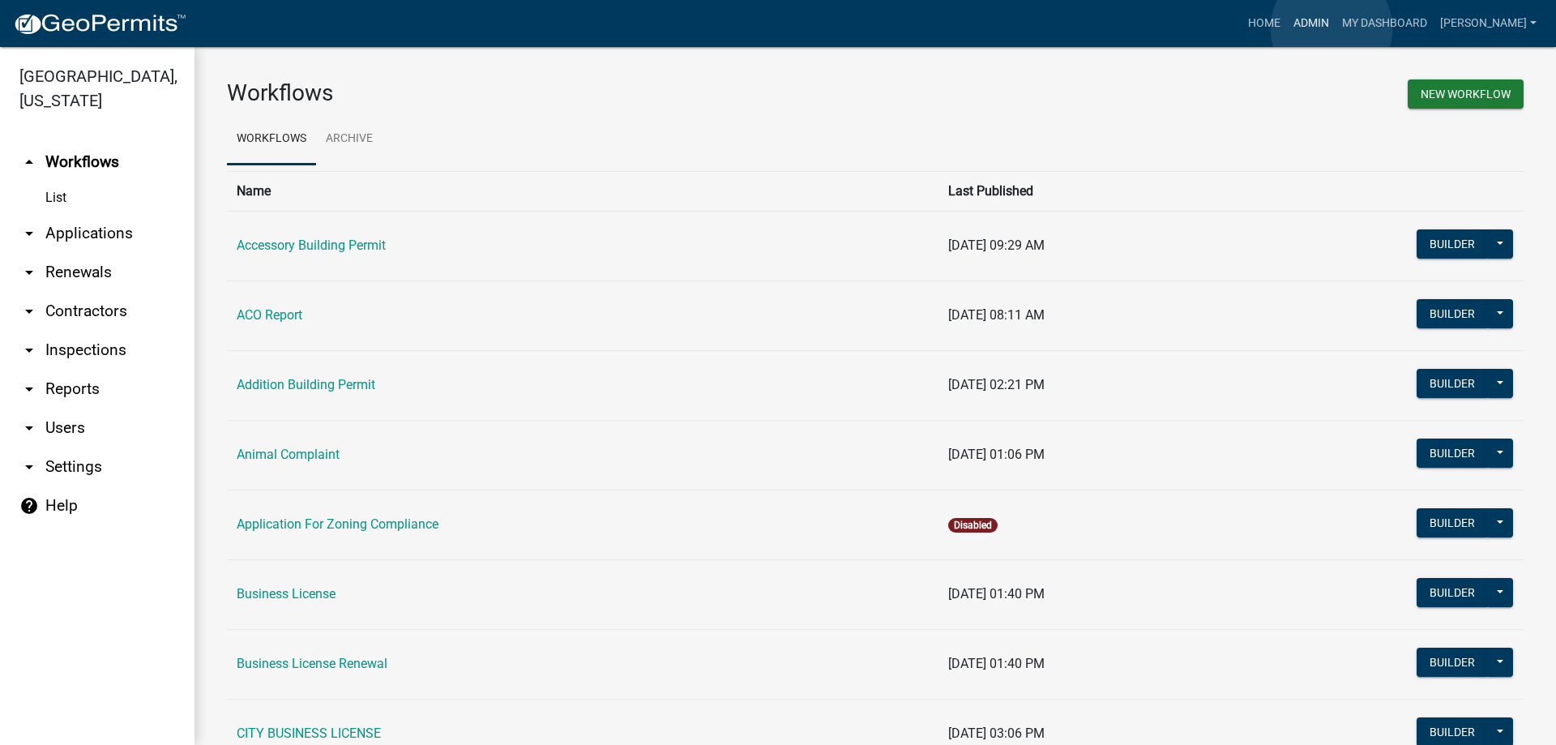
click at [1332, 28] on link "Admin" at bounding box center [1311, 23] width 49 height 31
click at [1328, 13] on link "Admin" at bounding box center [1311, 23] width 49 height 31
click at [1278, 18] on link "Home" at bounding box center [1264, 23] width 45 height 31
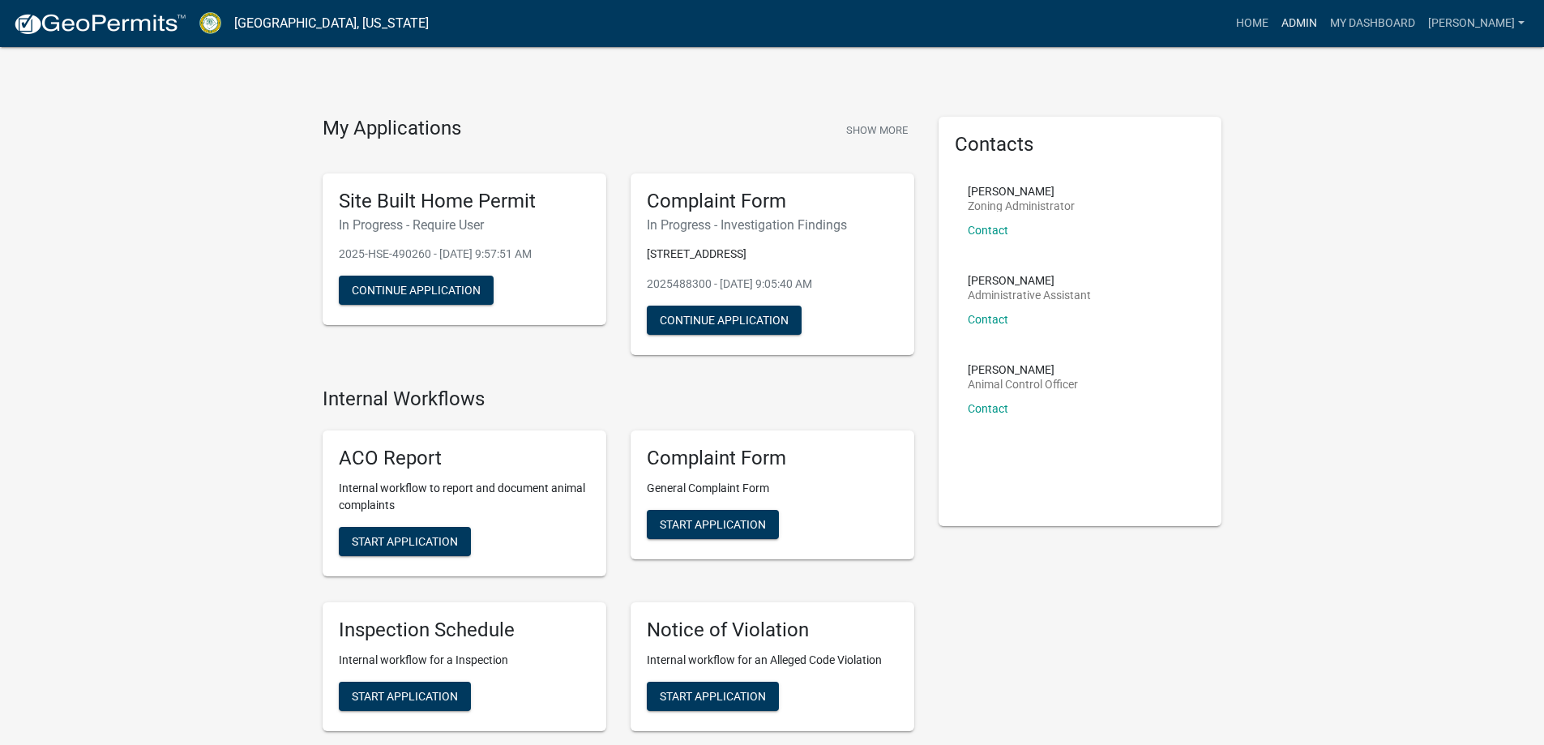
click at [1321, 24] on link "Admin" at bounding box center [1299, 23] width 49 height 31
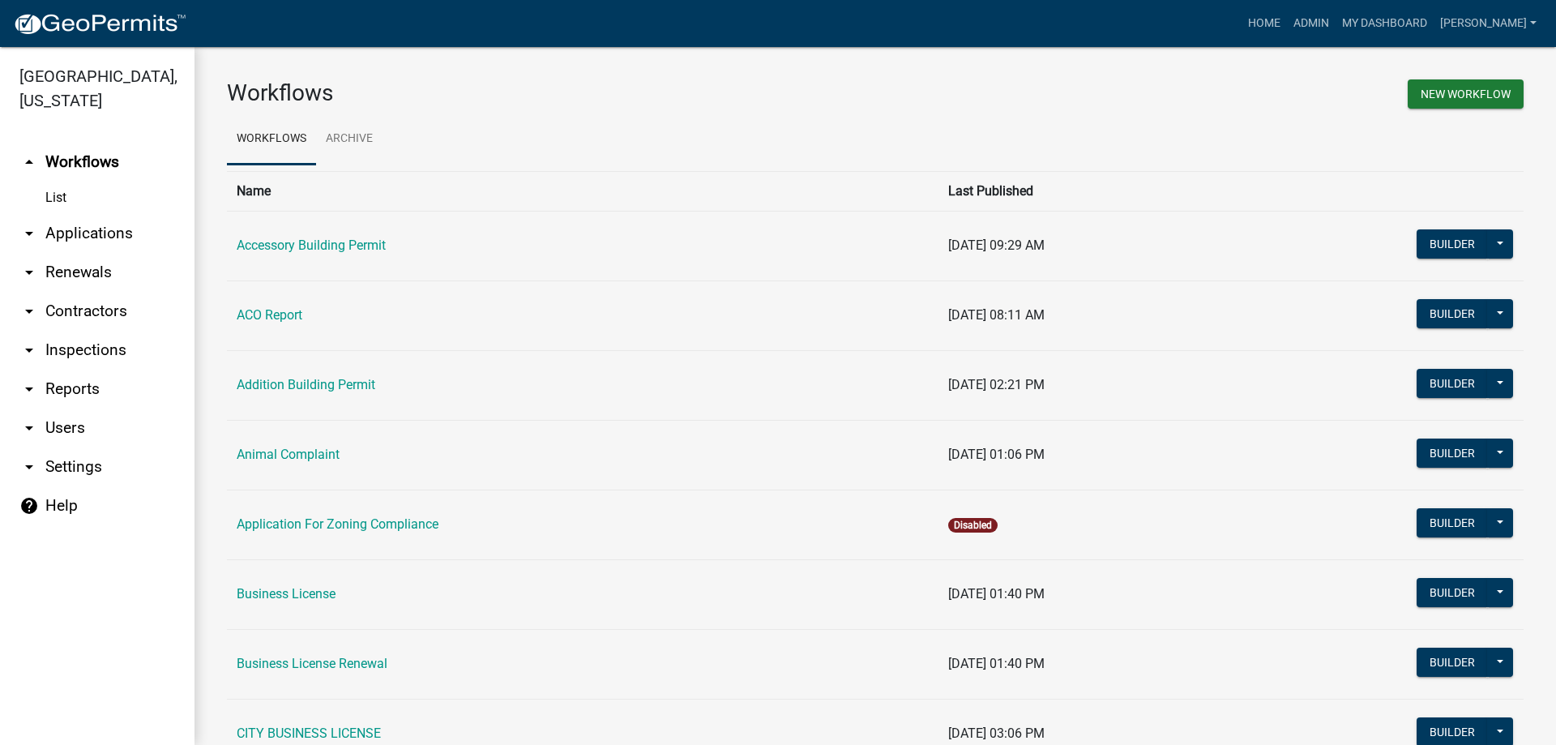
click at [95, 234] on link "arrow_drop_down Applications" at bounding box center [97, 233] width 195 height 39
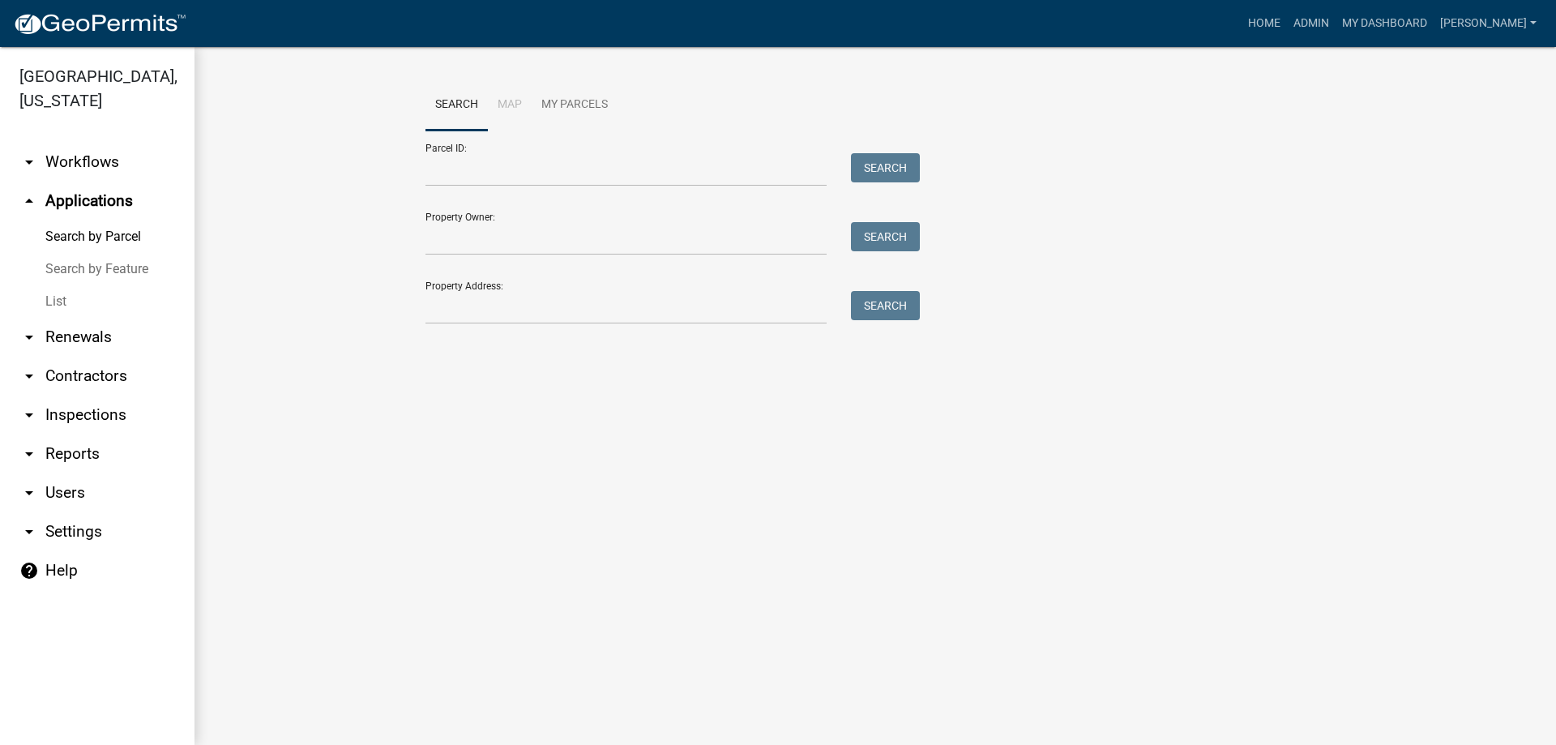
click at [70, 296] on link "List" at bounding box center [97, 301] width 195 height 32
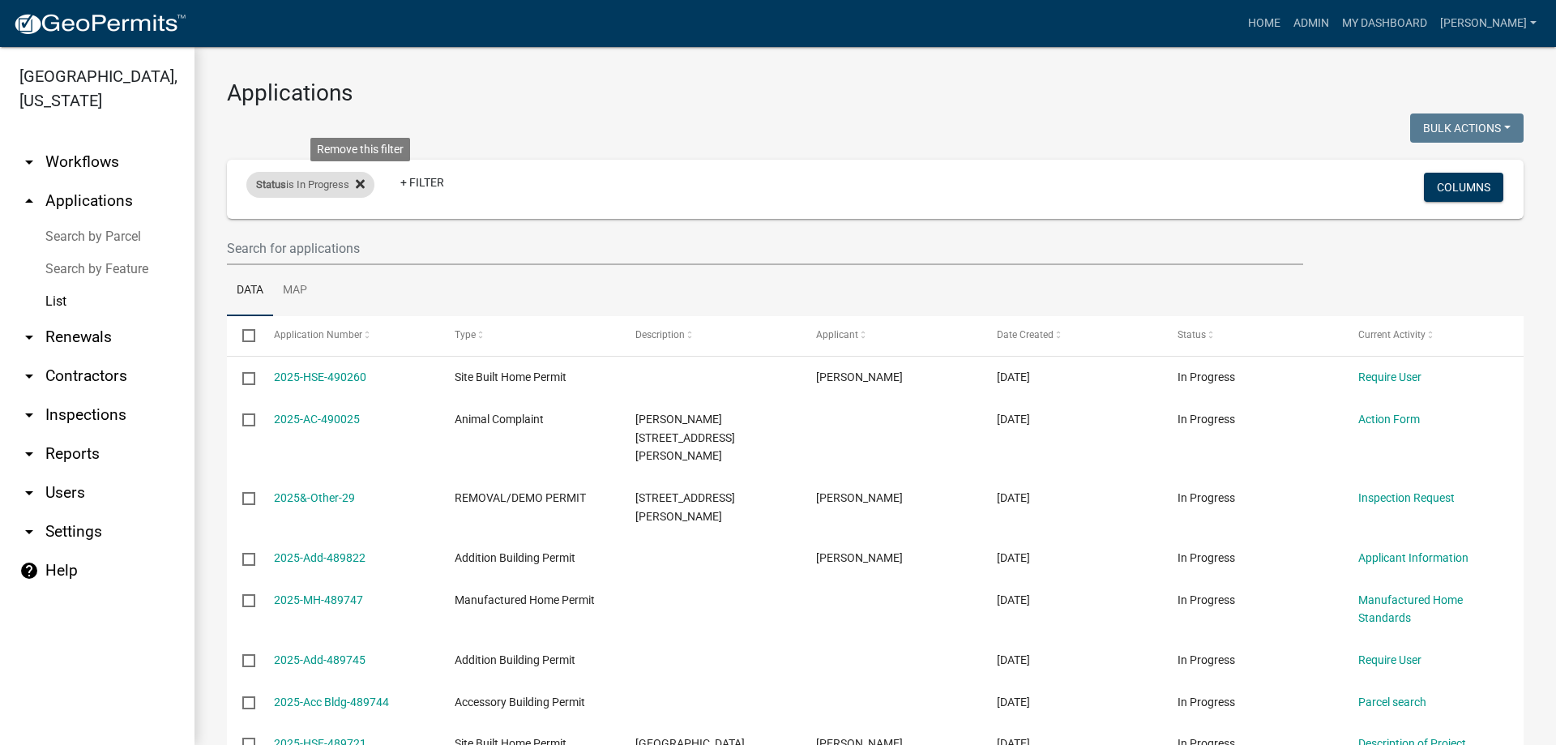
click at [361, 188] on icon at bounding box center [360, 183] width 9 height 9
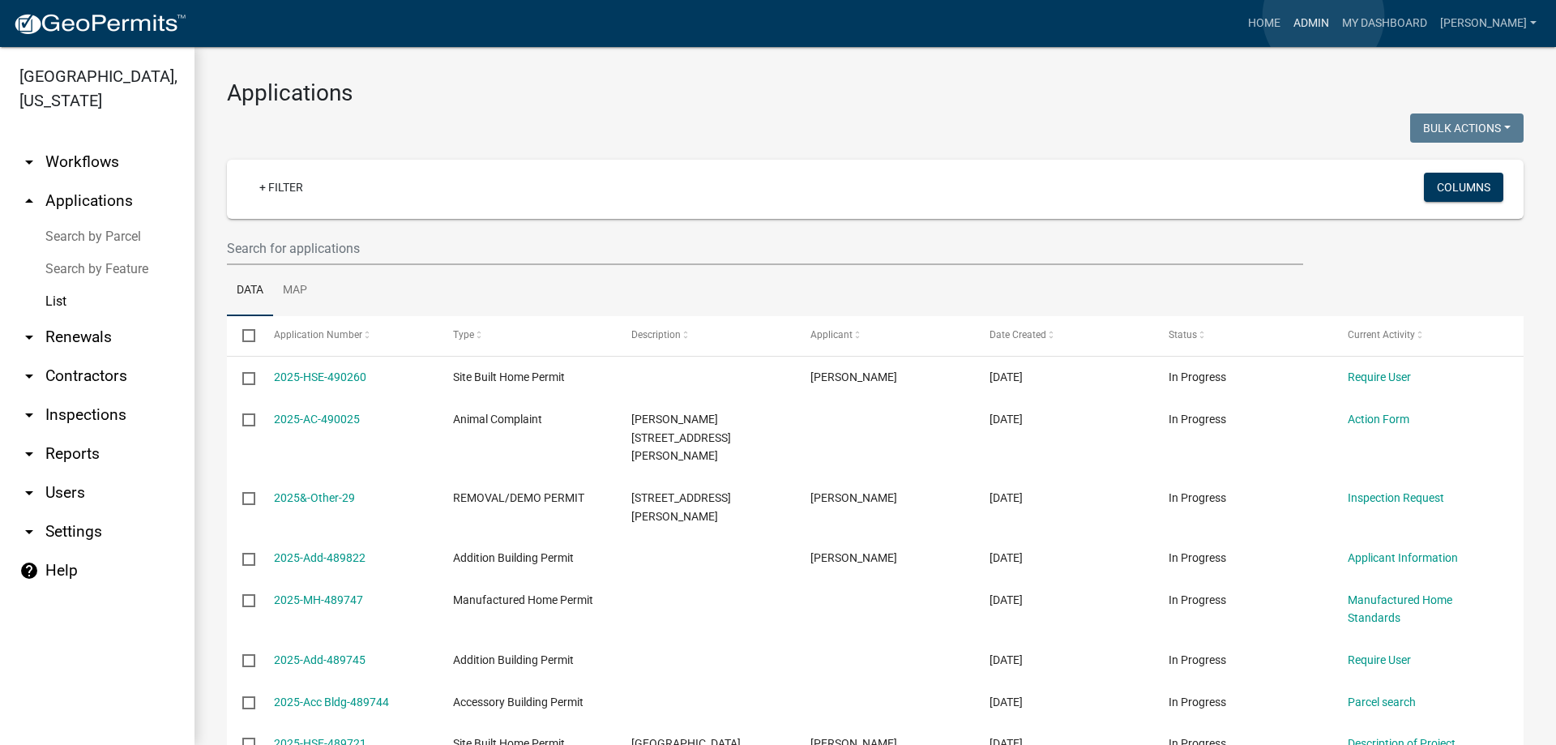
click at [1323, 16] on link "Admin" at bounding box center [1311, 23] width 49 height 31
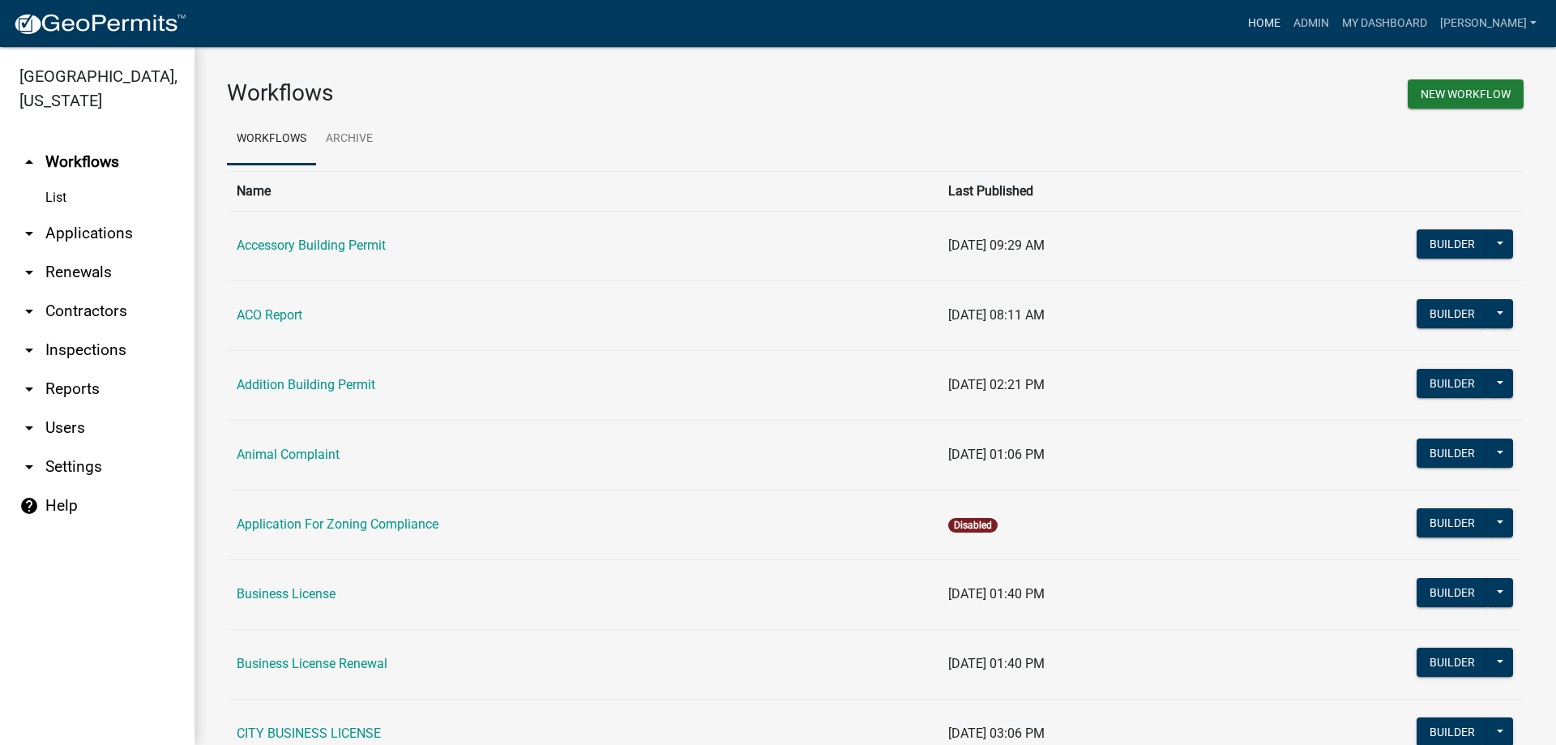
click at [1280, 24] on link "Home" at bounding box center [1264, 23] width 45 height 31
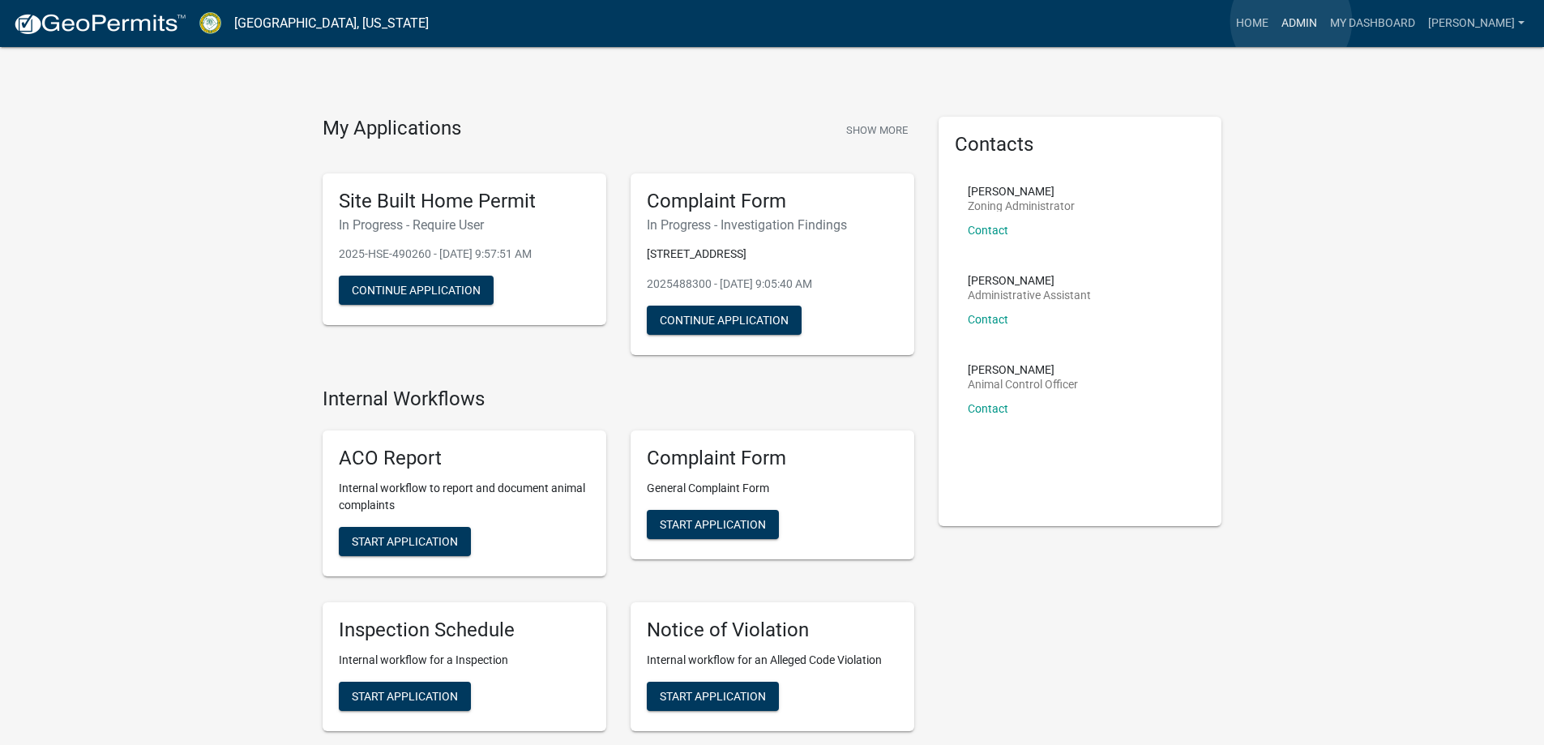
click at [1291, 21] on link "Admin" at bounding box center [1299, 23] width 49 height 31
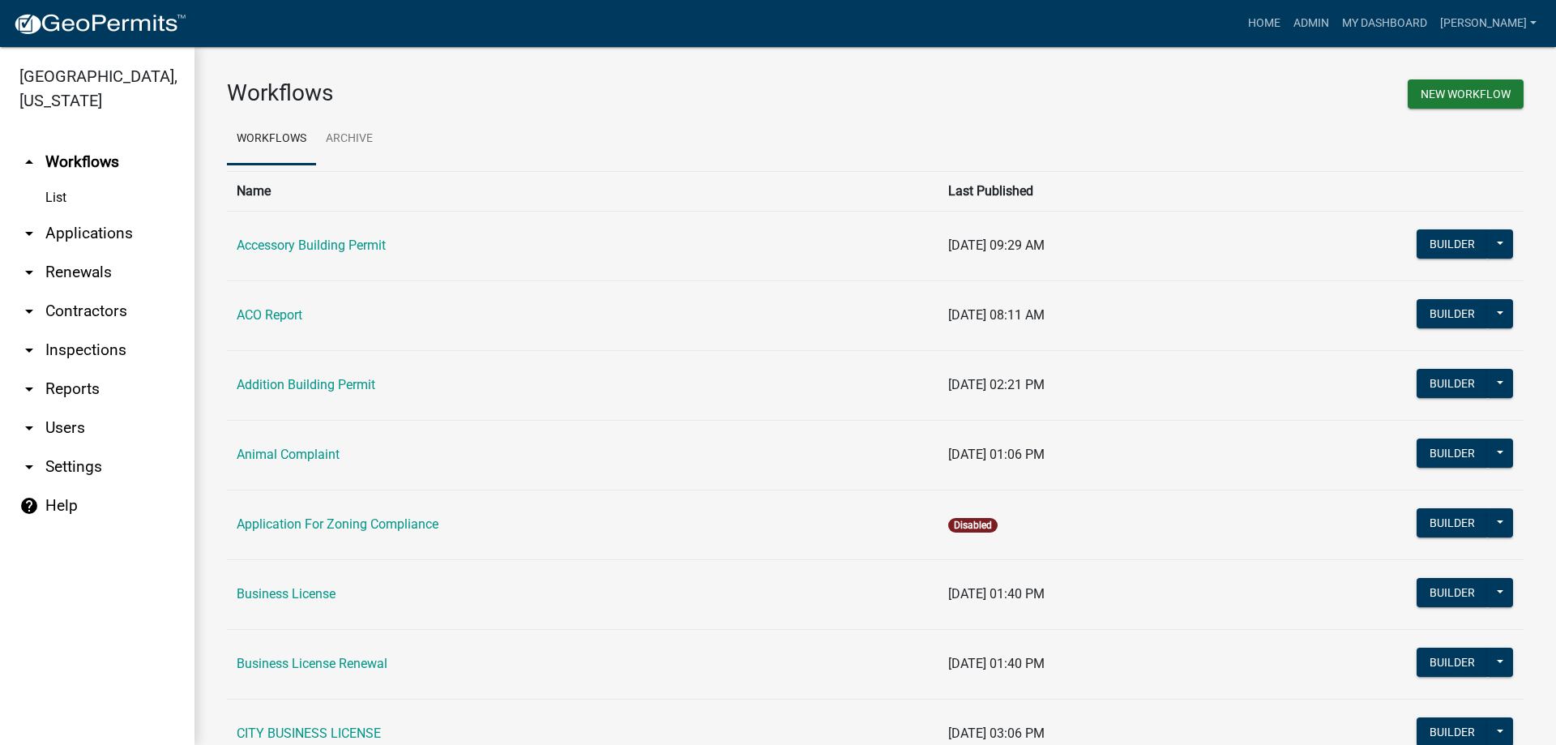
click at [75, 429] on link "arrow_drop_down Users" at bounding box center [97, 427] width 195 height 39
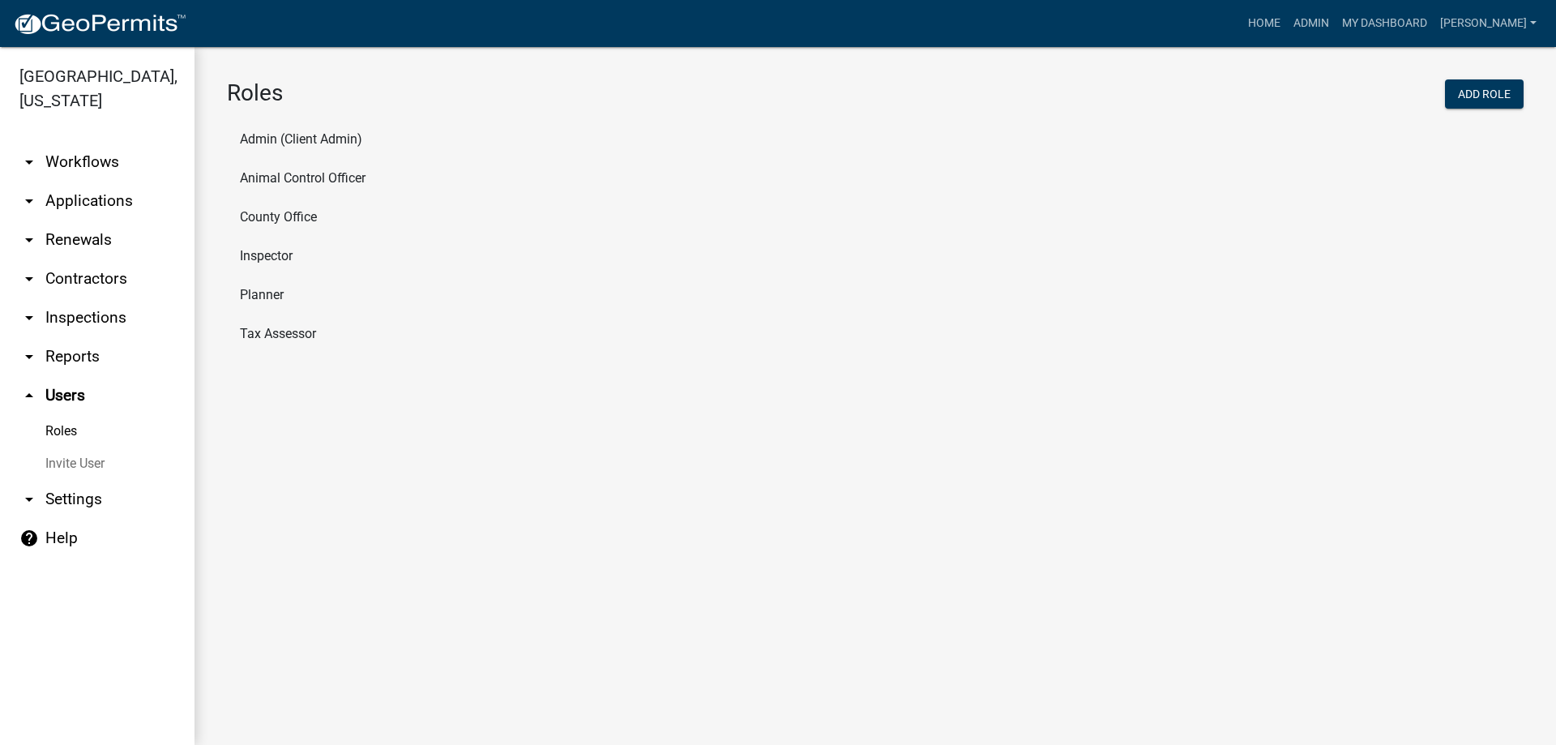
click at [281, 135] on li "Admin (Client Admin)" at bounding box center [875, 139] width 1297 height 39
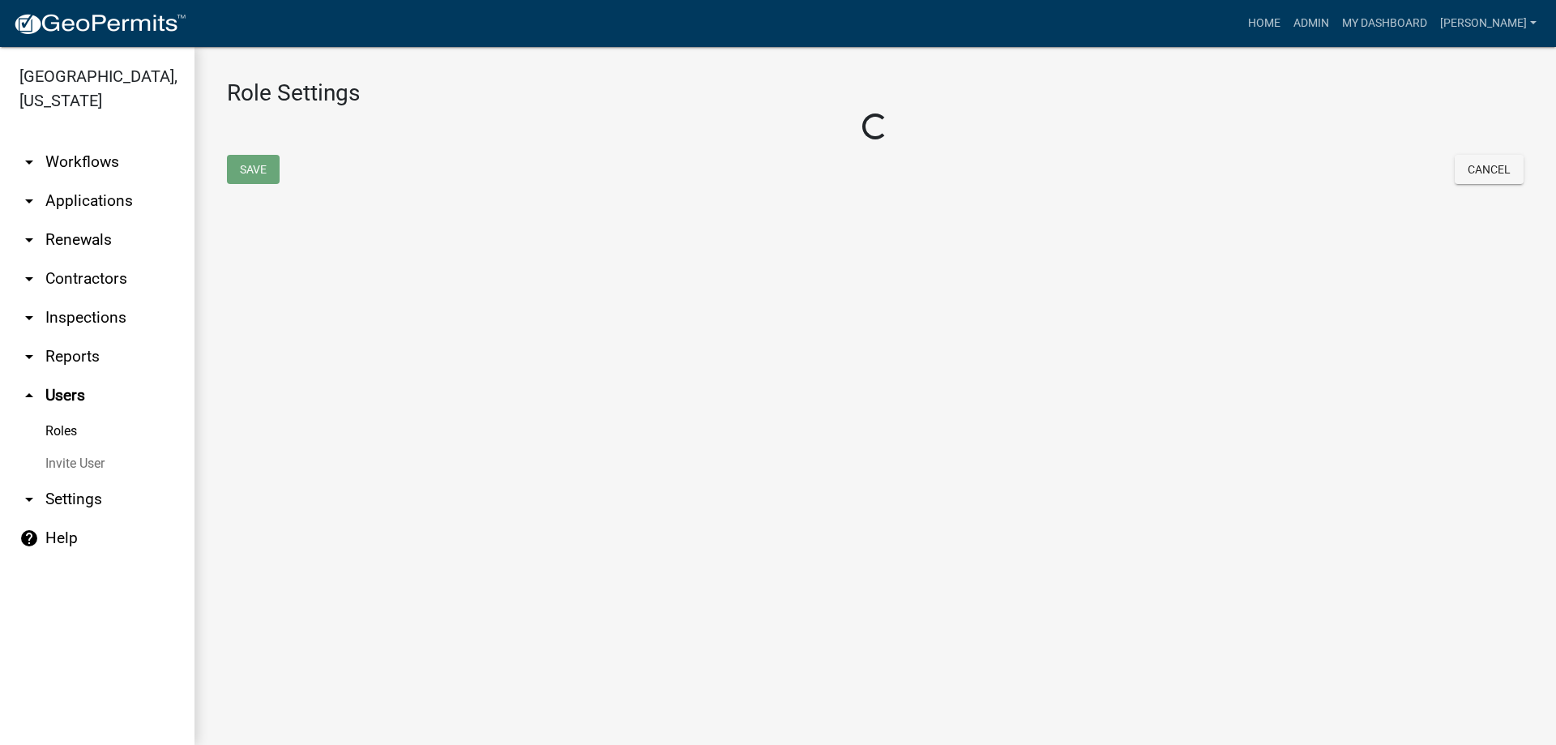
select select "4: red"
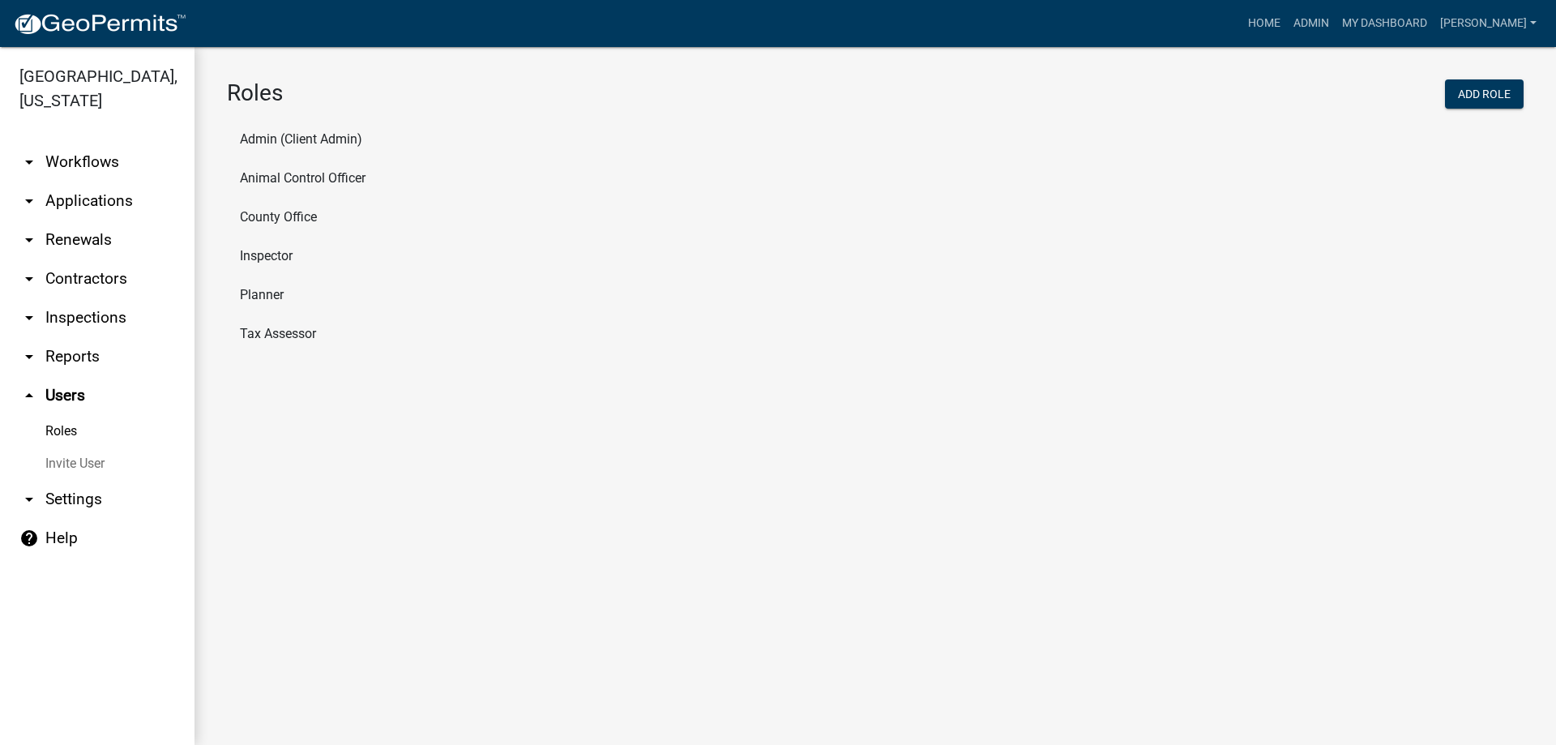
click at [267, 139] on li "Admin (Client Admin)" at bounding box center [875, 139] width 1297 height 39
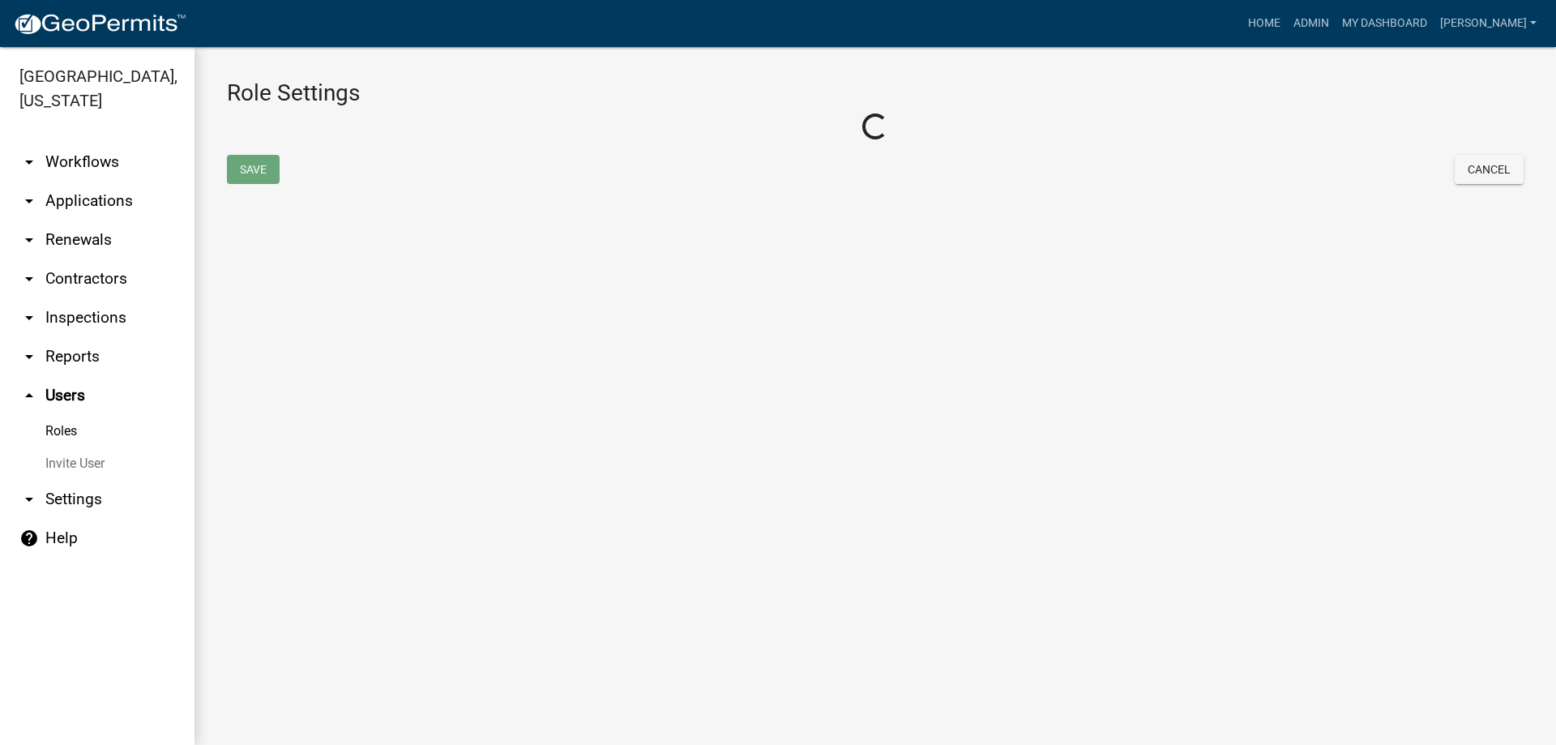
select select "4: red"
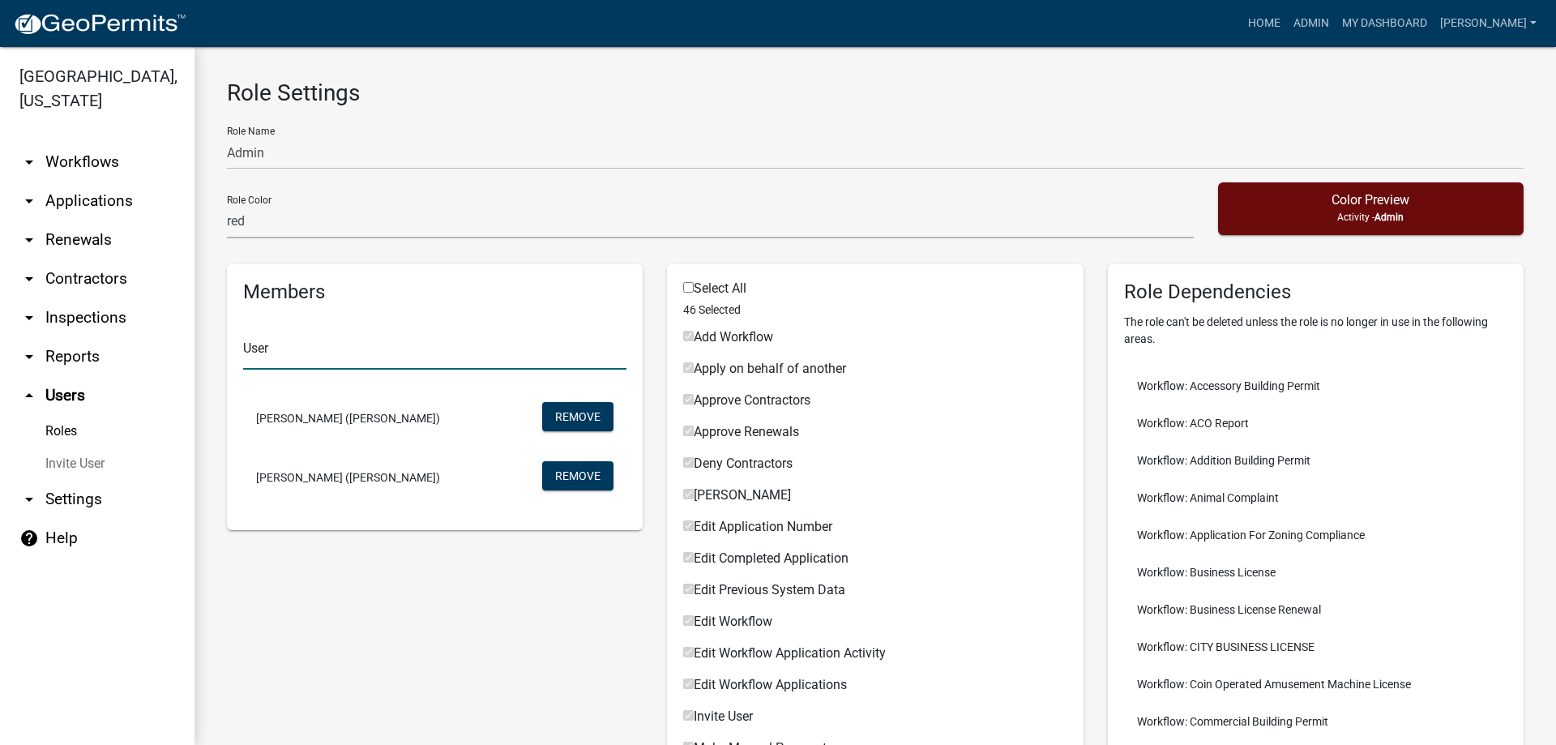
click at [383, 351] on input "text" at bounding box center [434, 352] width 383 height 33
type input "jer"
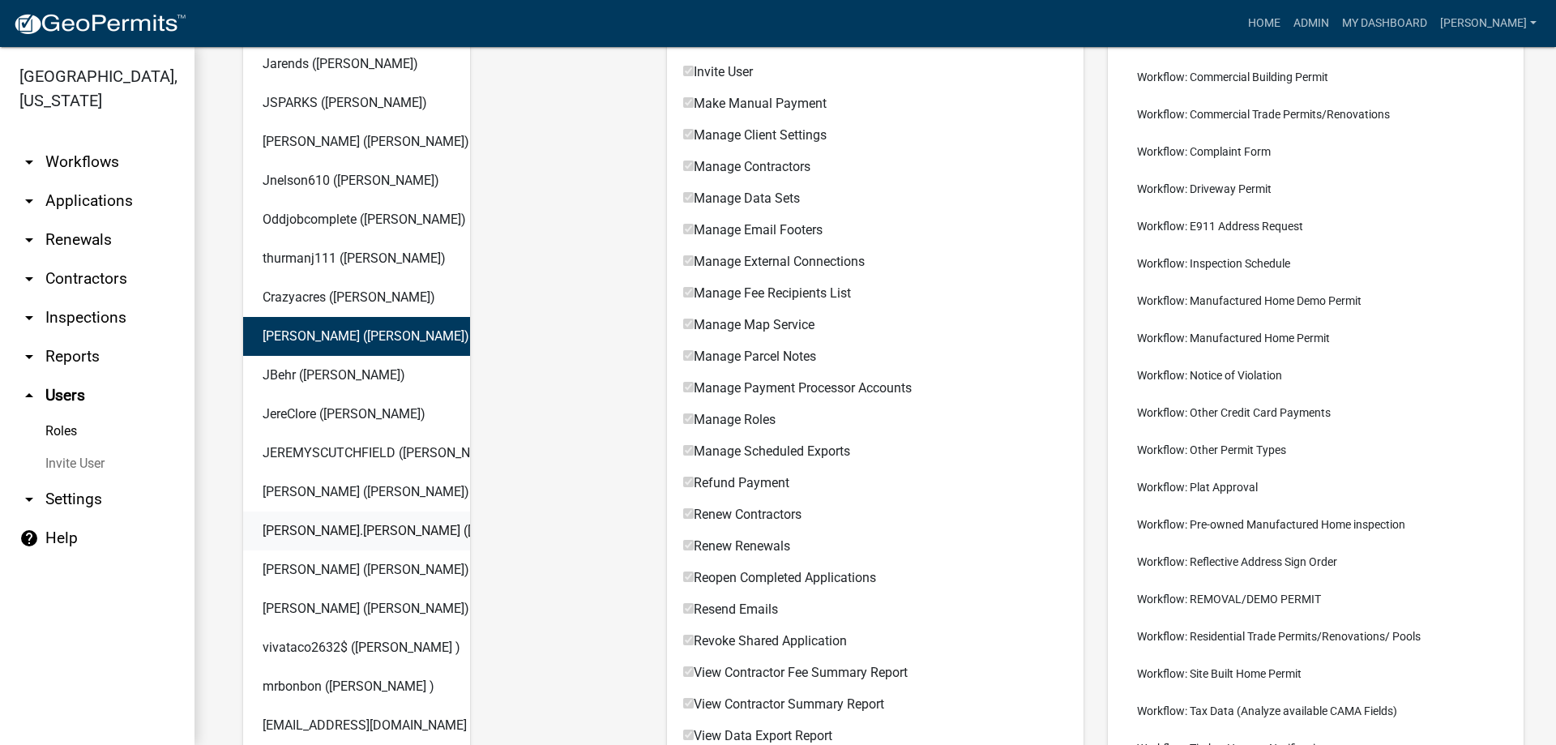
scroll to position [648, 0]
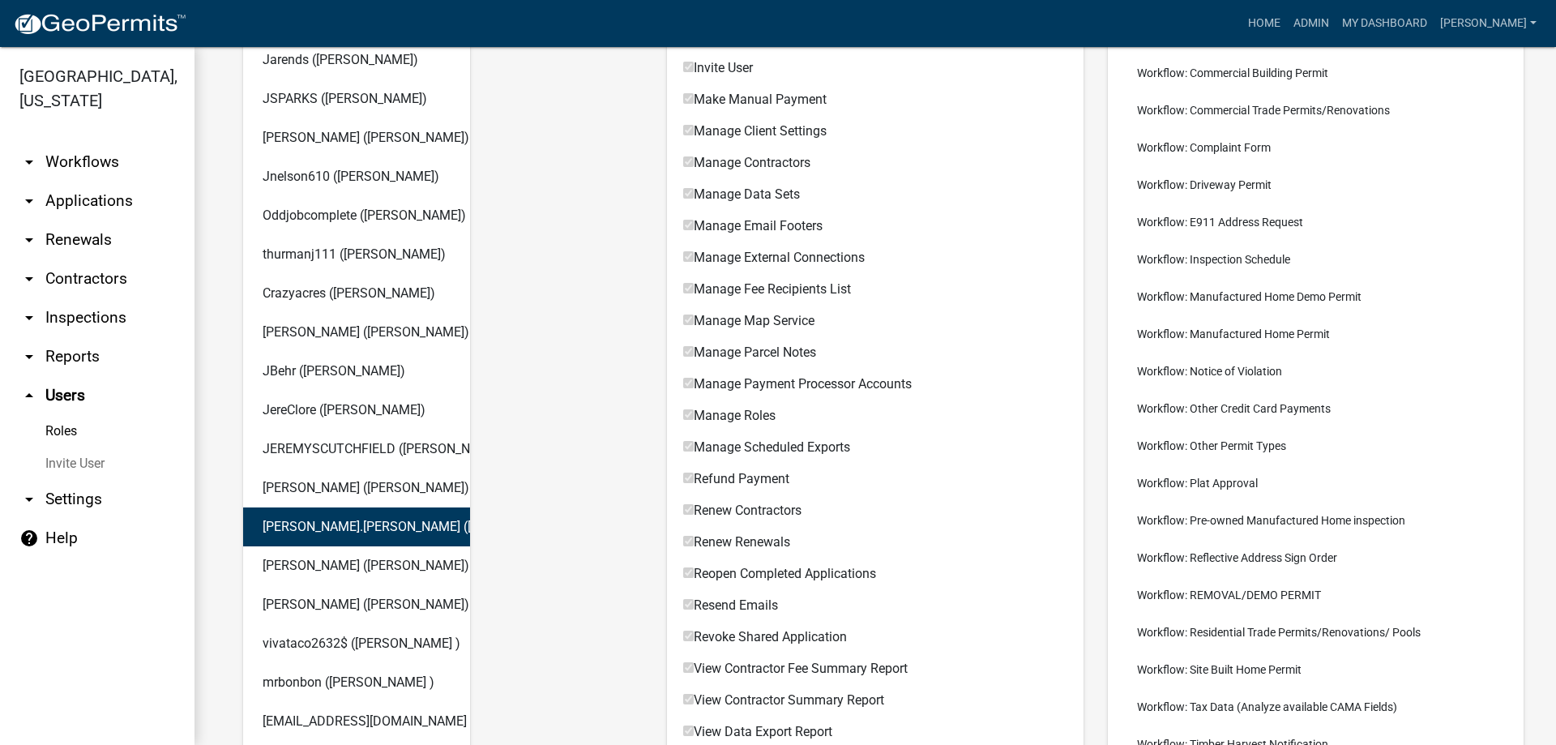
click at [373, 522] on button "[PERSON_NAME].[PERSON_NAME] ([PERSON_NAME] )" at bounding box center [356, 526] width 227 height 39
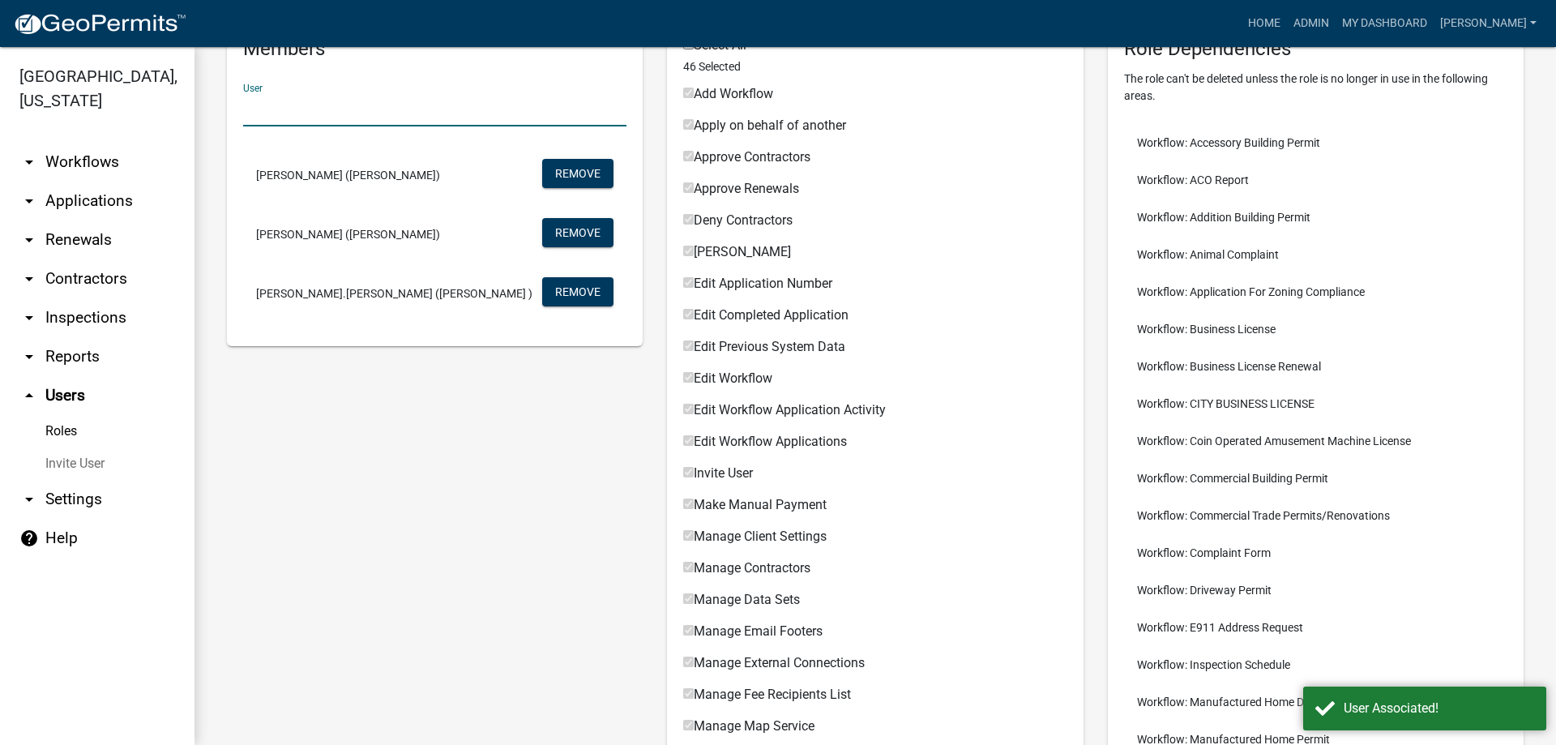
scroll to position [162, 0]
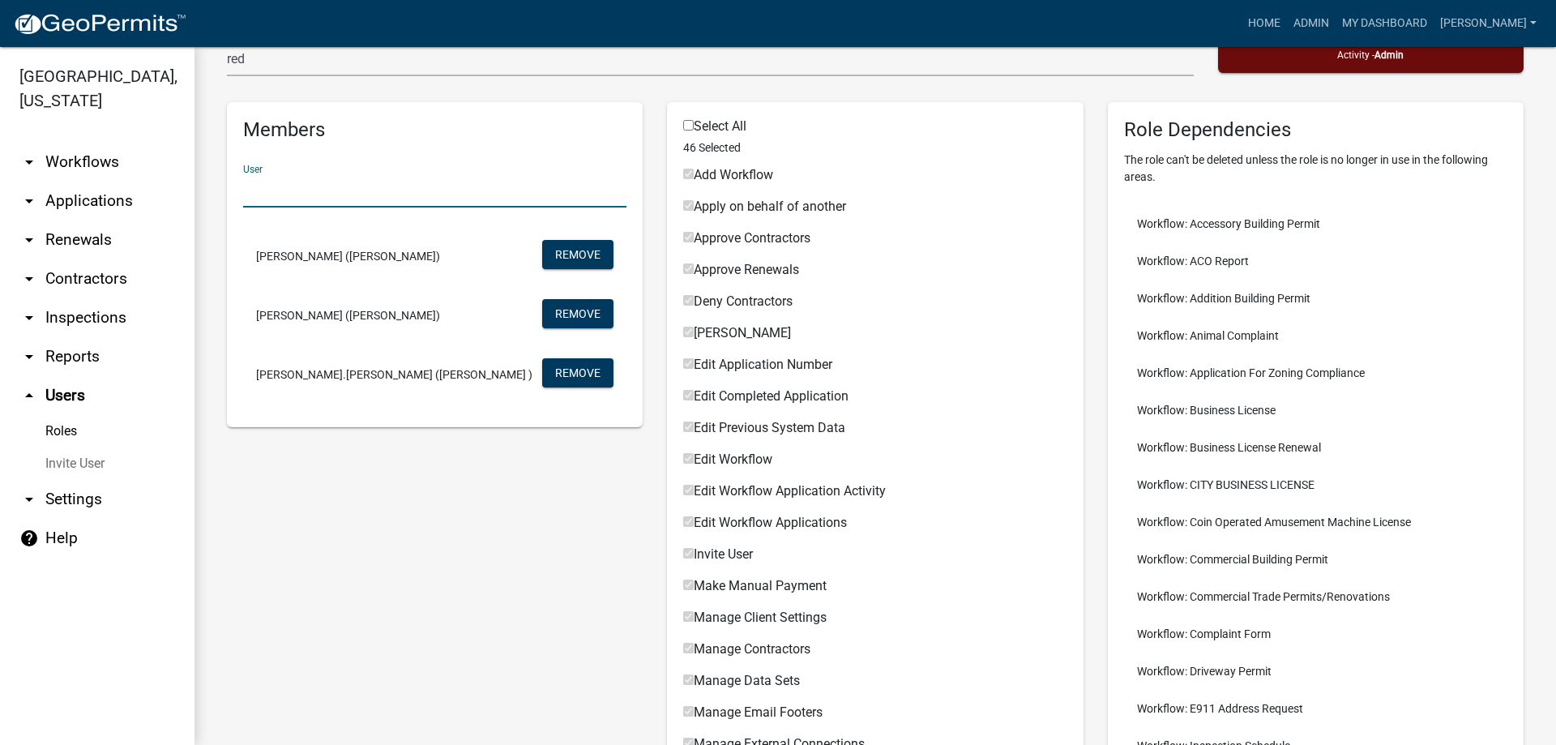
click at [332, 194] on input "text" at bounding box center [434, 190] width 383 height 33
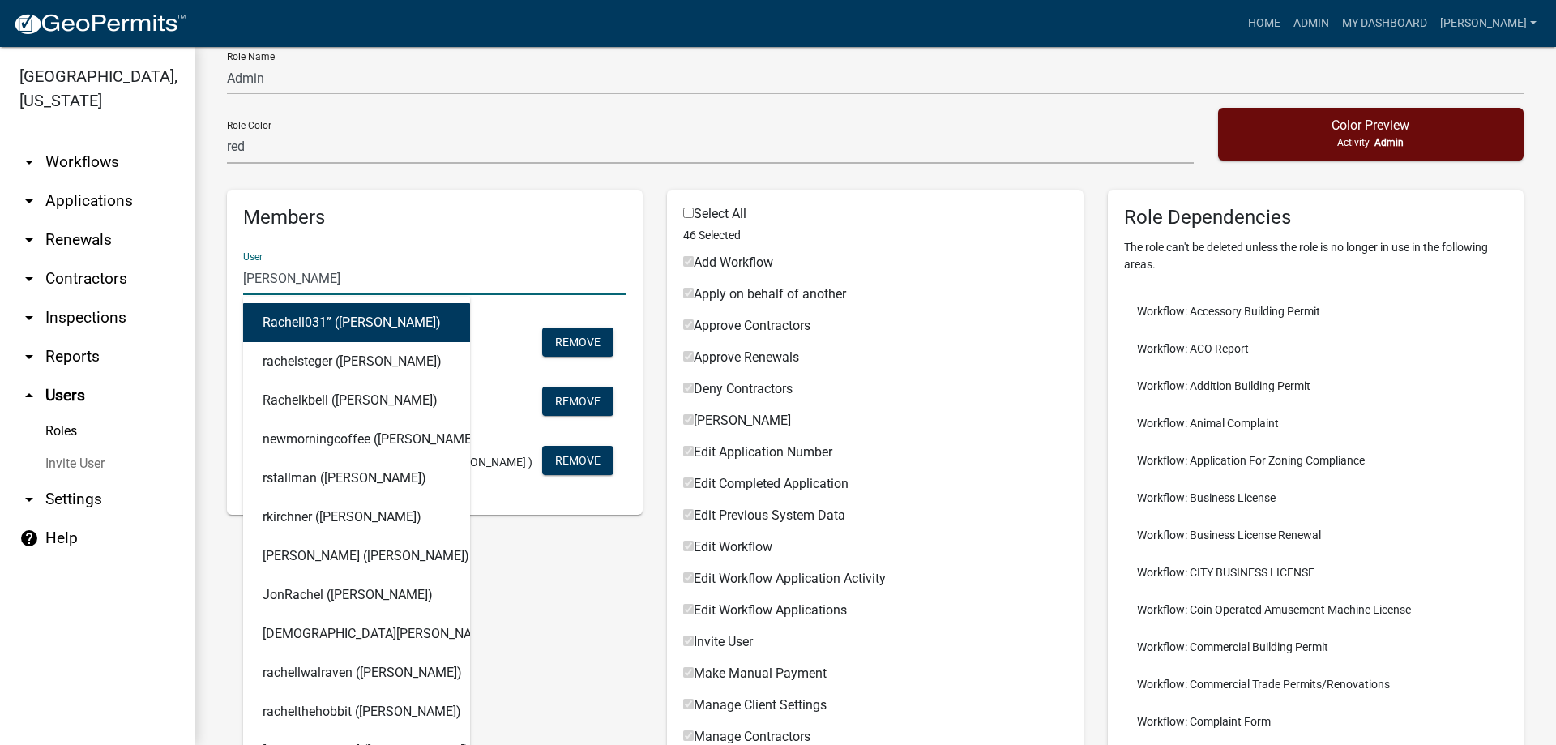
scroll to position [0, 0]
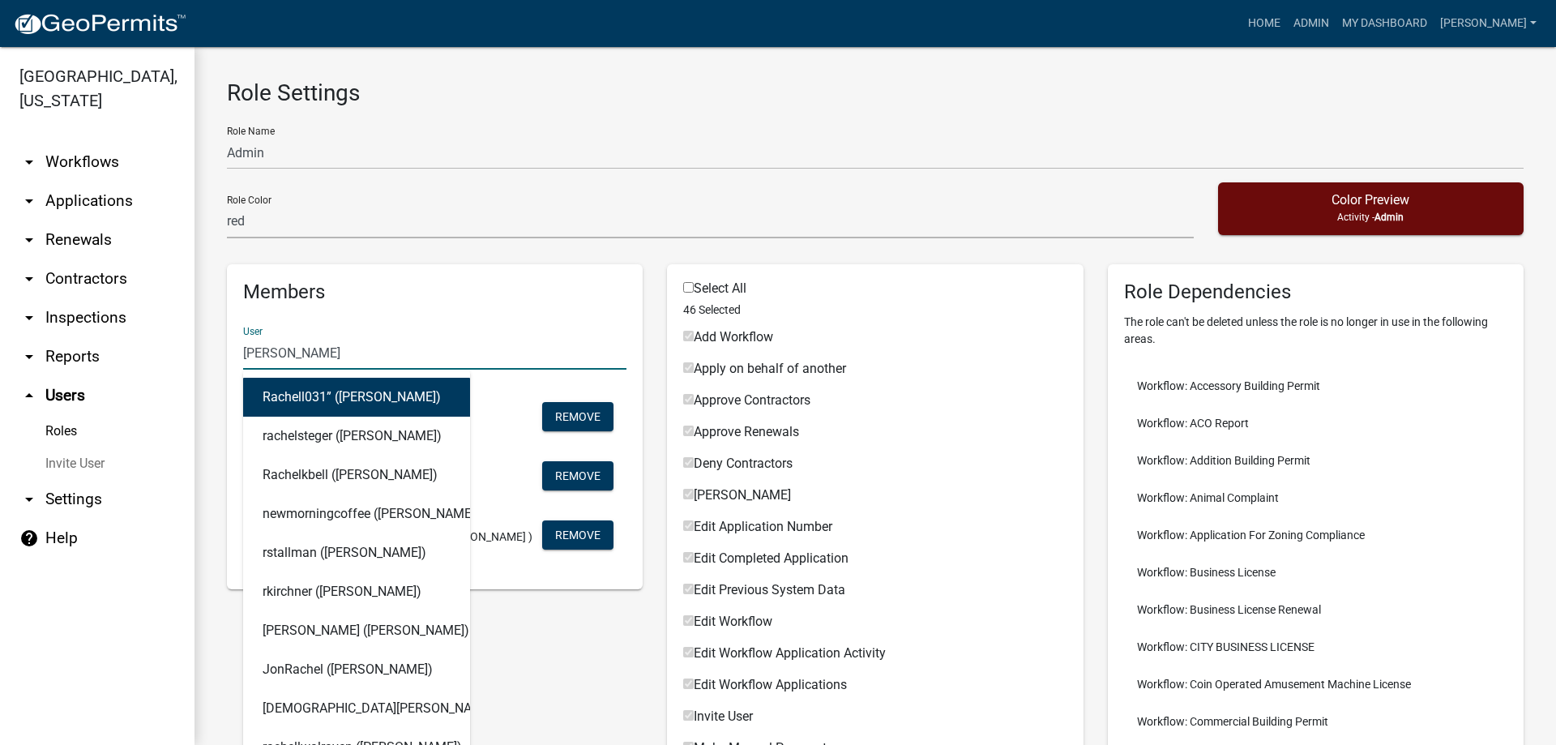
click at [313, 355] on input "[PERSON_NAME]" at bounding box center [434, 352] width 383 height 33
drag, startPoint x: 313, startPoint y: 360, endPoint x: 148, endPoint y: 351, distance: 164.8
click at [148, 351] on div "[GEOGRAPHIC_DATA], [US_STATE] arrow_drop_down Workflows List arrow_drop_down Ap…" at bounding box center [778, 396] width 1556 height 698
type input "[PERSON_NAME]"
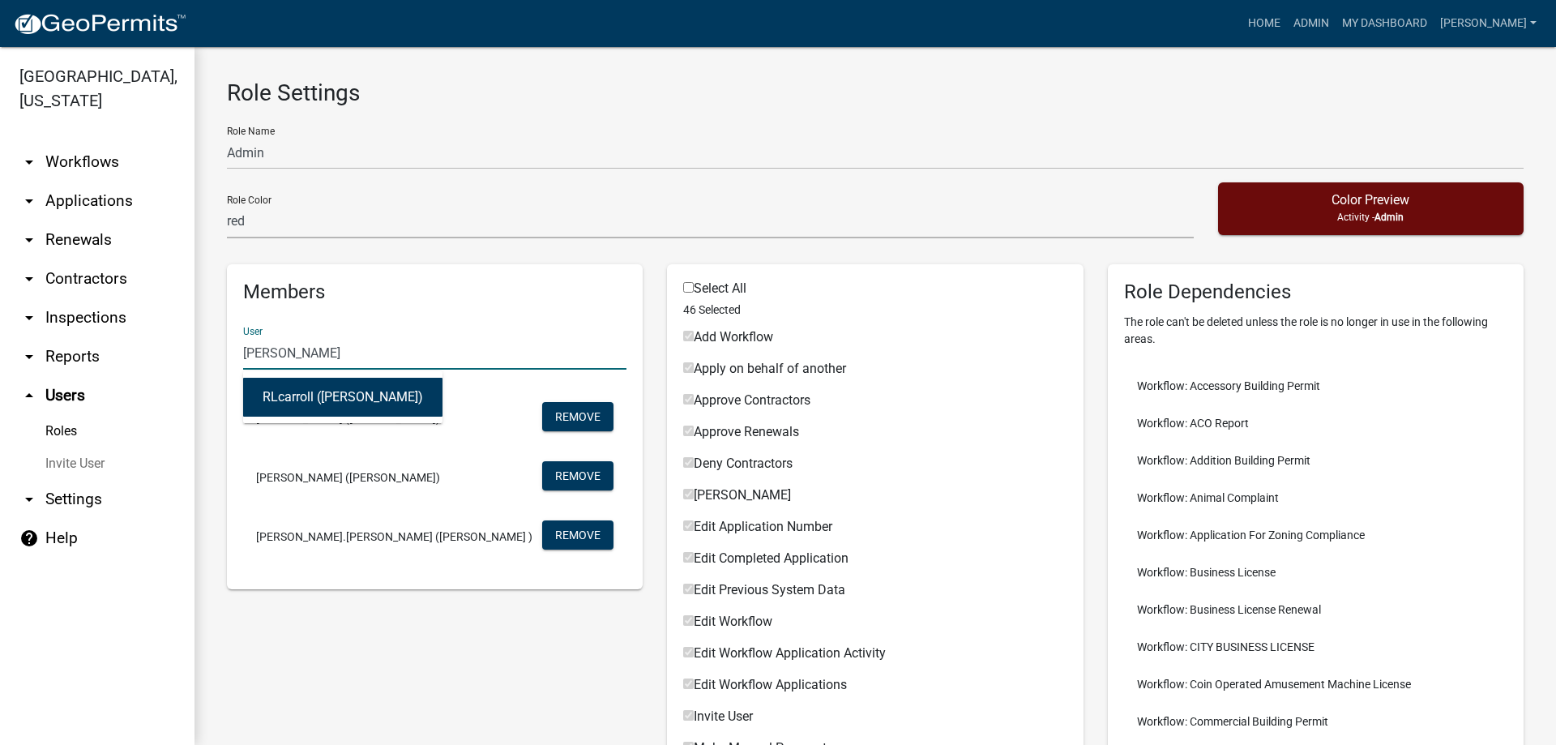
click at [309, 388] on button "RLcarroll ([PERSON_NAME])" at bounding box center [342, 397] width 199 height 39
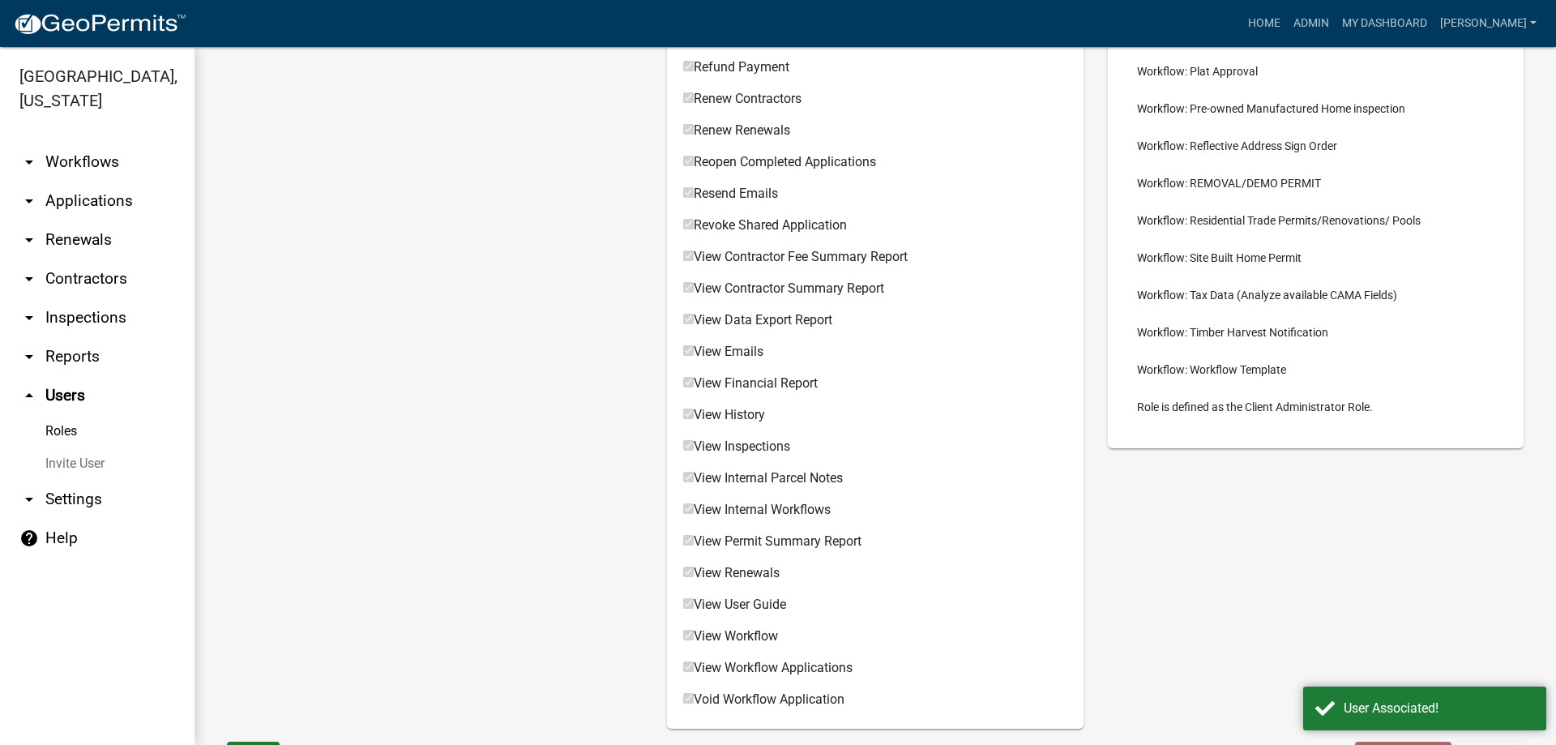
scroll to position [1137, 0]
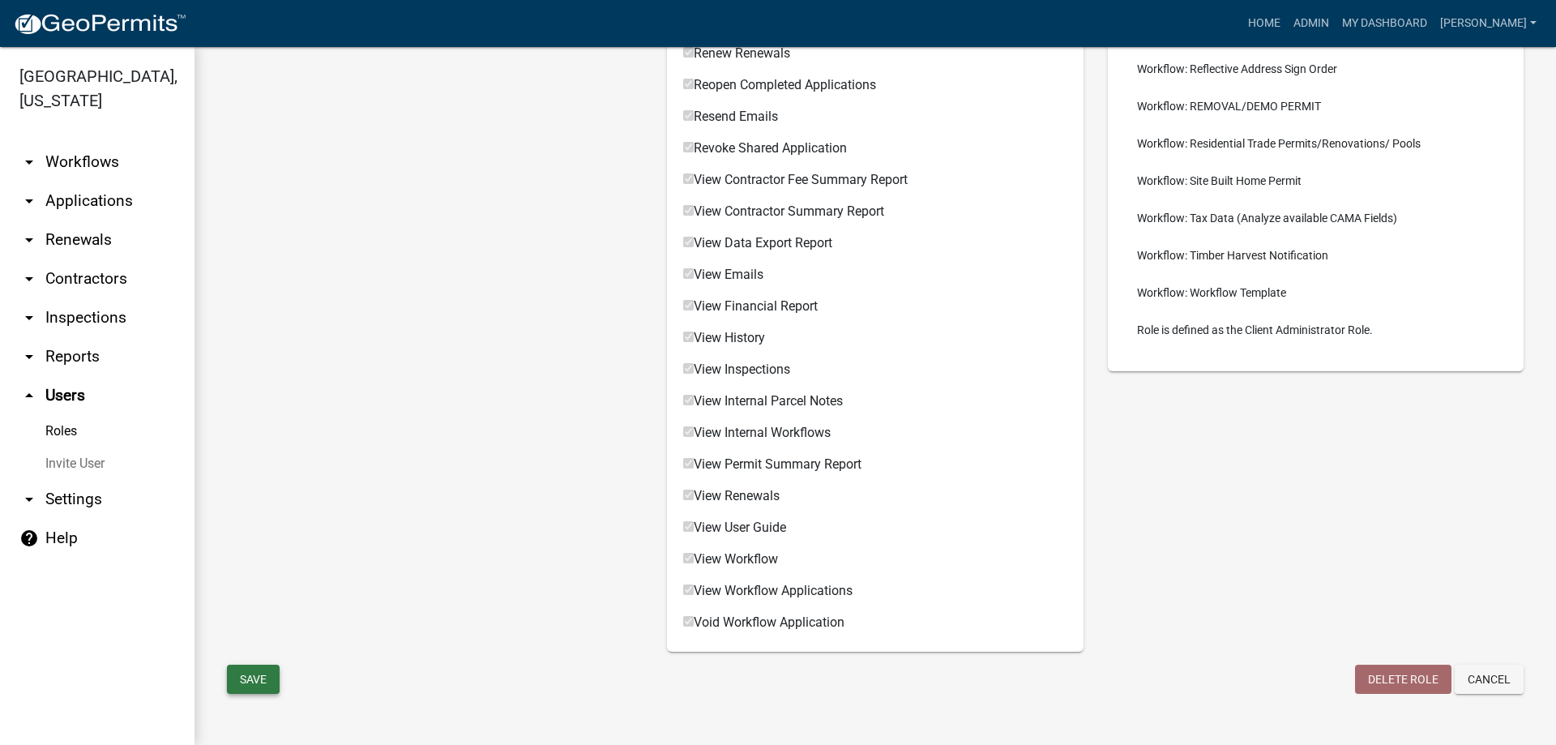
click at [249, 685] on button "Save" at bounding box center [253, 679] width 53 height 29
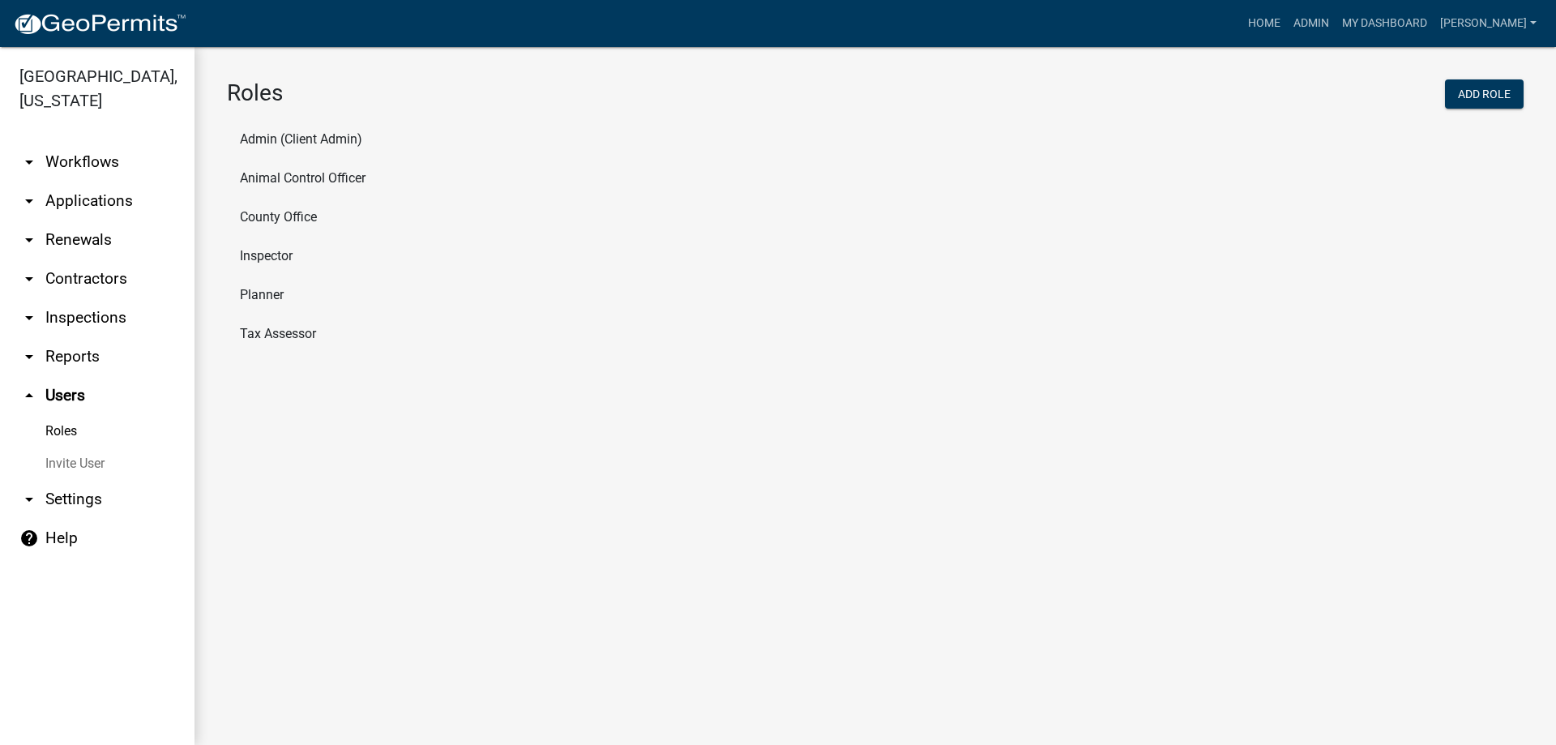
click at [276, 257] on li "Inspector" at bounding box center [875, 256] width 1297 height 39
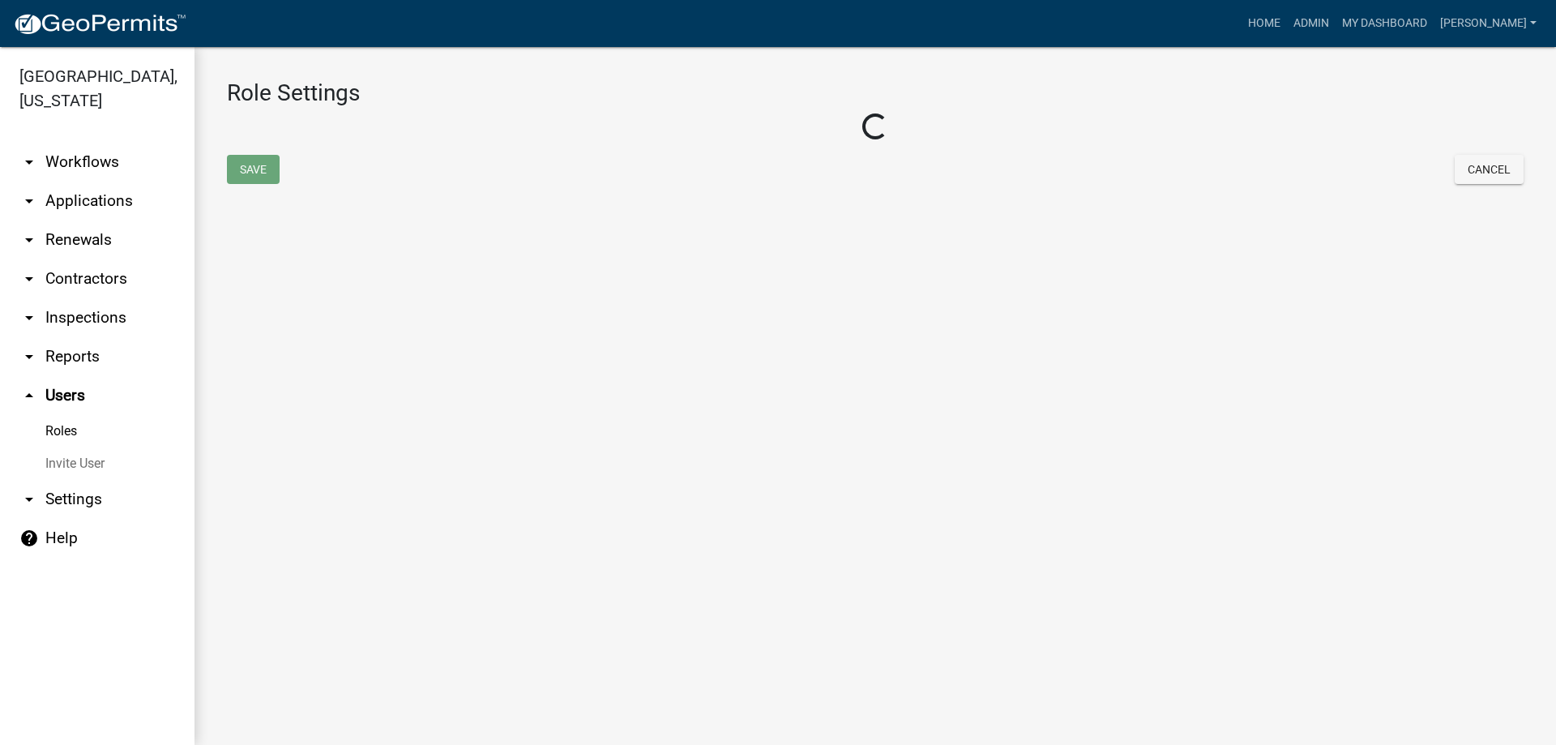
select select "2: yellow"
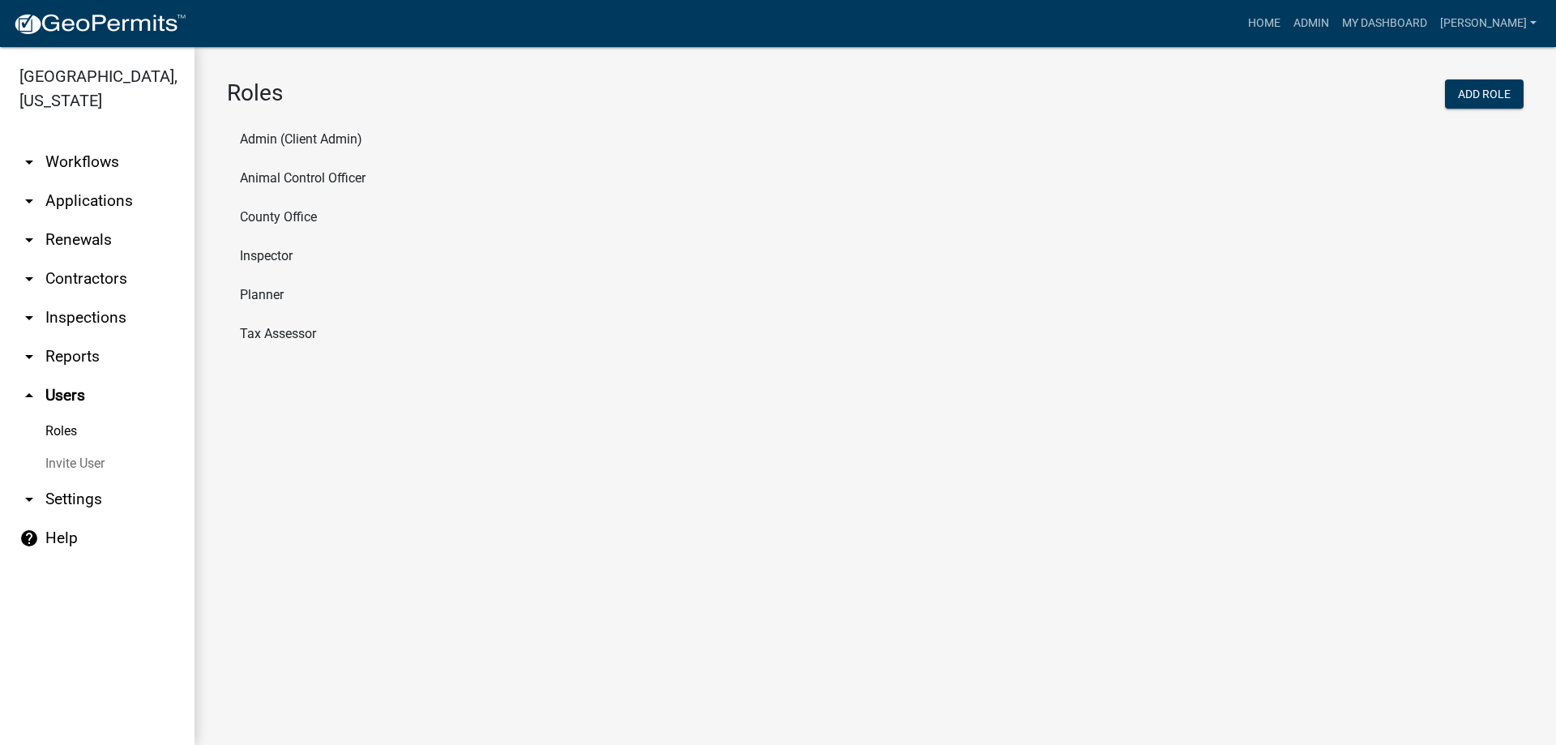
click at [344, 179] on li "Animal Control Officer" at bounding box center [875, 178] width 1297 height 39
select select "5: purple"
click at [255, 221] on li "County Office" at bounding box center [875, 217] width 1297 height 39
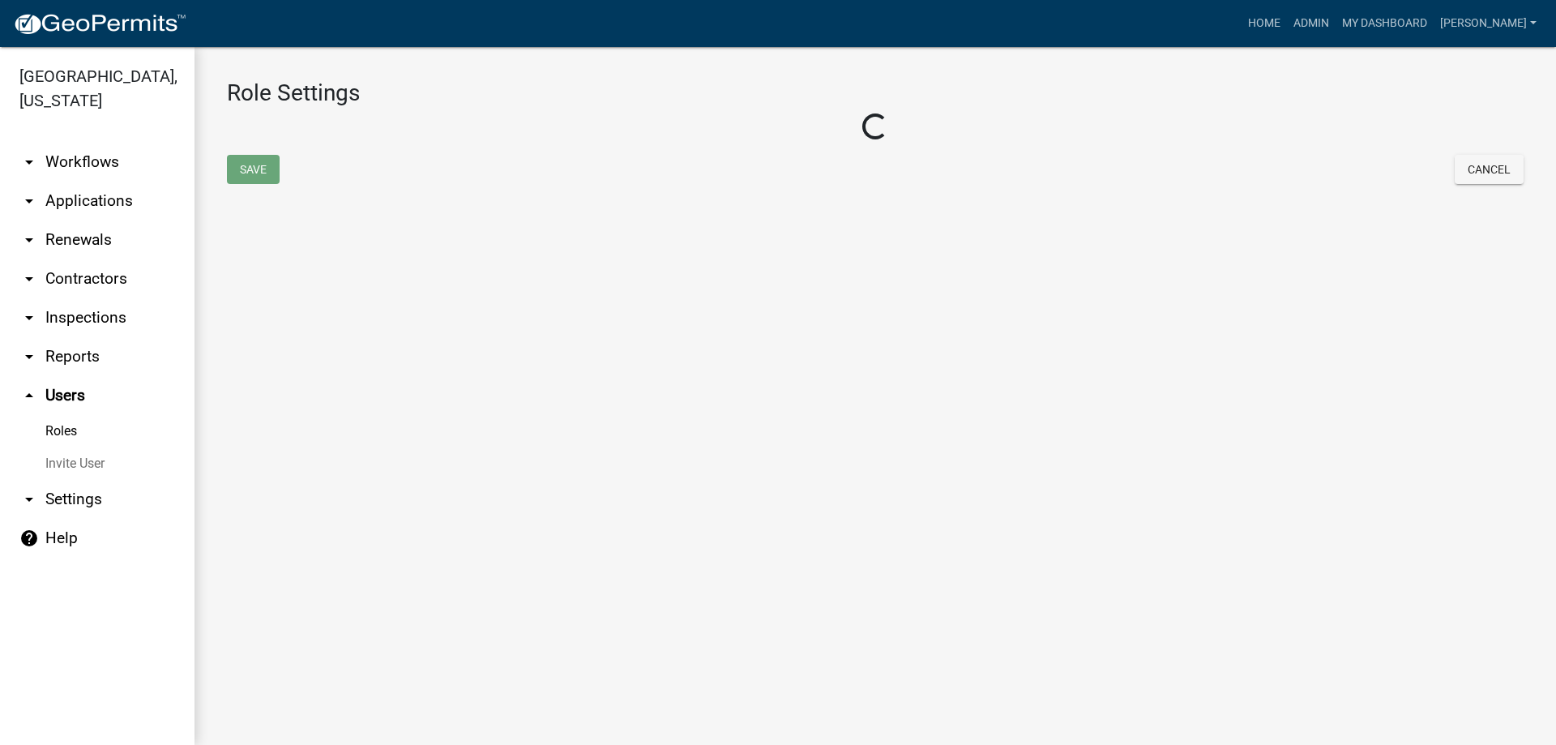
select select "3: orange"
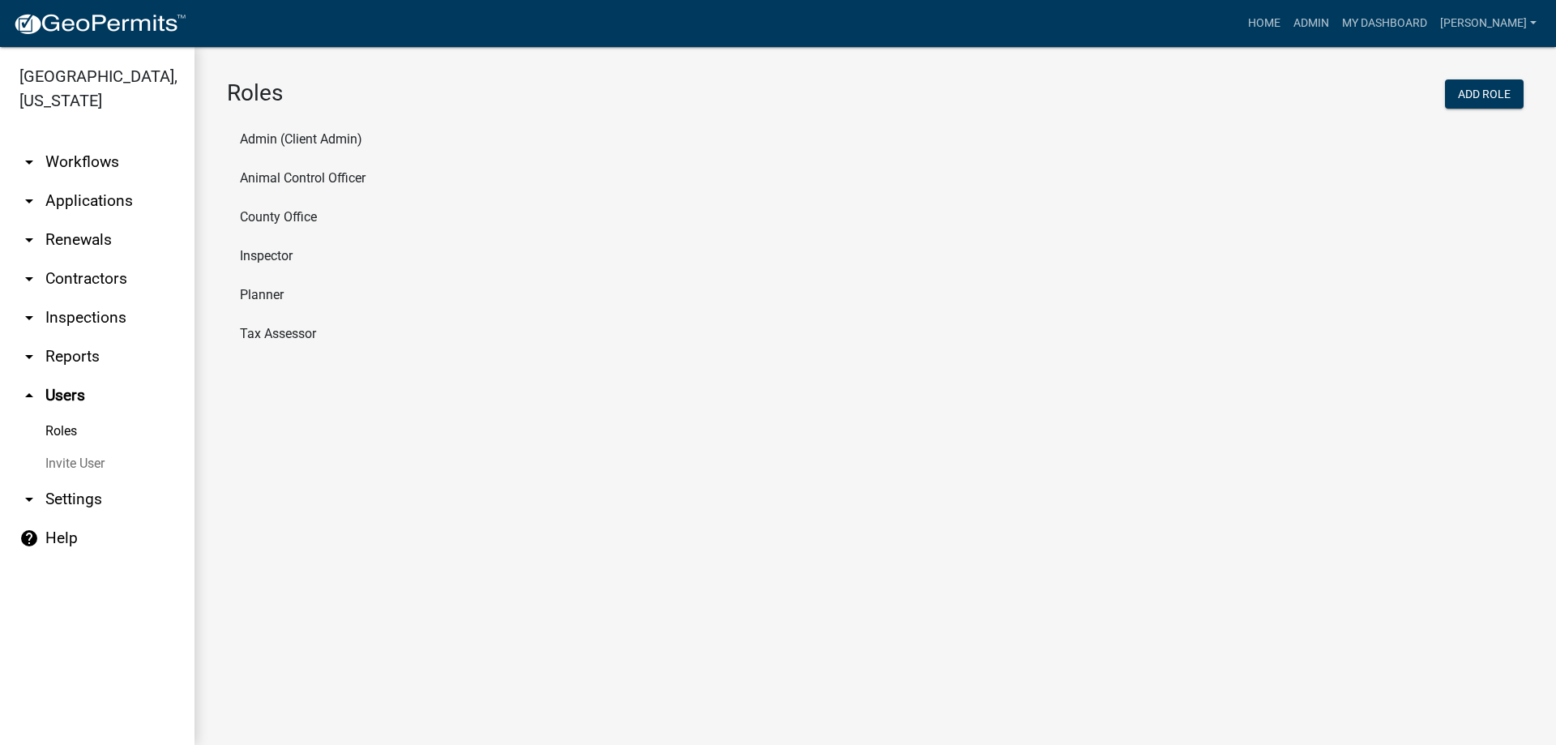
click at [288, 296] on li "Planner" at bounding box center [875, 295] width 1297 height 39
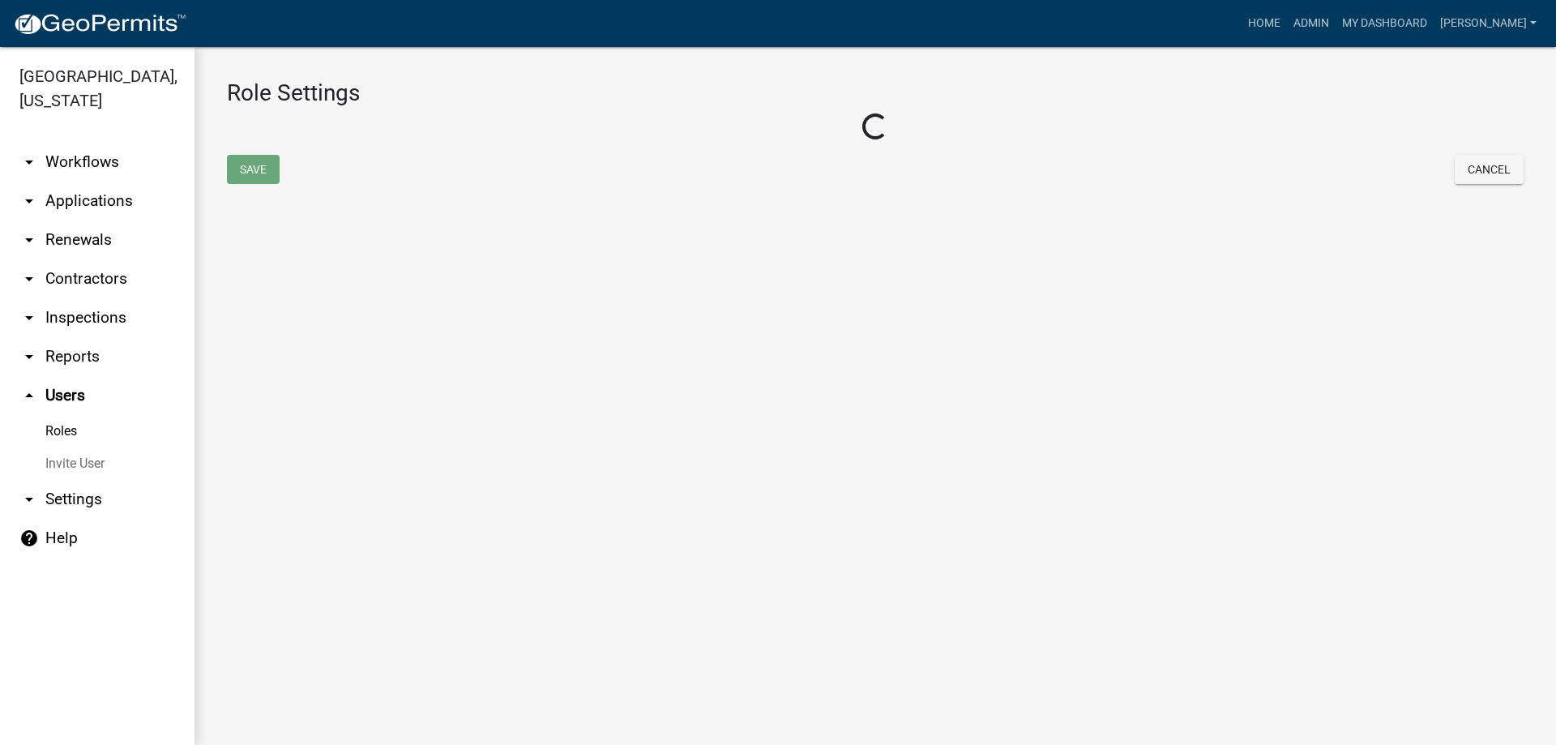
select select "6: light-blue"
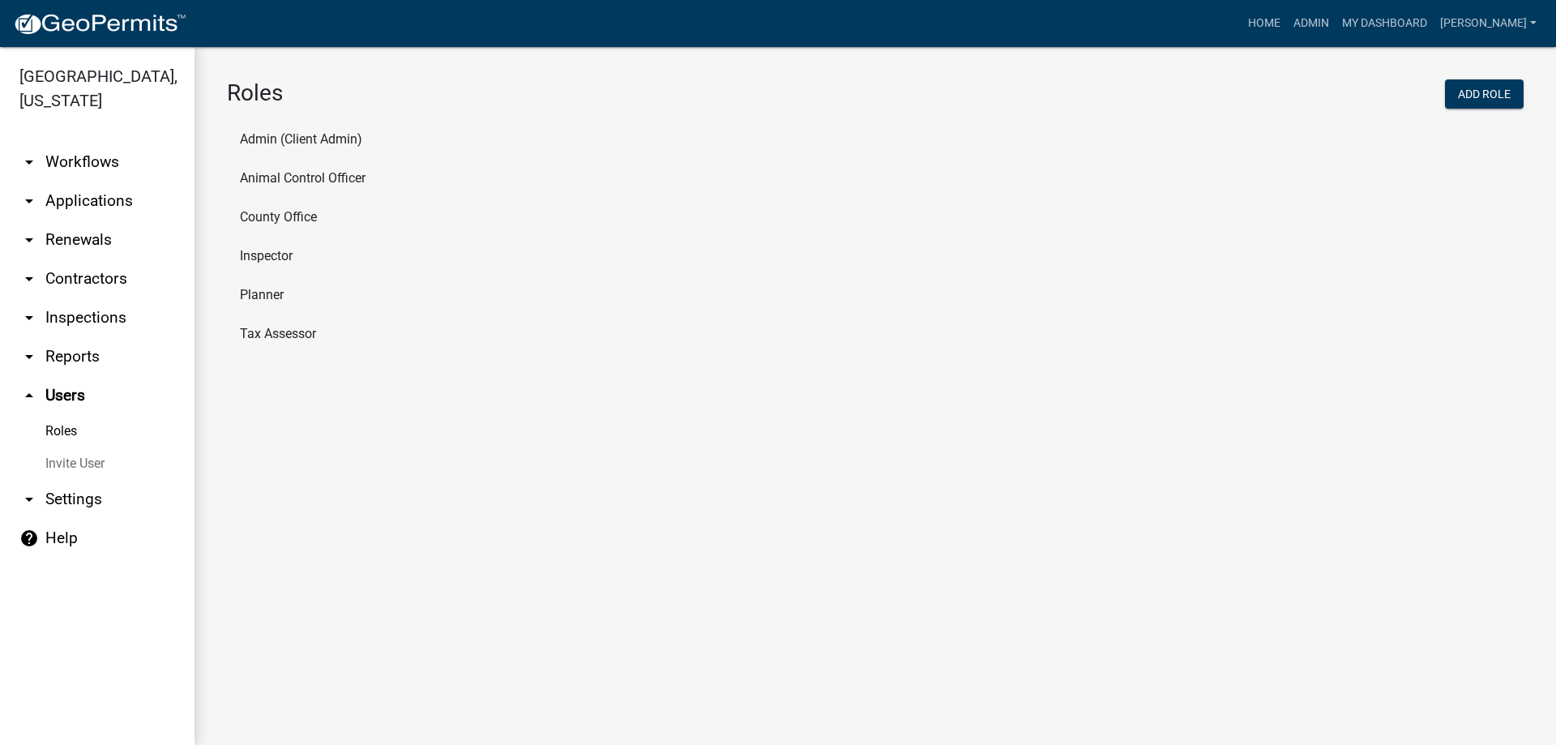
click at [311, 330] on li "Tax Assessor" at bounding box center [875, 333] width 1297 height 39
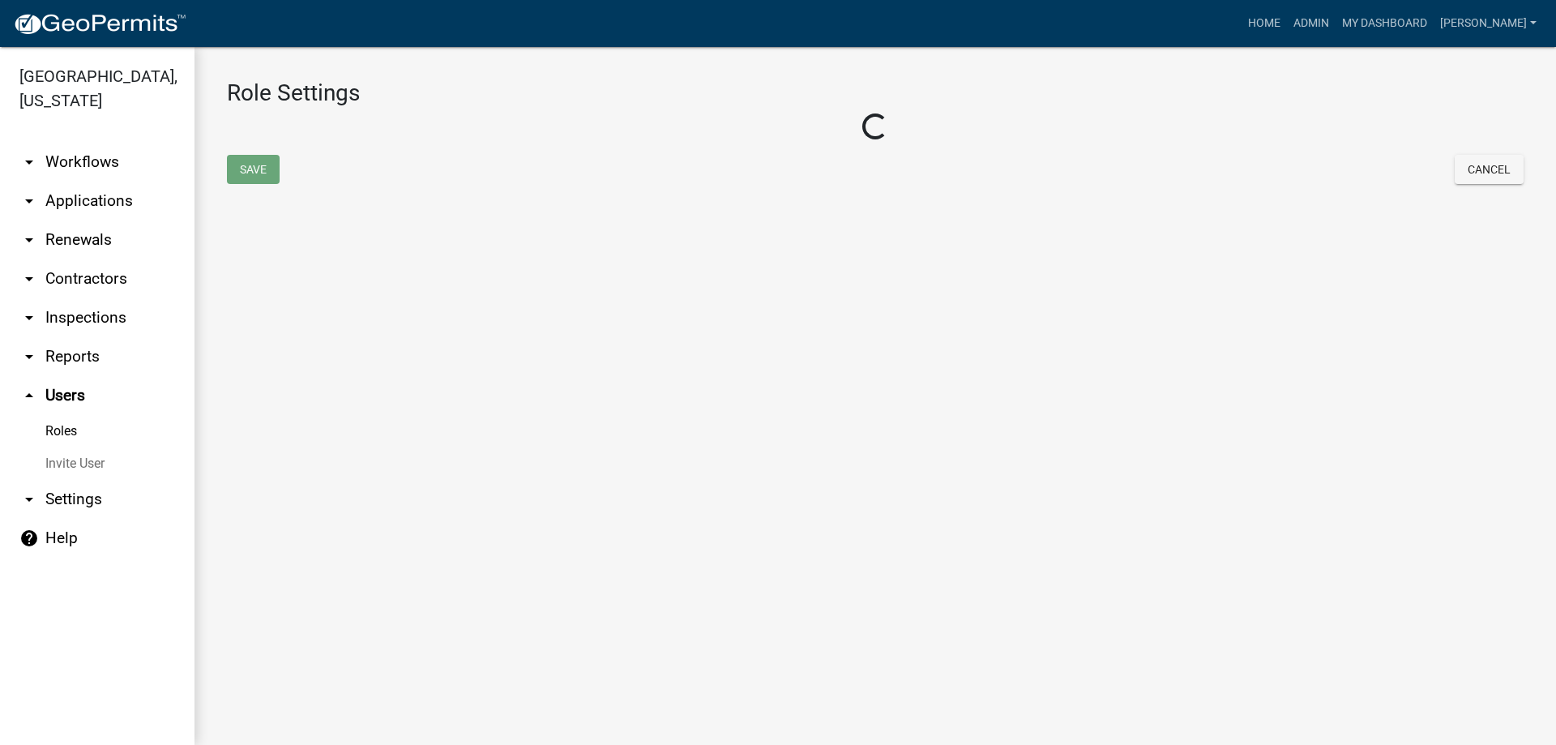
select select "1: green"
